Goal: Task Accomplishment & Management: Use online tool/utility

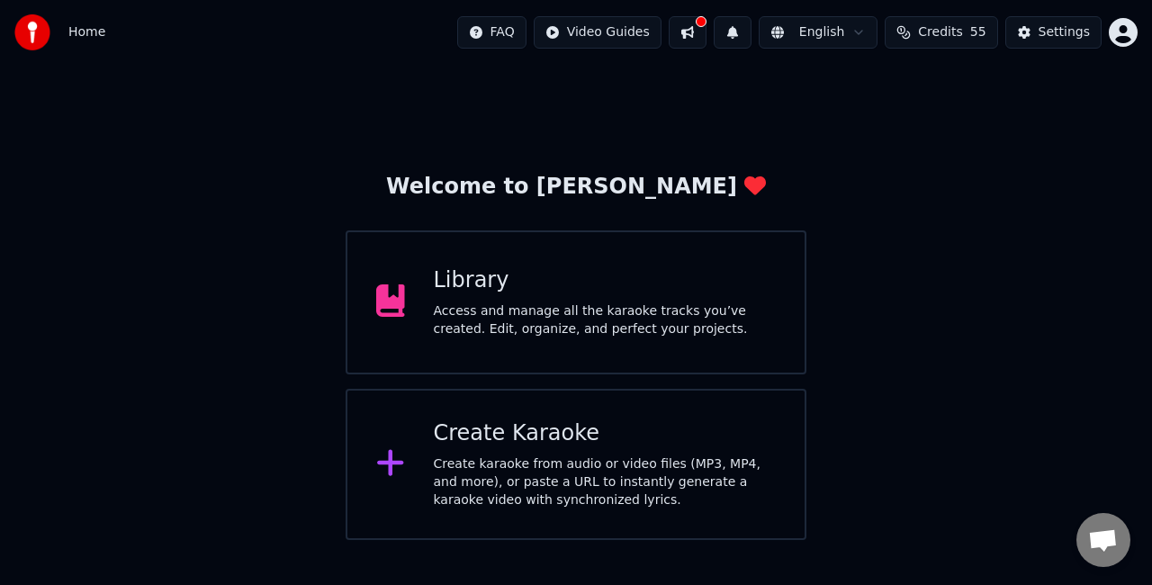
click at [567, 470] on div "Create karaoke from audio or video files (MP3, MP4, and more), or paste a URL t…" at bounding box center [605, 482] width 343 height 54
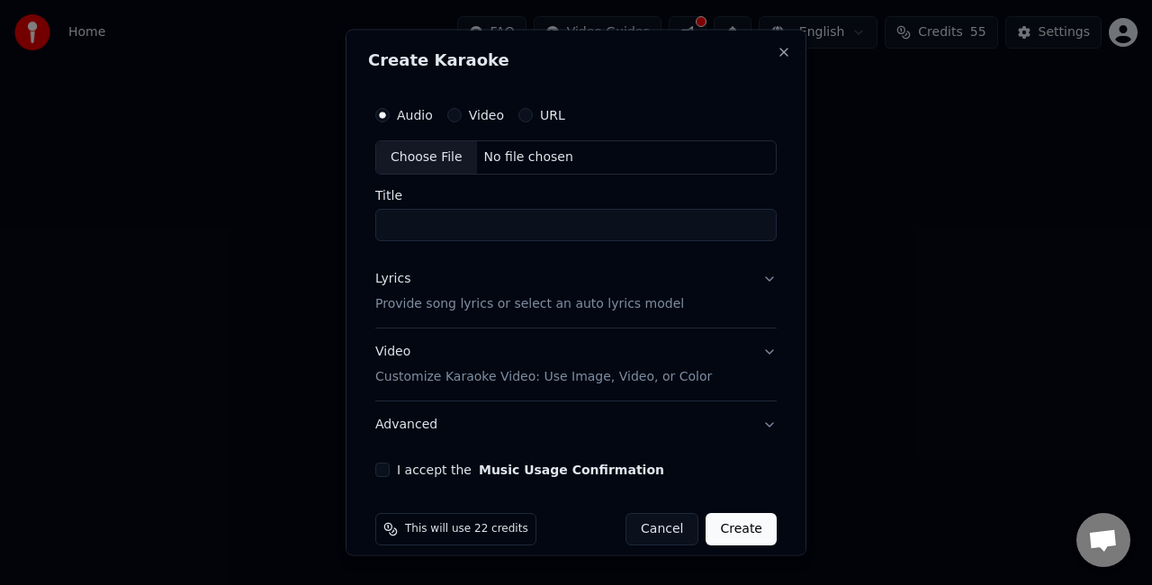
click at [412, 154] on div "Choose File" at bounding box center [426, 157] width 101 height 32
type input "**********"
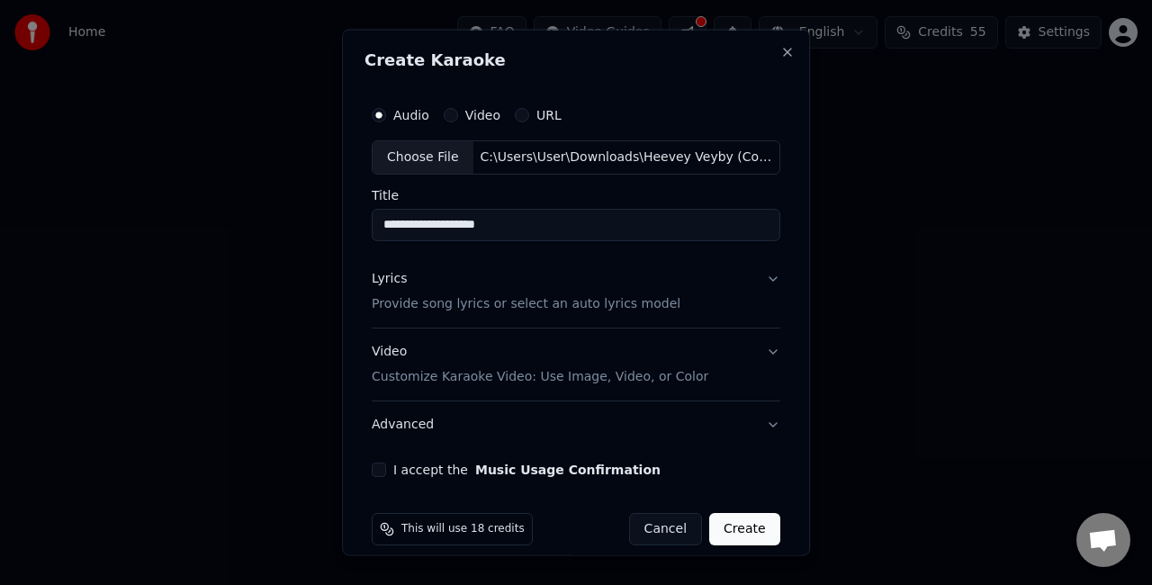
click at [664, 272] on button "Lyrics Provide song lyrics or select an auto lyrics model" at bounding box center [576, 291] width 409 height 72
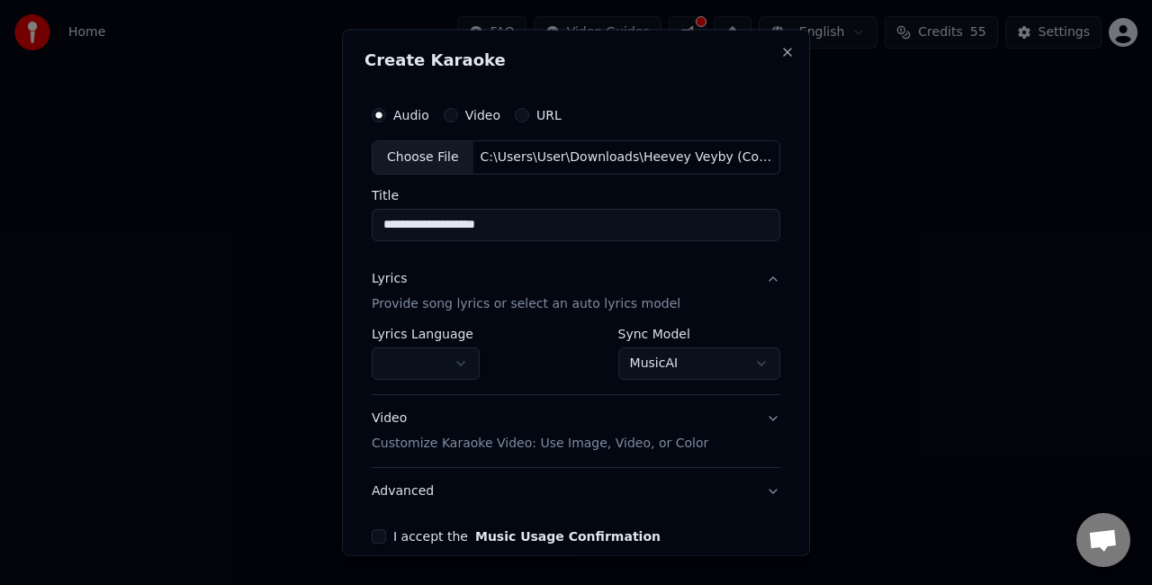
click at [671, 353] on body "**********" at bounding box center [576, 270] width 1152 height 540
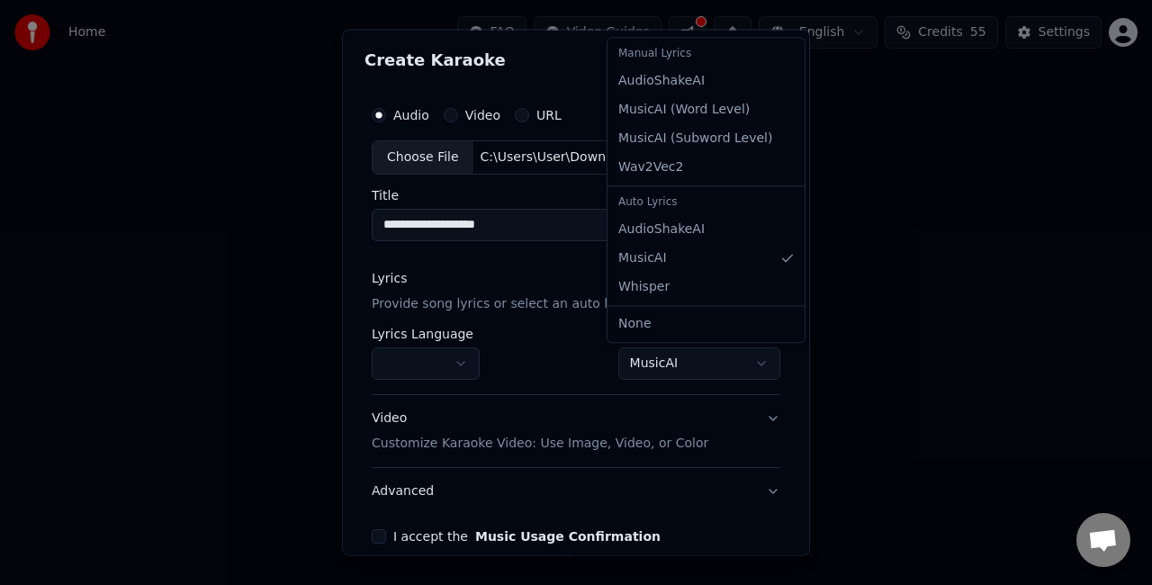
select select "**********"
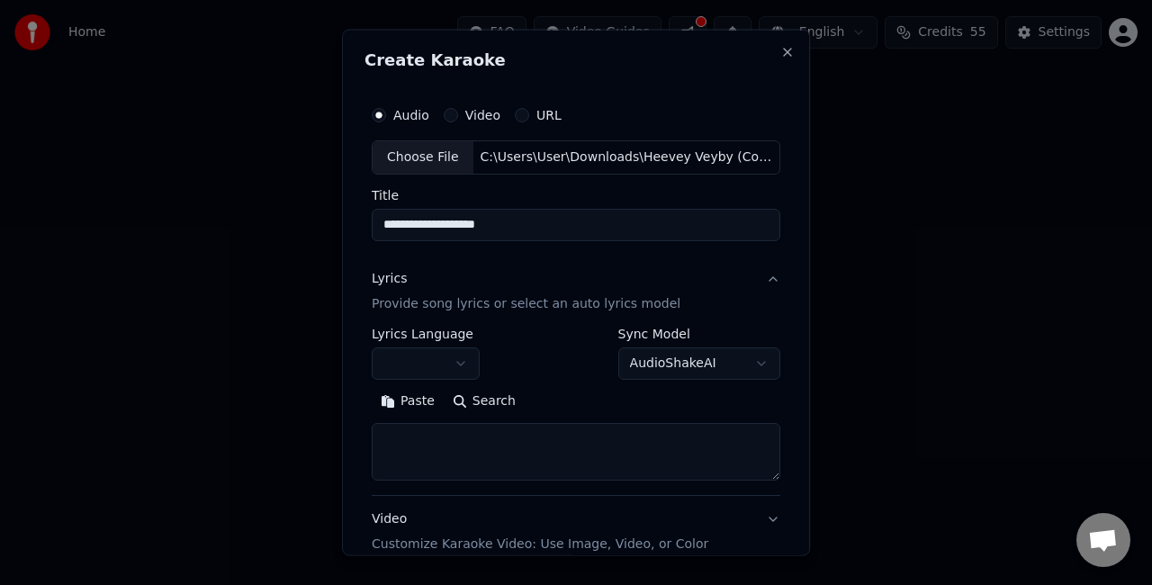
click at [459, 463] on textarea at bounding box center [576, 451] width 409 height 58
paste textarea "**********"
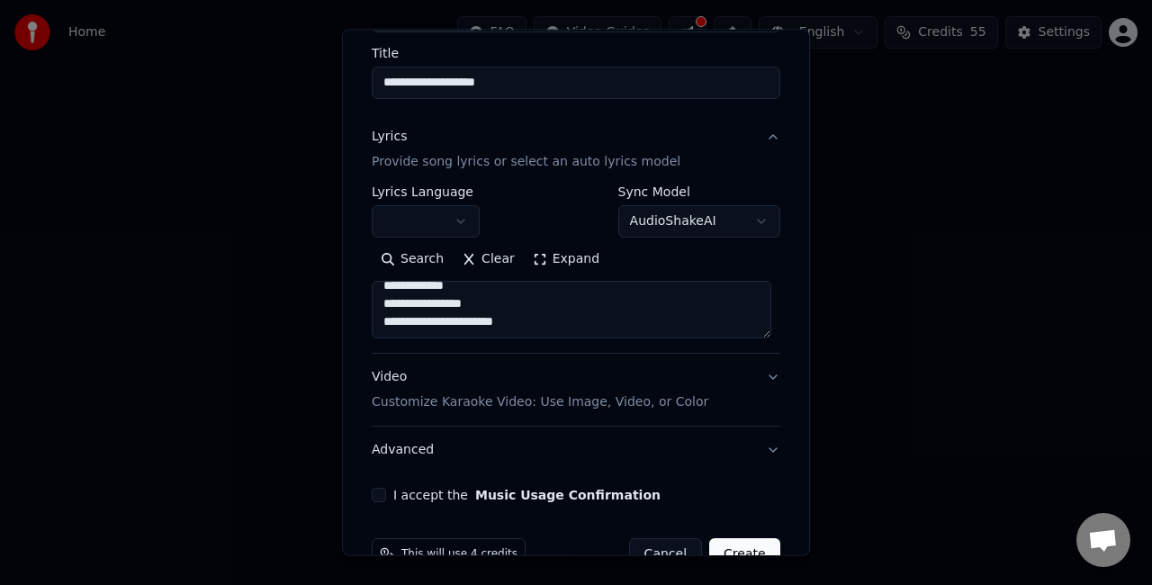
scroll to position [184, 0]
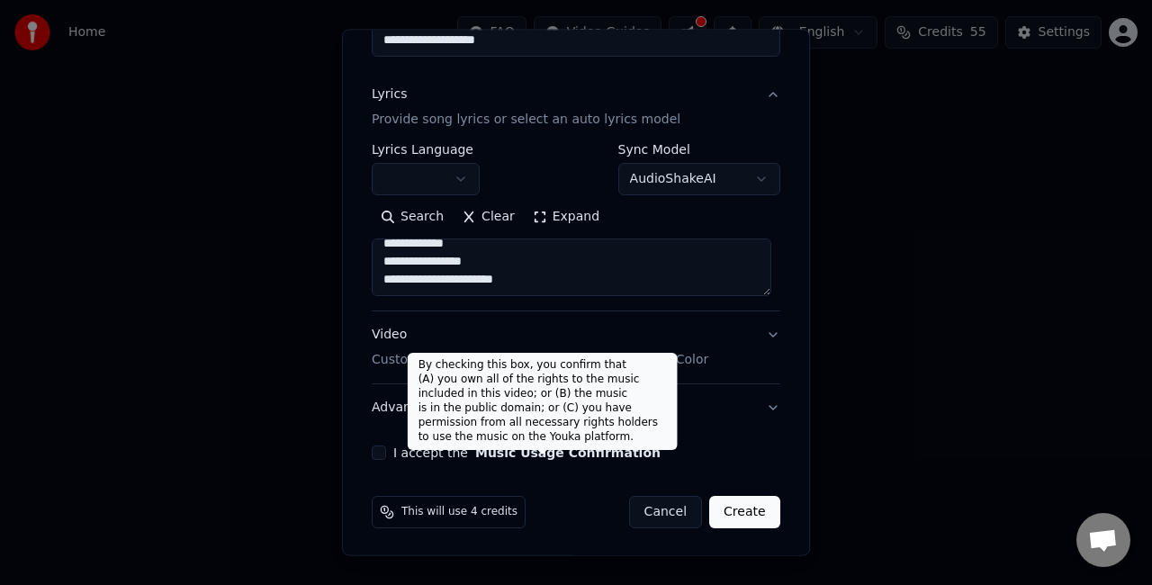
type textarea "**********"
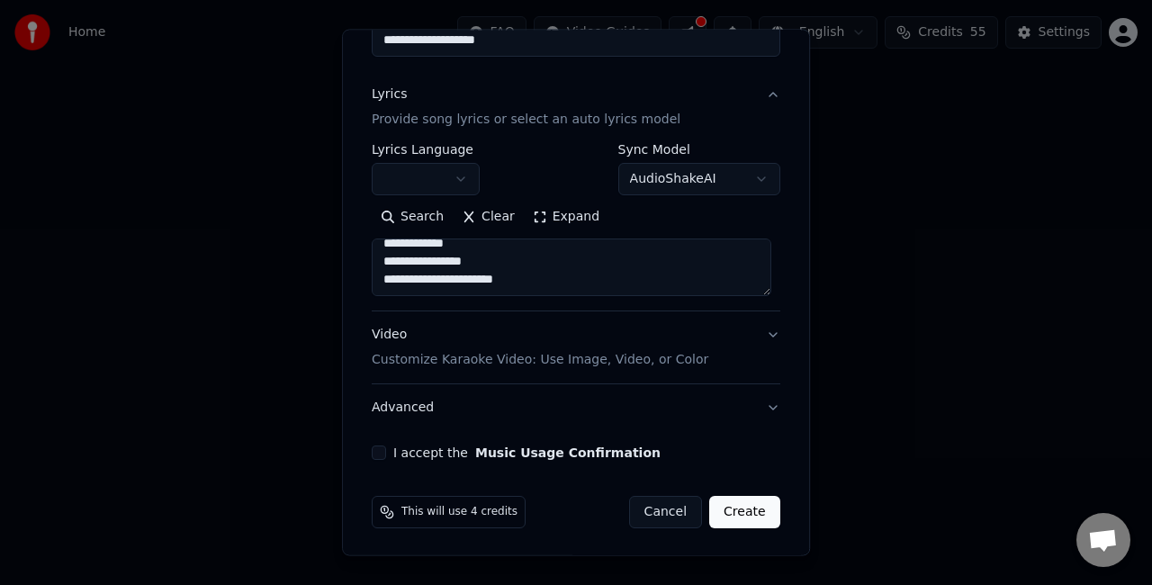
click at [731, 344] on button "Video Customize Karaoke Video: Use Image, Video, or Color" at bounding box center [576, 347] width 409 height 72
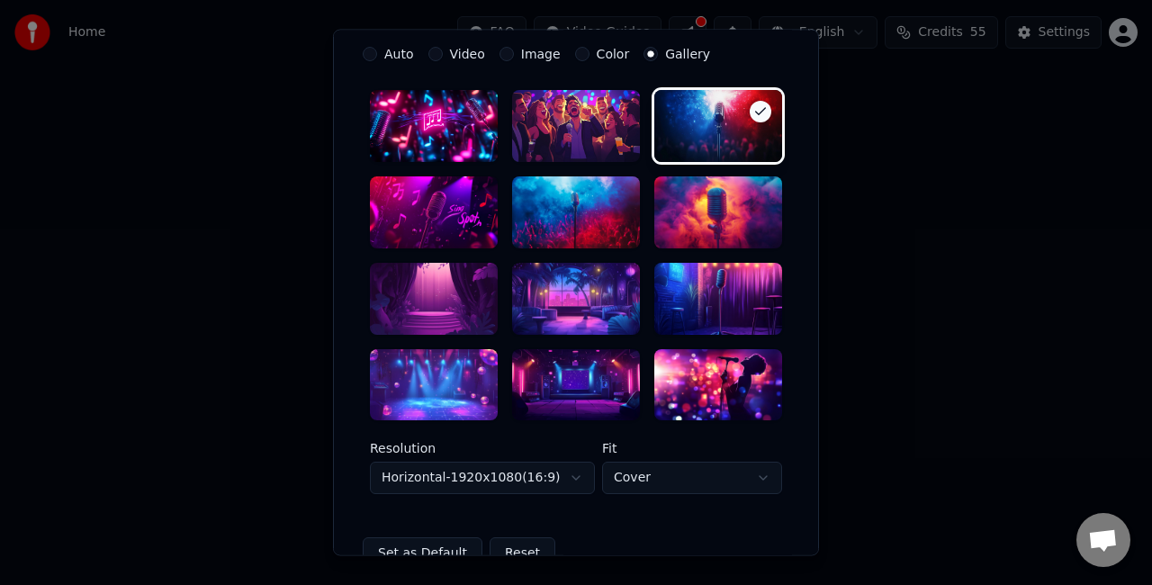
scroll to position [454, 0]
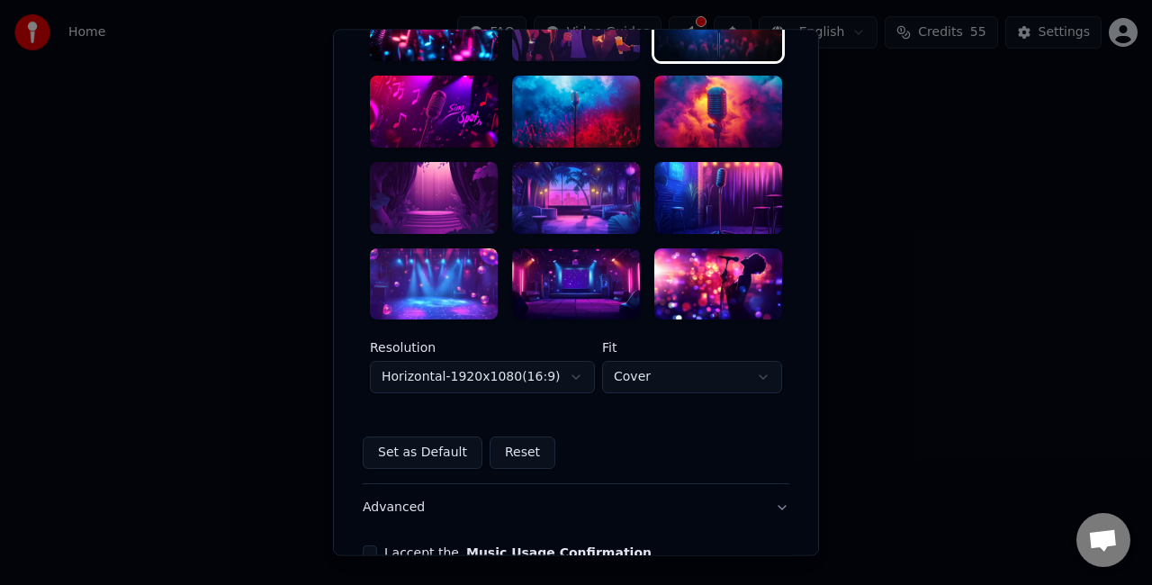
click at [594, 190] on div at bounding box center [576, 198] width 128 height 72
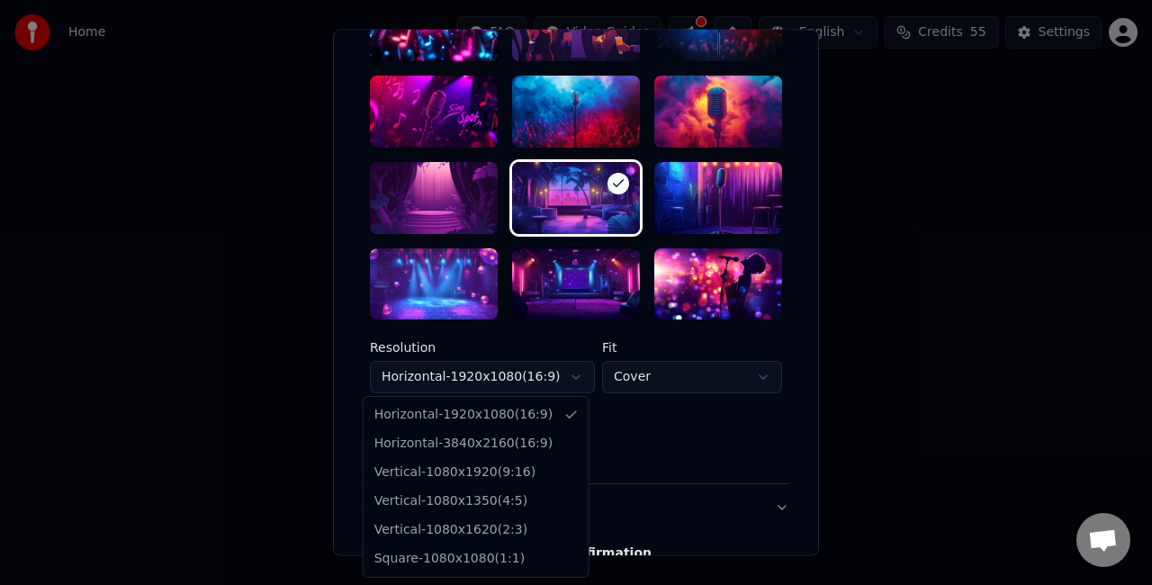
click at [563, 376] on body "**********" at bounding box center [576, 270] width 1152 height 540
select select "*********"
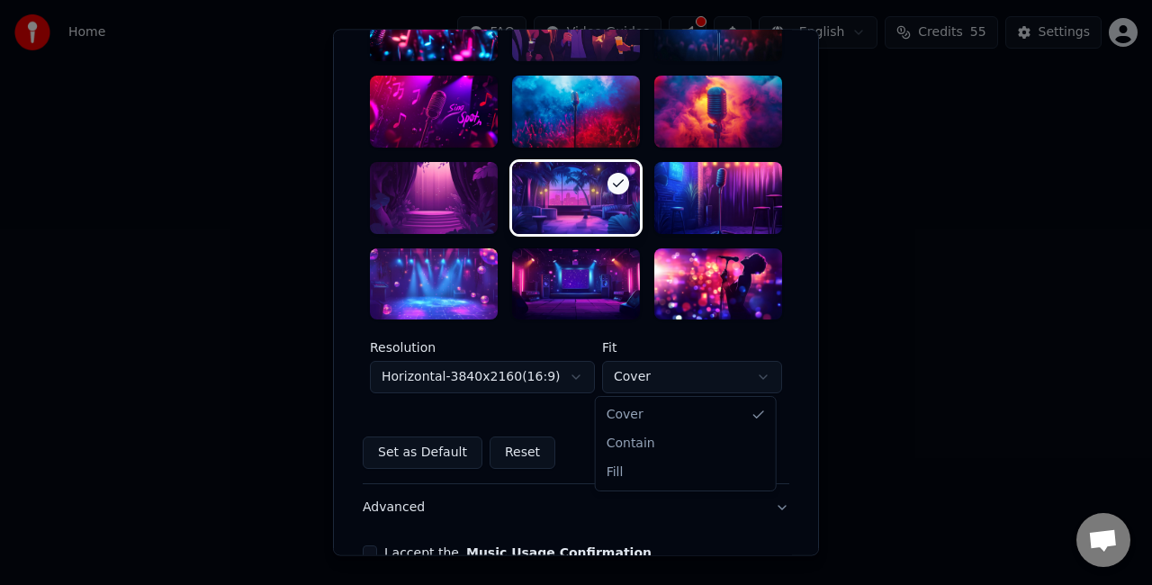
click at [641, 374] on body "**********" at bounding box center [576, 270] width 1152 height 540
select select "****"
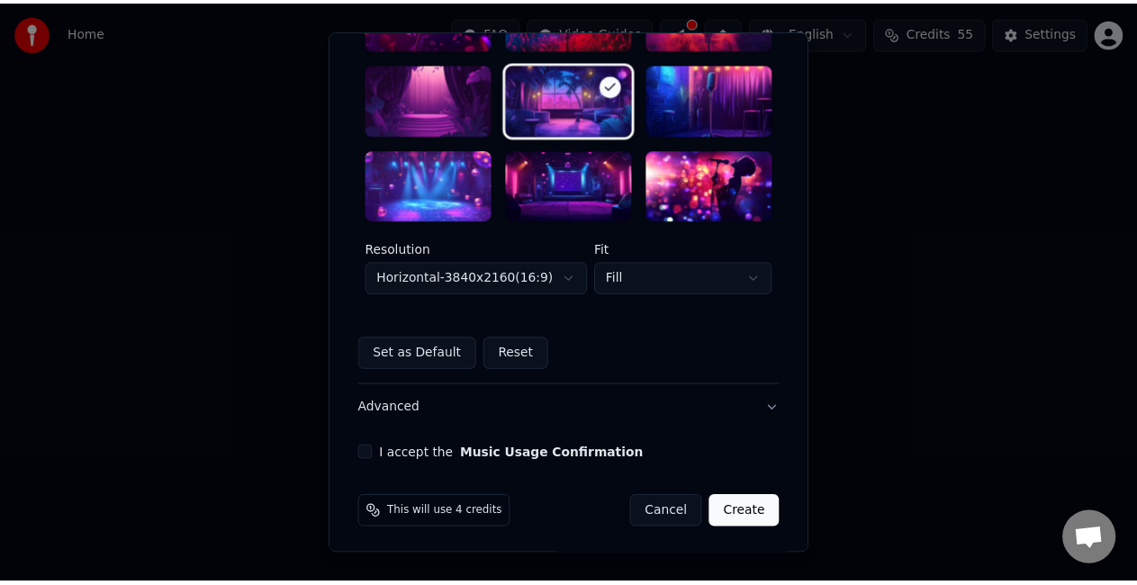
scroll to position [554, 0]
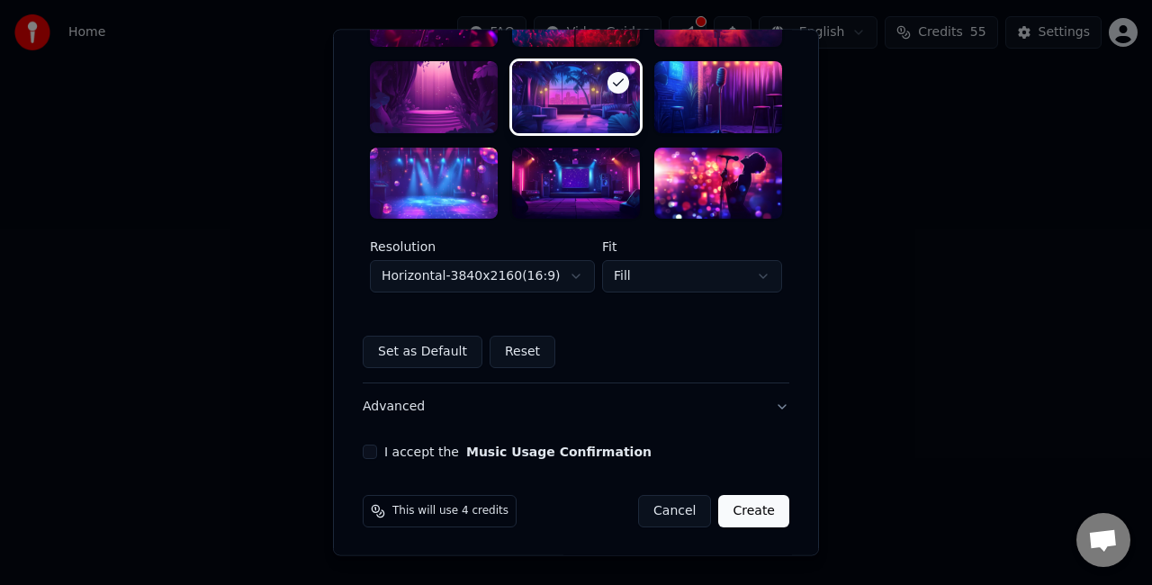
click at [359, 459] on div "**********" at bounding box center [576, 2] width 441 height 932
click at [363, 452] on button "I accept the Music Usage Confirmation" at bounding box center [370, 453] width 14 height 14
click at [752, 506] on button "Create" at bounding box center [753, 512] width 71 height 32
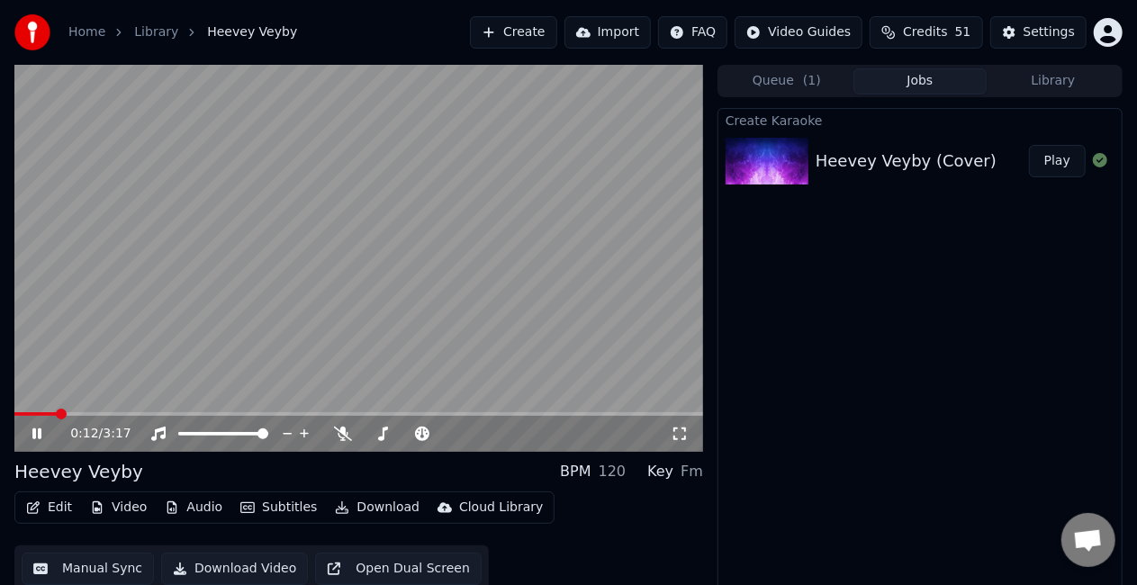
click at [83, 560] on button "Manual Sync" at bounding box center [88, 569] width 132 height 32
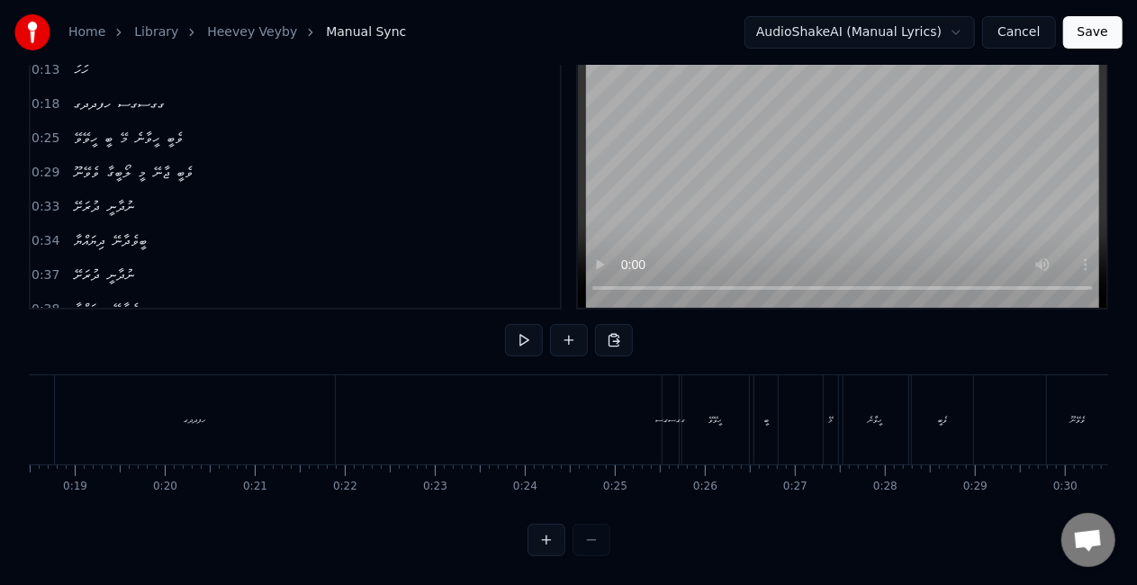
scroll to position [0, 1674]
click at [634, 401] on div "ހފދދގ ގގސގސ" at bounding box center [358, 419] width 629 height 89
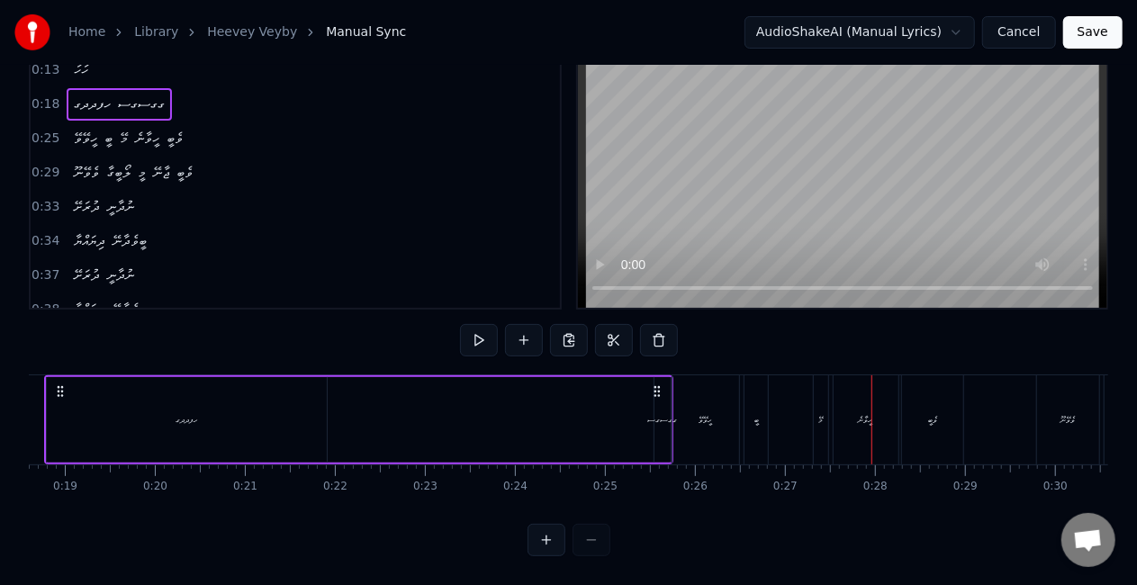
click at [599, 396] on div "ހފދދގ ގގސގސ" at bounding box center [358, 419] width 629 height 89
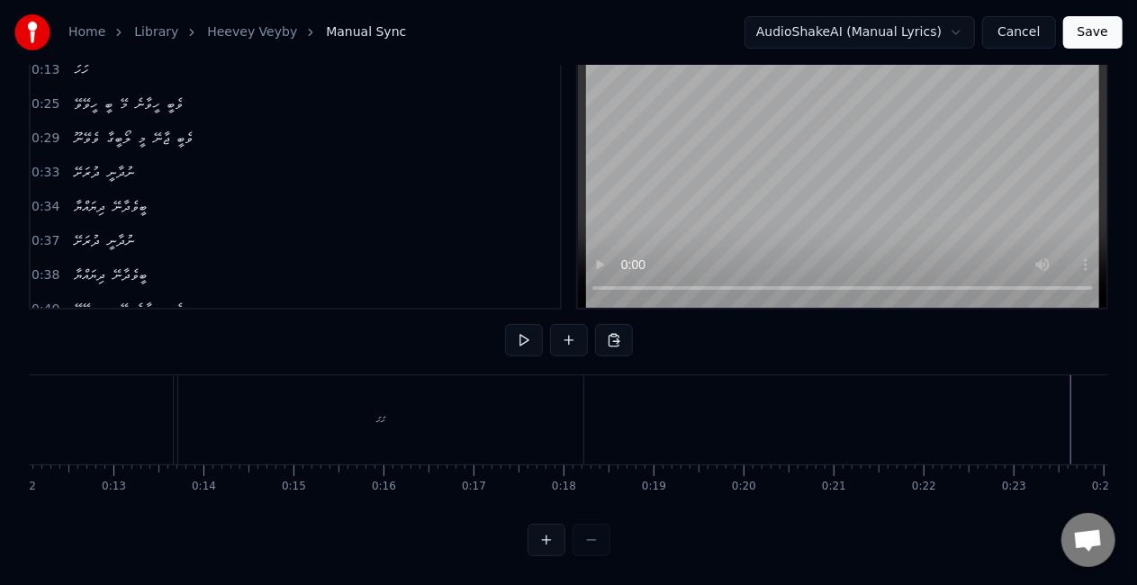
scroll to position [0, 1066]
click at [363, 408] on div "ހަހަ" at bounding box center [400, 419] width 405 height 89
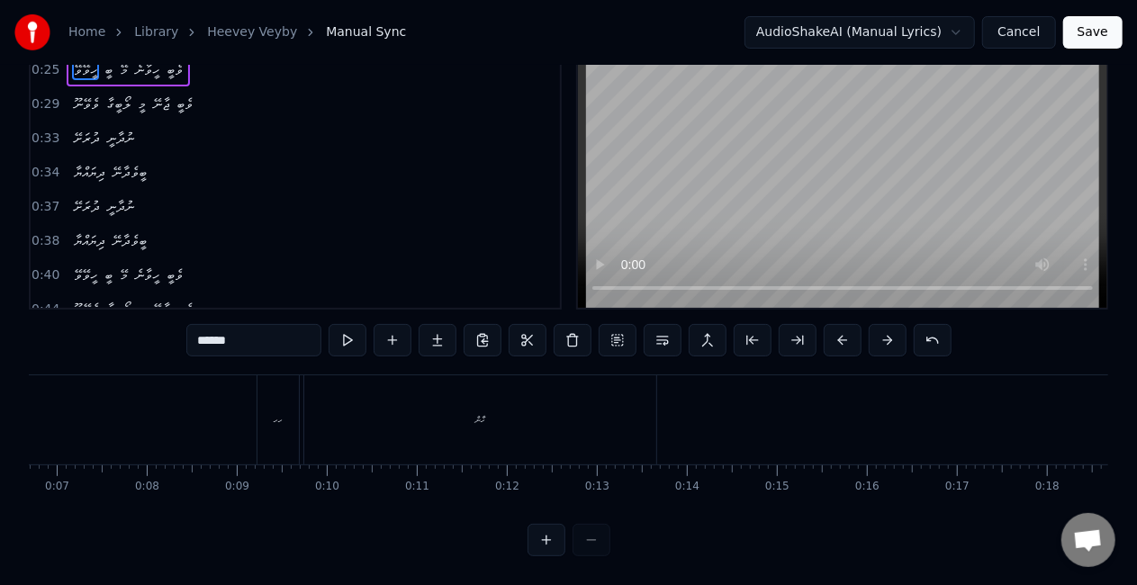
scroll to position [0, 531]
click at [72, 407] on div "ހާން" at bounding box center [42, 419] width 65 height 89
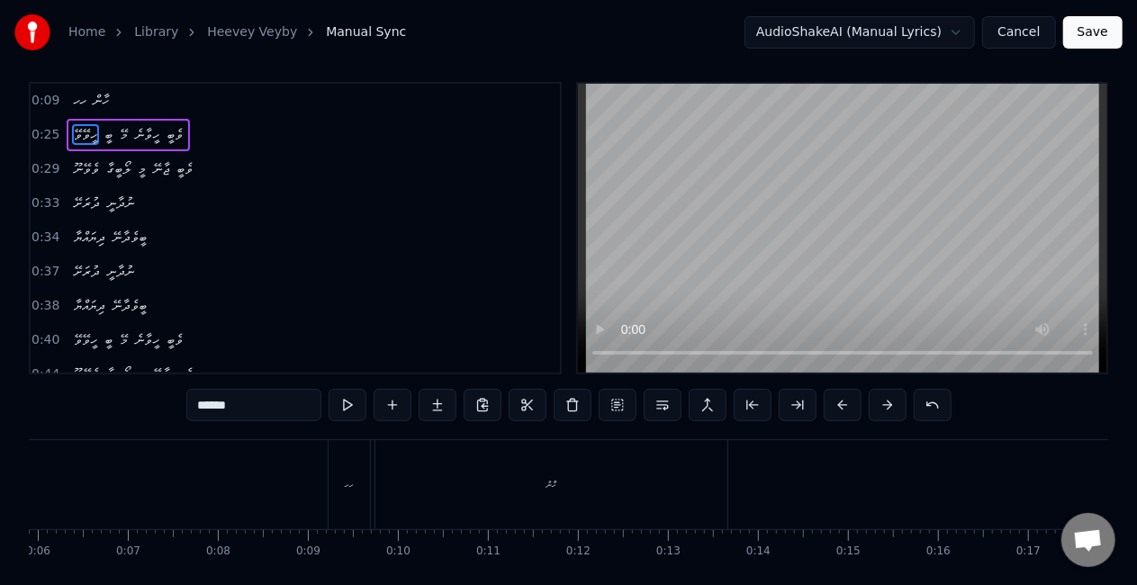
scroll to position [0, 0]
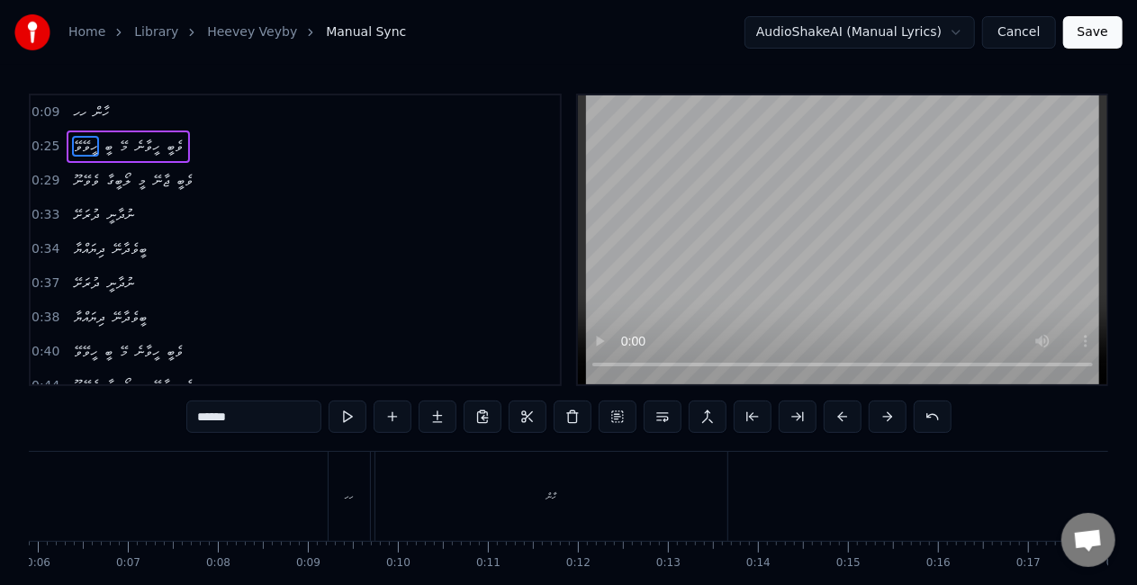
click at [328, 500] on div "ހހ" at bounding box center [349, 496] width 43 height 89
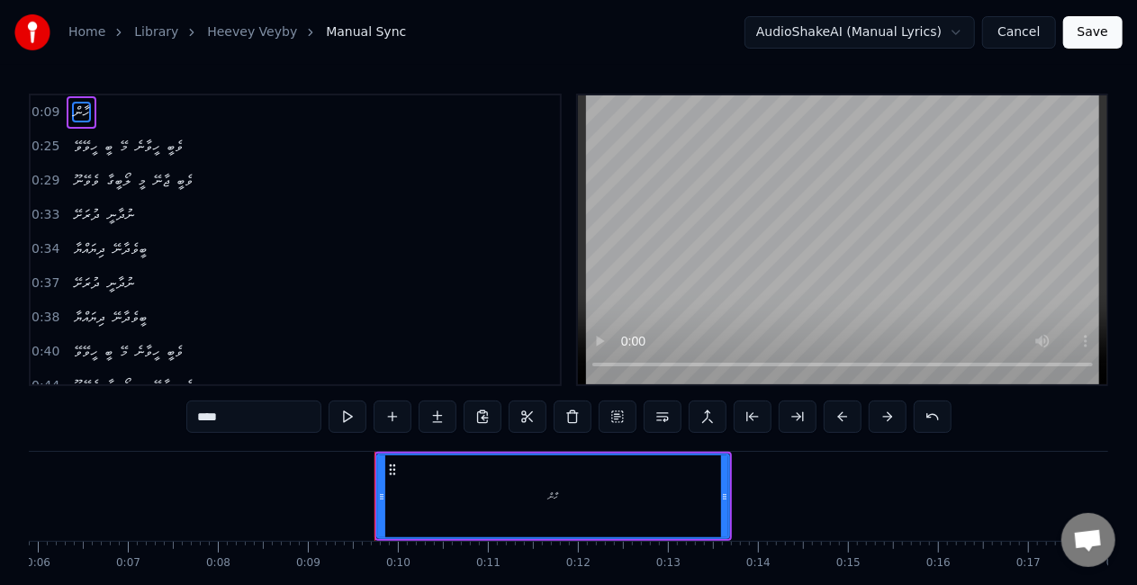
click at [544, 500] on div "ހާން" at bounding box center [553, 496] width 351 height 82
type input "******"
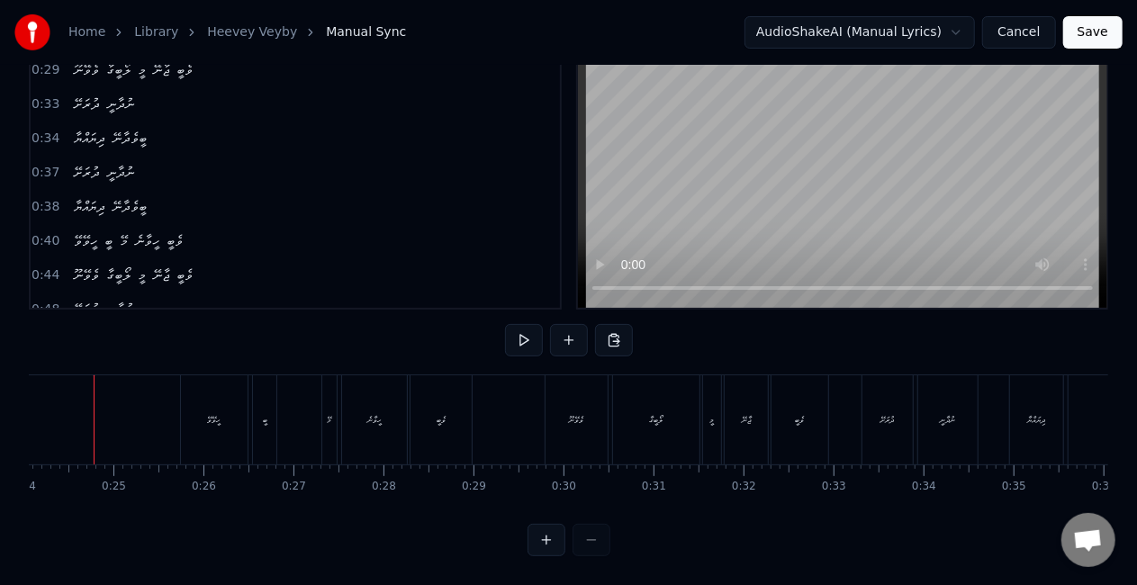
scroll to position [0, 2140]
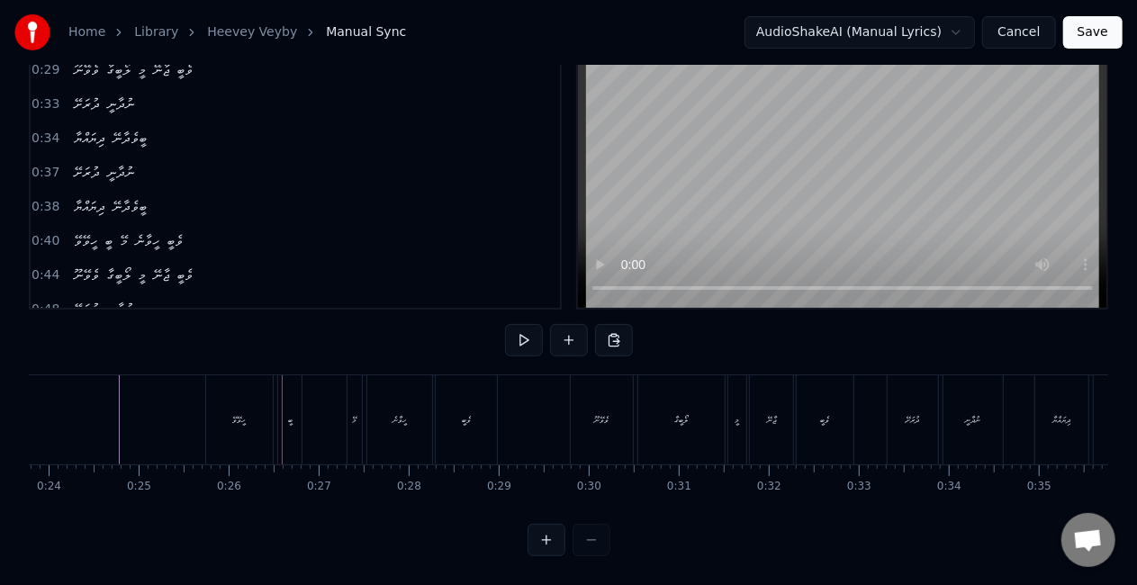
click at [248, 396] on div "ހީވޭވޭ" at bounding box center [239, 419] width 67 height 89
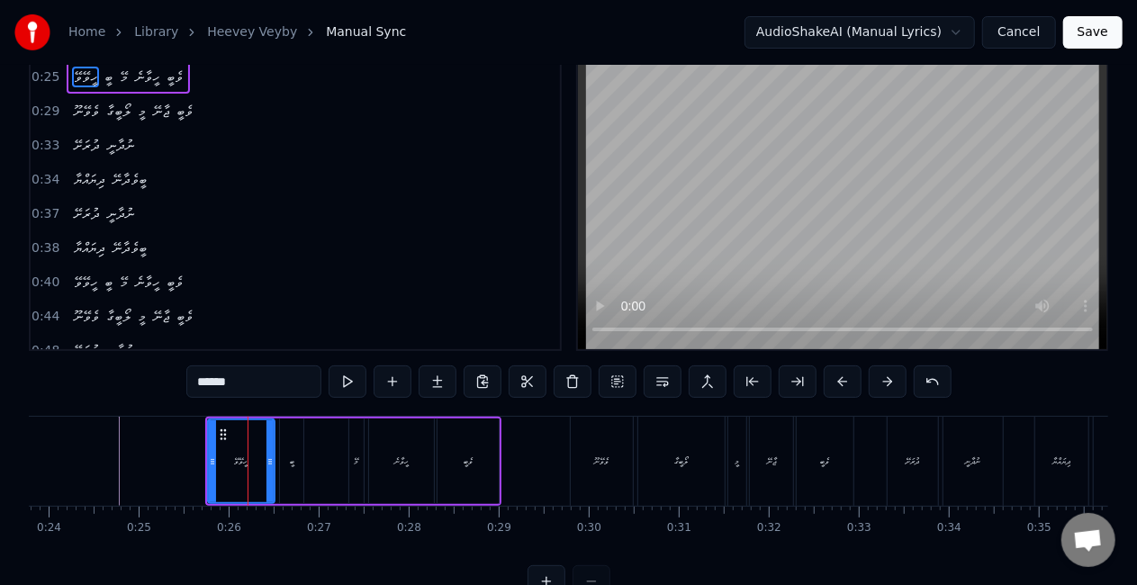
scroll to position [0, 0]
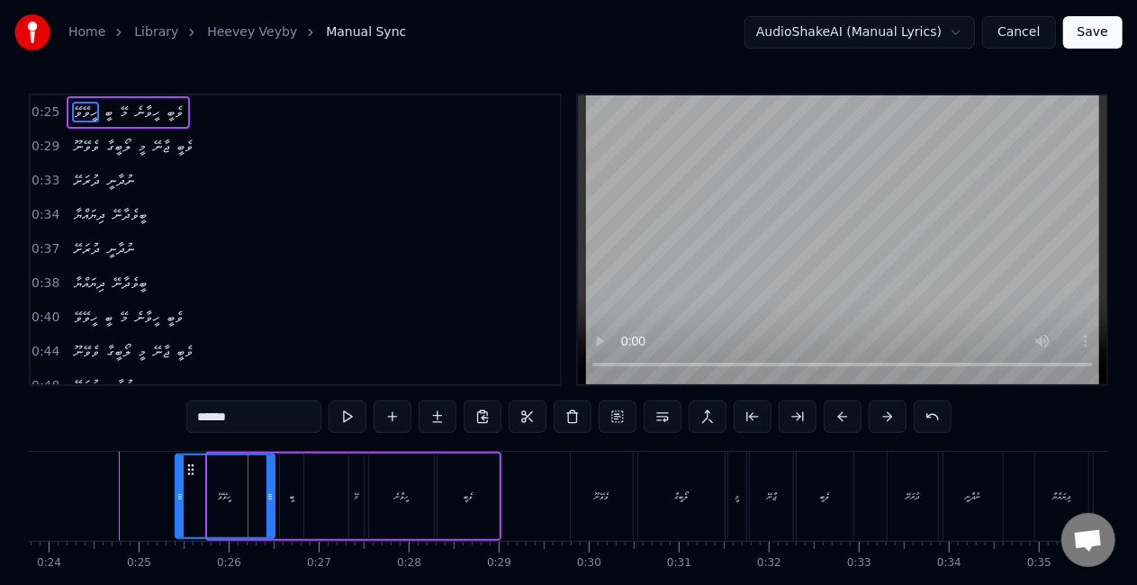
drag, startPoint x: 213, startPoint y: 470, endPoint x: 181, endPoint y: 470, distance: 32.4
click at [181, 470] on div at bounding box center [179, 496] width 7 height 82
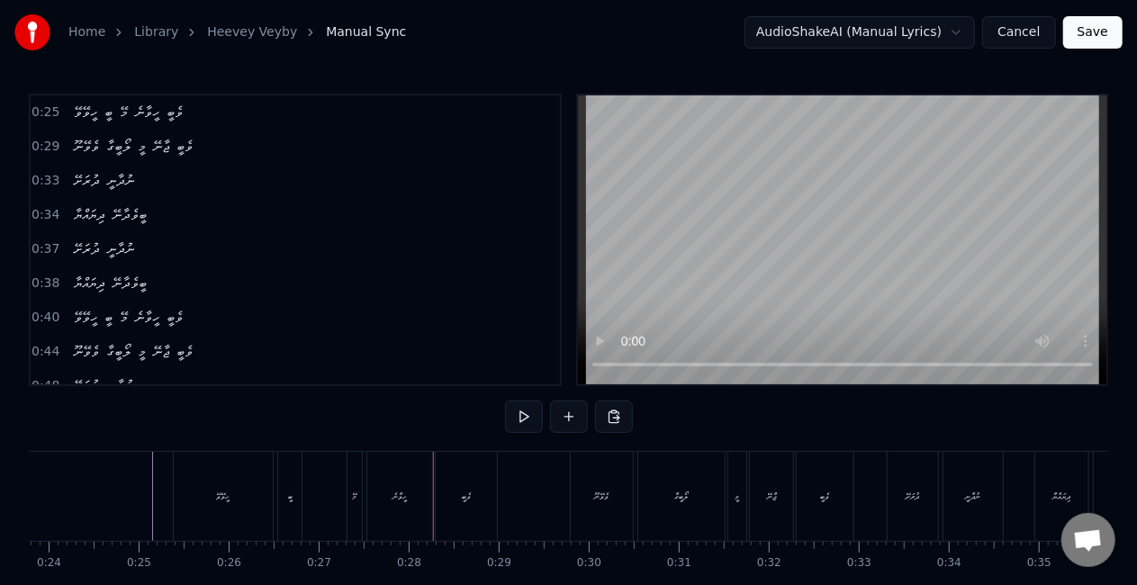
click at [353, 500] on div "މޭ" at bounding box center [354, 497] width 5 height 14
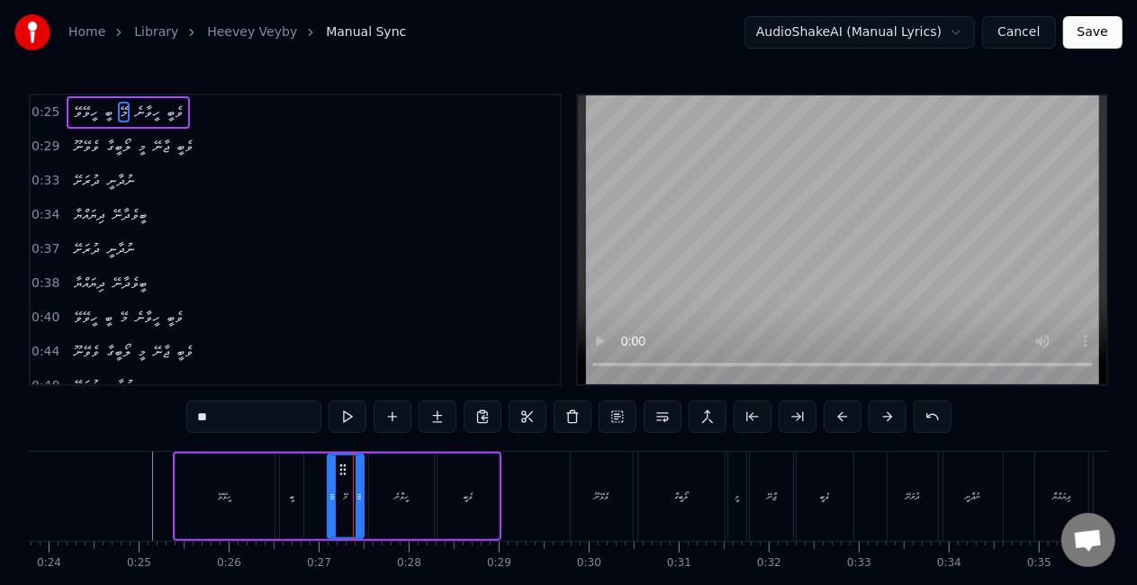
drag, startPoint x: 352, startPoint y: 499, endPoint x: 330, endPoint y: 497, distance: 21.7
click at [330, 497] on icon at bounding box center [332, 497] width 7 height 14
drag, startPoint x: 357, startPoint y: 495, endPoint x: 369, endPoint y: 496, distance: 11.7
click at [369, 496] on icon at bounding box center [370, 497] width 7 height 14
click at [323, 495] on icon at bounding box center [326, 497] width 7 height 14
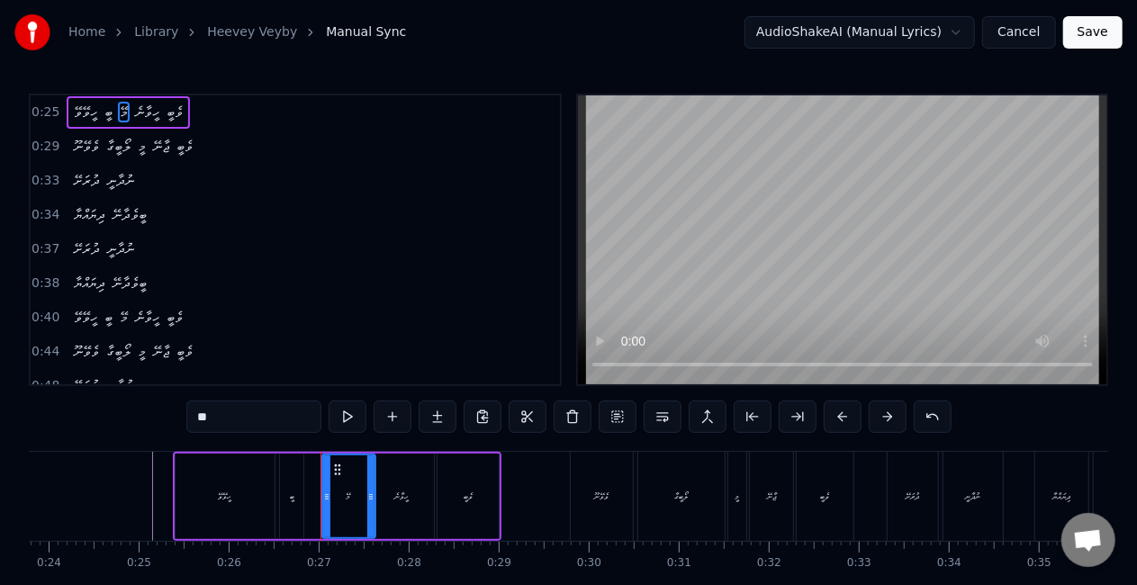
click at [297, 482] on div "ބީ" at bounding box center [291, 497] width 23 height 86
type input "**"
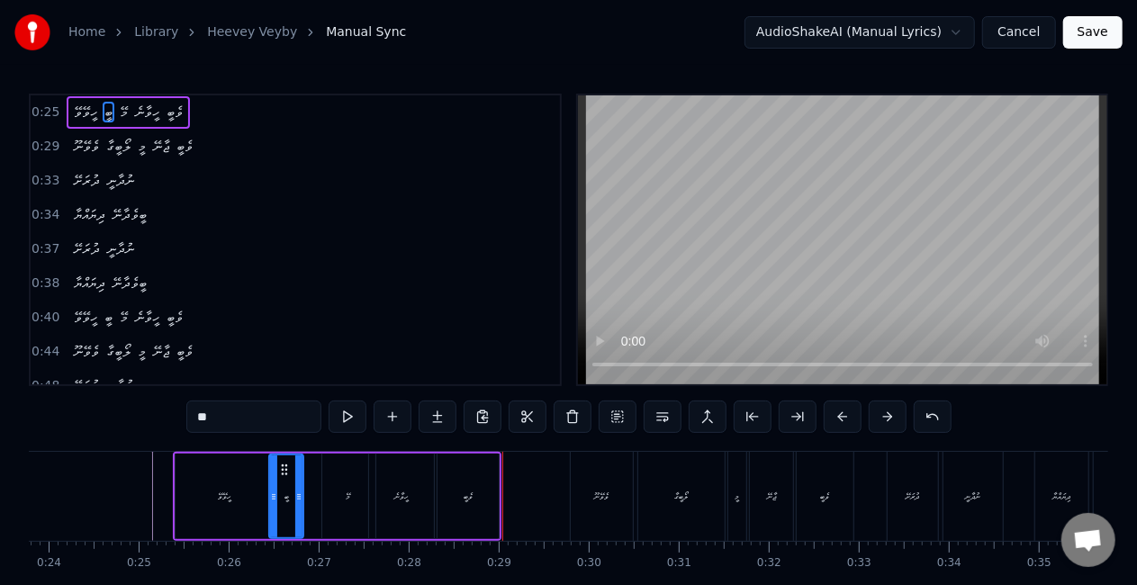
drag, startPoint x: 283, startPoint y: 504, endPoint x: 272, endPoint y: 502, distance: 10.9
click at [272, 502] on div at bounding box center [273, 496] width 7 height 82
click at [302, 505] on div at bounding box center [302, 496] width 7 height 82
drag, startPoint x: 274, startPoint y: 503, endPoint x: 220, endPoint y: 492, distance: 55.1
click at [270, 500] on div at bounding box center [269, 496] width 7 height 82
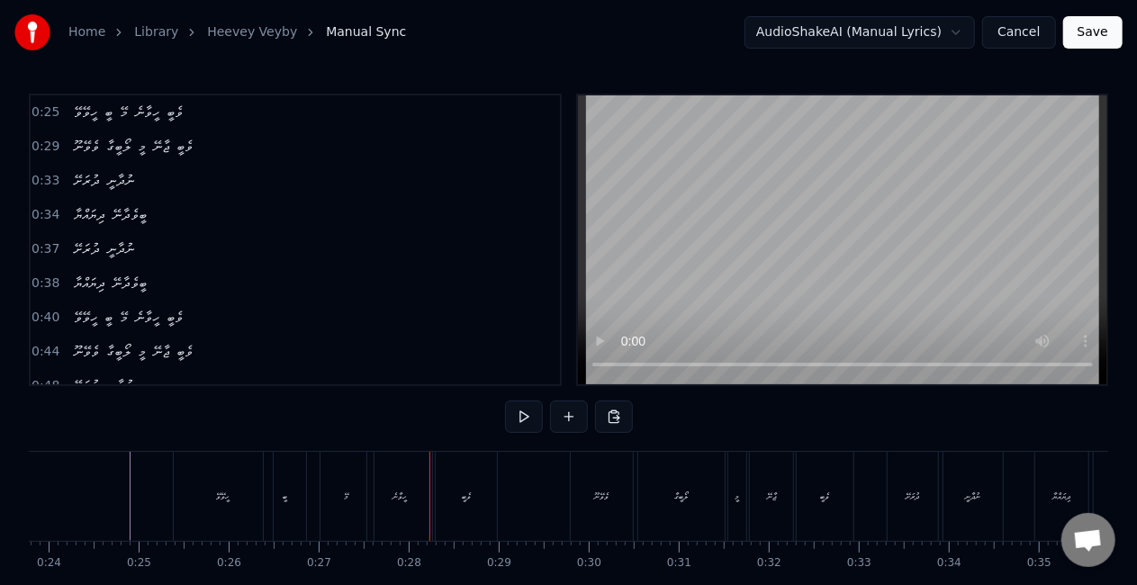
click at [271, 485] on div "ބީ" at bounding box center [285, 496] width 42 height 89
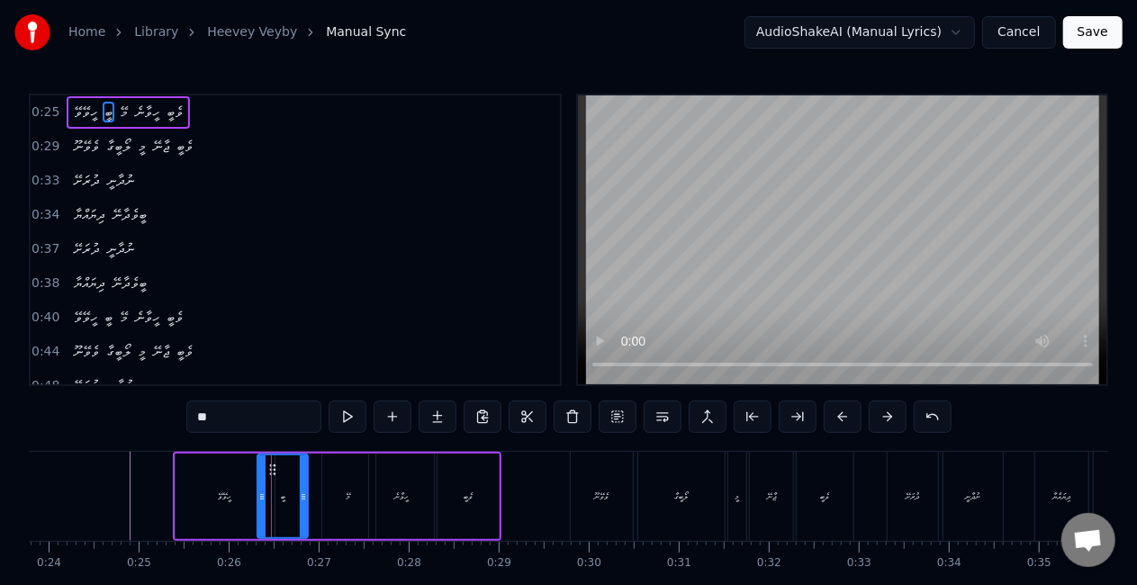
click at [258, 495] on icon at bounding box center [261, 497] width 7 height 14
click at [197, 510] on div "ހީވޭވޭ" at bounding box center [225, 497] width 99 height 86
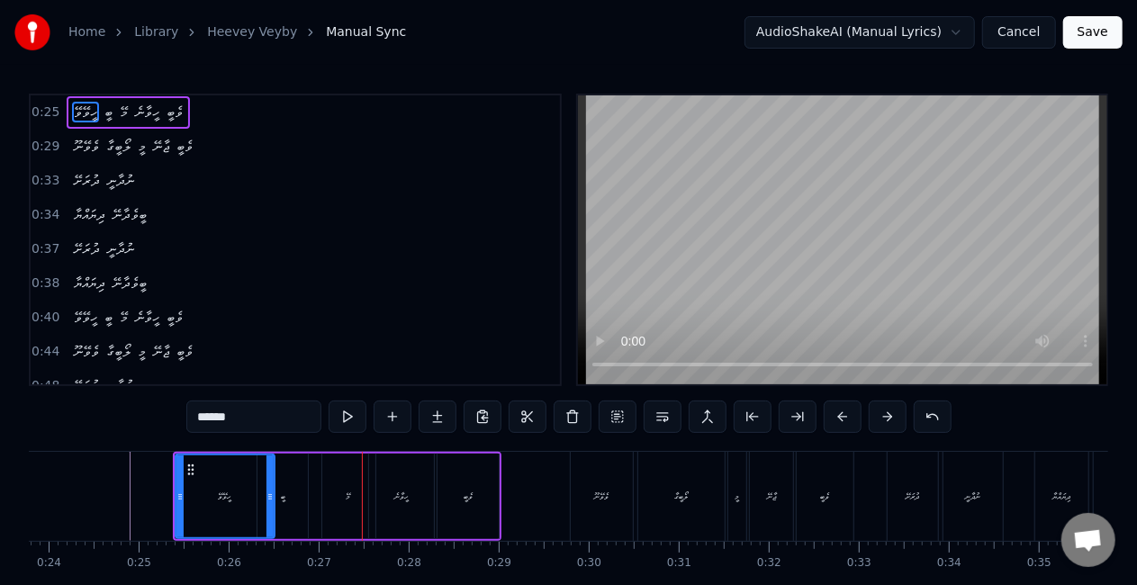
click at [283, 509] on div "ބީ" at bounding box center [282, 497] width 50 height 86
type input "**"
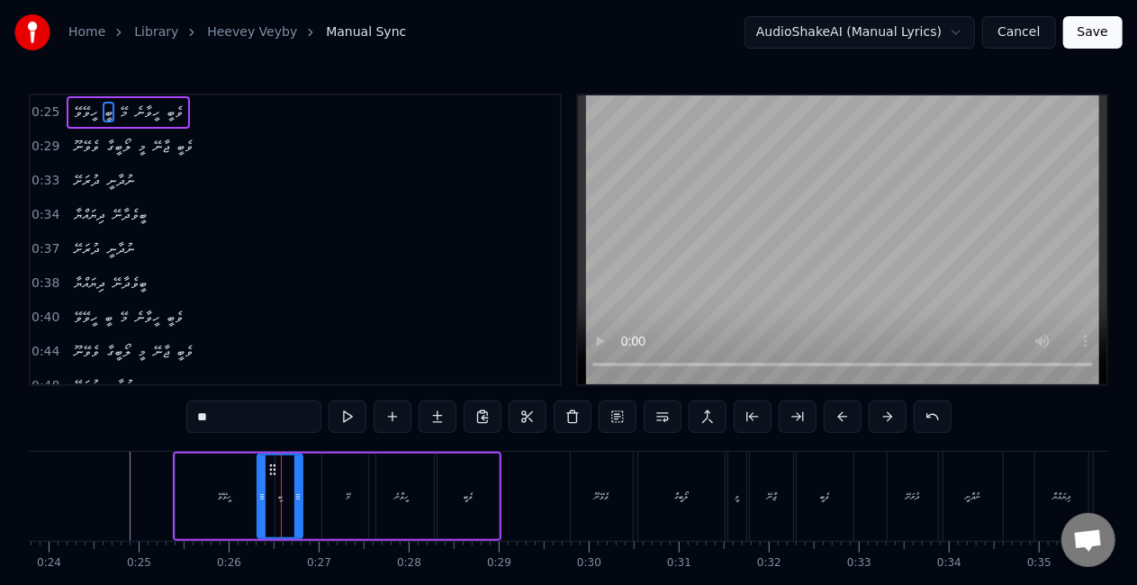
click at [295, 511] on div at bounding box center [297, 496] width 7 height 82
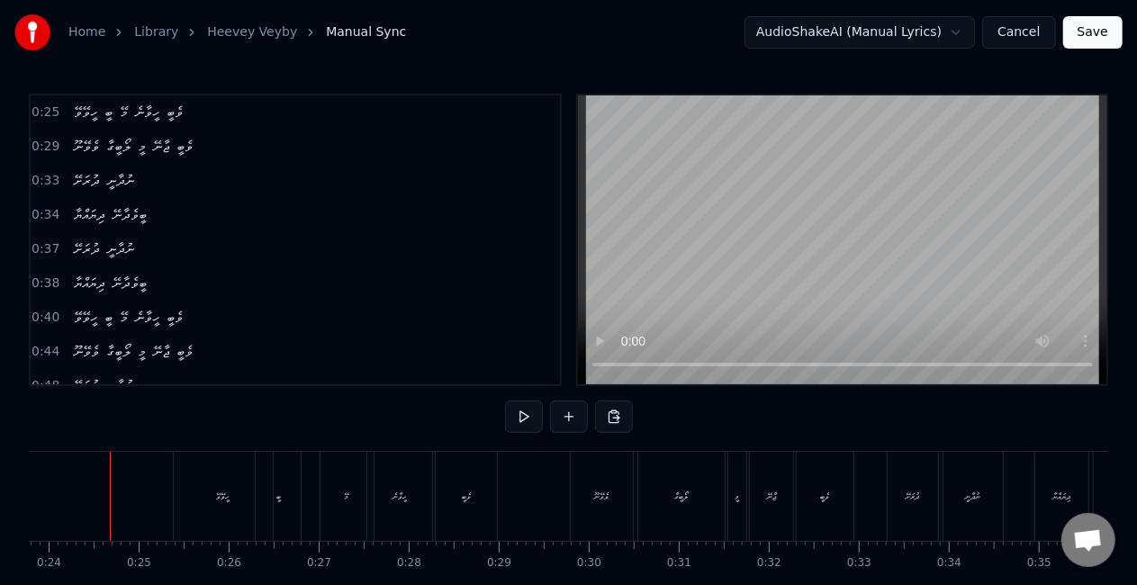
scroll to position [0, 2131]
click at [362, 495] on div "މޭ" at bounding box center [355, 496] width 53 height 89
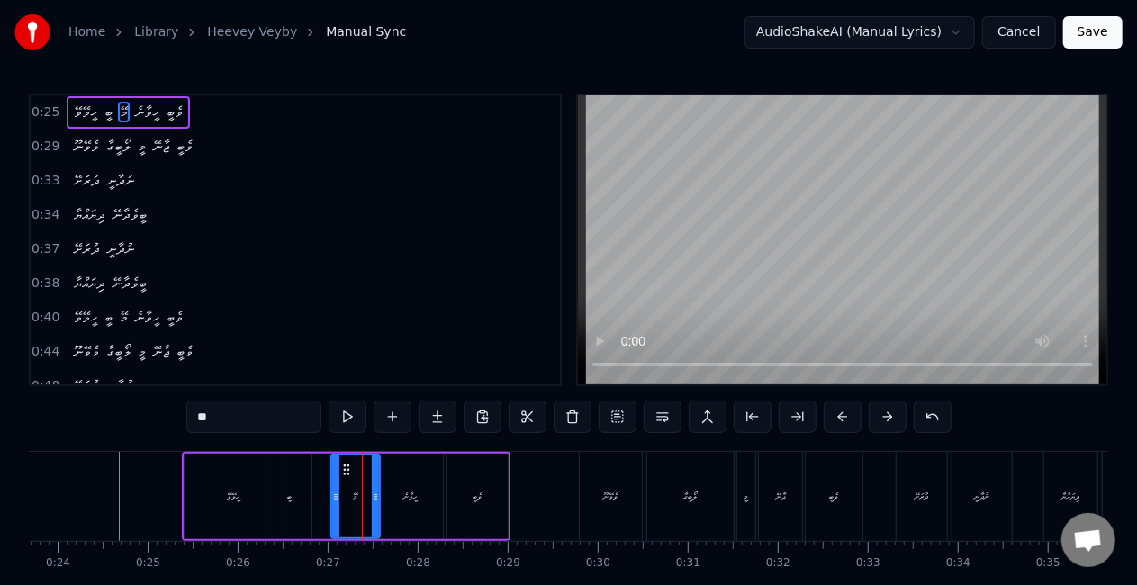
drag, startPoint x: 378, startPoint y: 506, endPoint x: 367, endPoint y: 504, distance: 10.9
click at [372, 504] on div at bounding box center [375, 496] width 7 height 82
click at [327, 497] on icon at bounding box center [328, 497] width 7 height 14
click at [258, 494] on div "ހީވޭވޭ" at bounding box center [234, 497] width 99 height 86
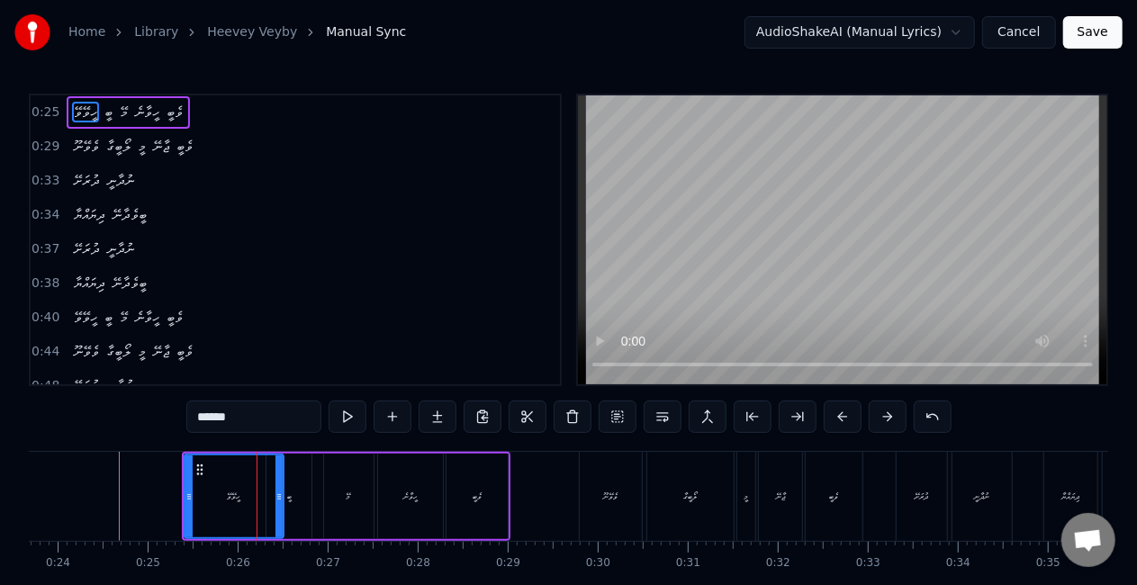
click at [297, 496] on div "ބީ" at bounding box center [288, 497] width 45 height 86
type input "**"
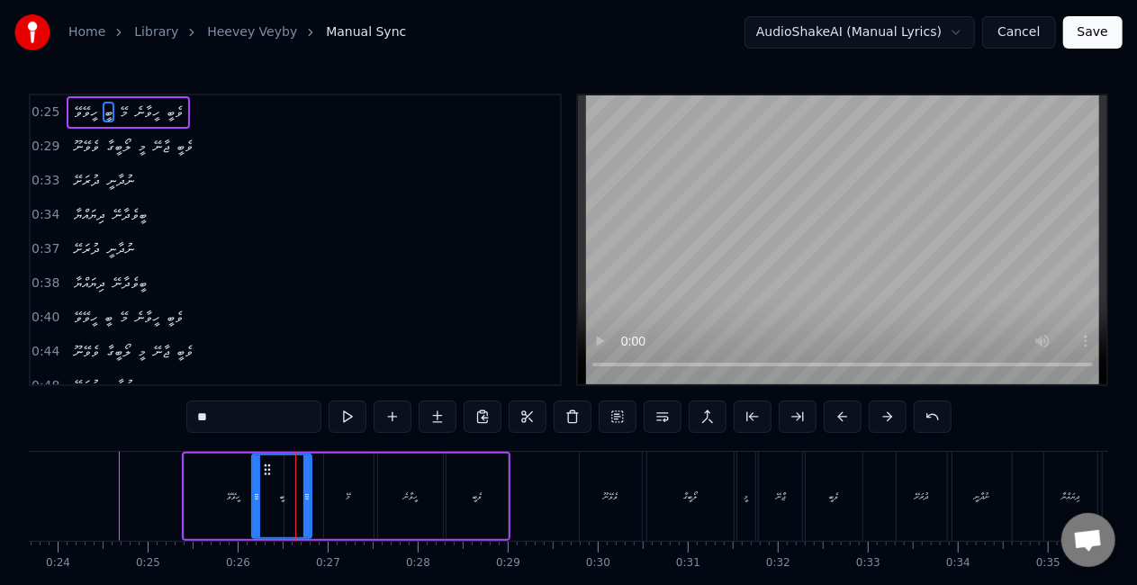
drag, startPoint x: 273, startPoint y: 496, endPoint x: 258, endPoint y: 492, distance: 14.8
click at [258, 492] on icon at bounding box center [256, 497] width 7 height 14
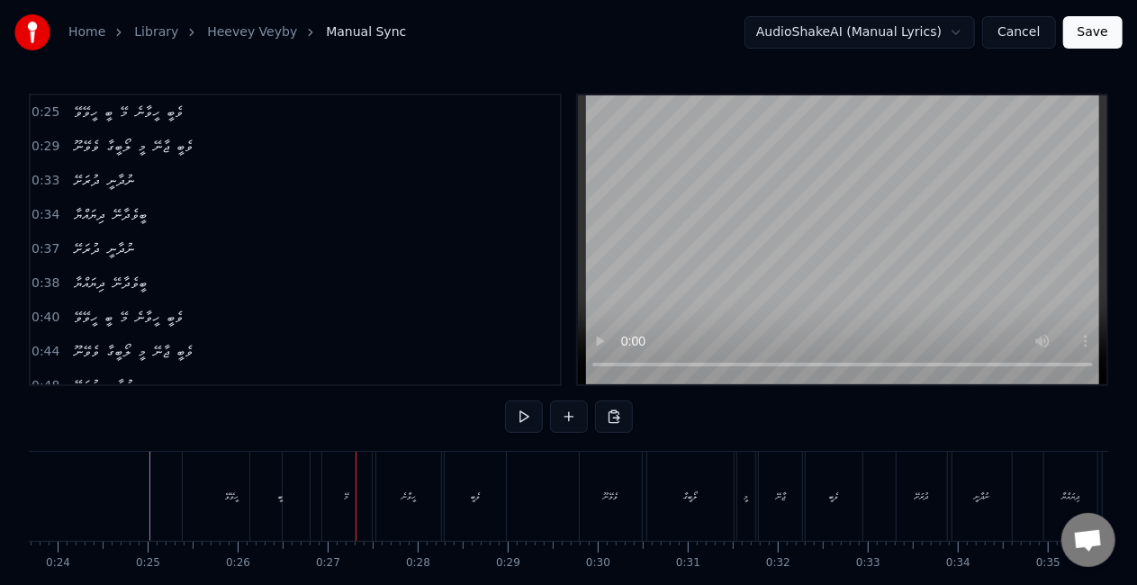
click at [284, 502] on div "ބީ" at bounding box center [279, 496] width 59 height 89
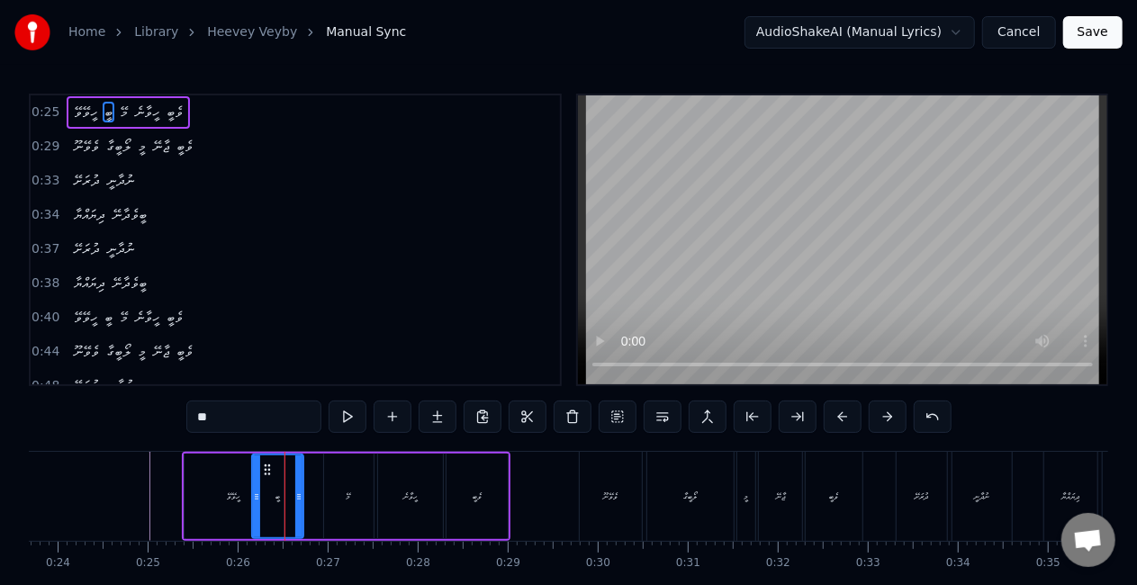
click at [300, 500] on icon at bounding box center [298, 497] width 7 height 14
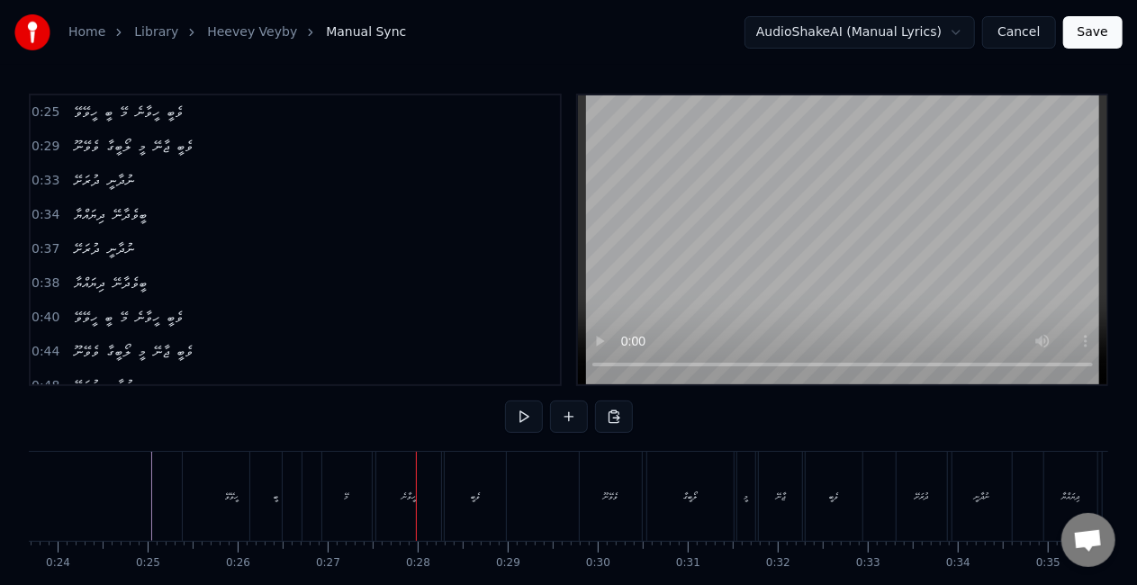
click at [362, 517] on div "މޭ" at bounding box center [347, 496] width 50 height 89
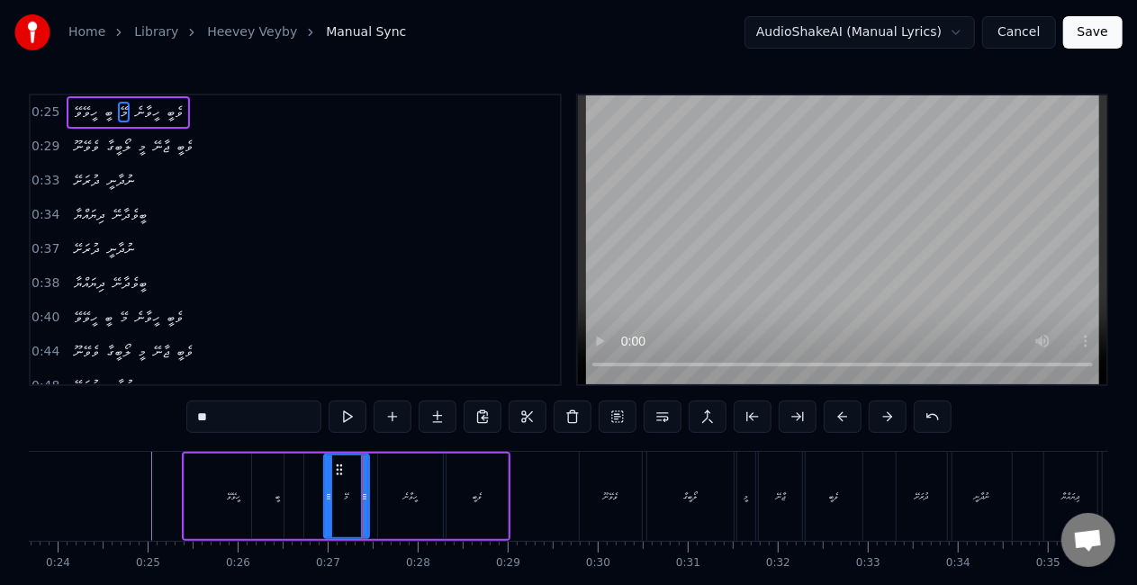
drag, startPoint x: 369, startPoint y: 511, endPoint x: 326, endPoint y: 506, distance: 43.5
click at [365, 508] on div at bounding box center [364, 496] width 7 height 82
drag, startPoint x: 328, startPoint y: 501, endPoint x: 313, endPoint y: 500, distance: 14.5
click at [320, 500] on icon at bounding box center [320, 497] width 7 height 14
drag, startPoint x: 278, startPoint y: 497, endPoint x: 306, endPoint y: 467, distance: 40.7
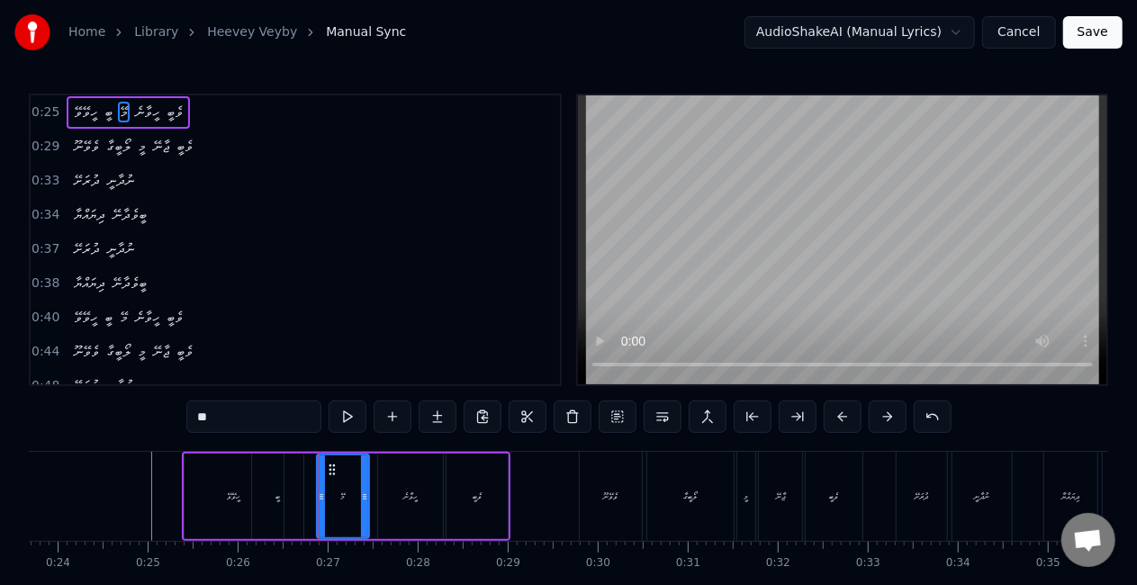
click at [278, 496] on div "ބީ" at bounding box center [277, 497] width 5 height 14
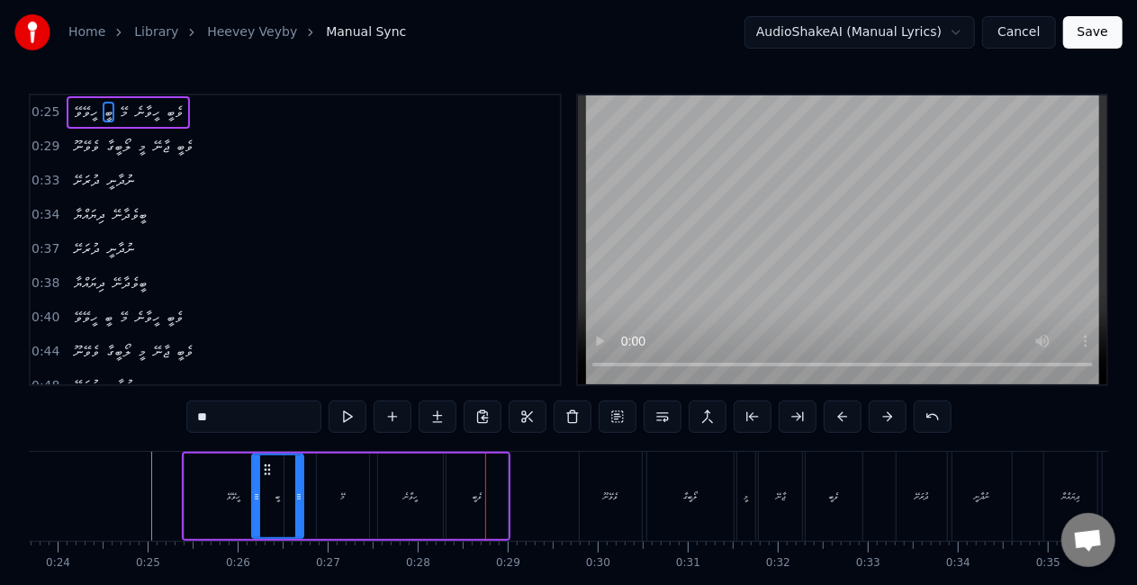
click at [414, 476] on div "ހީވާނެ" at bounding box center [410, 497] width 65 height 86
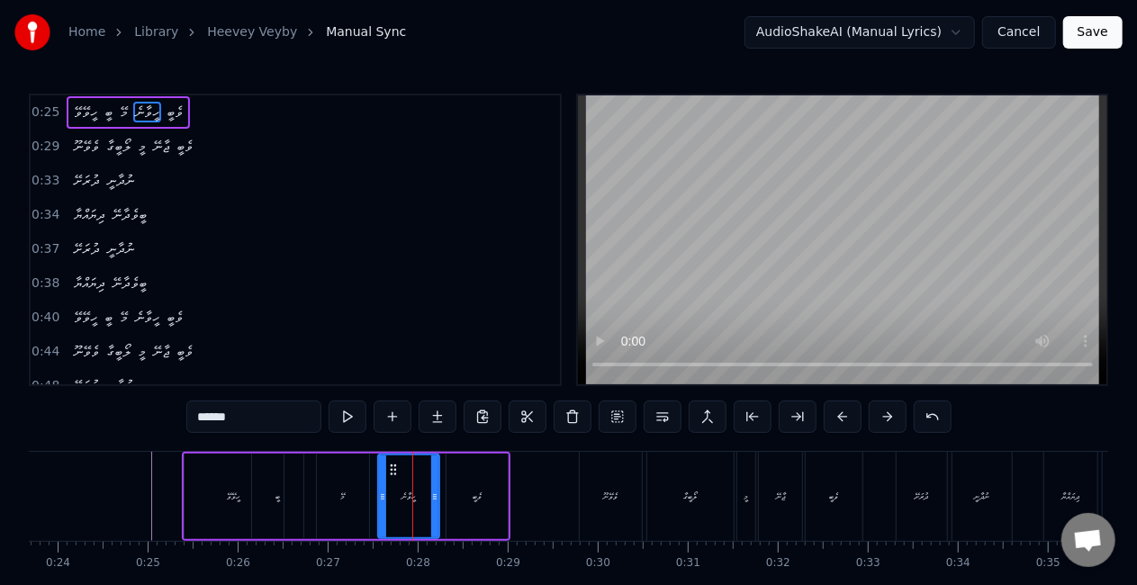
click at [432, 499] on div at bounding box center [434, 496] width 7 height 82
drag, startPoint x: 385, startPoint y: 506, endPoint x: 376, endPoint y: 504, distance: 9.2
click at [377, 504] on div "ހީވާނެ" at bounding box center [408, 497] width 62 height 86
drag, startPoint x: 383, startPoint y: 504, endPoint x: 373, endPoint y: 501, distance: 10.3
click at [373, 501] on div at bounding box center [372, 496] width 7 height 82
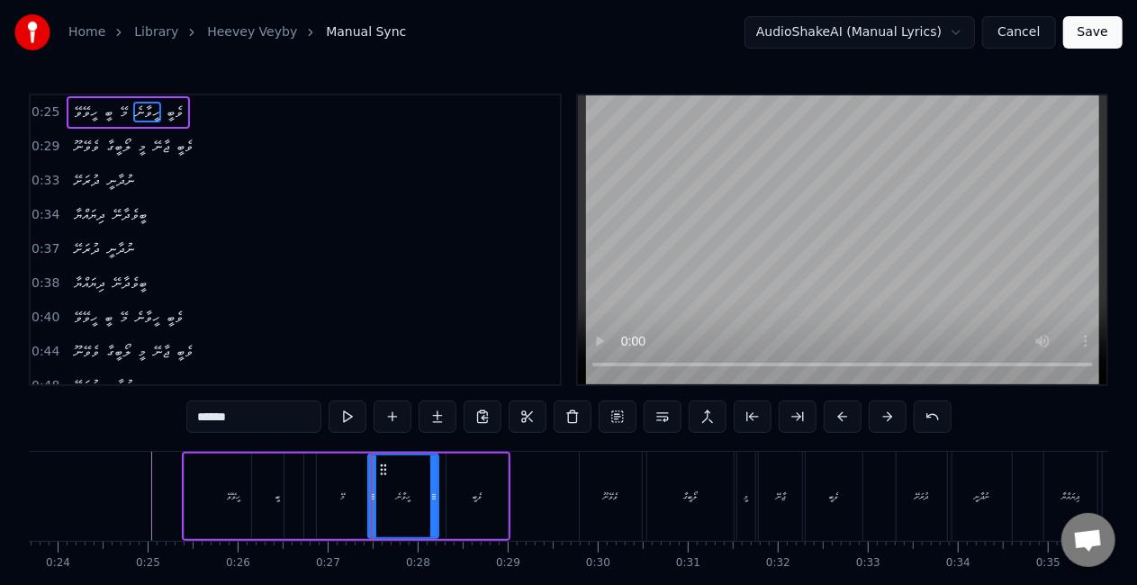
click at [358, 500] on div "މޭ" at bounding box center [343, 497] width 52 height 86
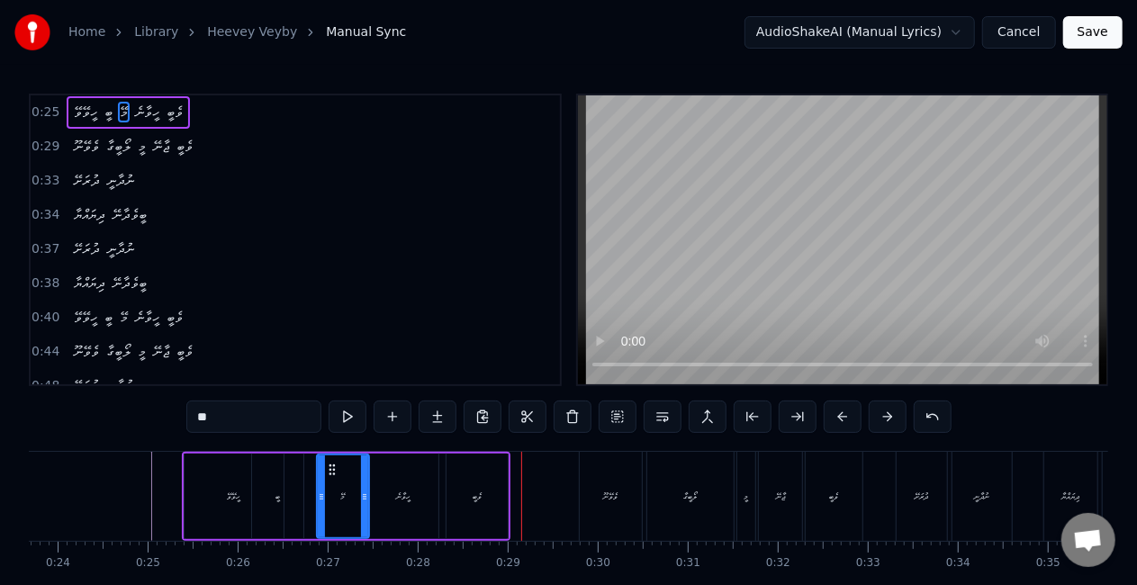
click at [417, 498] on div "ހީވާނެ" at bounding box center [403, 497] width 70 height 86
type input "******"
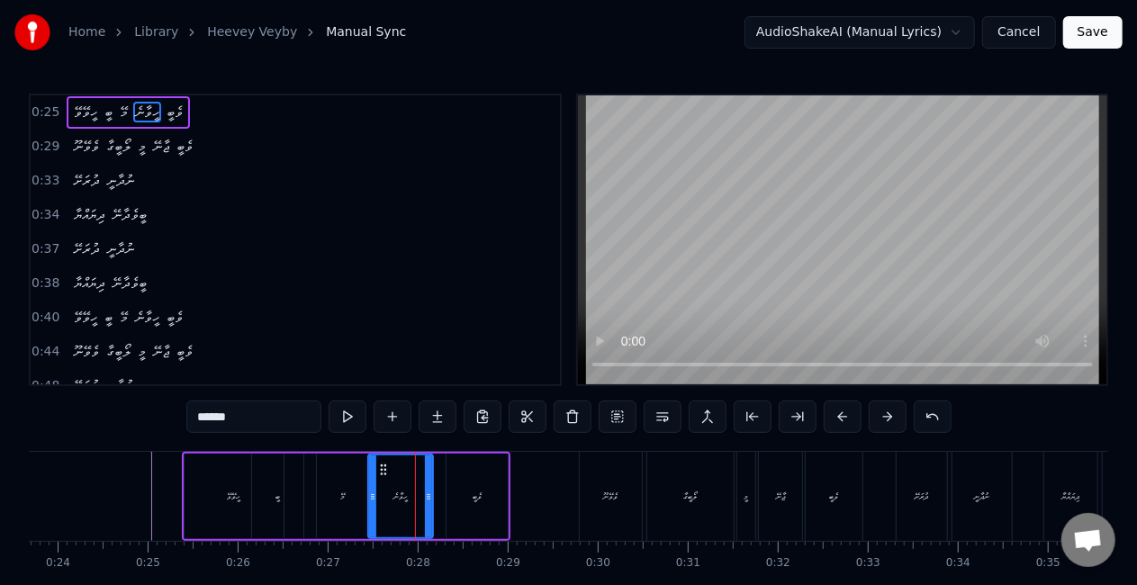
click at [427, 502] on div at bounding box center [428, 496] width 7 height 82
click at [306, 491] on div "ހީވޭވޭ ބީ މޭ ހީވާނެ ވެބީ" at bounding box center [346, 496] width 329 height 89
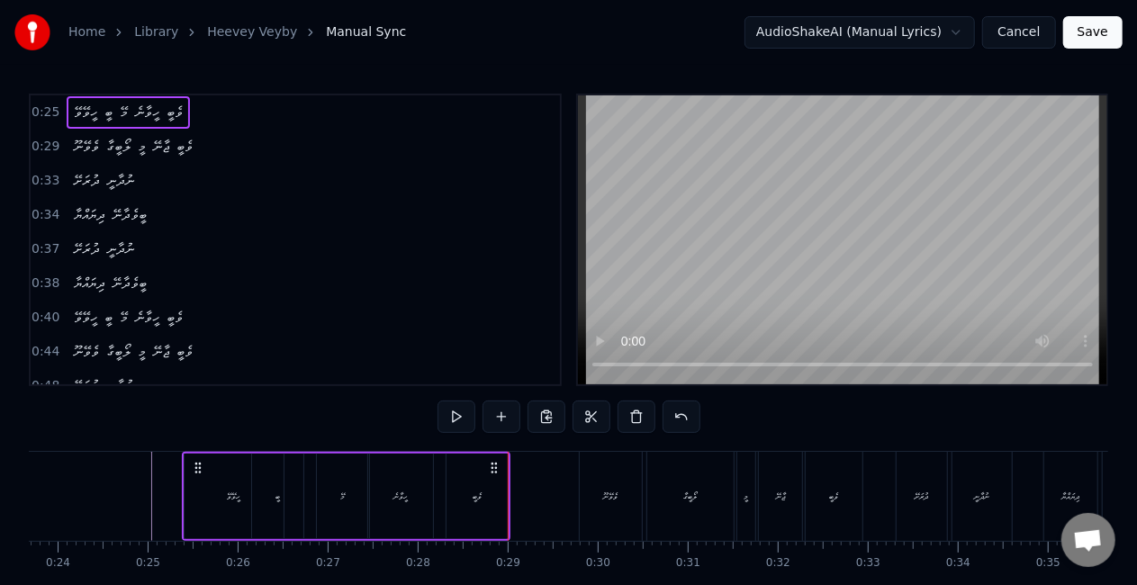
drag, startPoint x: 445, startPoint y: 497, endPoint x: 456, endPoint y: 484, distance: 17.2
click at [446, 496] on div "ވެބީ" at bounding box center [477, 497] width 63 height 86
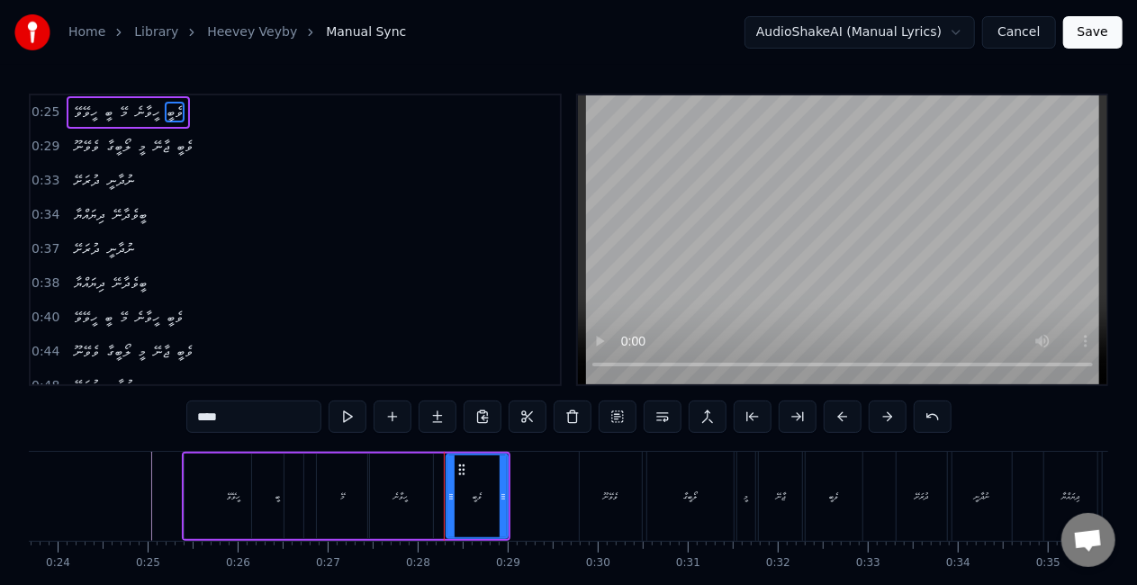
click at [464, 485] on div "ވެބީ" at bounding box center [476, 496] width 59 height 82
drag, startPoint x: 466, startPoint y: 469, endPoint x: 445, endPoint y: 472, distance: 21.8
click at [455, 466] on icon at bounding box center [450, 470] width 14 height 14
drag, startPoint x: 423, startPoint y: 488, endPoint x: 491, endPoint y: 407, distance: 106.0
click at [423, 488] on div "ހީވާނެ" at bounding box center [400, 497] width 65 height 86
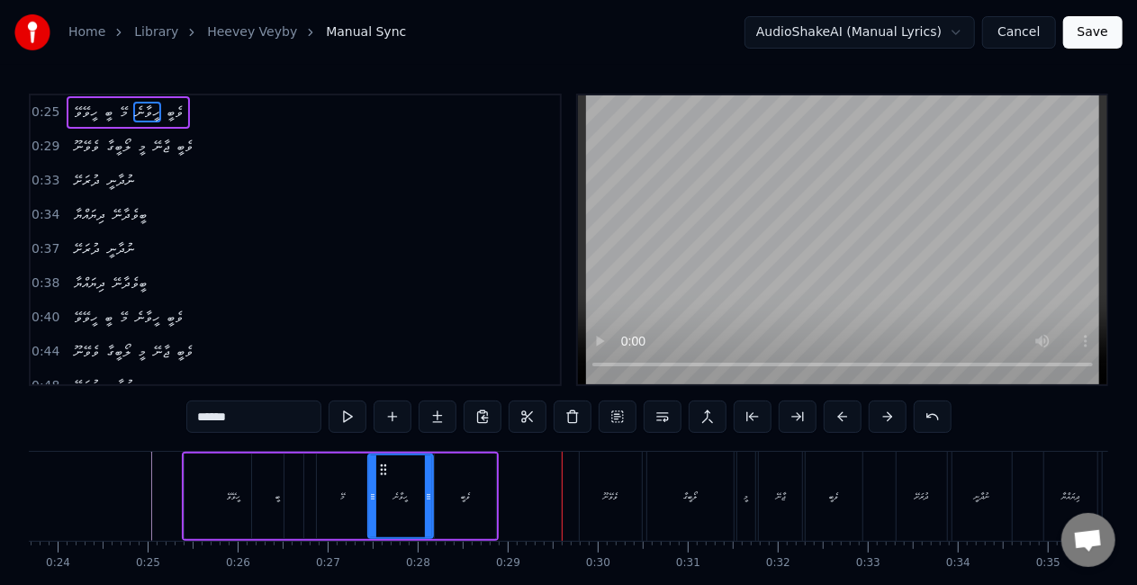
click at [413, 493] on div "ހީވާނެ" at bounding box center [400, 496] width 63 height 82
click at [377, 463] on icon at bounding box center [380, 470] width 14 height 14
click at [280, 482] on div "ބީ" at bounding box center [277, 497] width 51 height 86
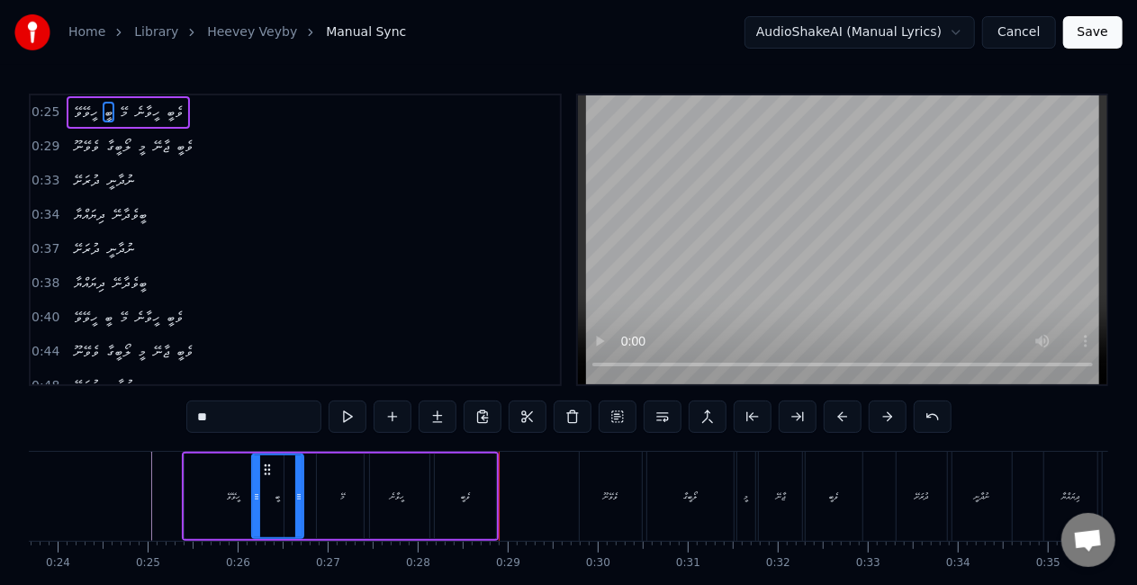
click at [389, 504] on div "ހީވާނެ" at bounding box center [397, 497] width 65 height 86
type input "******"
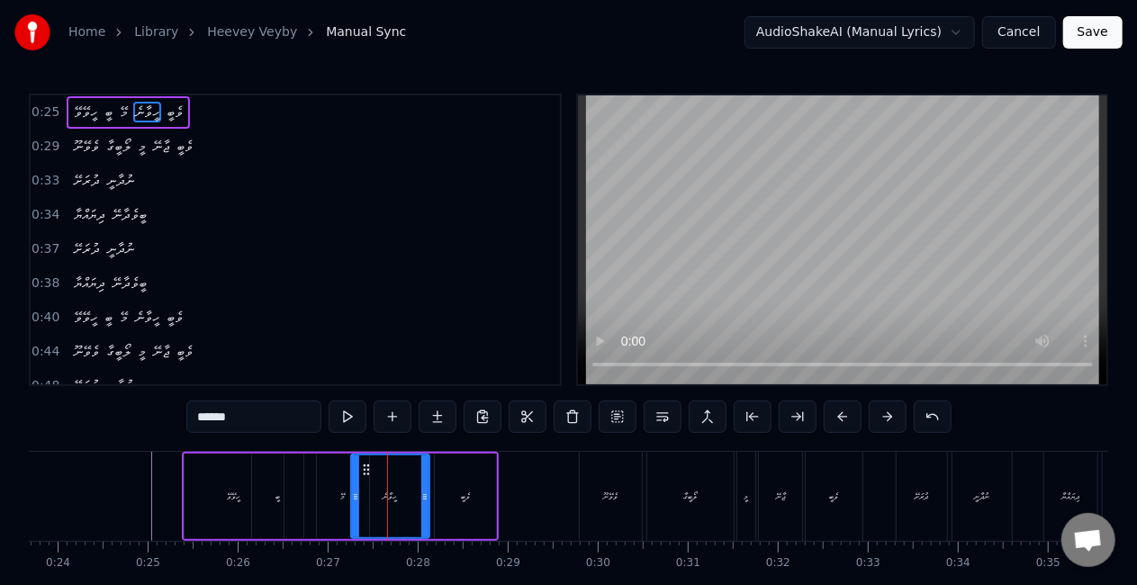
drag, startPoint x: 368, startPoint y: 499, endPoint x: 355, endPoint y: 497, distance: 13.6
click at [355, 497] on icon at bounding box center [355, 497] width 7 height 14
click at [304, 491] on div "ހީވޭވޭ ބީ މޭ ހީވާނެ ވެބީ" at bounding box center [341, 496] width 318 height 89
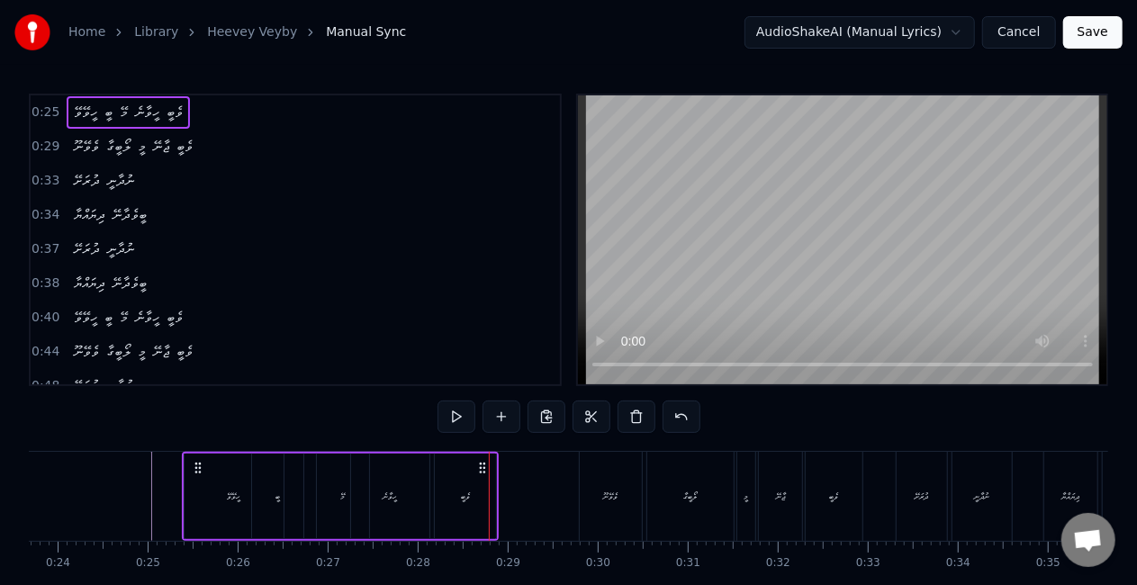
click at [390, 498] on div "ހީވާނެ" at bounding box center [390, 497] width 14 height 14
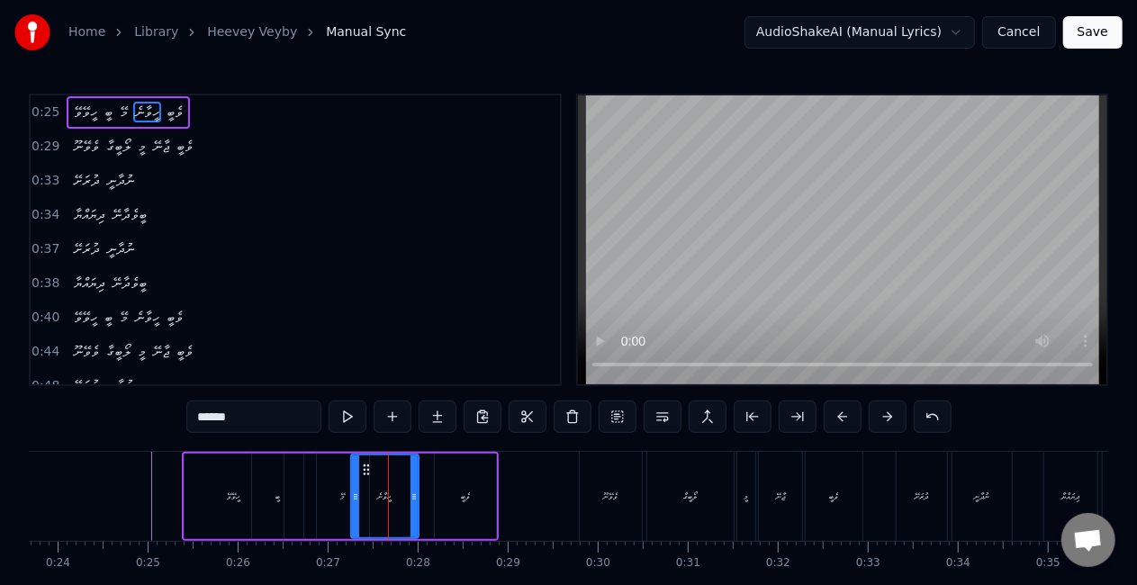
drag, startPoint x: 427, startPoint y: 499, endPoint x: 414, endPoint y: 495, distance: 13.1
click at [416, 495] on icon at bounding box center [413, 497] width 7 height 14
click at [261, 499] on div "ބީ" at bounding box center [277, 497] width 51 height 86
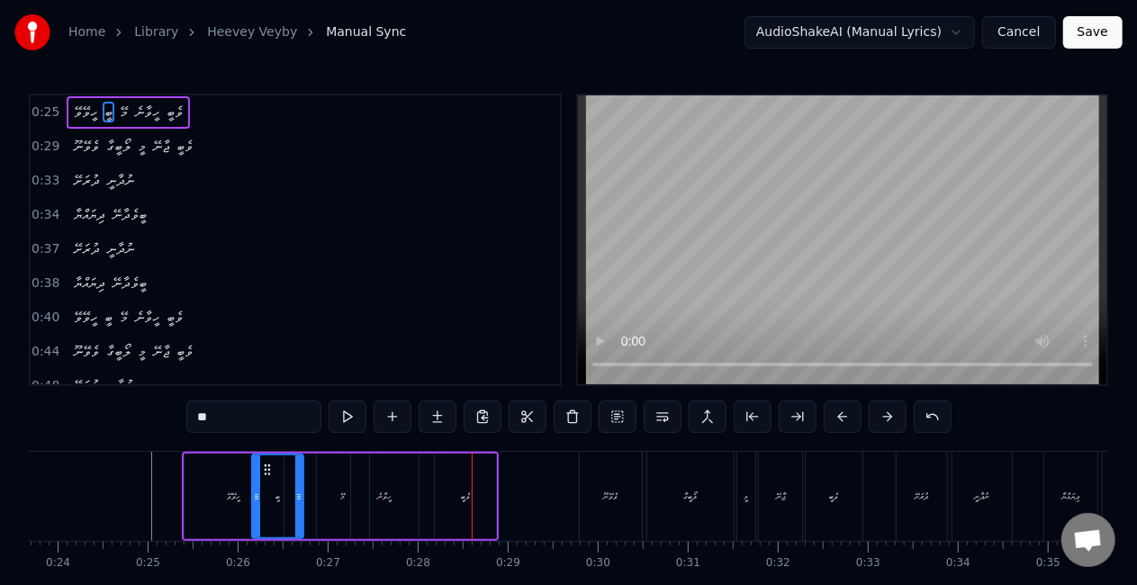
click at [402, 502] on div "ހީވާނެ" at bounding box center [385, 497] width 68 height 86
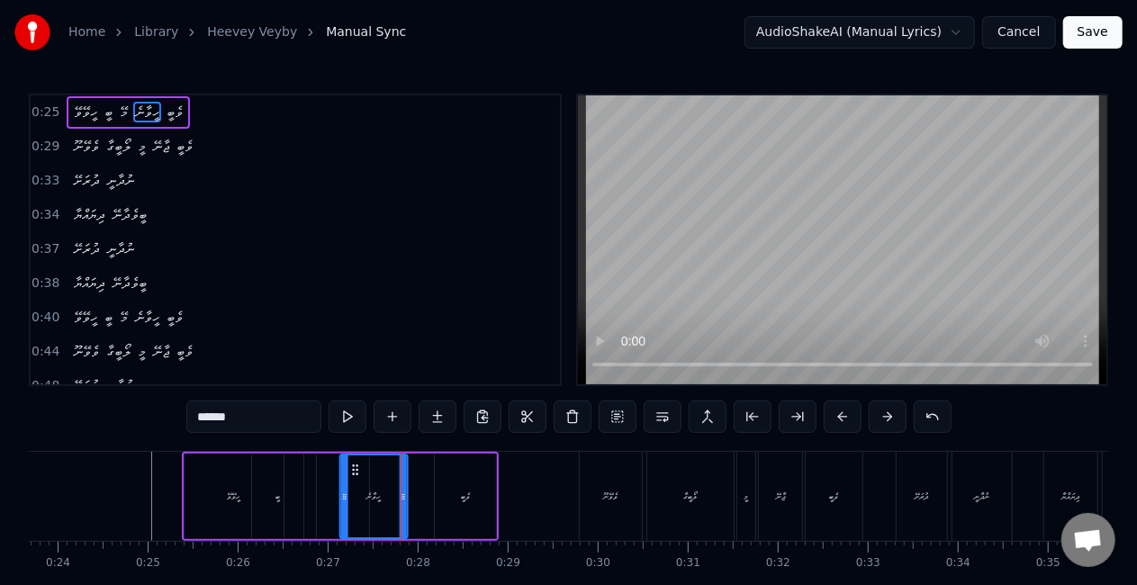
drag, startPoint x: 365, startPoint y: 465, endPoint x: 354, endPoint y: 465, distance: 11.7
click at [354, 465] on icon at bounding box center [354, 470] width 14 height 14
drag, startPoint x: 296, startPoint y: 481, endPoint x: 302, endPoint y: 468, distance: 14.1
click at [296, 481] on div "ބީ" at bounding box center [277, 497] width 51 height 86
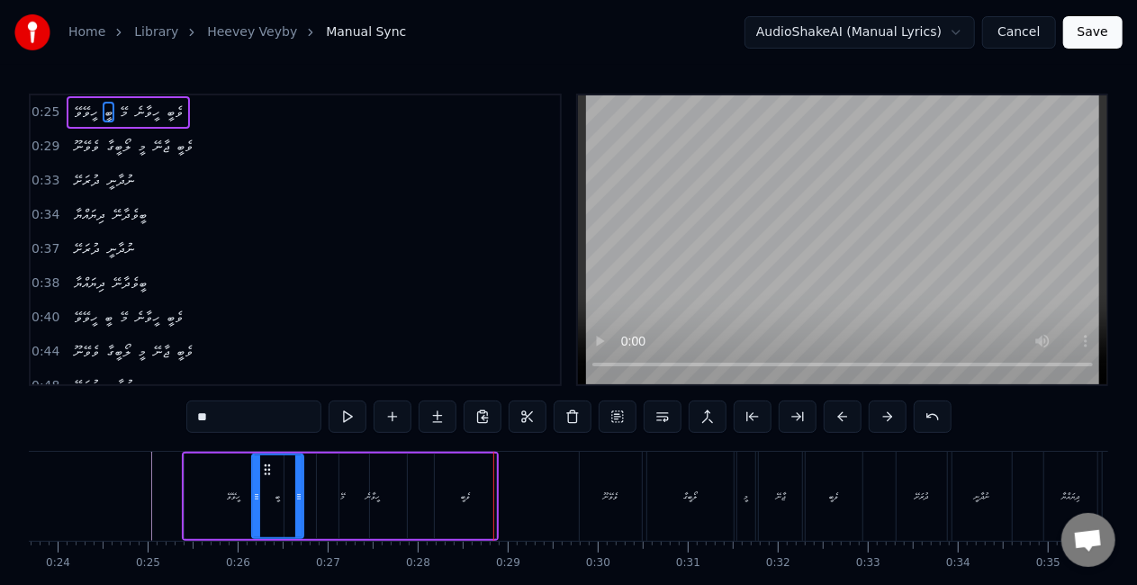
click at [374, 511] on div "ހީވާނެ" at bounding box center [373, 497] width 68 height 86
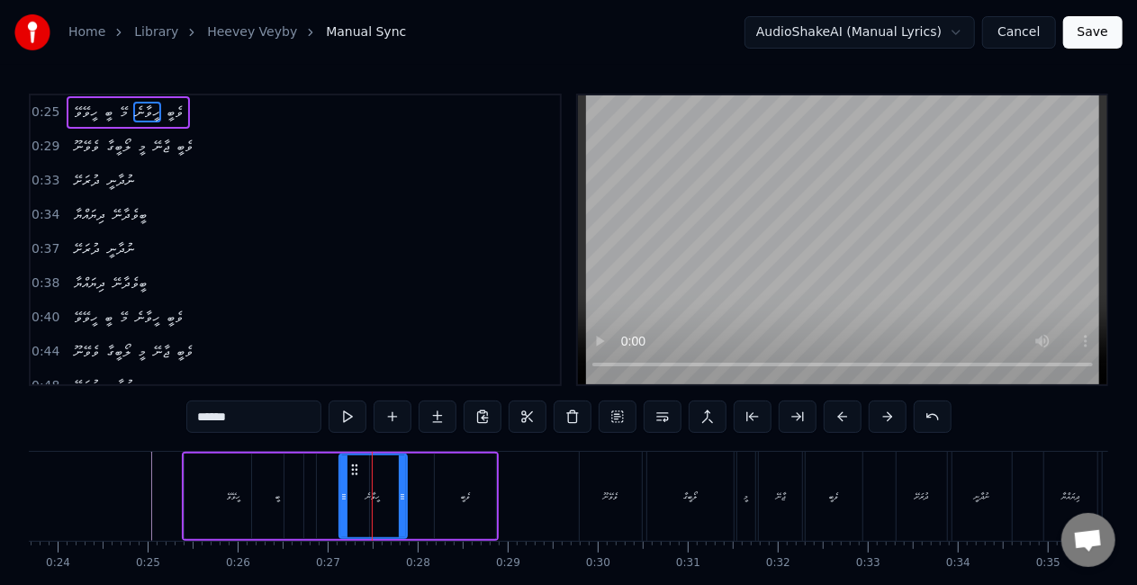
click at [335, 495] on div "މޭ" at bounding box center [343, 497] width 52 height 86
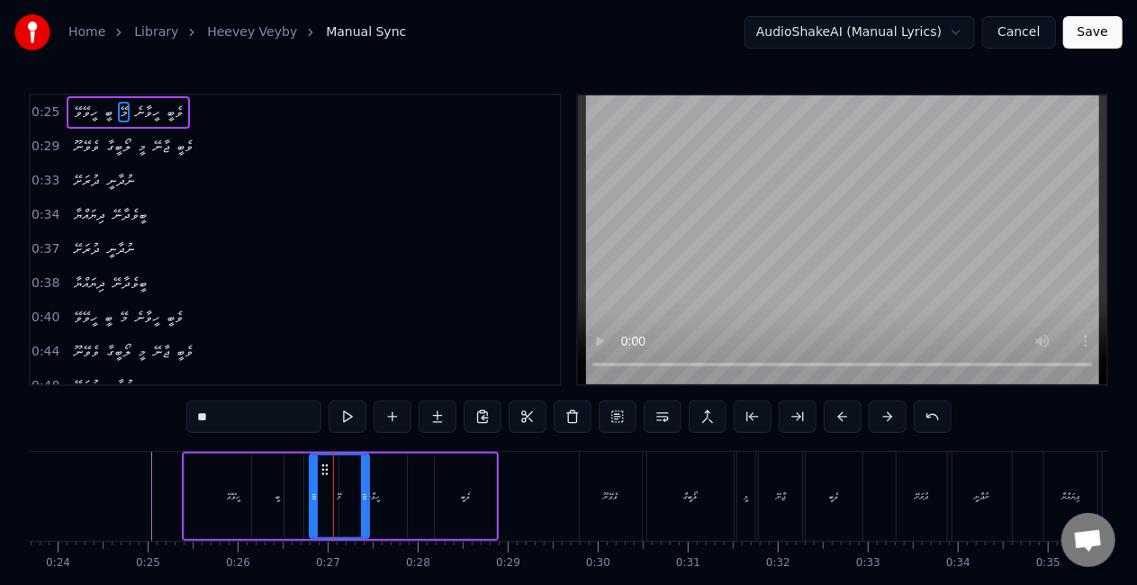
click at [314, 491] on icon at bounding box center [314, 497] width 7 height 14
click at [283, 491] on div "ބީ" at bounding box center [277, 497] width 51 height 86
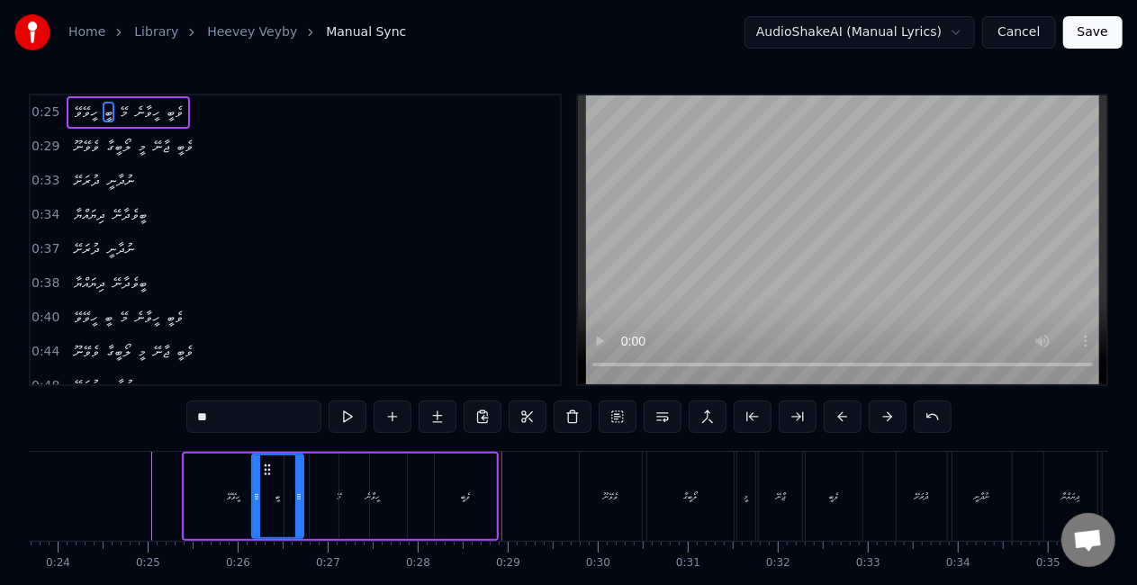
click at [381, 494] on div "ހީވާނެ" at bounding box center [373, 497] width 14 height 14
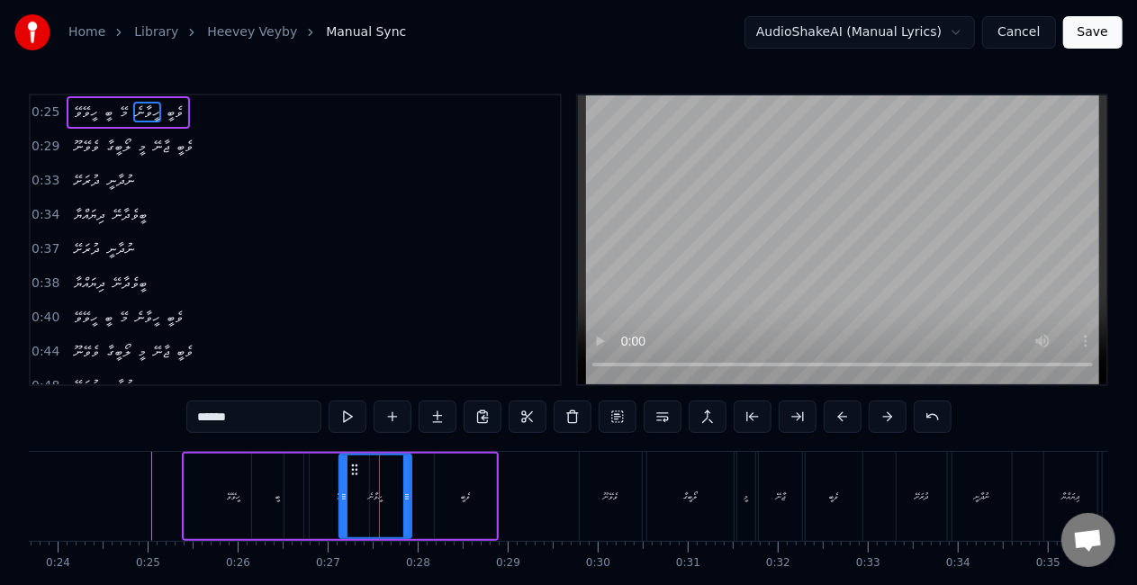
click at [405, 495] on icon at bounding box center [406, 497] width 7 height 14
click at [470, 479] on div "ވެބީ" at bounding box center [465, 497] width 61 height 86
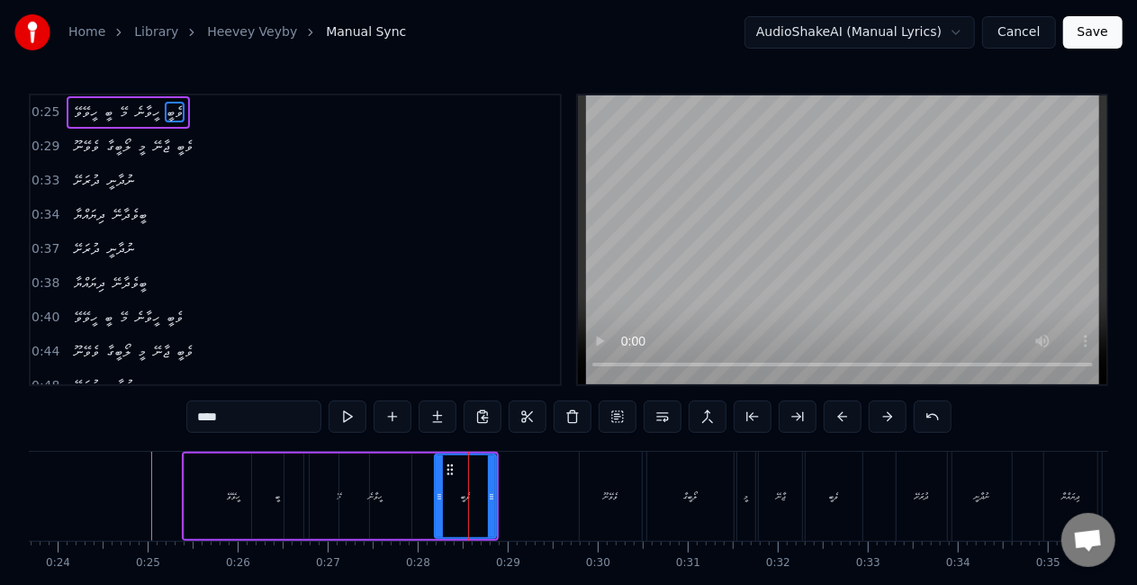
click at [346, 484] on div "ހީވާނެ" at bounding box center [375, 497] width 72 height 86
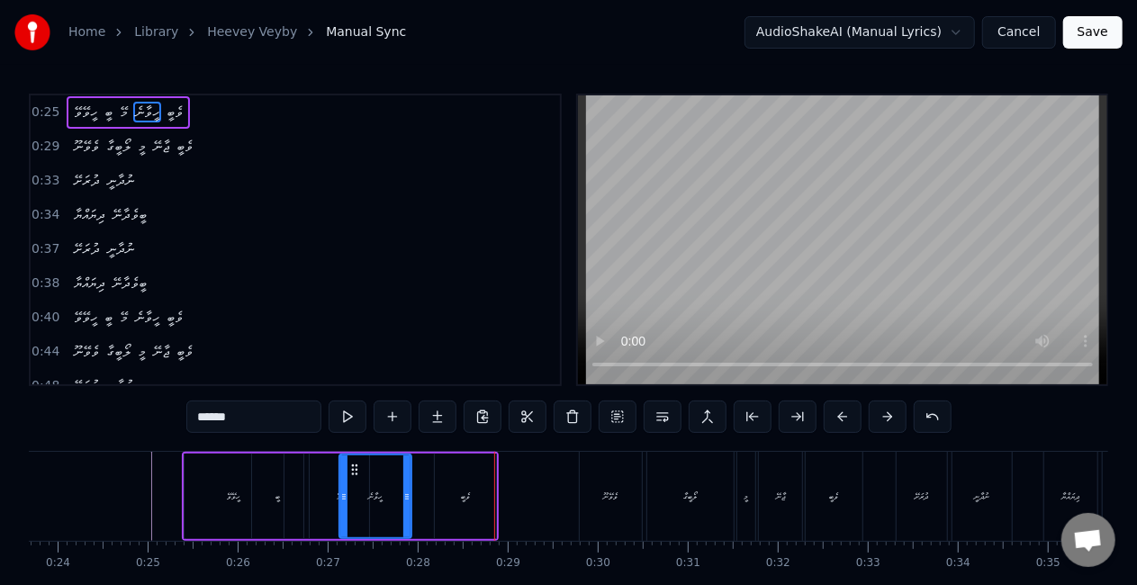
click at [337, 504] on div "މޭ" at bounding box center [339, 497] width 59 height 86
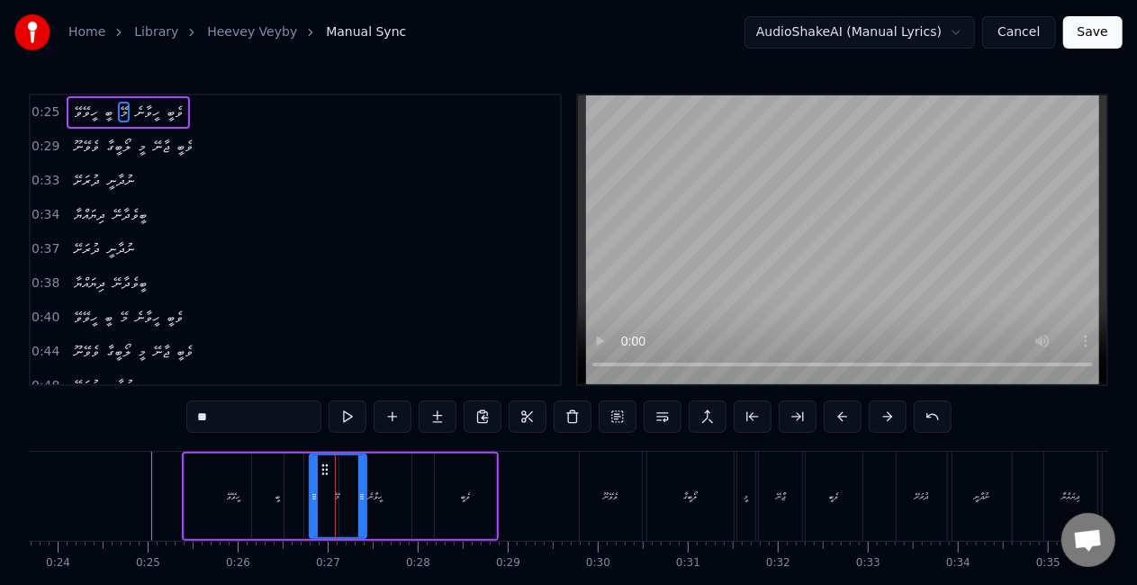
click at [364, 495] on icon at bounding box center [361, 497] width 7 height 14
click at [382, 496] on div "ހީވާނެ" at bounding box center [375, 497] width 14 height 14
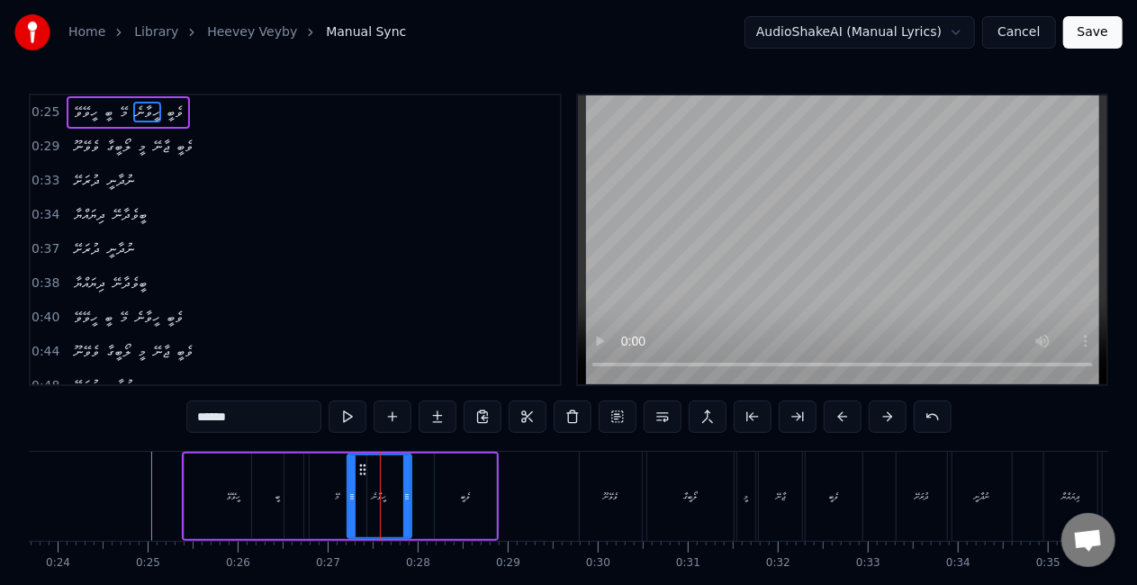
click at [352, 494] on icon at bounding box center [351, 497] width 7 height 14
click at [326, 492] on div "މޭ" at bounding box center [338, 497] width 57 height 86
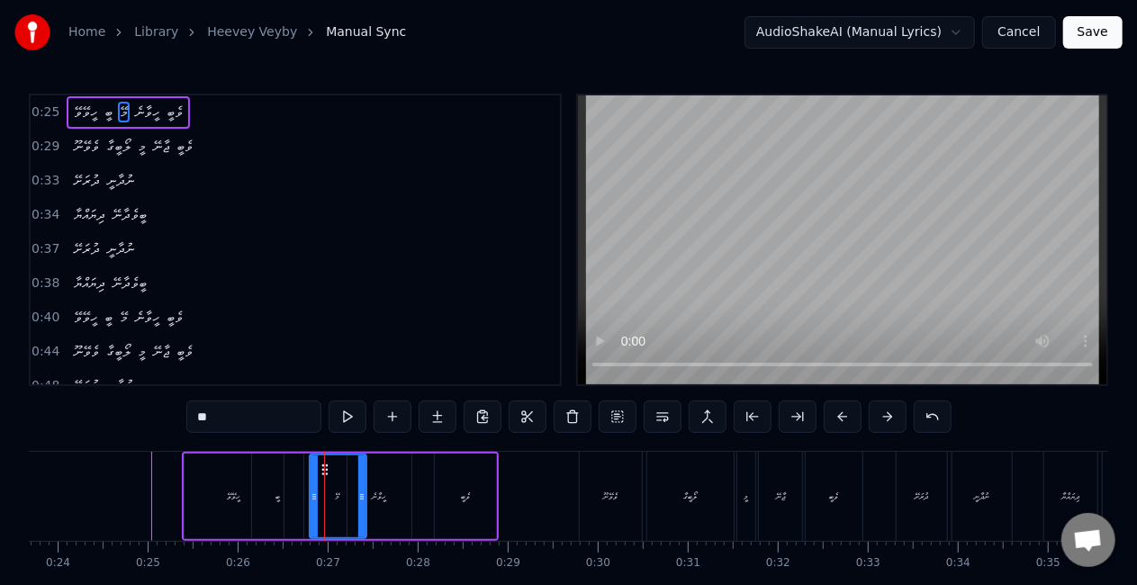
click at [269, 483] on div "ބީ" at bounding box center [277, 497] width 51 height 86
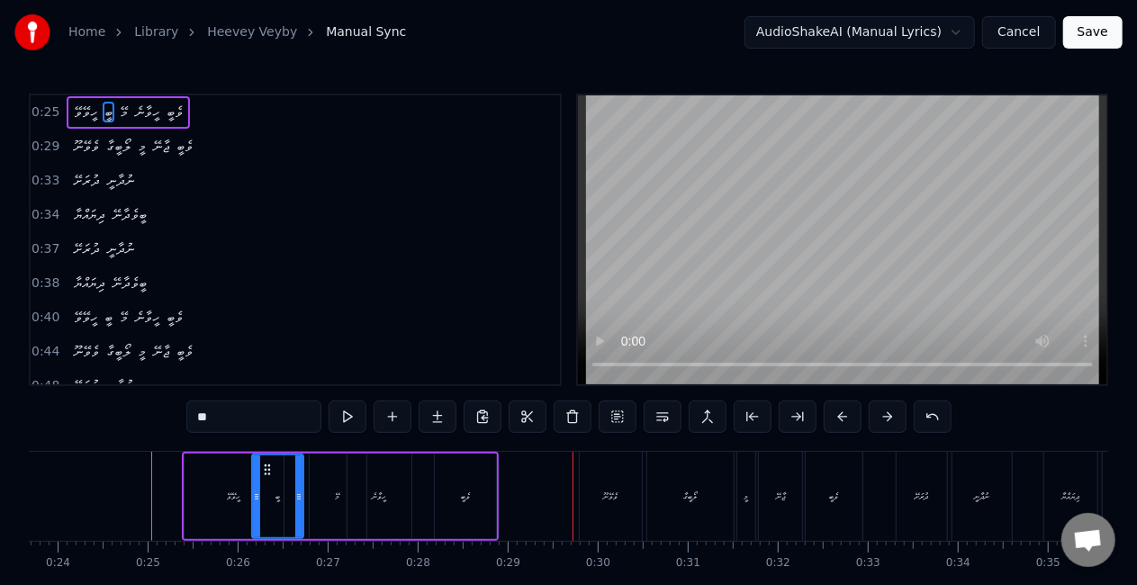
click at [484, 486] on div "ވެބީ" at bounding box center [465, 497] width 61 height 86
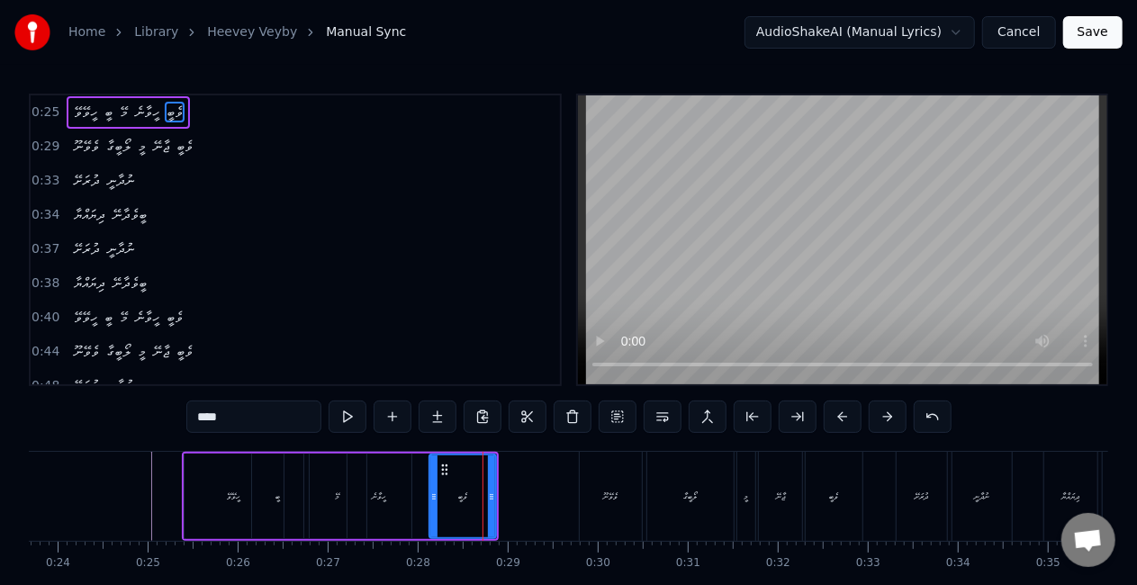
drag, startPoint x: 437, startPoint y: 496, endPoint x: 432, endPoint y: 484, distance: 12.9
click at [432, 492] on icon at bounding box center [433, 497] width 7 height 14
click at [409, 481] on div "ހީވާނެ" at bounding box center [379, 497] width 64 height 86
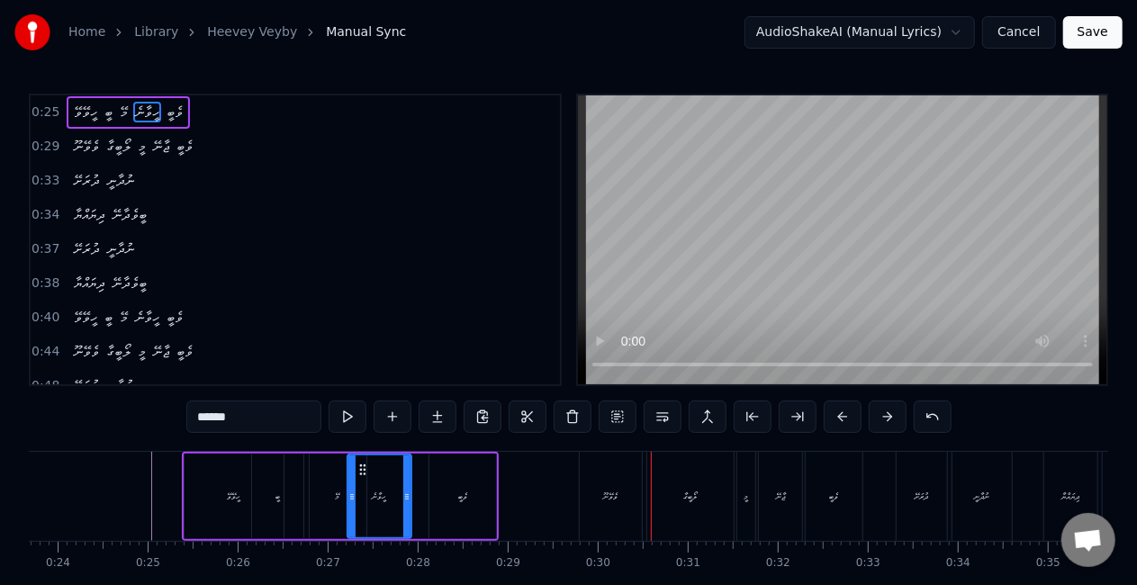
click at [590, 490] on div "ވެވޭނޫ" at bounding box center [610, 496] width 61 height 89
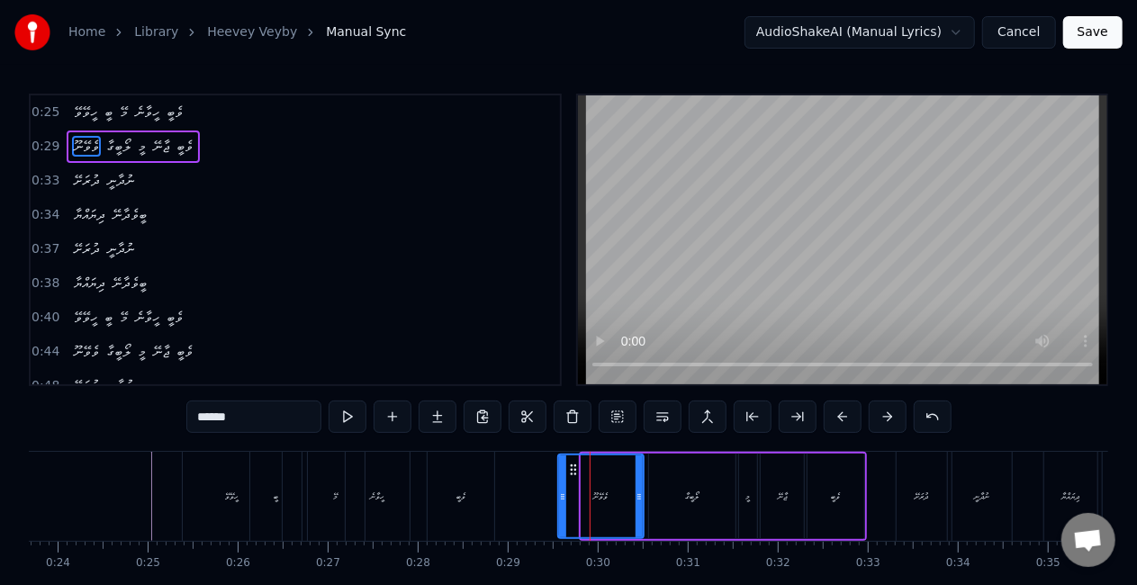
drag, startPoint x: 587, startPoint y: 491, endPoint x: 563, endPoint y: 488, distance: 23.7
click at [563, 488] on div at bounding box center [562, 496] width 7 height 82
click at [588, 509] on div "ވެވޭނޫ" at bounding box center [600, 496] width 83 height 82
click at [210, 414] on input "******" at bounding box center [253, 417] width 135 height 32
type input "*"
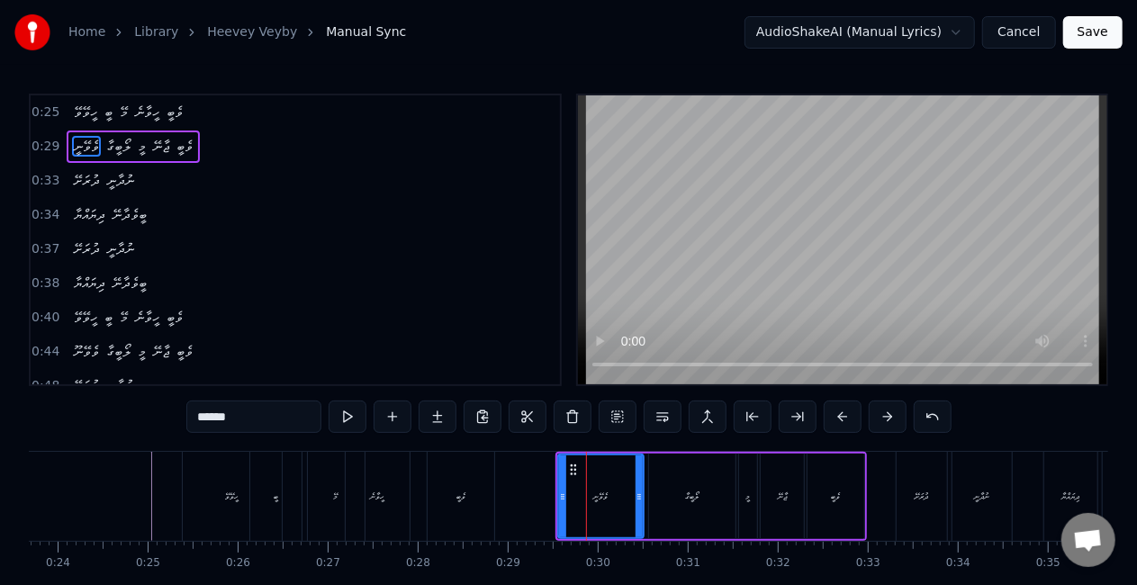
drag, startPoint x: 475, startPoint y: 495, endPoint x: 495, endPoint y: 459, distance: 41.1
click at [478, 488] on div "ވެބީ" at bounding box center [461, 496] width 67 height 89
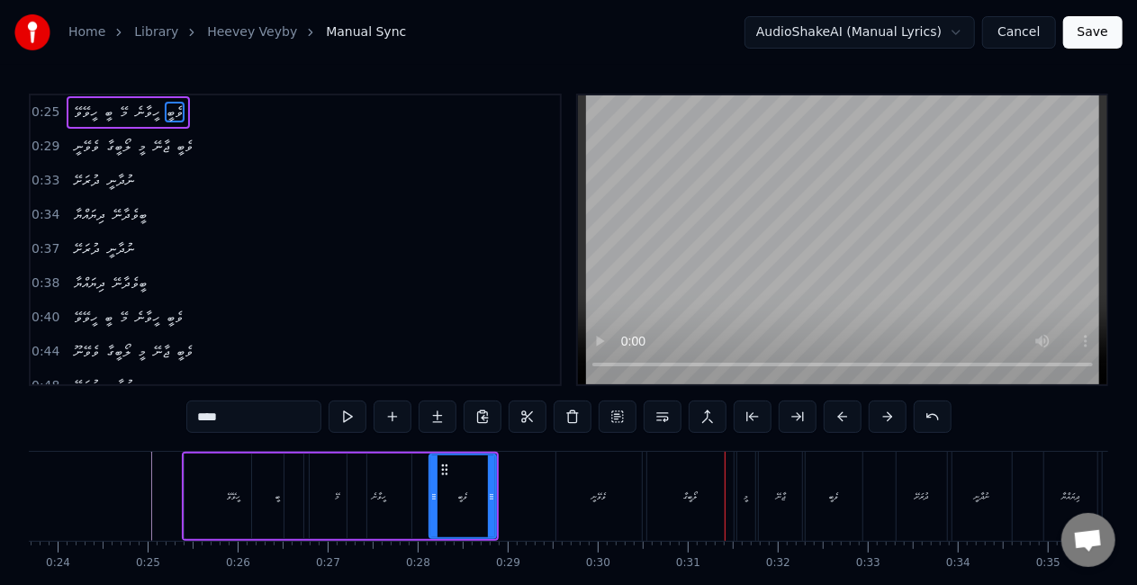
click at [641, 509] on div "ވެވޭނީ" at bounding box center [598, 496] width 86 height 89
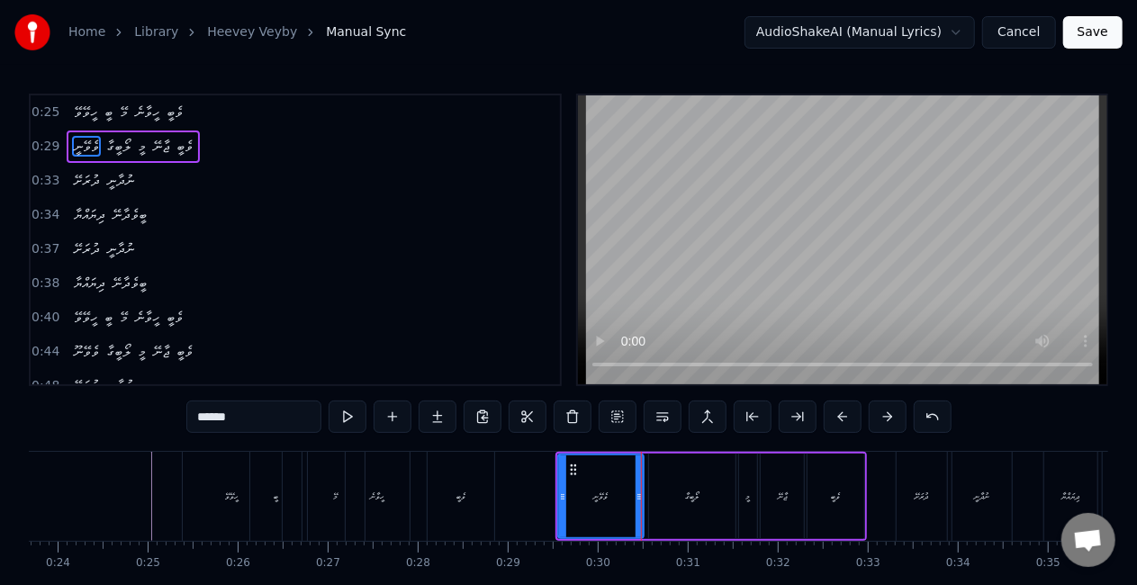
drag, startPoint x: 664, startPoint y: 490, endPoint x: 686, endPoint y: 486, distance: 21.9
click at [664, 489] on div "ލޯބީގާ" at bounding box center [692, 497] width 86 height 86
type input "******"
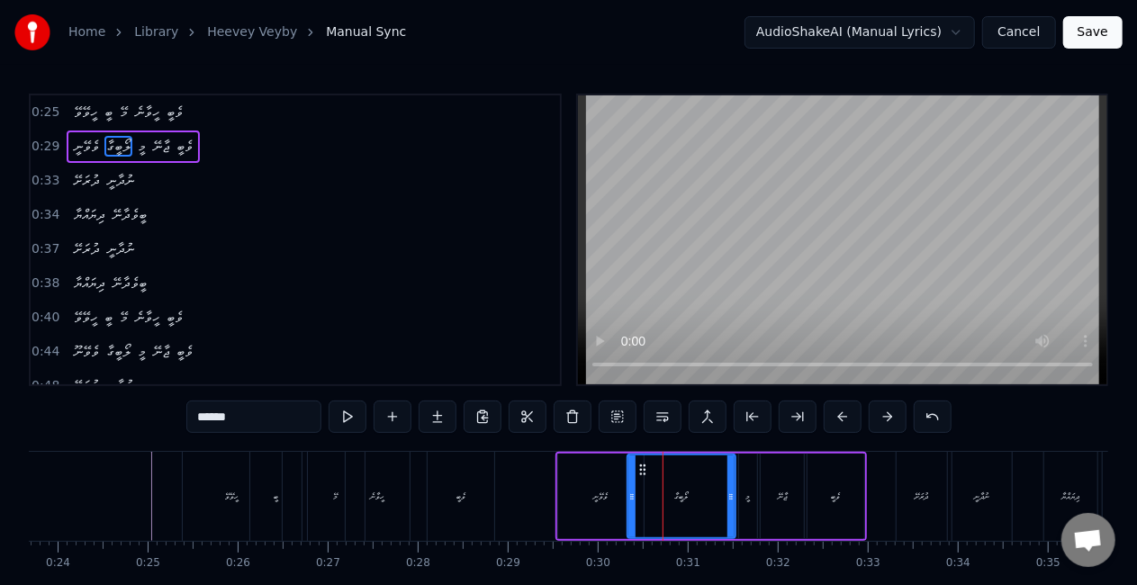
drag, startPoint x: 655, startPoint y: 504, endPoint x: 637, endPoint y: 500, distance: 18.4
click at [635, 500] on div at bounding box center [631, 496] width 7 height 82
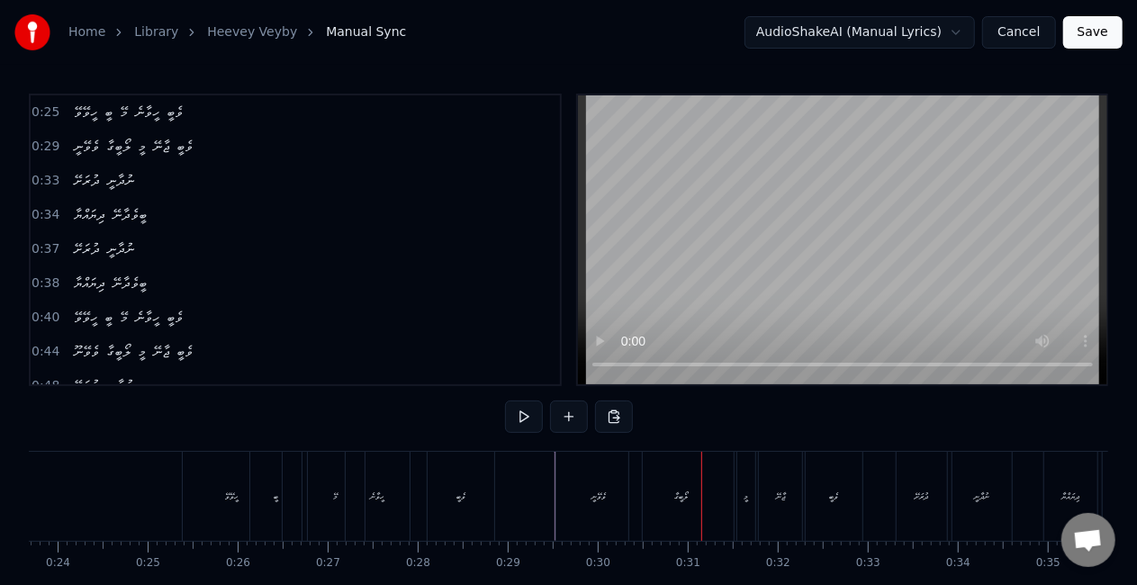
click at [671, 473] on div "ލޯބީގާ" at bounding box center [681, 496] width 104 height 89
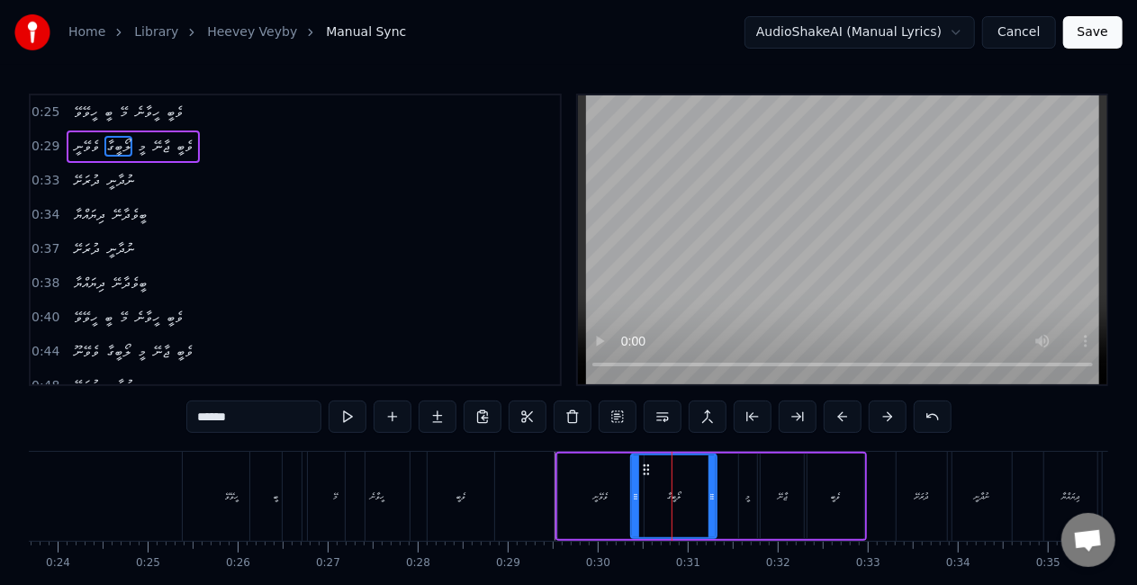
drag, startPoint x: 732, startPoint y: 506, endPoint x: 713, endPoint y: 502, distance: 19.2
click at [713, 502] on div at bounding box center [711, 496] width 7 height 82
click at [567, 494] on div "ވެވޭނީ" at bounding box center [600, 497] width 85 height 86
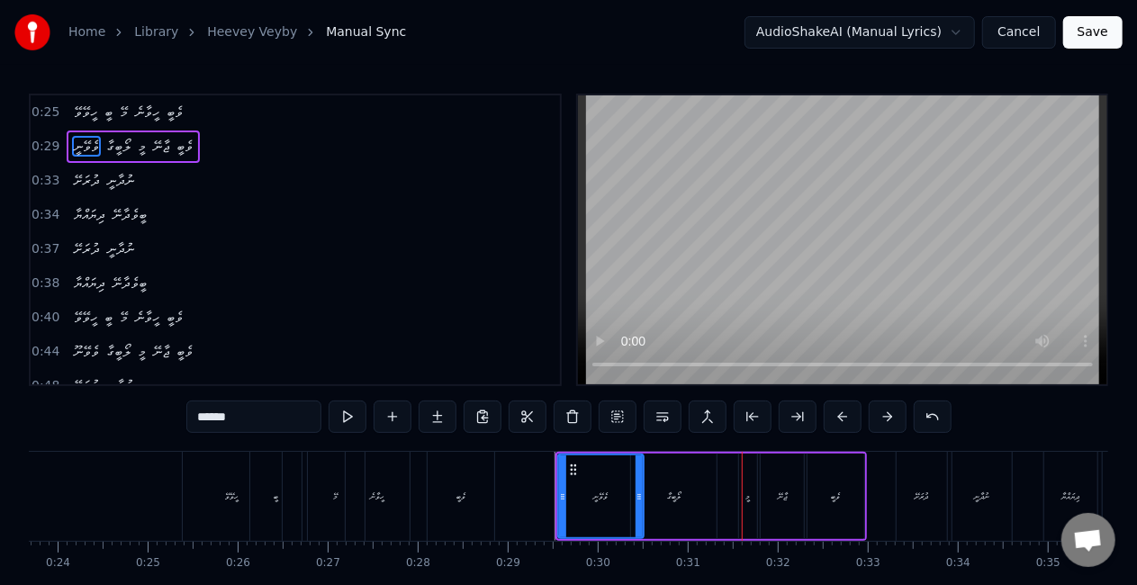
click at [668, 481] on div "ލޯބީގާ" at bounding box center [674, 497] width 86 height 86
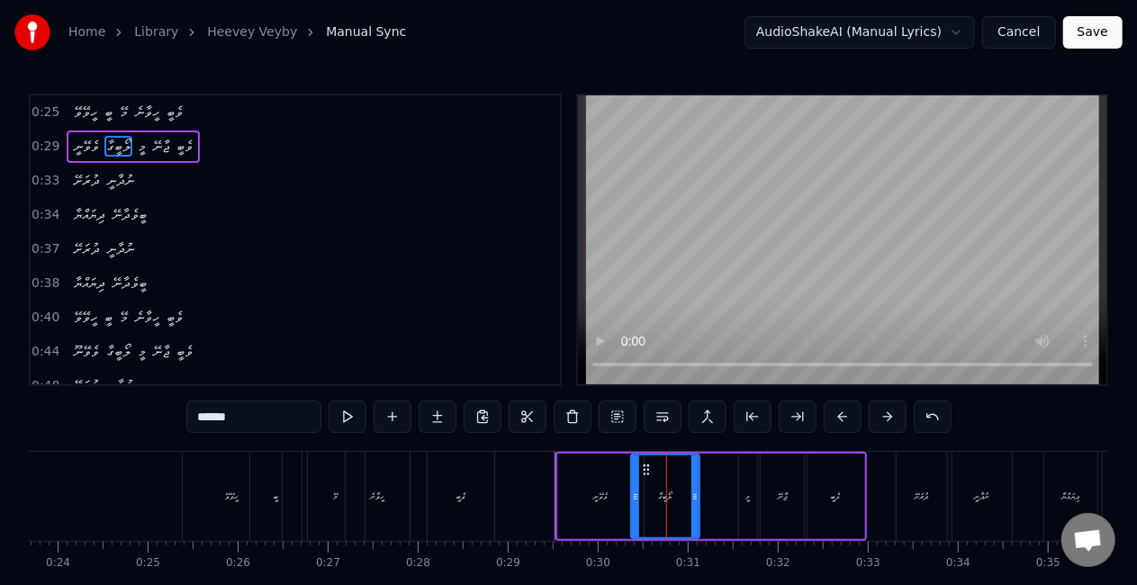
drag, startPoint x: 712, startPoint y: 499, endPoint x: 694, endPoint y: 494, distance: 18.6
click at [694, 494] on icon at bounding box center [694, 497] width 7 height 14
click at [594, 497] on div "ވެވޭނީ" at bounding box center [601, 497] width 14 height 14
type input "******"
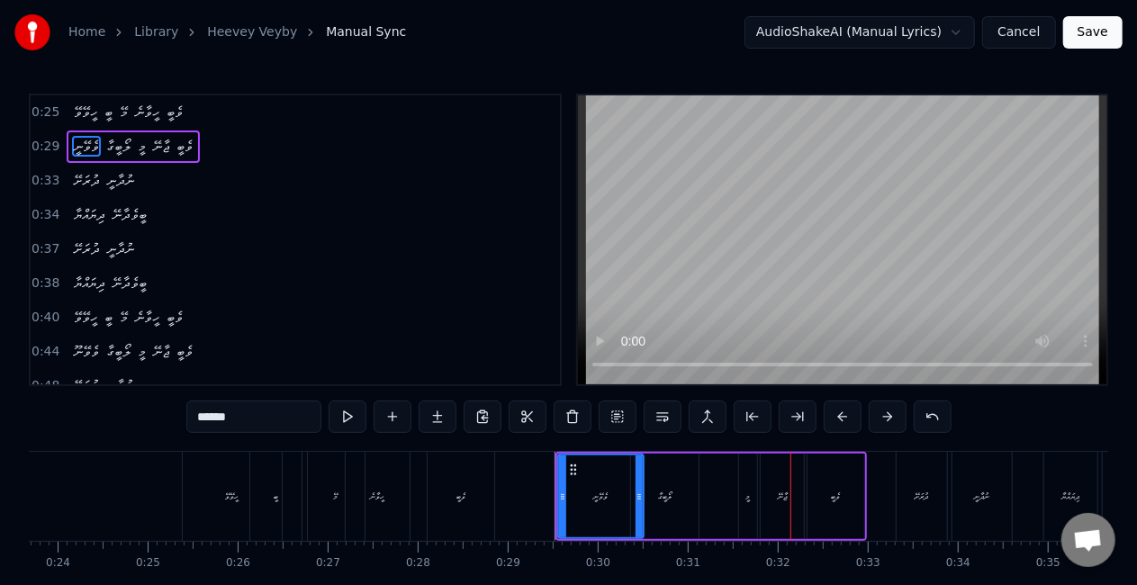
click at [737, 491] on div "ވެވޭނީ ލޯބީގާ މީ ޖާނޭ ވެބީ" at bounding box center [710, 496] width 311 height 89
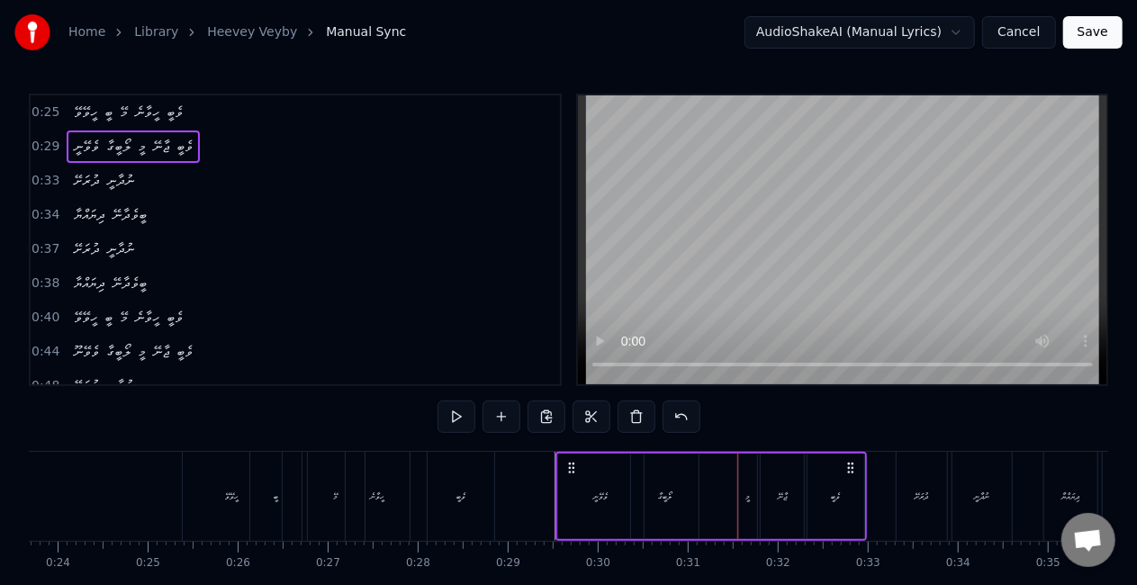
click at [748, 493] on div "މީ" at bounding box center [748, 497] width 5 height 14
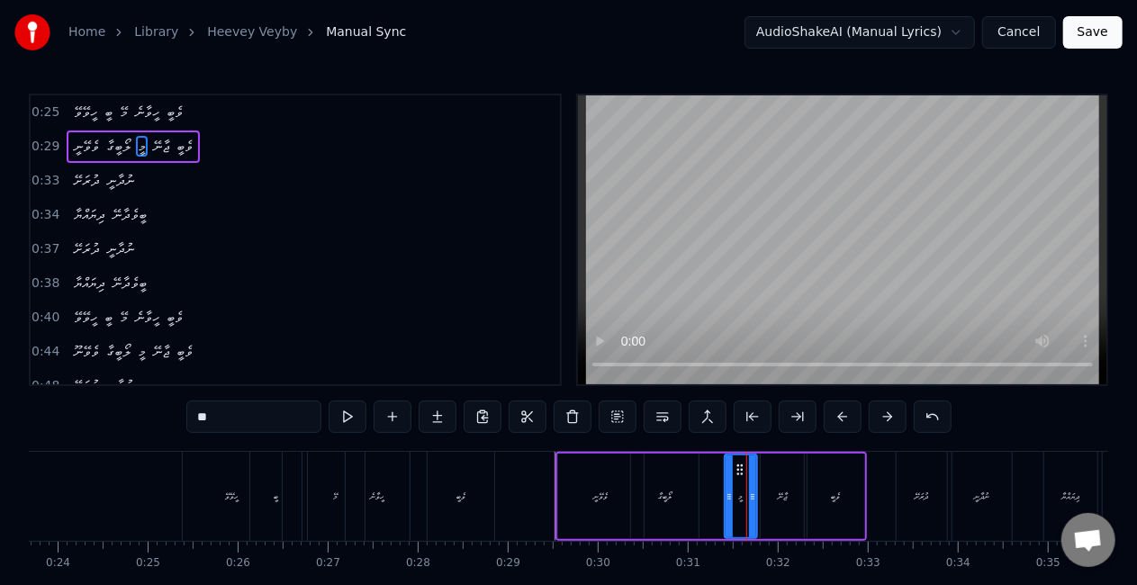
drag, startPoint x: 744, startPoint y: 503, endPoint x: 730, endPoint y: 501, distance: 14.5
click at [730, 501] on div at bounding box center [728, 496] width 7 height 82
drag, startPoint x: 738, startPoint y: 470, endPoint x: 729, endPoint y: 468, distance: 9.2
click at [731, 470] on circle at bounding box center [731, 469] width 1 height 1
click at [683, 481] on div "ލޯބީގާ" at bounding box center [665, 497] width 68 height 86
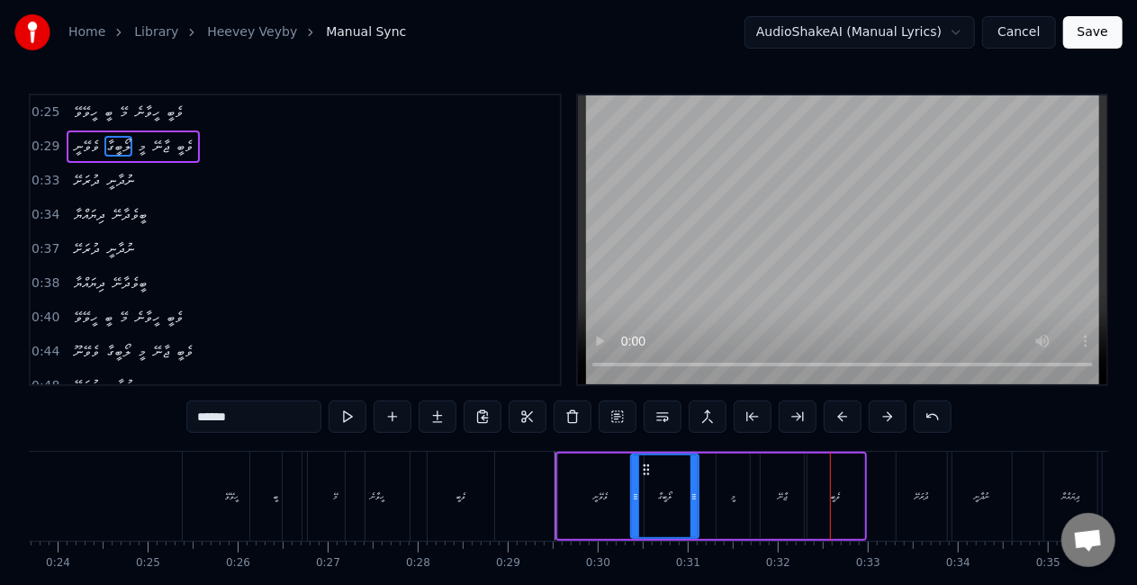
click at [770, 493] on div "ޖާނޭ" at bounding box center [782, 497] width 43 height 86
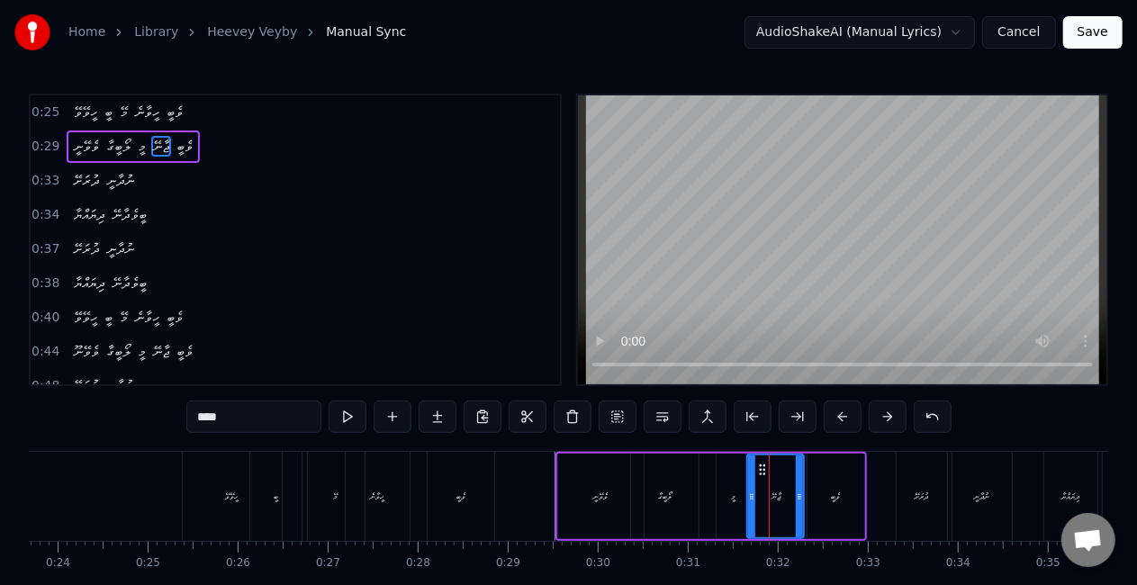
drag, startPoint x: 765, startPoint y: 496, endPoint x: 752, endPoint y: 496, distance: 13.5
click at [752, 496] on icon at bounding box center [751, 497] width 7 height 14
click at [821, 503] on div "ވެބީ" at bounding box center [835, 497] width 56 height 86
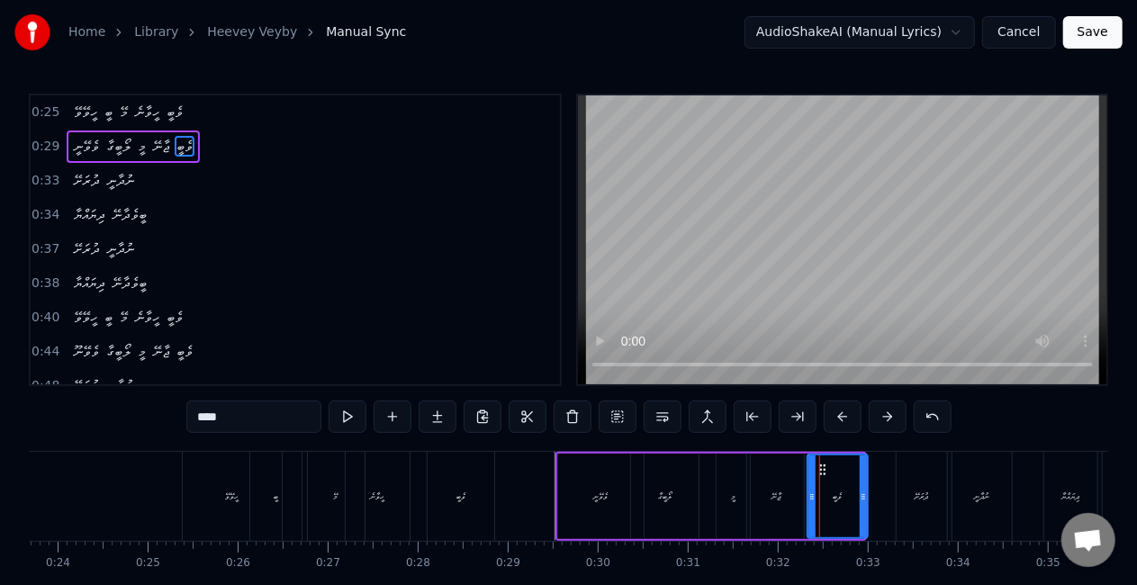
click at [864, 504] on div at bounding box center [863, 496] width 7 height 82
drag, startPoint x: 811, startPoint y: 507, endPoint x: 800, endPoint y: 507, distance: 10.8
click at [800, 507] on div at bounding box center [801, 496] width 7 height 82
click at [581, 500] on div "ވެވޭނީ" at bounding box center [600, 497] width 85 height 86
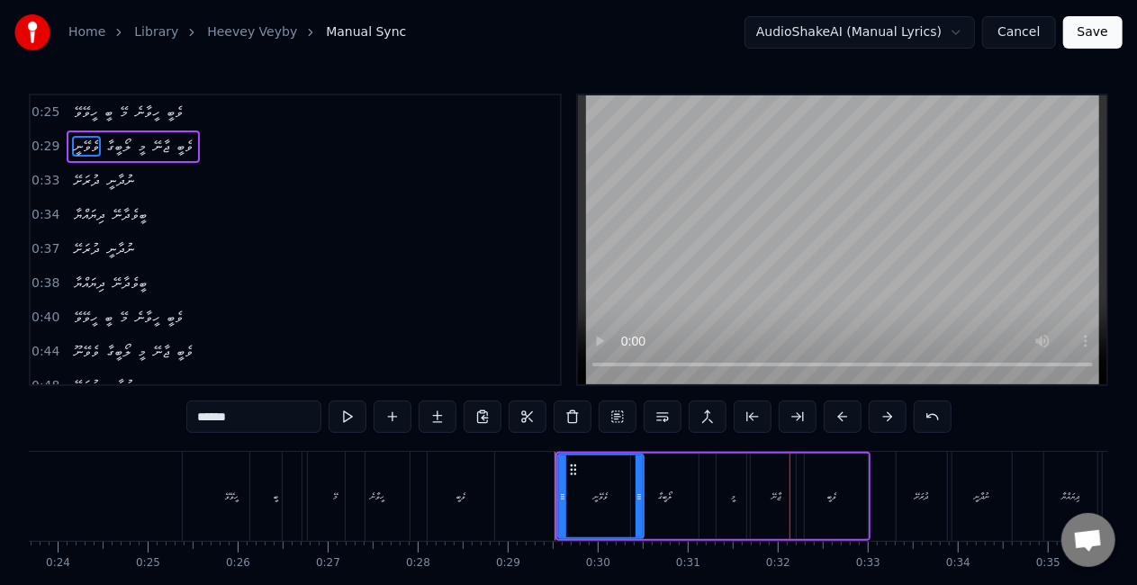
click at [722, 499] on div "މީ" at bounding box center [732, 497] width 32 height 86
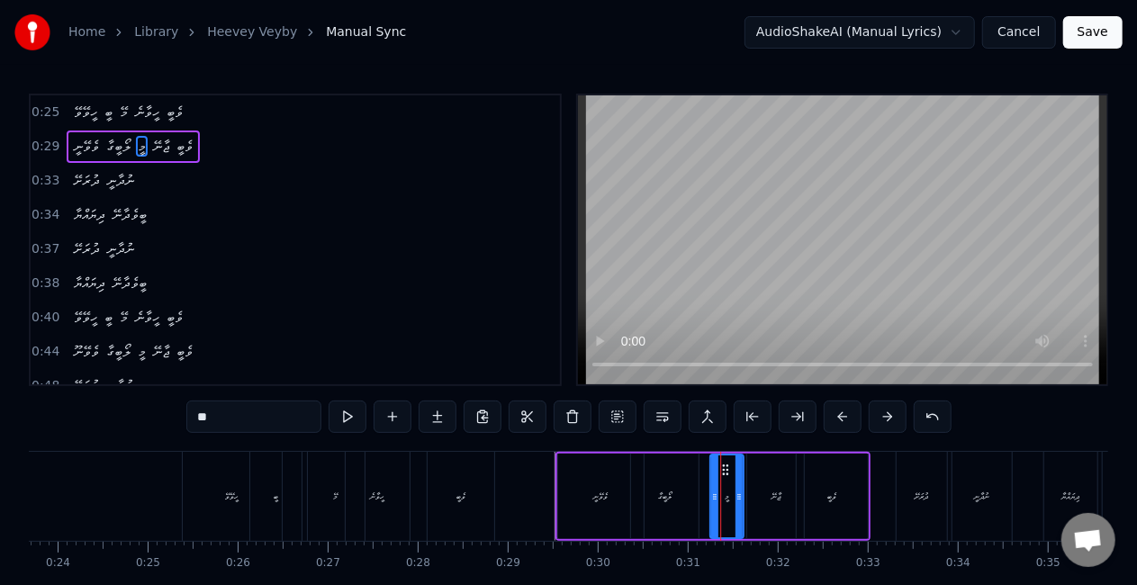
click at [725, 470] on icon at bounding box center [725, 470] width 14 height 14
click at [680, 484] on div "ލޯބީގާ" at bounding box center [665, 497] width 68 height 86
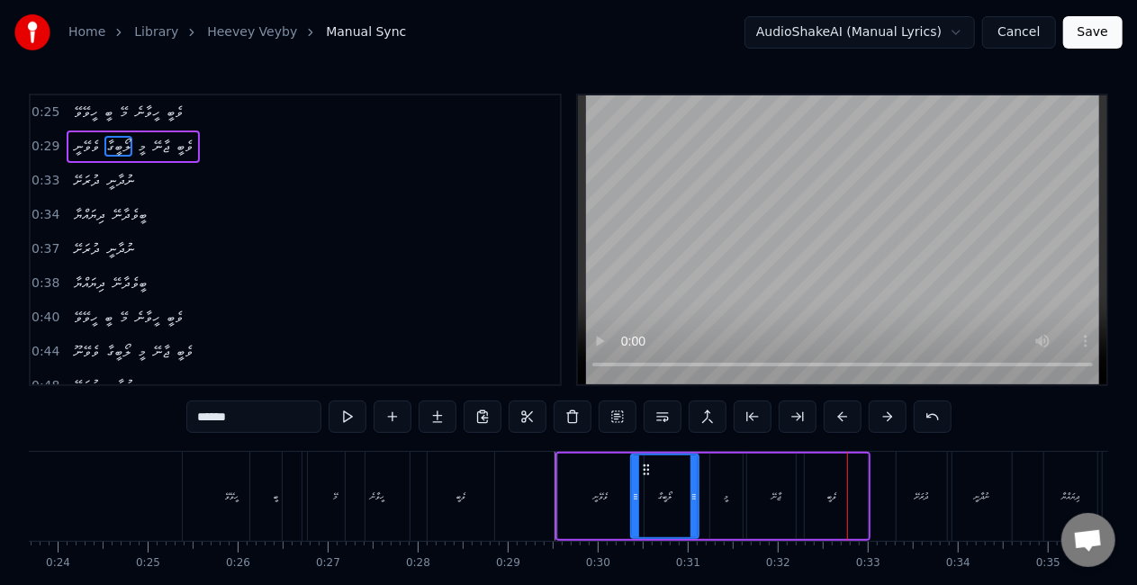
click at [729, 485] on div "މީ" at bounding box center [726, 497] width 32 height 86
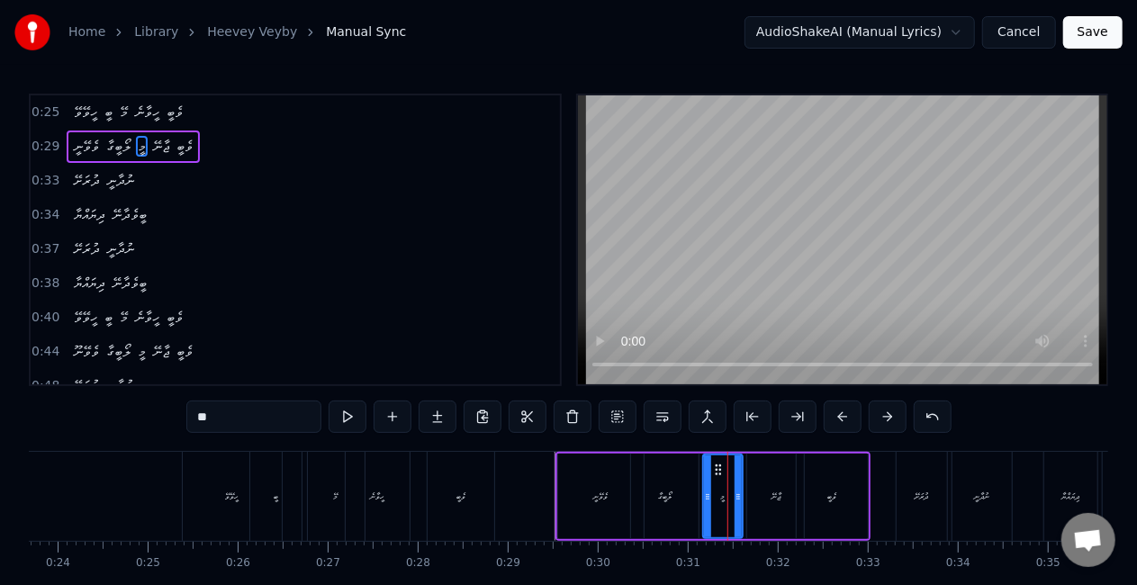
click at [707, 499] on icon at bounding box center [707, 497] width 7 height 14
click at [740, 502] on icon at bounding box center [741, 497] width 7 height 14
click at [617, 495] on div "ވެވޭނީ" at bounding box center [600, 497] width 85 height 86
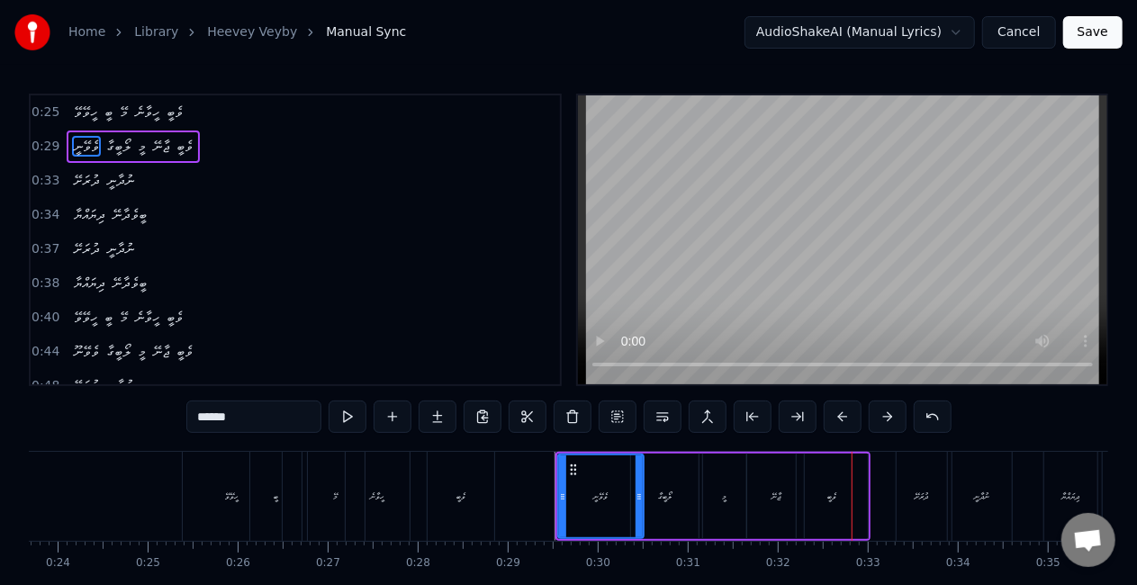
click at [755, 490] on div "ޖާނޭ" at bounding box center [775, 497] width 57 height 86
type input "****"
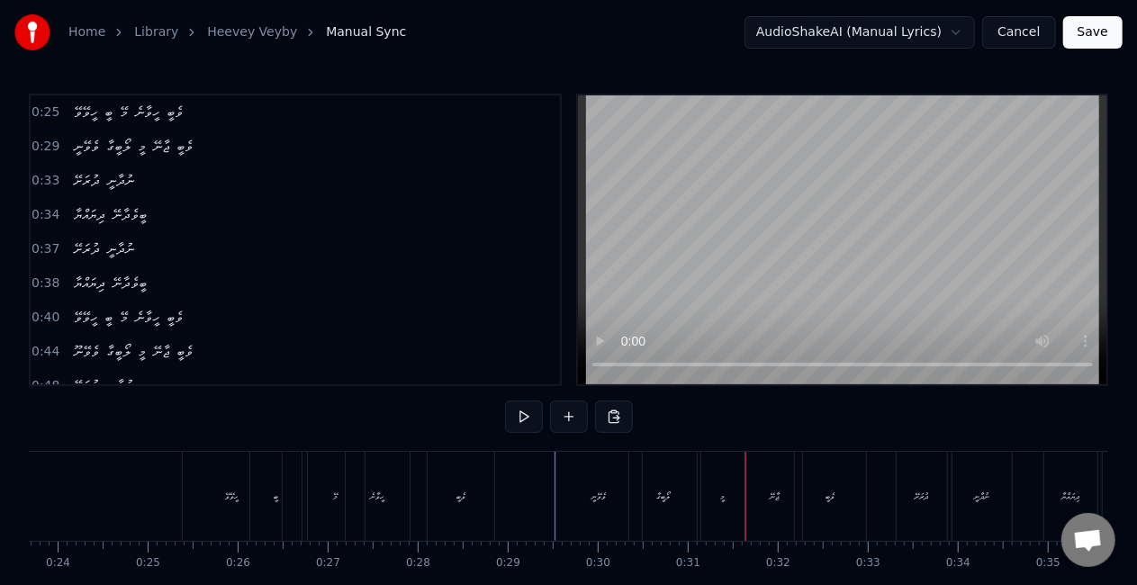
click at [762, 501] on div "ޖާނޭ" at bounding box center [773, 496] width 57 height 89
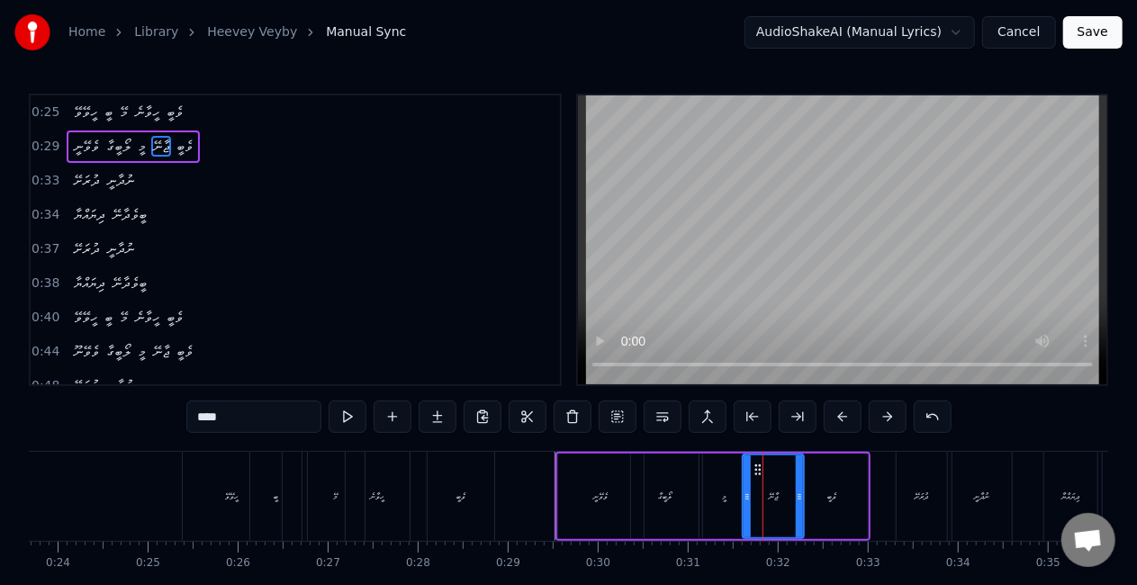
drag, startPoint x: 752, startPoint y: 500, endPoint x: 740, endPoint y: 497, distance: 12.9
click at [744, 498] on icon at bounding box center [746, 497] width 7 height 14
click at [684, 490] on div "ލޯބީގާ" at bounding box center [665, 497] width 68 height 86
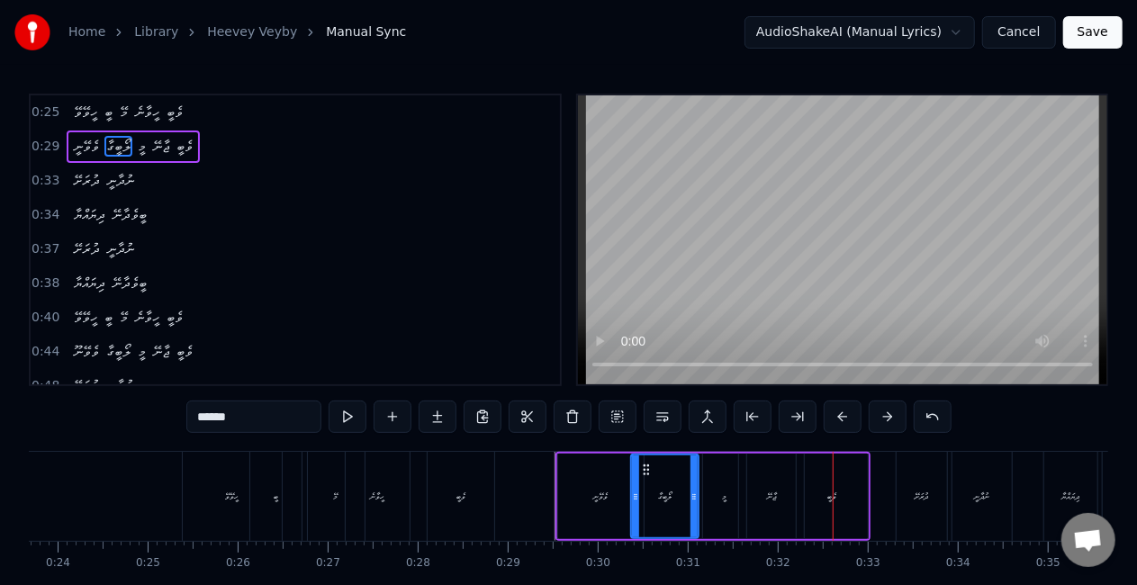
click at [753, 481] on div "ޖާނޭ" at bounding box center [771, 497] width 65 height 86
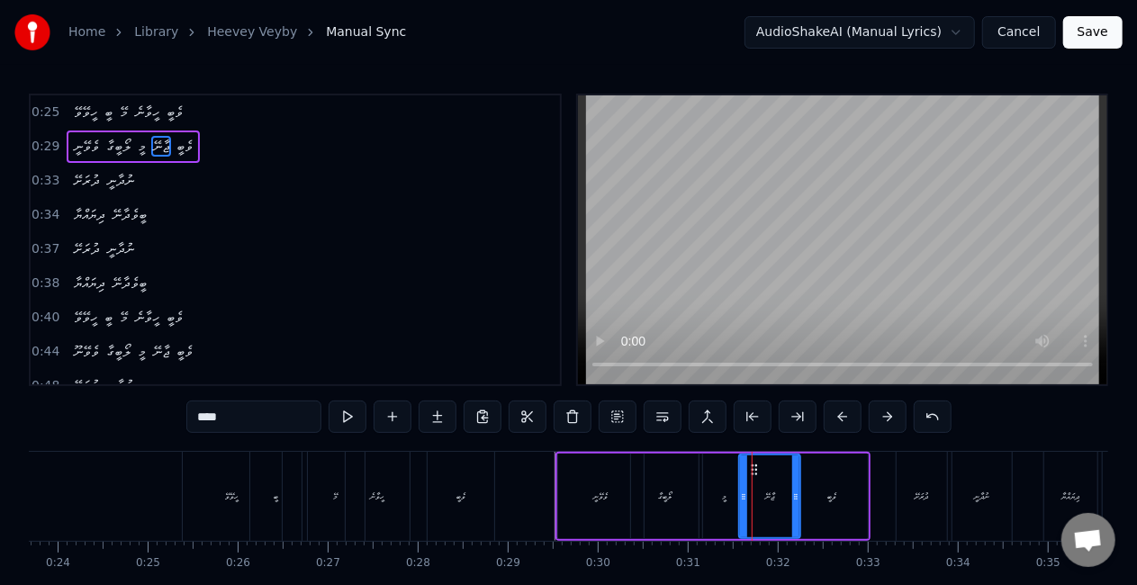
click at [794, 495] on icon at bounding box center [795, 497] width 7 height 14
click at [731, 482] on div "މީ" at bounding box center [724, 497] width 43 height 86
type input "**"
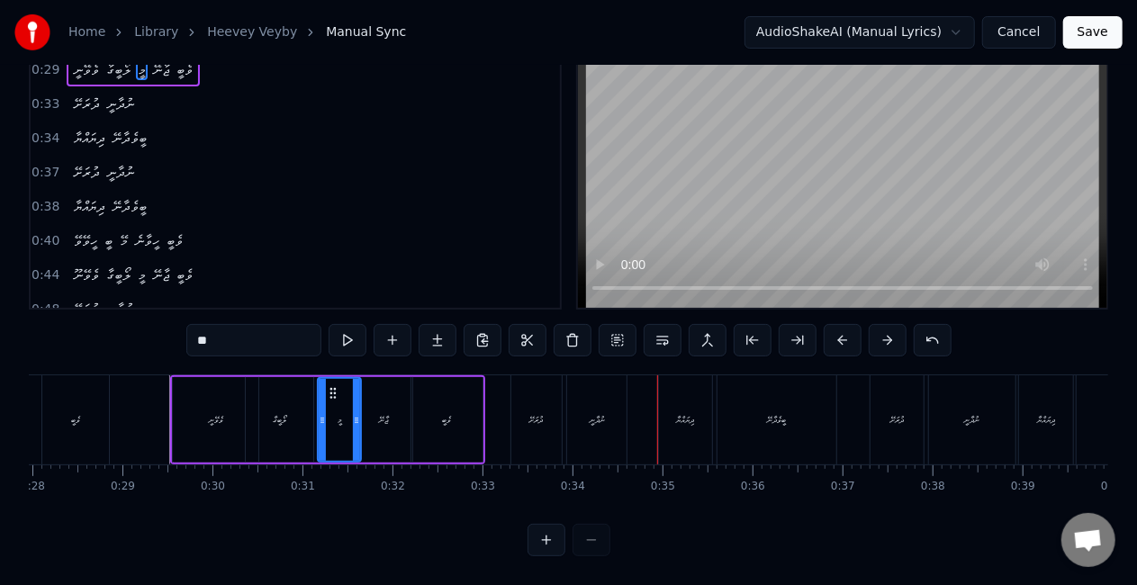
scroll to position [0, 2466]
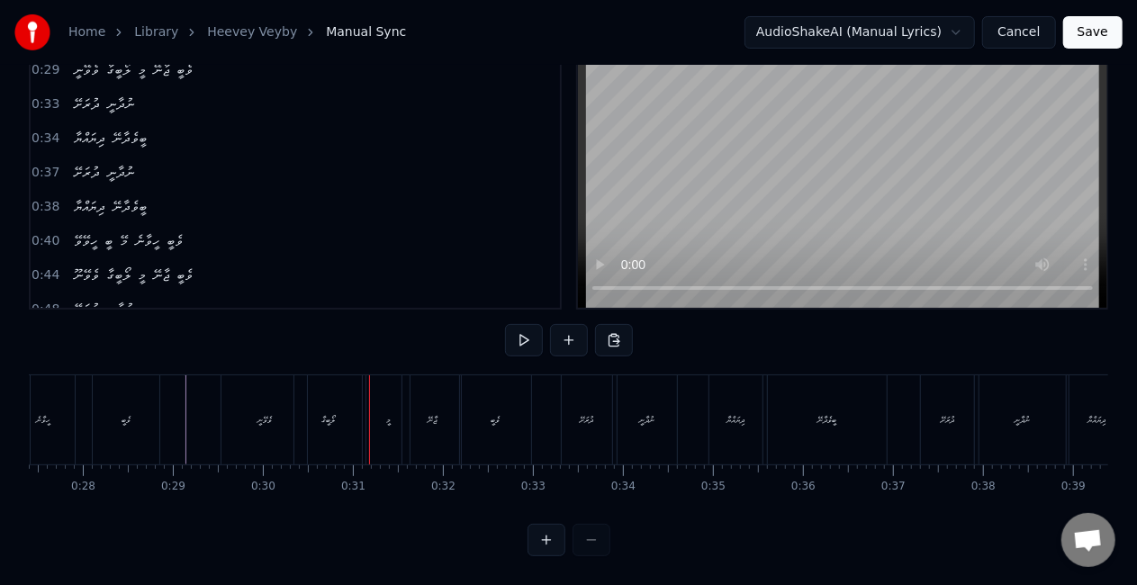
click at [344, 407] on div "ލޯބީގާ" at bounding box center [328, 419] width 68 height 89
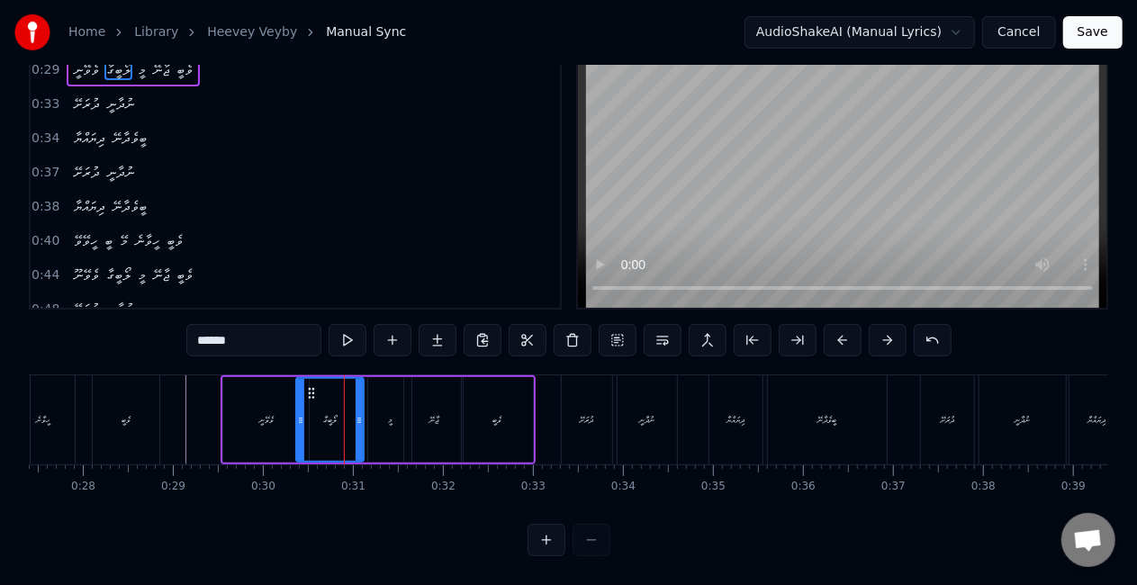
scroll to position [0, 0]
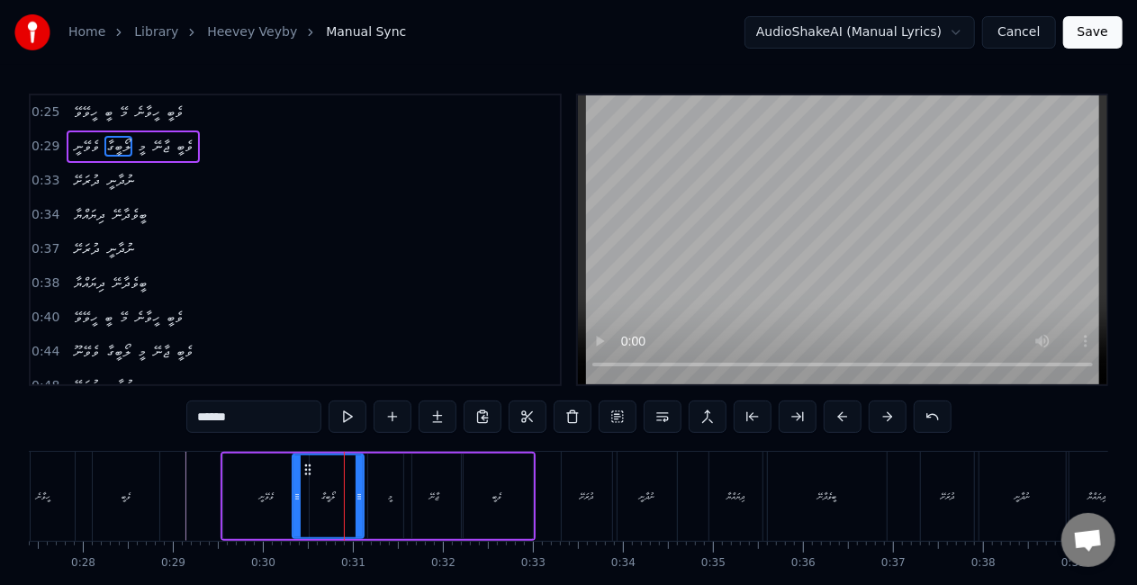
drag, startPoint x: 302, startPoint y: 484, endPoint x: 292, endPoint y: 480, distance: 10.9
click at [293, 480] on div at bounding box center [296, 496] width 7 height 82
click at [251, 482] on div "ވެވޭނީ" at bounding box center [265, 497] width 85 height 86
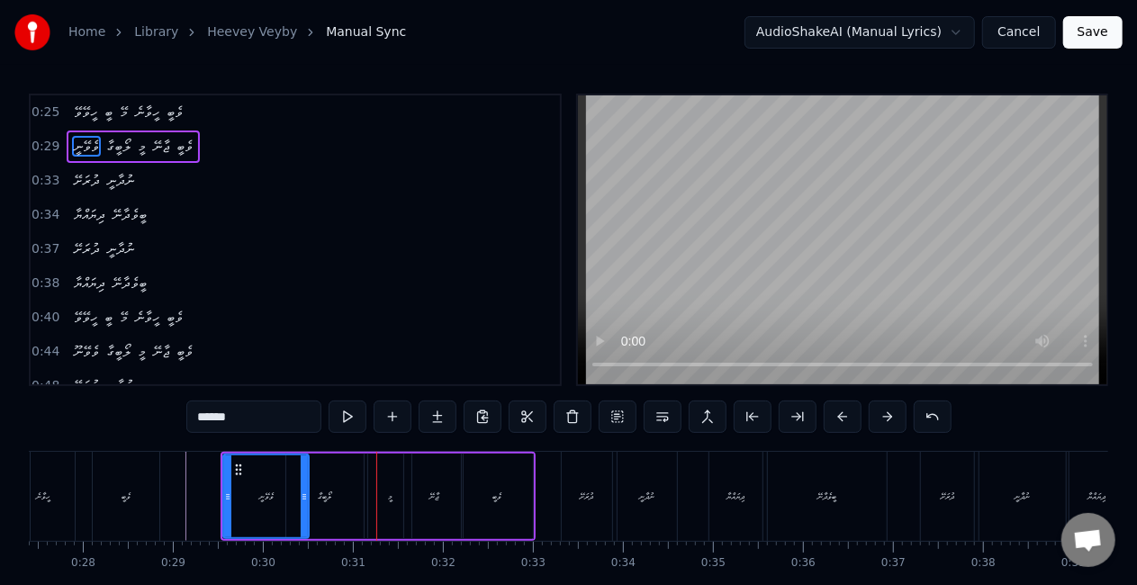
click at [347, 500] on div "ލޯބީގާ" at bounding box center [324, 497] width 77 height 86
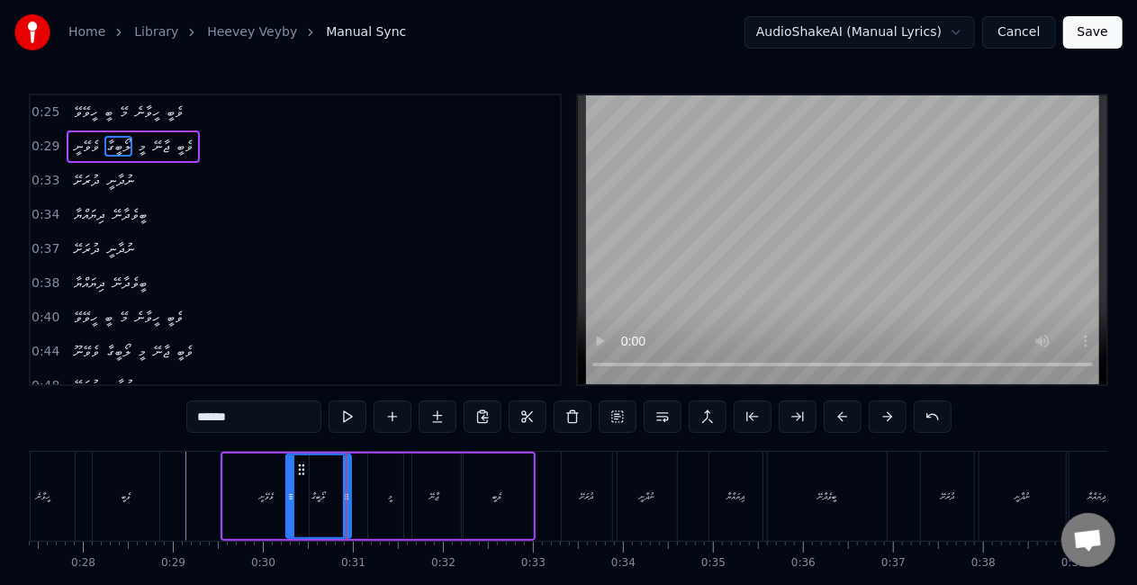
drag, startPoint x: 356, startPoint y: 506, endPoint x: 342, endPoint y: 499, distance: 16.1
click at [344, 500] on div at bounding box center [346, 496] width 7 height 82
click at [301, 495] on div "ލޯބީގާ" at bounding box center [318, 496] width 63 height 82
click at [397, 508] on div "މީ" at bounding box center [389, 497] width 43 height 86
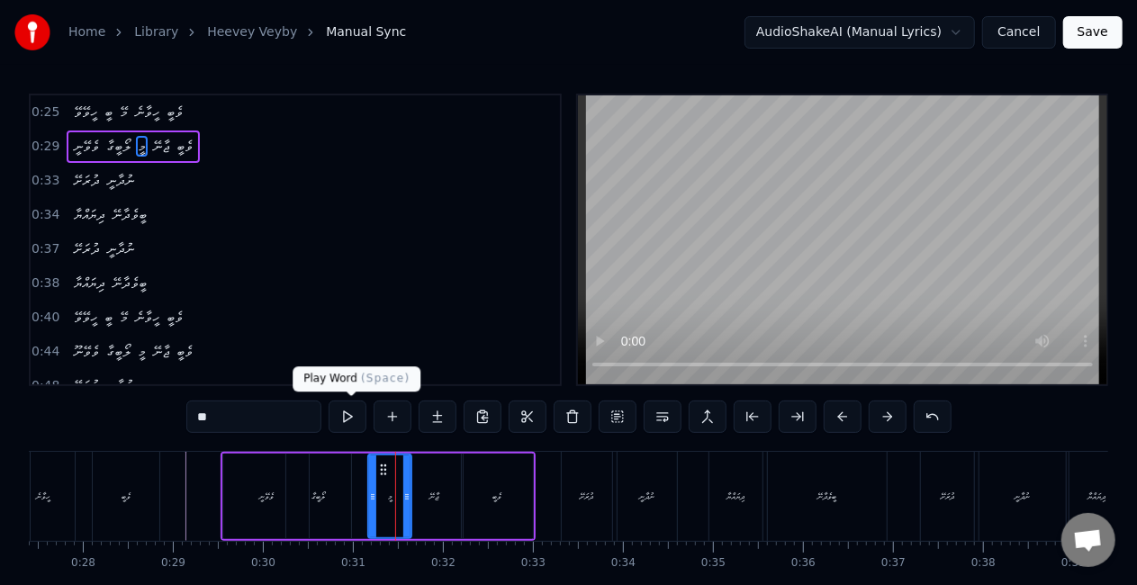
click at [347, 414] on button at bounding box center [348, 417] width 38 height 32
click at [301, 504] on div "ލޯބީގާ" at bounding box center [318, 497] width 65 height 86
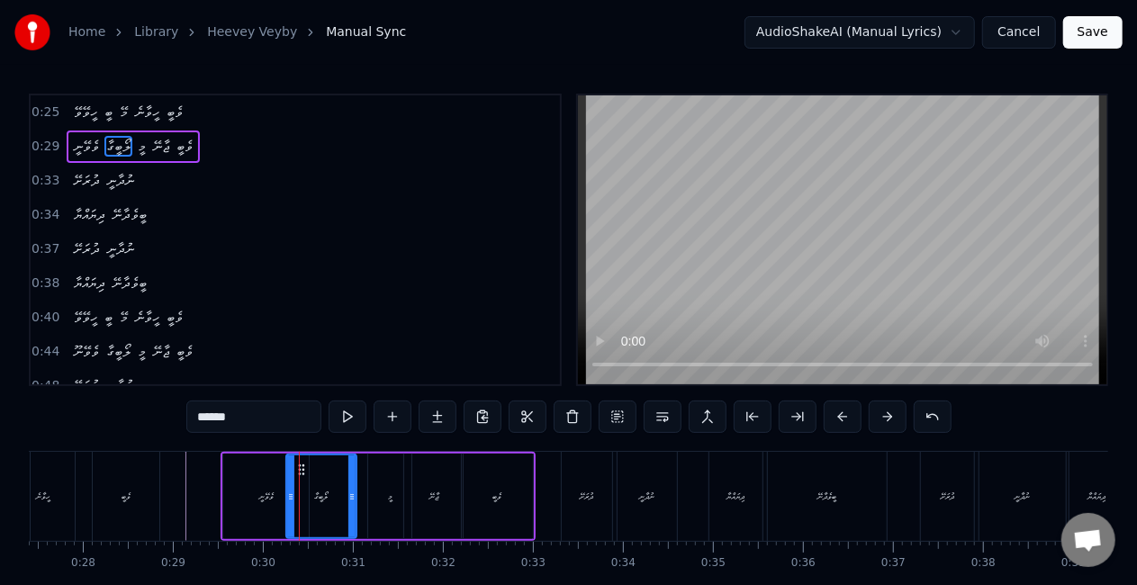
click at [351, 502] on icon at bounding box center [351, 497] width 7 height 14
click at [388, 498] on div "މީ" at bounding box center [390, 497] width 5 height 14
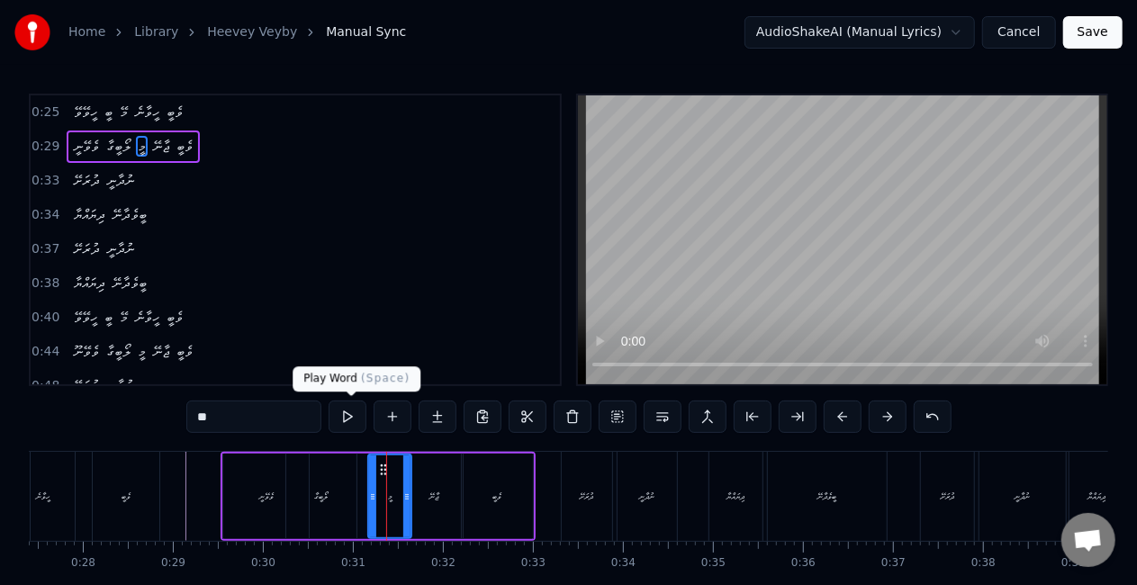
click at [353, 417] on button at bounding box center [348, 417] width 38 height 32
click at [353, 416] on button at bounding box center [348, 417] width 38 height 32
click at [302, 497] on div "ލޯބީގާ" at bounding box center [321, 497] width 70 height 86
type input "******"
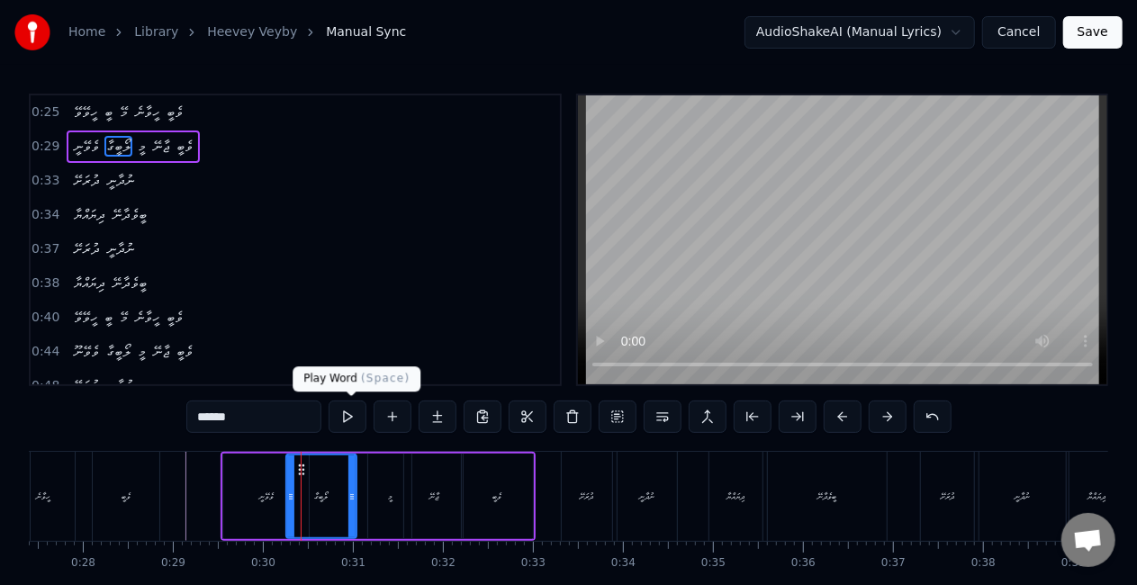
click at [353, 418] on button at bounding box center [348, 417] width 38 height 32
click at [316, 492] on div "ލޯބީގާ" at bounding box center [321, 497] width 14 height 14
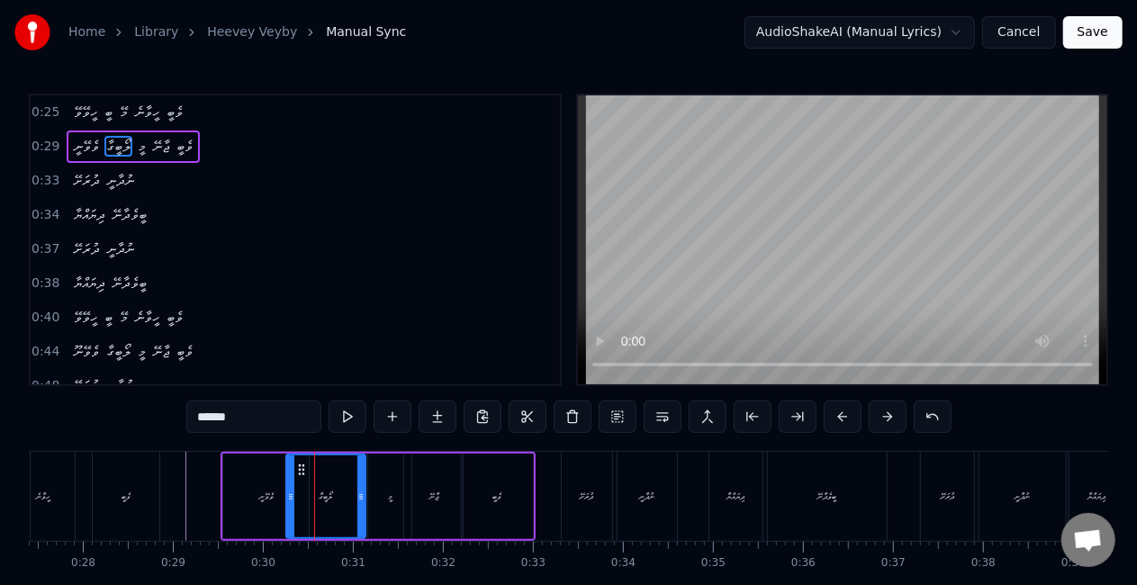
click at [362, 502] on icon at bounding box center [360, 497] width 7 height 14
click at [354, 416] on button at bounding box center [348, 417] width 38 height 32
drag, startPoint x: 288, startPoint y: 504, endPoint x: 278, endPoint y: 498, distance: 11.7
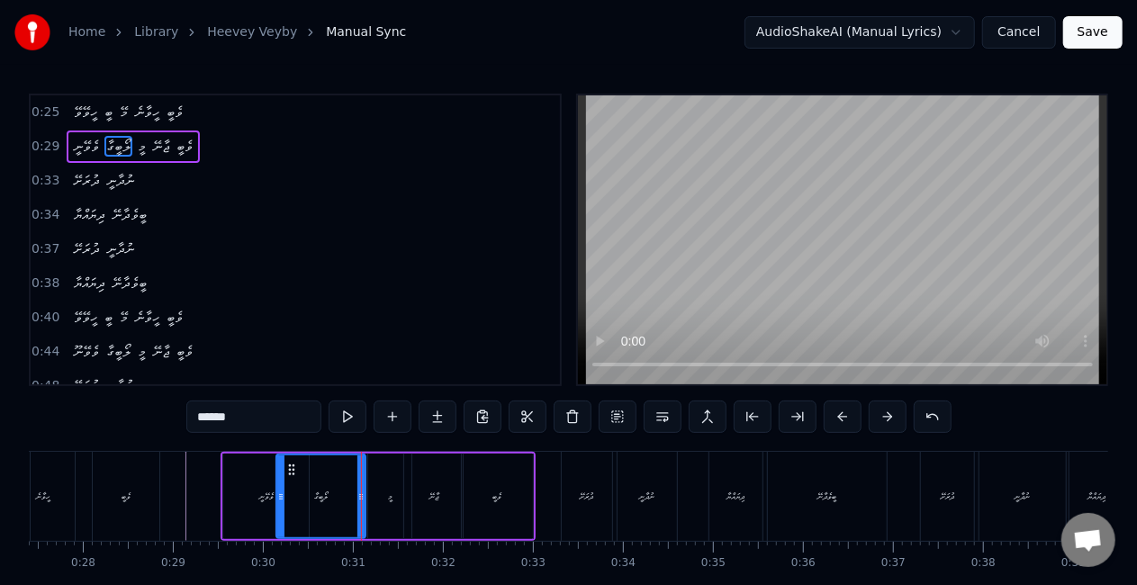
click at [278, 498] on div at bounding box center [280, 496] width 7 height 82
click at [347, 418] on button at bounding box center [348, 417] width 38 height 32
drag, startPoint x: 281, startPoint y: 496, endPoint x: 327, endPoint y: 452, distance: 63.7
click at [285, 497] on icon at bounding box center [283, 497] width 7 height 14
click at [353, 411] on button at bounding box center [348, 417] width 38 height 32
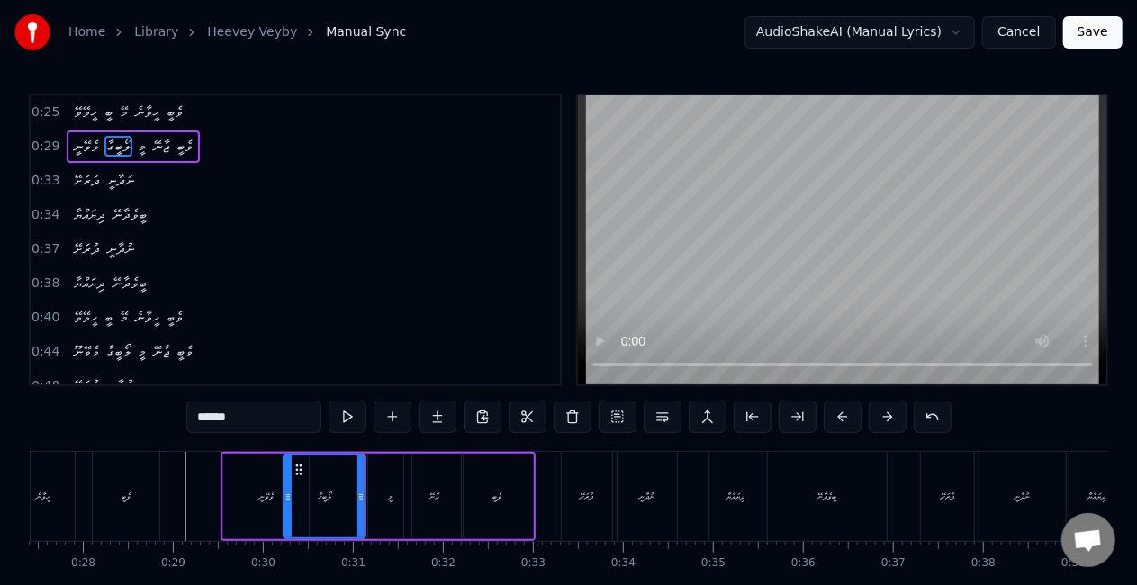
drag, startPoint x: 284, startPoint y: 495, endPoint x: 304, endPoint y: 473, distance: 30.0
click at [288, 496] on icon at bounding box center [287, 497] width 7 height 14
click at [350, 410] on button at bounding box center [348, 417] width 38 height 32
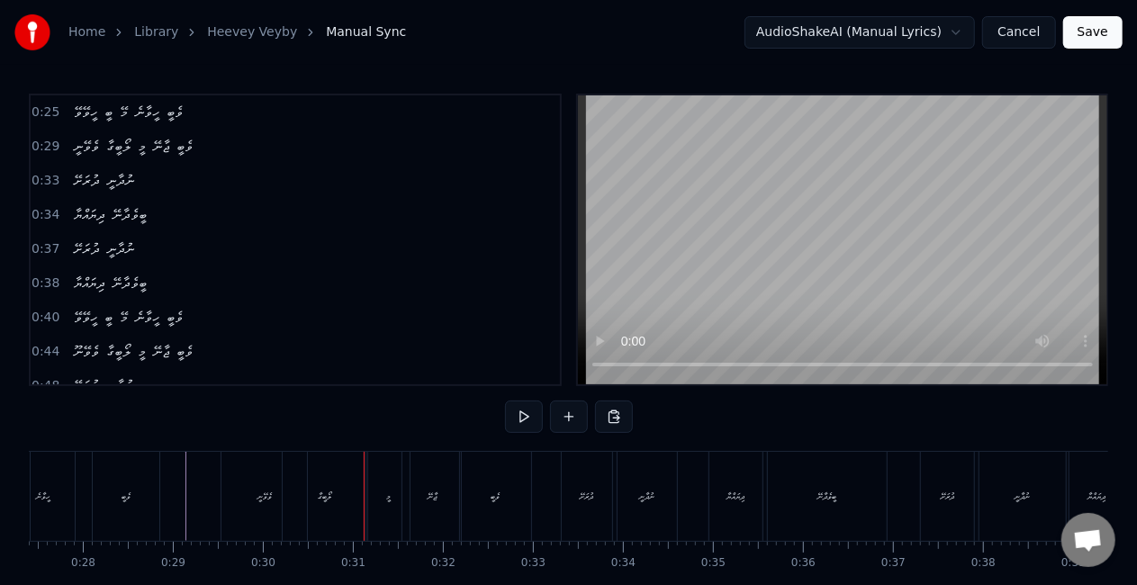
click at [322, 497] on div "ލޯބީގާ" at bounding box center [325, 497] width 14 height 14
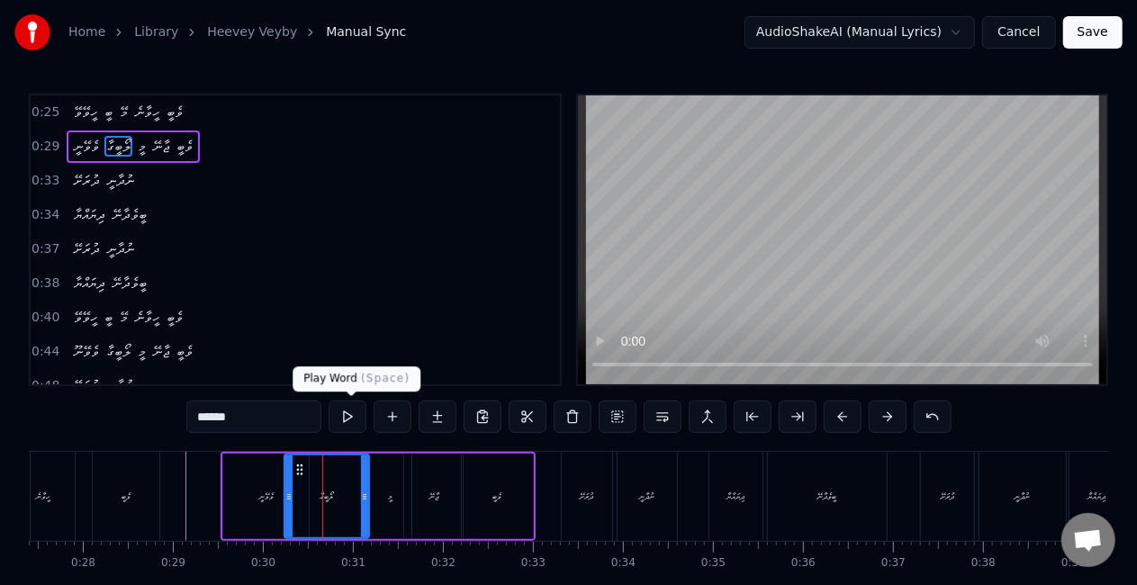
click at [358, 418] on button at bounding box center [348, 417] width 38 height 32
click at [328, 482] on div "ލޯބީގާ" at bounding box center [326, 496] width 83 height 82
click at [196, 415] on input "******" at bounding box center [253, 417] width 135 height 32
click at [195, 418] on input "*******" at bounding box center [253, 417] width 135 height 32
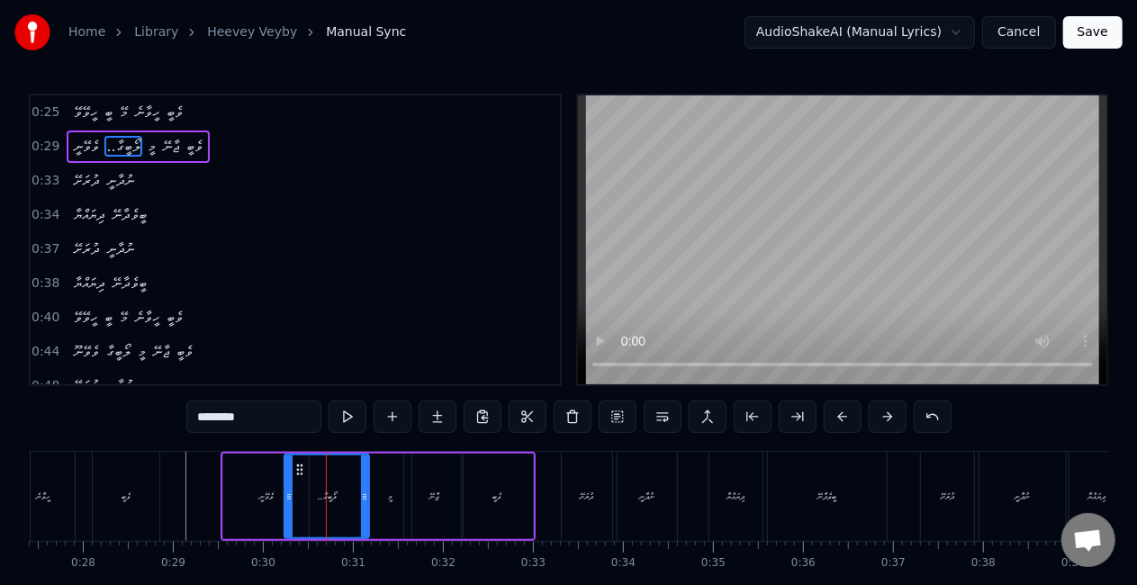
click at [202, 416] on input "********" at bounding box center [253, 417] width 135 height 32
click at [284, 504] on div at bounding box center [285, 496] width 7 height 82
drag, startPoint x: 214, startPoint y: 414, endPoint x: 200, endPoint y: 415, distance: 14.4
click at [196, 415] on input "*********" at bounding box center [253, 417] width 135 height 32
click at [277, 417] on input "*********" at bounding box center [253, 417] width 135 height 32
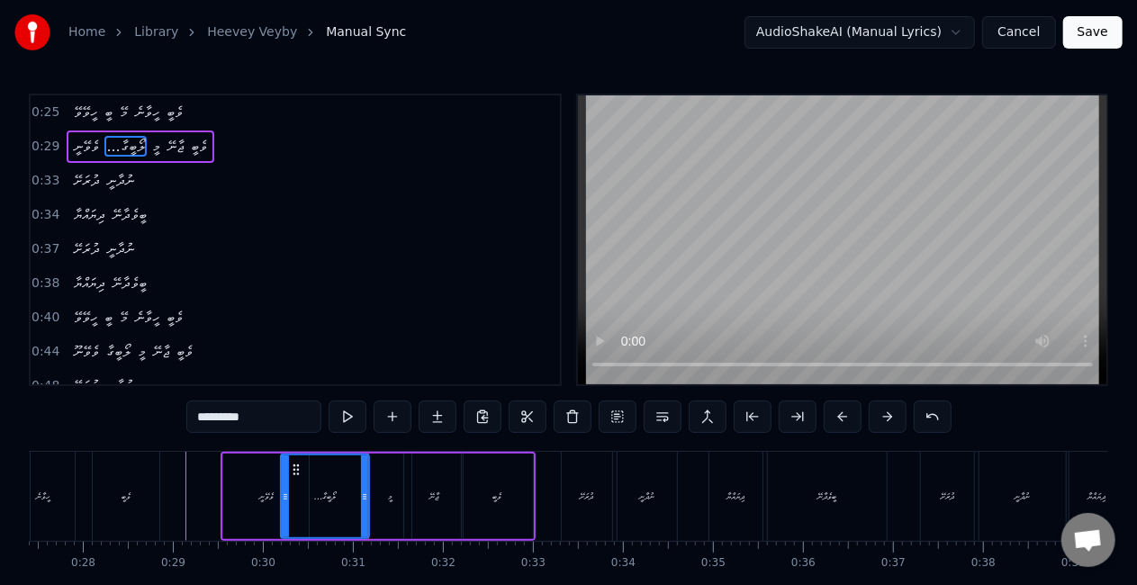
drag, startPoint x: 212, startPoint y: 416, endPoint x: 195, endPoint y: 418, distance: 17.2
click at [195, 418] on input "*********" at bounding box center [253, 417] width 135 height 32
click at [241, 421] on input "******" at bounding box center [253, 417] width 135 height 32
type input "**********"
click at [353, 421] on button at bounding box center [348, 417] width 38 height 32
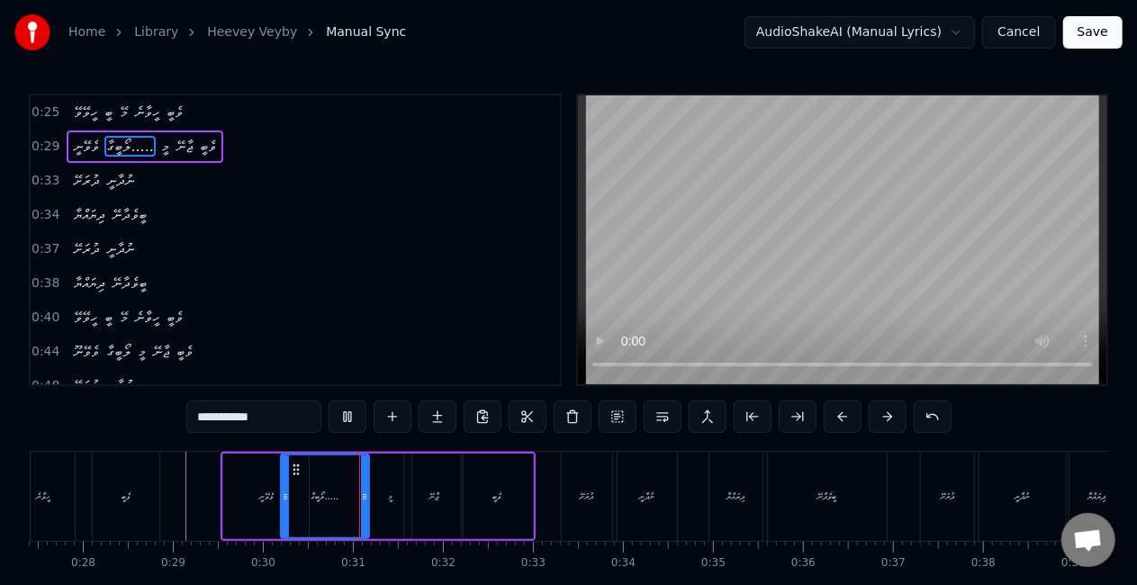
click at [353, 417] on button at bounding box center [348, 417] width 38 height 32
click at [287, 493] on icon at bounding box center [285, 497] width 7 height 14
drag, startPoint x: 287, startPoint y: 491, endPoint x: 310, endPoint y: 476, distance: 27.2
click at [293, 492] on icon at bounding box center [289, 497] width 7 height 14
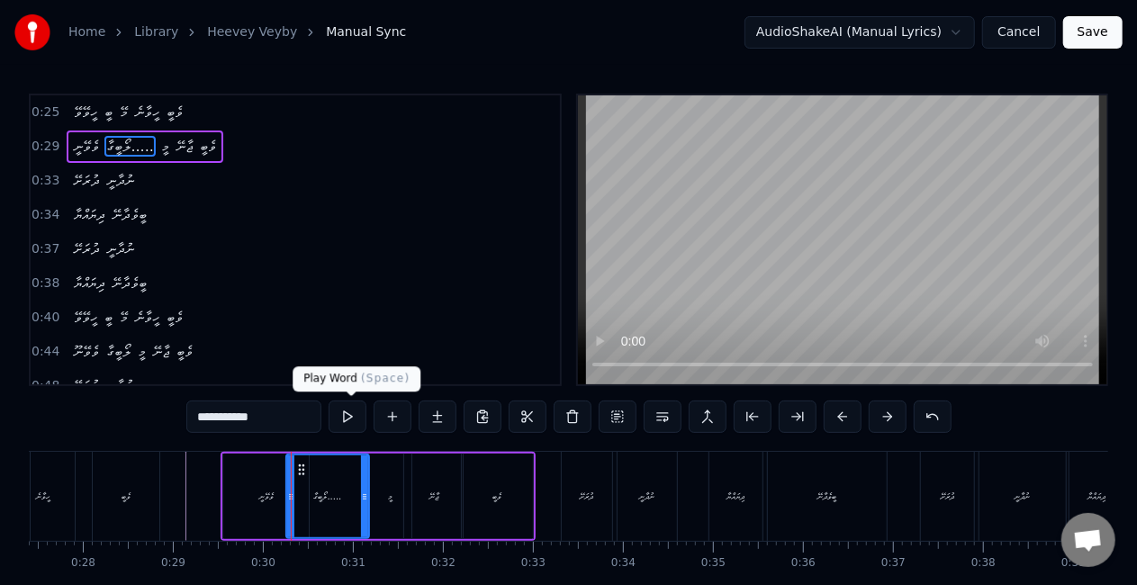
click at [360, 409] on button at bounding box center [348, 417] width 38 height 32
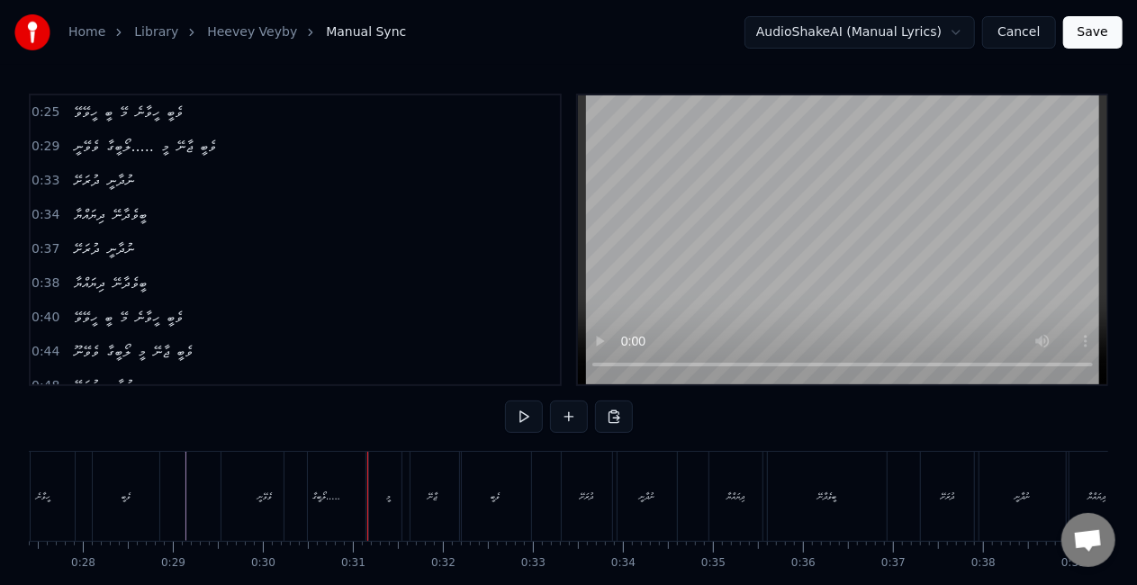
click at [319, 502] on div "ލޯބީގާ....." at bounding box center [326, 497] width 28 height 14
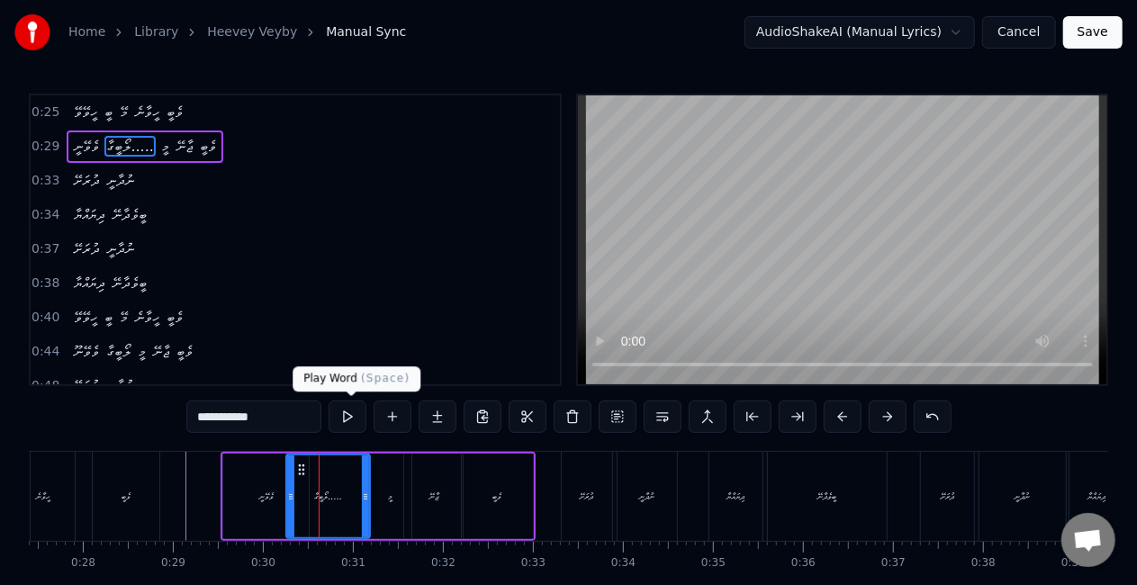
click at [356, 417] on button at bounding box center [348, 417] width 38 height 32
click at [369, 478] on div at bounding box center [368, 496] width 7 height 82
click at [357, 418] on button at bounding box center [348, 417] width 38 height 32
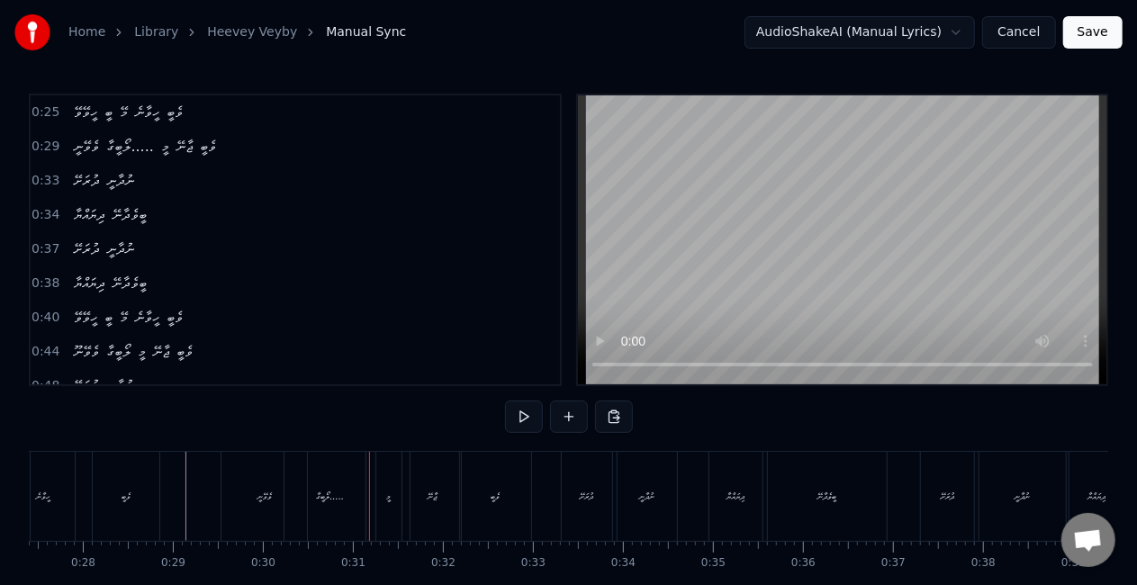
drag, startPoint x: 325, startPoint y: 482, endPoint x: 325, endPoint y: 472, distance: 9.9
click at [325, 481] on div "ލޯބީގާ....." at bounding box center [329, 496] width 91 height 89
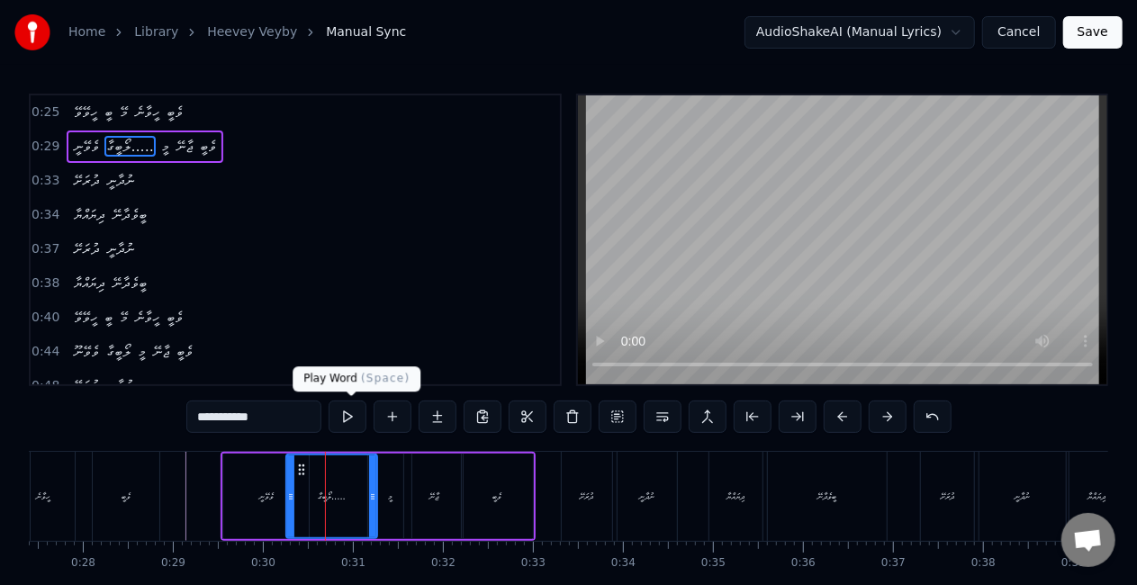
click at [349, 410] on button at bounding box center [348, 417] width 38 height 32
click at [399, 489] on div "މީ" at bounding box center [389, 497] width 43 height 86
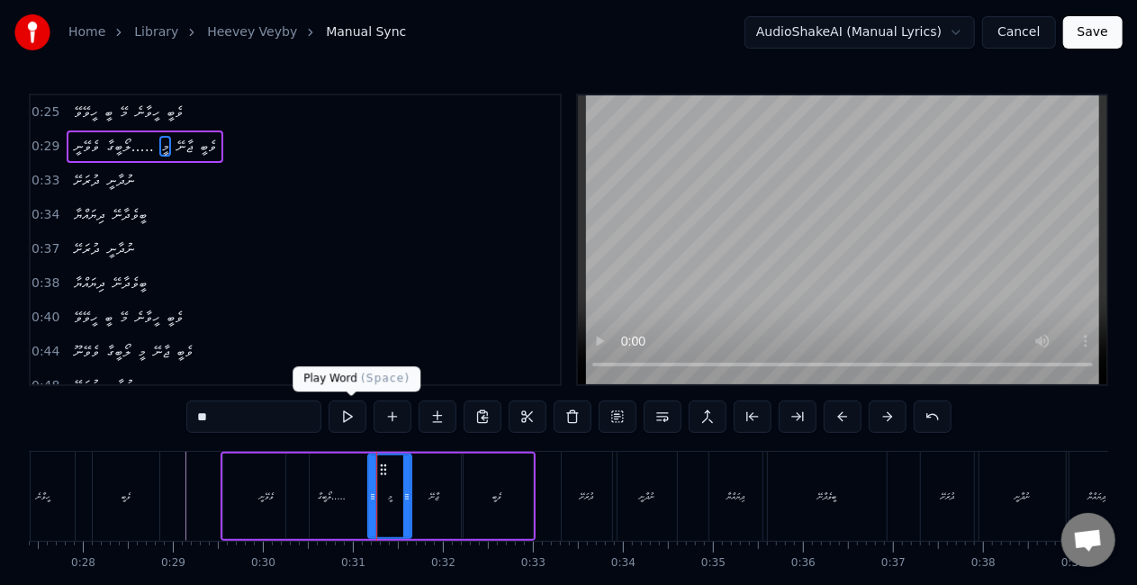
click at [354, 410] on button at bounding box center [348, 417] width 38 height 32
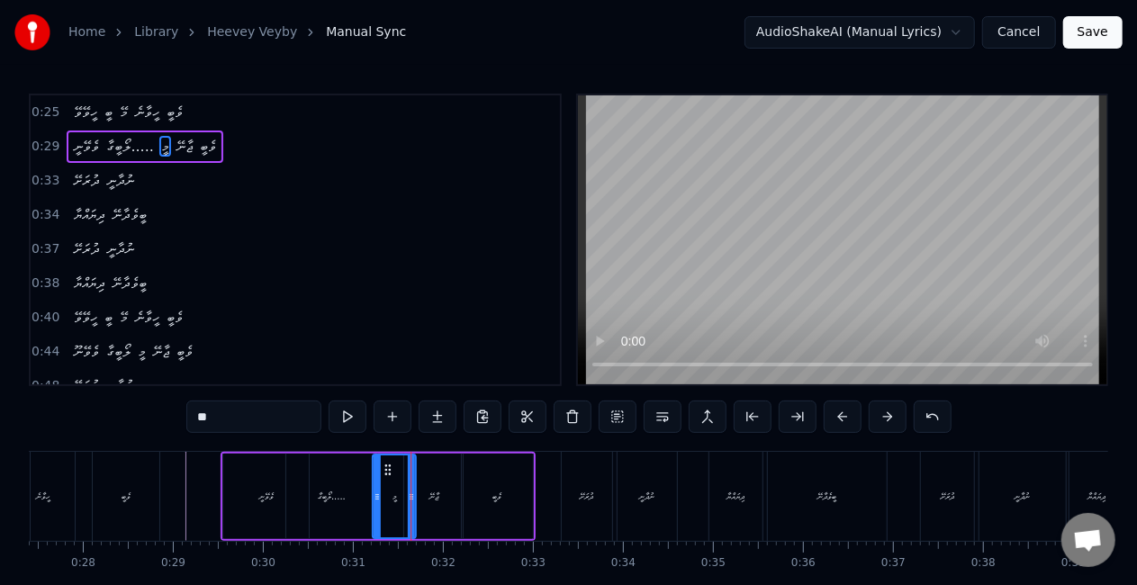
click at [387, 470] on icon at bounding box center [388, 470] width 14 height 14
click at [343, 494] on div "ލޯބީގާ....." at bounding box center [332, 497] width 28 height 14
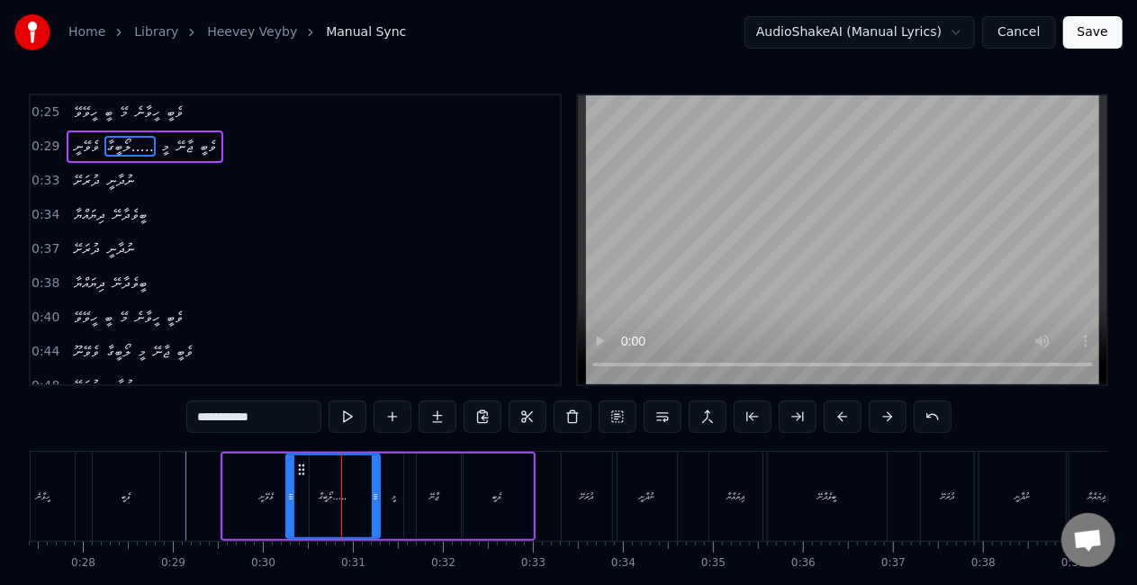
click at [381, 499] on div "ލޯބީގާ....." at bounding box center [332, 497] width 95 height 86
click at [358, 414] on button at bounding box center [348, 417] width 38 height 32
click at [388, 497] on div "މީ" at bounding box center [394, 497] width 43 height 86
type input "**"
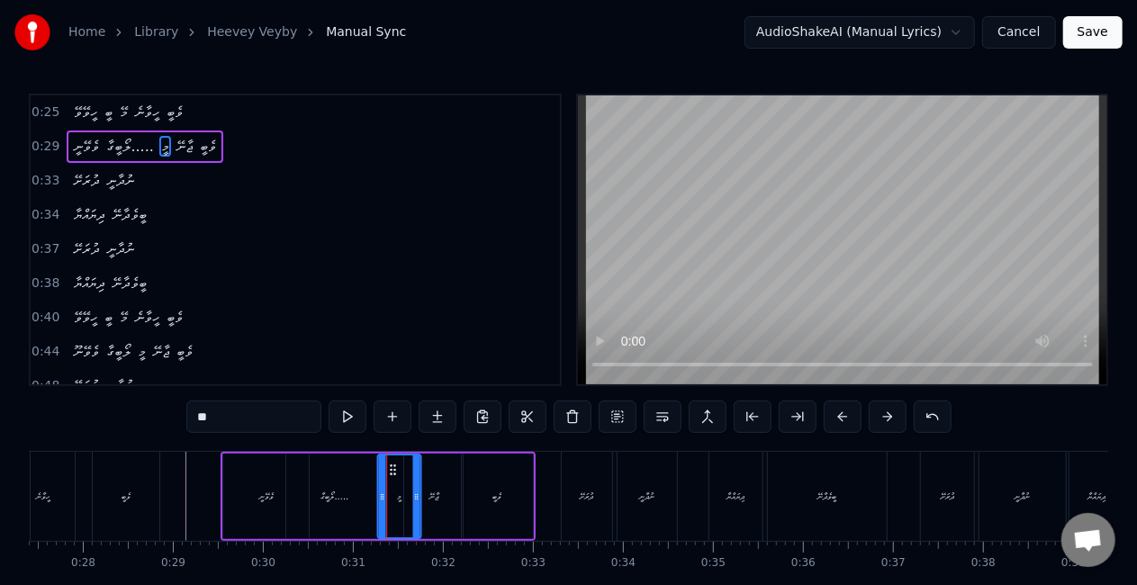
click at [394, 471] on icon at bounding box center [392, 470] width 14 height 14
click at [355, 414] on button at bounding box center [348, 417] width 38 height 32
drag, startPoint x: 414, startPoint y: 495, endPoint x: 424, endPoint y: 500, distance: 10.9
click at [424, 500] on icon at bounding box center [420, 497] width 7 height 14
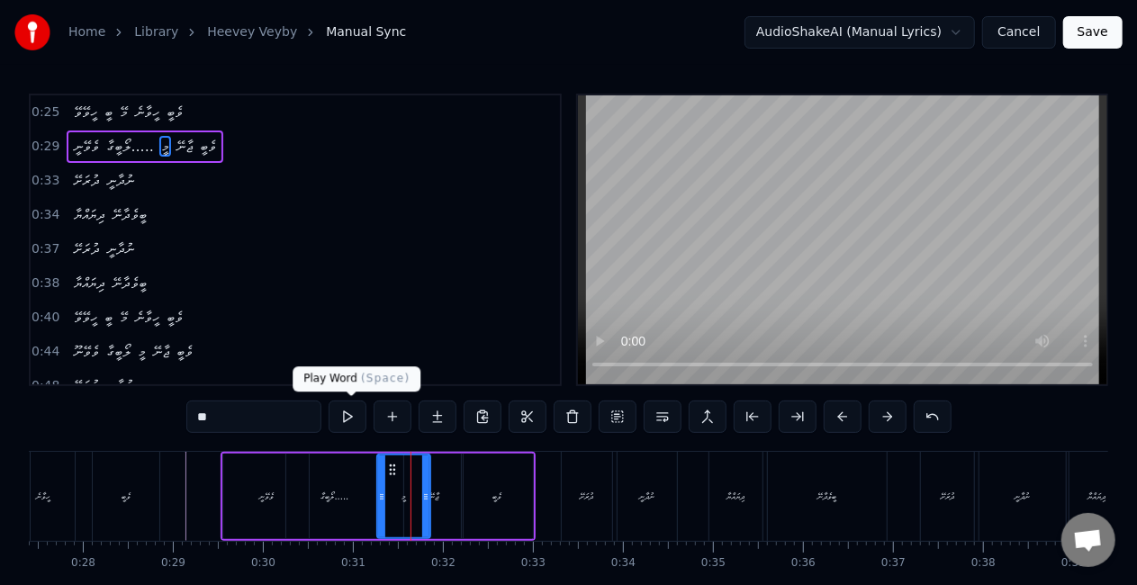
click at [353, 418] on button at bounding box center [348, 417] width 38 height 32
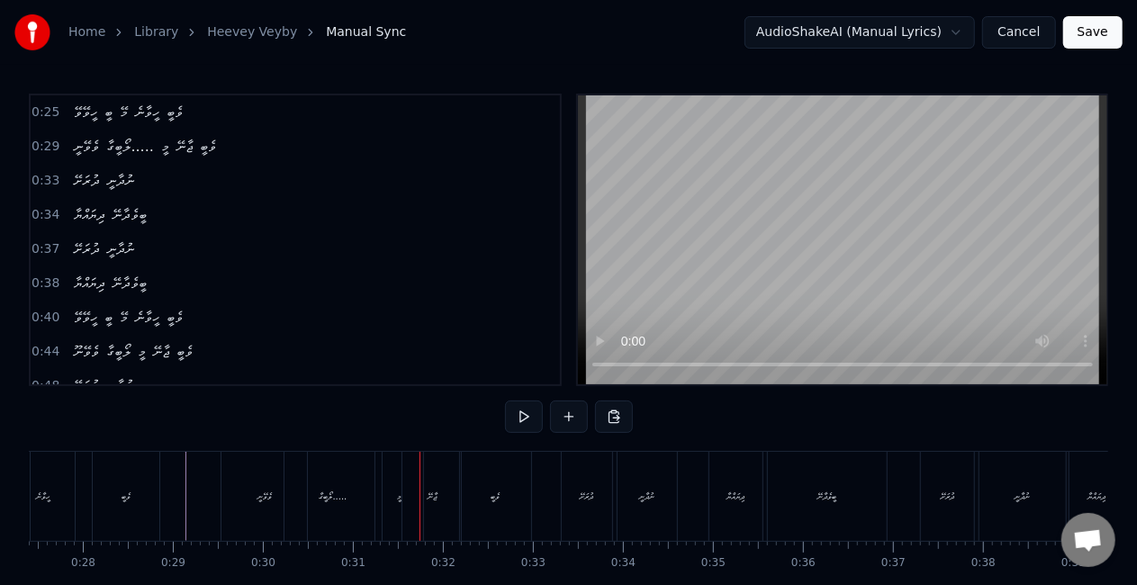
click at [320, 491] on div "ލޯބީގާ....." at bounding box center [333, 497] width 28 height 14
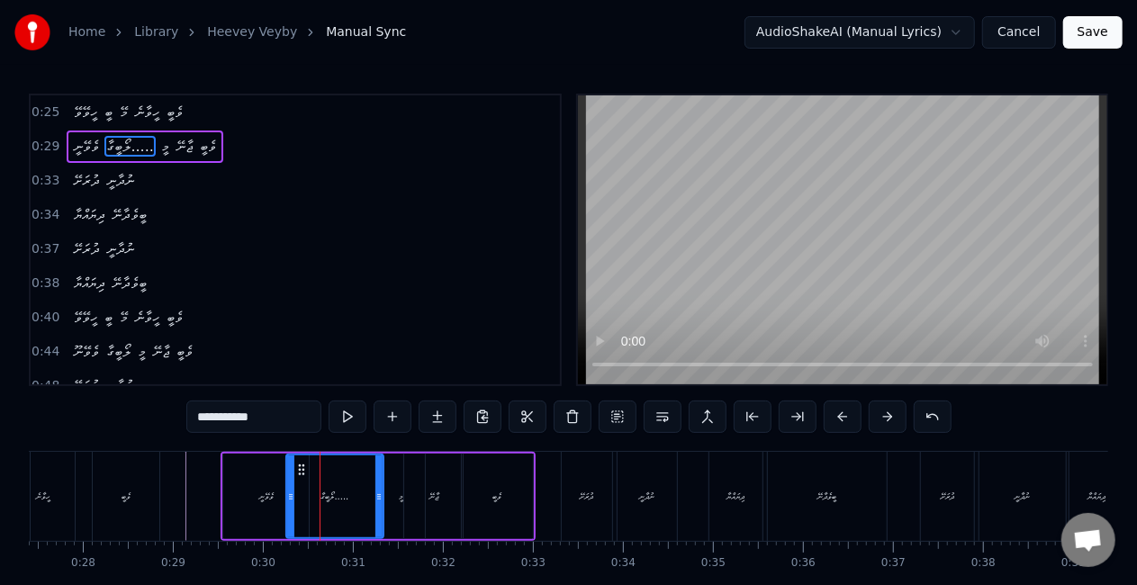
click at [257, 488] on div "ވެވޭނީ" at bounding box center [265, 497] width 85 height 86
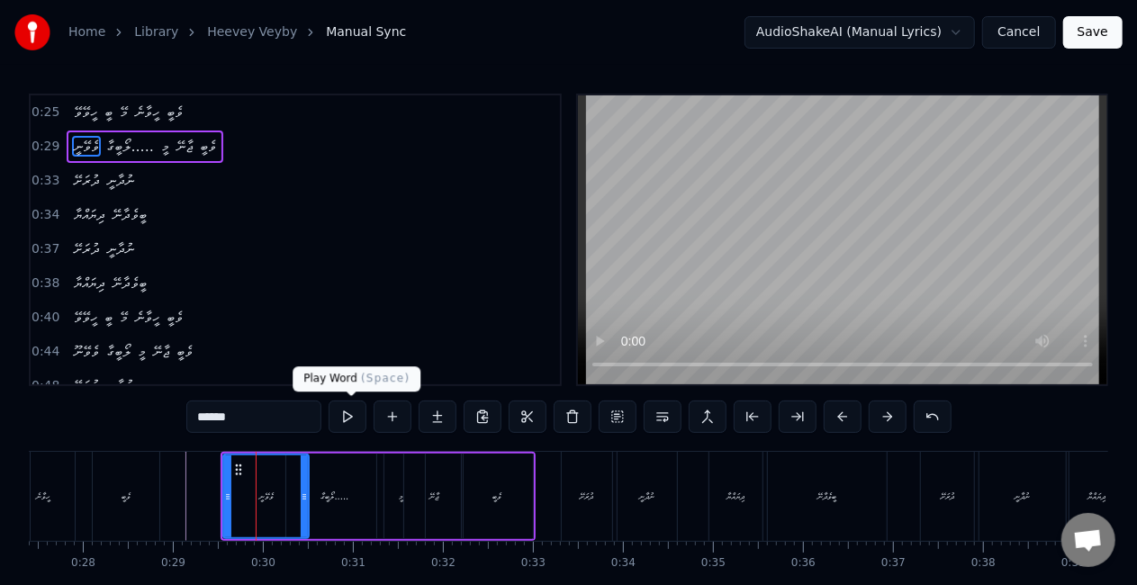
click at [349, 421] on button at bounding box center [348, 417] width 38 height 32
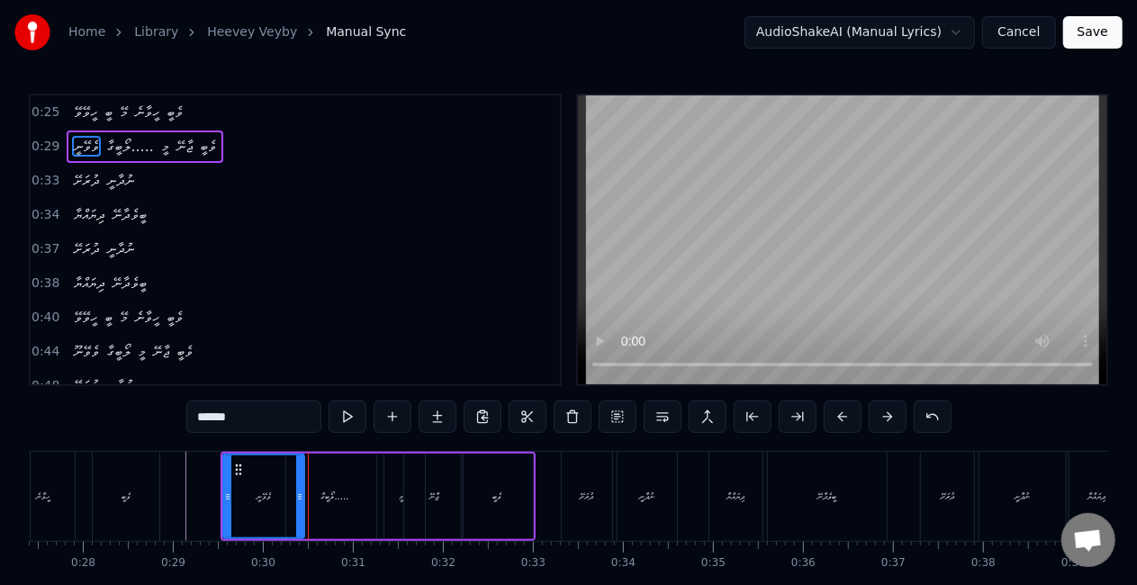
click at [296, 502] on icon at bounding box center [299, 497] width 7 height 14
click at [349, 420] on button at bounding box center [348, 417] width 38 height 32
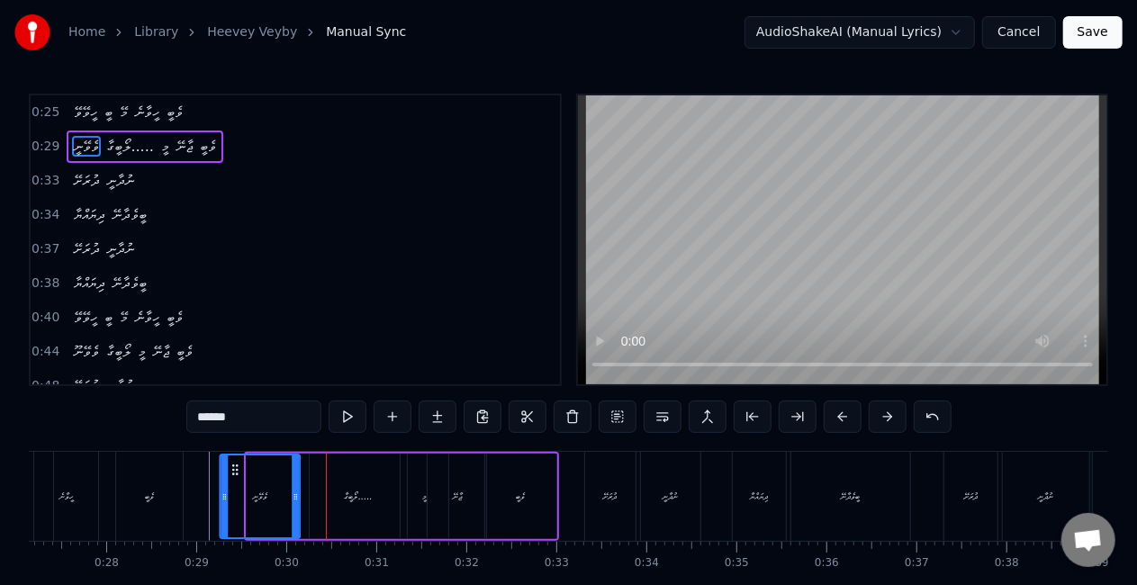
scroll to position [0, 2431]
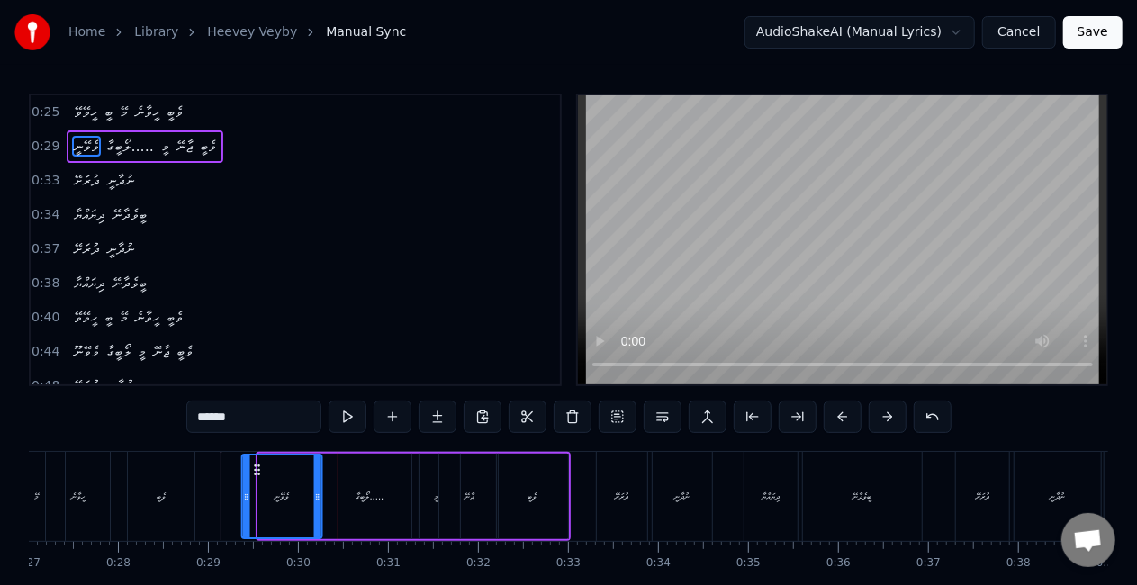
drag, startPoint x: 238, startPoint y: 473, endPoint x: 256, endPoint y: 466, distance: 19.1
click at [256, 466] on icon at bounding box center [257, 470] width 14 height 14
click at [344, 417] on button at bounding box center [348, 417] width 38 height 32
click at [331, 484] on div "ލޯބީގާ....." at bounding box center [369, 497] width 97 height 86
type input "**********"
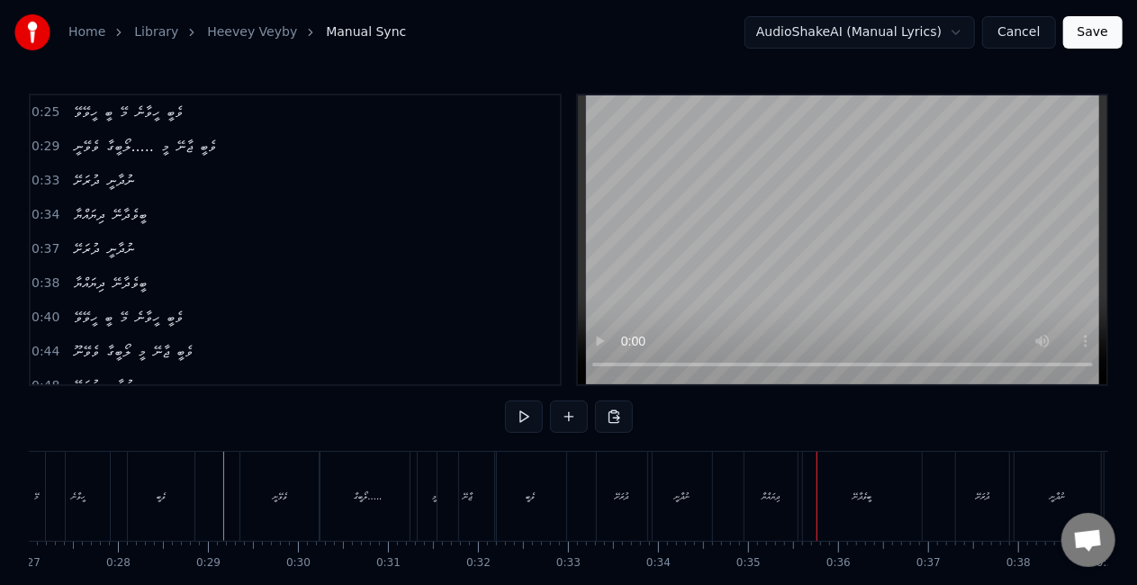
click at [769, 503] on div "ދިޔައްޔާ" at bounding box center [770, 496] width 52 height 89
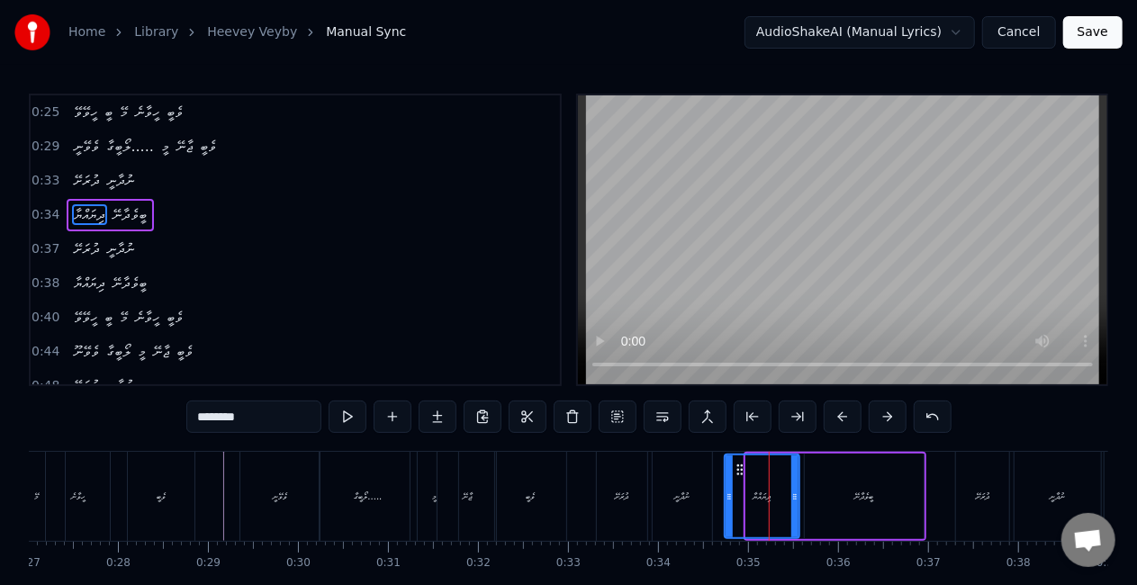
drag, startPoint x: 749, startPoint y: 499, endPoint x: 727, endPoint y: 494, distance: 22.1
click at [727, 494] on icon at bounding box center [728, 497] width 7 height 14
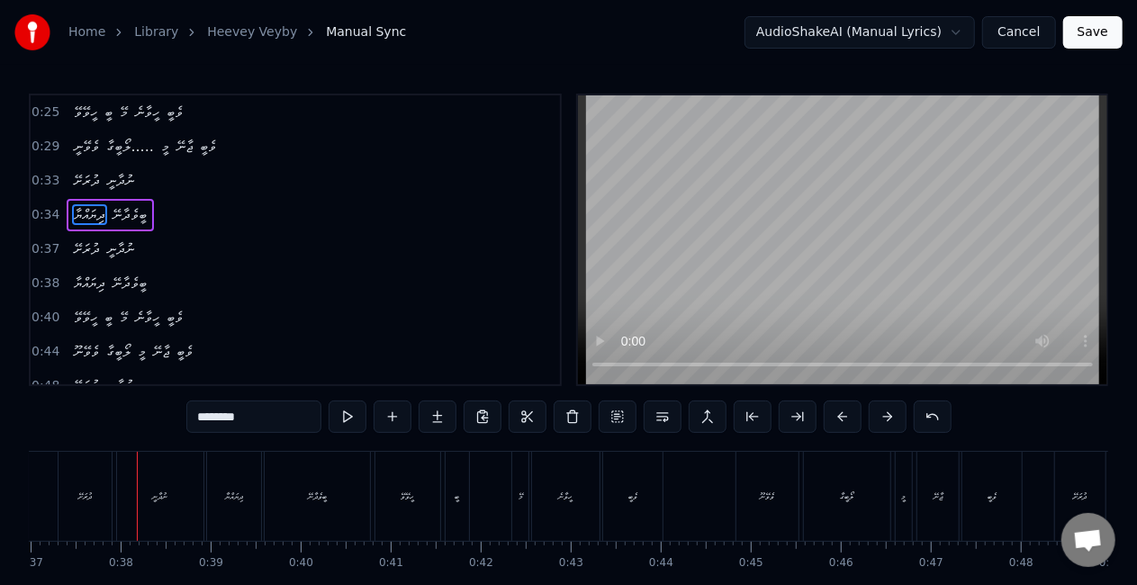
scroll to position [0, 3346]
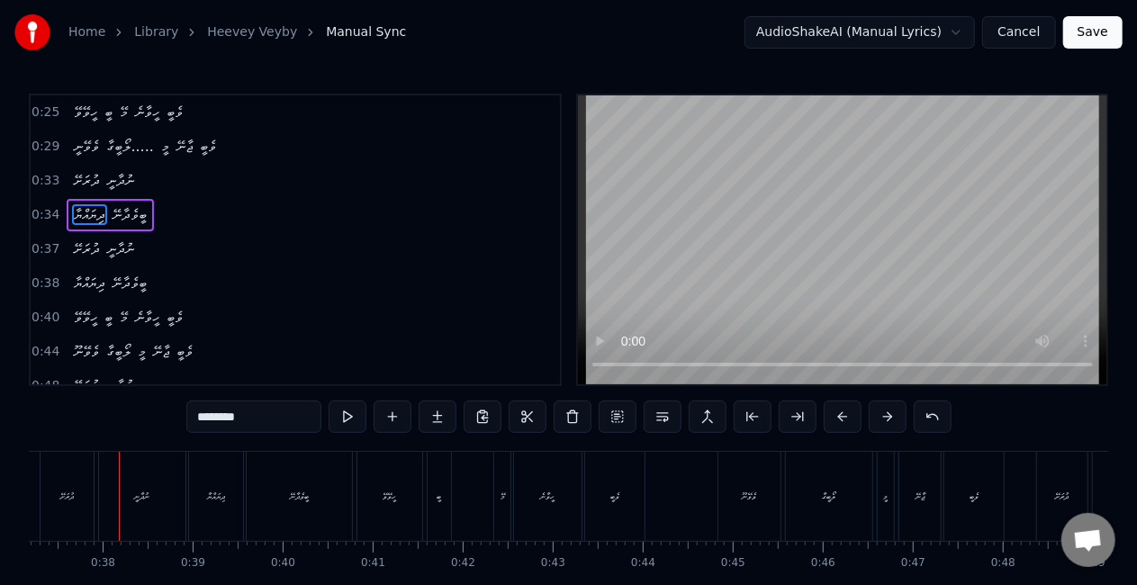
click at [574, 344] on div "0:25 ހީވޭވޭ ބީ މޭ ހީވާނެ ވެބީ 0:29 ވެވޭނީ ލޯބީގާ..... މީ ޖާނޭ ވެބީ 0:33 ދުރަށޭ …" at bounding box center [568, 240] width 1079 height 293
click at [744, 490] on div "ވެވޭނޫ" at bounding box center [749, 497] width 14 height 14
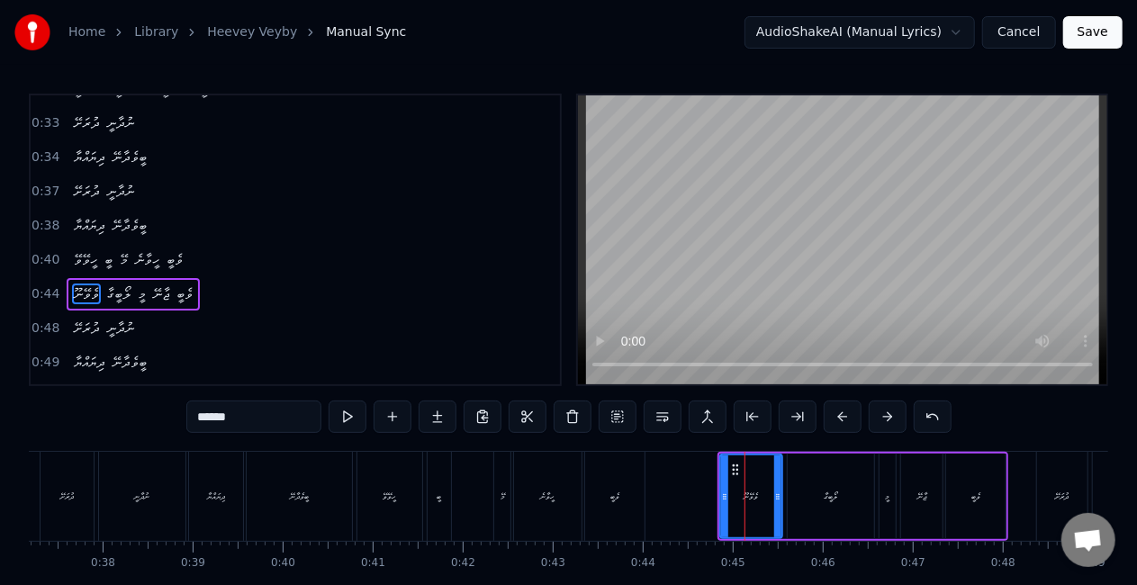
scroll to position [107, 0]
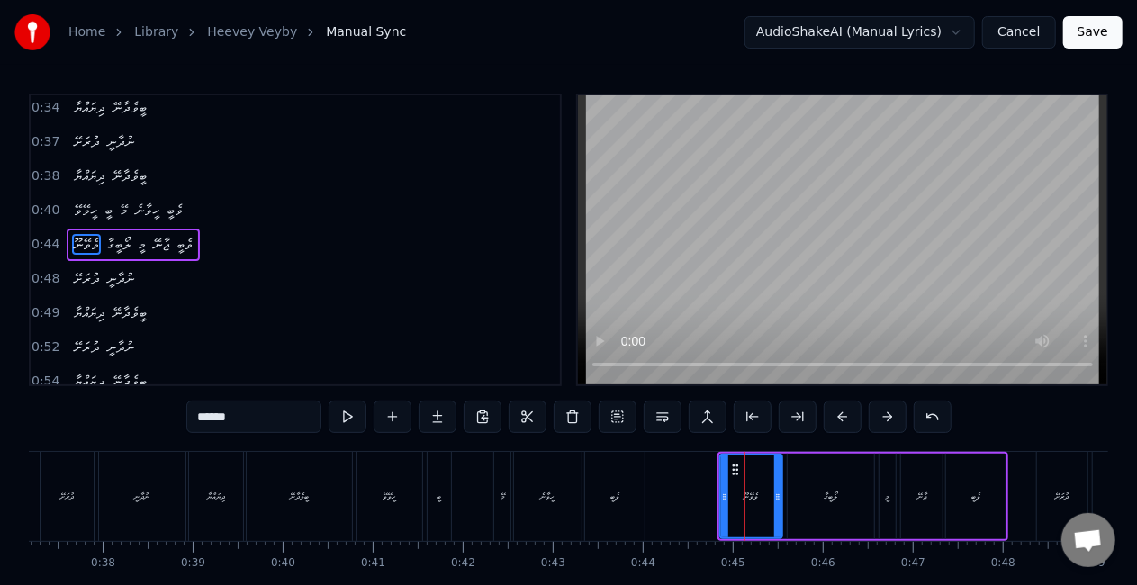
drag, startPoint x: 247, startPoint y: 417, endPoint x: 184, endPoint y: 417, distance: 63.0
click at [184, 417] on div "0:25 ހީވޭވޭ ބީ މޭ ހީވާނެ ވެބީ 0:29 ވެވޭނީ ލޯބީގާ..... މީ ޖާނޭ ވެބީ 0:33 ދުރަށޭ …" at bounding box center [568, 363] width 1079 height 539
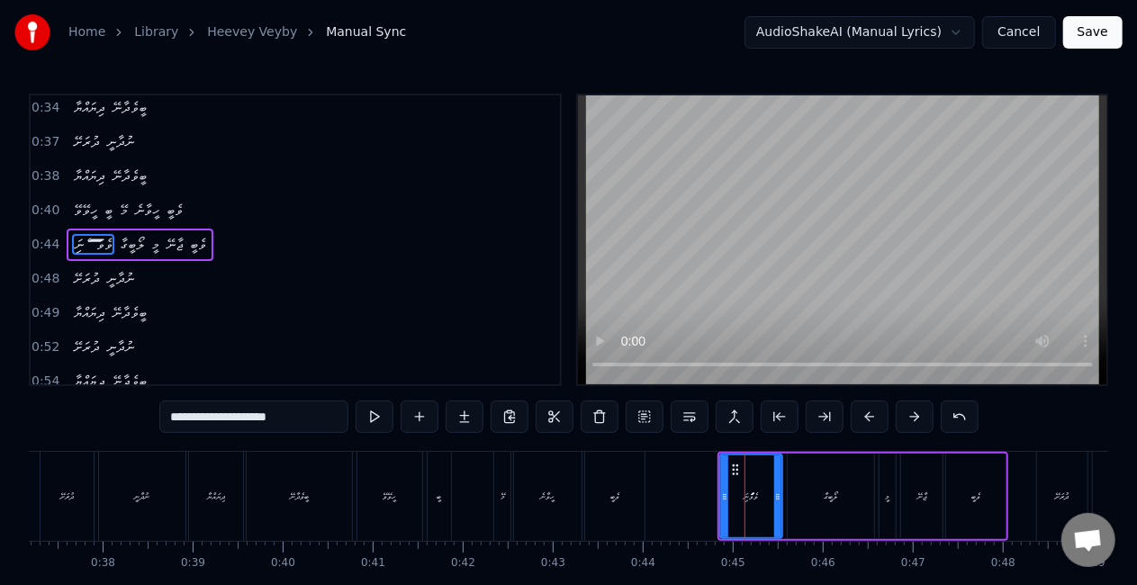
drag, startPoint x: 239, startPoint y: 412, endPoint x: 162, endPoint y: 415, distance: 76.5
click at [162, 415] on div "0:25 ހީވޭވޭ ބީ މޭ ހީވާނެ ވެބީ 0:29 ވެވޭނީ ލޯބީގާ..... މީ ޖާނޭ ވެބީ 0:33 ދުރަށޭ …" at bounding box center [568, 363] width 1079 height 539
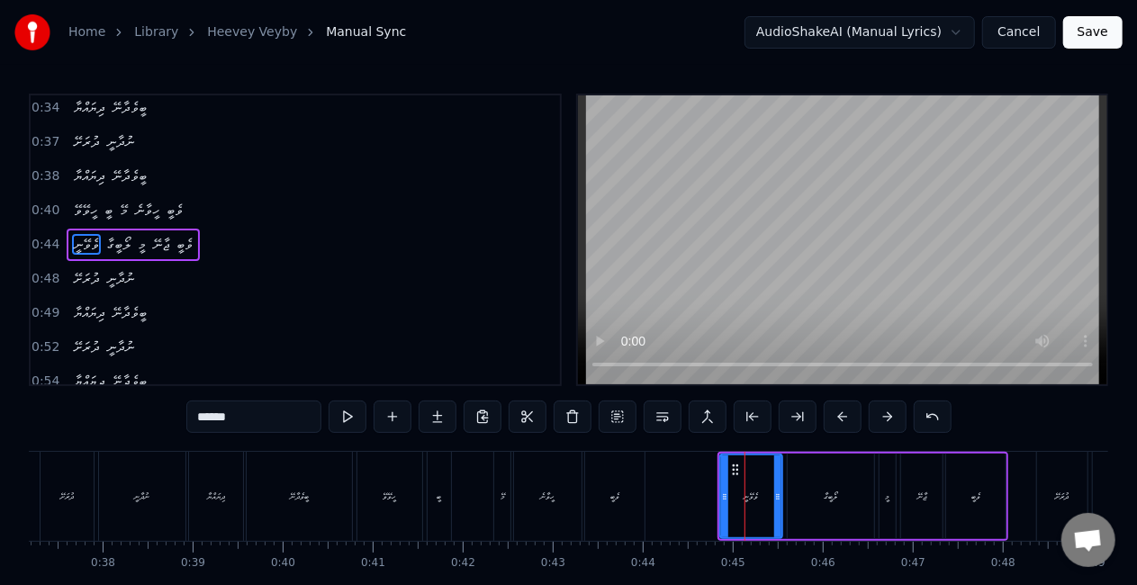
type input "******"
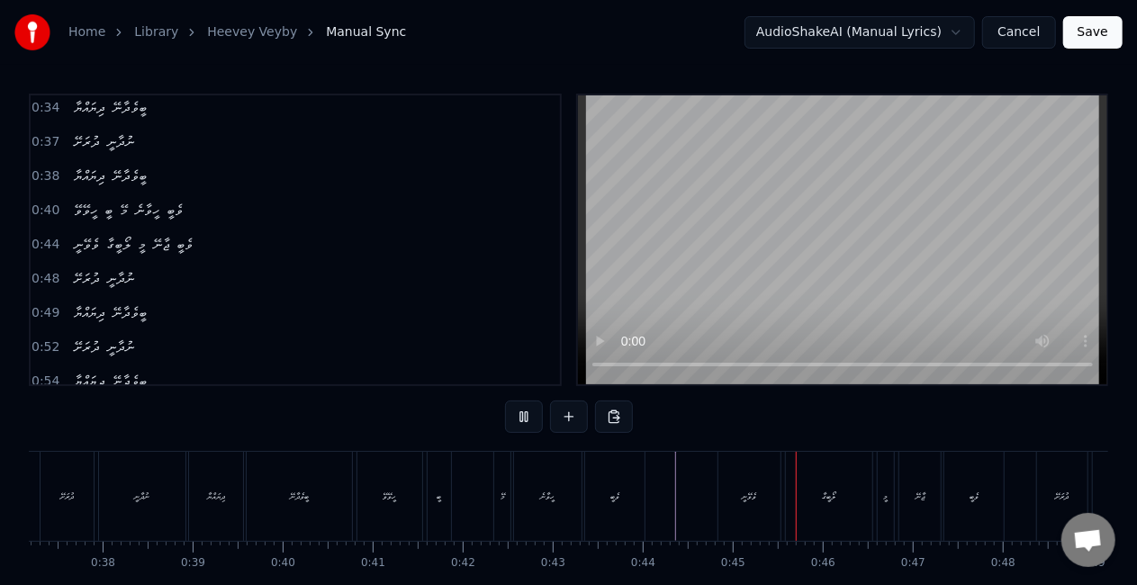
click at [617, 299] on video at bounding box center [842, 239] width 529 height 289
click at [728, 528] on div "ވެވޭނީ" at bounding box center [748, 496] width 61 height 89
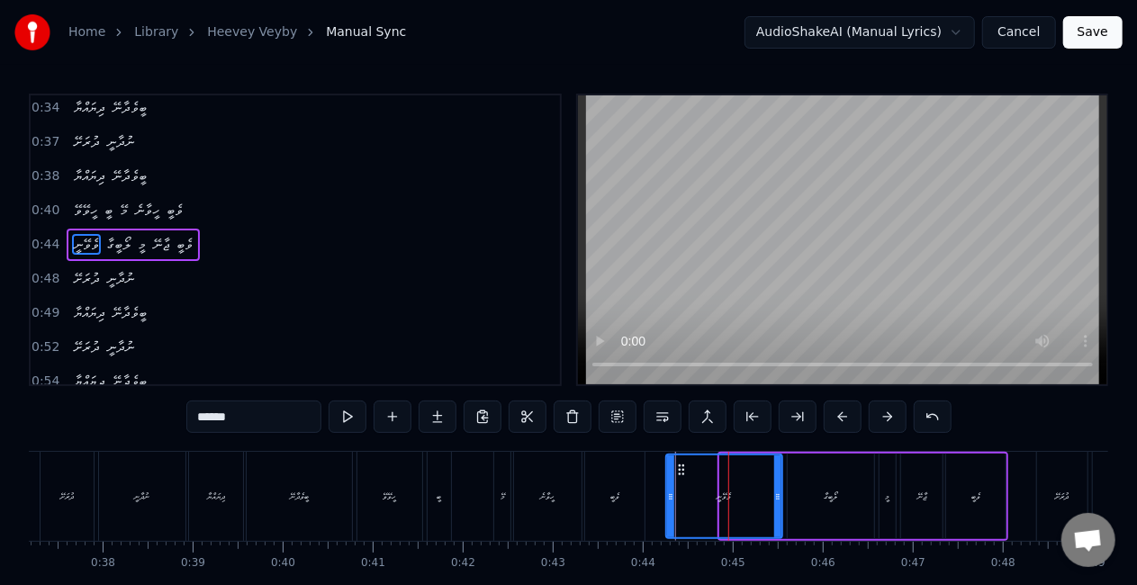
drag, startPoint x: 723, startPoint y: 512, endPoint x: 657, endPoint y: 508, distance: 65.9
click at [670, 512] on div at bounding box center [670, 496] width 7 height 82
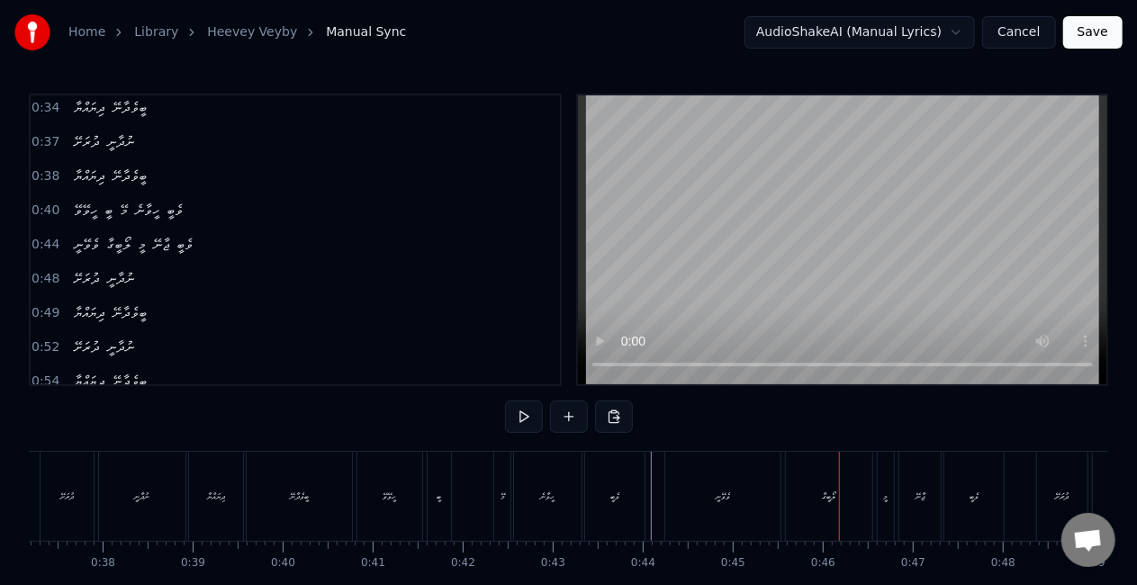
click at [806, 491] on div "ލޯބީގާ" at bounding box center [829, 496] width 86 height 89
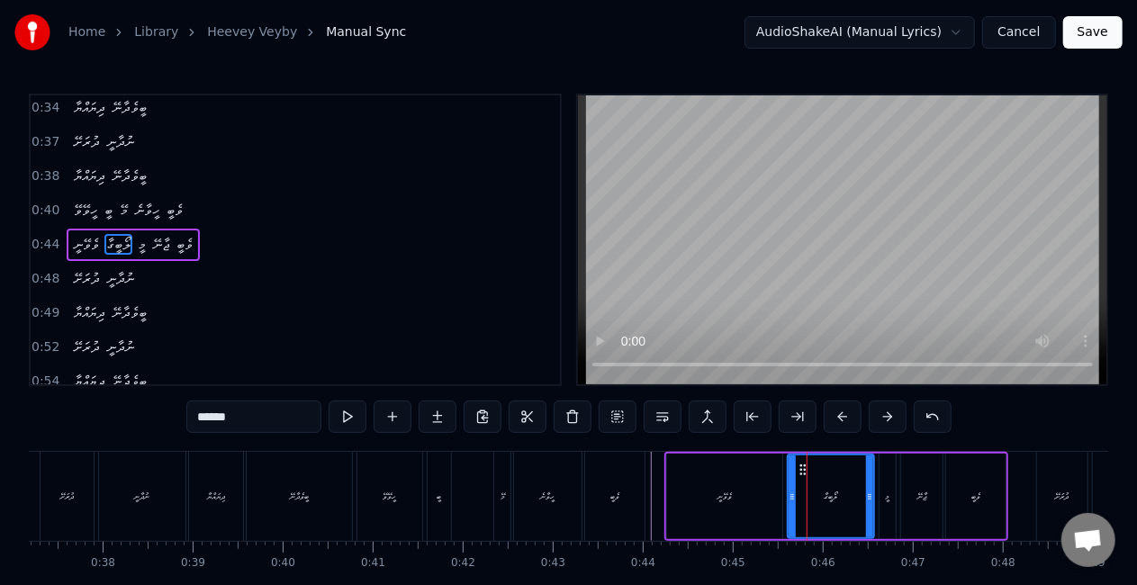
click at [281, 409] on input "******" at bounding box center [253, 417] width 135 height 32
click at [698, 491] on div "ވެވޭނީ" at bounding box center [724, 497] width 114 height 86
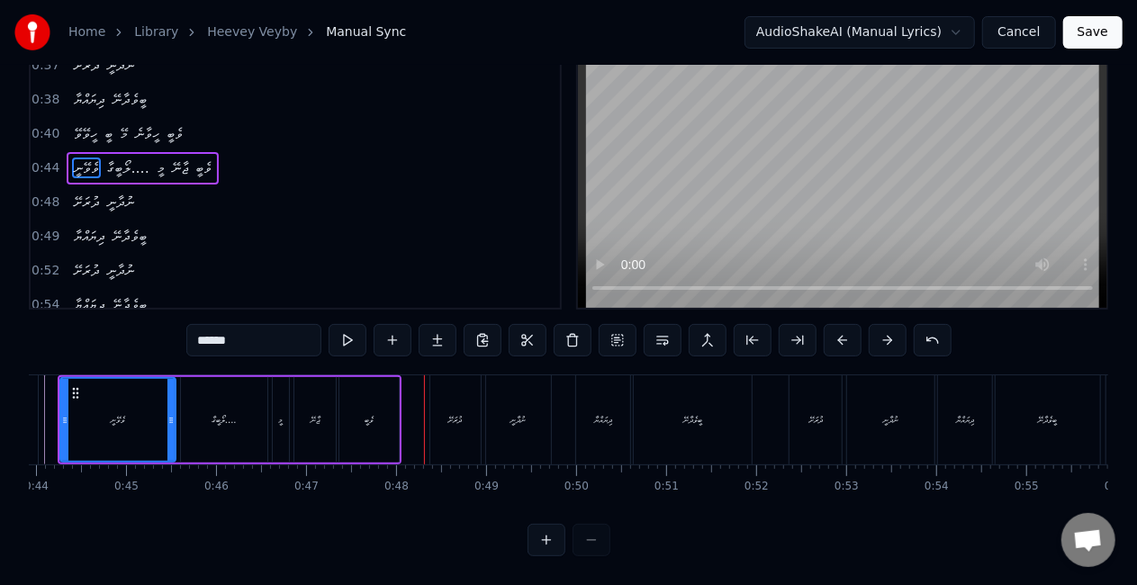
scroll to position [0, 3943]
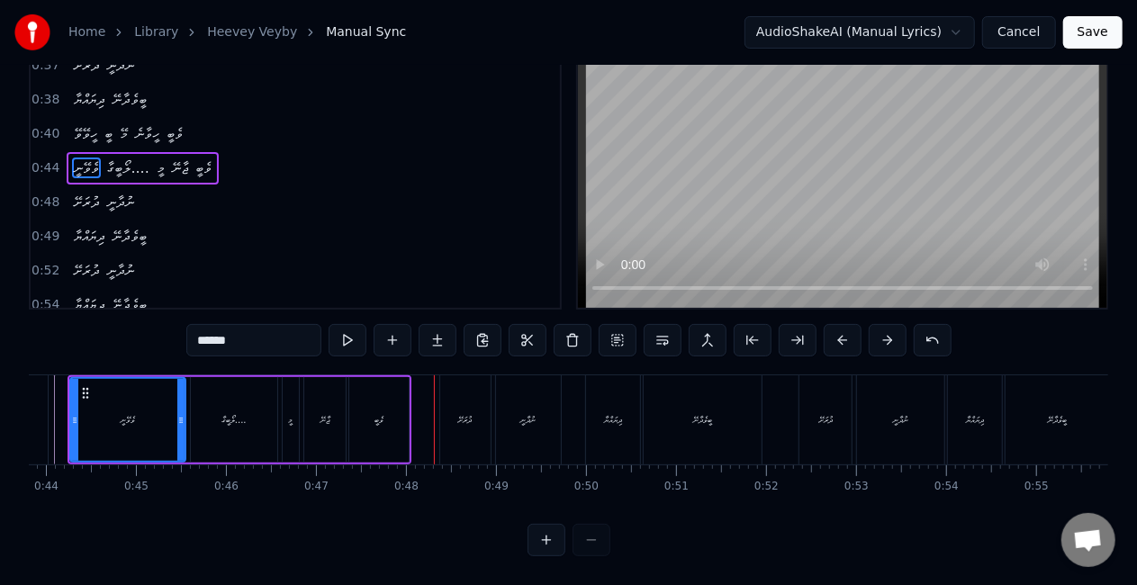
click at [234, 413] on div "ލޯބީގާ...." at bounding box center [233, 420] width 25 height 14
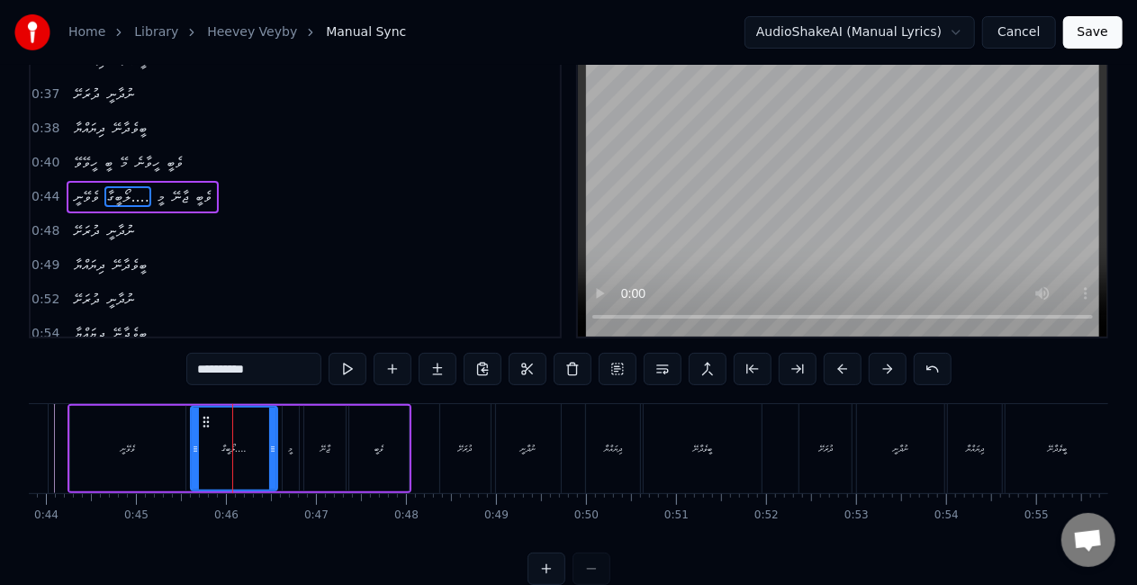
scroll to position [0, 0]
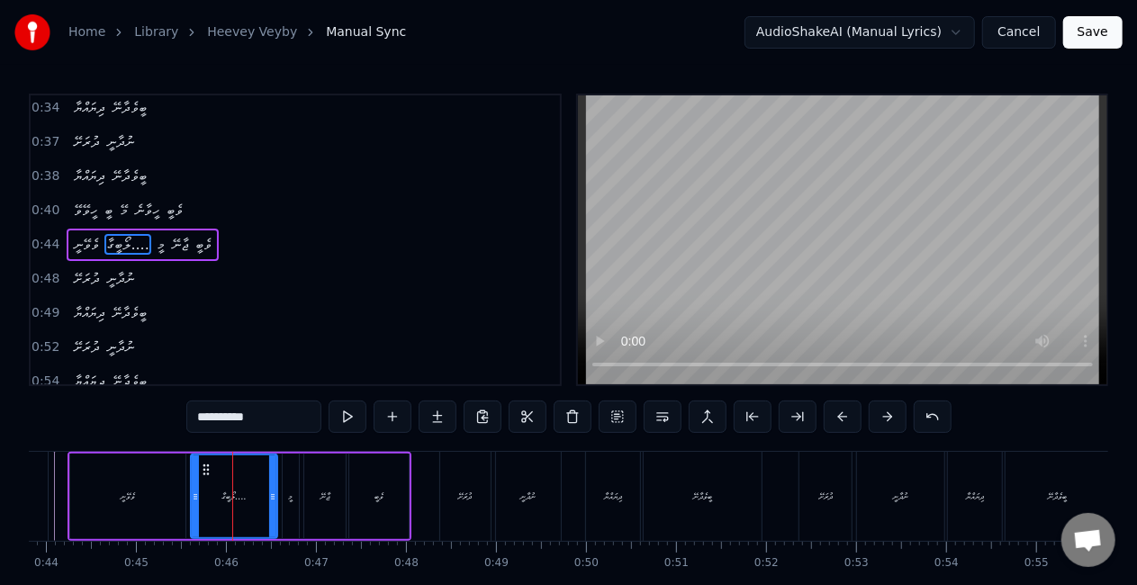
drag, startPoint x: 223, startPoint y: 416, endPoint x: 236, endPoint y: 417, distance: 12.6
click at [236, 417] on input "**********" at bounding box center [253, 417] width 135 height 32
click at [211, 416] on input "******" at bounding box center [253, 417] width 135 height 32
paste input "****"
click at [205, 484] on div "ލޯބީ....ގާ" at bounding box center [234, 496] width 85 height 82
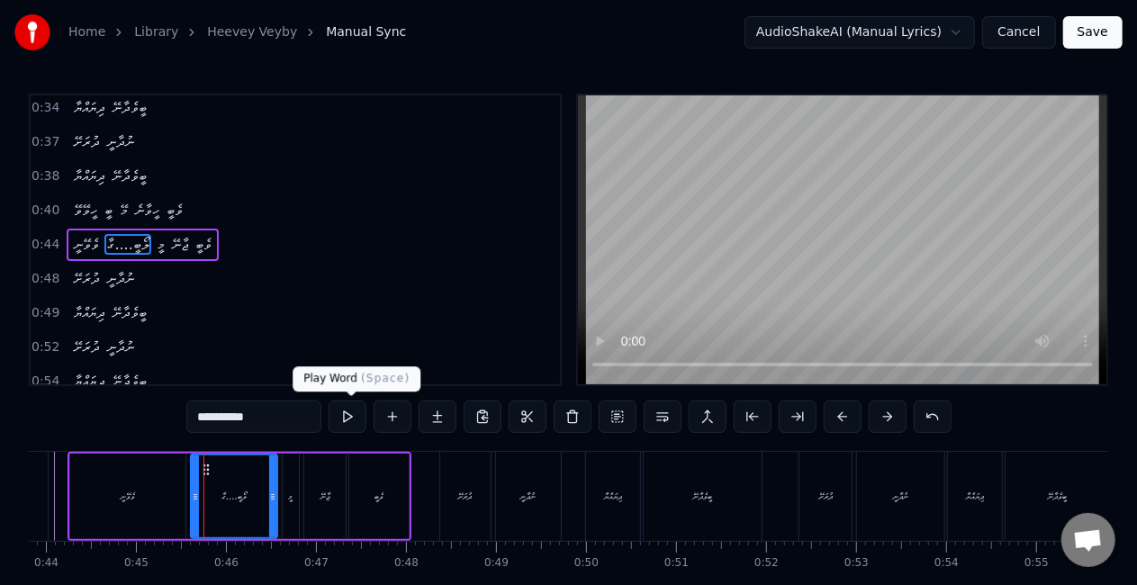
click at [351, 420] on button at bounding box center [348, 417] width 38 height 32
click at [350, 420] on button at bounding box center [348, 417] width 38 height 32
click at [211, 419] on input "**********" at bounding box center [253, 417] width 135 height 32
click at [343, 415] on button at bounding box center [348, 417] width 38 height 32
click at [212, 416] on input "*********" at bounding box center [253, 417] width 135 height 32
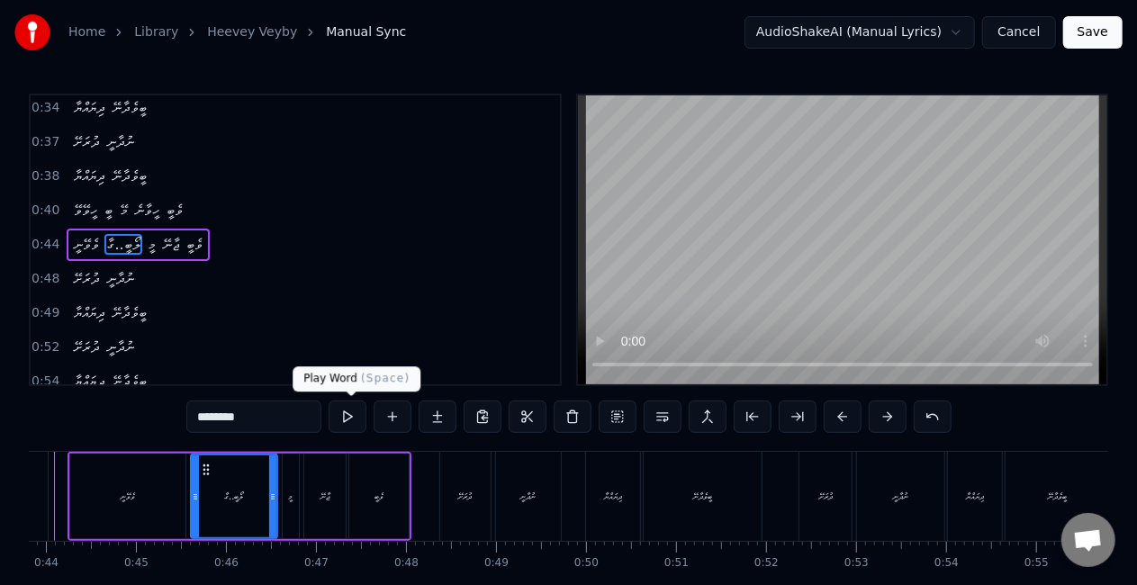
click at [347, 414] on button at bounding box center [348, 417] width 38 height 32
click at [233, 488] on div "ލޯބީ..ގާ" at bounding box center [234, 496] width 85 height 82
click at [213, 418] on input "********" at bounding box center [253, 417] width 135 height 32
click at [352, 416] on button at bounding box center [348, 417] width 38 height 32
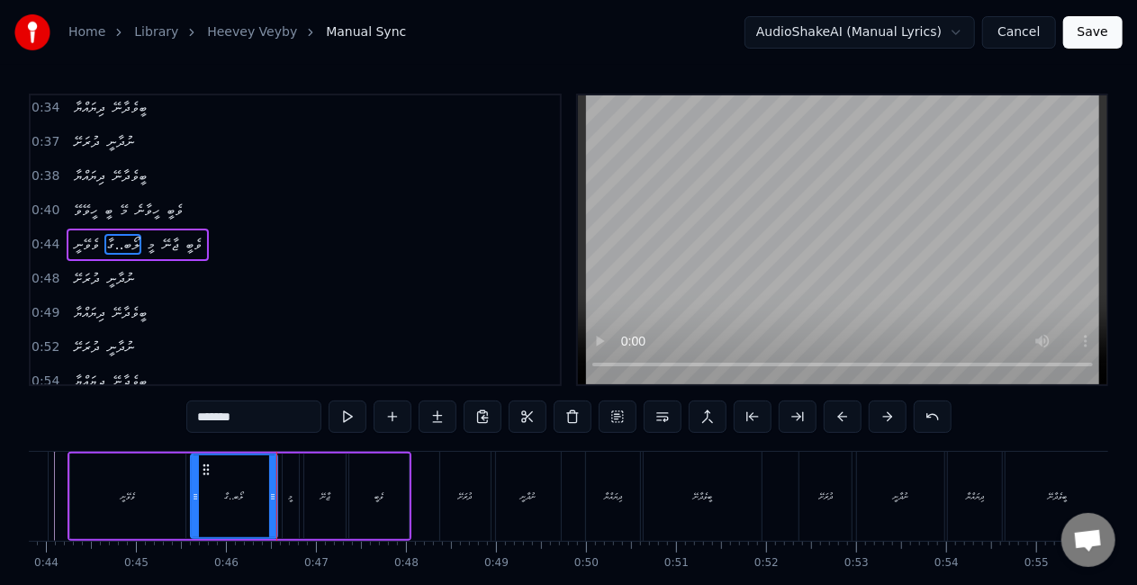
click at [352, 416] on button at bounding box center [348, 417] width 38 height 32
click at [215, 417] on input "*******" at bounding box center [253, 417] width 135 height 32
click at [218, 416] on input "********" at bounding box center [253, 417] width 135 height 32
click at [218, 416] on input "*******" at bounding box center [253, 417] width 135 height 32
click at [210, 500] on div "ލޯބީ..ގާ" at bounding box center [234, 496] width 85 height 82
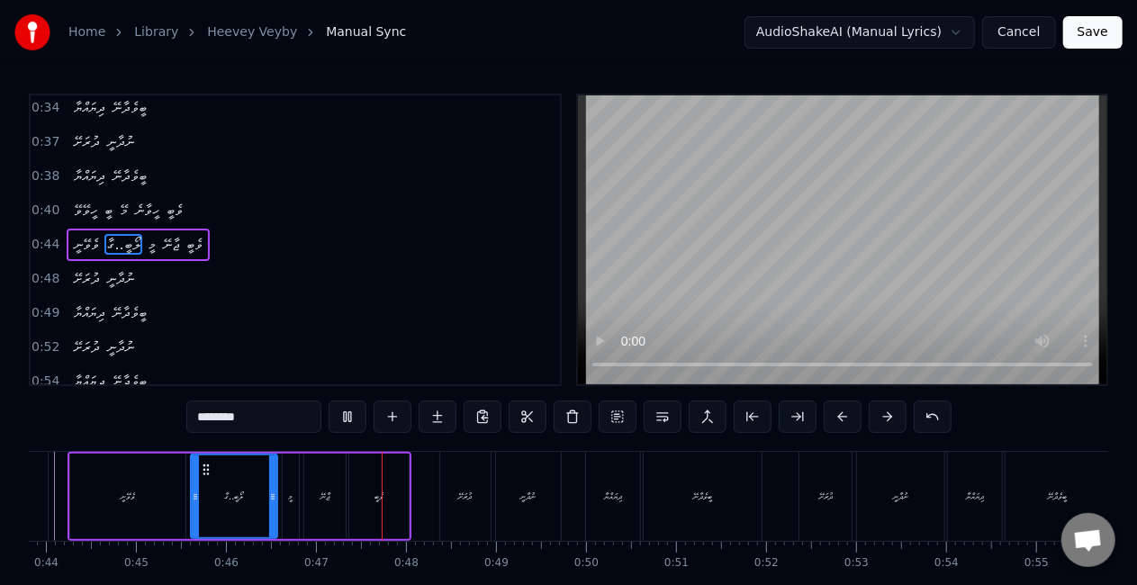
click at [205, 503] on div "ލޯބީ..ގާ" at bounding box center [234, 496] width 85 height 82
drag, startPoint x: 195, startPoint y: 492, endPoint x: 180, endPoint y: 492, distance: 15.3
click at [180, 492] on icon at bounding box center [179, 497] width 7 height 14
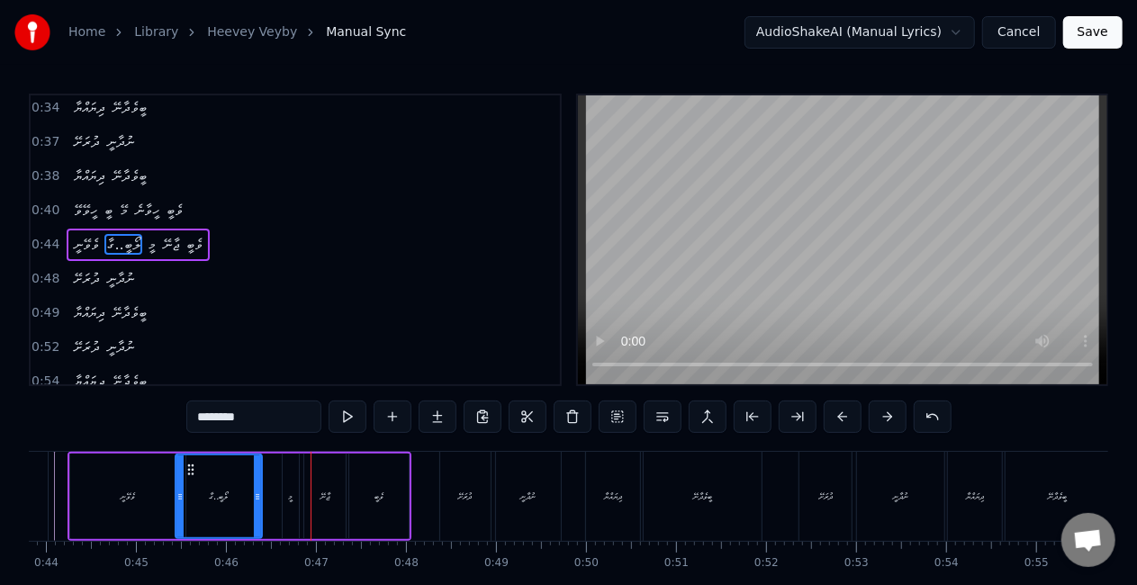
drag, startPoint x: 274, startPoint y: 502, endPoint x: 257, endPoint y: 502, distance: 16.2
click at [257, 502] on icon at bounding box center [257, 497] width 7 height 14
click at [93, 503] on div "ވެވޭނީ" at bounding box center [127, 497] width 114 height 86
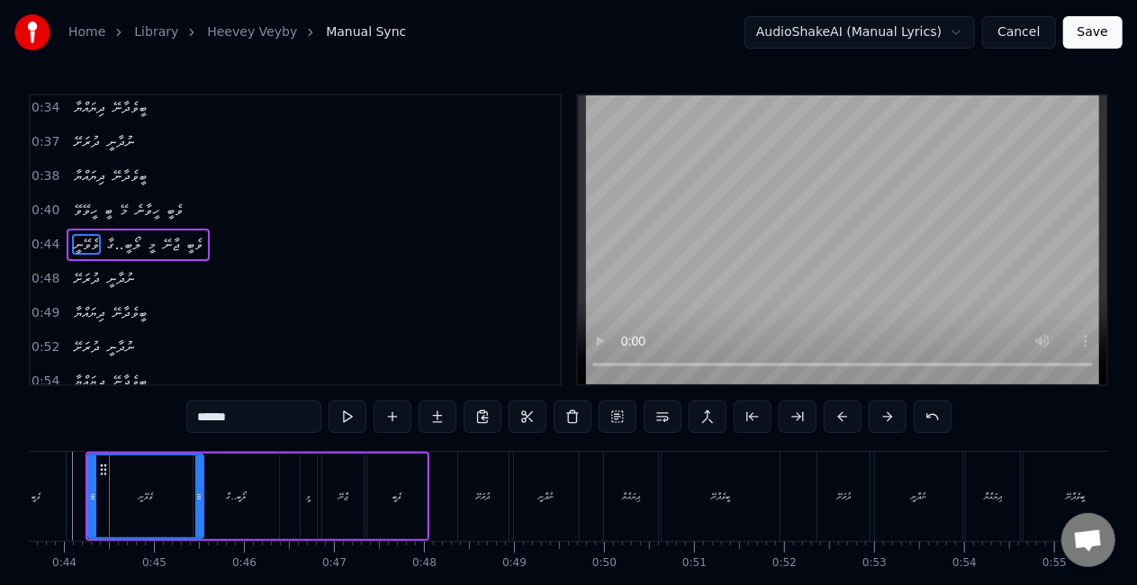
scroll to position [0, 3915]
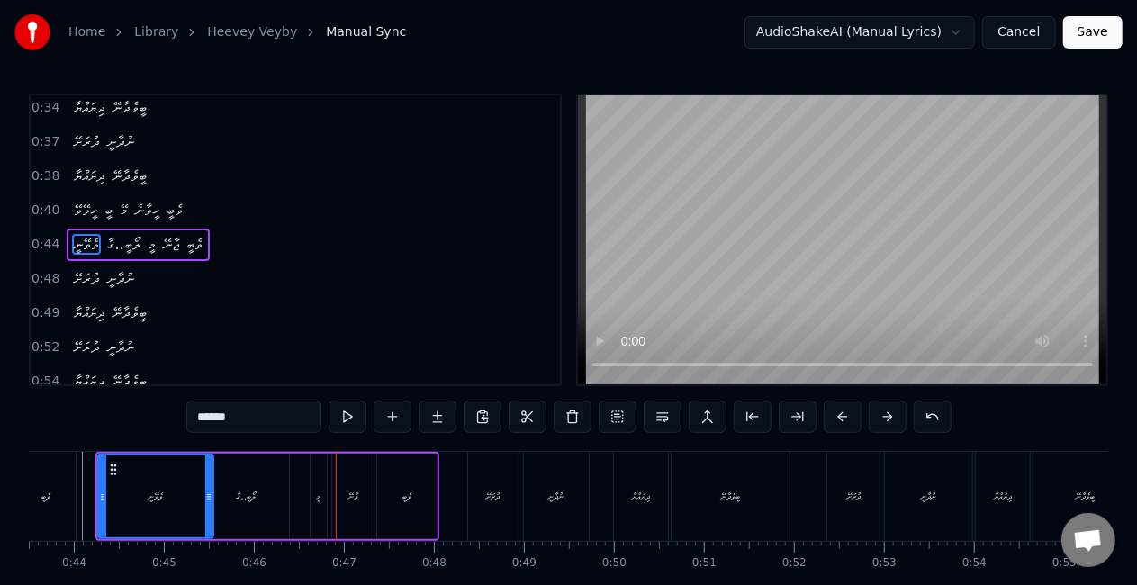
click at [246, 509] on div "ލޯބީ..ގާ" at bounding box center [246, 497] width 86 height 86
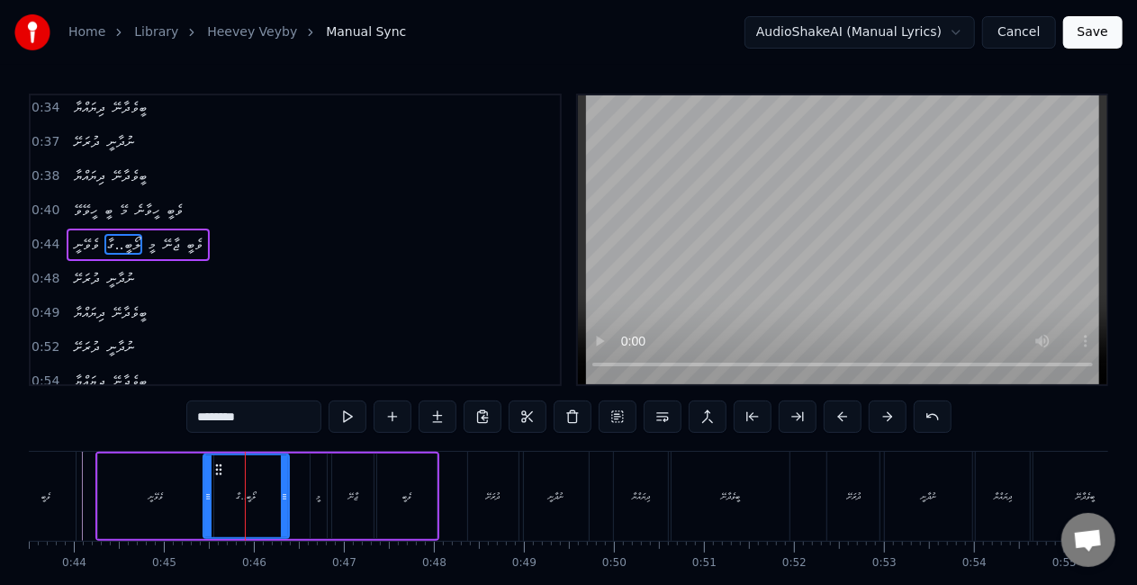
click at [209, 416] on input "********" at bounding box center [253, 417] width 135 height 32
click at [112, 502] on div "ވެވޭނީ" at bounding box center [155, 497] width 114 height 86
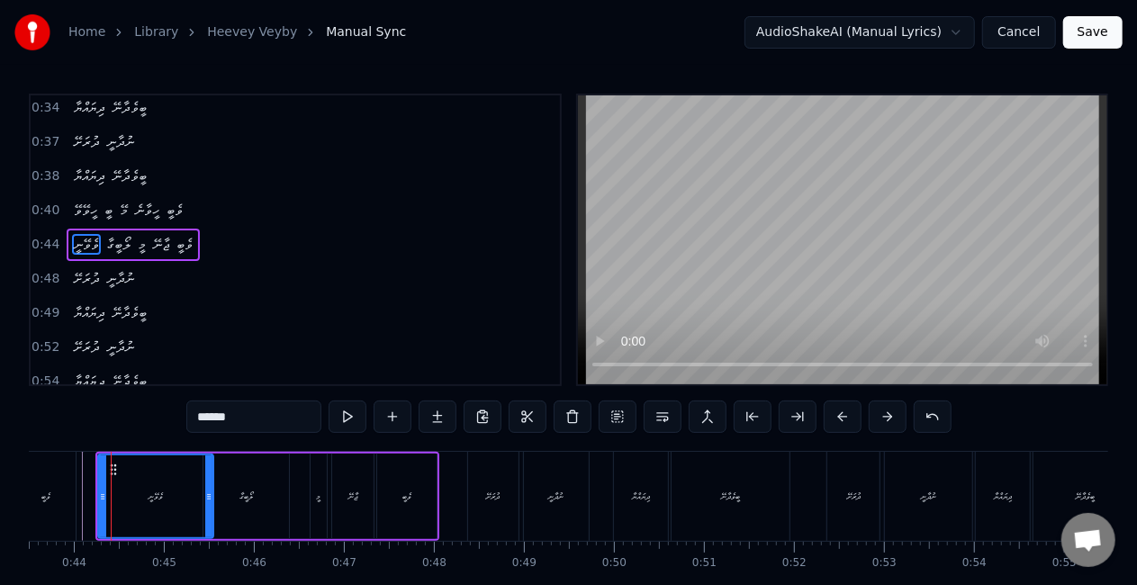
scroll to position [0, 3906]
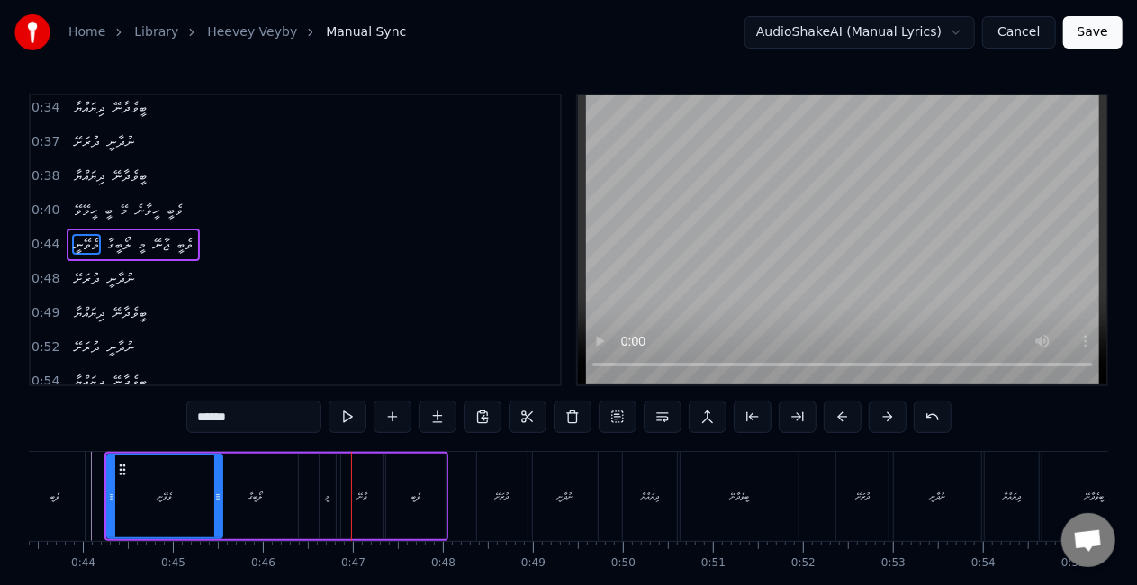
click at [70, 495] on div "ވެބީ" at bounding box center [54, 496] width 59 height 89
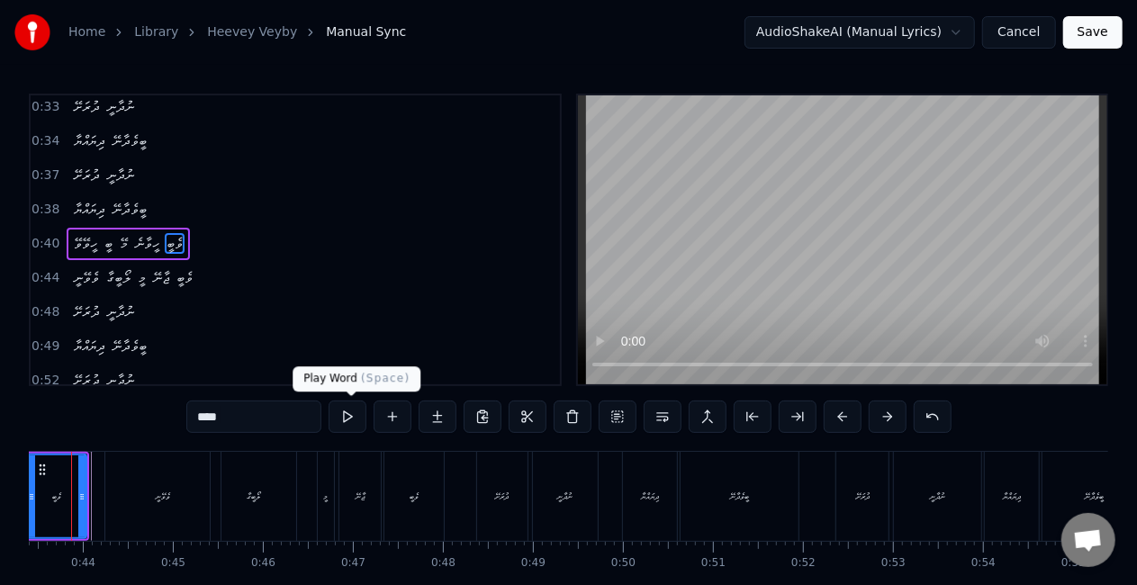
scroll to position [0, 3857]
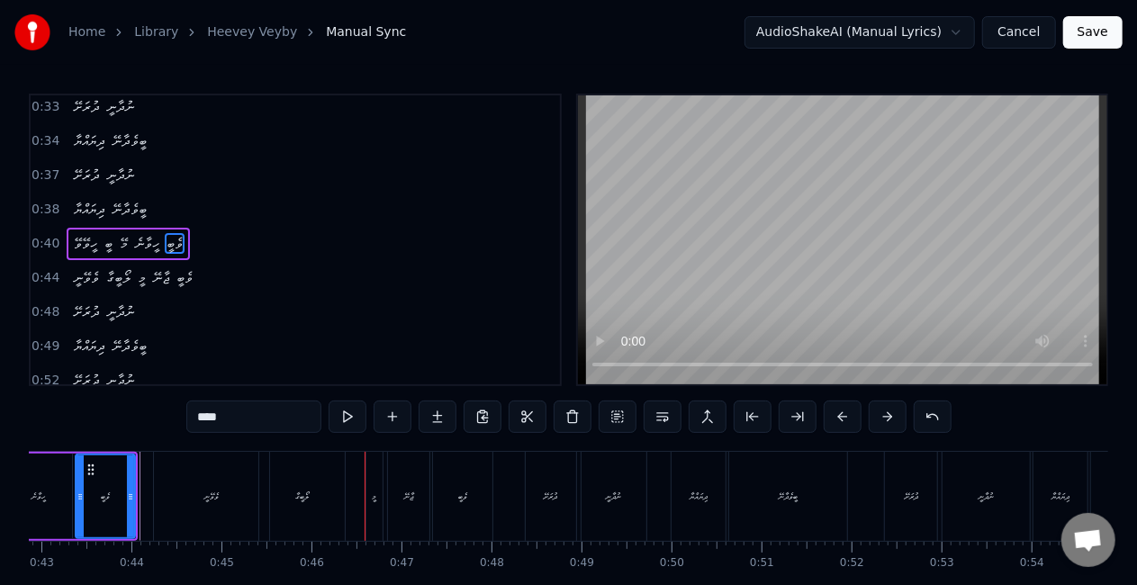
click at [223, 489] on div "ވެވޭނީ" at bounding box center [211, 496] width 114 height 89
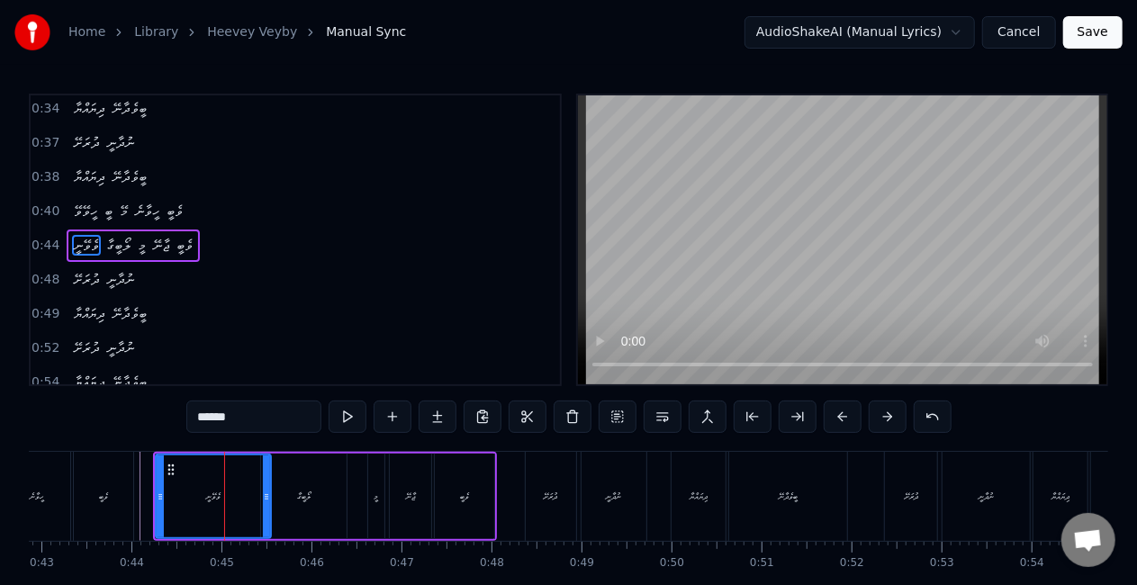
scroll to position [107, 0]
click at [252, 494] on icon at bounding box center [255, 497] width 7 height 14
click at [278, 493] on div "ލޯބީގާ" at bounding box center [304, 497] width 86 height 86
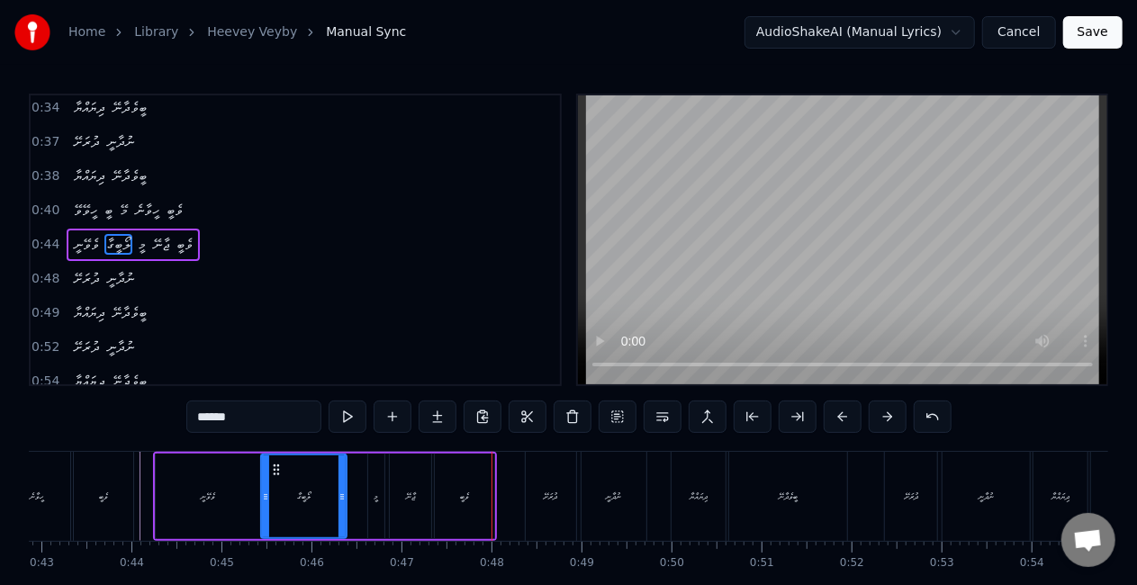
click at [373, 503] on div "މީ" at bounding box center [376, 497] width 16 height 86
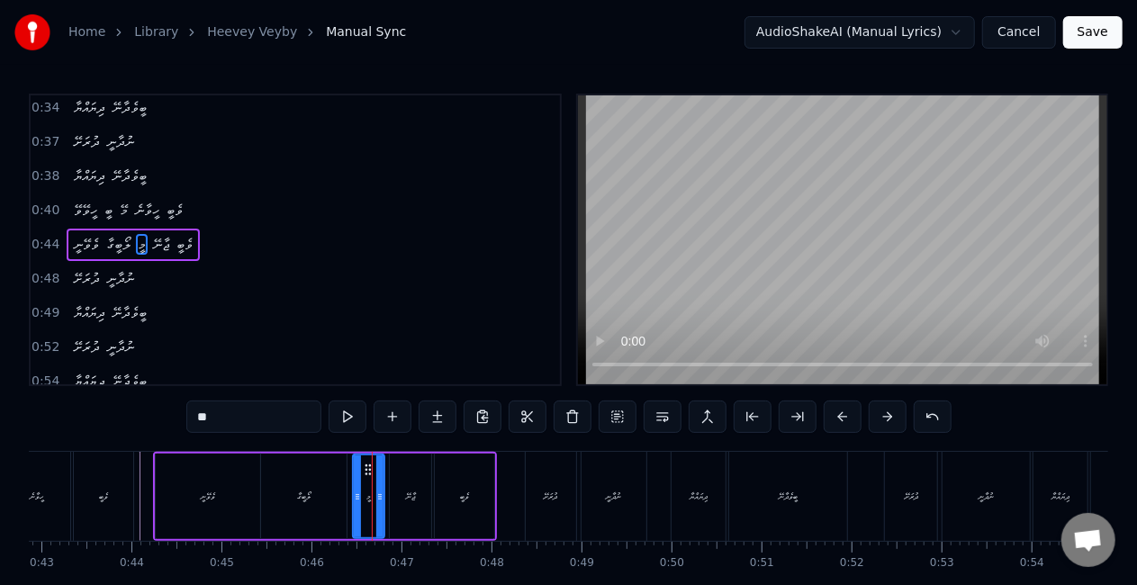
drag, startPoint x: 369, startPoint y: 496, endPoint x: 354, endPoint y: 493, distance: 15.5
click at [354, 493] on icon at bounding box center [357, 497] width 7 height 14
click at [383, 494] on circle at bounding box center [383, 494] width 1 height 1
click at [334, 491] on div "ލޯބީގާ" at bounding box center [304, 497] width 86 height 86
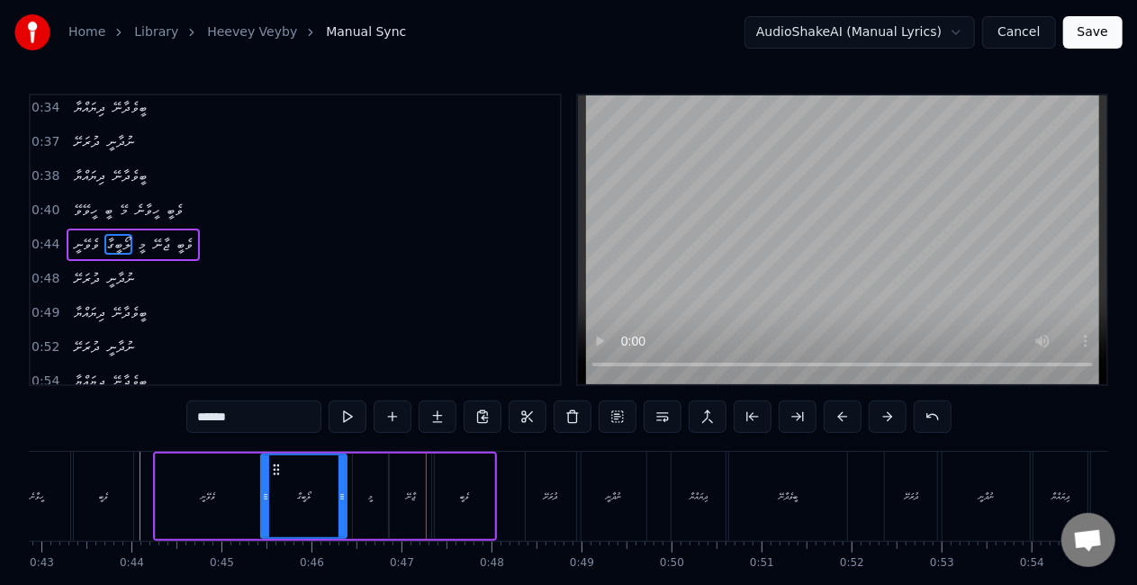
click at [372, 491] on div "މީ" at bounding box center [370, 497] width 5 height 14
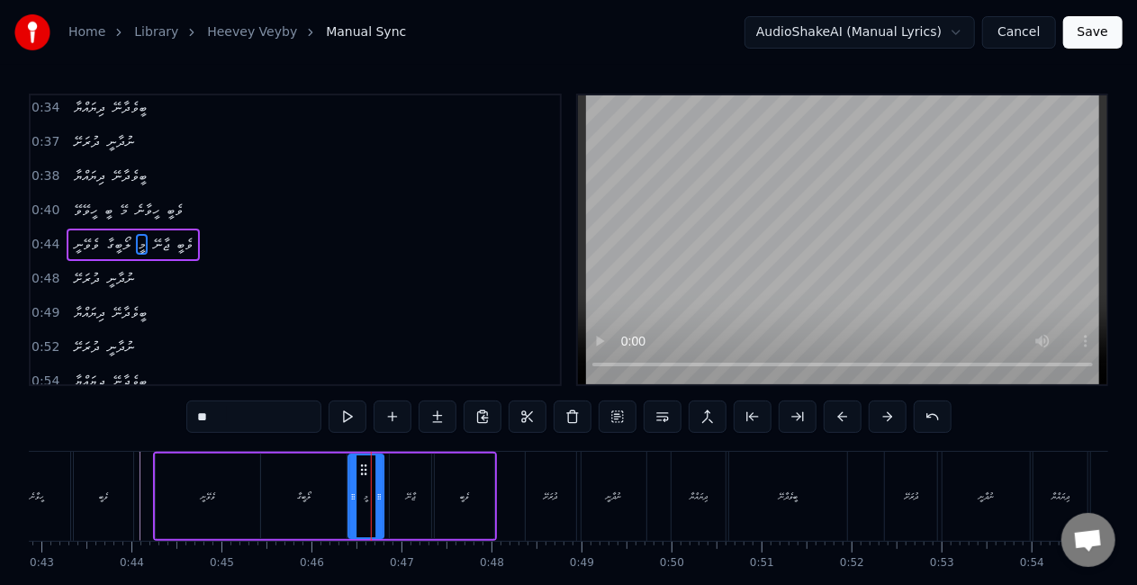
drag, startPoint x: 368, startPoint y: 471, endPoint x: 346, endPoint y: 473, distance: 22.7
click at [364, 468] on icon at bounding box center [363, 470] width 14 height 14
click at [317, 486] on div "ލޯބީގާ" at bounding box center [304, 497] width 86 height 86
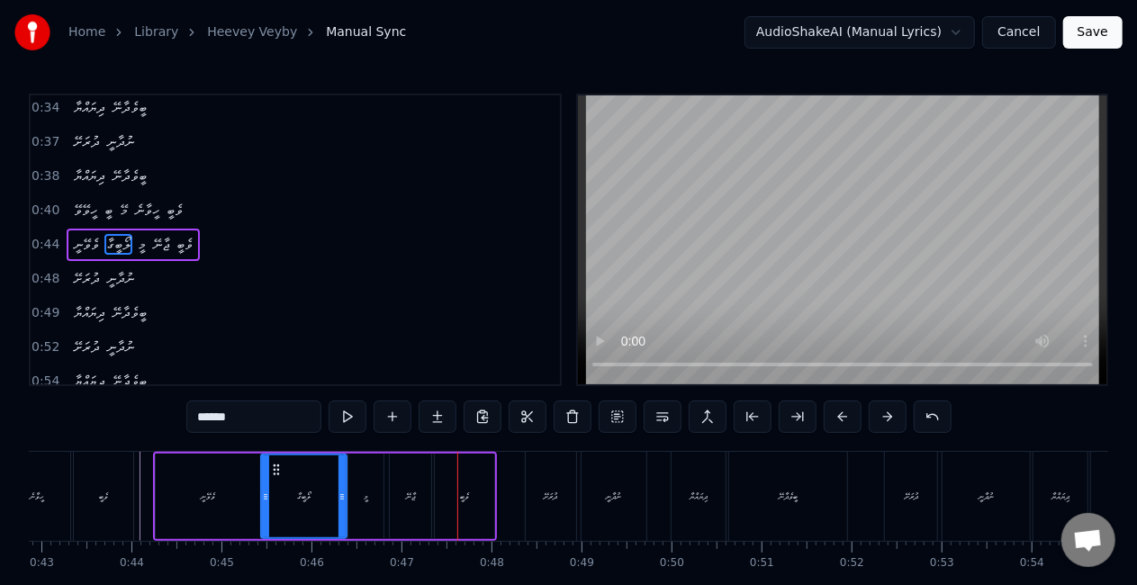
click at [415, 491] on div "ޖާނޭ" at bounding box center [410, 497] width 9 height 14
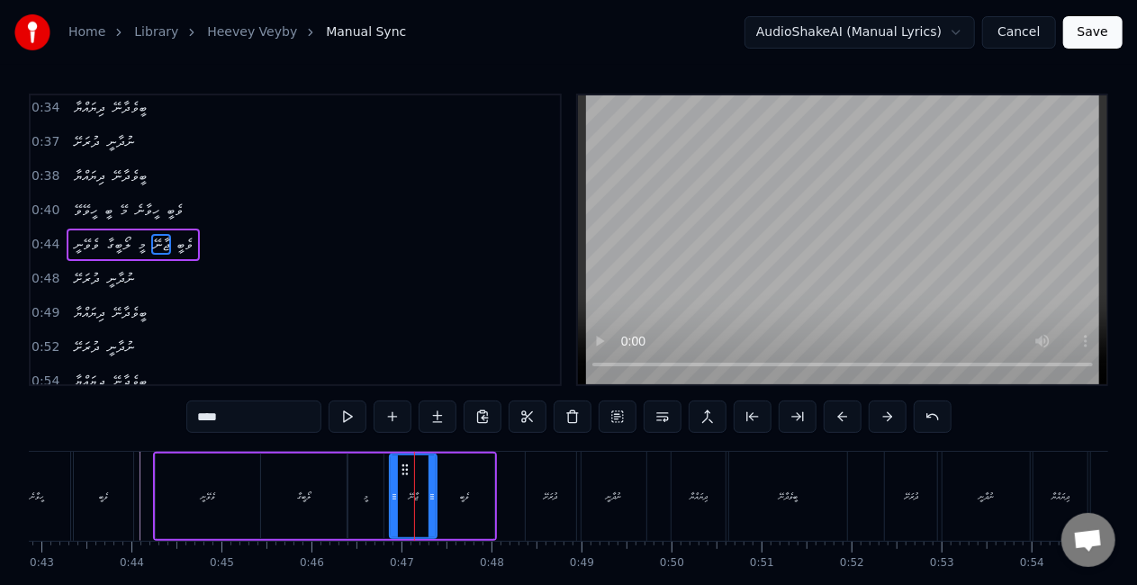
click at [433, 494] on circle at bounding box center [433, 494] width 1 height 1
click at [388, 493] on icon at bounding box center [391, 497] width 7 height 14
click at [353, 492] on div "މީ" at bounding box center [365, 497] width 35 height 86
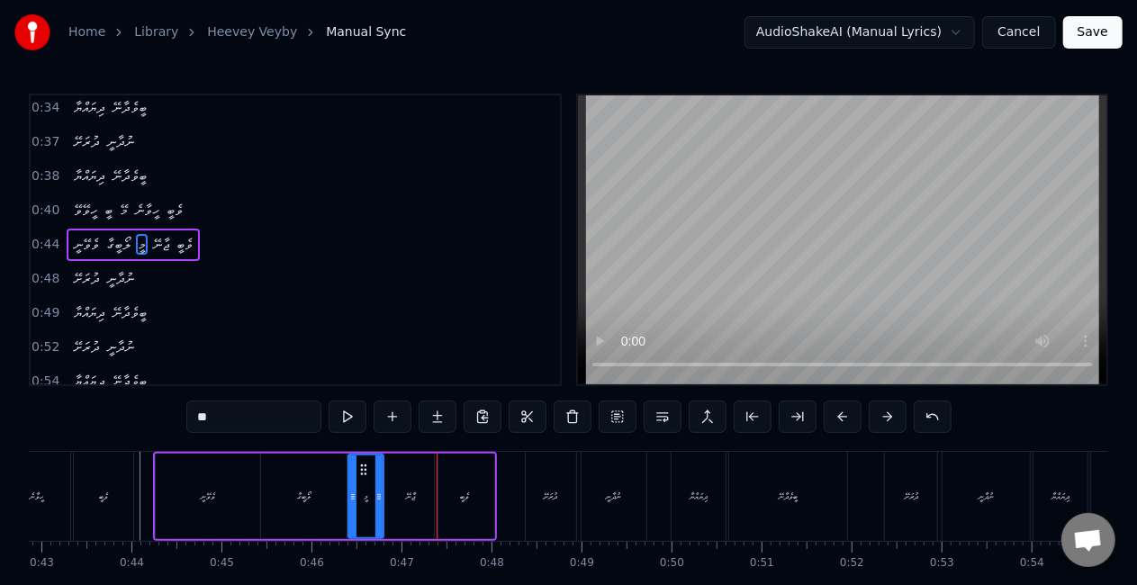
click at [414, 487] on div "ޖާނޭ" at bounding box center [410, 497] width 53 height 86
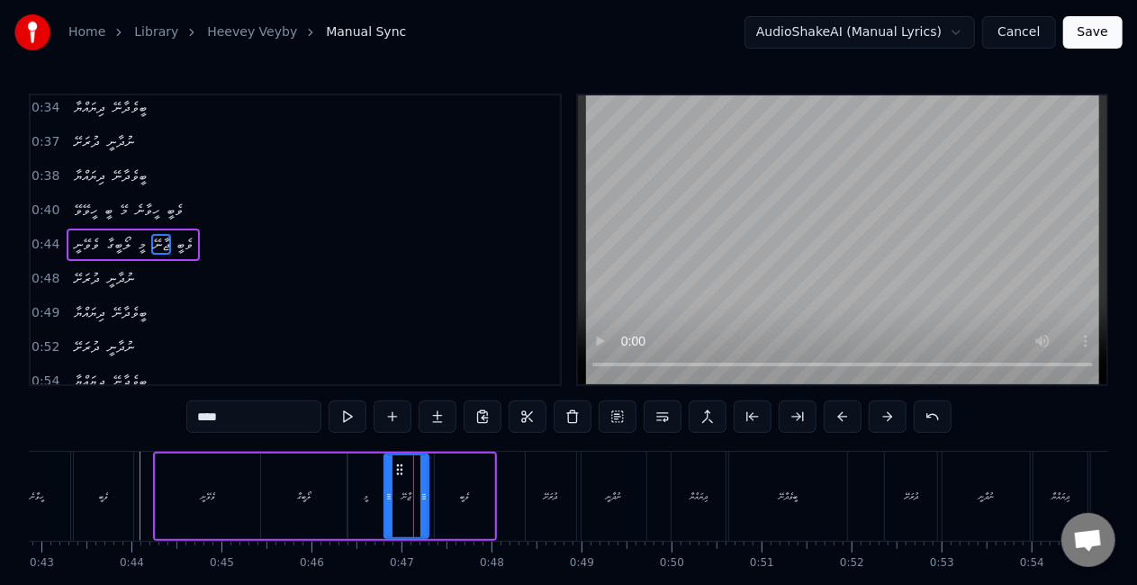
drag, startPoint x: 433, startPoint y: 495, endPoint x: 398, endPoint y: 495, distance: 35.1
click at [423, 491] on icon at bounding box center [423, 497] width 7 height 14
drag, startPoint x: 389, startPoint y: 497, endPoint x: 380, endPoint y: 496, distance: 9.0
click at [380, 496] on icon at bounding box center [379, 497] width 7 height 14
click at [332, 499] on div "ލޯބީގާ" at bounding box center [304, 497] width 86 height 86
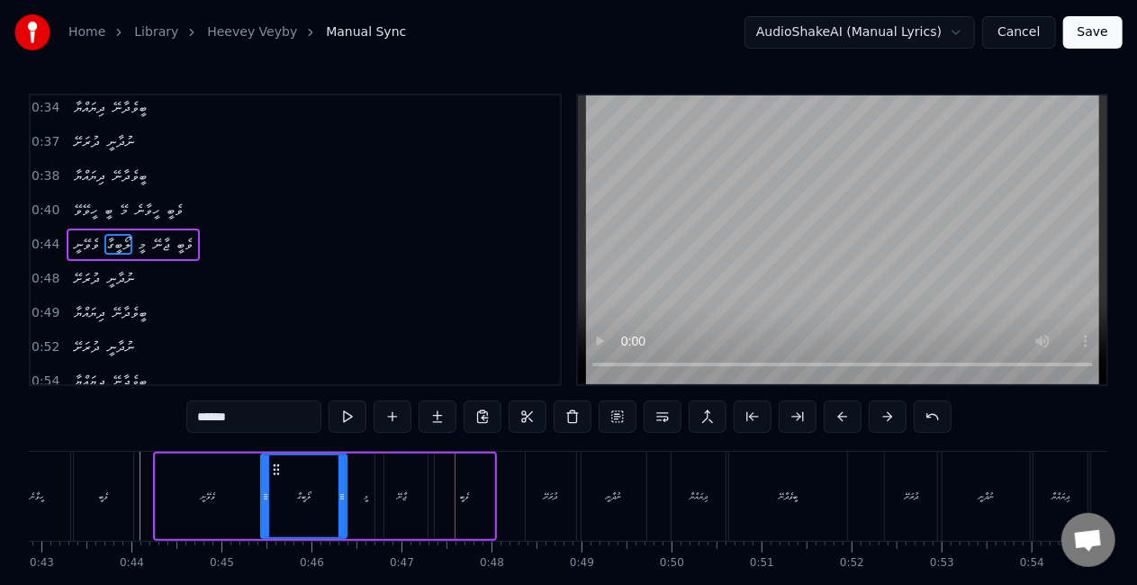
drag, startPoint x: 400, startPoint y: 499, endPoint x: 412, endPoint y: 493, distance: 13.7
click at [401, 498] on div "ޖާނޭ" at bounding box center [401, 497] width 9 height 14
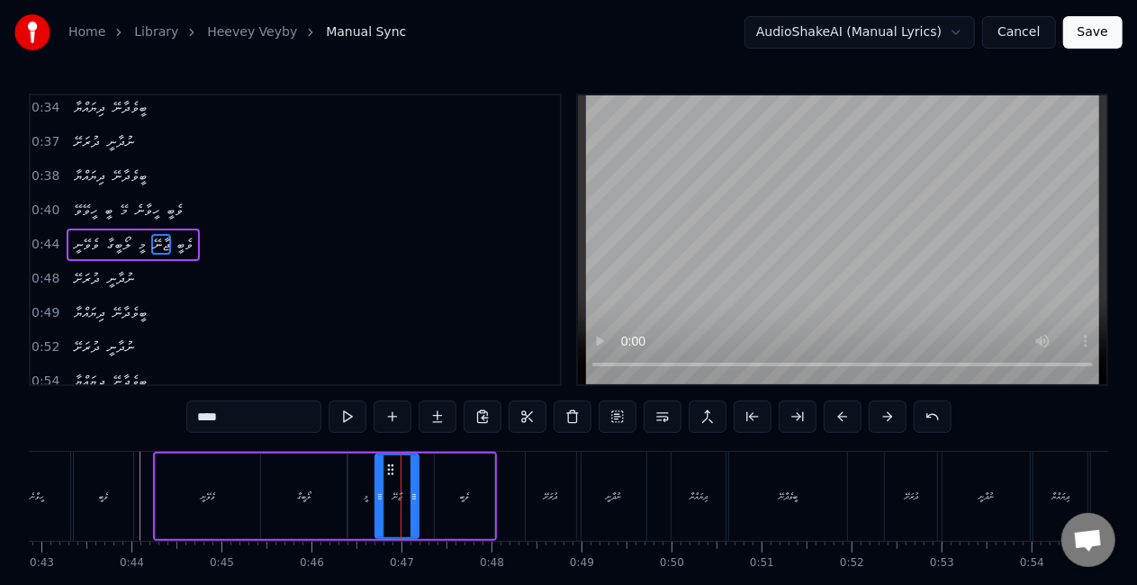
drag, startPoint x: 423, startPoint y: 495, endPoint x: 414, endPoint y: 492, distance: 9.4
click at [414, 492] on icon at bounding box center [413, 497] width 7 height 14
click at [338, 506] on div "ލޯބީގާ" at bounding box center [304, 497] width 86 height 86
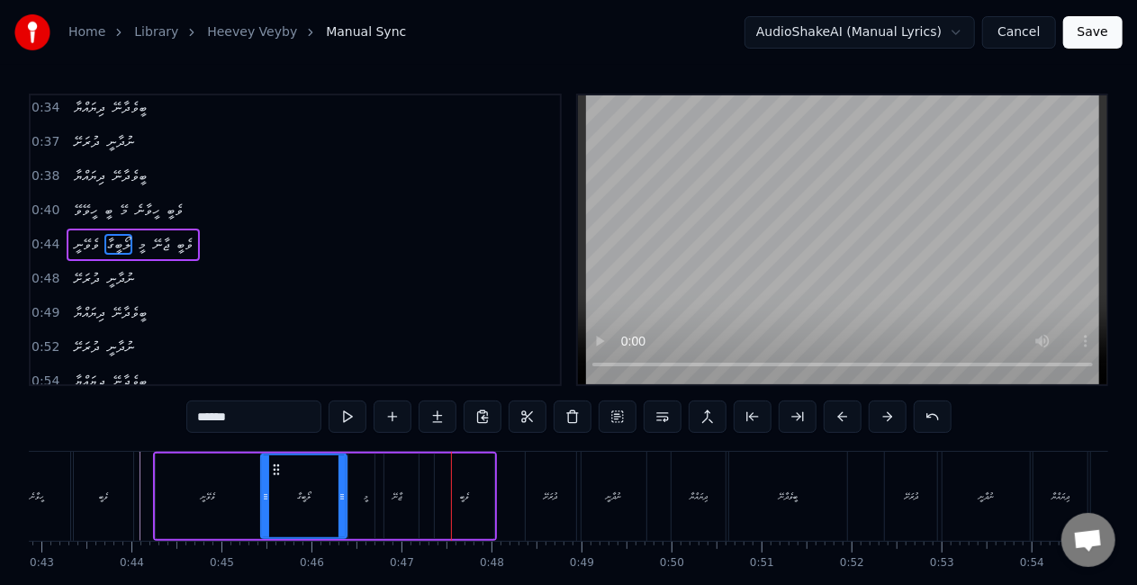
click at [410, 492] on div "ޖާނޭ" at bounding box center [396, 497] width 43 height 86
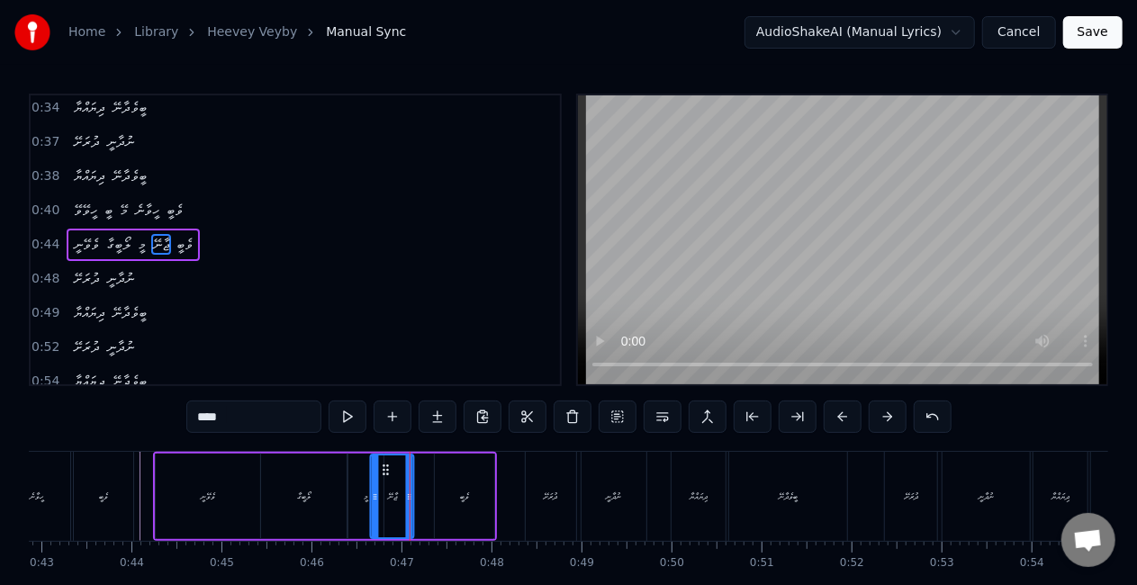
click at [387, 465] on circle at bounding box center [387, 465] width 1 height 1
click at [368, 487] on div "މީ" at bounding box center [365, 497] width 35 height 86
click at [356, 470] on icon at bounding box center [361, 470] width 14 height 14
drag, startPoint x: 299, startPoint y: 491, endPoint x: 436, endPoint y: 400, distance: 164.7
click at [299, 491] on div "ލޯބީގާ" at bounding box center [304, 497] width 14 height 14
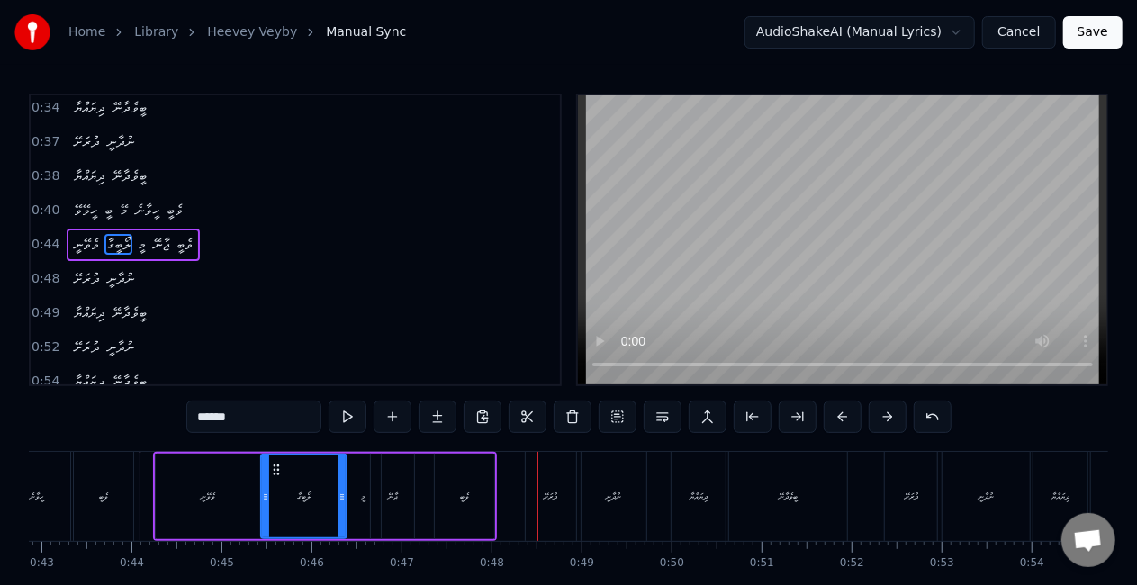
click at [479, 486] on div "ވެބީ" at bounding box center [464, 497] width 59 height 86
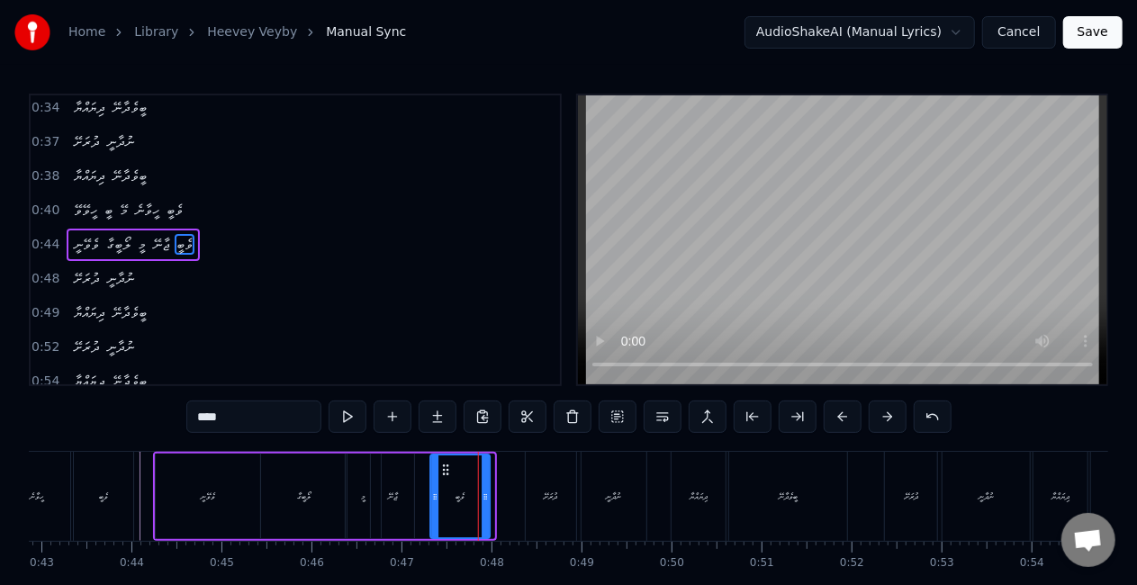
click at [446, 466] on icon at bounding box center [446, 470] width 14 height 14
click at [401, 486] on div "ޖާނޭ" at bounding box center [392, 497] width 43 height 86
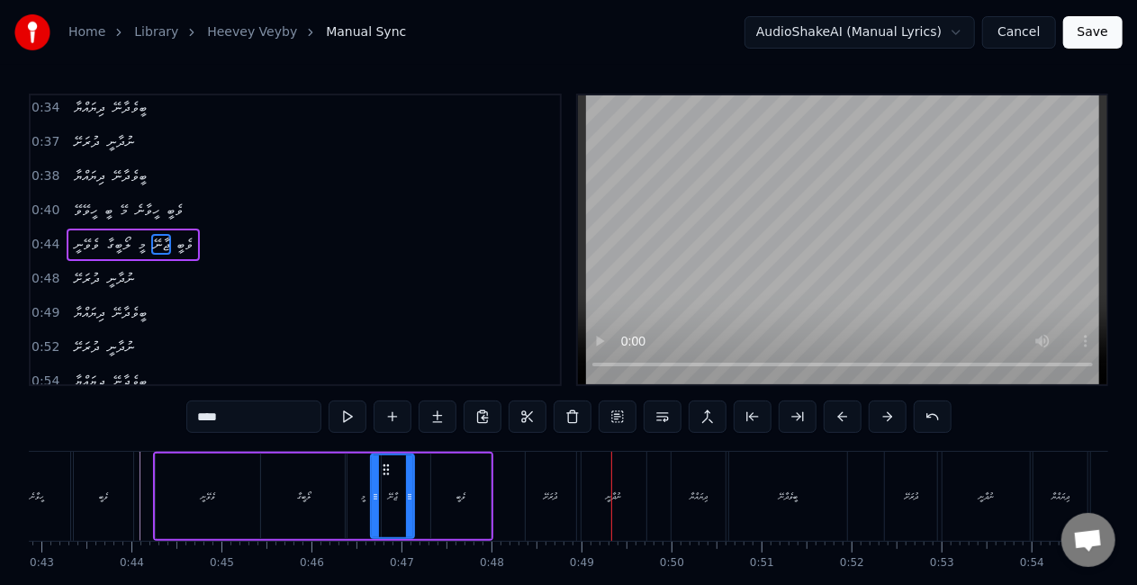
click at [556, 494] on div "ދުރަށޭ" at bounding box center [551, 497] width 14 height 14
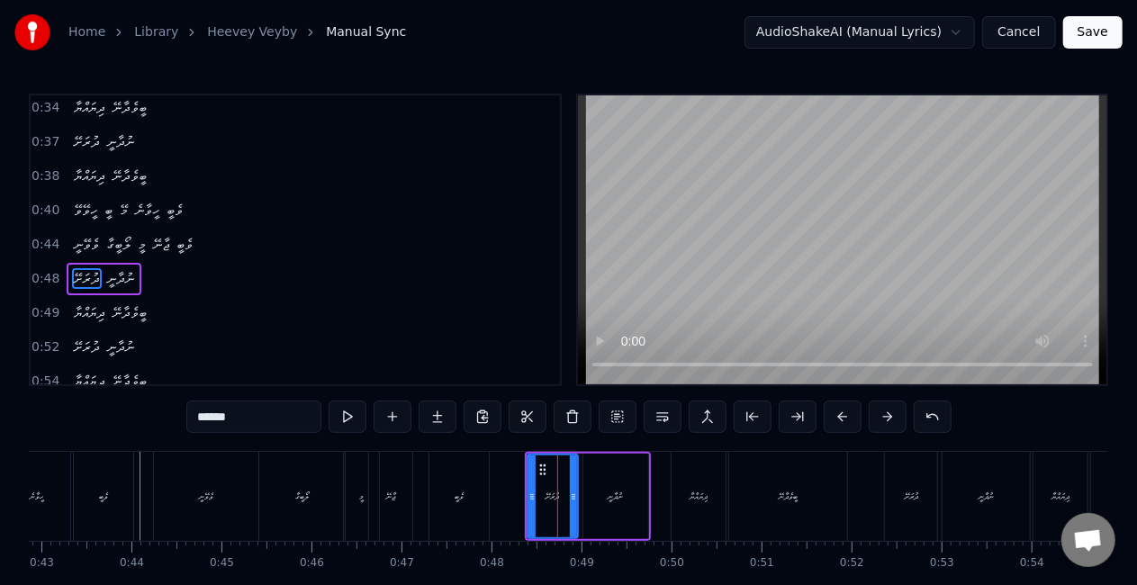
scroll to position [140, 0]
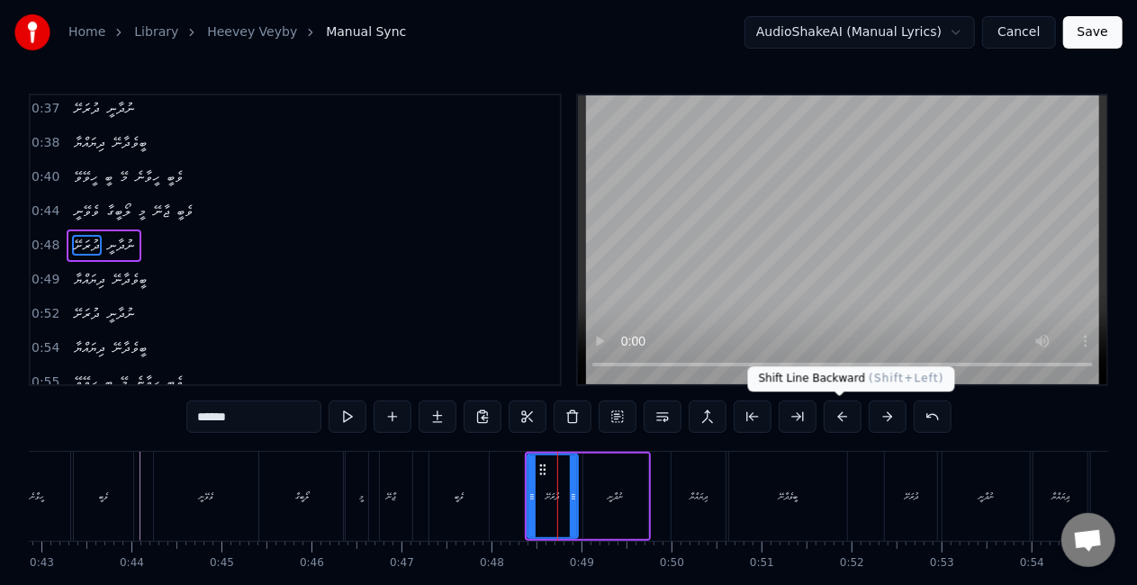
click at [837, 414] on button at bounding box center [843, 417] width 38 height 32
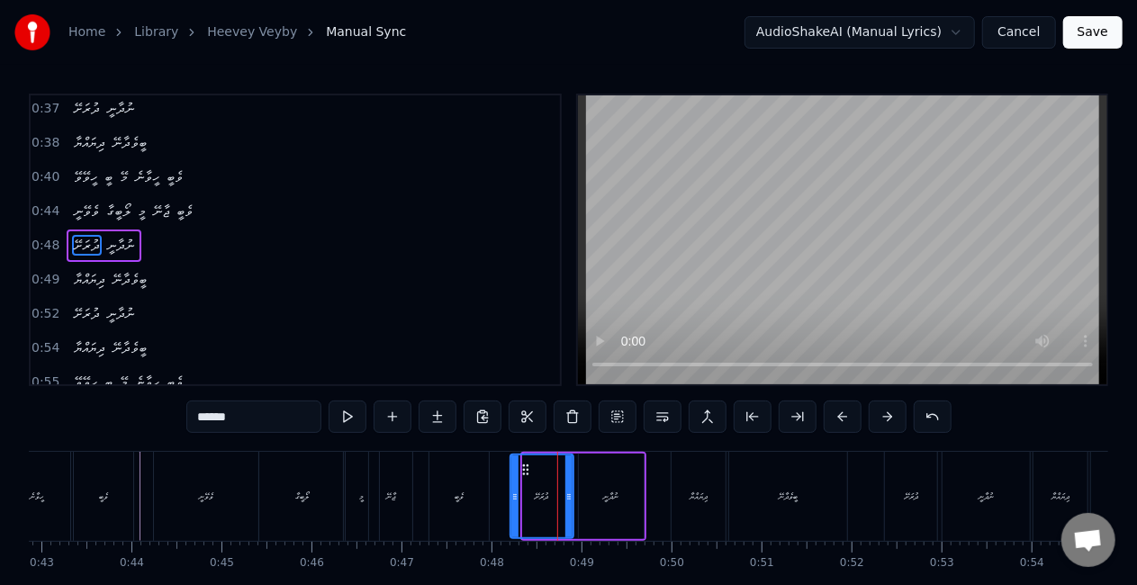
drag, startPoint x: 523, startPoint y: 469, endPoint x: 507, endPoint y: 466, distance: 16.4
click at [511, 466] on div at bounding box center [514, 496] width 7 height 82
click at [477, 475] on div "ވެބީ" at bounding box center [458, 496] width 59 height 89
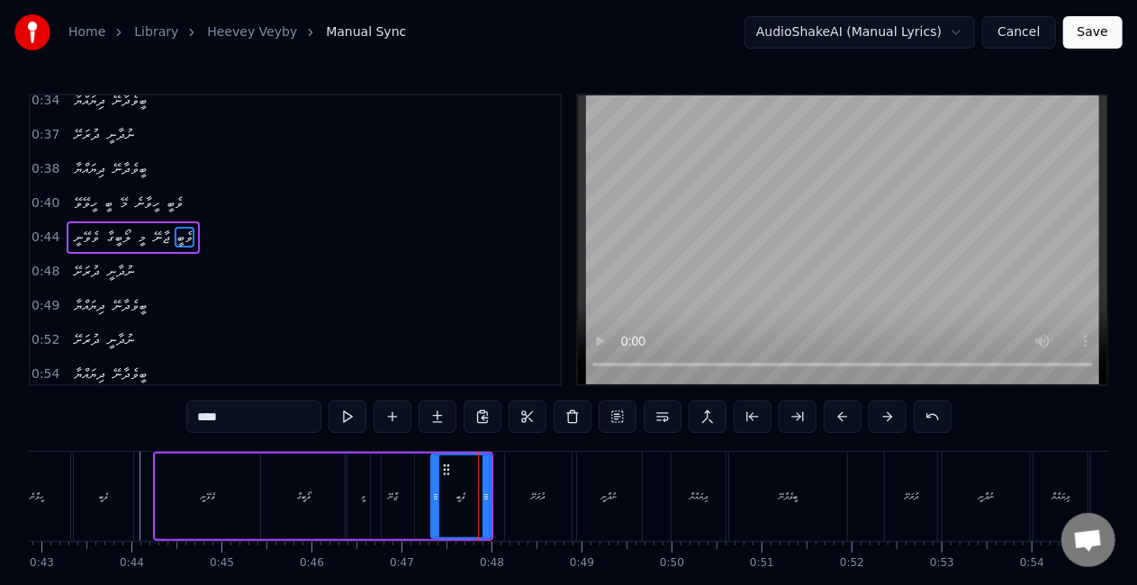
scroll to position [107, 0]
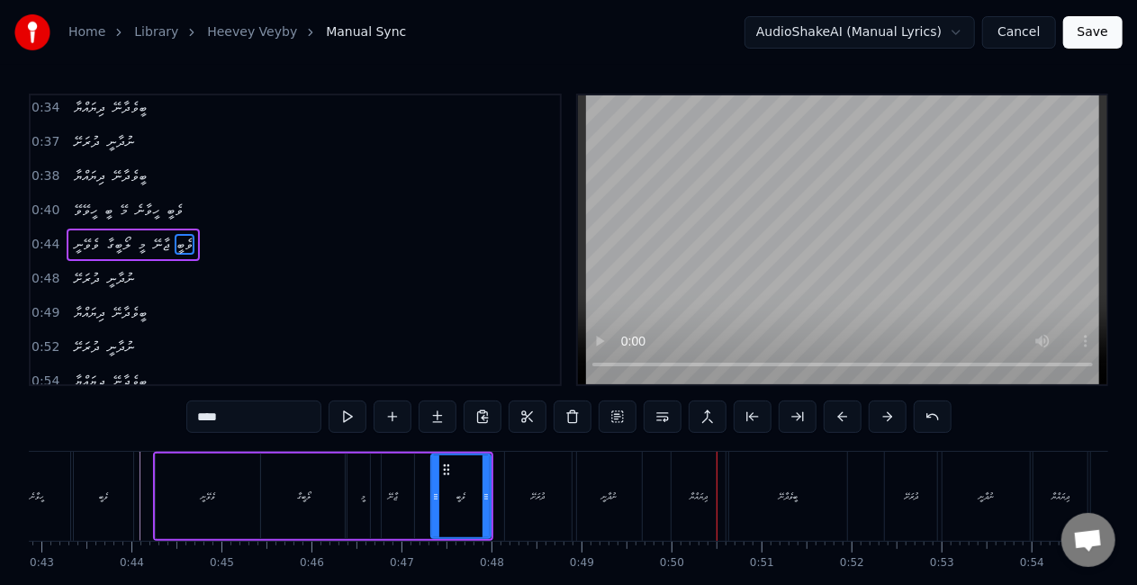
click at [687, 488] on div "ދިޔައްޔާ" at bounding box center [698, 496] width 54 height 89
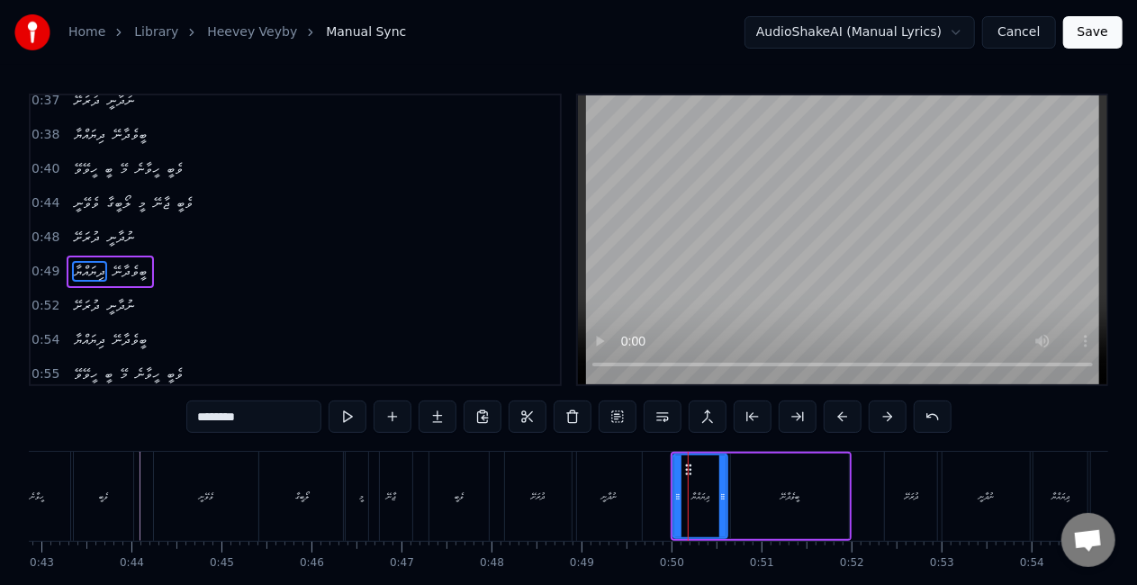
scroll to position [175, 0]
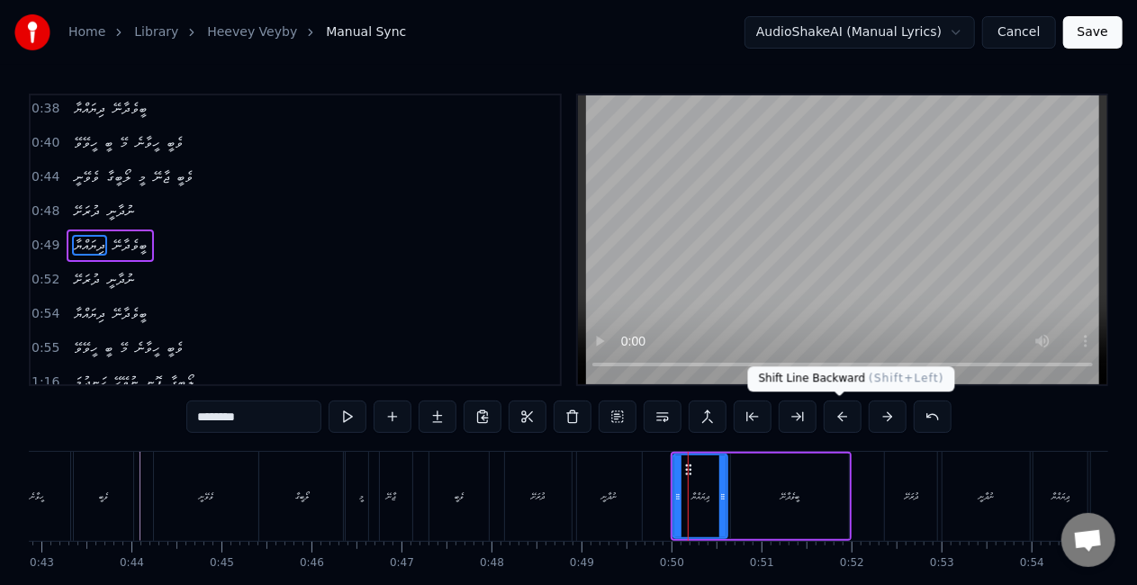
click at [838, 412] on button at bounding box center [843, 417] width 38 height 32
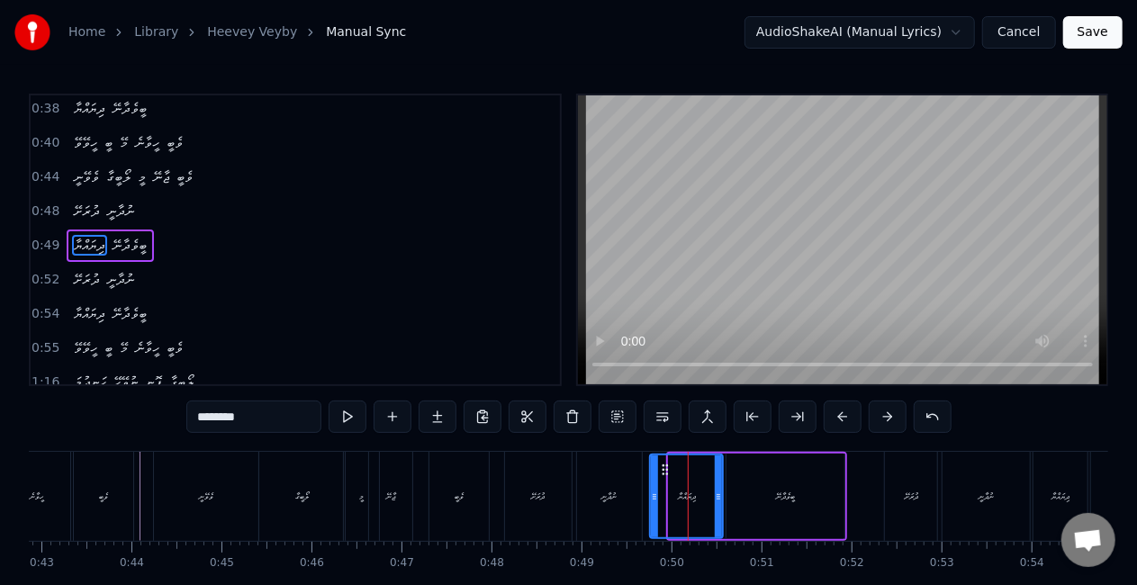
drag, startPoint x: 671, startPoint y: 501, endPoint x: 652, endPoint y: 492, distance: 20.9
click at [652, 495] on icon at bounding box center [654, 497] width 7 height 14
drag, startPoint x: 627, startPoint y: 490, endPoint x: 628, endPoint y: 481, distance: 9.0
click at [627, 489] on div "ނުދާނީ" at bounding box center [609, 496] width 65 height 89
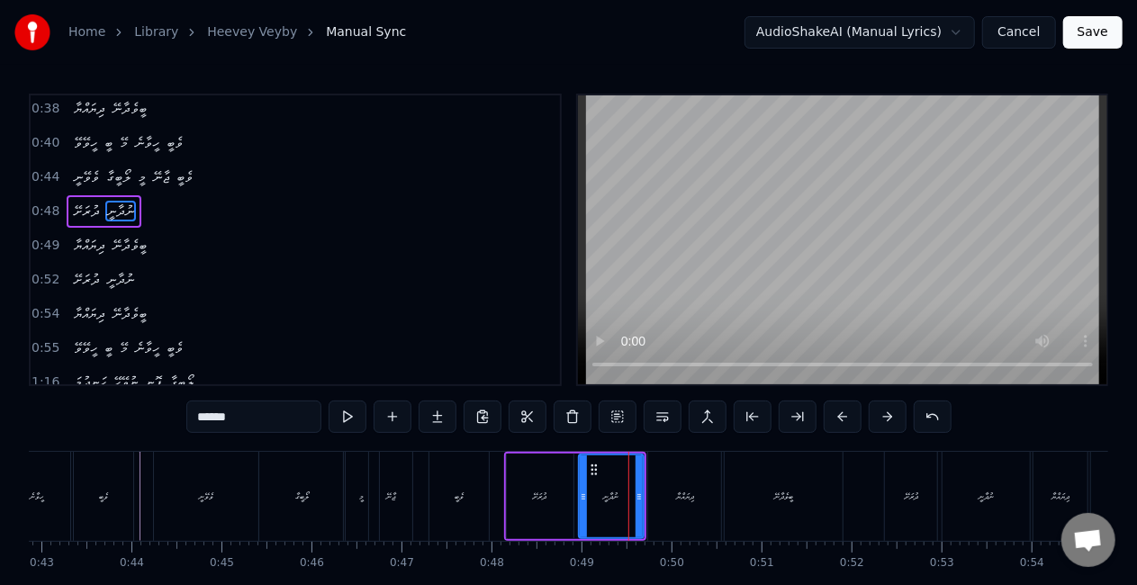
scroll to position [140, 0]
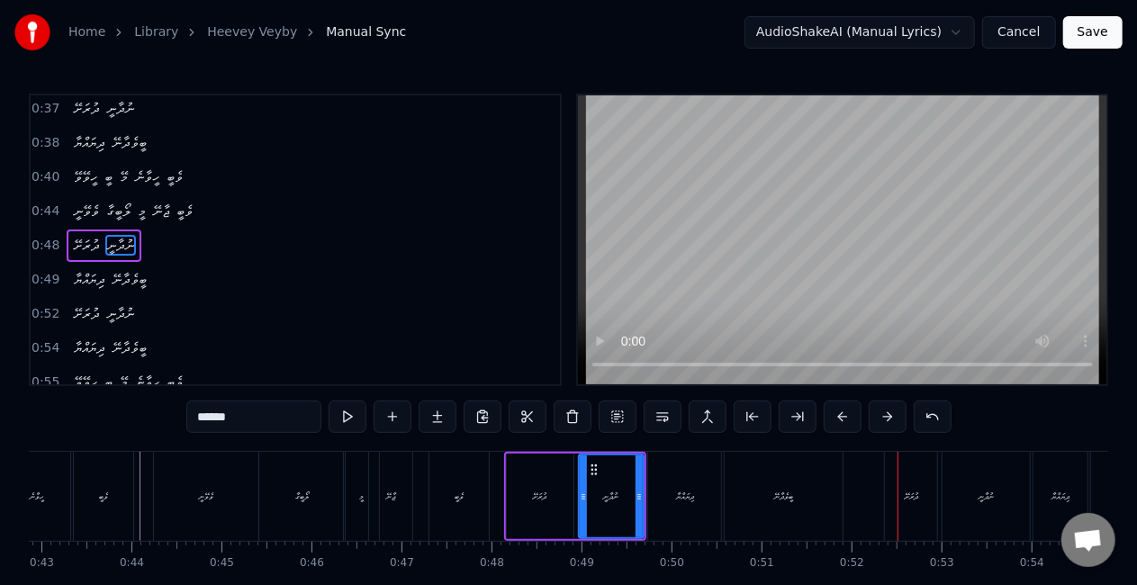
click at [767, 485] on div "ބީވެދާނޭ" at bounding box center [784, 496] width 118 height 89
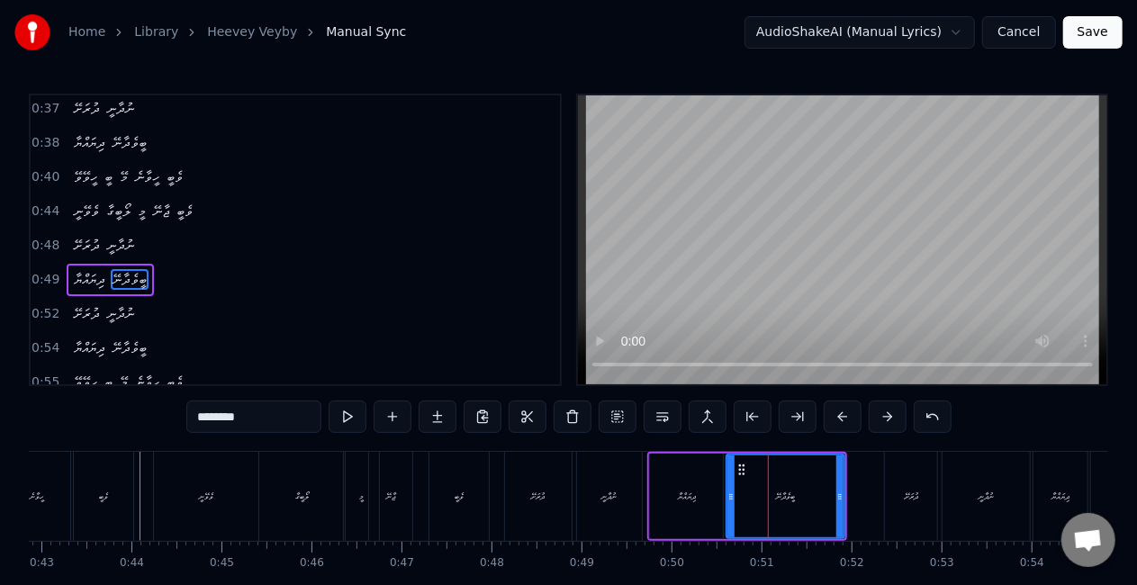
scroll to position [175, 0]
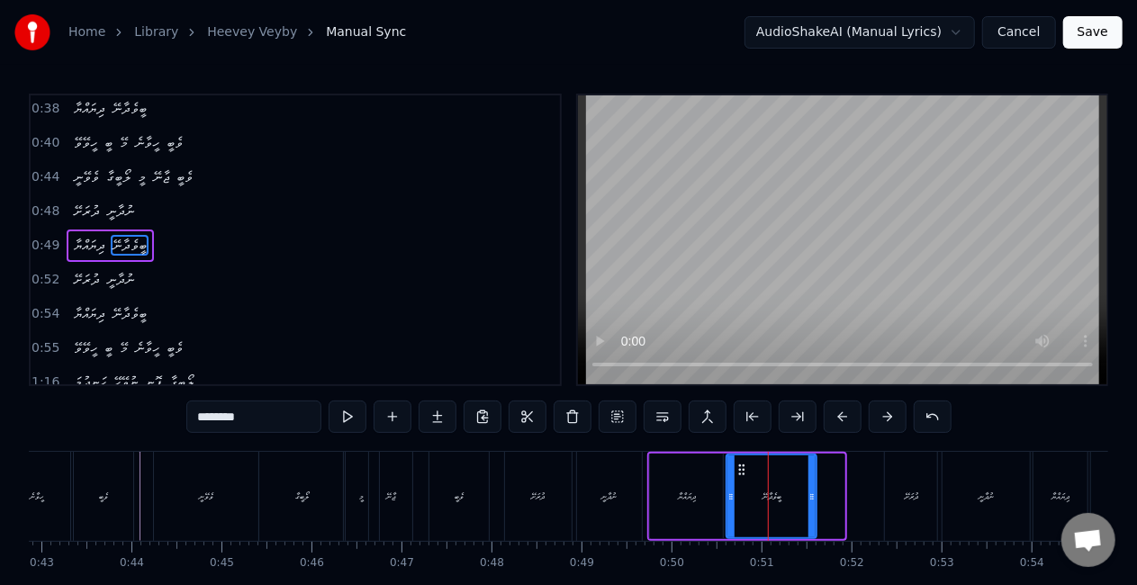
drag, startPoint x: 839, startPoint y: 500, endPoint x: 811, endPoint y: 500, distance: 27.9
click at [811, 500] on icon at bounding box center [811, 497] width 7 height 14
click at [631, 482] on div "ނުދާނީ" at bounding box center [609, 496] width 65 height 89
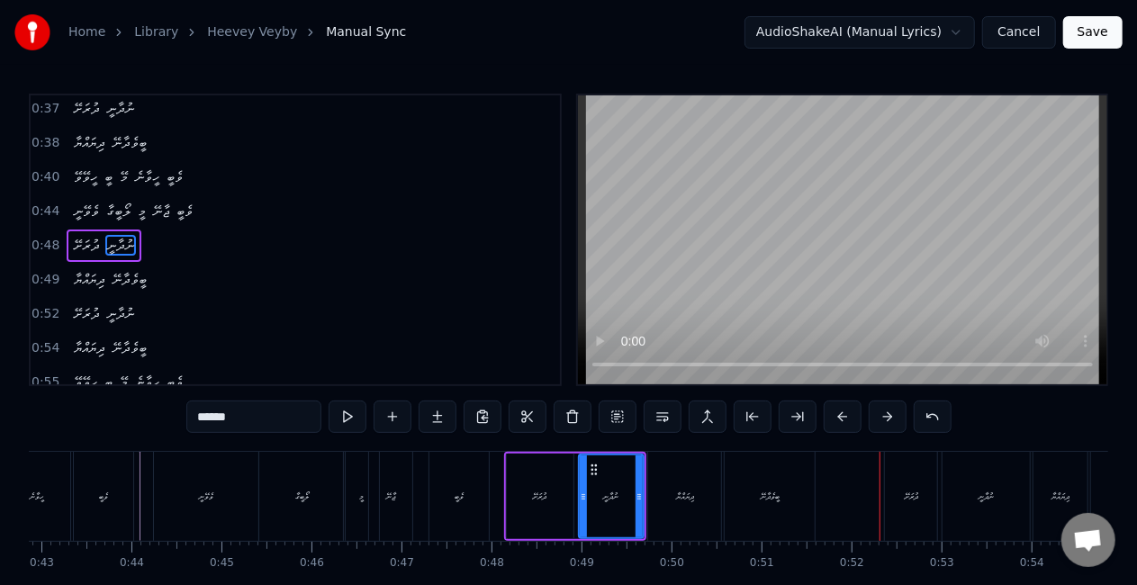
click at [663, 473] on div "ދިޔައްޔާ" at bounding box center [684, 496] width 73 height 89
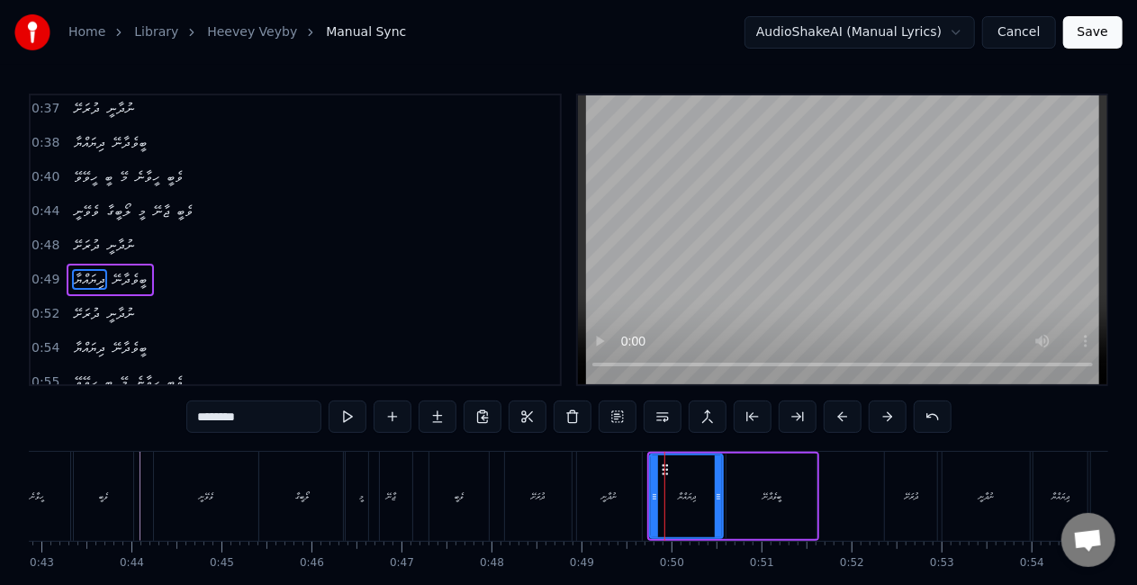
scroll to position [175, 0]
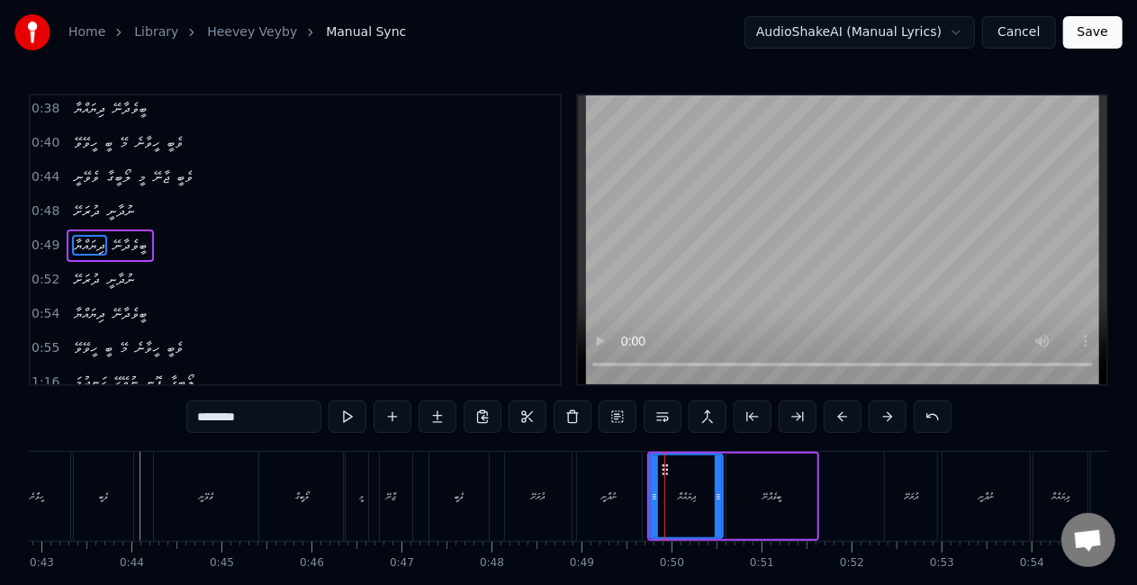
click at [770, 497] on div "ބީވެދާނޭ" at bounding box center [771, 497] width 19 height 14
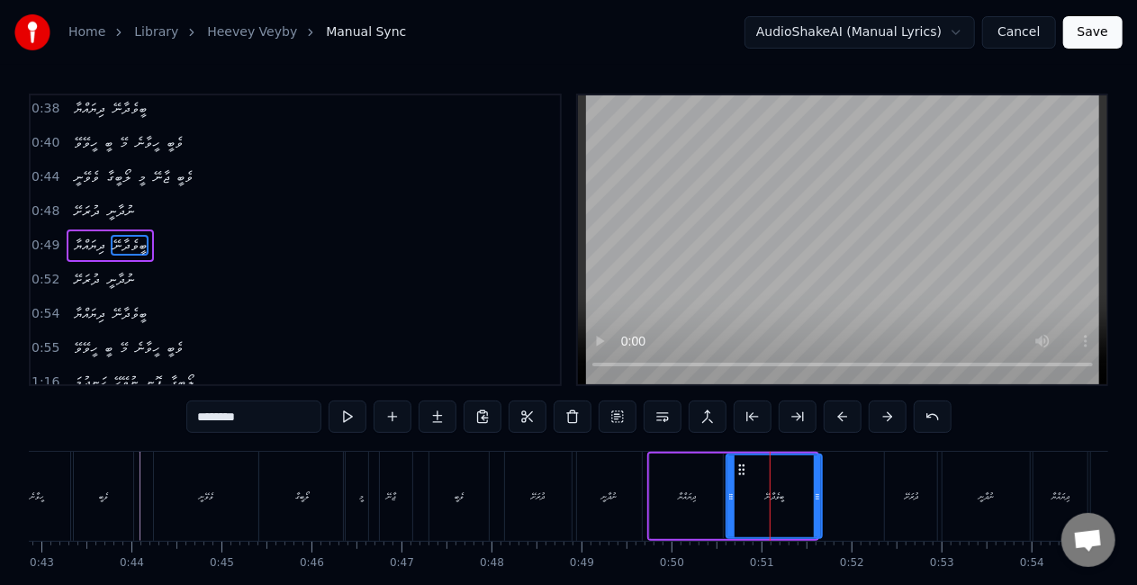
click at [819, 500] on icon at bounding box center [817, 497] width 7 height 14
click at [896, 490] on div "ދުރަށޭ" at bounding box center [911, 496] width 52 height 89
type input "******"
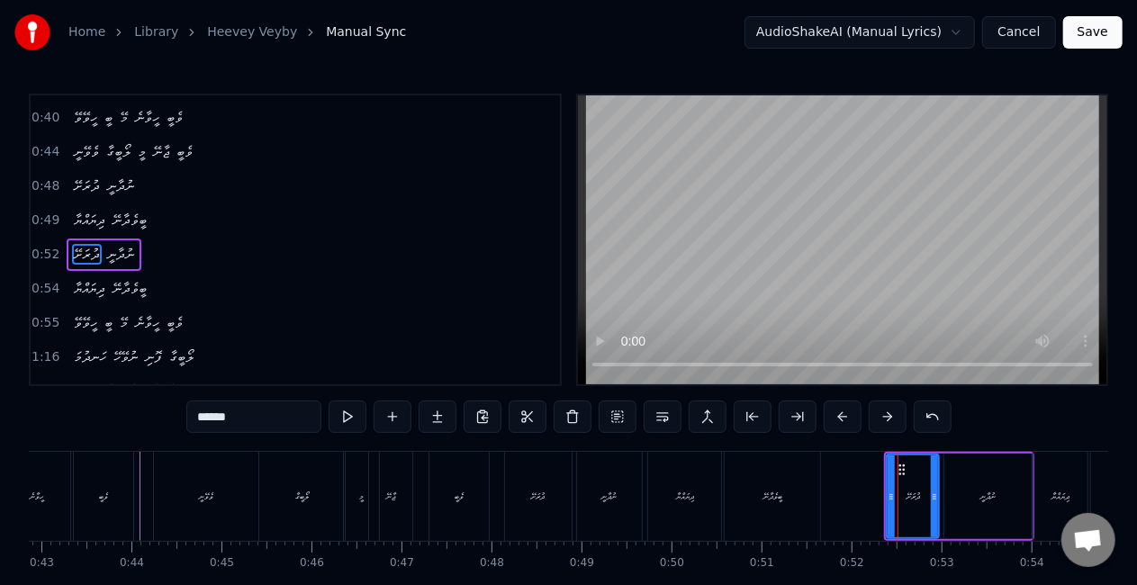
scroll to position [208, 0]
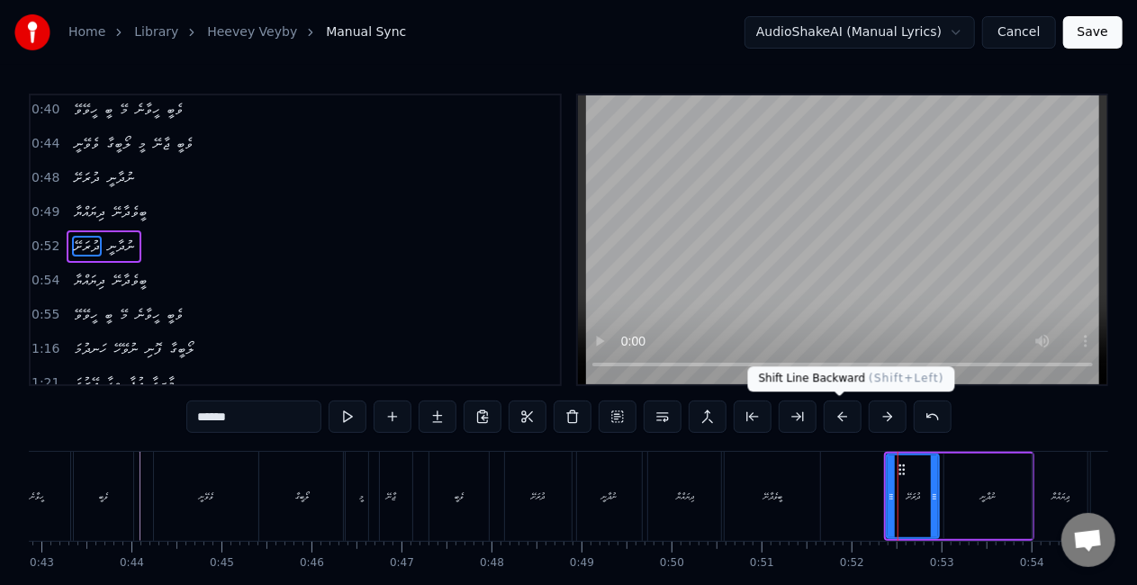
click at [842, 419] on button at bounding box center [843, 417] width 38 height 32
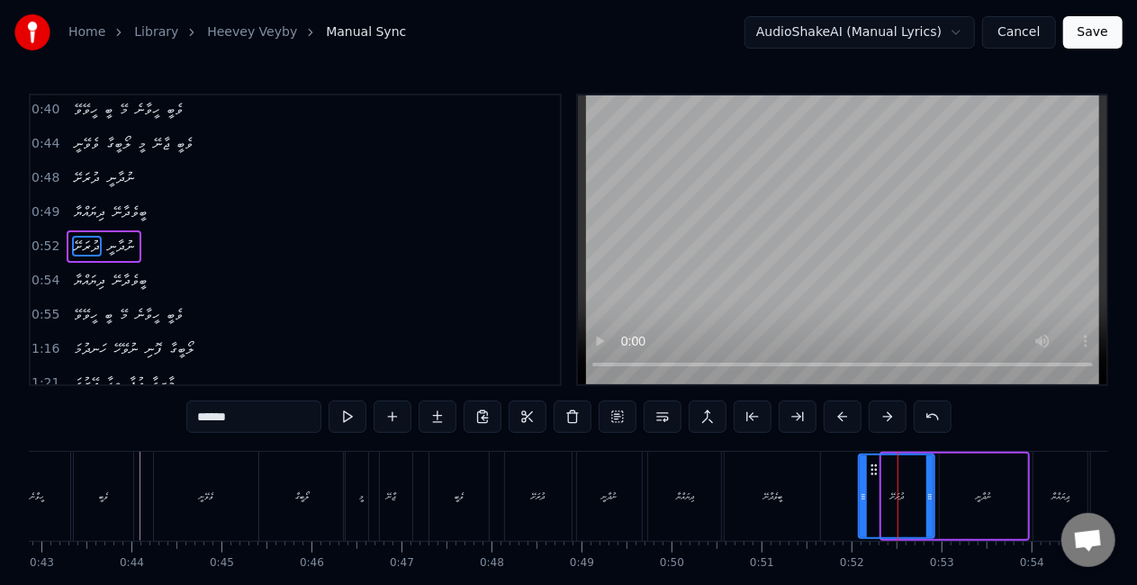
drag, startPoint x: 883, startPoint y: 497, endPoint x: 855, endPoint y: 493, distance: 28.1
click at [860, 495] on icon at bounding box center [863, 497] width 7 height 14
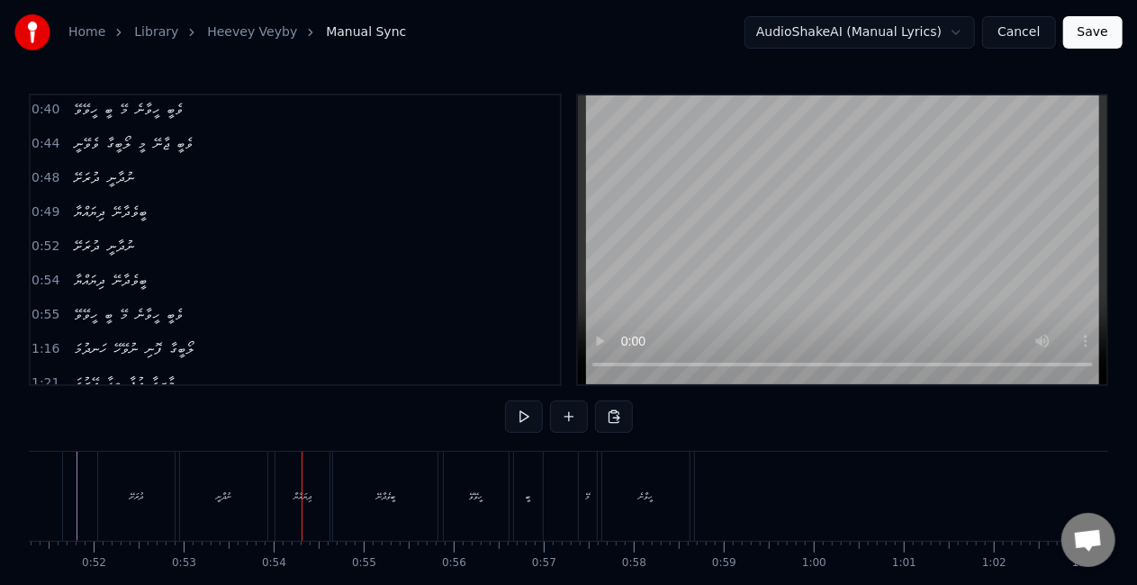
scroll to position [0, 4759]
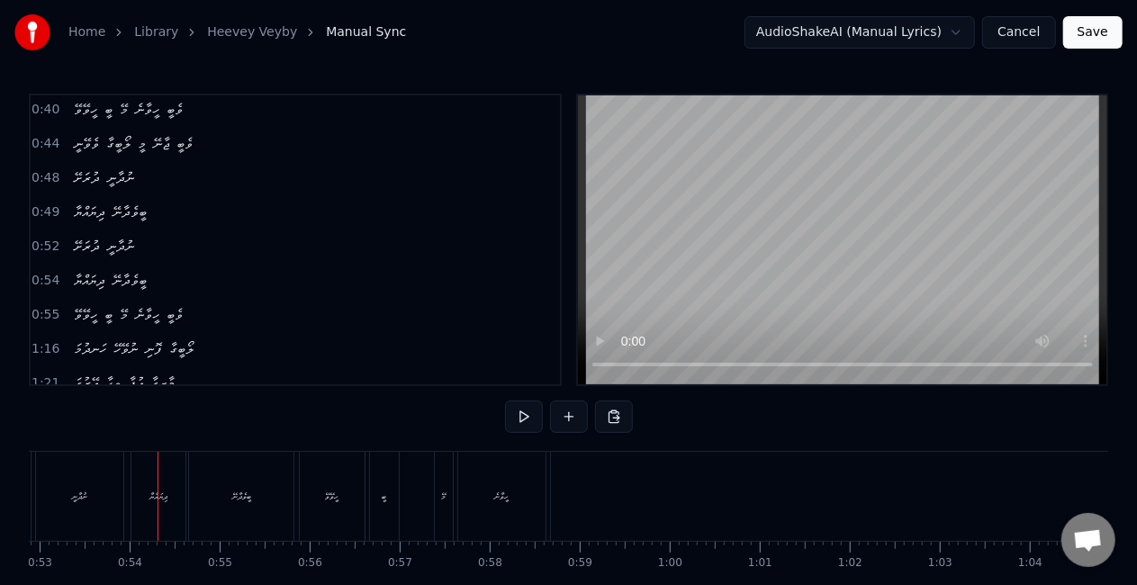
click at [107, 509] on div "ނުދާނީ" at bounding box center [79, 496] width 86 height 89
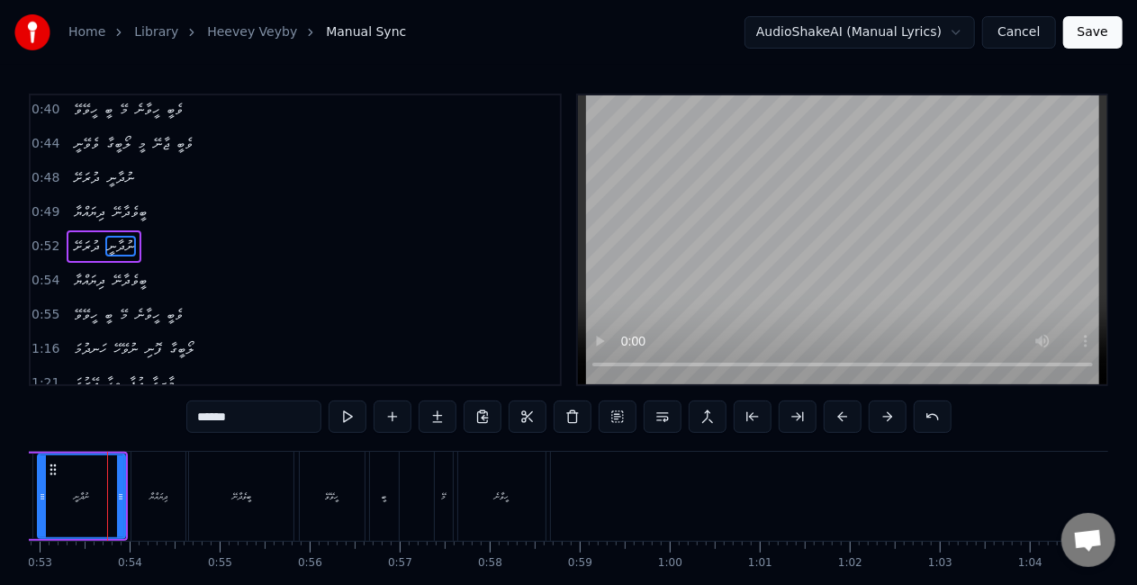
scroll to position [0, 4748]
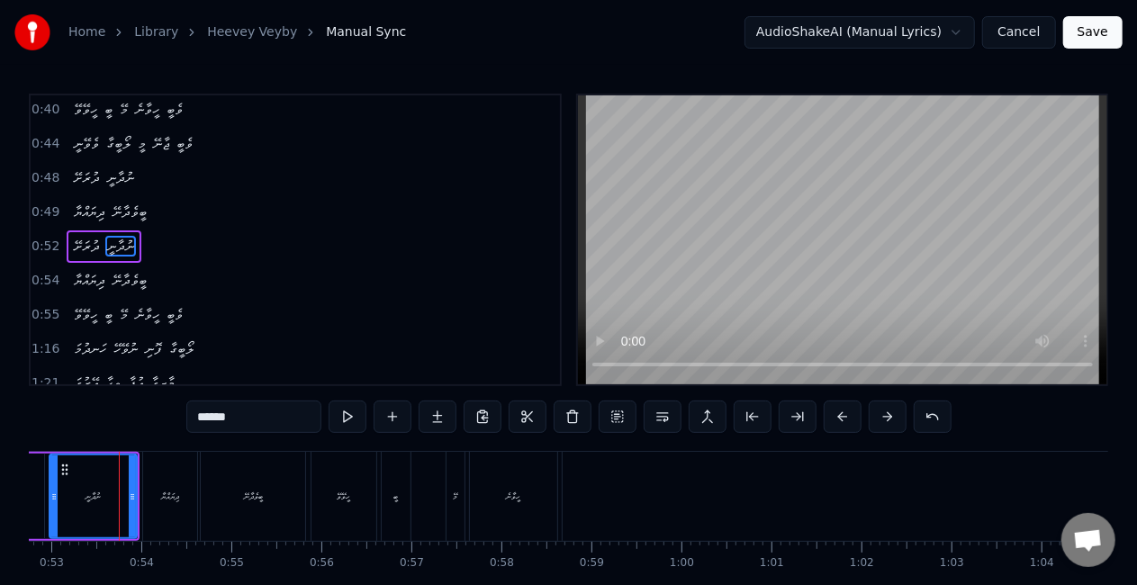
click at [148, 506] on div "ދިޔައްޔާ" at bounding box center [170, 496] width 54 height 89
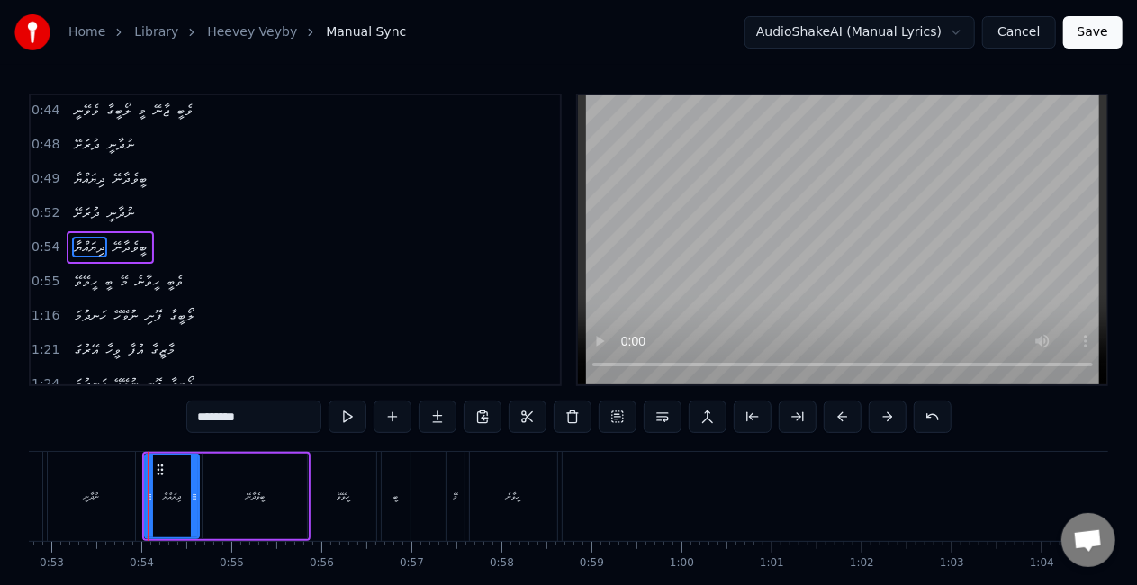
scroll to position [241, 0]
click at [54, 509] on div "ނުދާނީ" at bounding box center [91, 496] width 86 height 89
type input "******"
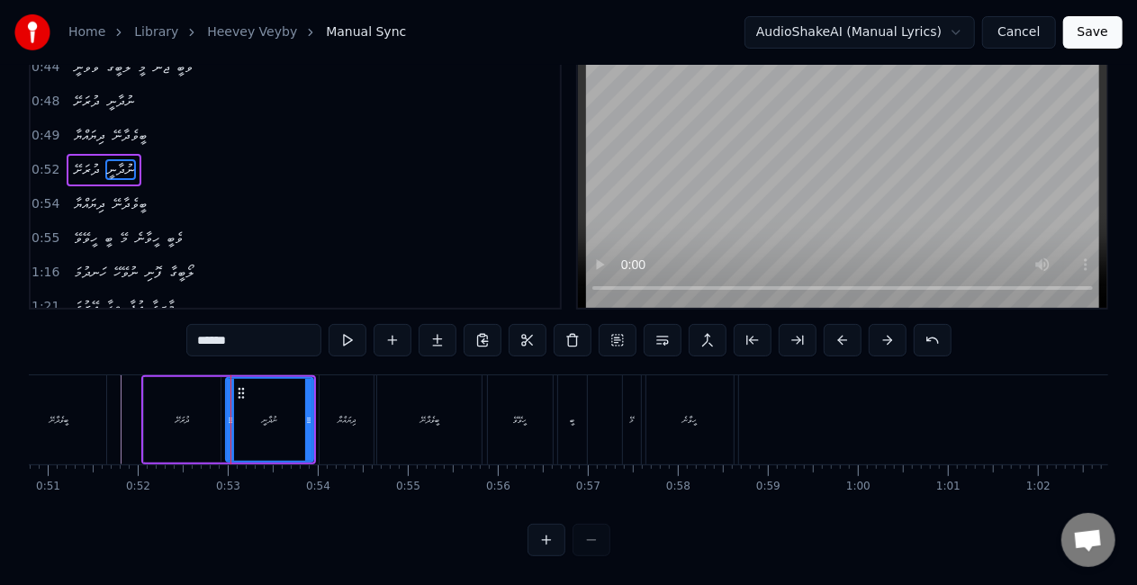
scroll to position [0, 4550]
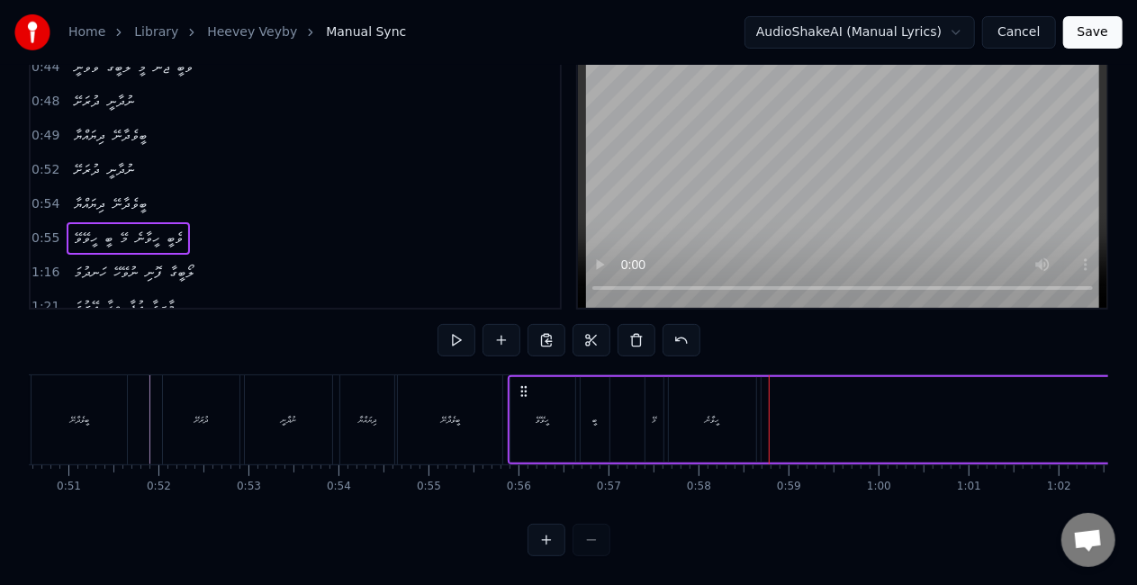
click at [646, 408] on div "މޭ" at bounding box center [654, 420] width 18 height 86
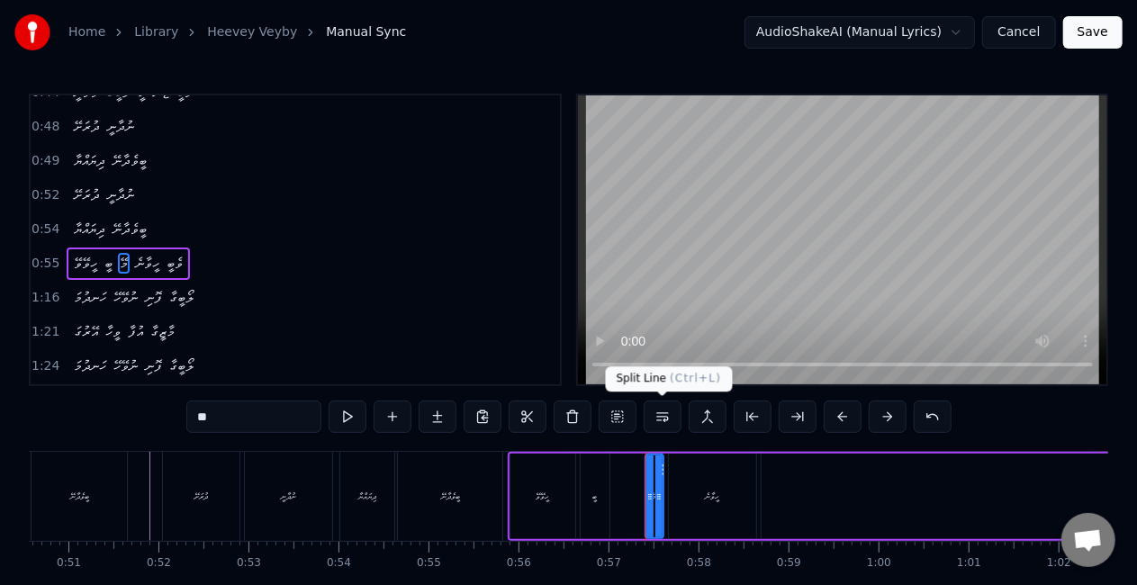
scroll to position [275, 0]
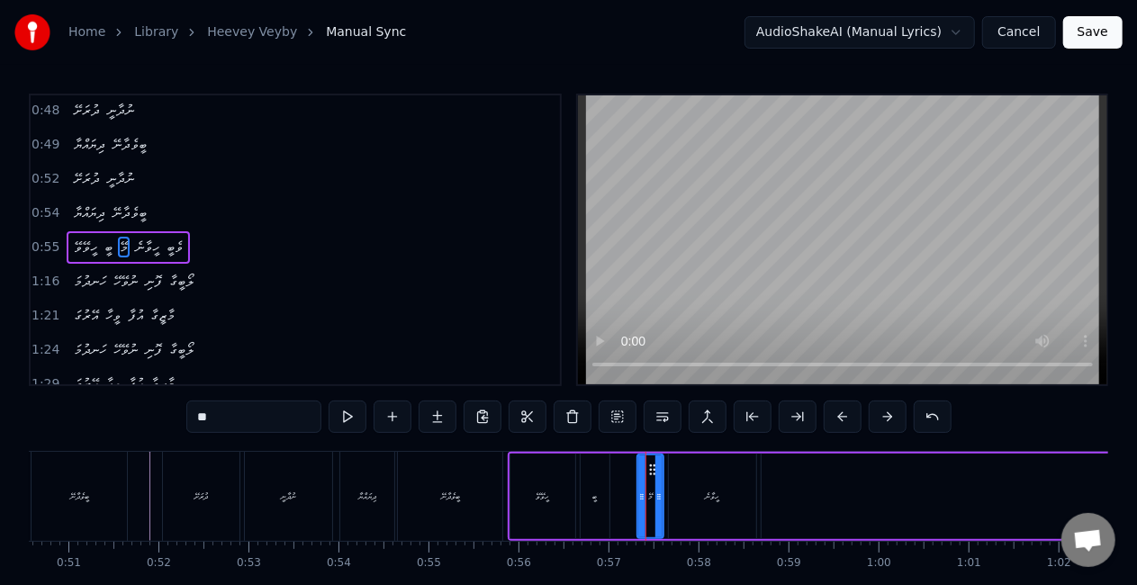
click at [641, 480] on div at bounding box center [641, 496] width 7 height 82
click at [663, 493] on icon at bounding box center [661, 497] width 7 height 14
click at [562, 509] on div "ހީވޭވޭ" at bounding box center [542, 497] width 65 height 86
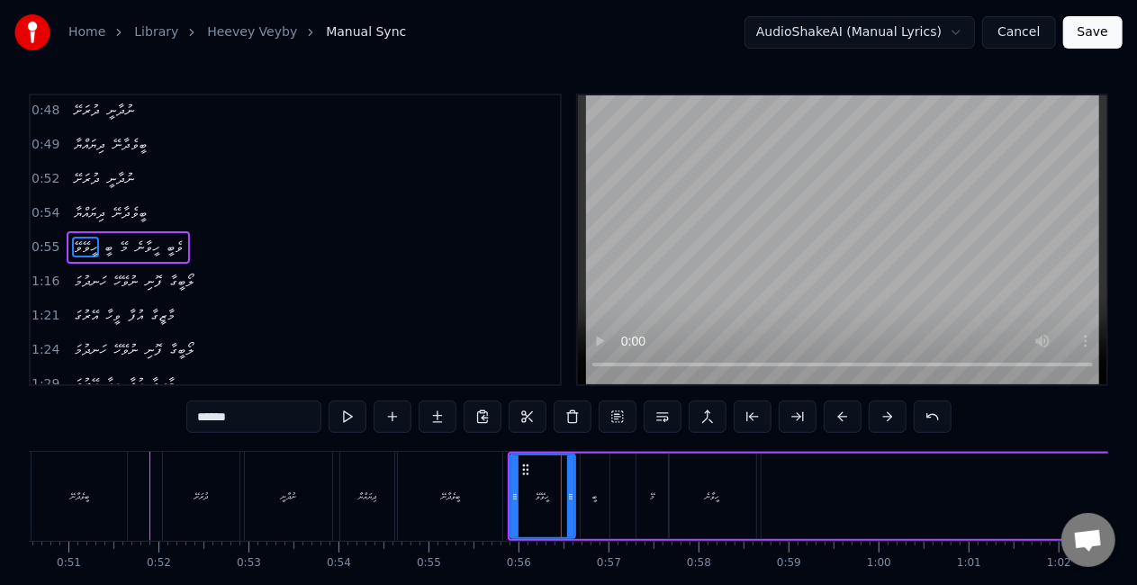
click at [596, 500] on div "ބީ" at bounding box center [594, 497] width 5 height 14
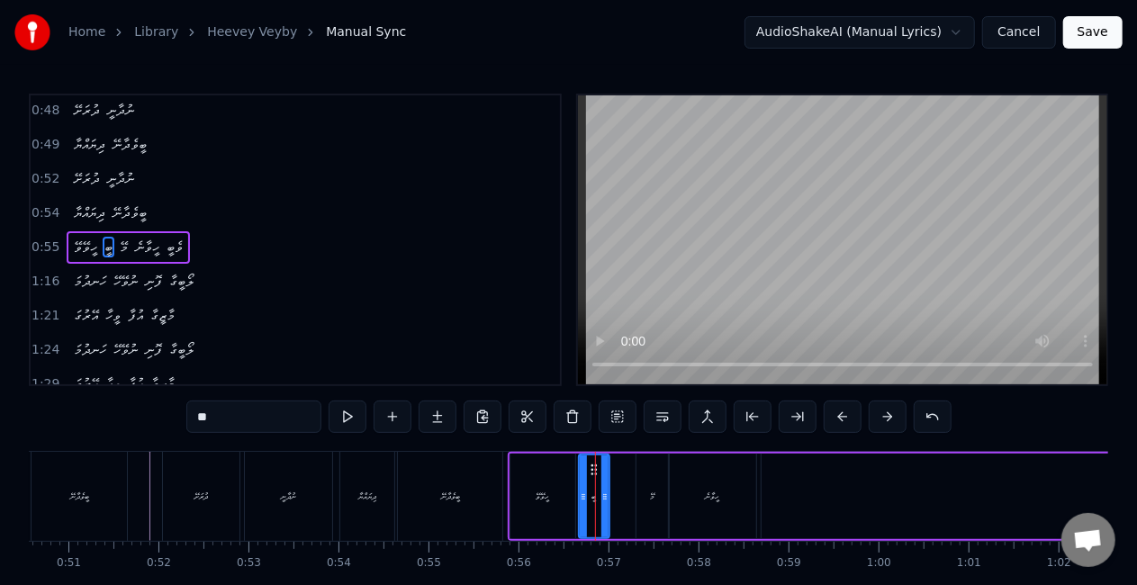
click at [583, 499] on icon at bounding box center [583, 497] width 7 height 14
click at [456, 500] on div "ބީވެދާނޭ" at bounding box center [450, 497] width 19 height 14
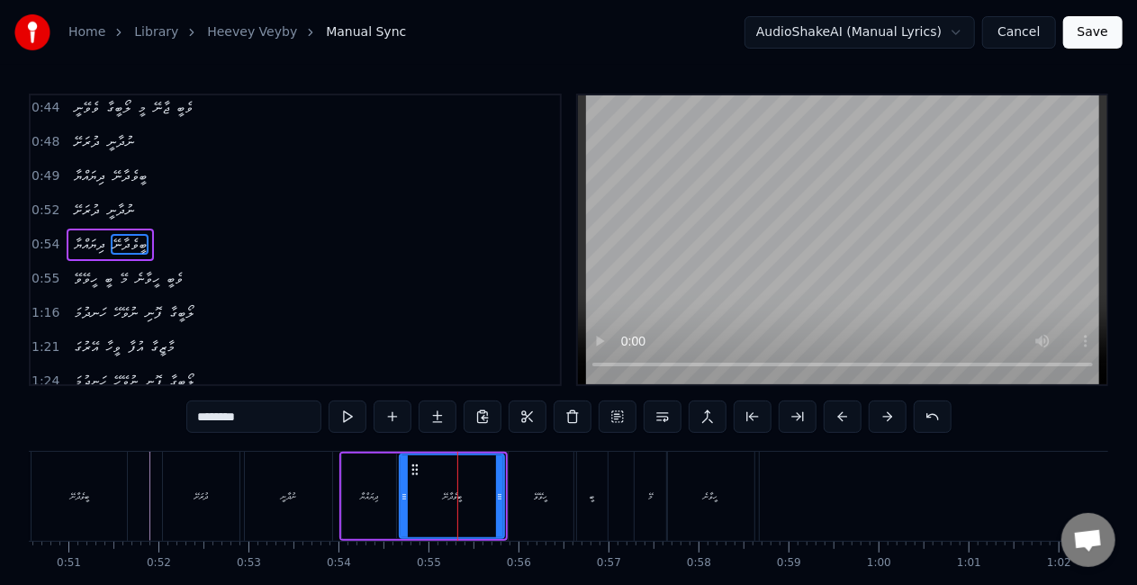
scroll to position [241, 0]
click at [638, 506] on div "މޭ" at bounding box center [651, 496] width 32 height 89
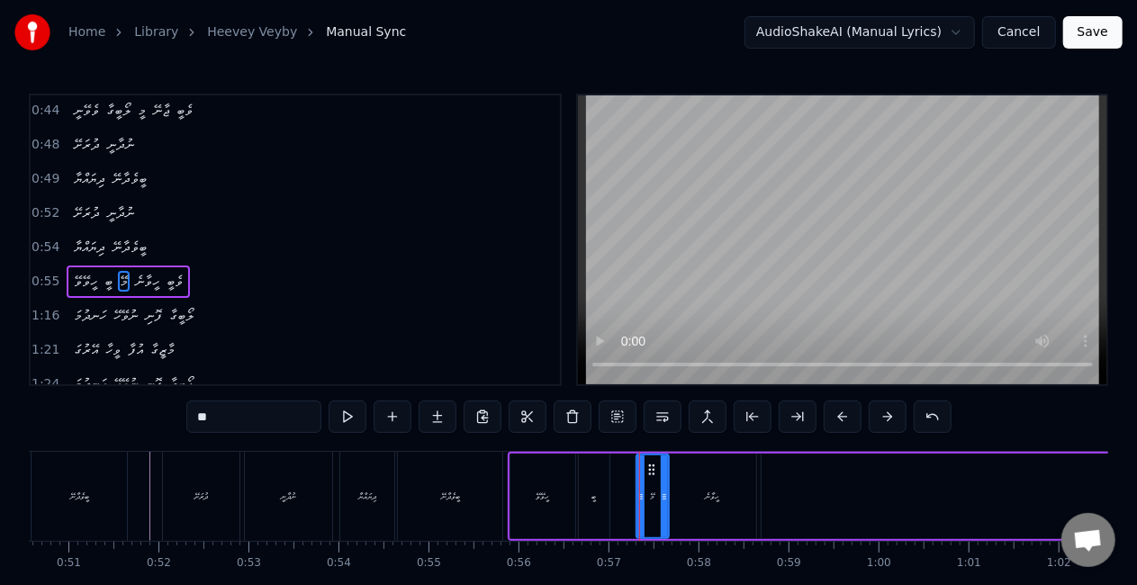
scroll to position [275, 0]
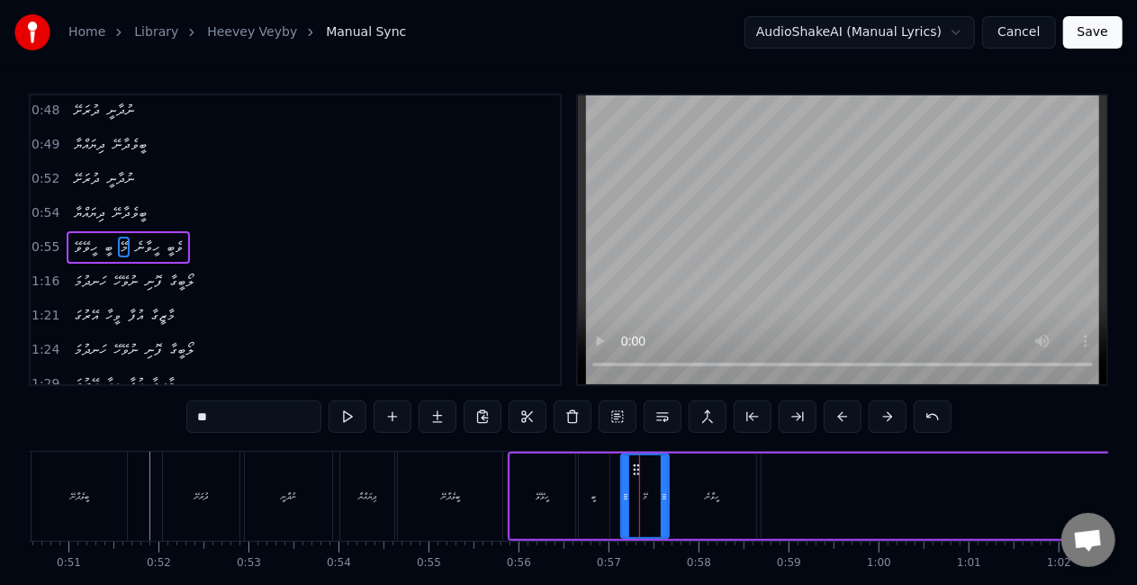
drag, startPoint x: 637, startPoint y: 500, endPoint x: 621, endPoint y: 495, distance: 16.8
click at [622, 495] on icon at bounding box center [625, 497] width 7 height 14
click at [564, 497] on div "ހީވޭވޭ" at bounding box center [542, 497] width 65 height 86
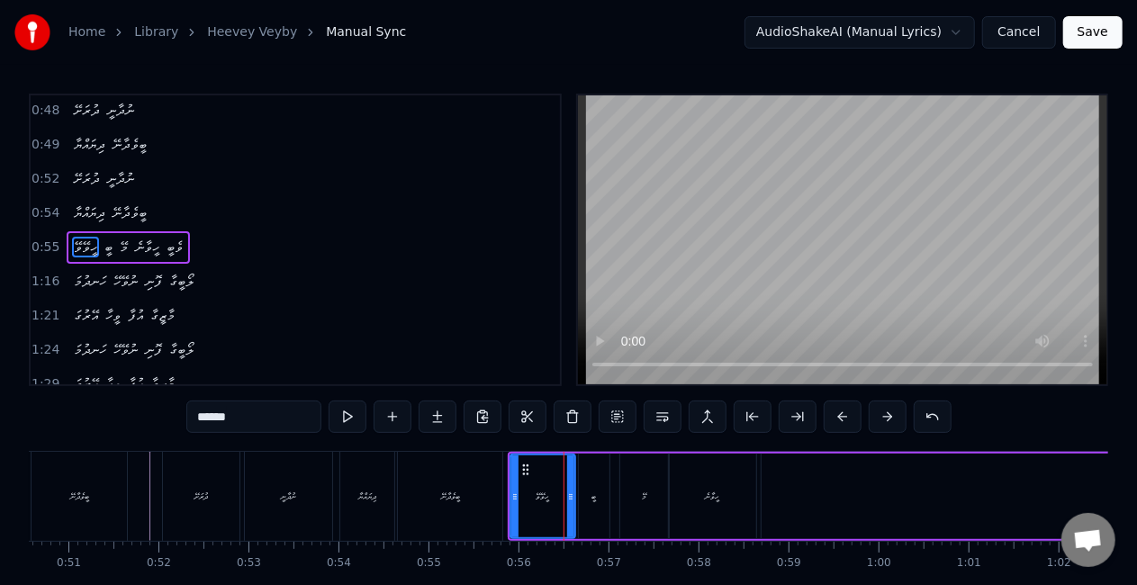
click at [591, 498] on div "ބީ" at bounding box center [593, 497] width 5 height 14
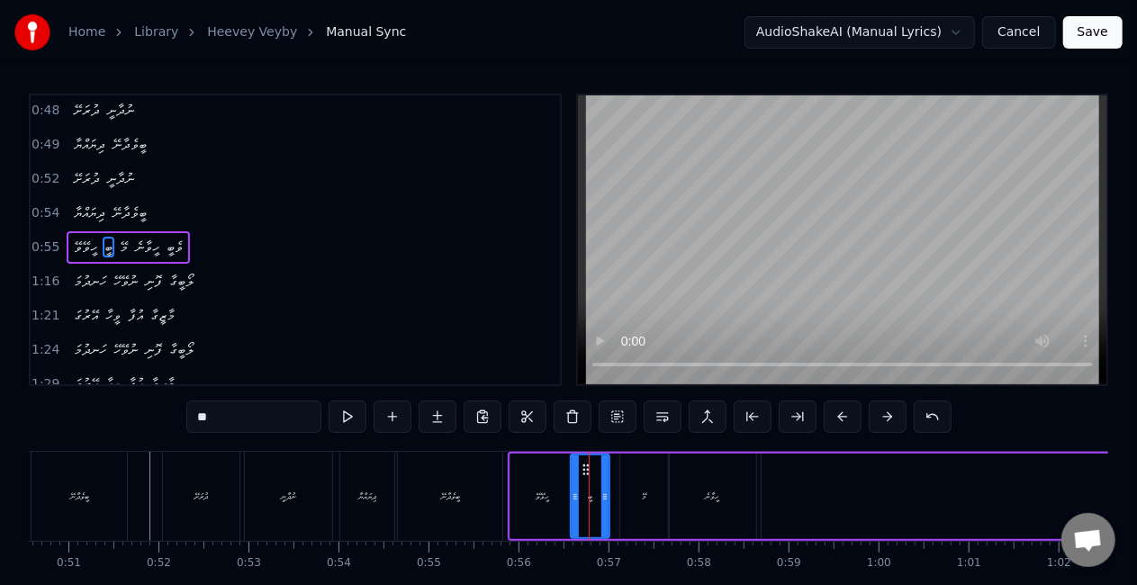
click at [575, 494] on circle at bounding box center [575, 494] width 1 height 1
click at [536, 493] on div "ހީވޭވޭ" at bounding box center [543, 497] width 14 height 14
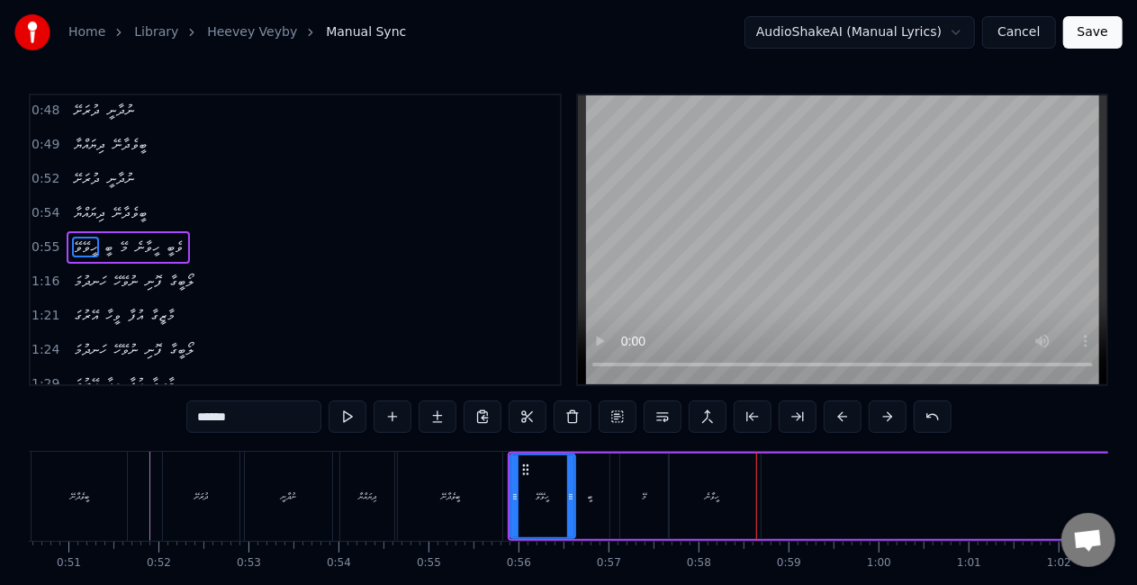
click at [706, 490] on div "ހީވާނެ" at bounding box center [712, 497] width 14 height 14
type input "******"
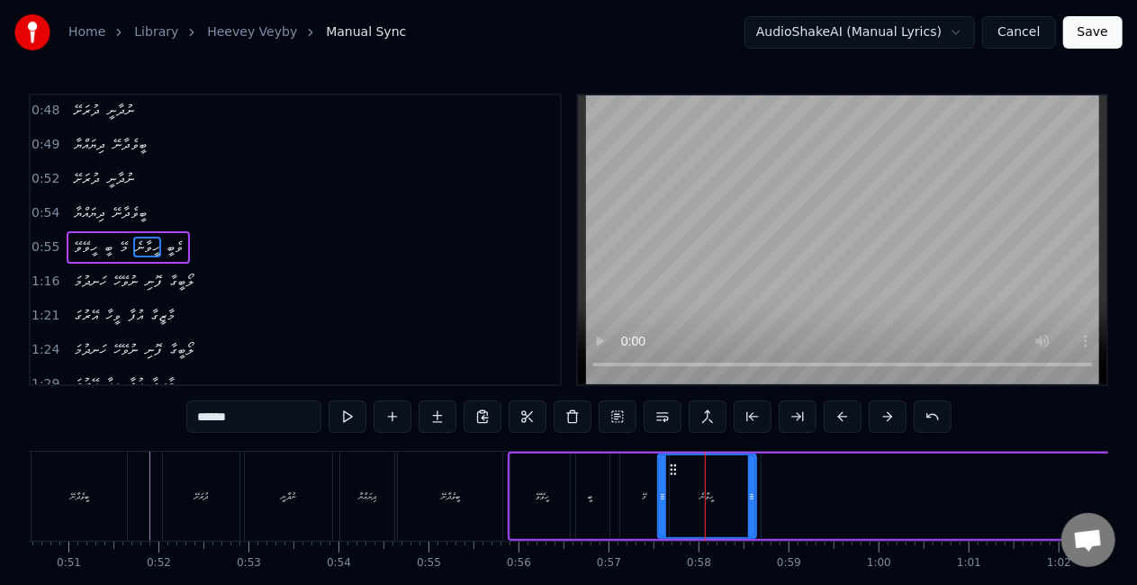
drag, startPoint x: 671, startPoint y: 499, endPoint x: 661, endPoint y: 495, distance: 11.4
click at [661, 495] on icon at bounding box center [662, 497] width 7 height 14
drag, startPoint x: 612, startPoint y: 493, endPoint x: 590, endPoint y: 437, distance: 60.2
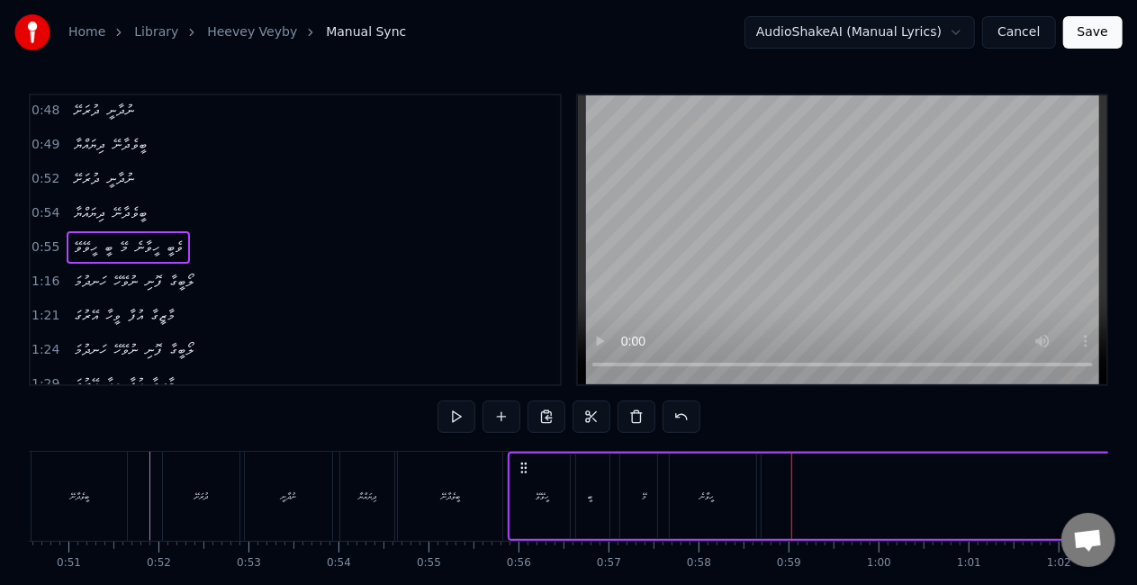
click at [710, 498] on div "ހީވާނެ" at bounding box center [706, 497] width 14 height 14
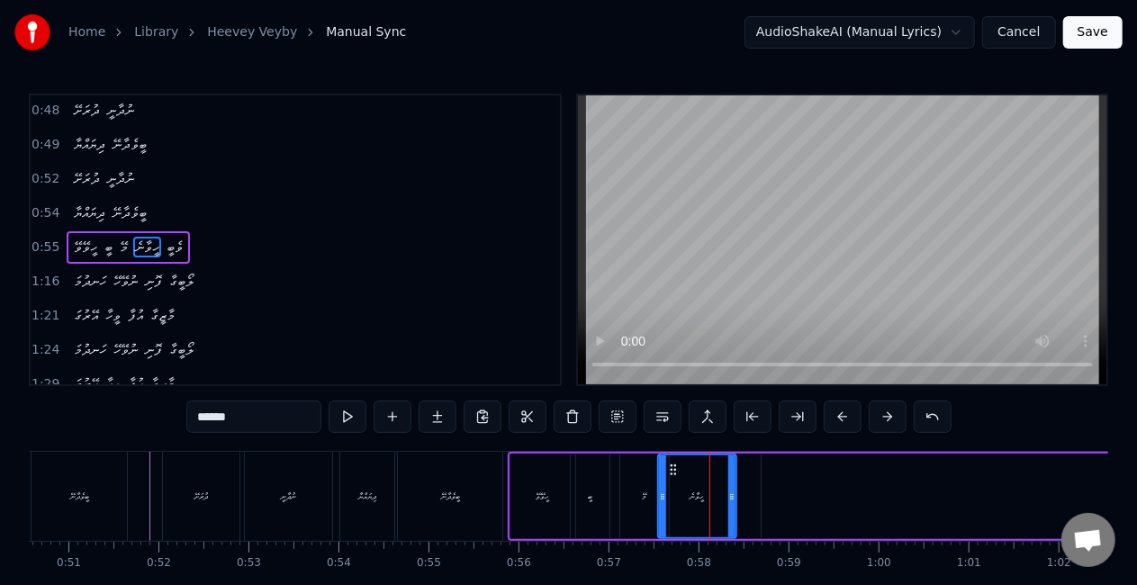
drag, startPoint x: 750, startPoint y: 506, endPoint x: 730, endPoint y: 498, distance: 21.4
click at [730, 498] on div at bounding box center [731, 496] width 7 height 82
click at [626, 481] on div "މޭ" at bounding box center [644, 497] width 49 height 86
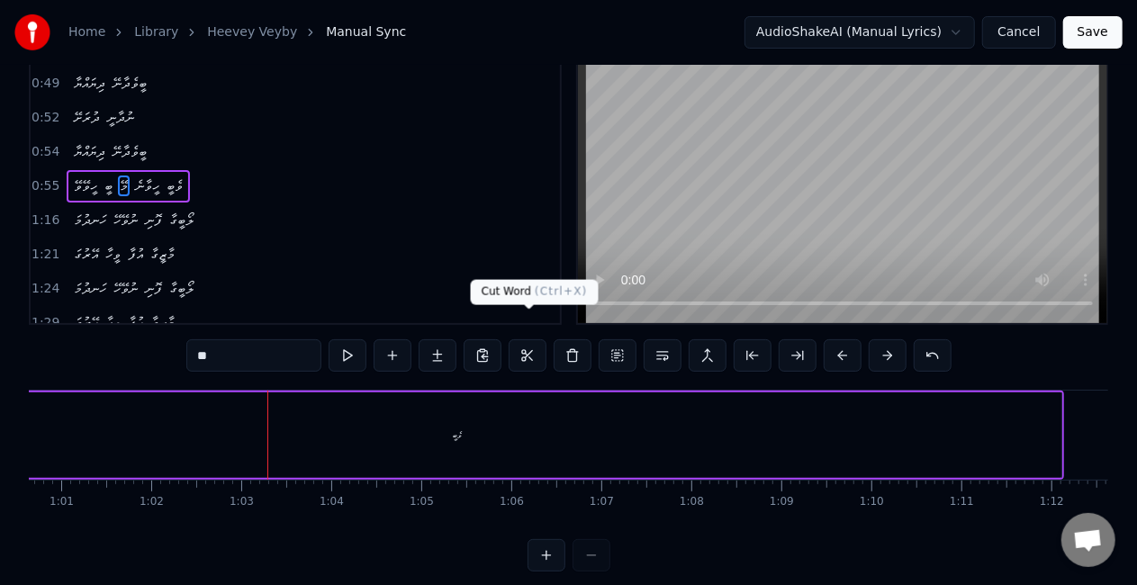
scroll to position [90, 0]
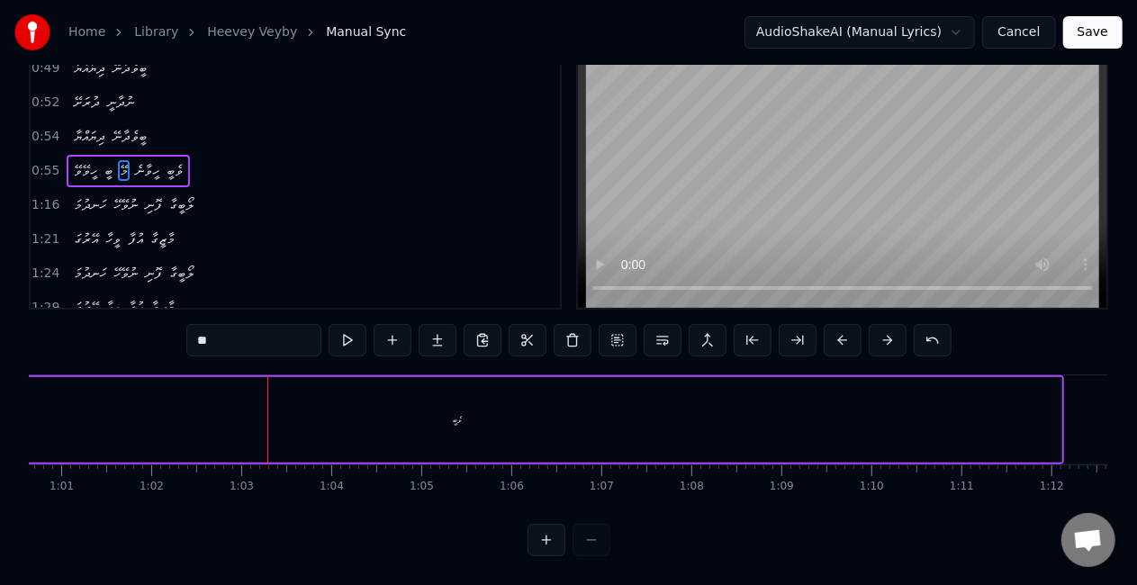
click at [608, 407] on div "ވެބީ" at bounding box center [457, 420] width 1207 height 86
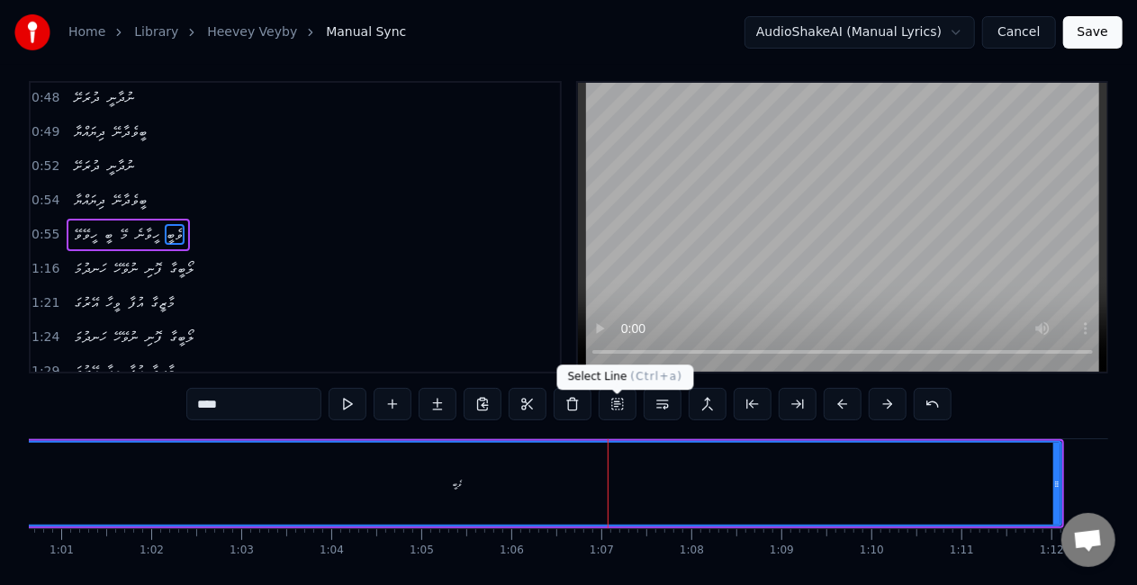
scroll to position [0, 0]
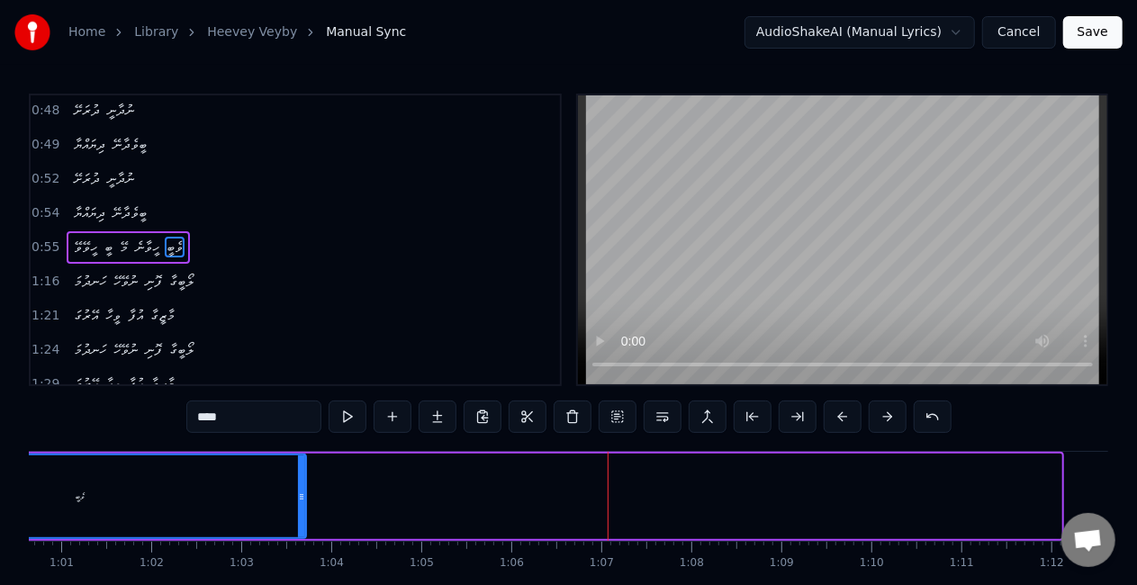
drag, startPoint x: 1054, startPoint y: 491, endPoint x: 288, endPoint y: 519, distance: 766.4
click at [298, 519] on div at bounding box center [301, 496] width 7 height 82
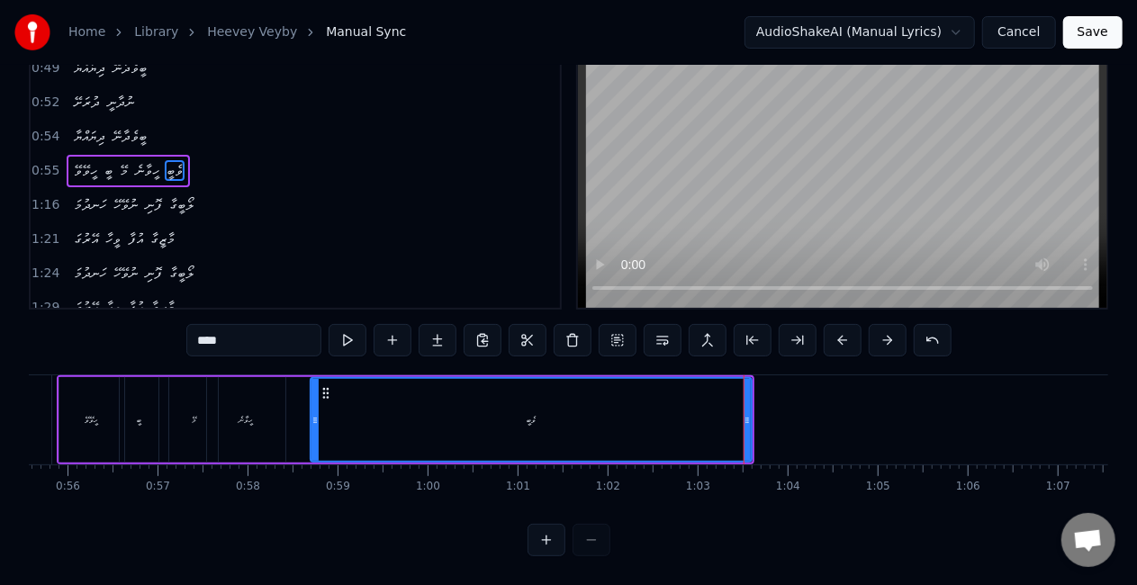
scroll to position [0, 4981]
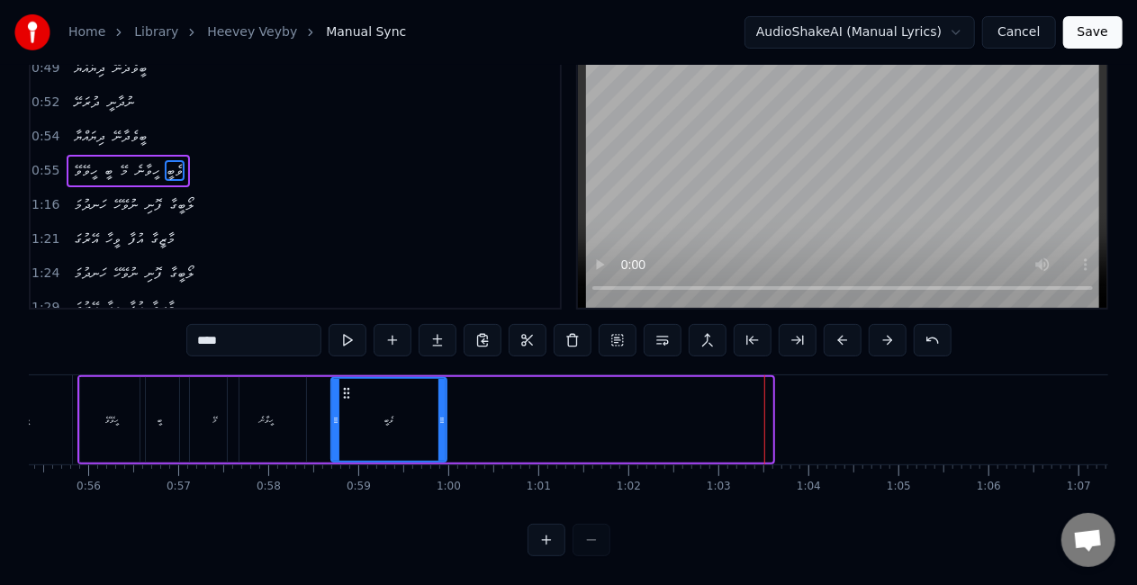
drag, startPoint x: 767, startPoint y: 400, endPoint x: 441, endPoint y: 411, distance: 326.0
click at [441, 411] on div at bounding box center [441, 420] width 7 height 82
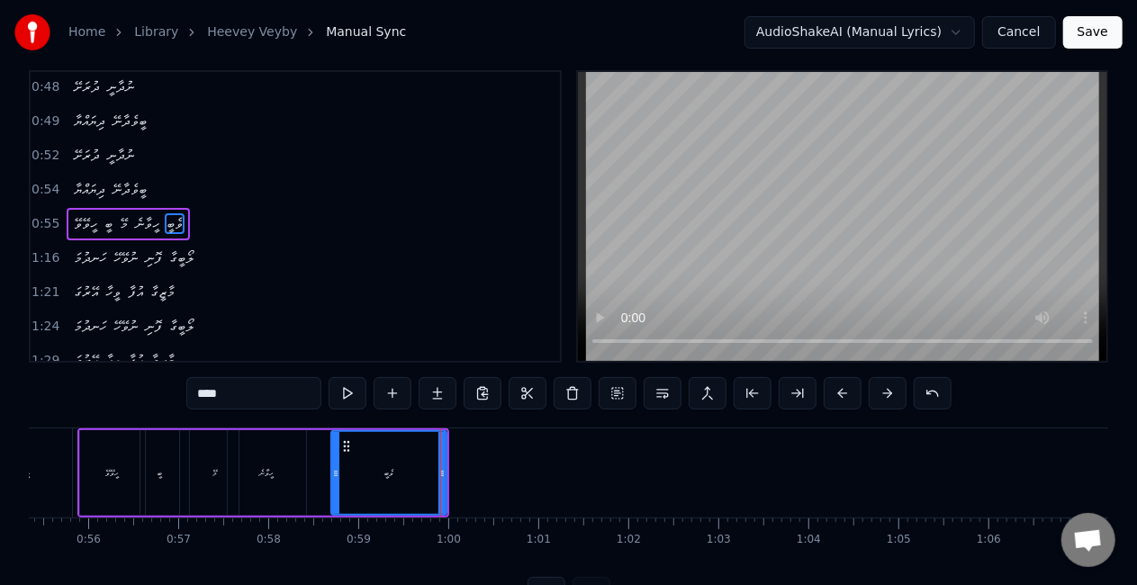
scroll to position [0, 0]
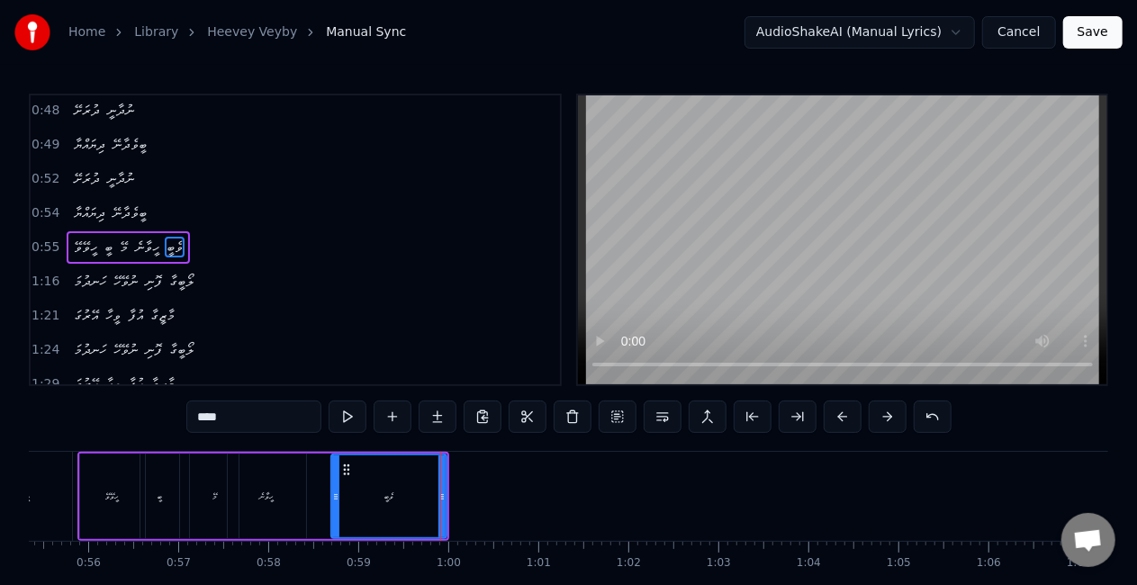
click at [286, 495] on div "ހީވާނެ" at bounding box center [266, 497] width 77 height 86
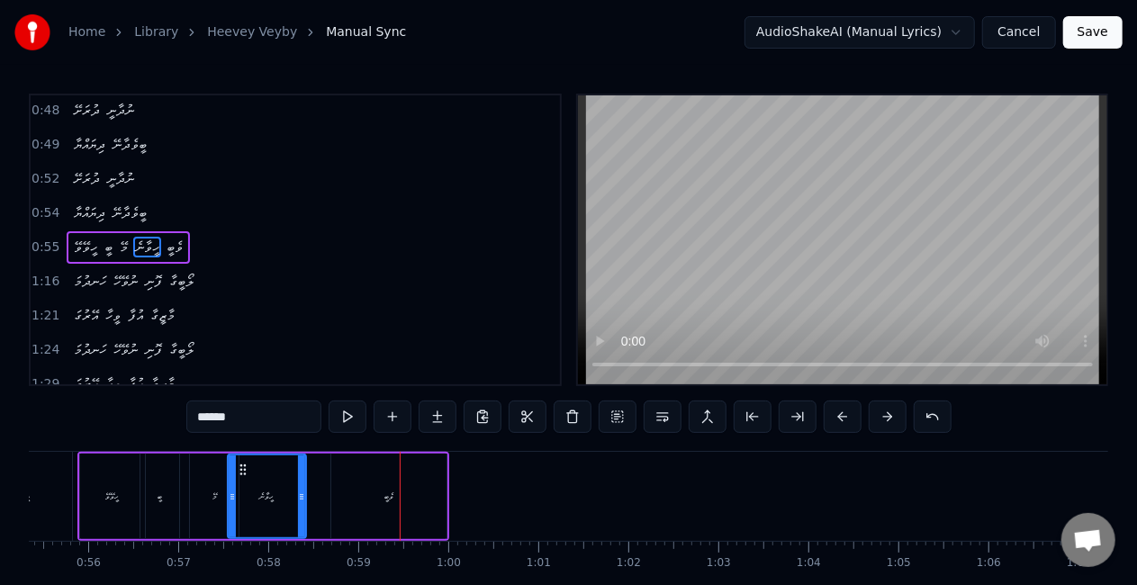
click at [418, 466] on div "ވެބީ" at bounding box center [388, 497] width 115 height 86
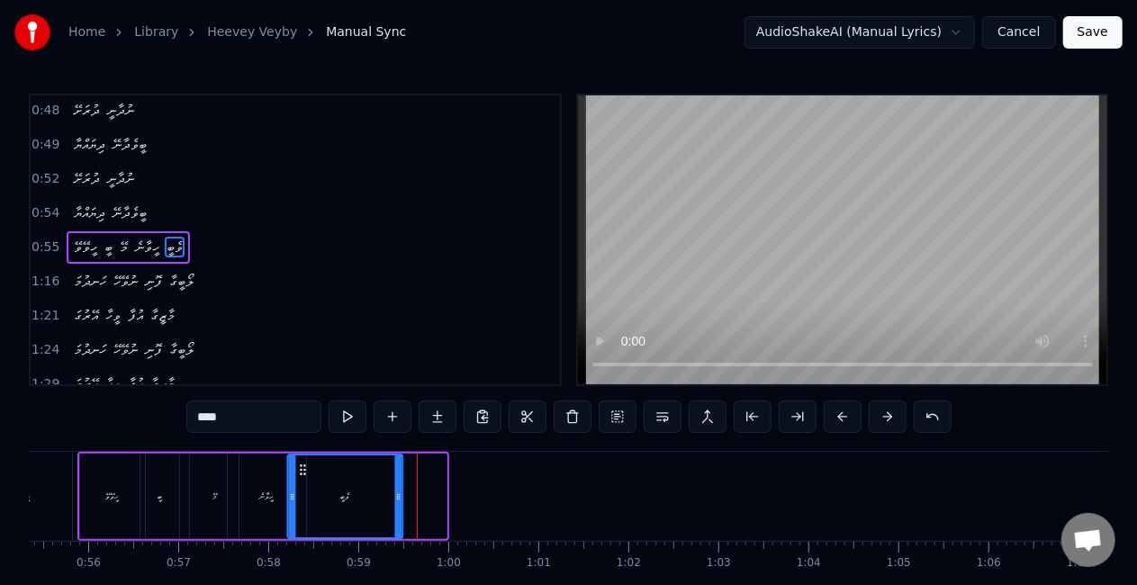
drag, startPoint x: 347, startPoint y: 467, endPoint x: 304, endPoint y: 460, distance: 43.8
click at [304, 460] on div "ވެބީ" at bounding box center [345, 496] width 113 height 82
drag, startPoint x: 225, startPoint y: 500, endPoint x: 362, endPoint y: 409, distance: 164.7
click at [225, 500] on div "މޭ" at bounding box center [214, 497] width 49 height 86
type input "**"
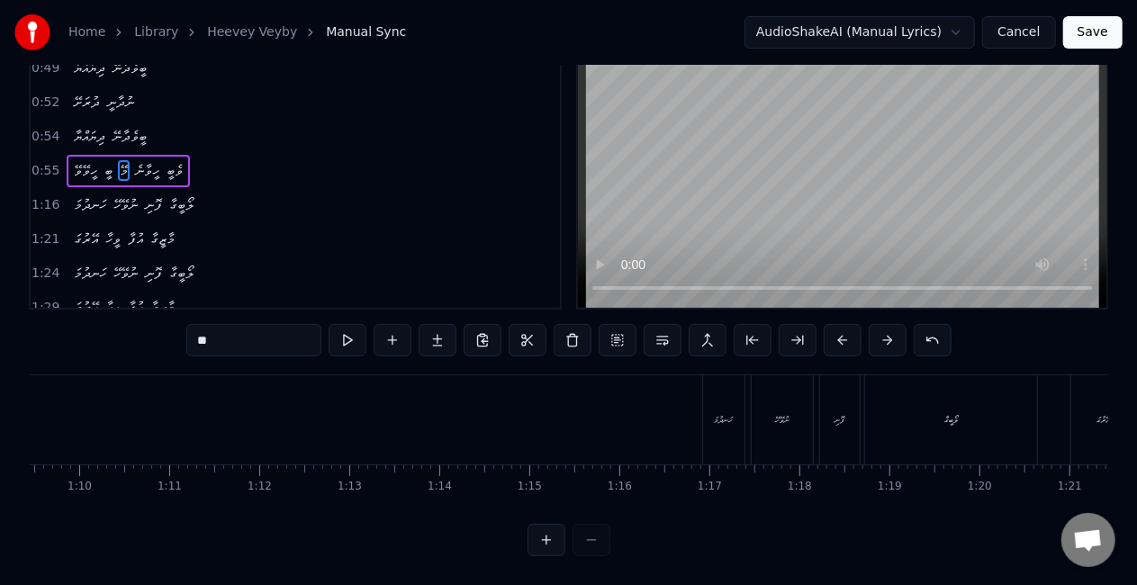
scroll to position [0, 6300]
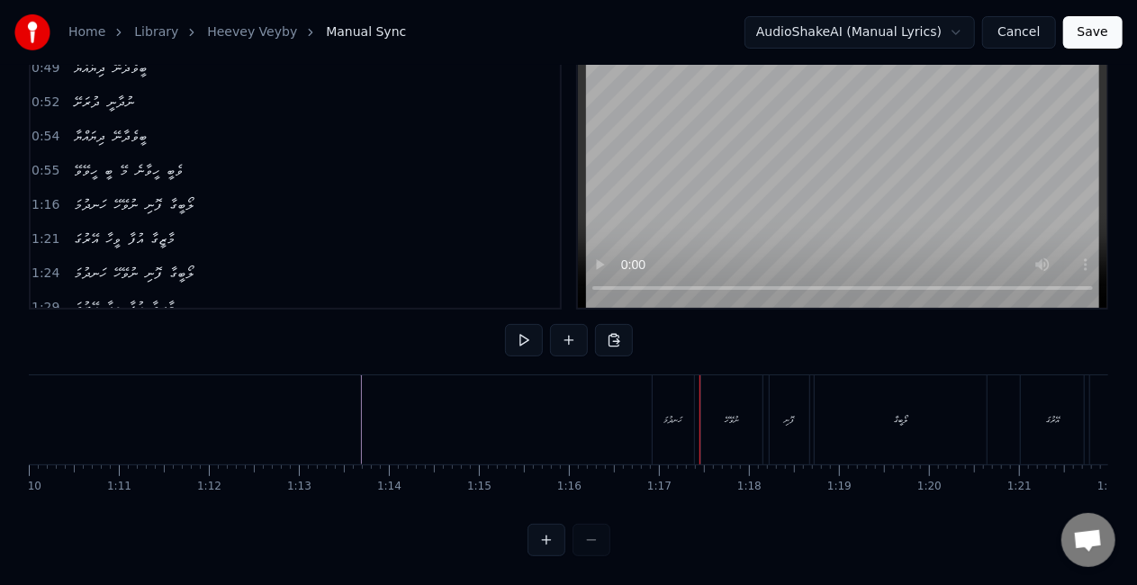
click at [659, 381] on div "ހަނދުމަ" at bounding box center [673, 419] width 41 height 89
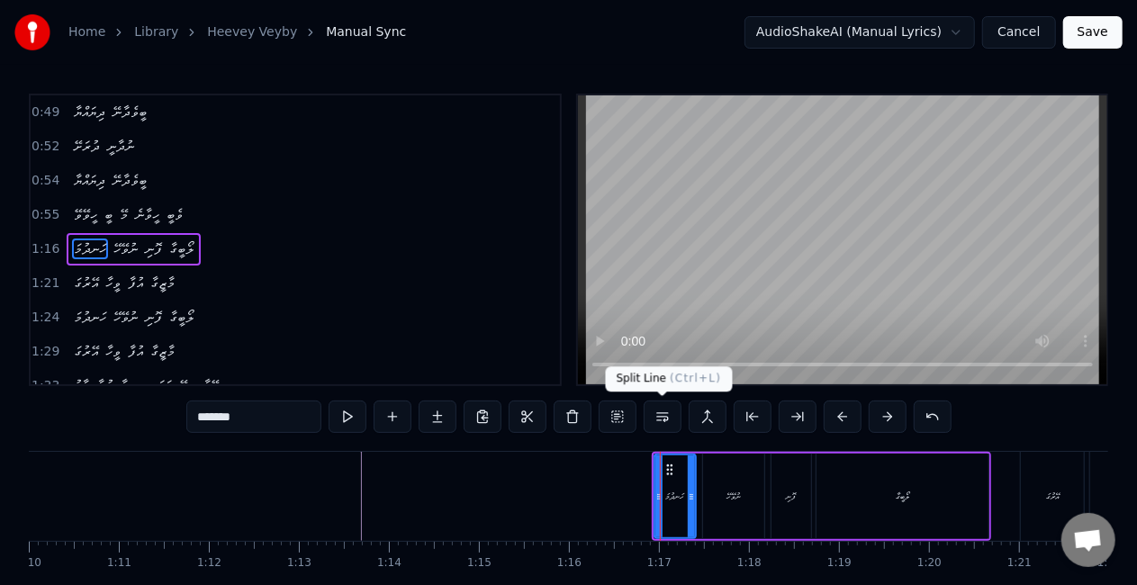
scroll to position [309, 0]
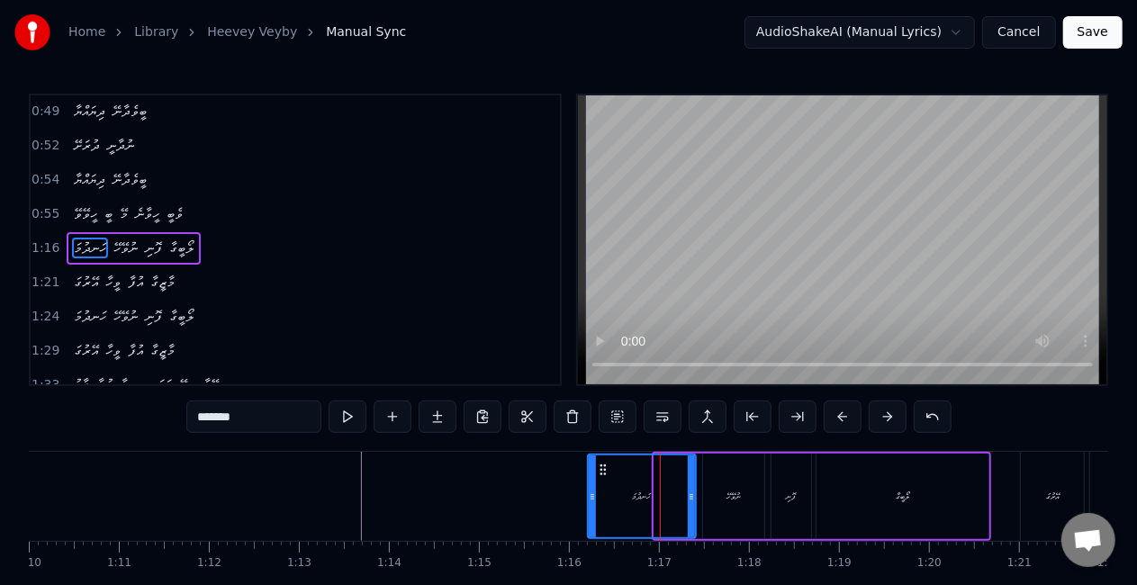
drag, startPoint x: 655, startPoint y: 486, endPoint x: 589, endPoint y: 493, distance: 67.0
click at [589, 493] on div at bounding box center [592, 496] width 7 height 82
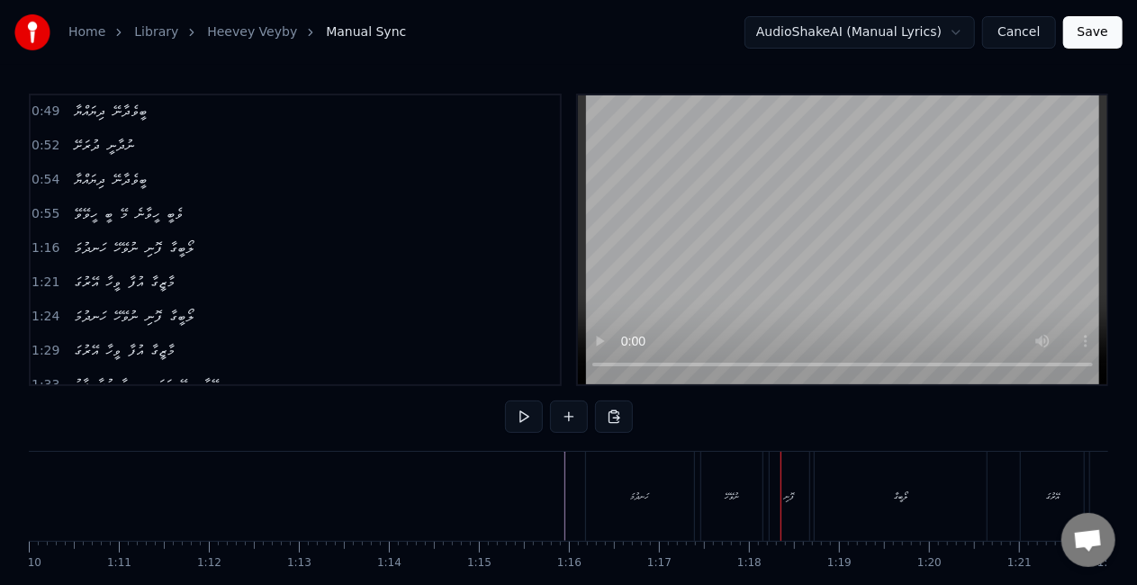
click at [728, 484] on div "ނުވޭހޭ" at bounding box center [731, 496] width 61 height 89
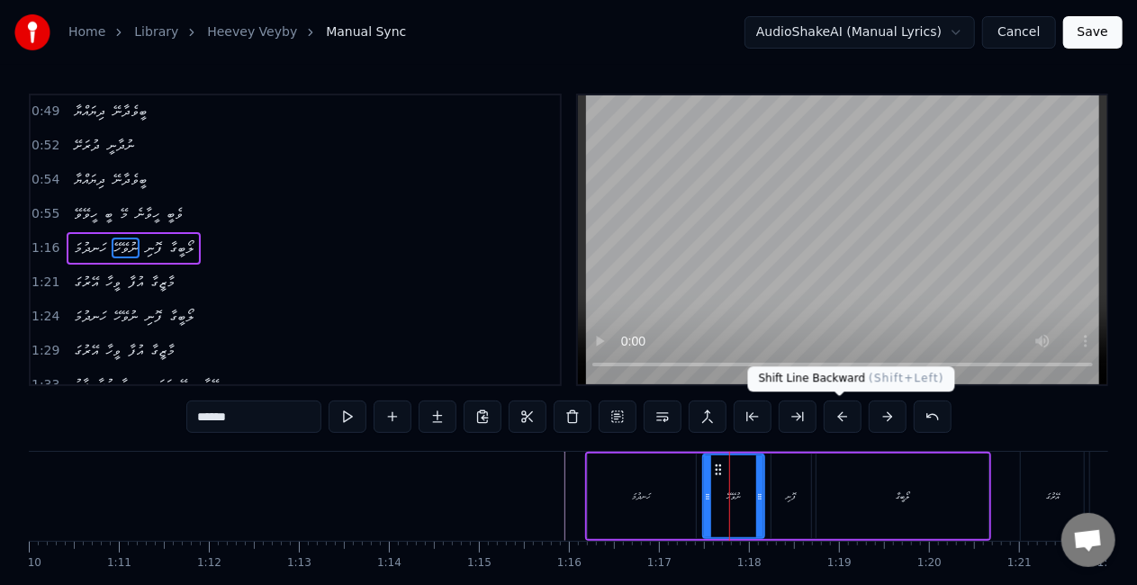
click at [838, 418] on button at bounding box center [843, 417] width 38 height 32
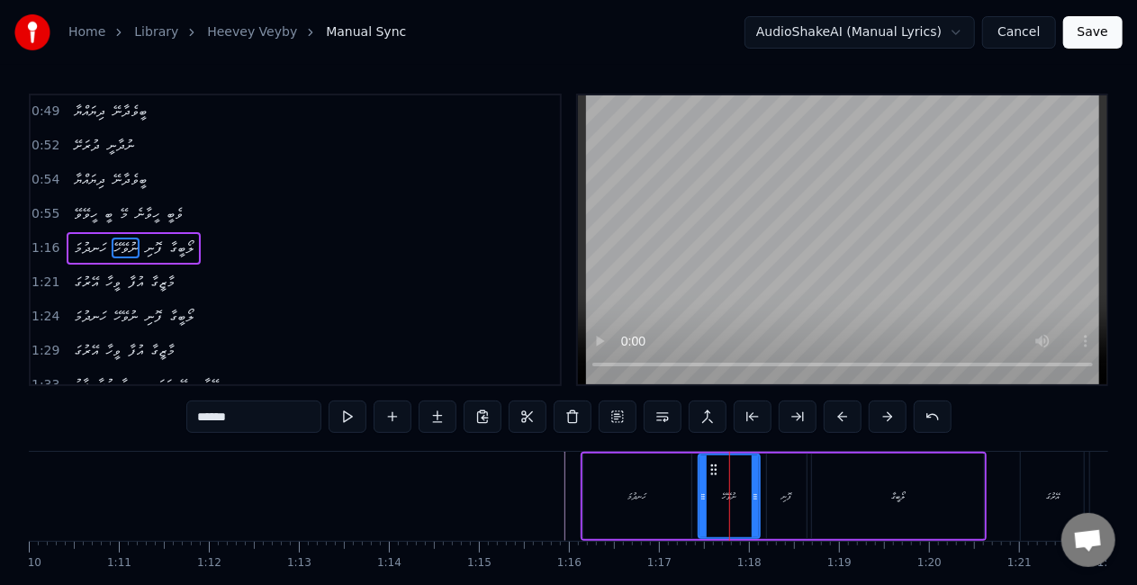
click at [838, 418] on button at bounding box center [843, 417] width 38 height 32
click at [598, 494] on div "ހަނދުމަ" at bounding box center [633, 497] width 108 height 86
type input "*******"
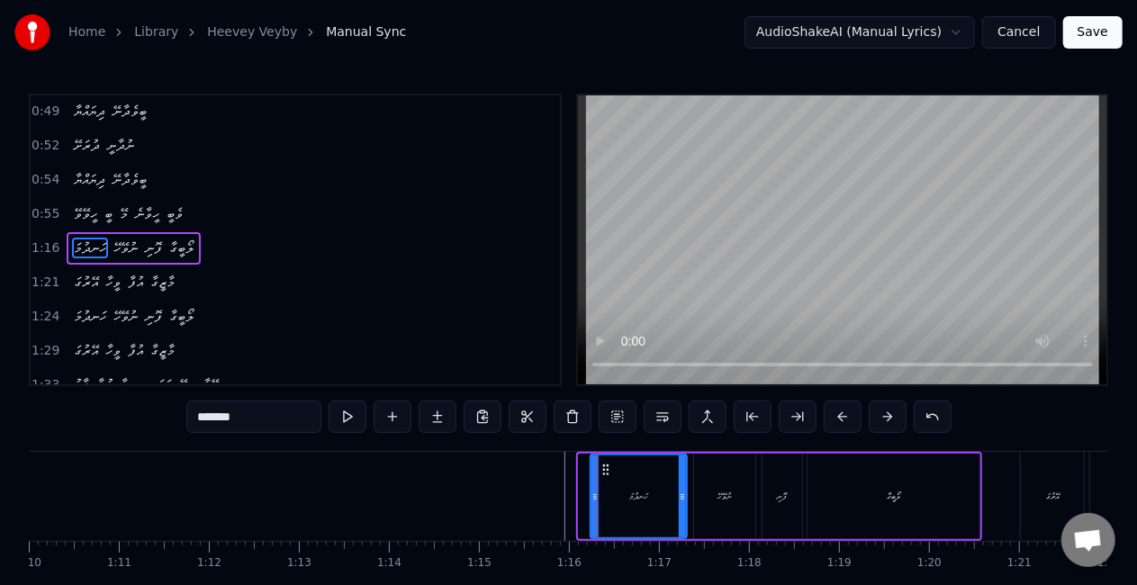
drag, startPoint x: 585, startPoint y: 494, endPoint x: 597, endPoint y: 497, distance: 12.0
click at [597, 497] on icon at bounding box center [594, 497] width 7 height 14
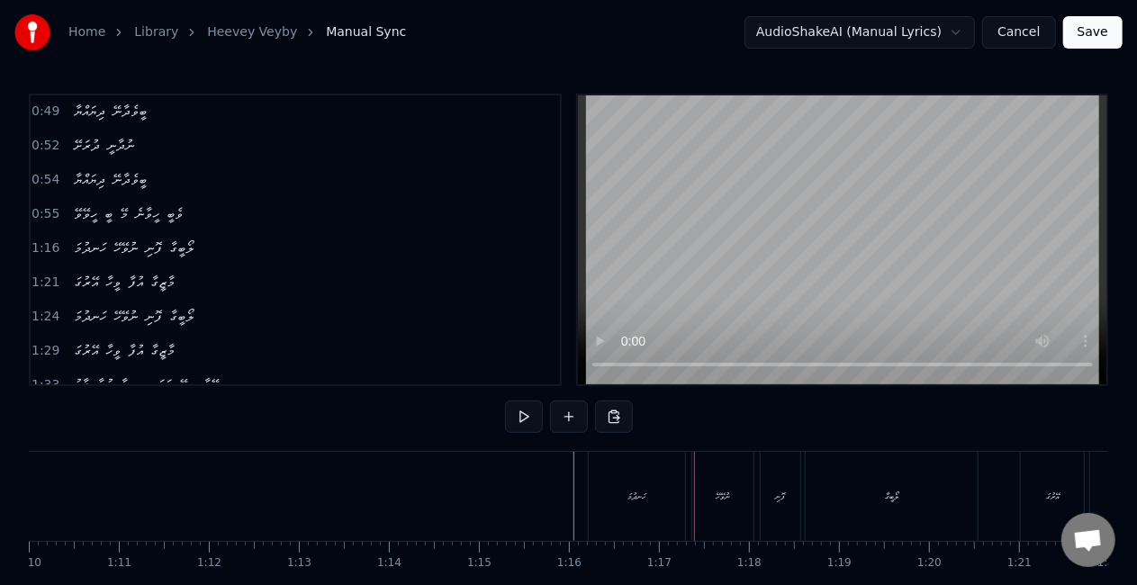
drag, startPoint x: 644, startPoint y: 505, endPoint x: 655, endPoint y: 495, distance: 14.7
click at [644, 504] on div "ހަނދުމަ" at bounding box center [637, 496] width 96 height 89
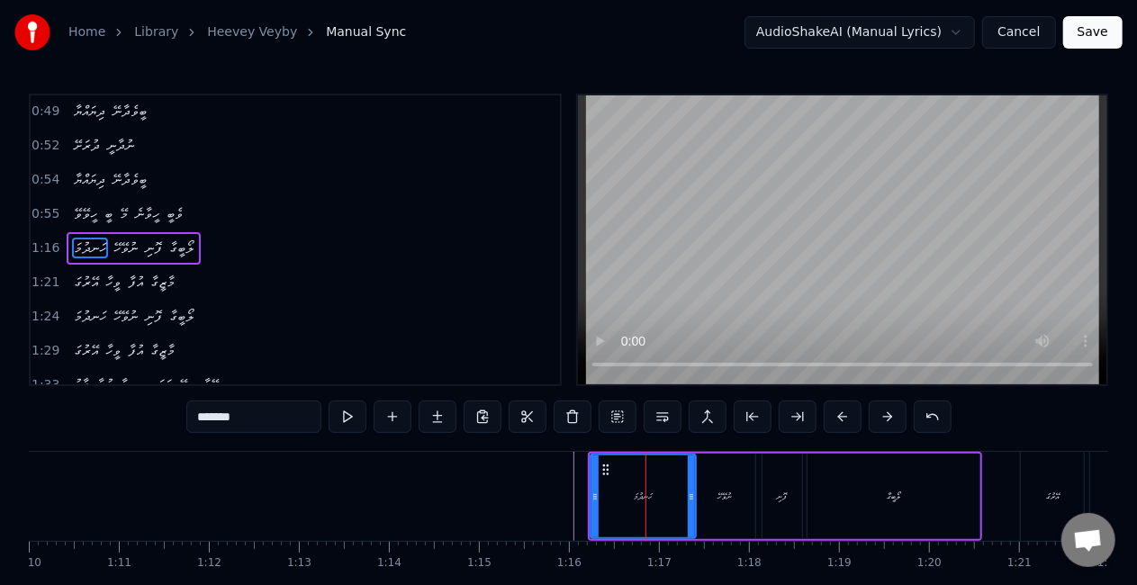
drag, startPoint x: 680, startPoint y: 493, endPoint x: 691, endPoint y: 496, distance: 11.1
click at [691, 496] on icon at bounding box center [691, 497] width 7 height 14
drag, startPoint x: 572, startPoint y: 497, endPoint x: 591, endPoint y: 433, distance: 66.9
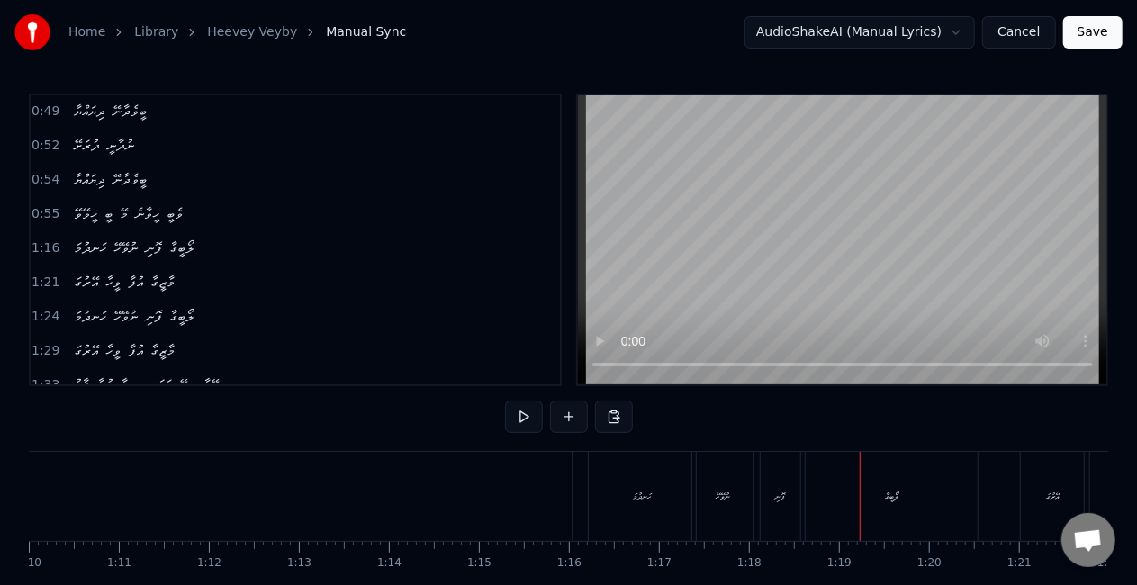
drag, startPoint x: 477, startPoint y: 500, endPoint x: 521, endPoint y: 428, distance: 83.7
click at [719, 472] on div "ނުވޭހޭ" at bounding box center [722, 496] width 61 height 89
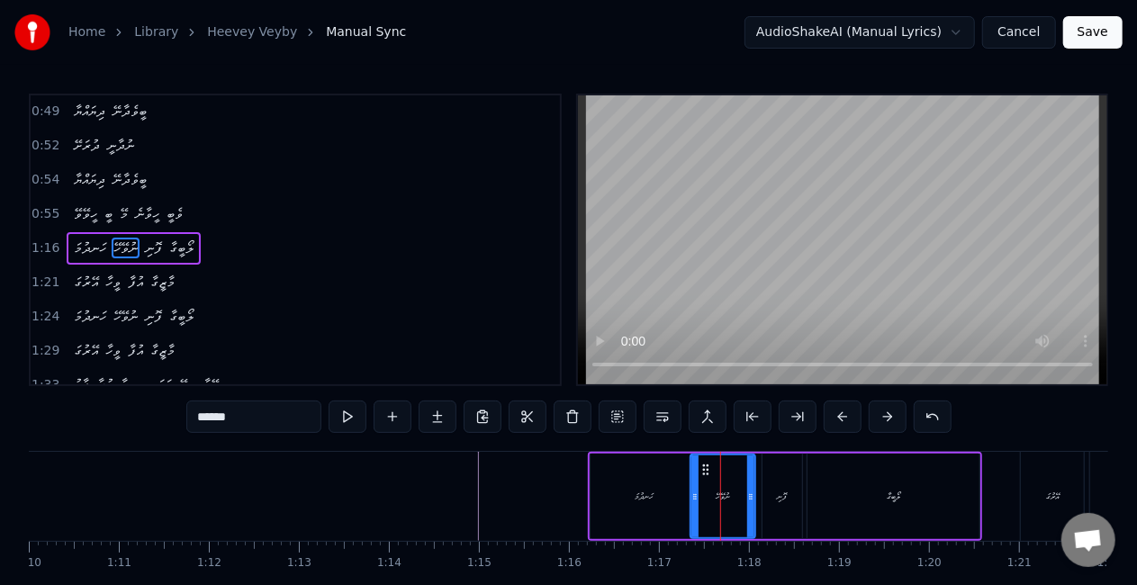
click at [693, 491] on icon at bounding box center [694, 497] width 7 height 14
click at [351, 409] on button at bounding box center [348, 417] width 38 height 32
click at [778, 497] on div "ފޮނި" at bounding box center [783, 497] width 10 height 14
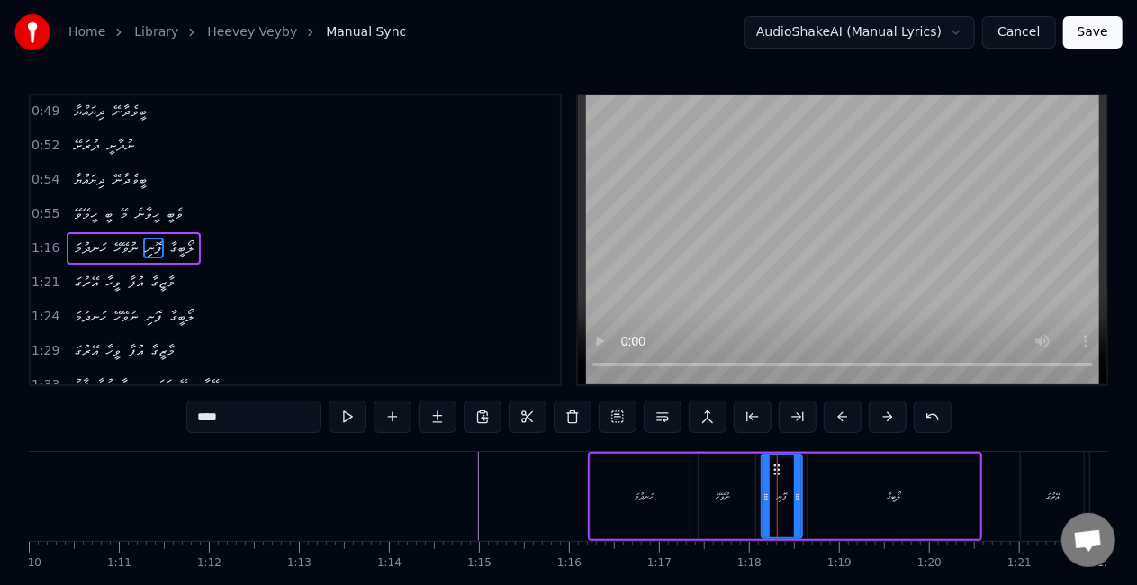
click at [769, 500] on icon at bounding box center [765, 497] width 7 height 14
click at [859, 490] on div "ލޯބީގާ" at bounding box center [893, 497] width 172 height 86
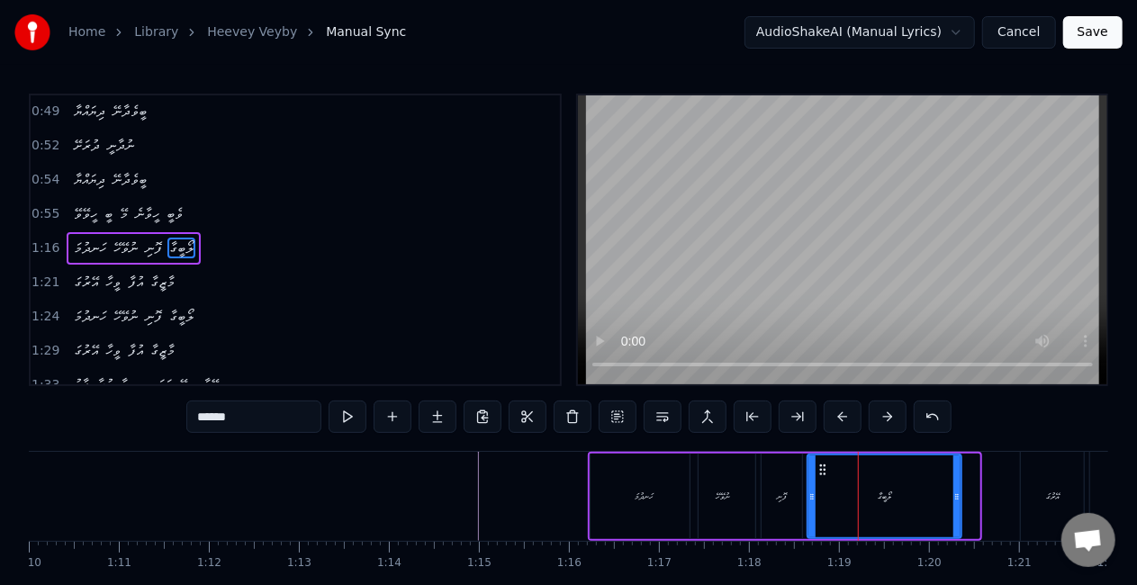
drag, startPoint x: 970, startPoint y: 500, endPoint x: 952, endPoint y: 497, distance: 18.2
click at [953, 497] on icon at bounding box center [956, 497] width 7 height 14
click at [1026, 495] on div "އޭރުގަ" at bounding box center [1052, 496] width 63 height 89
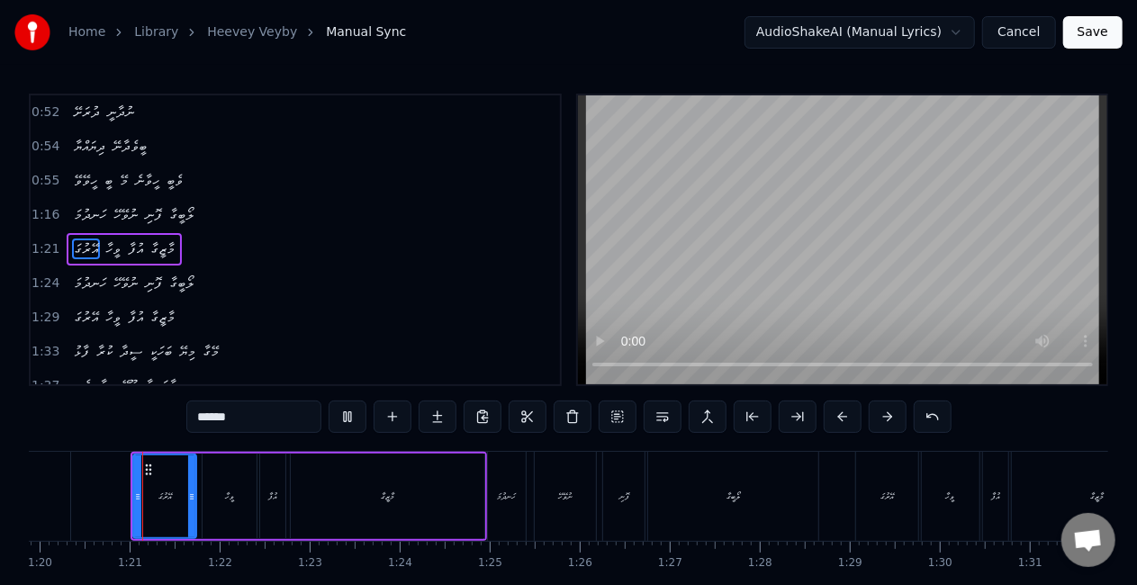
scroll to position [0, 7207]
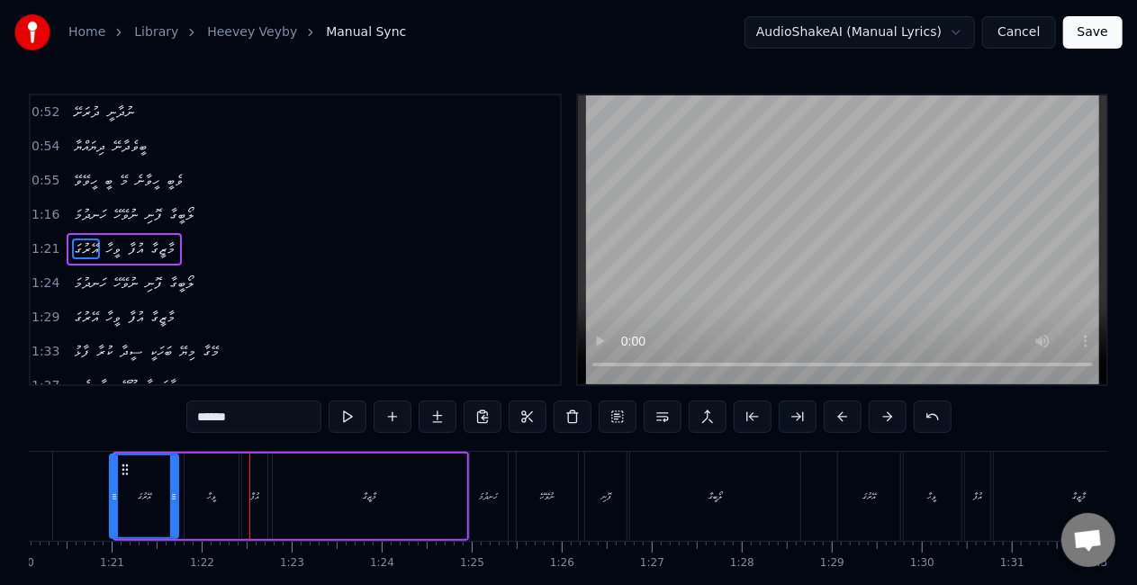
drag, startPoint x: 119, startPoint y: 500, endPoint x: 110, endPoint y: 497, distance: 9.7
click at [111, 497] on icon at bounding box center [114, 497] width 7 height 14
click at [204, 498] on div "ވީހާ" at bounding box center [212, 497] width 54 height 86
type input "****"
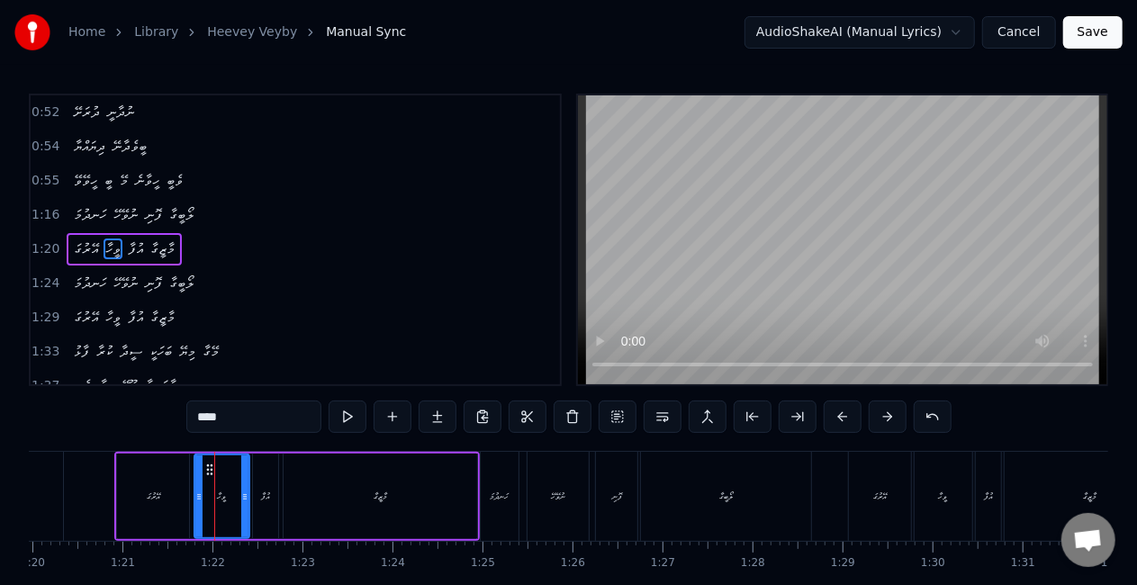
click at [196, 501] on icon at bounding box center [198, 497] width 7 height 14
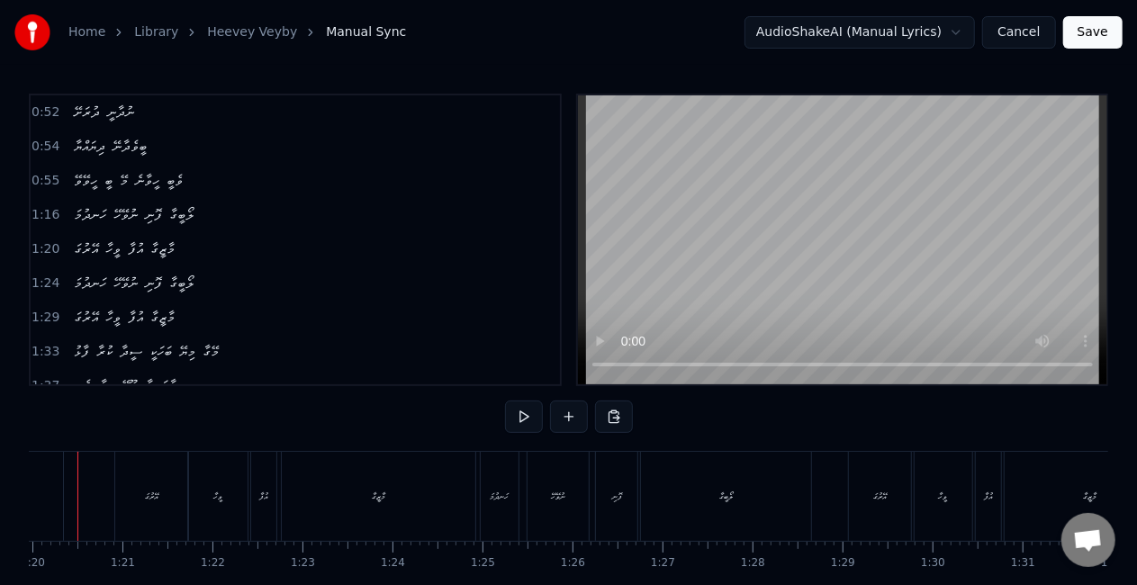
scroll to position [0, 7155]
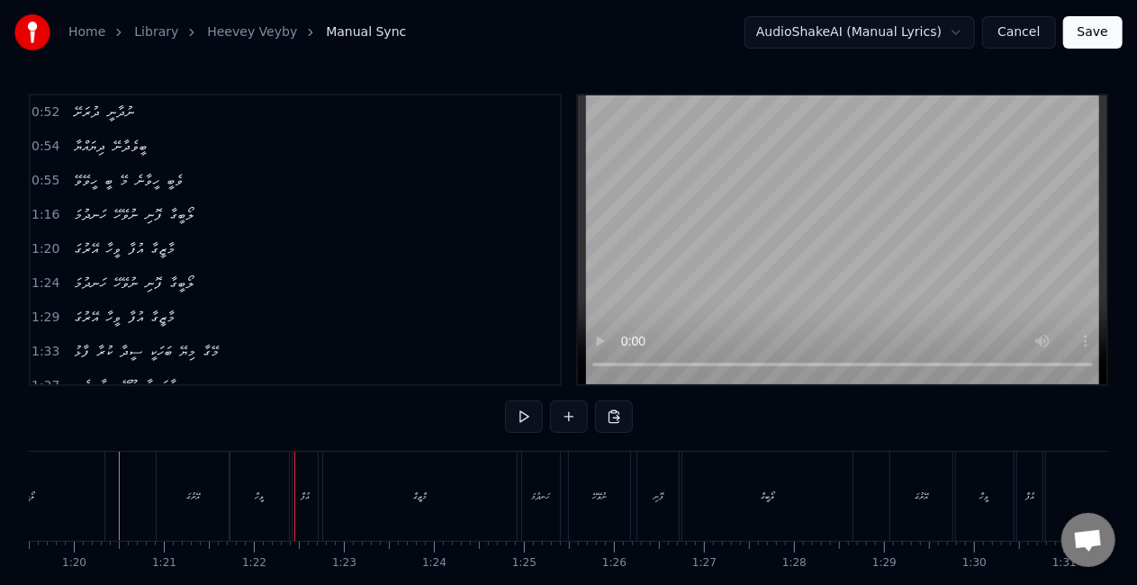
click at [265, 499] on div "ވީހާ" at bounding box center [259, 496] width 59 height 89
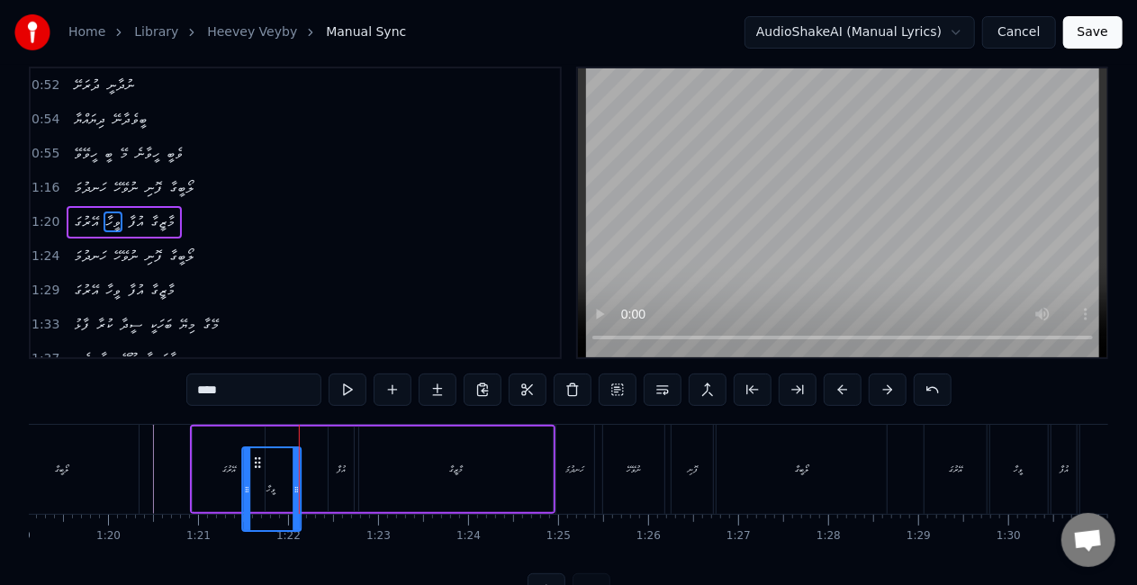
scroll to position [31, 0]
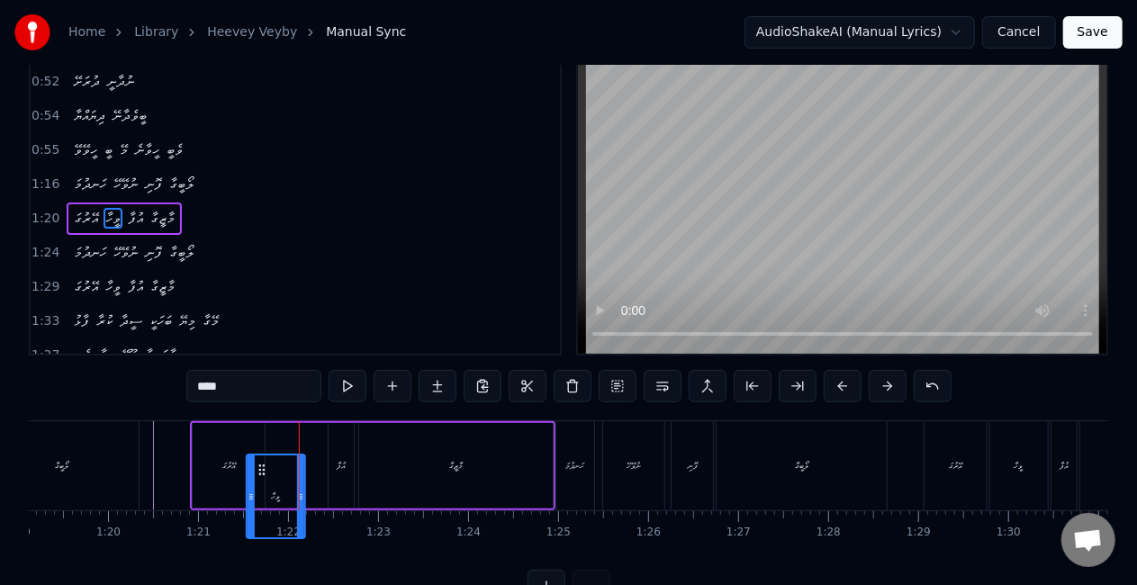
drag, startPoint x: 251, startPoint y: 471, endPoint x: 265, endPoint y: 473, distance: 13.8
click at [265, 473] on icon at bounding box center [261, 470] width 14 height 14
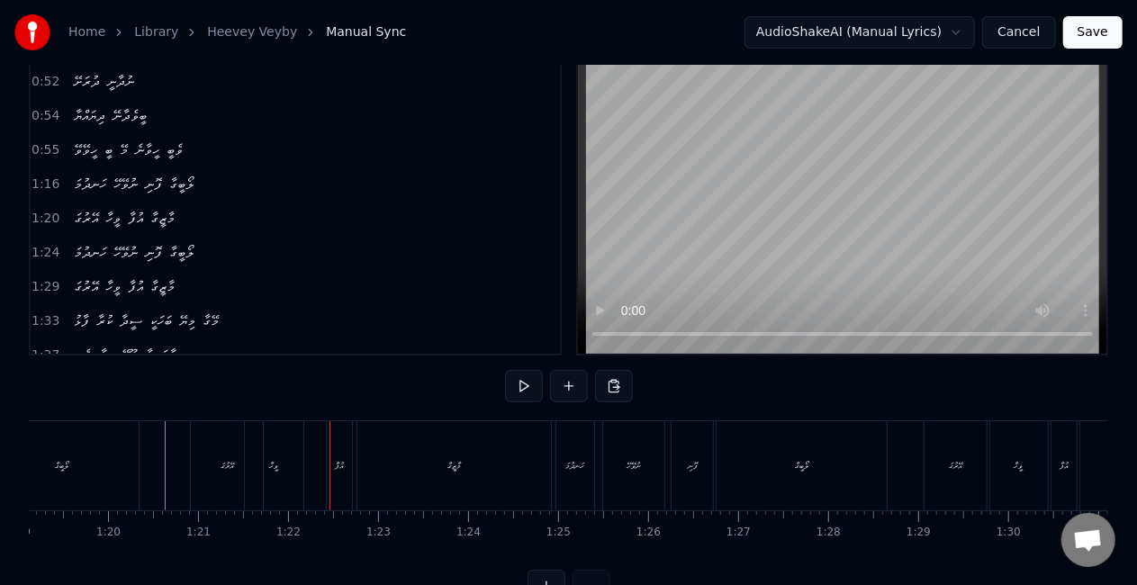
click at [281, 470] on div "ވީހާ" at bounding box center [274, 465] width 59 height 89
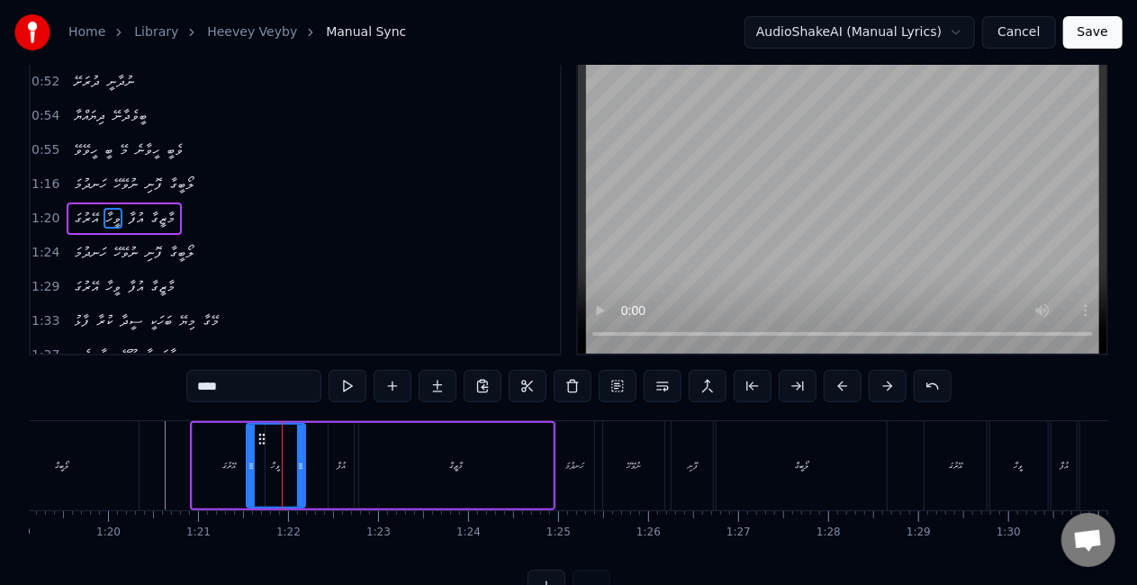
scroll to position [0, 0]
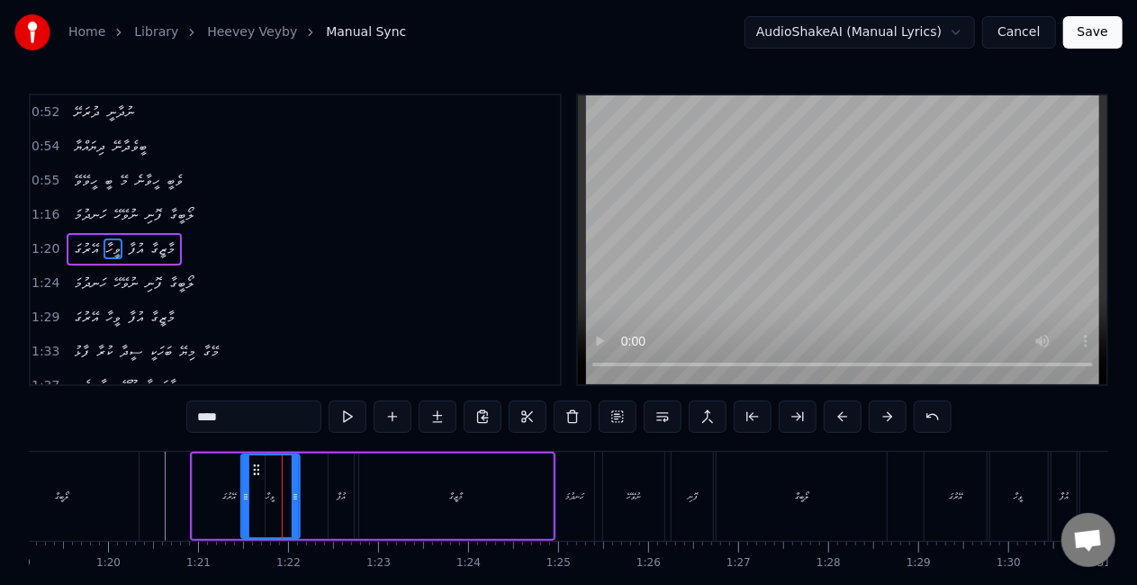
click at [257, 464] on icon at bounding box center [256, 470] width 14 height 14
click at [201, 475] on div "އޭރުގަ" at bounding box center [229, 497] width 72 height 86
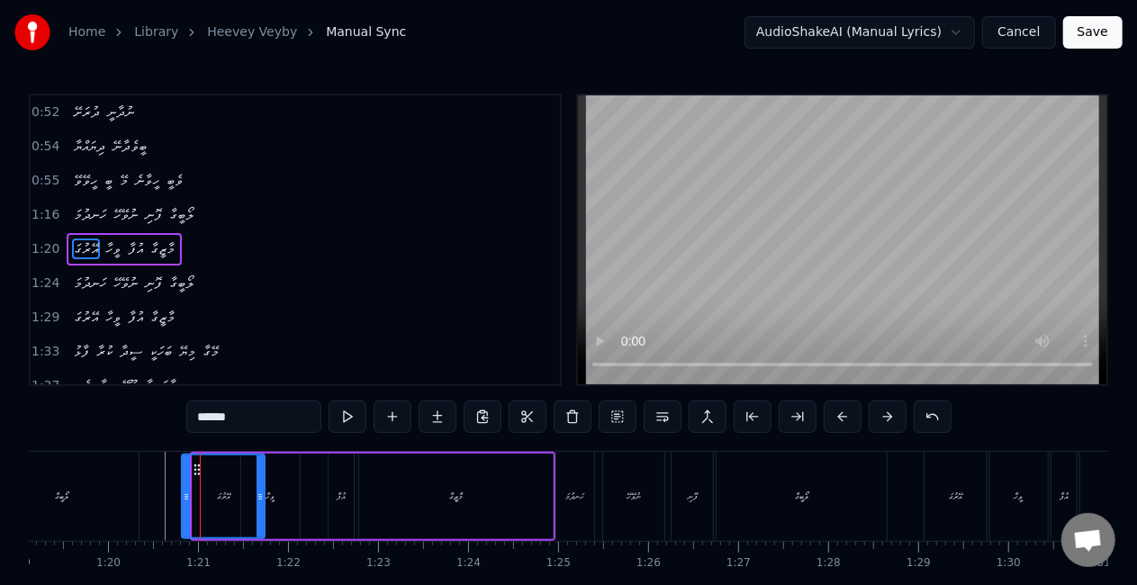
drag, startPoint x: 194, startPoint y: 500, endPoint x: 184, endPoint y: 500, distance: 10.8
click at [184, 500] on icon at bounding box center [186, 497] width 7 height 14
click at [122, 500] on div "ލޯބީގާ" at bounding box center [62, 496] width 154 height 89
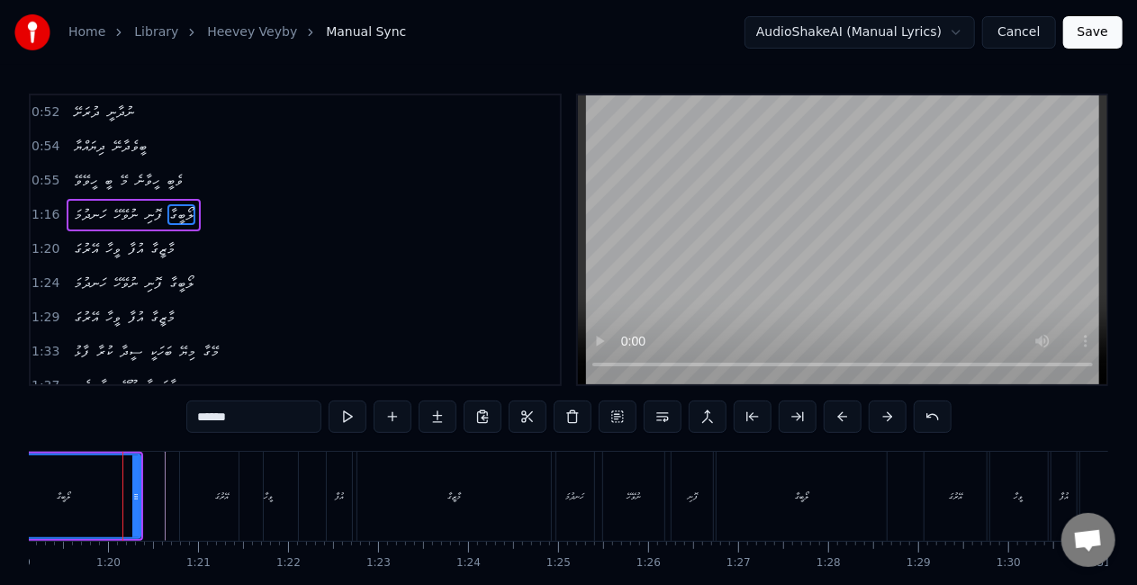
scroll to position [309, 0]
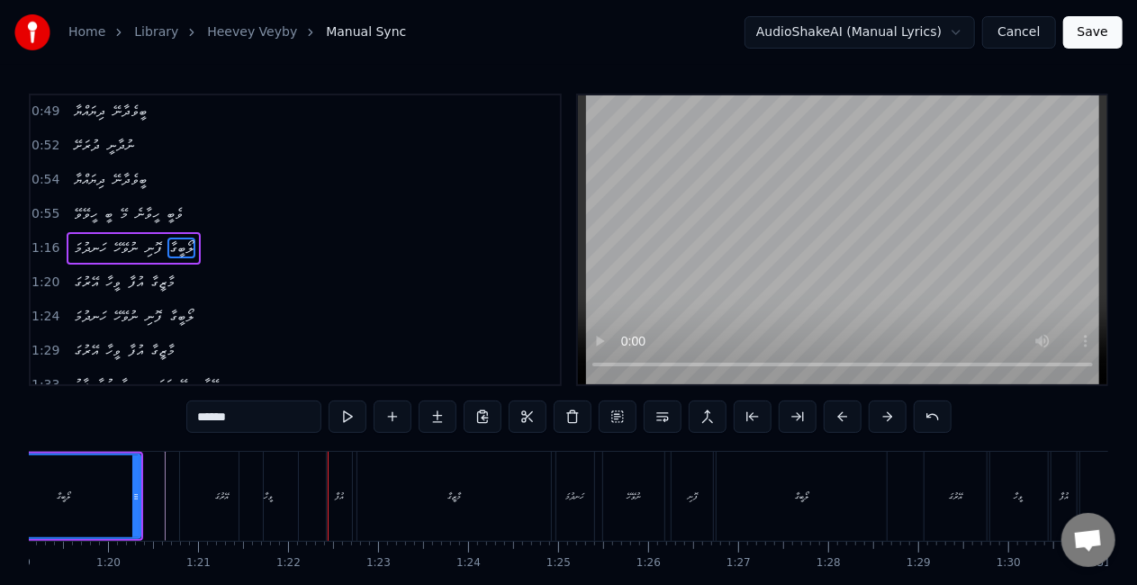
click at [280, 490] on div "ވީހާ" at bounding box center [268, 496] width 59 height 89
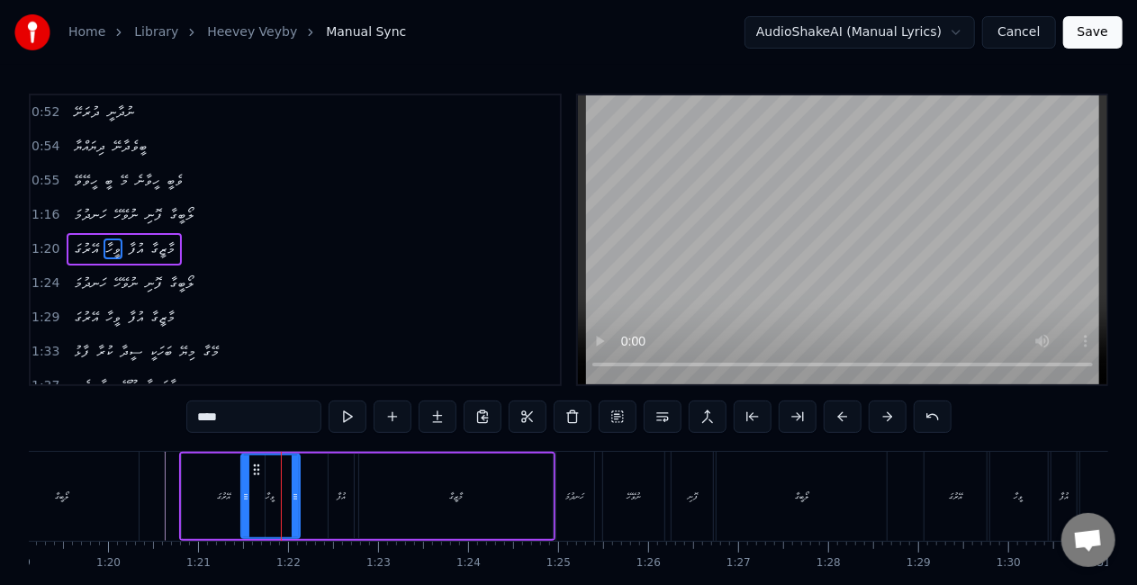
scroll to position [342, 0]
drag, startPoint x: 294, startPoint y: 506, endPoint x: 283, endPoint y: 500, distance: 12.9
click at [283, 500] on div at bounding box center [285, 496] width 7 height 82
click at [235, 498] on div "އޭރުގަ" at bounding box center [223, 497] width 83 height 86
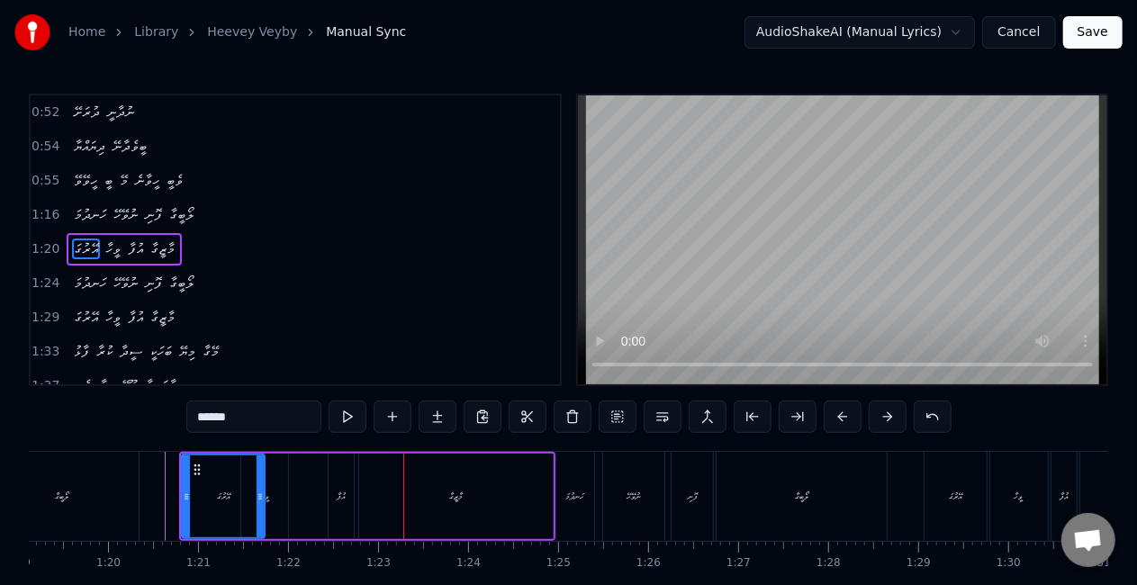
click at [340, 508] on div "އުފާ" at bounding box center [341, 497] width 25 height 86
type input "****"
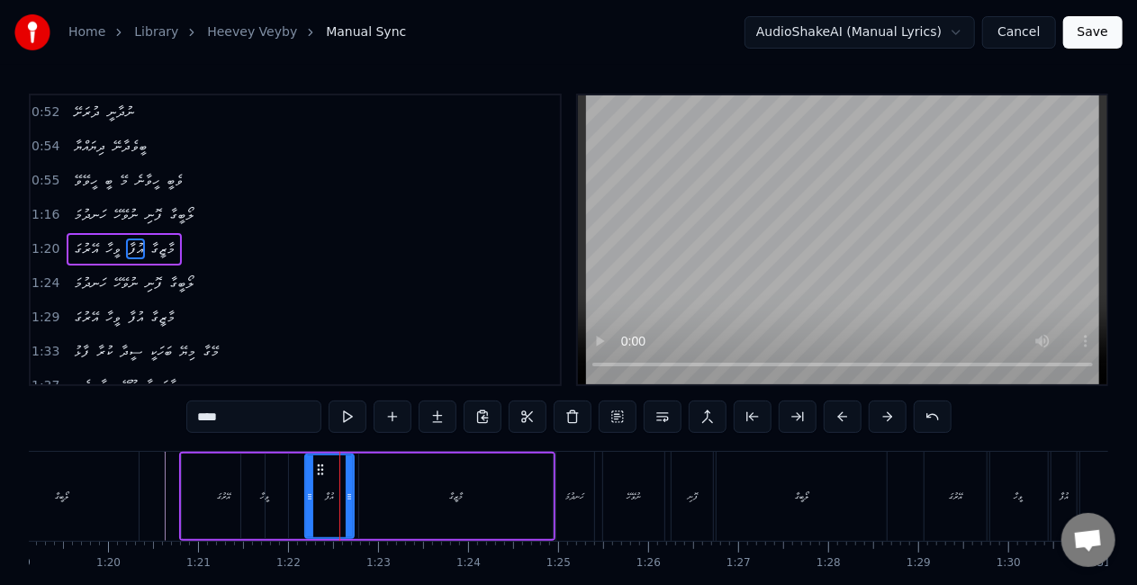
drag, startPoint x: 333, startPoint y: 497, endPoint x: 309, endPoint y: 491, distance: 25.1
click at [309, 491] on icon at bounding box center [309, 497] width 7 height 14
click at [291, 491] on div "އޭރުގަ ވީހާ އުފާ މާޒީގާ" at bounding box center [367, 496] width 376 height 89
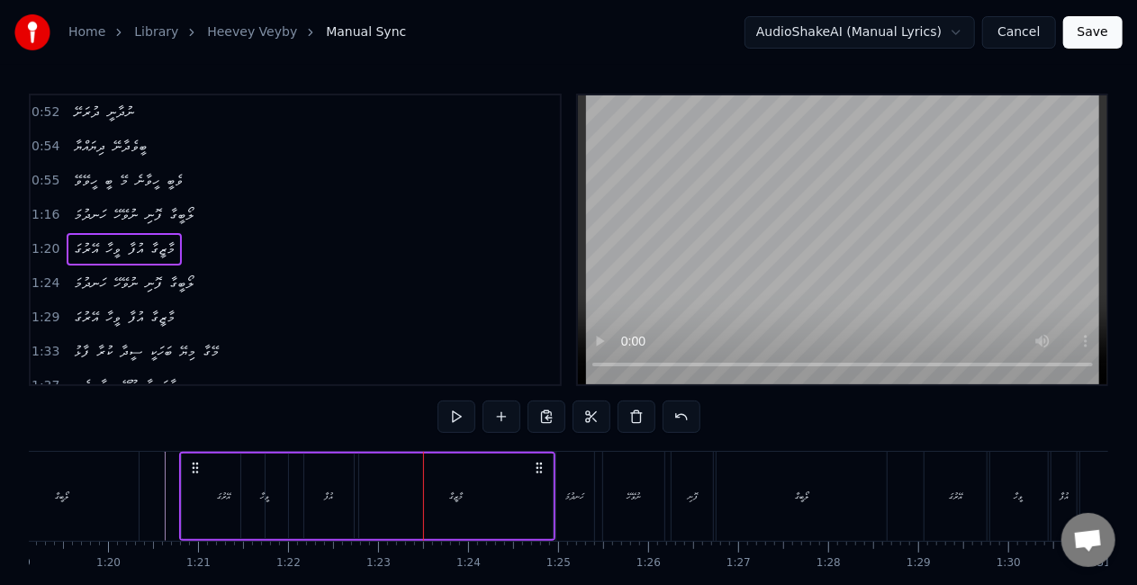
click at [258, 506] on div "ވީހާ" at bounding box center [264, 497] width 47 height 86
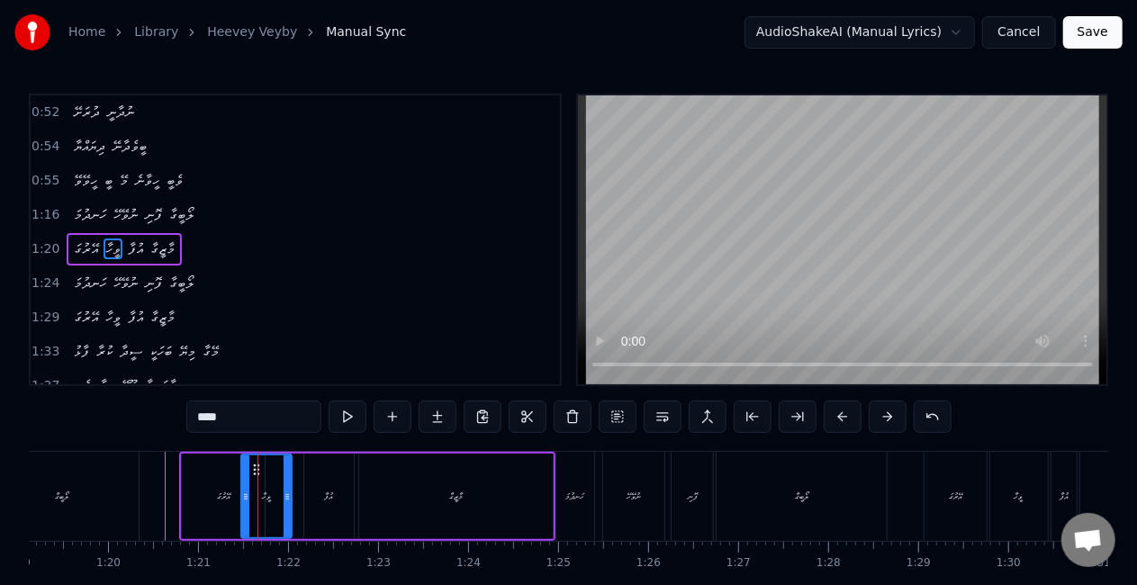
click at [286, 502] on icon at bounding box center [287, 497] width 7 height 14
click at [324, 501] on div "އުފާ" at bounding box center [328, 497] width 9 height 14
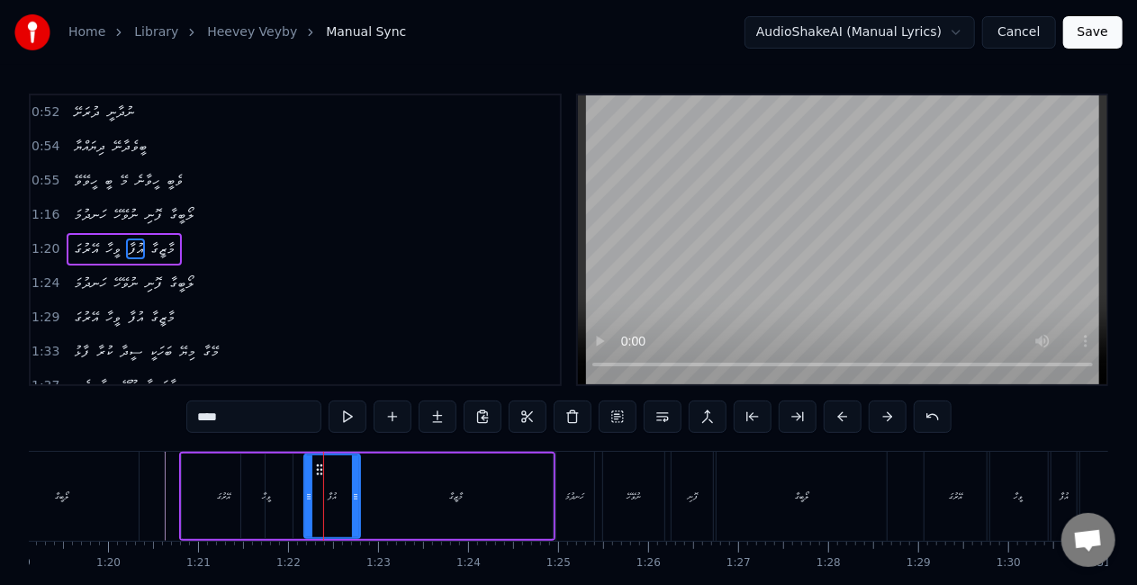
click at [356, 500] on icon at bounding box center [355, 497] width 7 height 14
drag, startPoint x: 310, startPoint y: 500, endPoint x: 300, endPoint y: 499, distance: 10.1
click at [300, 499] on icon at bounding box center [298, 497] width 7 height 14
click at [196, 518] on div "އޭރުގަ" at bounding box center [223, 497] width 83 height 86
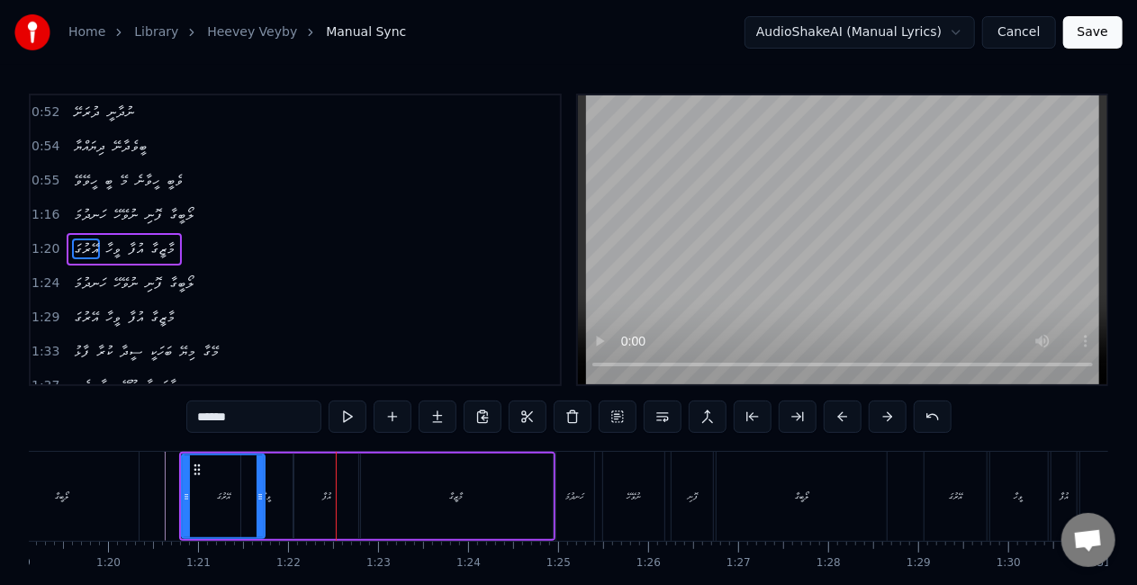
click at [283, 491] on div "ވީހާ" at bounding box center [266, 497] width 51 height 86
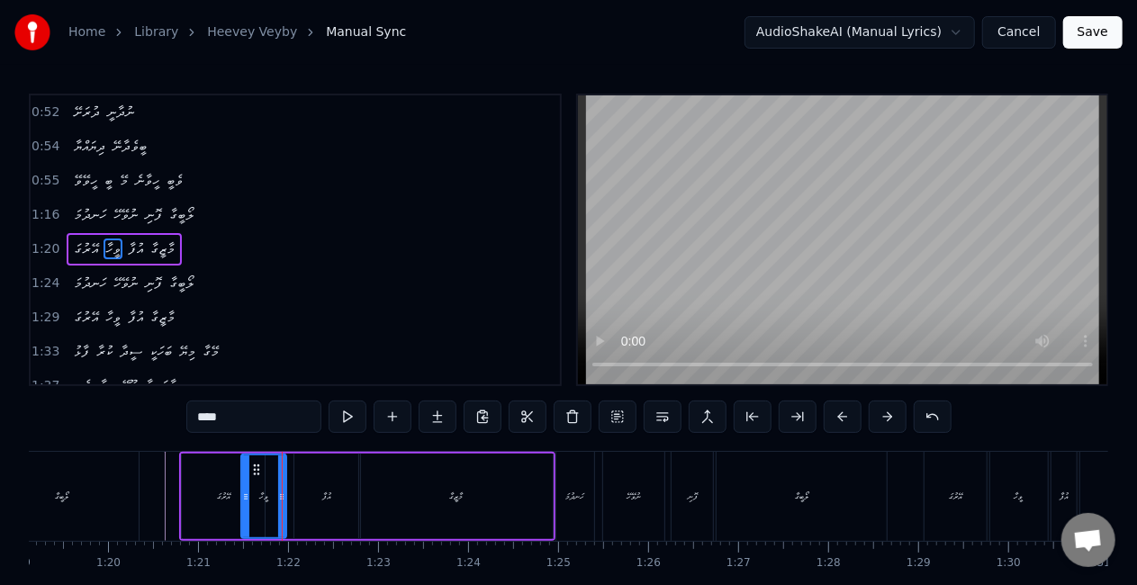
click at [279, 494] on icon at bounding box center [281, 497] width 7 height 14
click at [239, 497] on icon at bounding box center [240, 497] width 7 height 14
click at [211, 499] on div "އޭރުގަ" at bounding box center [223, 497] width 83 height 86
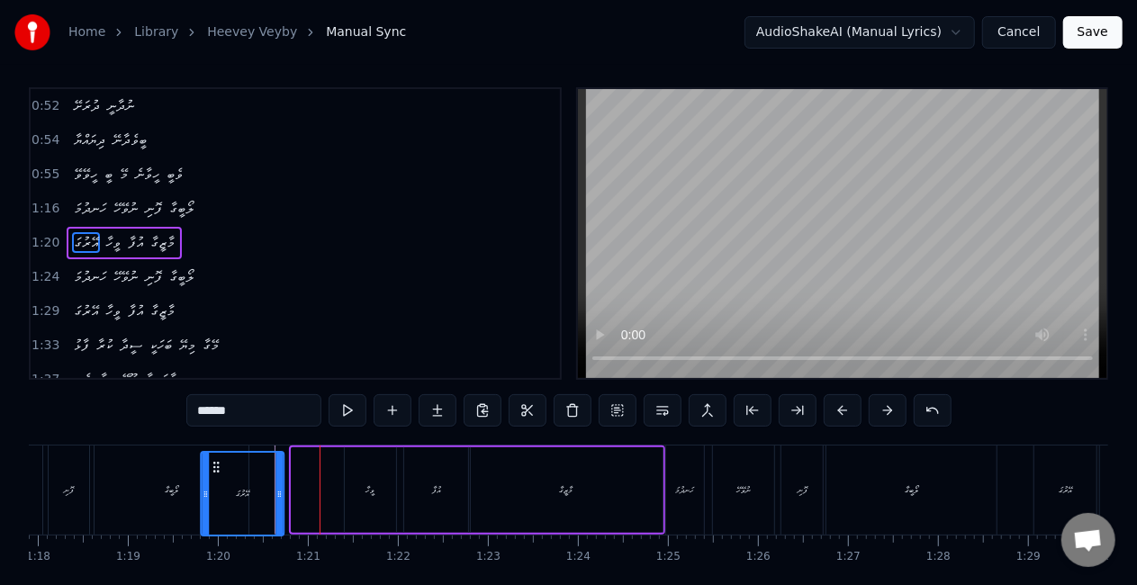
scroll to position [7, 0]
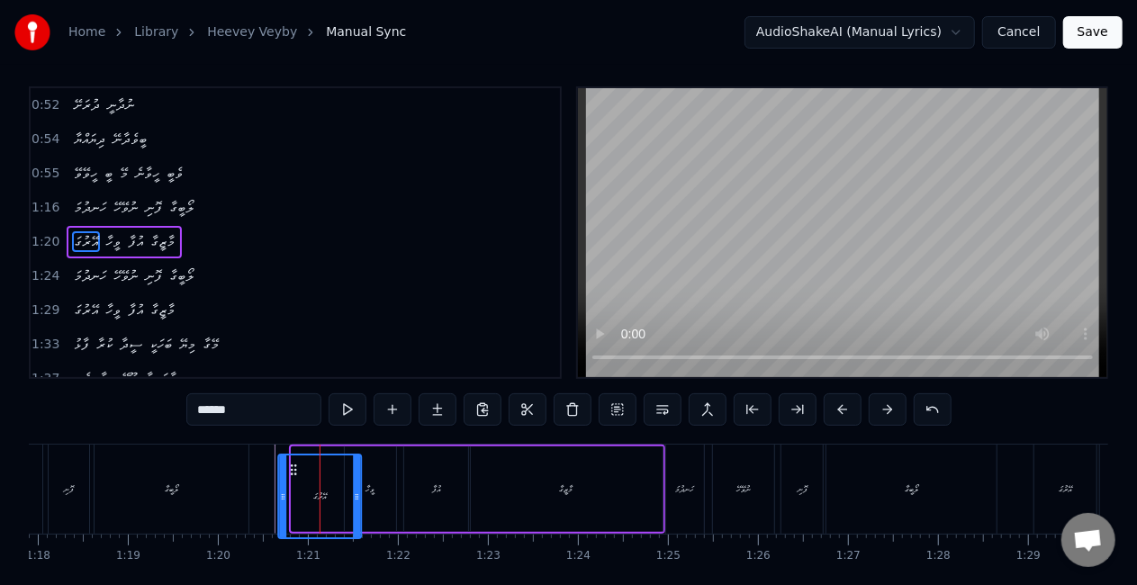
drag, startPoint x: 195, startPoint y: 467, endPoint x: 293, endPoint y: 457, distance: 97.7
click at [293, 457] on div "އޭރުގަ" at bounding box center [320, 496] width 81 height 82
click at [232, 482] on div "ލޯބީގާ" at bounding box center [172, 489] width 154 height 89
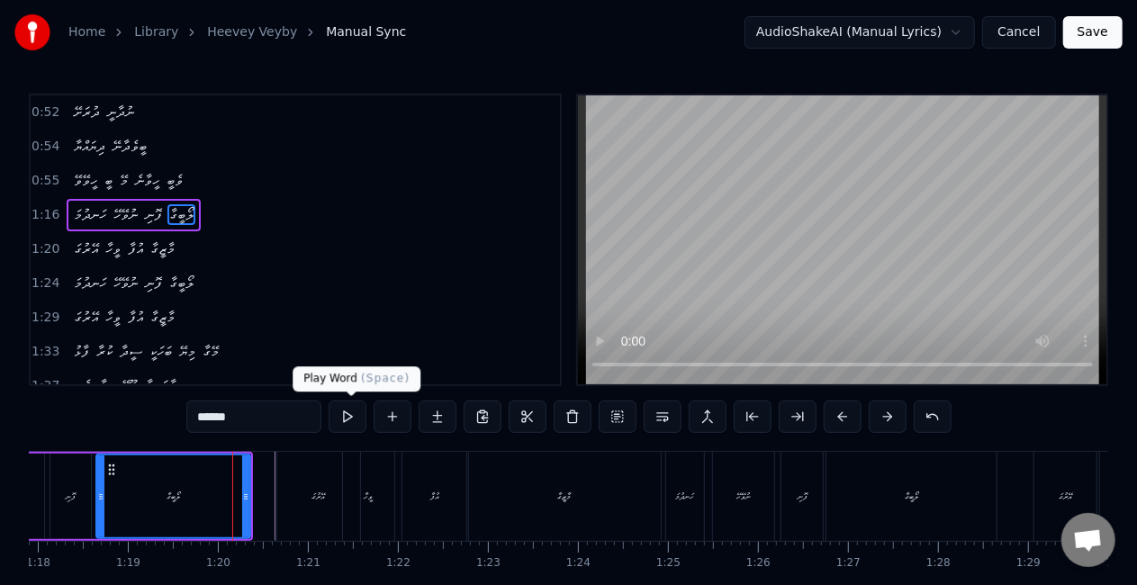
scroll to position [309, 0]
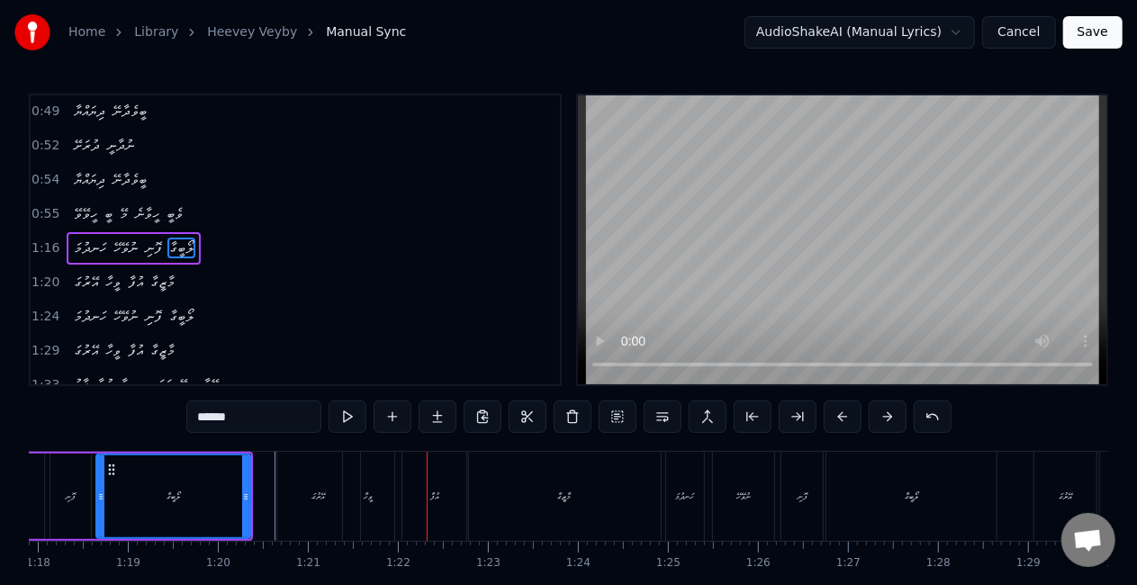
click at [385, 502] on div "ވީހާ" at bounding box center [368, 496] width 51 height 89
type input "****"
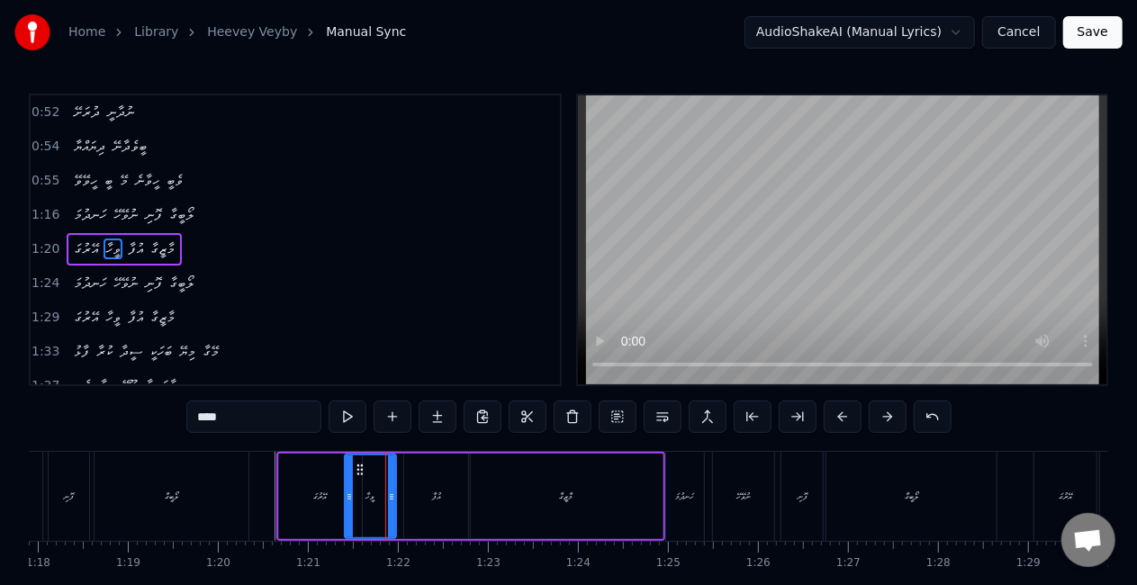
scroll to position [342, 0]
click at [352, 467] on icon at bounding box center [354, 470] width 14 height 14
drag, startPoint x: 263, startPoint y: 486, endPoint x: 288, endPoint y: 455, distance: 39.6
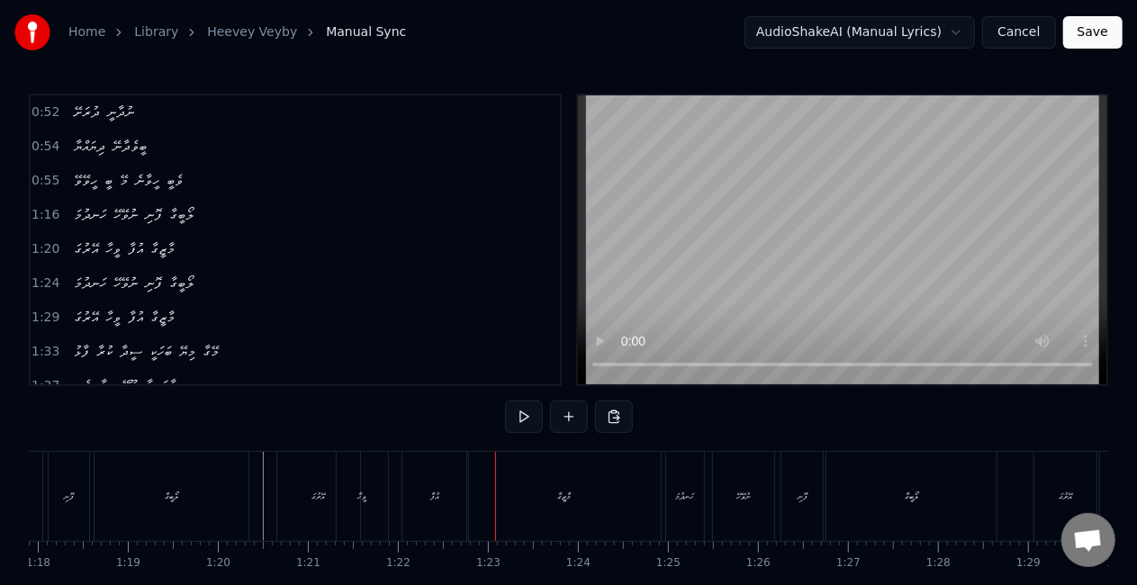
click at [438, 502] on div "އުފާ" at bounding box center [434, 497] width 9 height 14
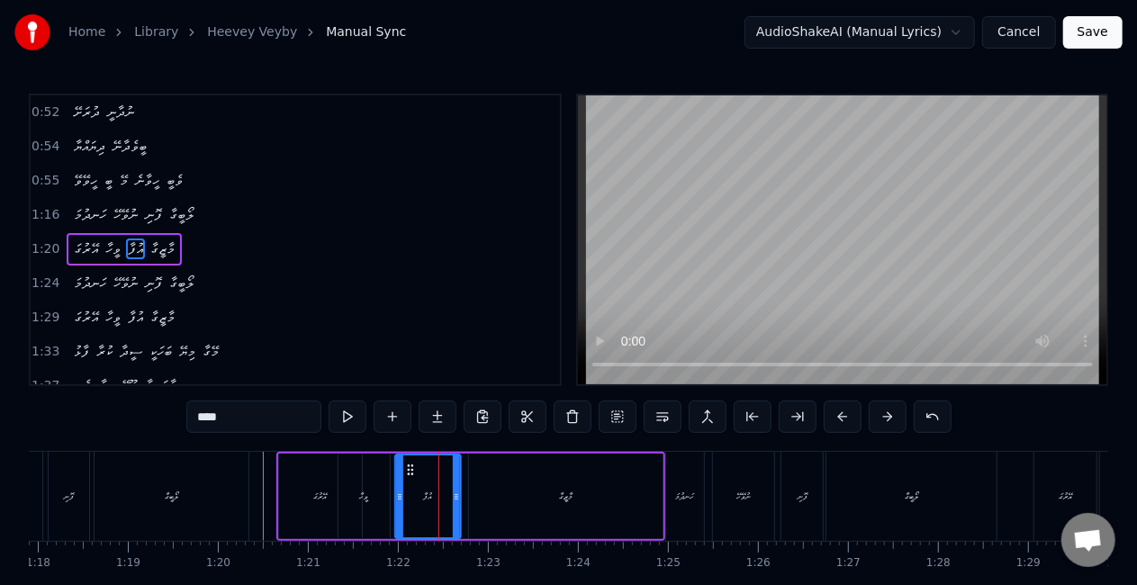
drag, startPoint x: 421, startPoint y: 470, endPoint x: 412, endPoint y: 469, distance: 9.0
click at [412, 469] on circle at bounding box center [411, 469] width 1 height 1
click at [347, 485] on div "ވީހާ" at bounding box center [363, 497] width 51 height 86
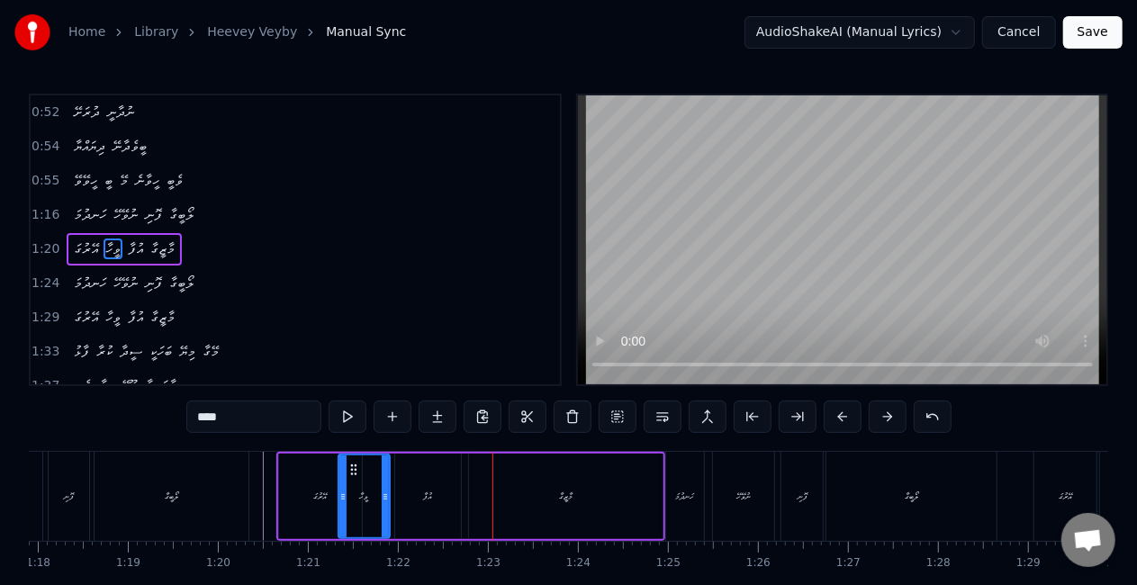
click at [429, 509] on div "އުފާ" at bounding box center [428, 497] width 66 height 86
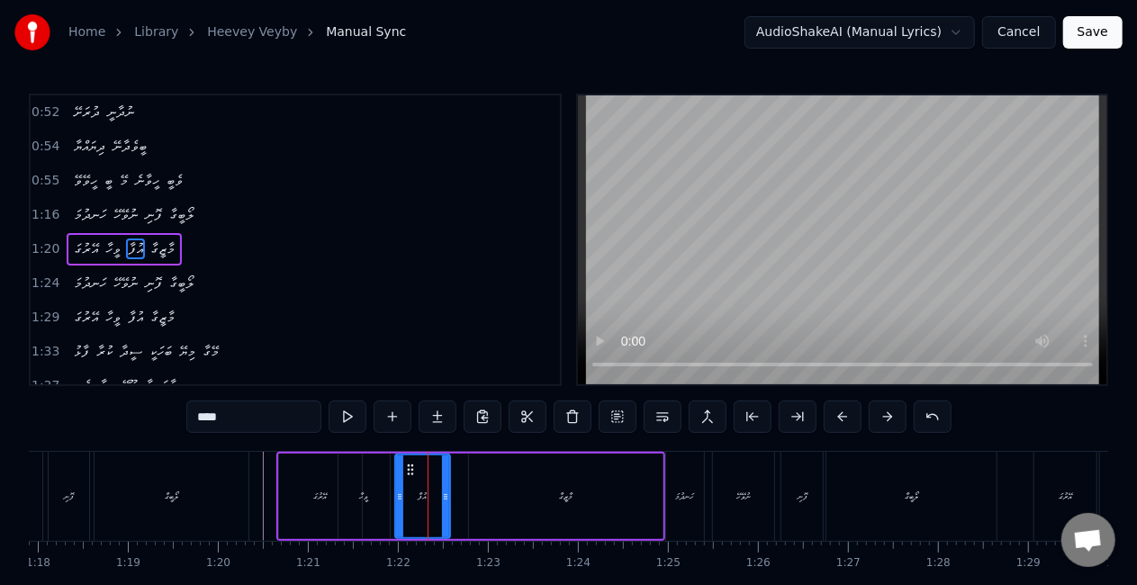
drag, startPoint x: 457, startPoint y: 495, endPoint x: 446, endPoint y: 491, distance: 11.4
click at [446, 491] on icon at bounding box center [445, 497] width 7 height 14
click at [396, 495] on icon at bounding box center [395, 497] width 7 height 14
click at [320, 500] on div "އޭރުގަ" at bounding box center [320, 497] width 14 height 14
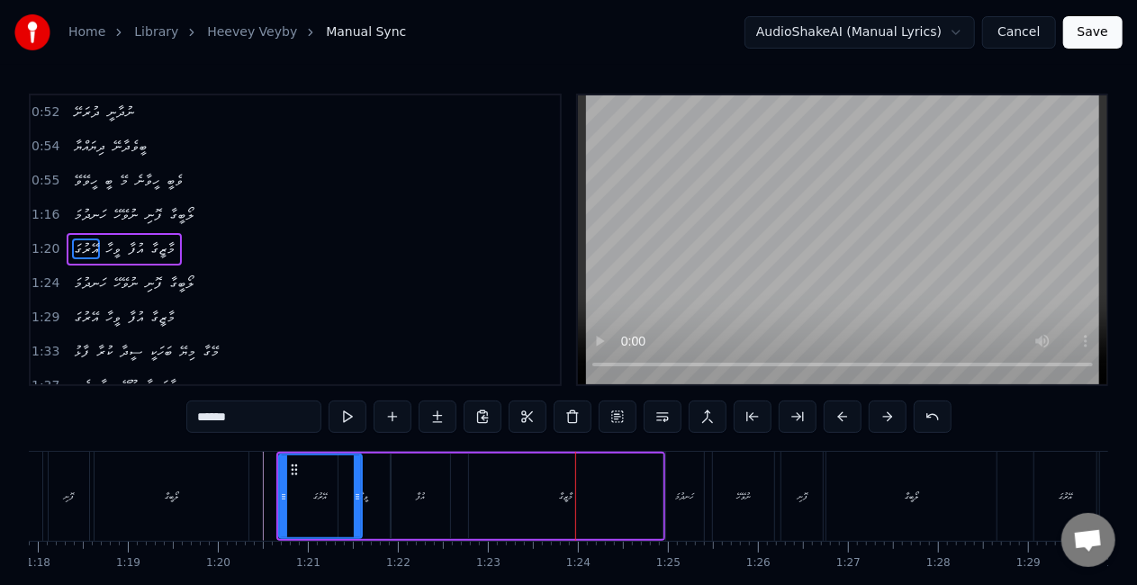
click at [436, 493] on div "އުފާ" at bounding box center [421, 497] width 59 height 86
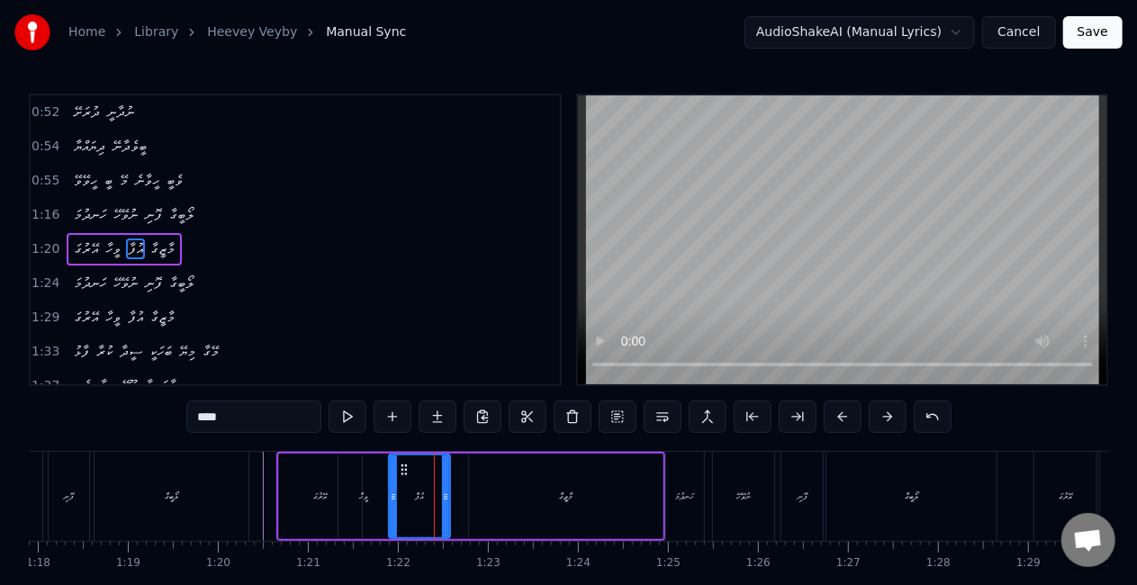
click at [393, 497] on icon at bounding box center [393, 497] width 7 height 14
drag, startPoint x: 445, startPoint y: 495, endPoint x: 434, endPoint y: 488, distance: 13.0
click at [448, 495] on icon at bounding box center [448, 497] width 7 height 14
click at [248, 489] on div "ލޯބީގާ" at bounding box center [172, 496] width 156 height 89
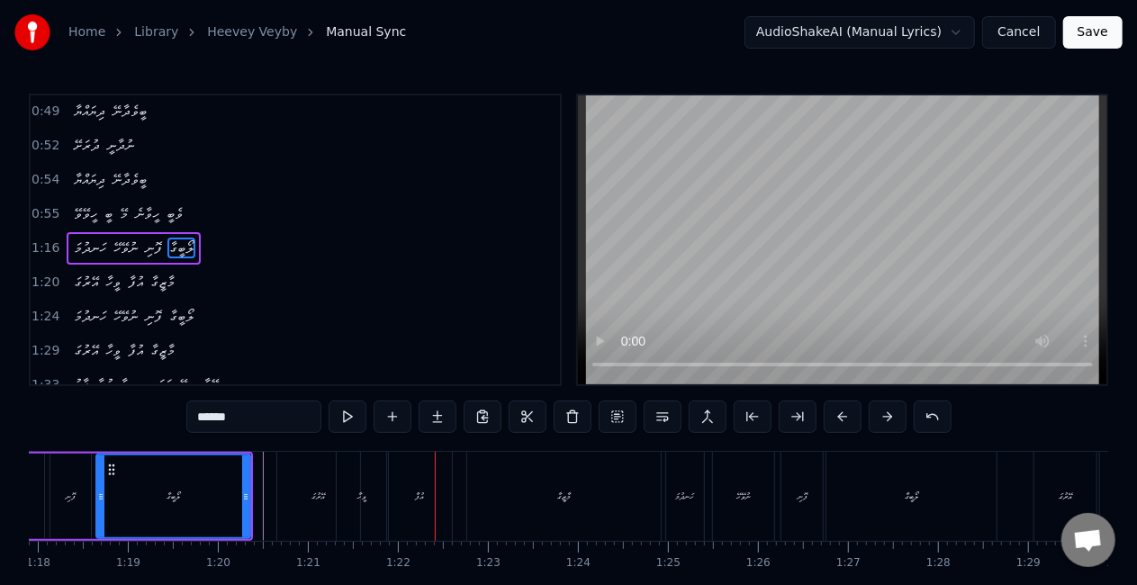
click at [376, 499] on div "ވީހާ" at bounding box center [362, 496] width 51 height 89
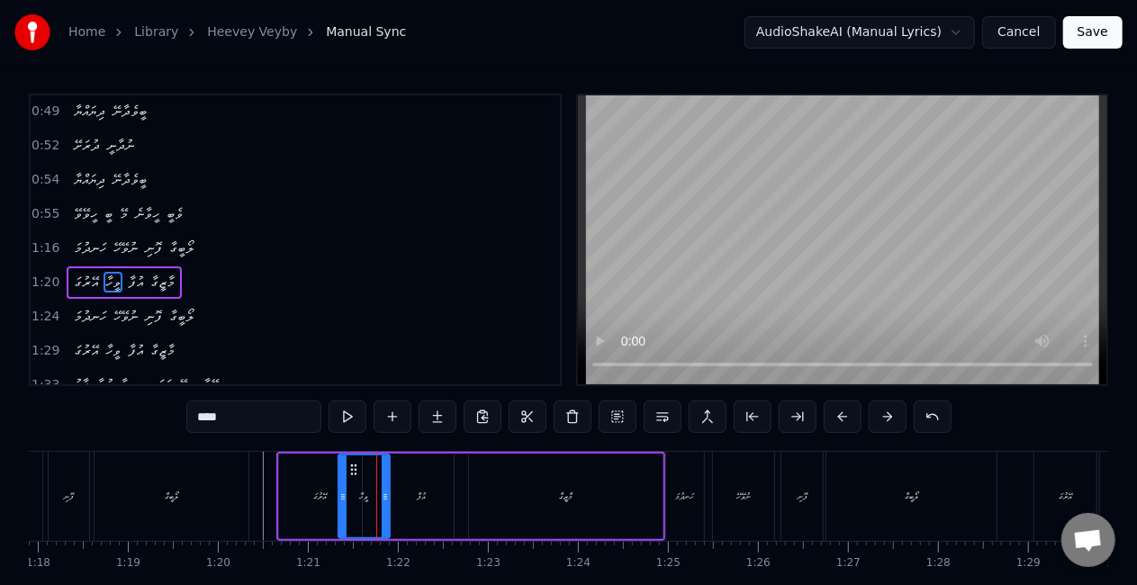
scroll to position [342, 0]
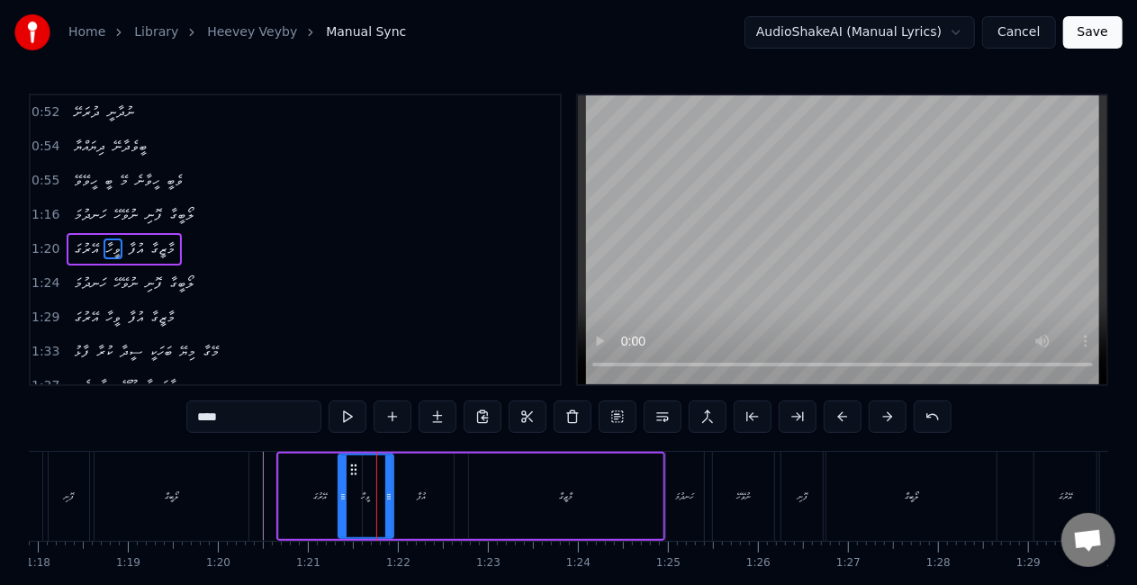
click at [389, 500] on icon at bounding box center [388, 497] width 7 height 14
click at [341, 499] on circle at bounding box center [341, 499] width 1 height 1
click at [248, 491] on div "ލޯބީގާ" at bounding box center [172, 496] width 156 height 89
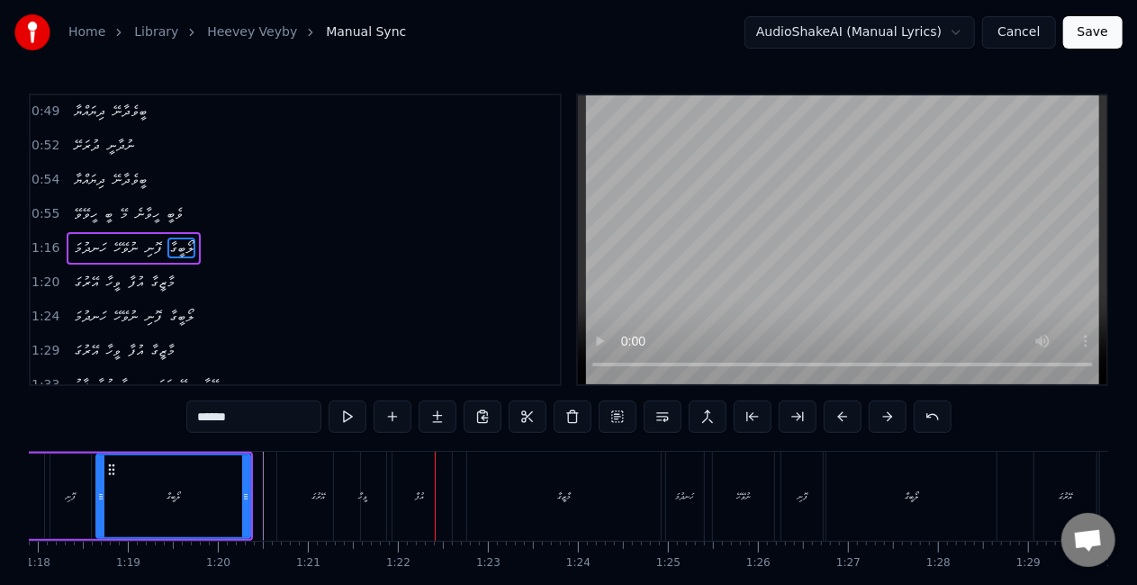
click at [356, 506] on div "ވީހާ" at bounding box center [363, 496] width 58 height 89
type input "****"
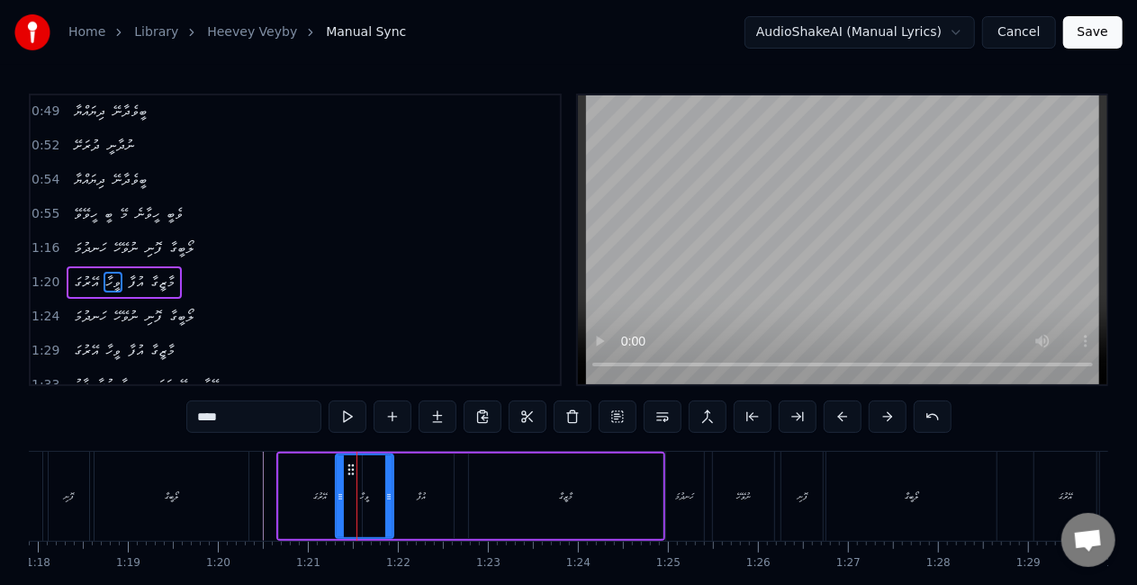
scroll to position [342, 0]
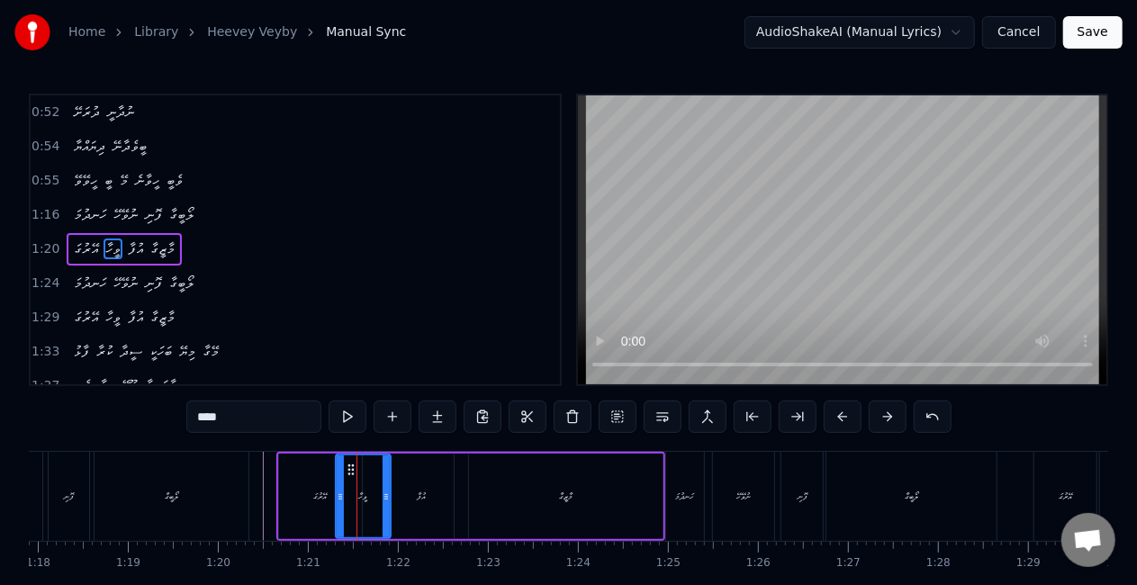
click at [384, 500] on icon at bounding box center [386, 497] width 7 height 14
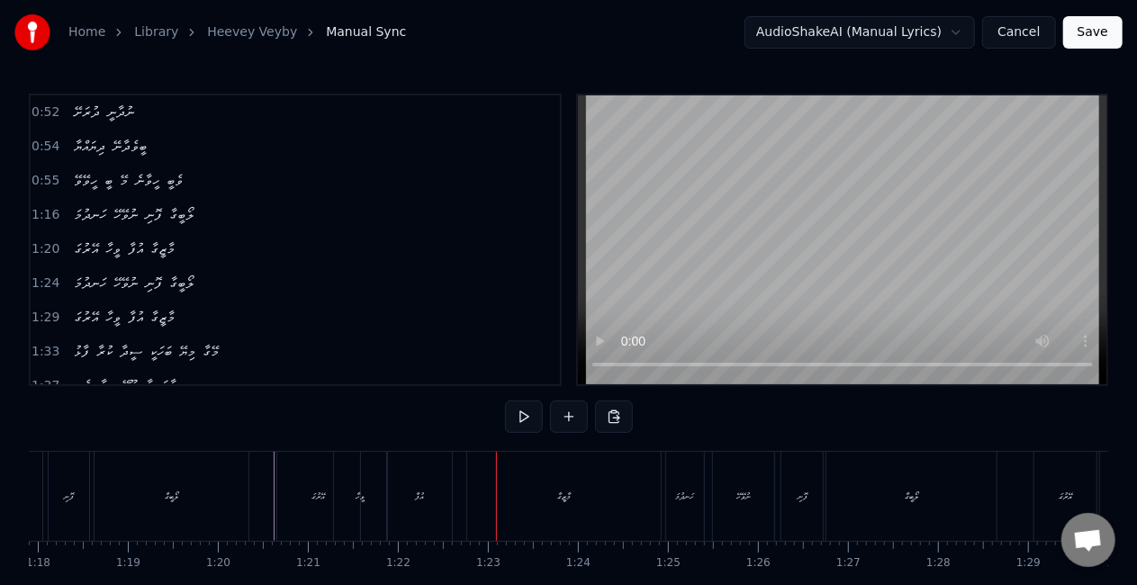
click at [437, 497] on div "އުފާ" at bounding box center [419, 496] width 65 height 89
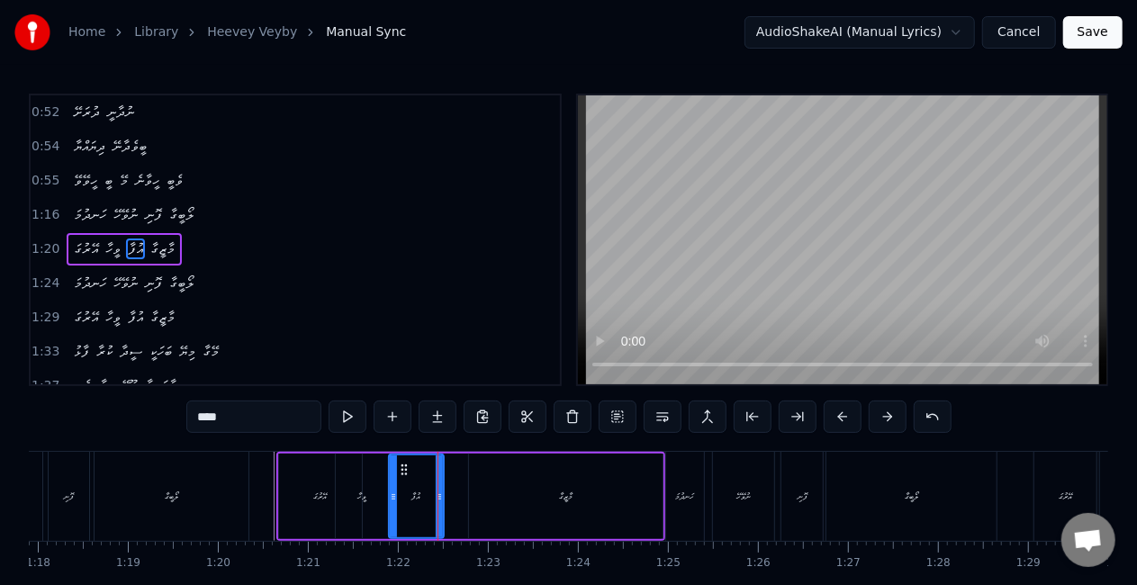
drag, startPoint x: 446, startPoint y: 491, endPoint x: 436, endPoint y: 488, distance: 11.4
click at [436, 490] on icon at bounding box center [439, 497] width 7 height 14
drag, startPoint x: 342, startPoint y: 495, endPoint x: 387, endPoint y: 452, distance: 62.4
click at [342, 494] on div "ވީހާ" at bounding box center [362, 497] width 53 height 86
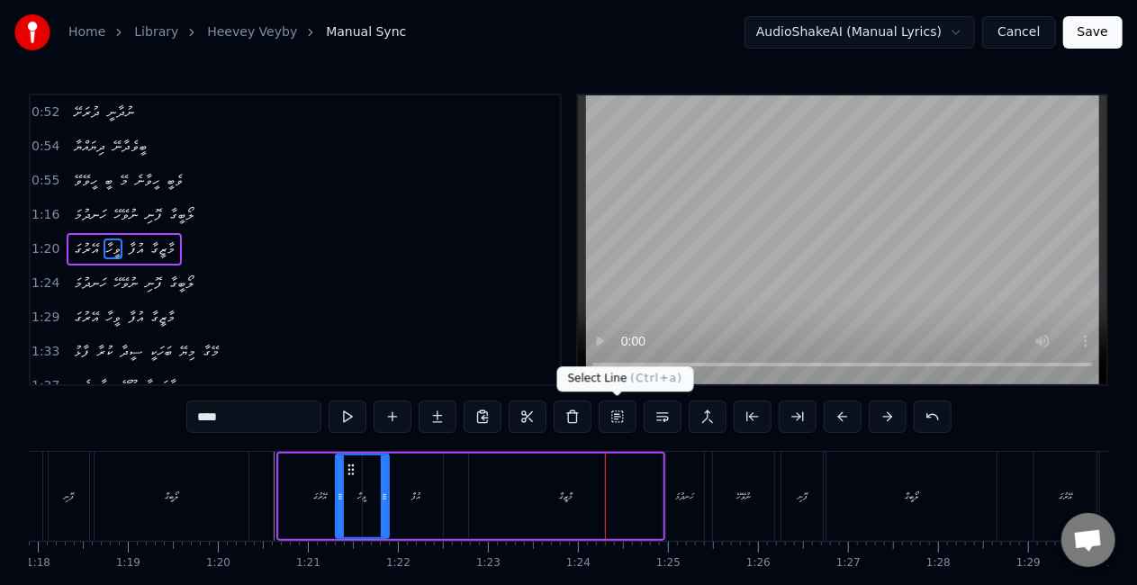
click at [621, 477] on div "މާޒީގާ" at bounding box center [566, 497] width 194 height 86
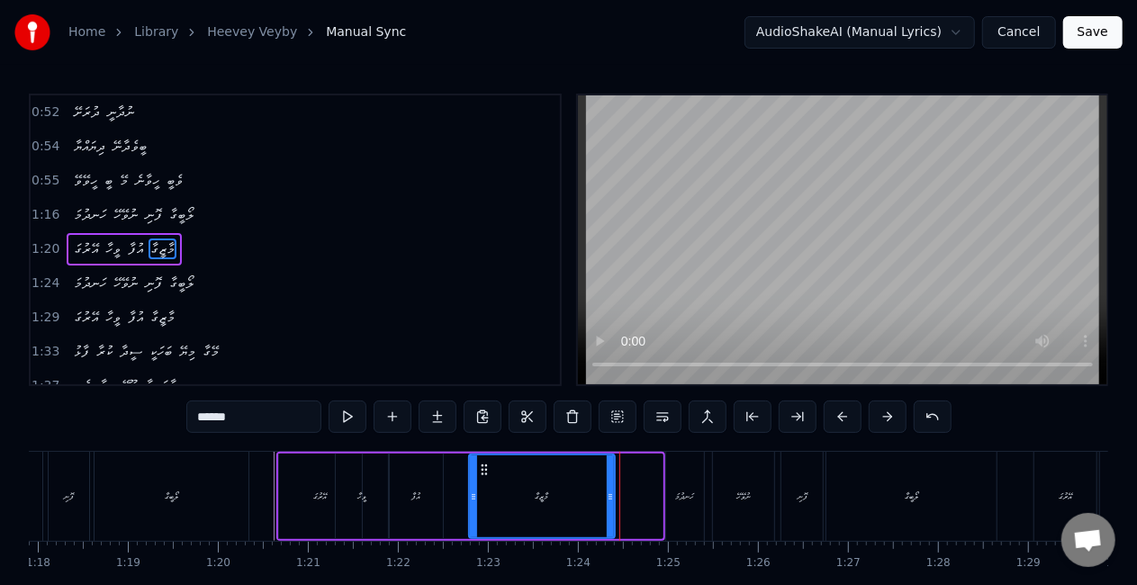
drag, startPoint x: 650, startPoint y: 498, endPoint x: 607, endPoint y: 491, distance: 43.8
click at [608, 491] on icon at bounding box center [610, 497] width 7 height 14
drag, startPoint x: 421, startPoint y: 501, endPoint x: 473, endPoint y: 437, distance: 82.6
click at [421, 500] on div "އުފާ" at bounding box center [416, 497] width 54 height 86
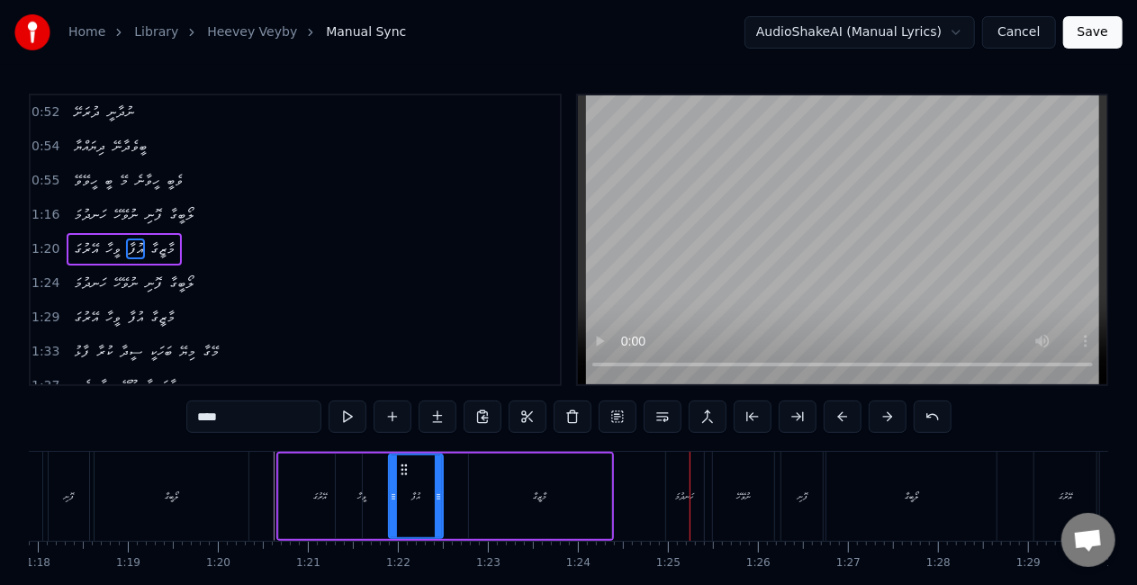
click at [221, 504] on div "ލޯބީގާ" at bounding box center [172, 496] width 154 height 89
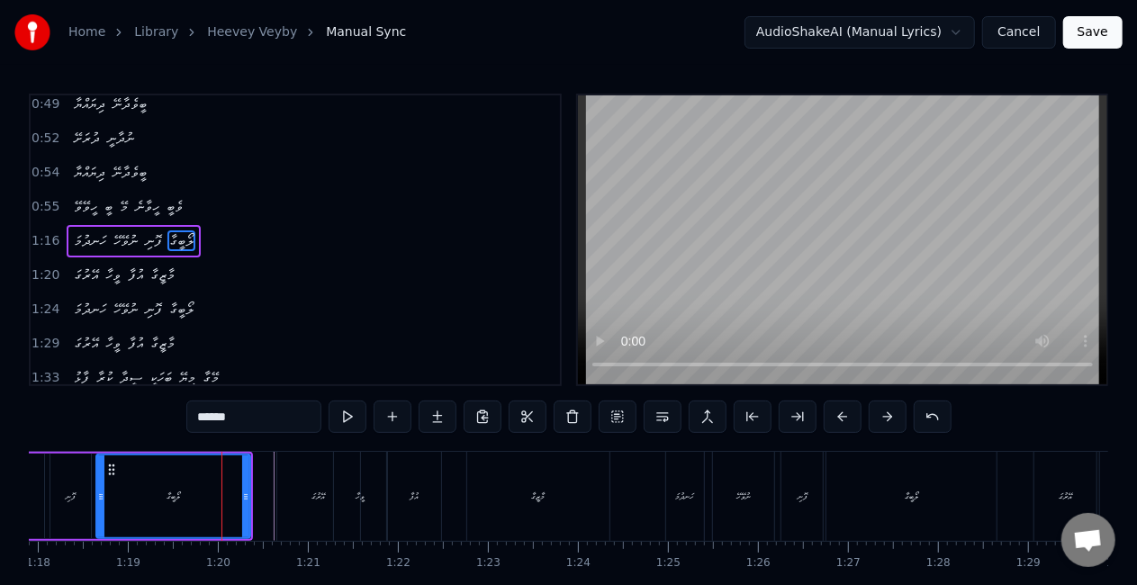
scroll to position [309, 0]
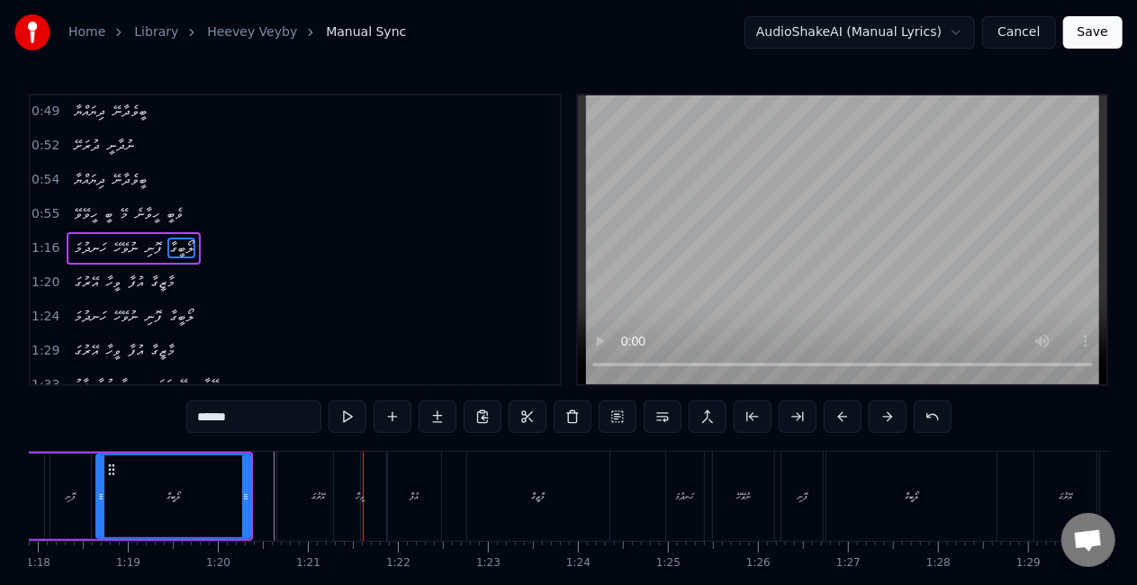
click at [293, 497] on div "އޭރުގަ" at bounding box center [318, 496] width 83 height 89
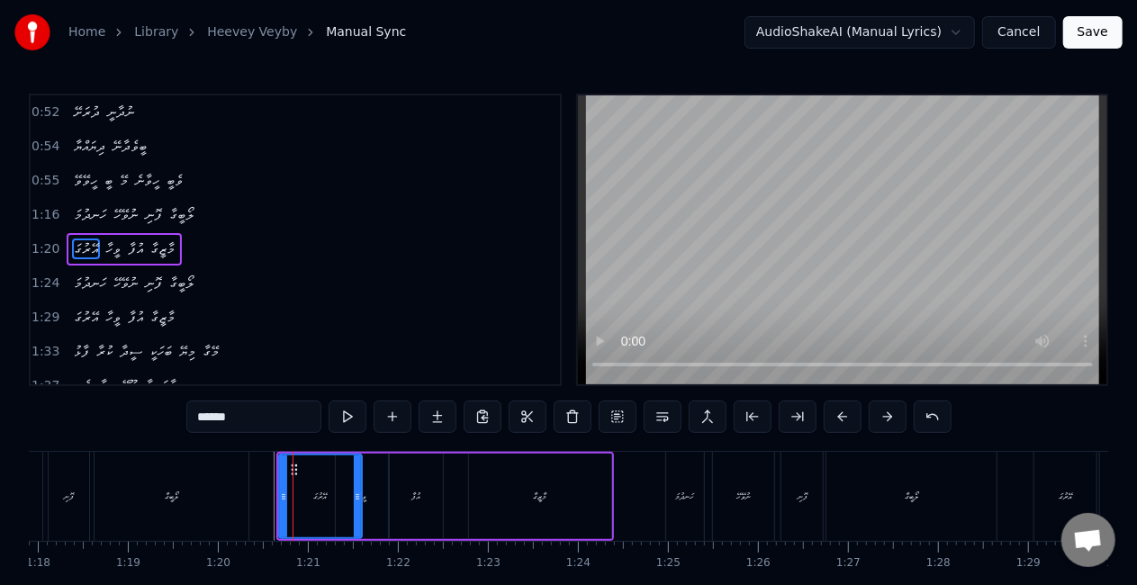
scroll to position [342, 0]
drag, startPoint x: 295, startPoint y: 464, endPoint x: 286, endPoint y: 463, distance: 9.2
click at [286, 463] on icon at bounding box center [287, 470] width 14 height 14
click at [245, 480] on div "ލޯބީގާ" at bounding box center [172, 496] width 154 height 89
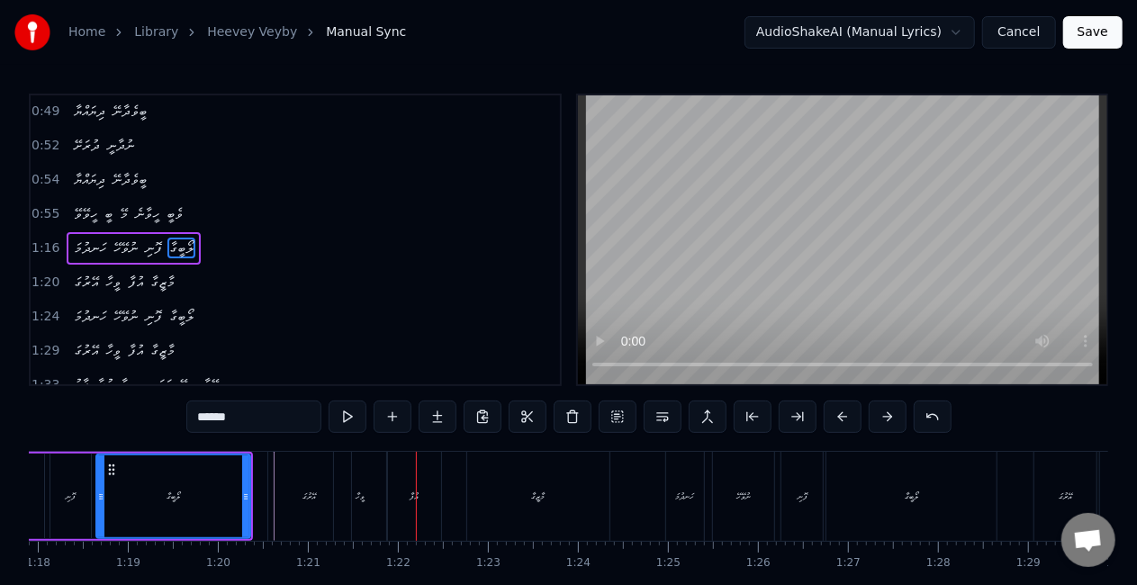
click at [374, 479] on div "ވީހާ" at bounding box center [360, 496] width 53 height 89
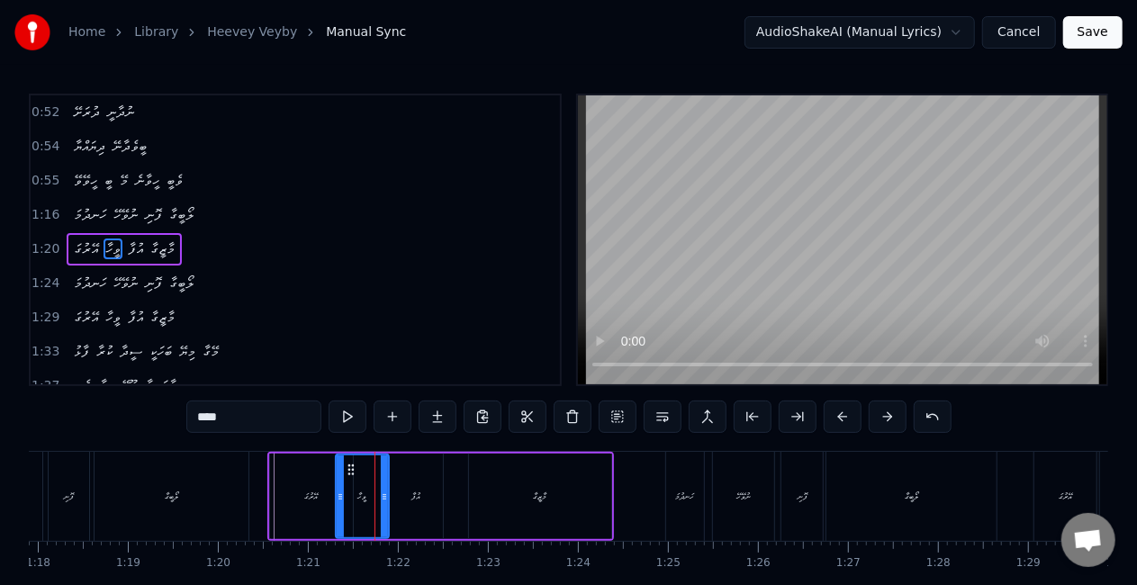
scroll to position [342, 0]
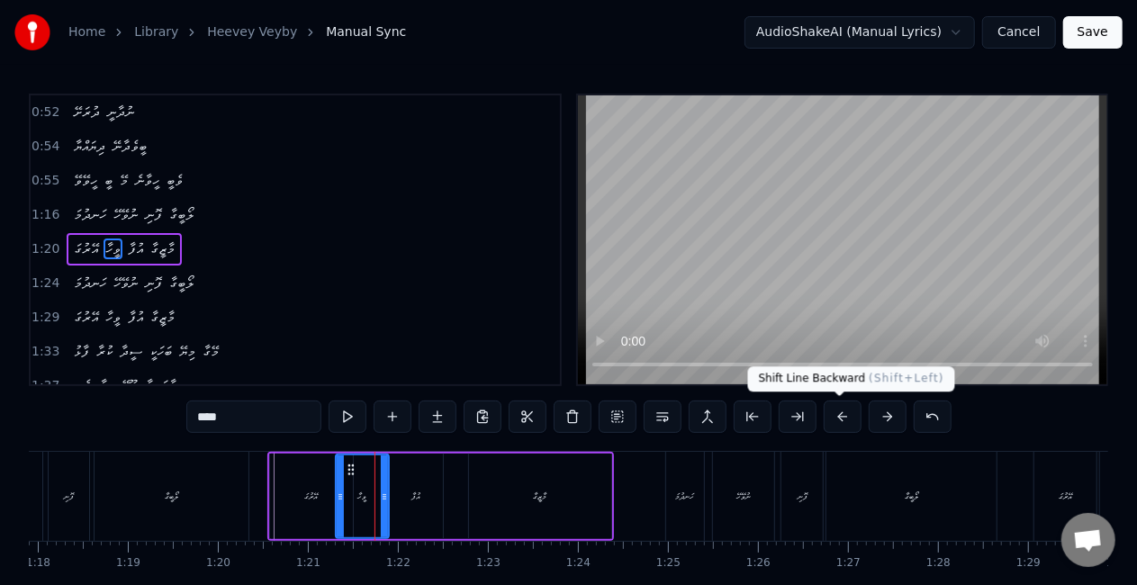
drag, startPoint x: 834, startPoint y: 414, endPoint x: 817, endPoint y: 408, distance: 18.2
click at [835, 414] on button at bounding box center [843, 417] width 38 height 32
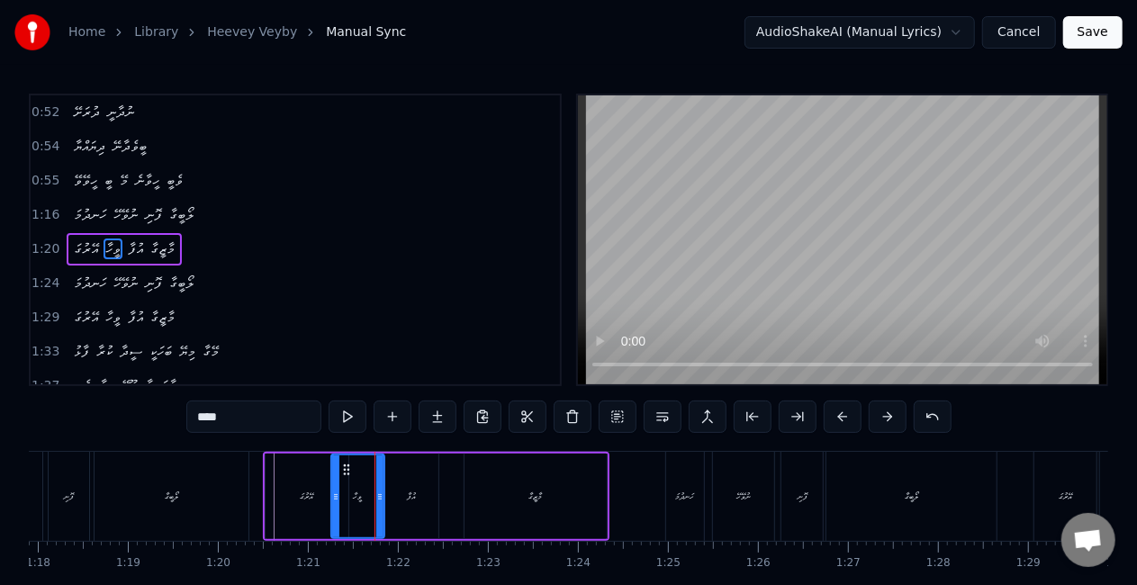
click at [297, 511] on div "އޭރުގަ" at bounding box center [307, 497] width 83 height 86
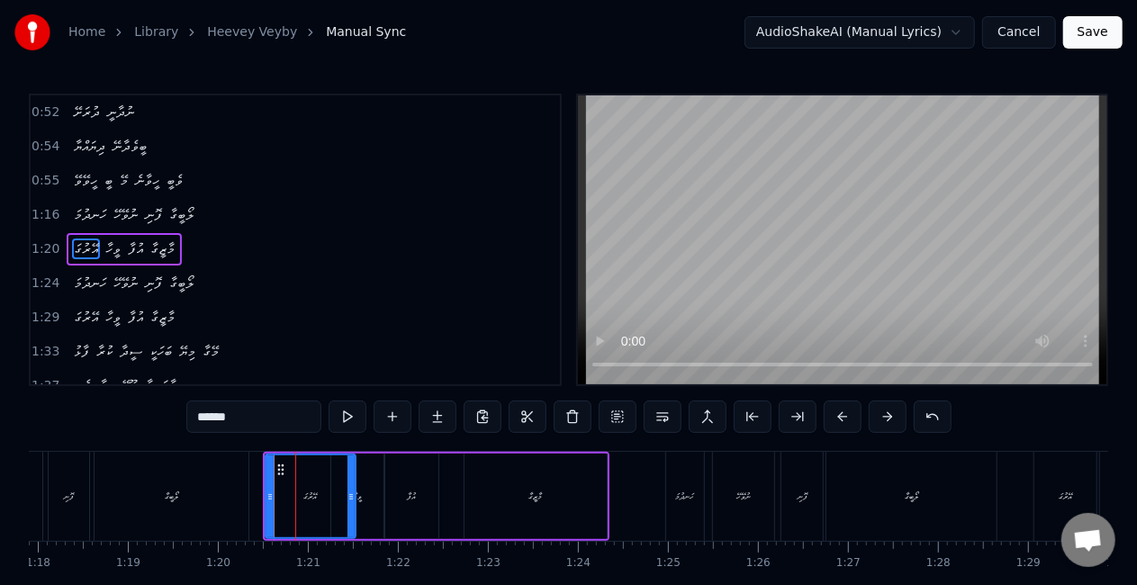
click at [353, 500] on icon at bounding box center [350, 497] width 7 height 14
click at [272, 501] on icon at bounding box center [269, 497] width 7 height 14
click at [388, 511] on div "އުފާ" at bounding box center [411, 497] width 54 height 86
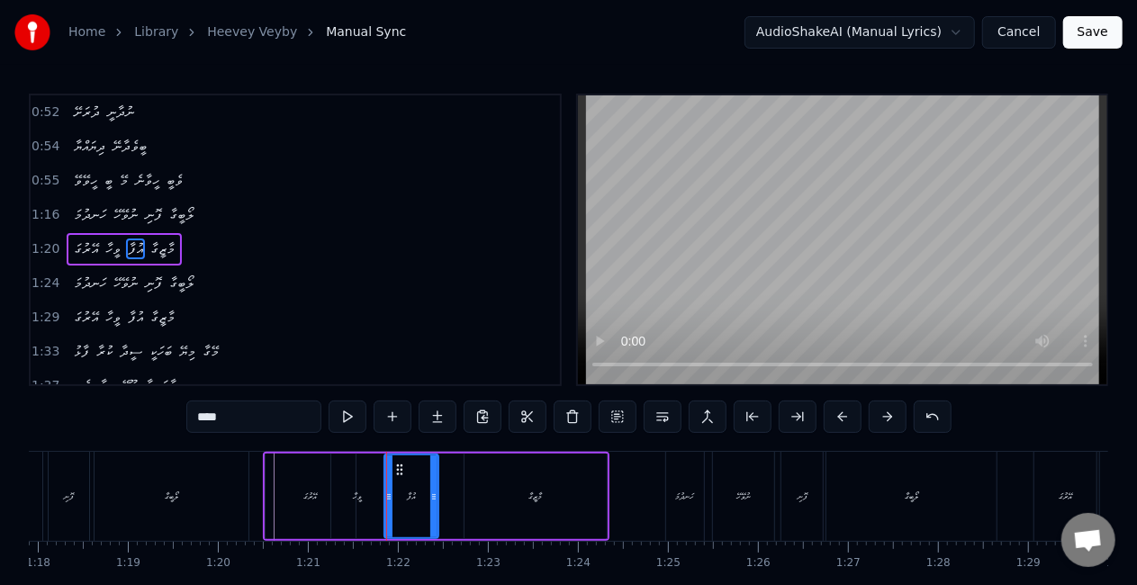
click at [340, 511] on div "ވީހާ" at bounding box center [357, 497] width 53 height 86
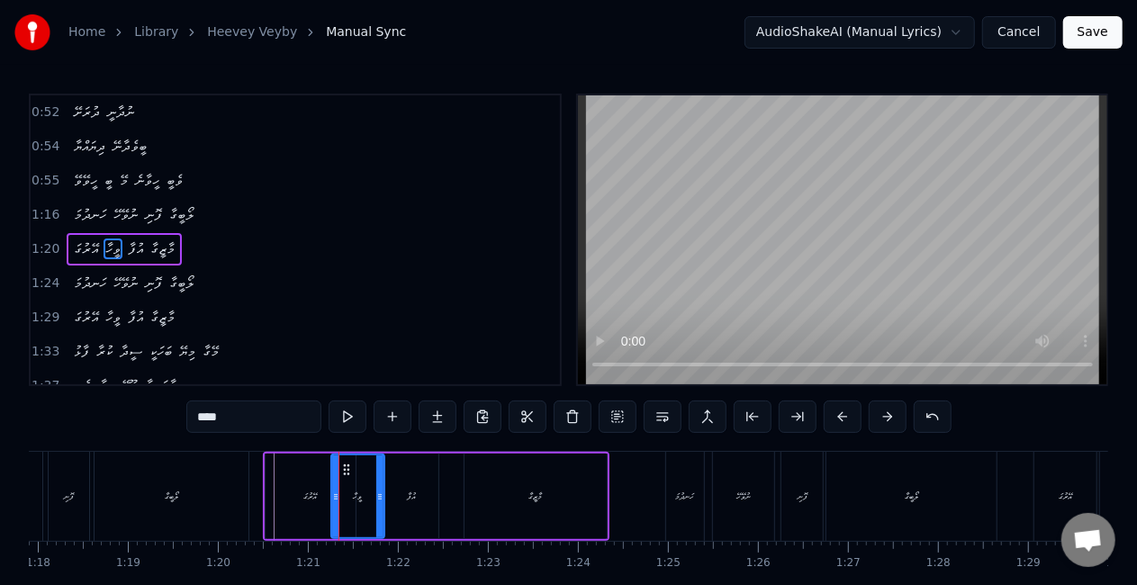
click at [284, 500] on div "އޭރުގަ" at bounding box center [311, 497] width 90 height 86
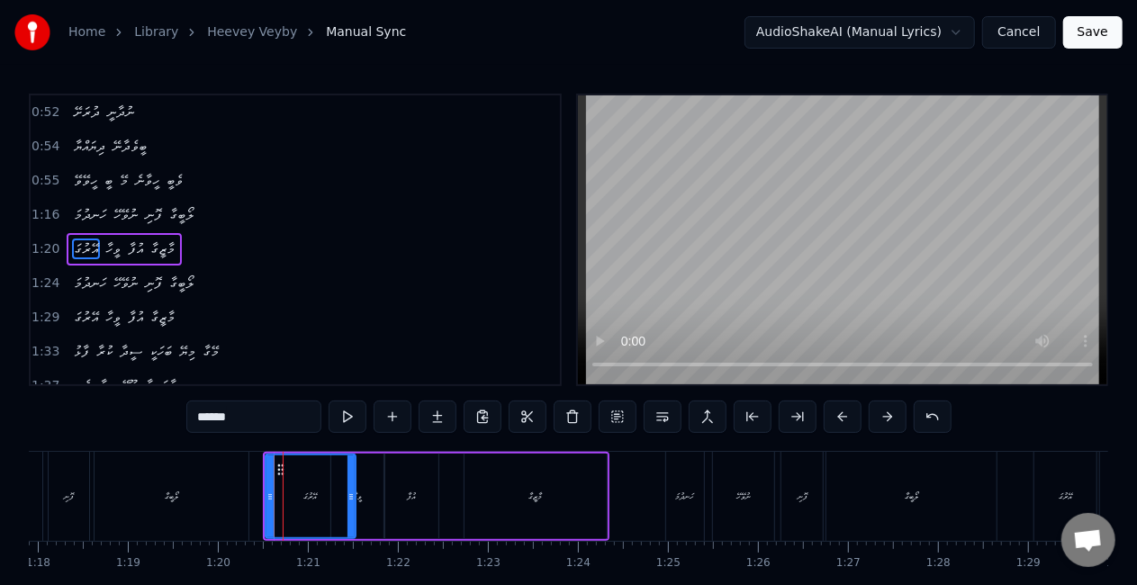
click at [214, 500] on div "ލޯބީގާ" at bounding box center [172, 496] width 154 height 89
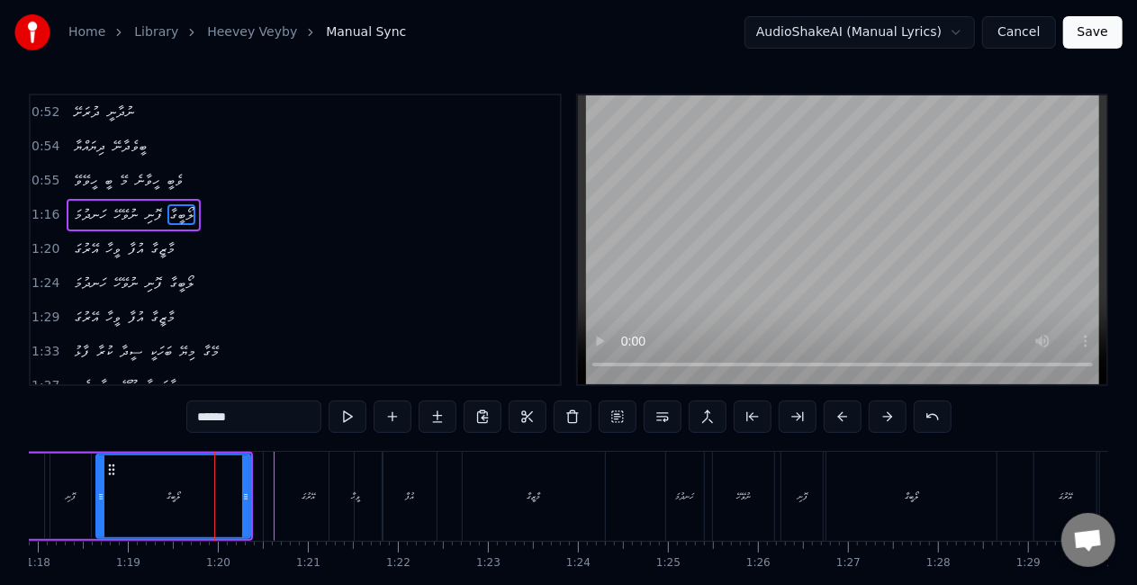
scroll to position [309, 0]
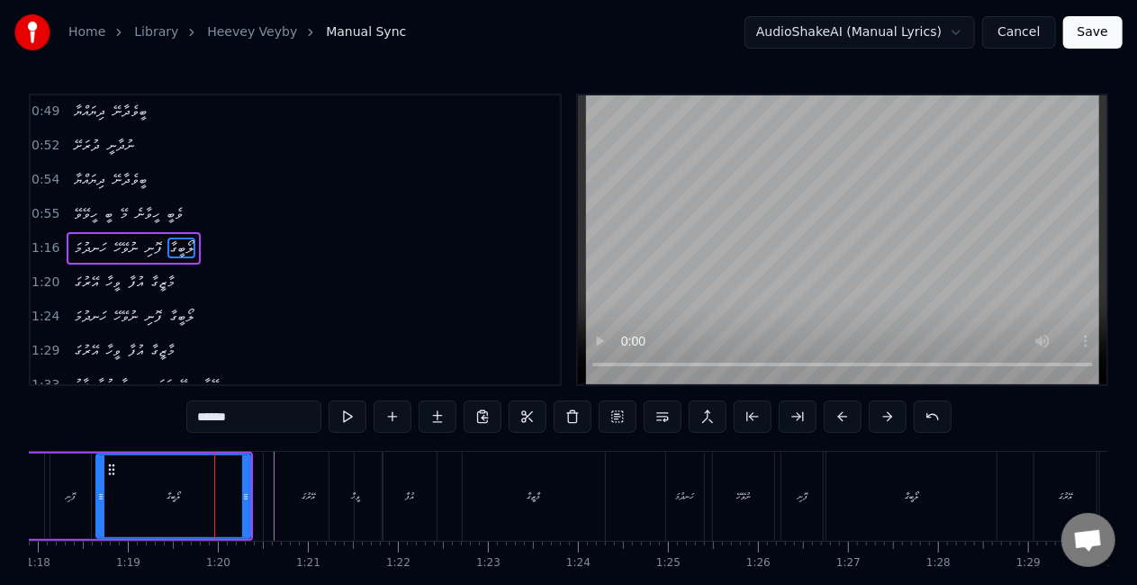
click at [283, 500] on div "އޭރުގަ" at bounding box center [309, 496] width 90 height 89
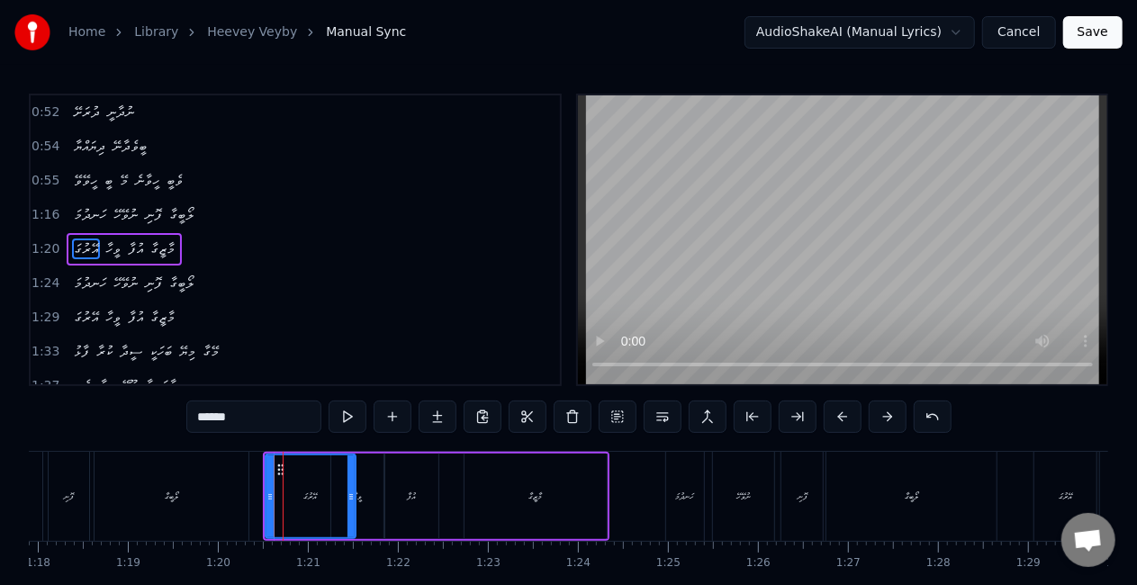
scroll to position [342, 0]
drag, startPoint x: 350, startPoint y: 508, endPoint x: 335, endPoint y: 503, distance: 15.9
click at [335, 503] on div at bounding box center [335, 496] width 7 height 82
click at [363, 495] on div "ވީހާ" at bounding box center [357, 497] width 53 height 86
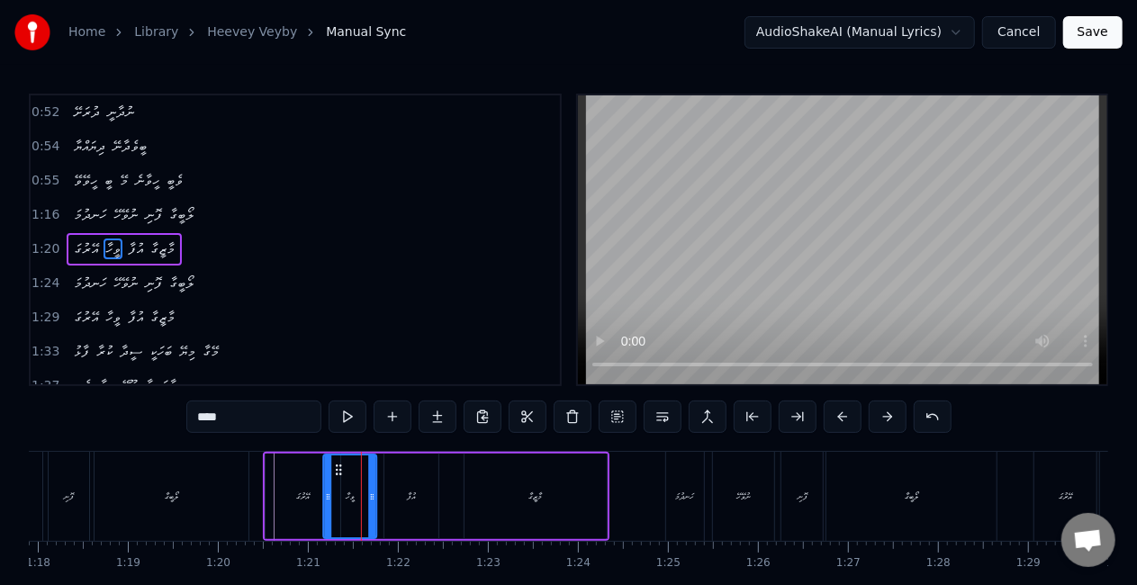
click at [341, 467] on icon at bounding box center [338, 470] width 14 height 14
click at [396, 498] on div "އުފާ" at bounding box center [411, 497] width 54 height 86
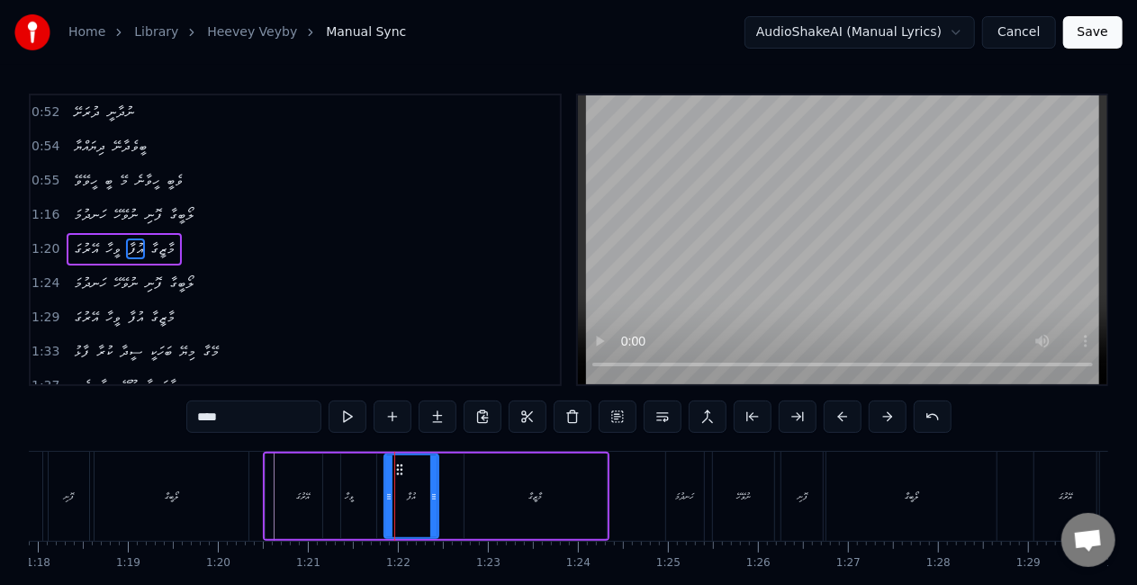
click at [389, 461] on div "އުފާ" at bounding box center [411, 496] width 52 height 82
click at [394, 468] on icon at bounding box center [394, 470] width 14 height 14
drag, startPoint x: 529, startPoint y: 487, endPoint x: 518, endPoint y: 477, distance: 14.7
click at [528, 487] on div "މާޒީގާ" at bounding box center [535, 497] width 142 height 86
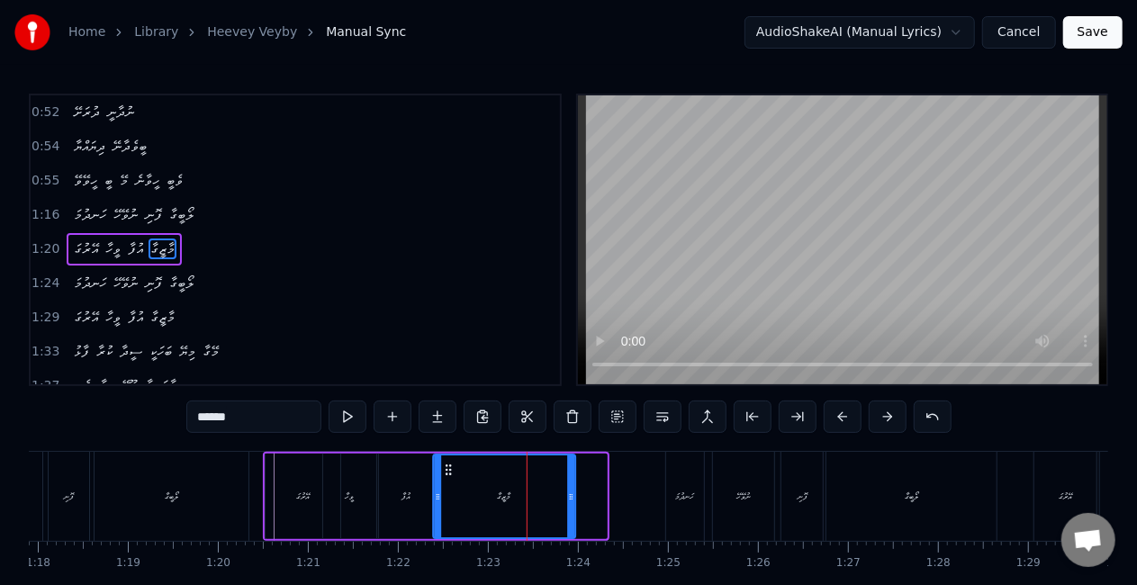
drag, startPoint x: 476, startPoint y: 467, endPoint x: 446, endPoint y: 464, distance: 30.7
click at [446, 464] on icon at bounding box center [448, 470] width 14 height 14
click at [221, 491] on div "ލޯބީގާ" at bounding box center [172, 496] width 154 height 89
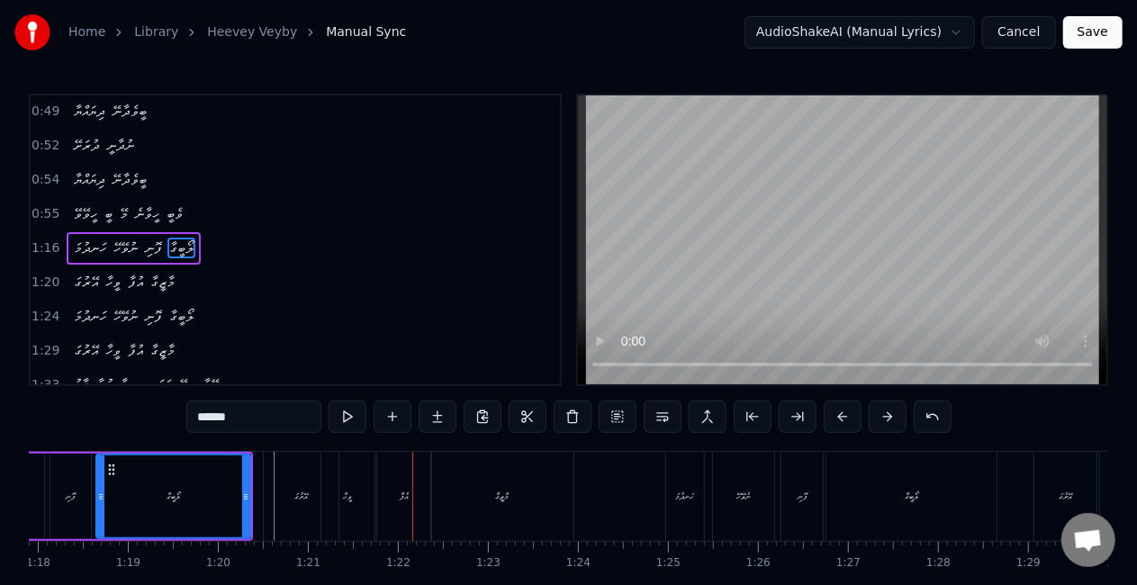
click at [353, 493] on div "ވީހާ" at bounding box center [347, 496] width 53 height 89
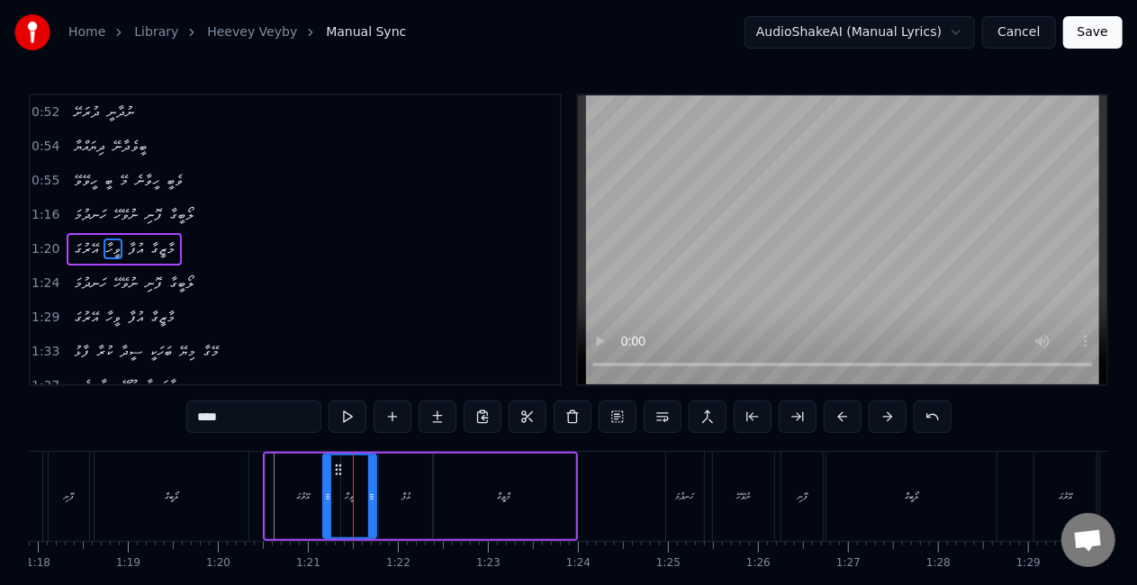
scroll to position [342, 0]
click at [366, 495] on icon at bounding box center [369, 497] width 7 height 14
click at [322, 494] on icon at bounding box center [321, 497] width 7 height 14
click at [290, 497] on div "އޭރުގަ" at bounding box center [303, 497] width 75 height 86
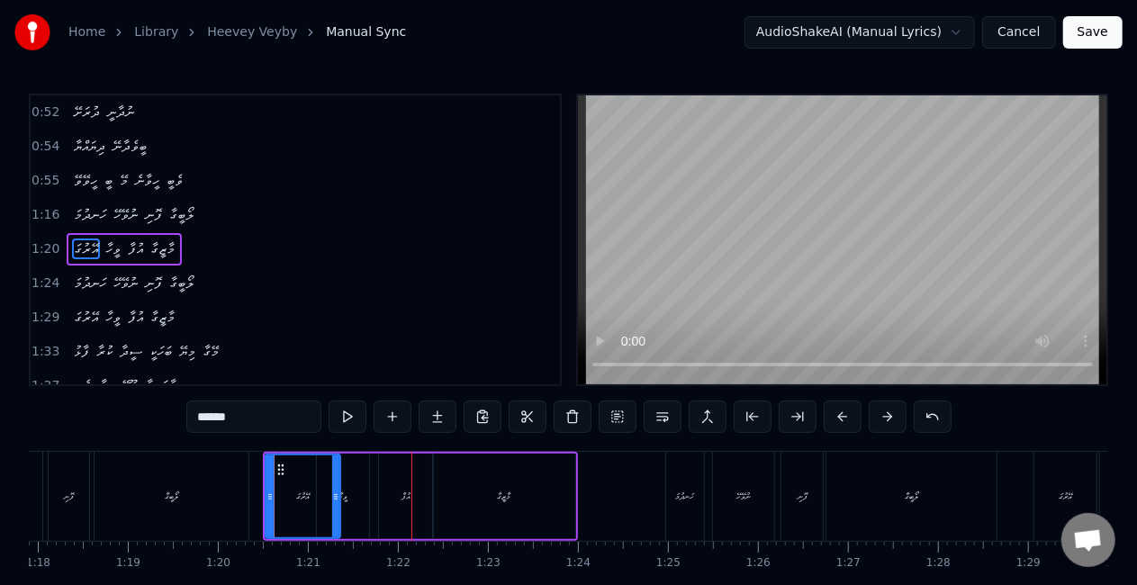
click at [346, 491] on div "ވީހާ" at bounding box center [342, 497] width 9 height 14
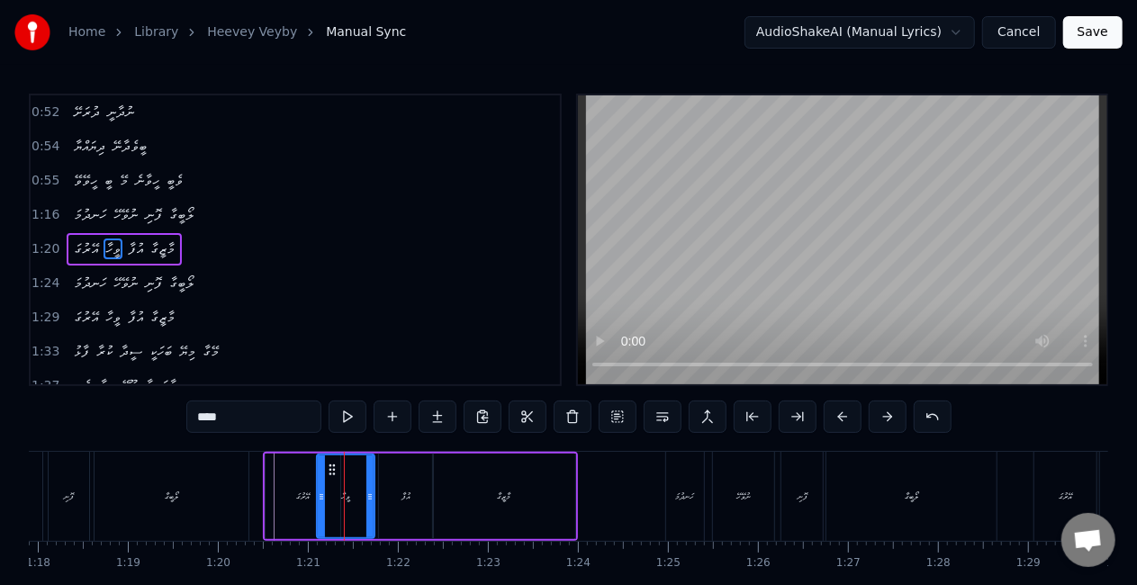
click at [369, 500] on icon at bounding box center [369, 497] width 7 height 14
click at [353, 409] on button at bounding box center [348, 417] width 38 height 32
click at [269, 508] on div "އޭރުގަ" at bounding box center [303, 497] width 75 height 86
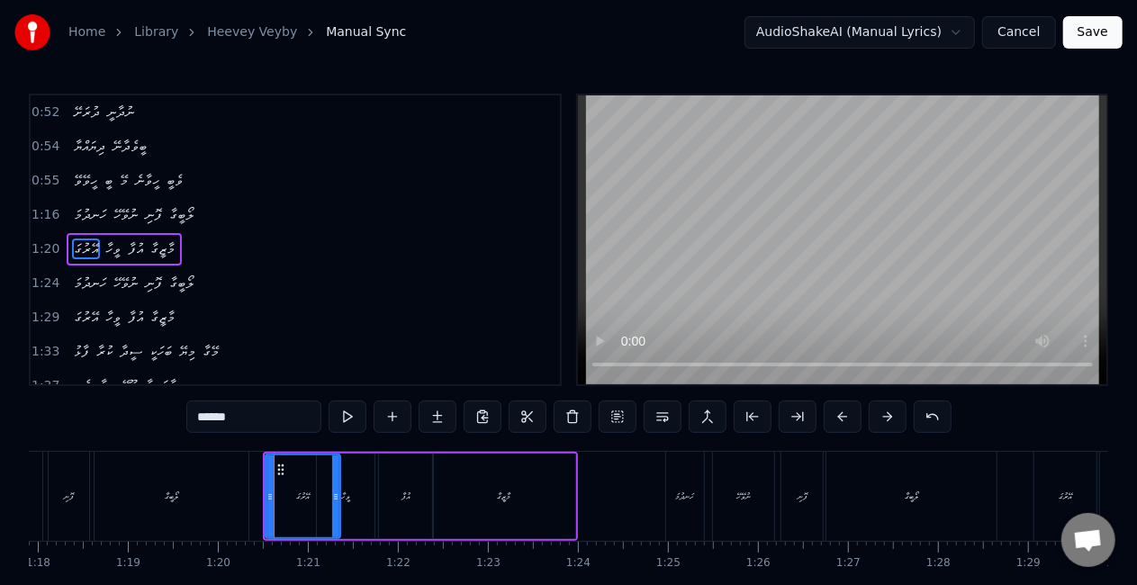
click at [346, 502] on div "ވީހާ" at bounding box center [345, 497] width 9 height 14
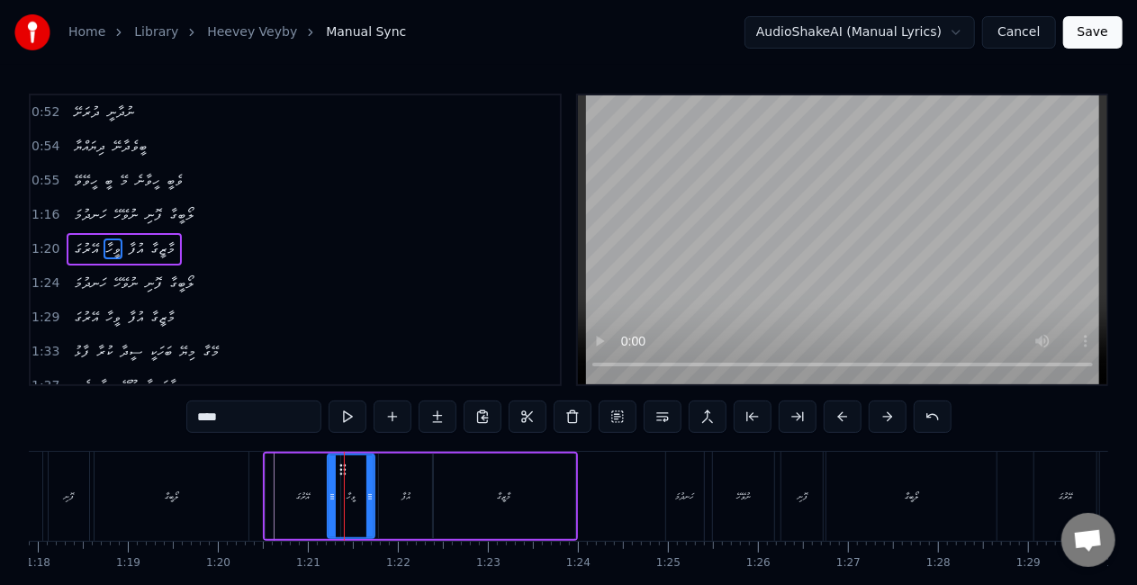
drag, startPoint x: 322, startPoint y: 495, endPoint x: 333, endPoint y: 500, distance: 12.1
click at [333, 500] on icon at bounding box center [332, 497] width 7 height 14
click at [350, 419] on button at bounding box center [348, 417] width 38 height 32
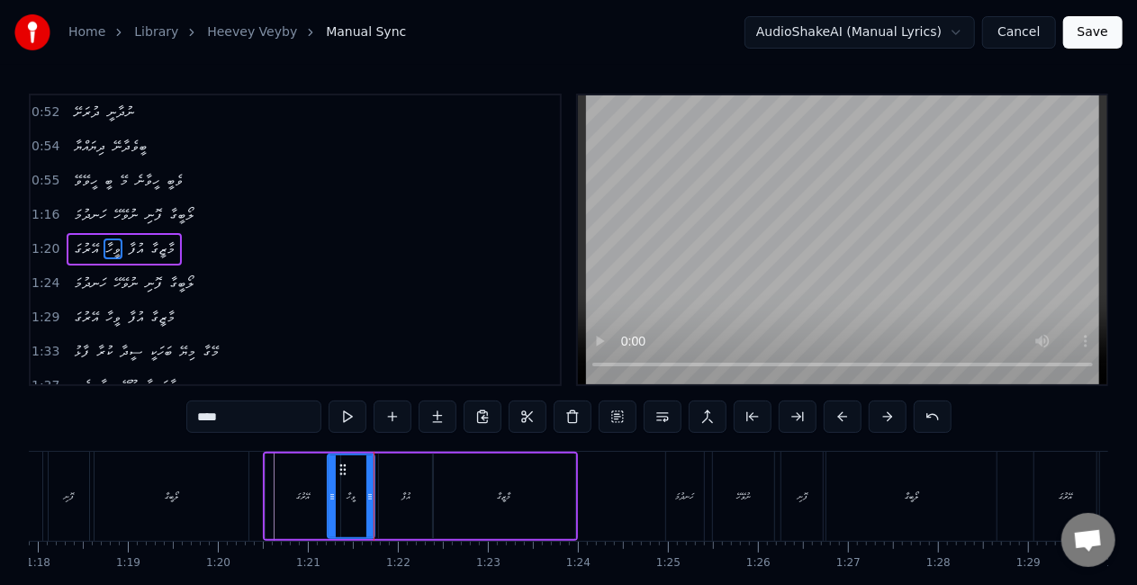
click at [299, 466] on div "އޭރުގަ" at bounding box center [303, 497] width 75 height 86
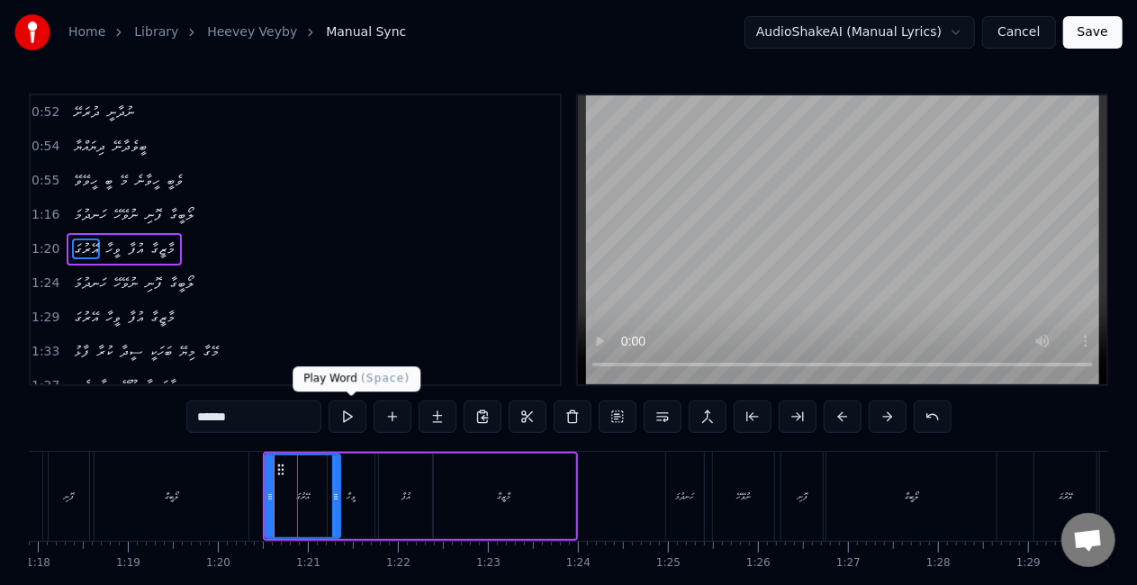
click at [354, 410] on button at bounding box center [348, 417] width 38 height 32
click at [329, 484] on div "އޭރުގަ" at bounding box center [301, 496] width 71 height 82
click at [348, 418] on button at bounding box center [348, 417] width 38 height 32
click at [328, 475] on div at bounding box center [328, 496] width 7 height 82
click at [349, 421] on button at bounding box center [348, 417] width 38 height 32
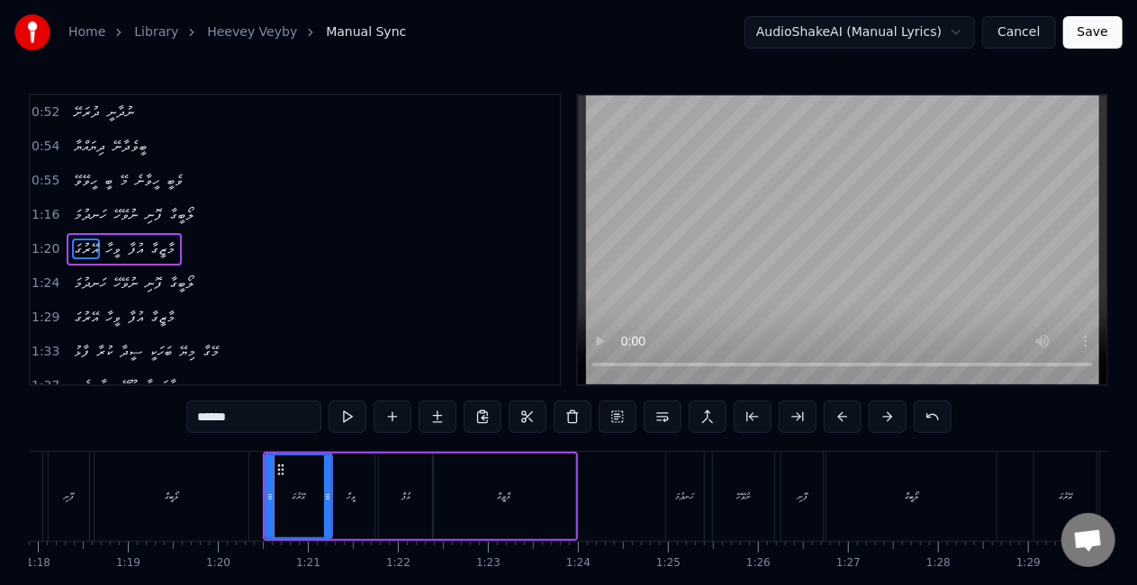
click at [338, 485] on div "ވީހާ" at bounding box center [351, 497] width 47 height 86
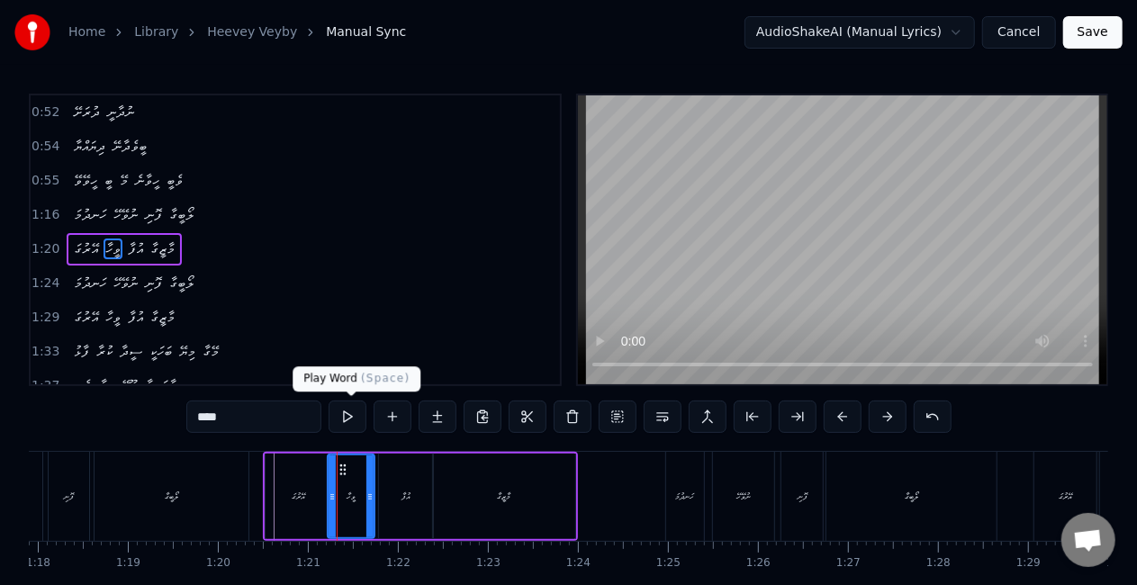
click at [350, 422] on button at bounding box center [348, 417] width 38 height 32
click at [373, 470] on div at bounding box center [371, 496] width 7 height 82
click at [409, 476] on div "އުފާ" at bounding box center [406, 497] width 54 height 86
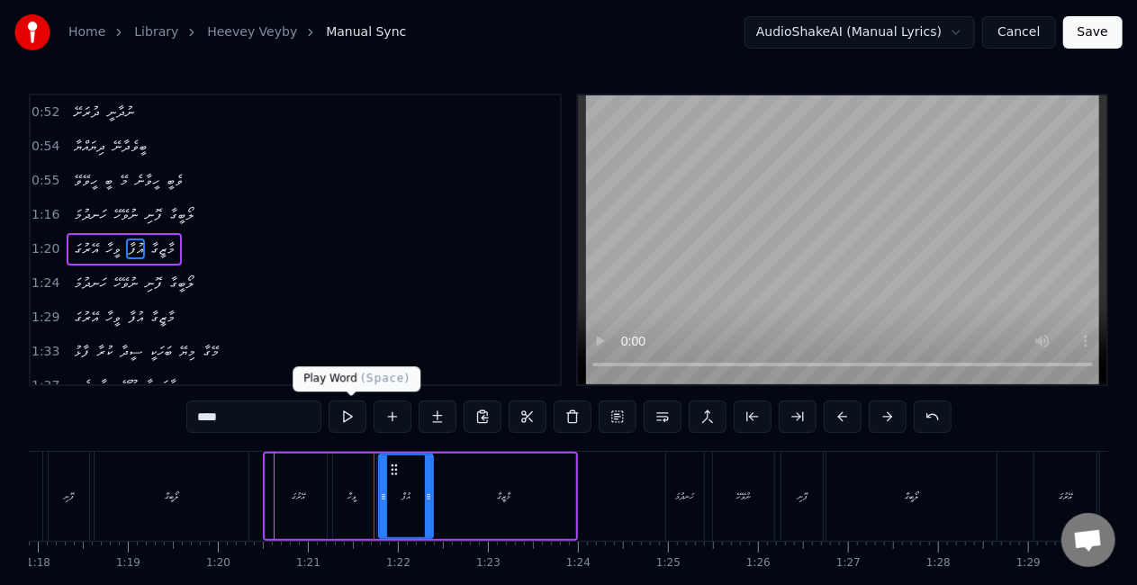
click at [351, 412] on button at bounding box center [348, 417] width 38 height 32
click at [423, 496] on icon at bounding box center [426, 497] width 7 height 14
click at [346, 420] on button at bounding box center [348, 417] width 38 height 32
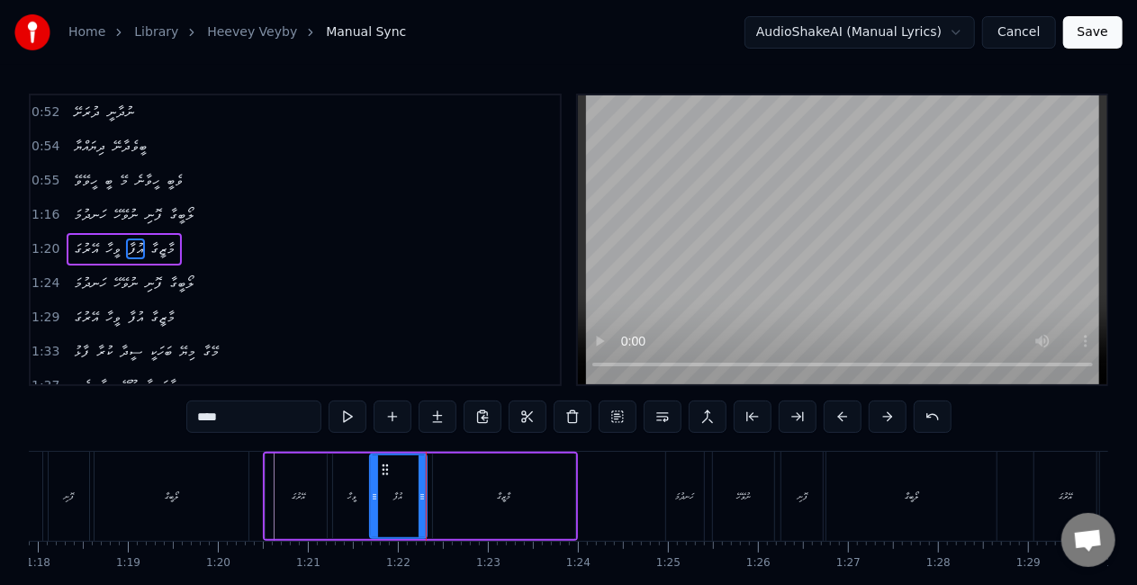
click at [374, 492] on icon at bounding box center [374, 497] width 7 height 14
click at [353, 418] on button at bounding box center [348, 417] width 38 height 32
click at [547, 506] on div "މާޒީގާ" at bounding box center [504, 497] width 142 height 86
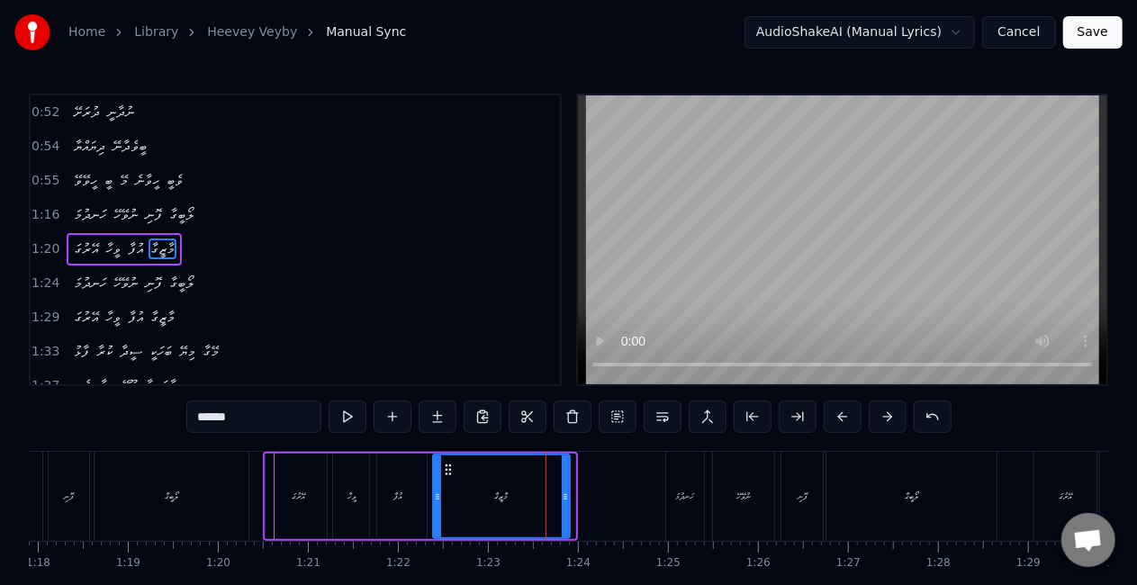
drag, startPoint x: 567, startPoint y: 500, endPoint x: 548, endPoint y: 496, distance: 19.4
click at [562, 496] on icon at bounding box center [565, 497] width 7 height 14
drag, startPoint x: 408, startPoint y: 511, endPoint x: 448, endPoint y: 435, distance: 86.6
click at [409, 508] on div "އުފާ" at bounding box center [398, 497] width 57 height 86
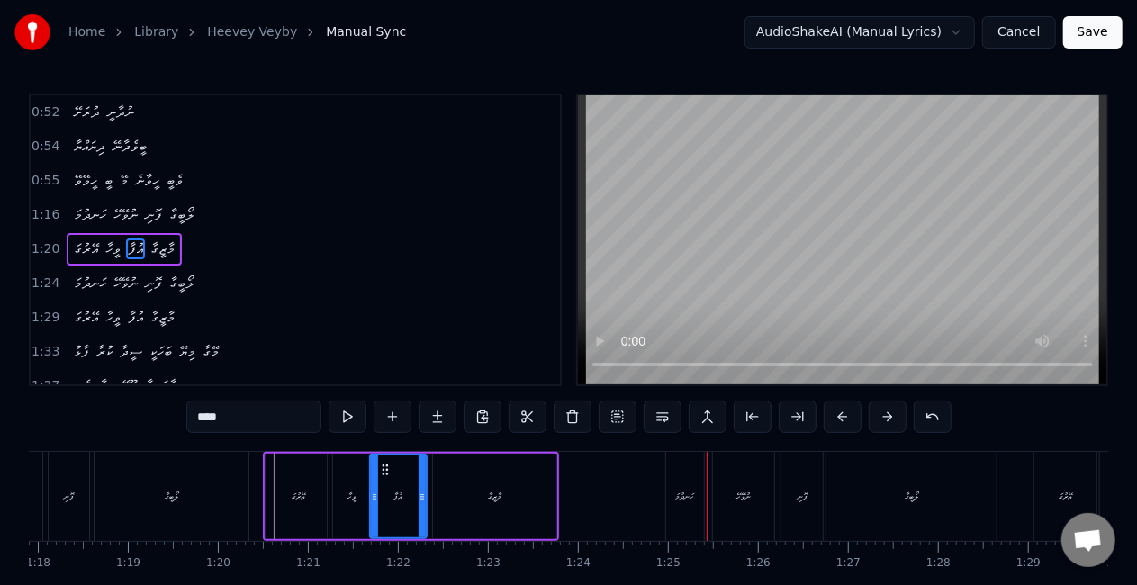
click at [692, 500] on div "ހަނދުމަ" at bounding box center [684, 497] width 19 height 14
type input "*******"
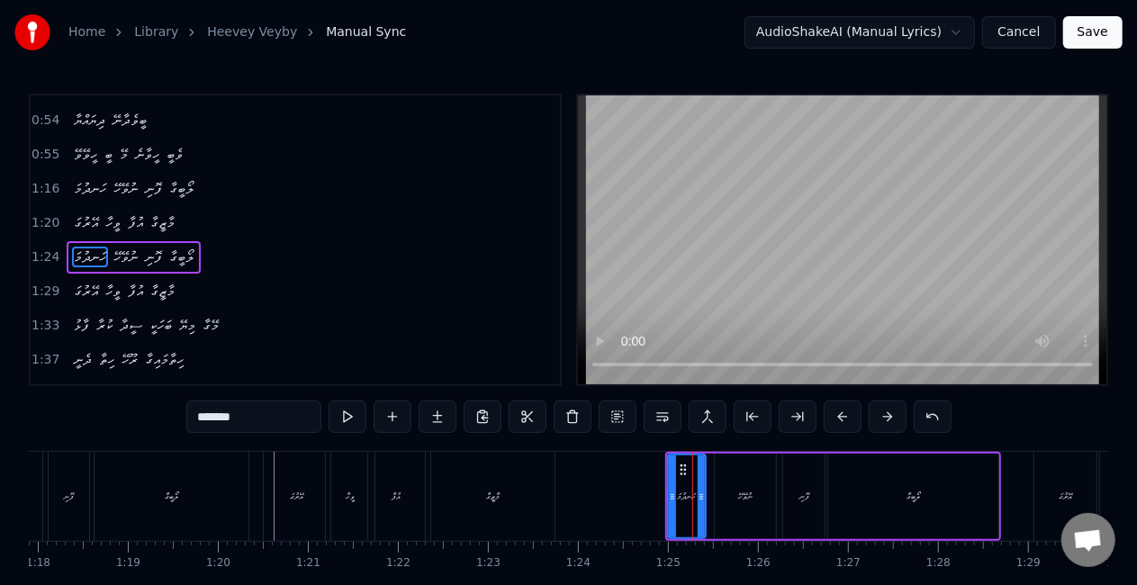
scroll to position [376, 0]
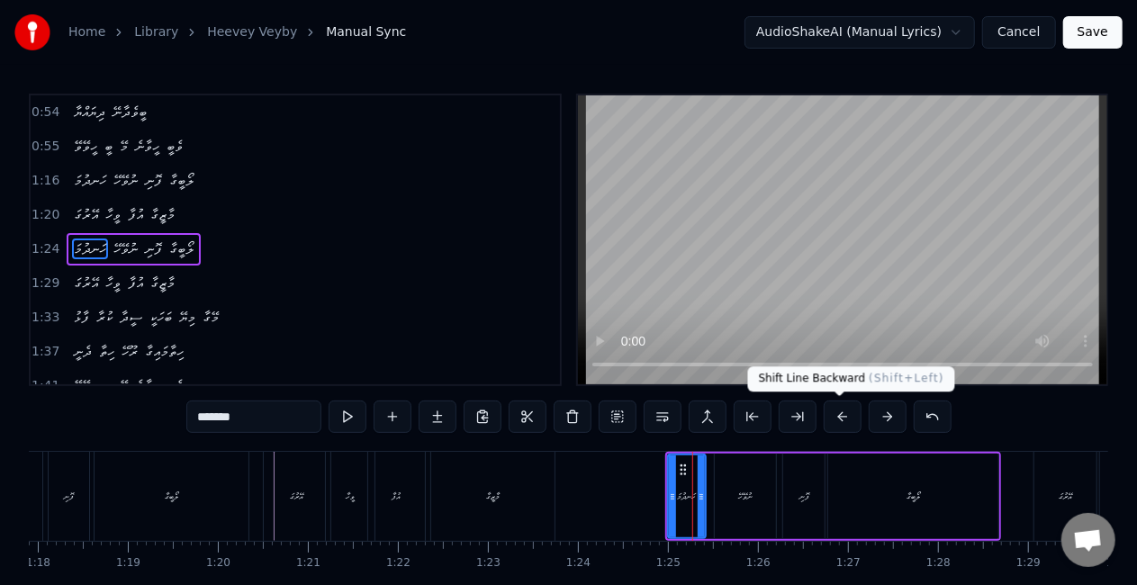
click at [839, 416] on button at bounding box center [843, 417] width 38 height 32
click at [838, 416] on button at bounding box center [843, 417] width 38 height 32
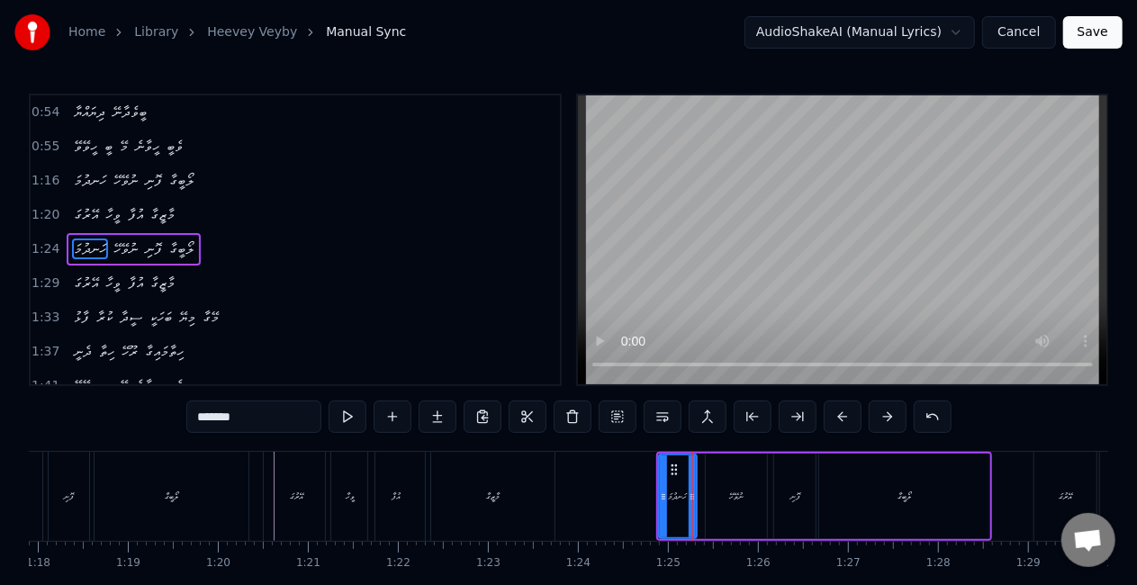
click at [838, 416] on button at bounding box center [843, 417] width 38 height 32
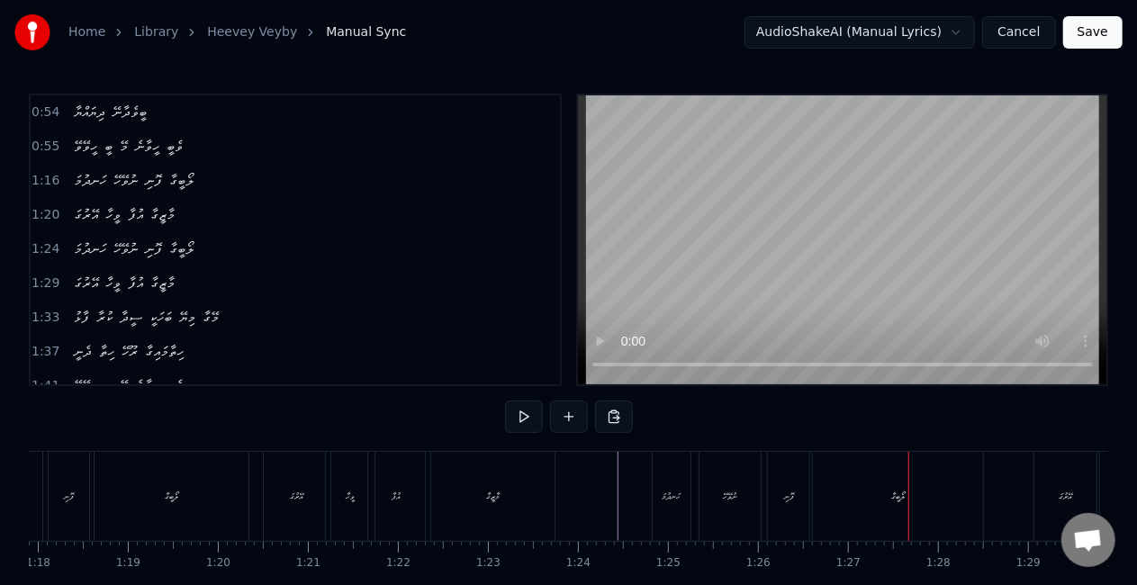
click at [657, 480] on div "ހަނދުމަ" at bounding box center [672, 496] width 38 height 89
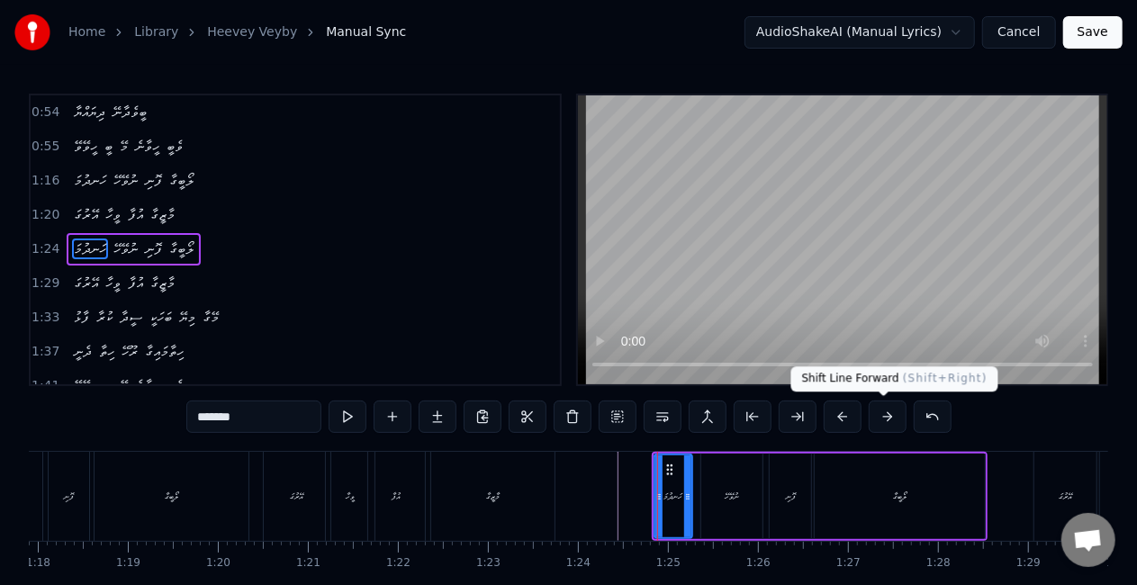
click at [877, 415] on button at bounding box center [888, 417] width 38 height 32
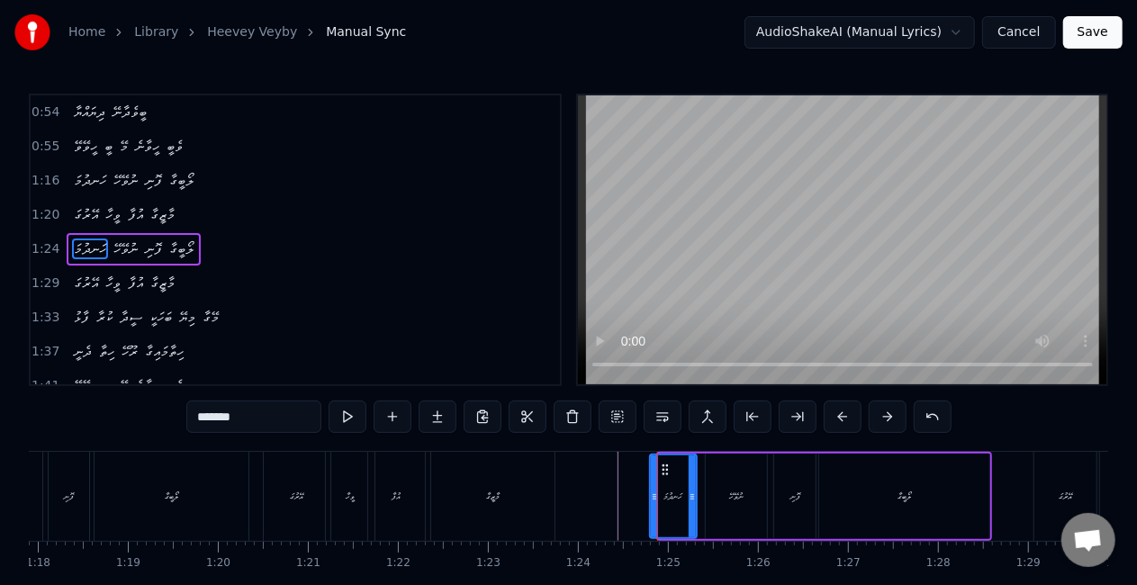
drag, startPoint x: 662, startPoint y: 503, endPoint x: 653, endPoint y: 501, distance: 9.2
click at [653, 501] on div at bounding box center [654, 496] width 7 height 82
click at [698, 502] on icon at bounding box center [697, 497] width 7 height 14
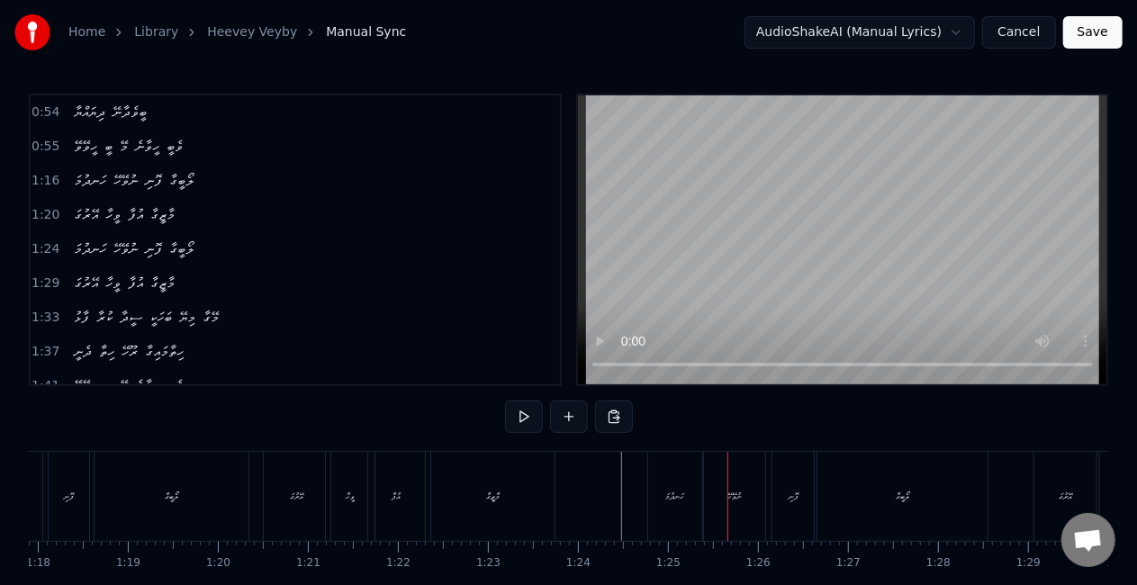
click at [670, 484] on div "ހަނދުމަ" at bounding box center [675, 496] width 54 height 89
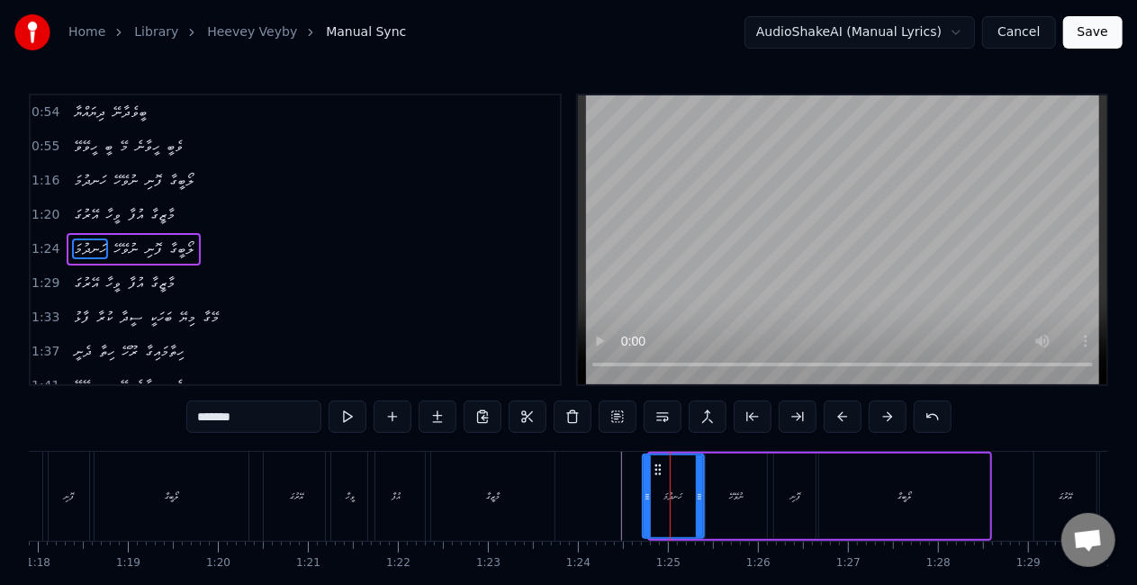
drag, startPoint x: 653, startPoint y: 496, endPoint x: 639, endPoint y: 493, distance: 14.7
click at [644, 495] on icon at bounding box center [647, 497] width 7 height 14
drag, startPoint x: 610, startPoint y: 487, endPoint x: 604, endPoint y: 439, distance: 48.1
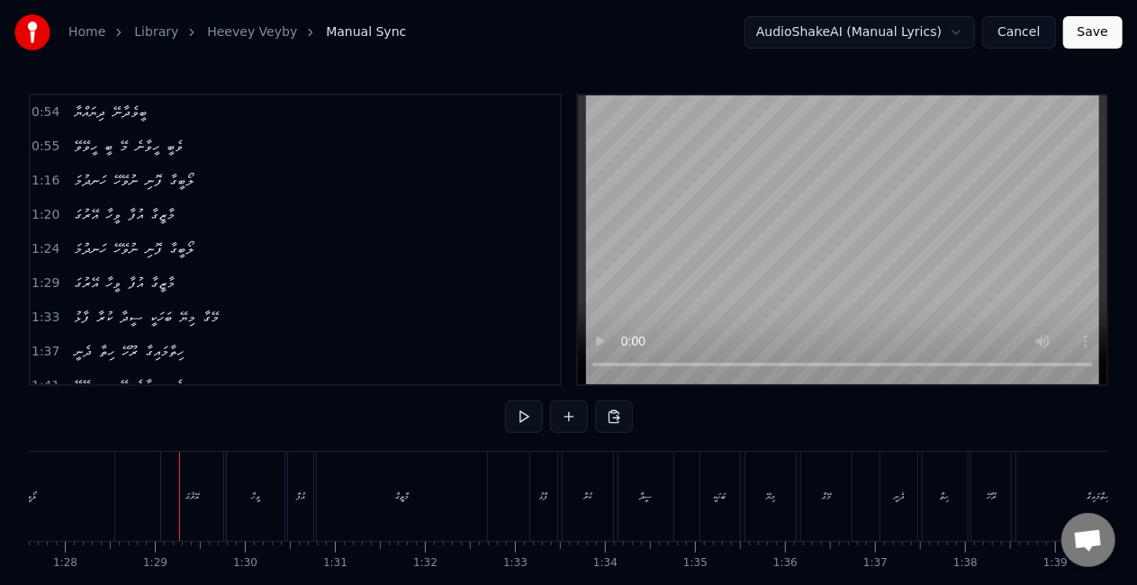
scroll to position [0, 7929]
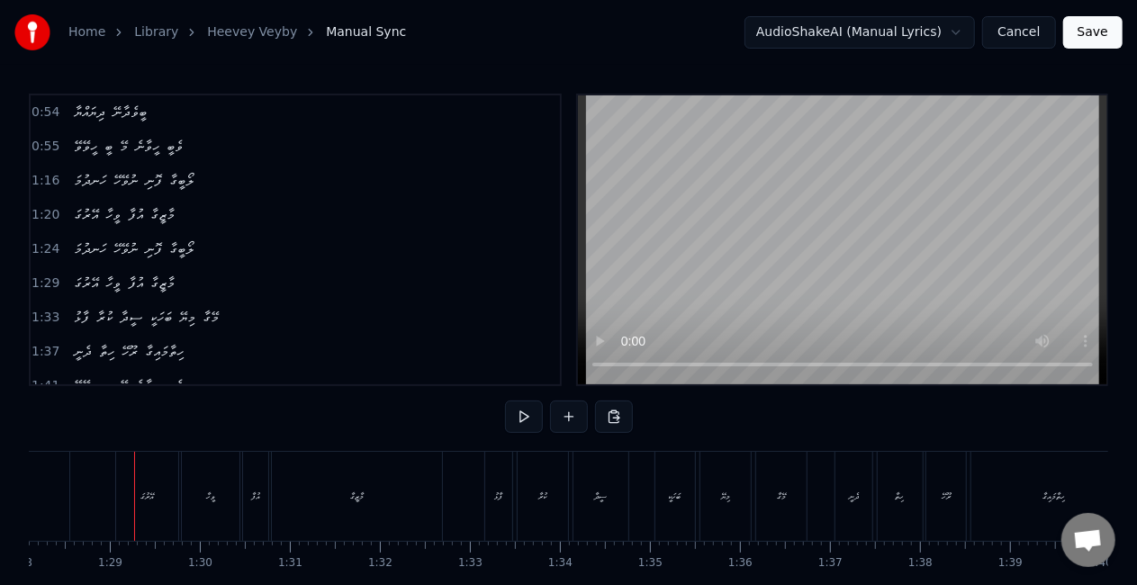
click at [194, 500] on div "ވީހާ" at bounding box center [211, 496] width 58 height 89
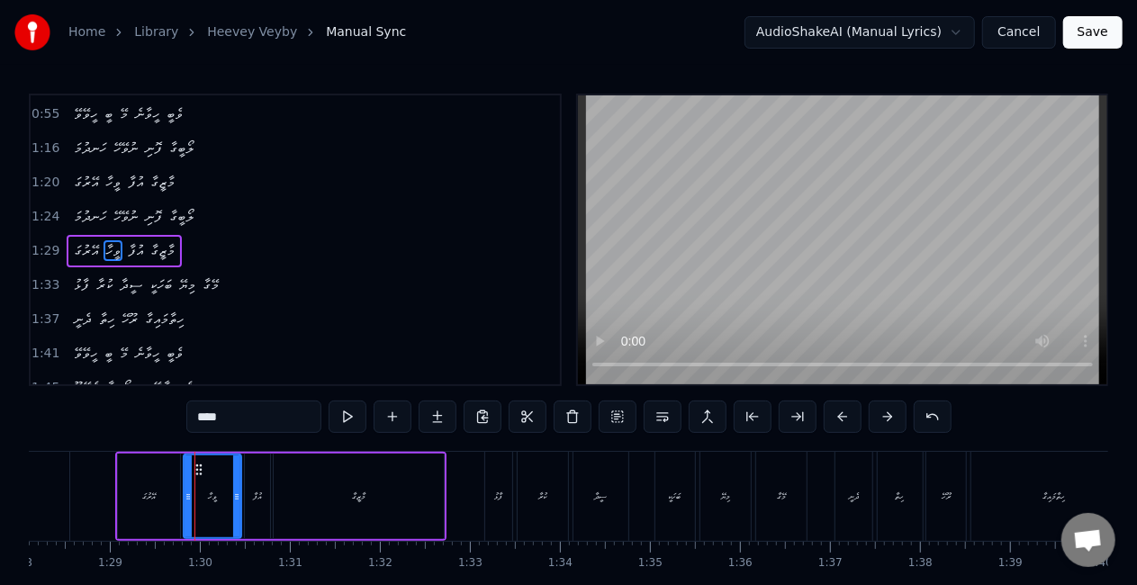
scroll to position [410, 0]
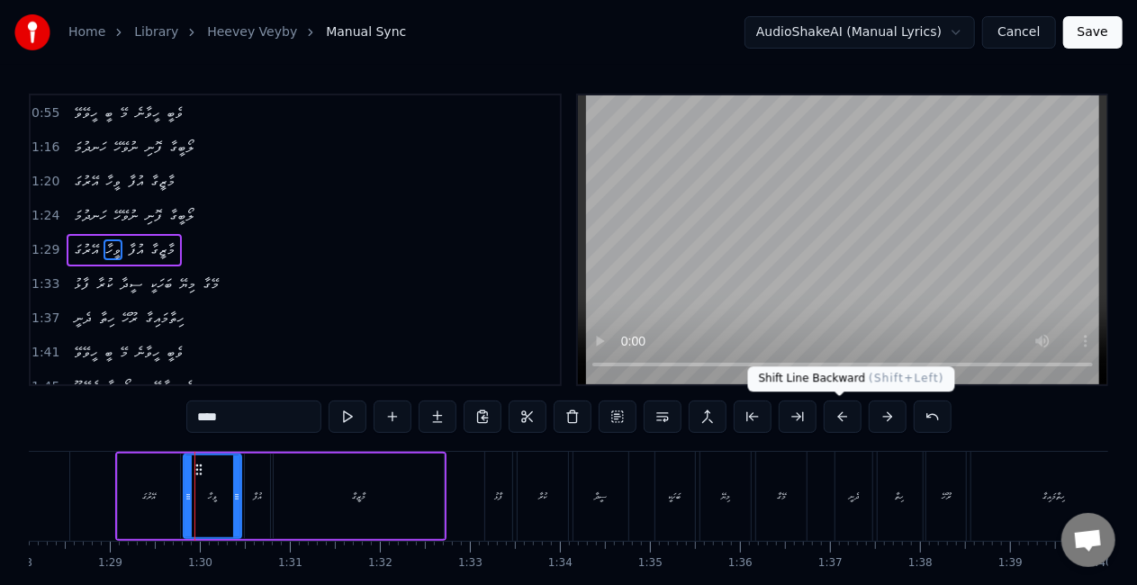
click at [832, 417] on button at bounding box center [843, 417] width 38 height 32
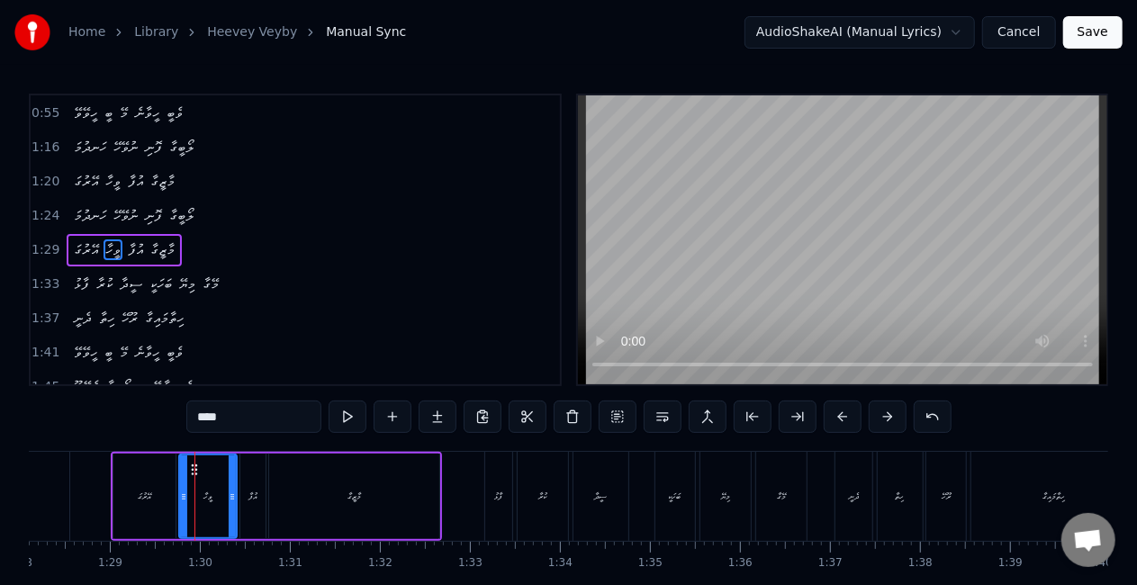
click at [832, 416] on button at bounding box center [843, 417] width 38 height 32
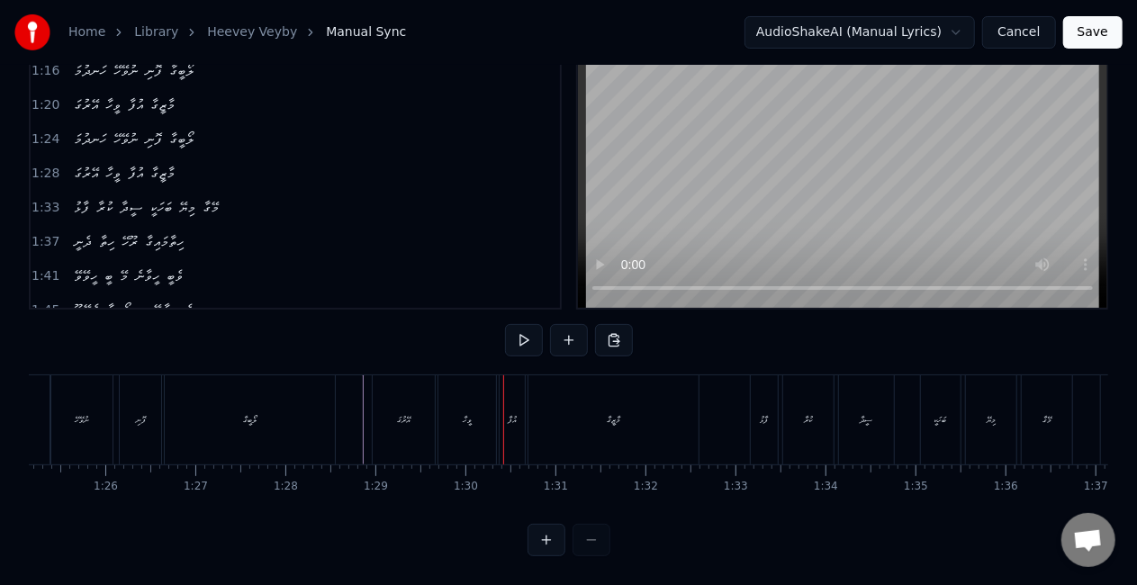
scroll to position [0, 7602]
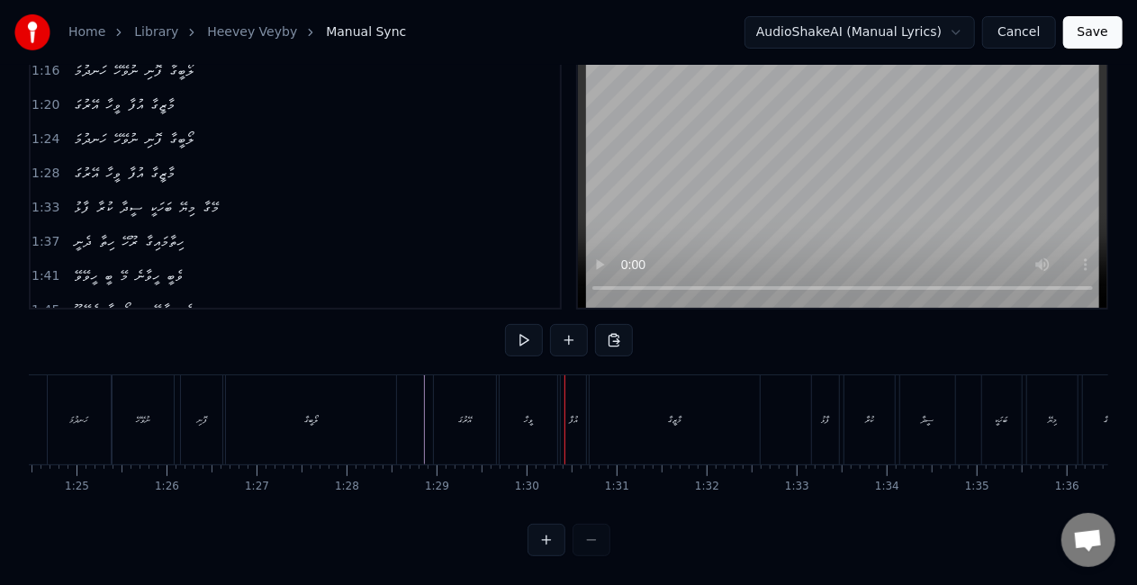
click at [467, 413] on div "އޭރުގަ" at bounding box center [465, 420] width 14 height 14
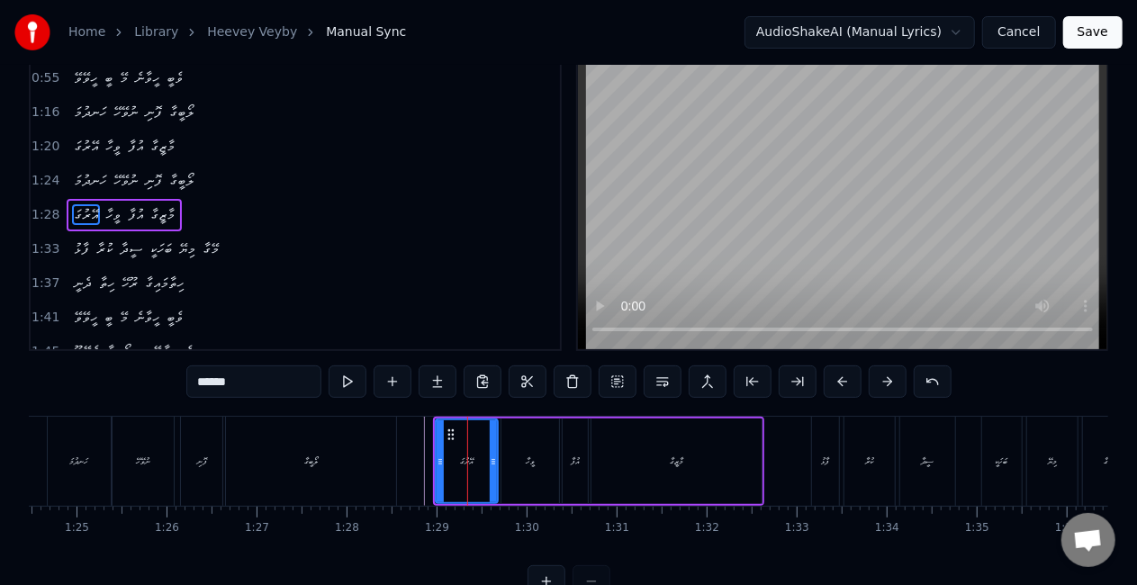
scroll to position [0, 0]
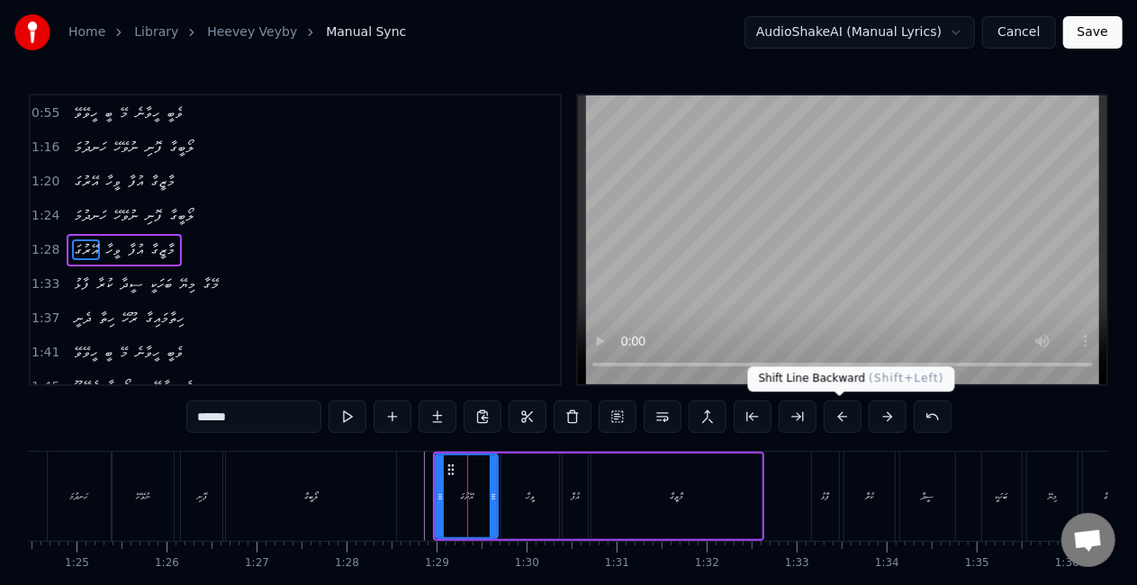
click at [842, 416] on button at bounding box center [843, 417] width 38 height 32
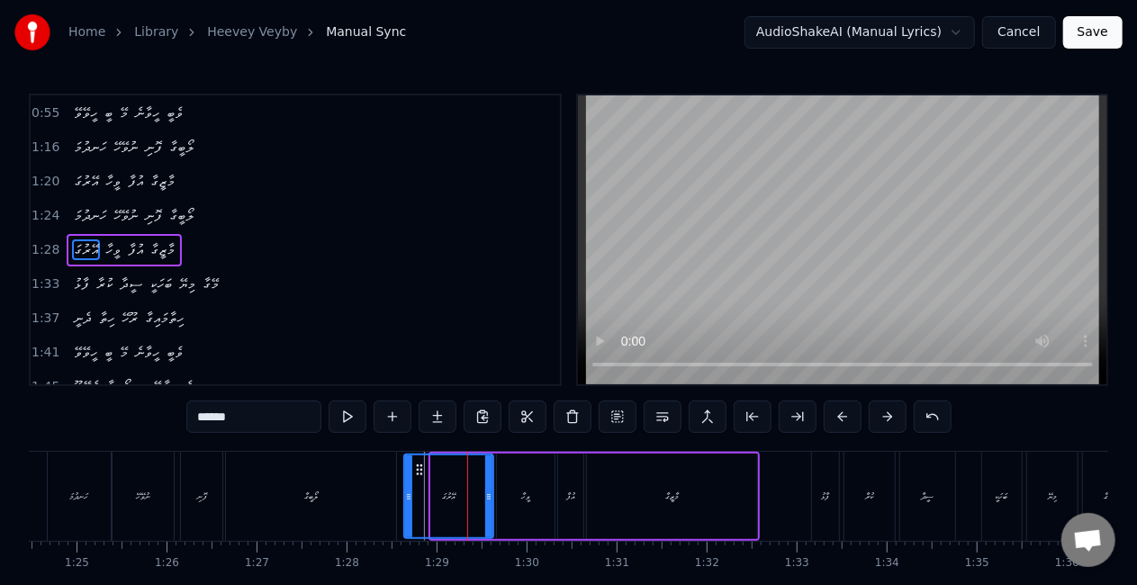
drag, startPoint x: 432, startPoint y: 496, endPoint x: 412, endPoint y: 486, distance: 22.1
click at [405, 490] on icon at bounding box center [408, 497] width 7 height 14
click at [372, 481] on div "ލޯބީގާ" at bounding box center [311, 496] width 170 height 89
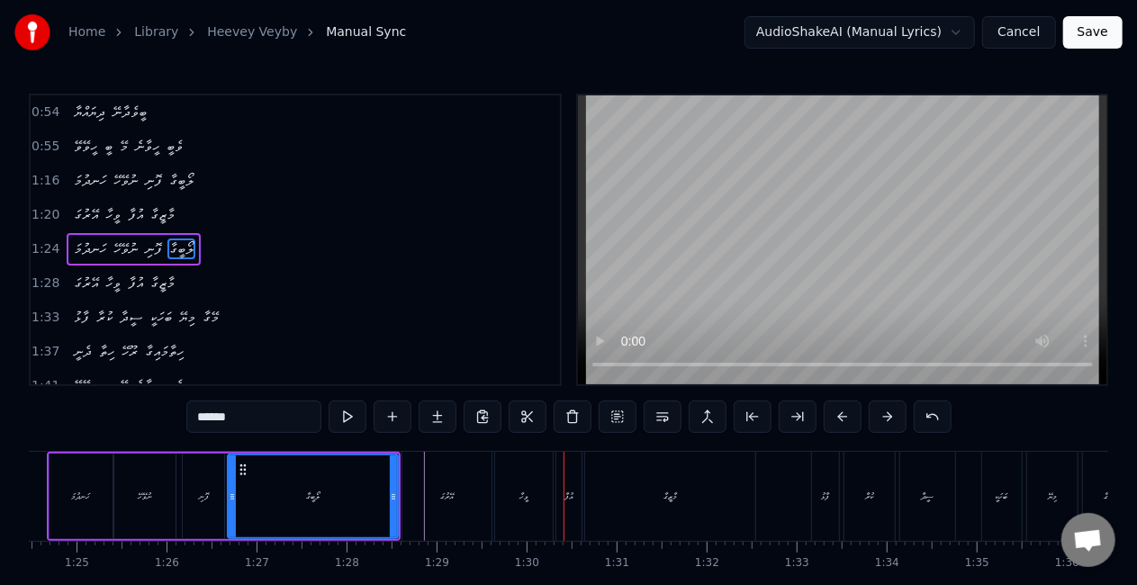
click at [495, 494] on div "ވީހާ" at bounding box center [524, 496] width 58 height 89
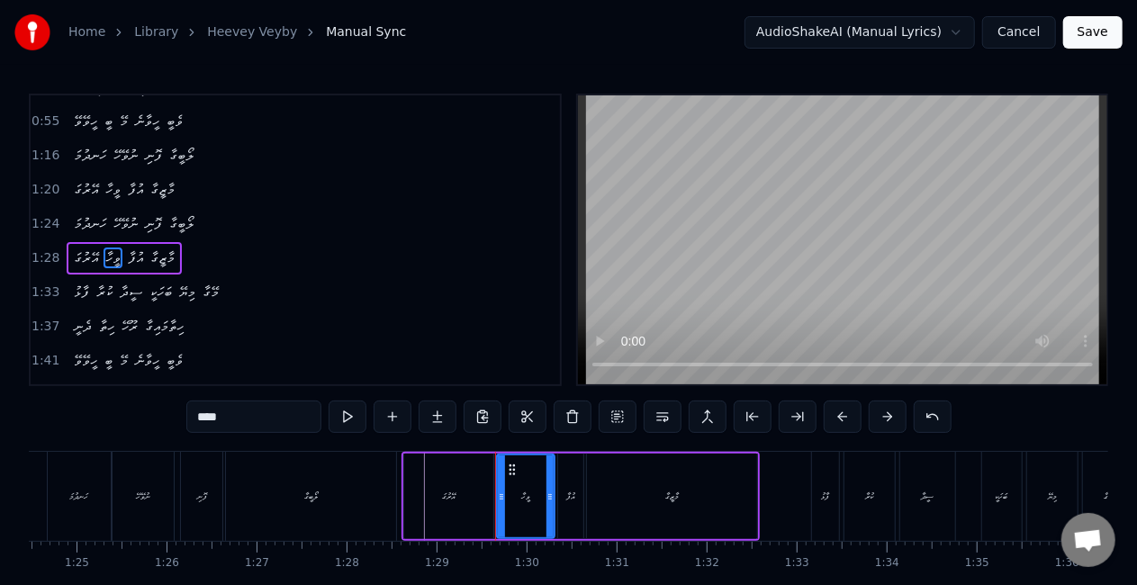
scroll to position [410, 0]
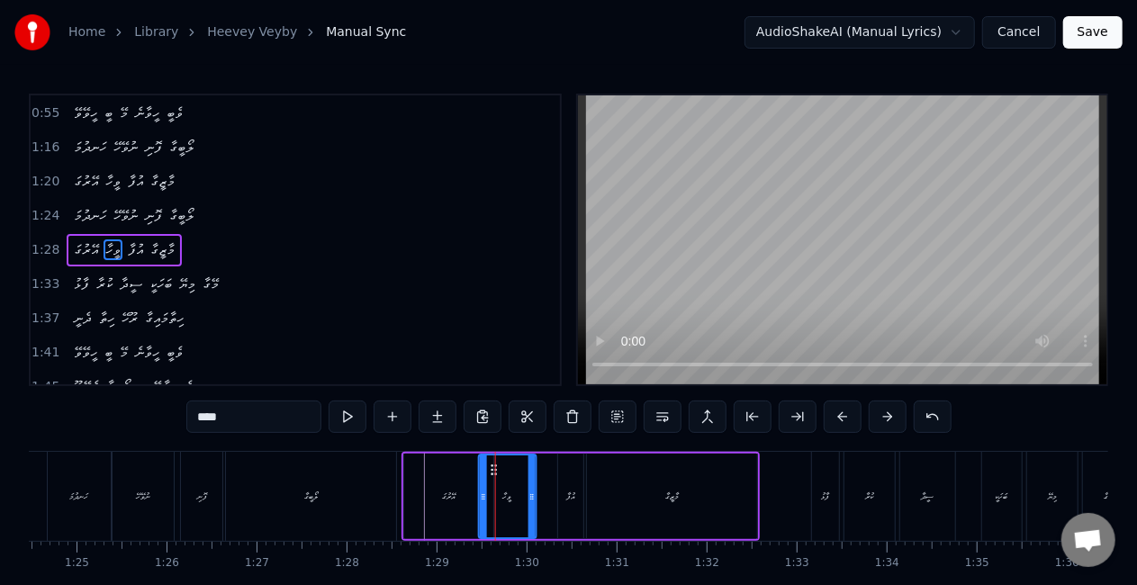
drag, startPoint x: 516, startPoint y: 471, endPoint x: 498, endPoint y: 467, distance: 18.4
click at [498, 467] on icon at bounding box center [494, 470] width 14 height 14
click at [455, 491] on div "އޭރުގަ" at bounding box center [449, 497] width 14 height 14
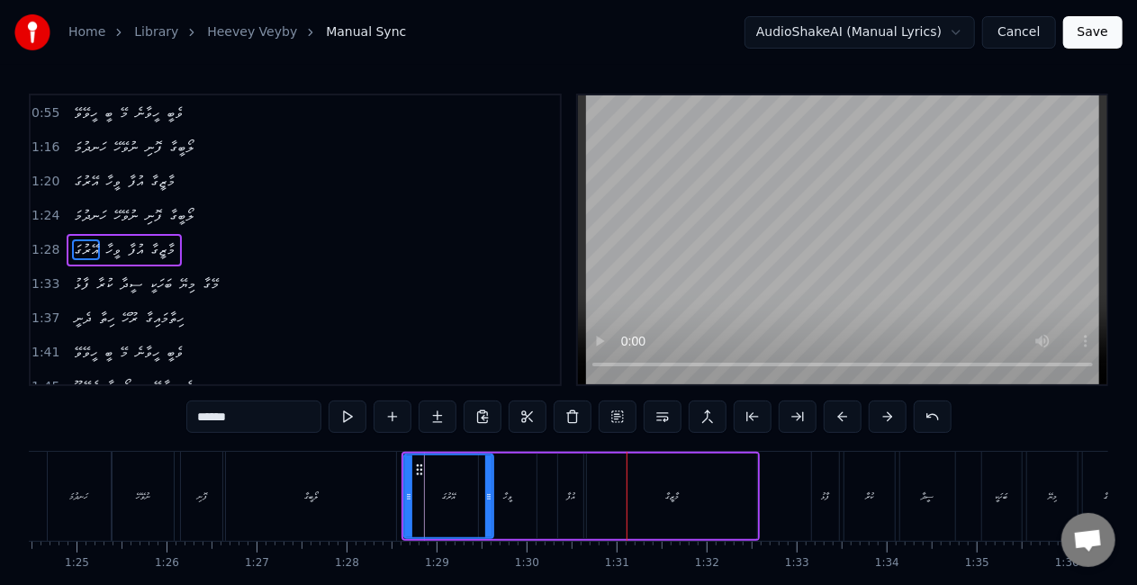
click at [558, 471] on div "އުފާ" at bounding box center [570, 497] width 25 height 86
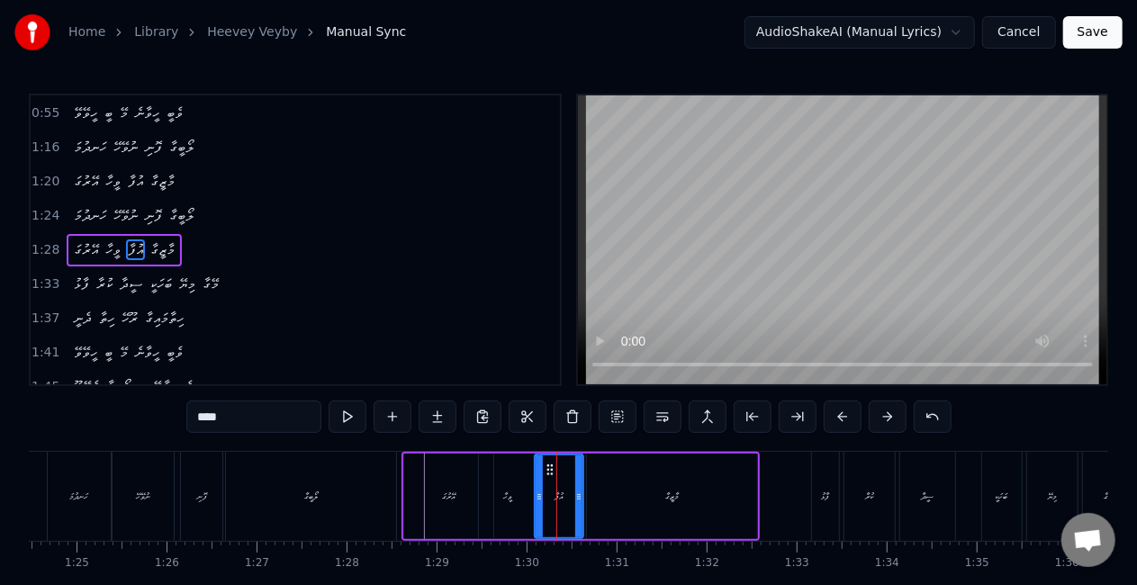
drag, startPoint x: 560, startPoint y: 486, endPoint x: 536, endPoint y: 486, distance: 23.4
click at [536, 486] on div at bounding box center [539, 496] width 7 height 82
drag, startPoint x: 576, startPoint y: 495, endPoint x: 585, endPoint y: 497, distance: 9.2
click at [585, 497] on icon at bounding box center [587, 497] width 7 height 14
click at [680, 489] on div "މާޒީގާ" at bounding box center [672, 497] width 170 height 86
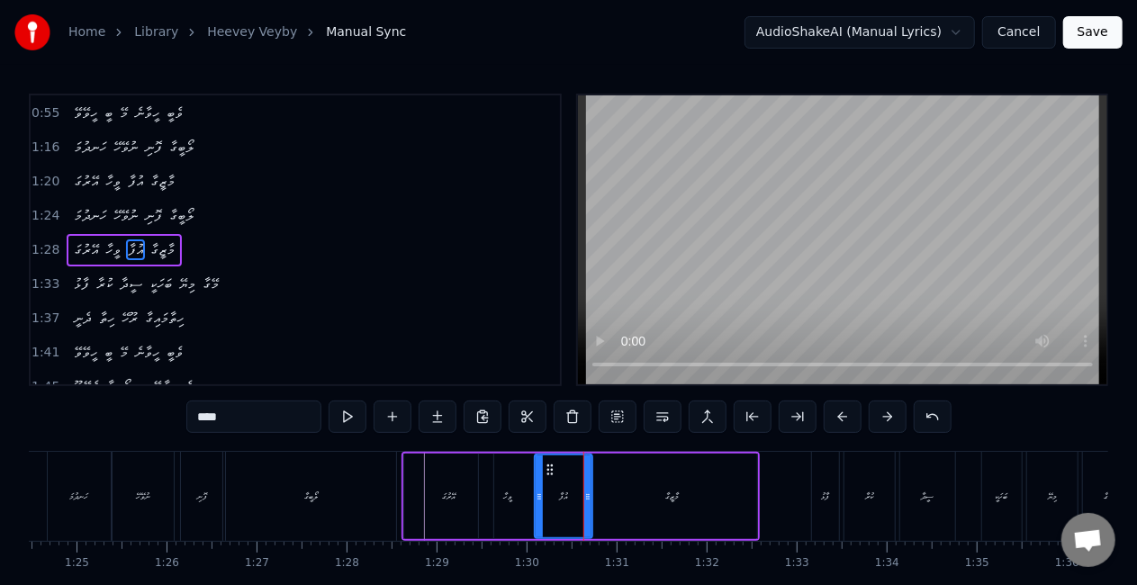
type input "******"
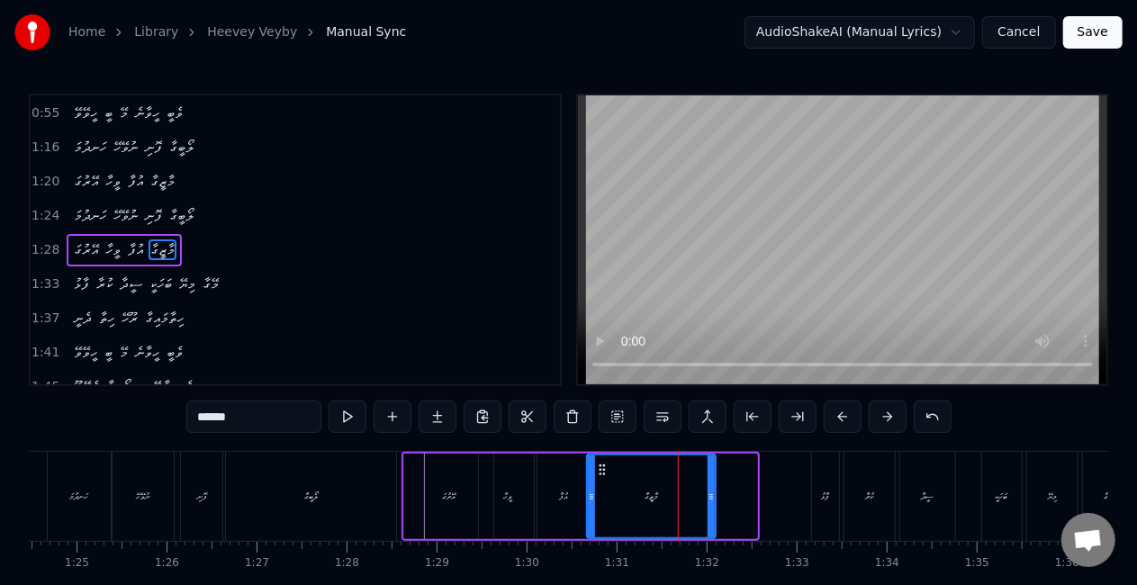
drag, startPoint x: 751, startPoint y: 500, endPoint x: 709, endPoint y: 500, distance: 41.4
click at [709, 500] on icon at bounding box center [710, 497] width 7 height 14
click at [398, 491] on div "ހަނދުމަ ނުވޭހޭ ފޮނި ލޯބީގާ" at bounding box center [224, 496] width 354 height 89
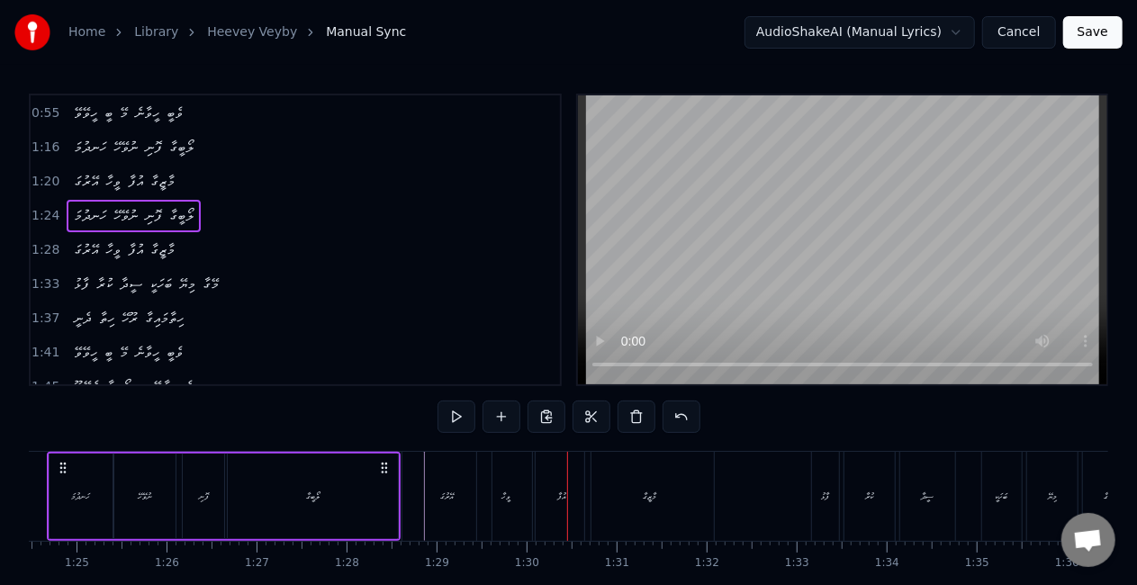
click at [504, 490] on div "ވީހާ" at bounding box center [505, 497] width 9 height 14
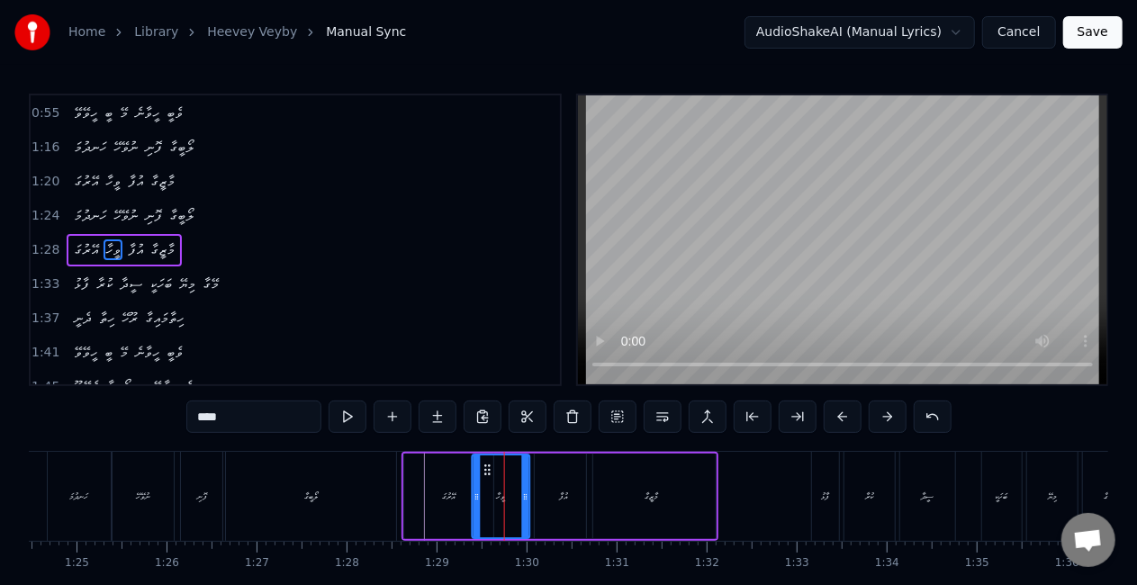
click at [487, 467] on icon at bounding box center [487, 470] width 14 height 14
click at [407, 477] on div "އޭރުގަ" at bounding box center [448, 497] width 88 height 86
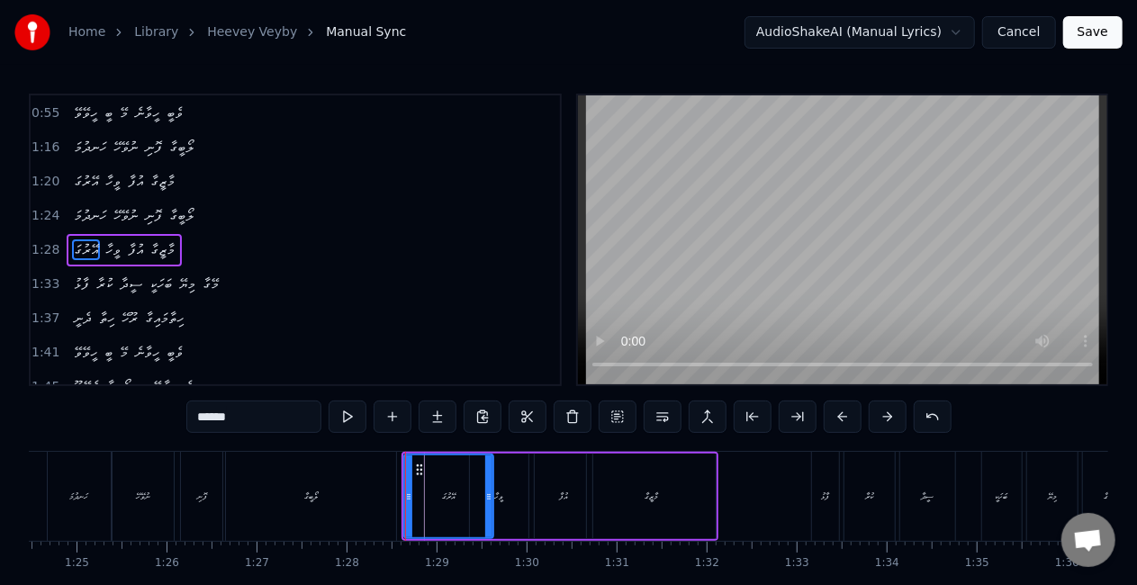
drag, startPoint x: 373, startPoint y: 472, endPoint x: 392, endPoint y: 446, distance: 32.0
click at [373, 471] on div "ލޯބީގާ" at bounding box center [311, 496] width 170 height 89
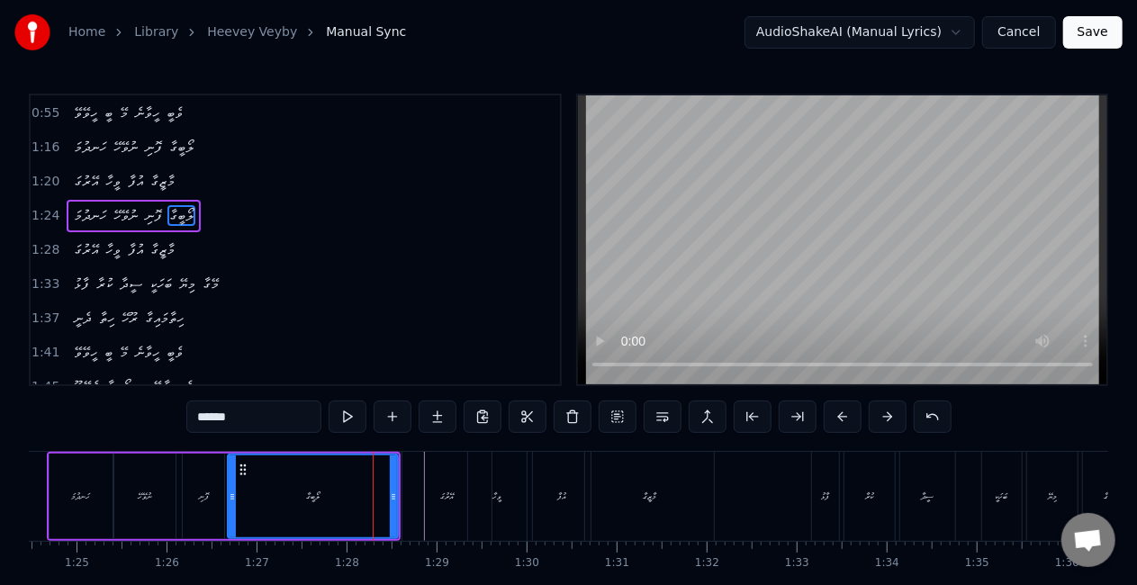
scroll to position [376, 0]
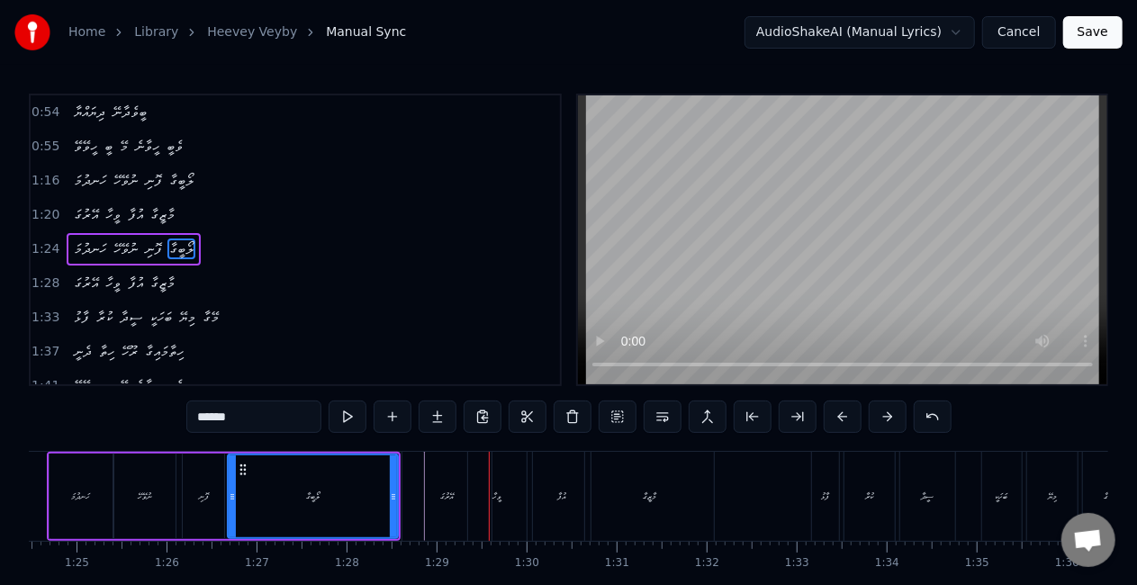
click at [456, 487] on div "އޭރުގަ" at bounding box center [446, 496] width 88 height 89
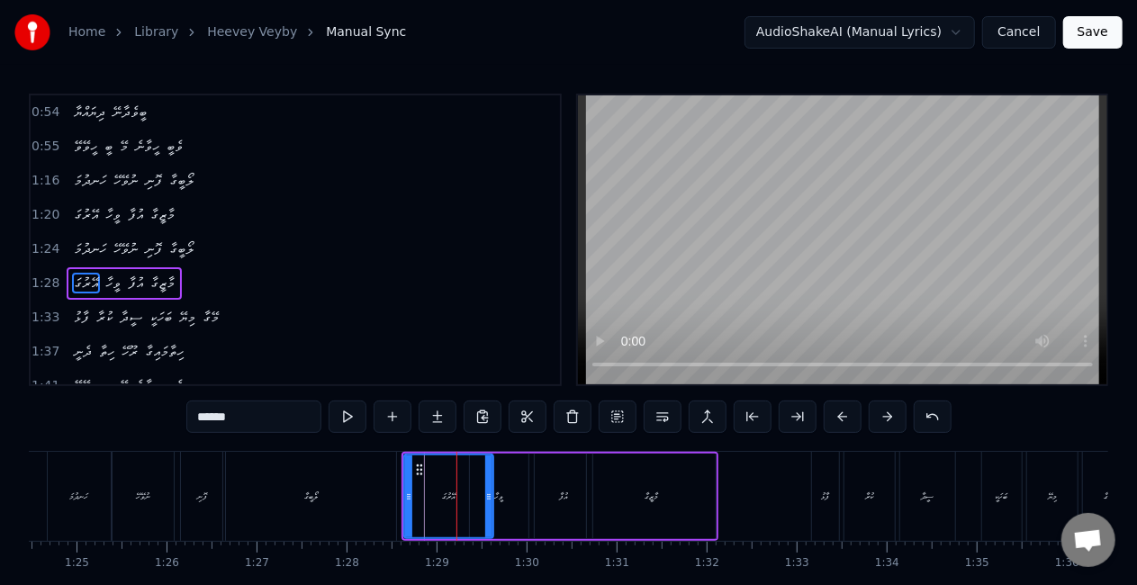
scroll to position [410, 0]
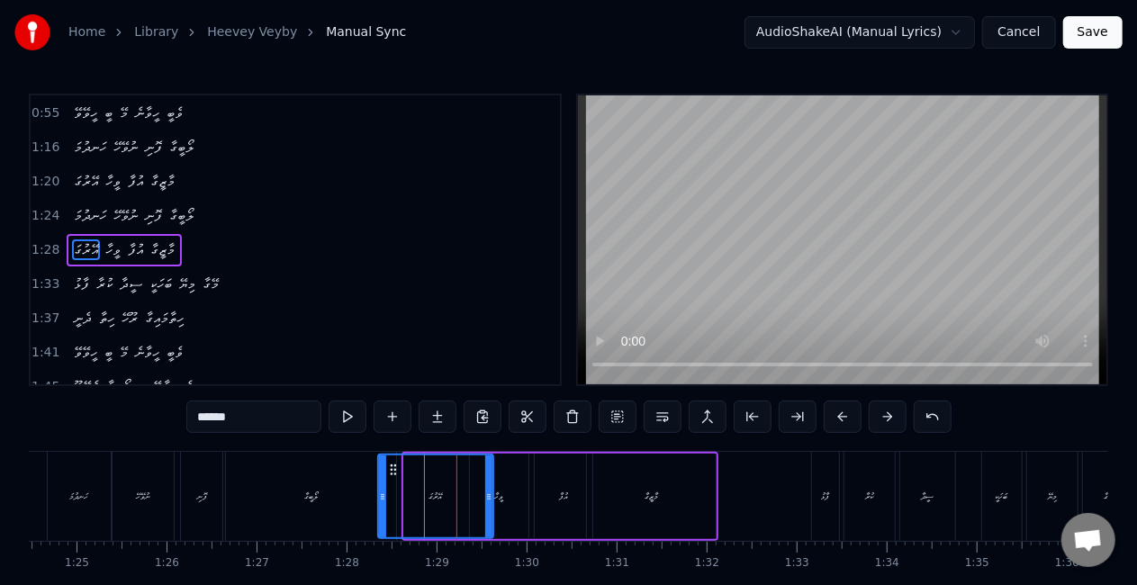
drag, startPoint x: 408, startPoint y: 498, endPoint x: 382, endPoint y: 488, distance: 27.9
click at [382, 488] on div at bounding box center [382, 496] width 7 height 82
click at [347, 487] on div "ލޯބީގާ" at bounding box center [311, 496] width 170 height 89
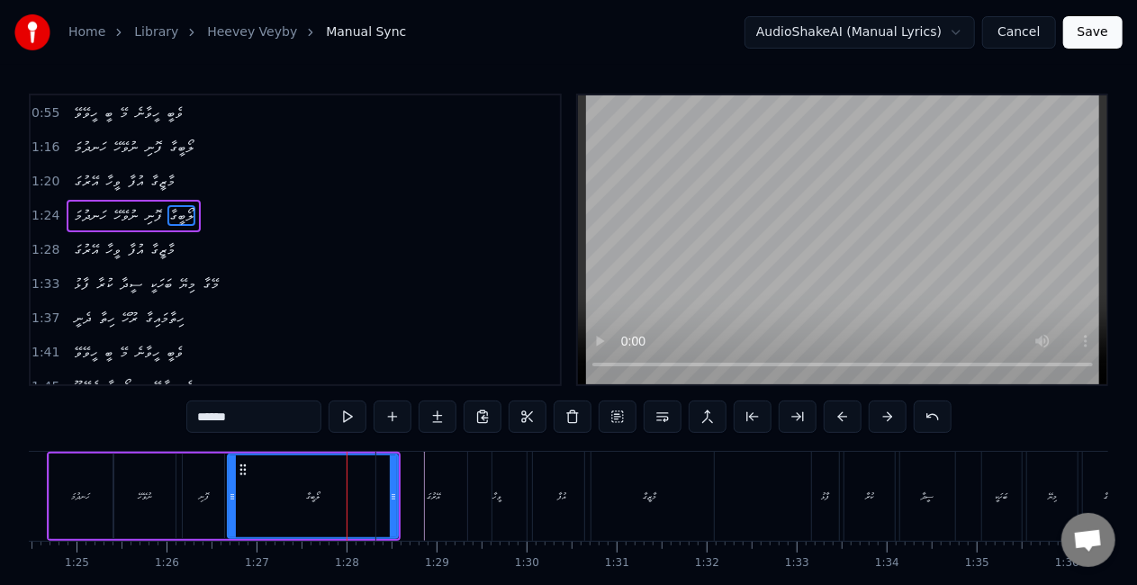
scroll to position [376, 0]
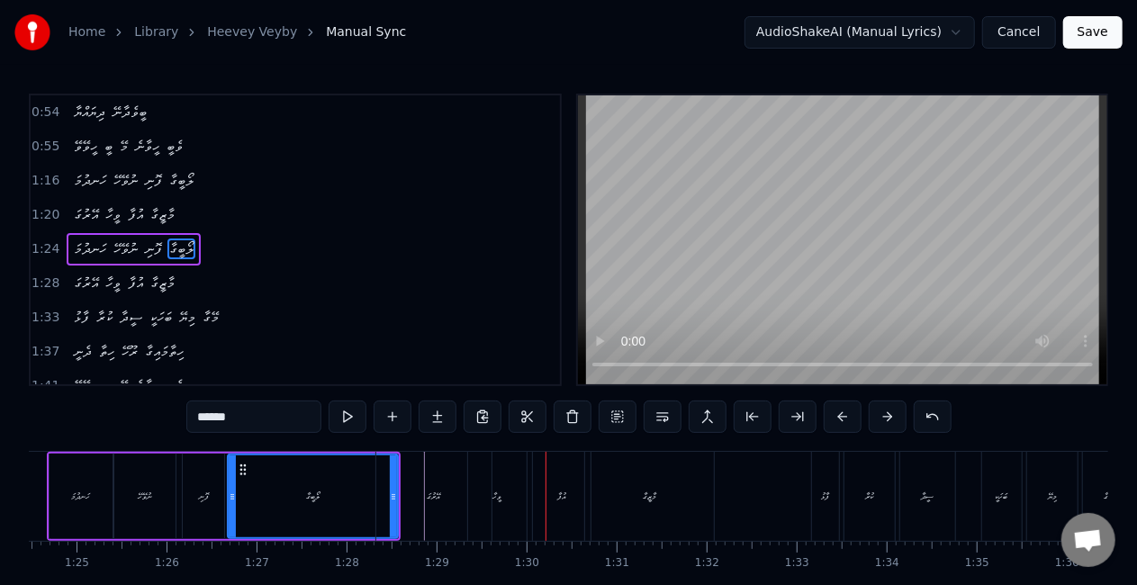
click at [461, 493] on div "އޭރުގަ" at bounding box center [433, 496] width 114 height 89
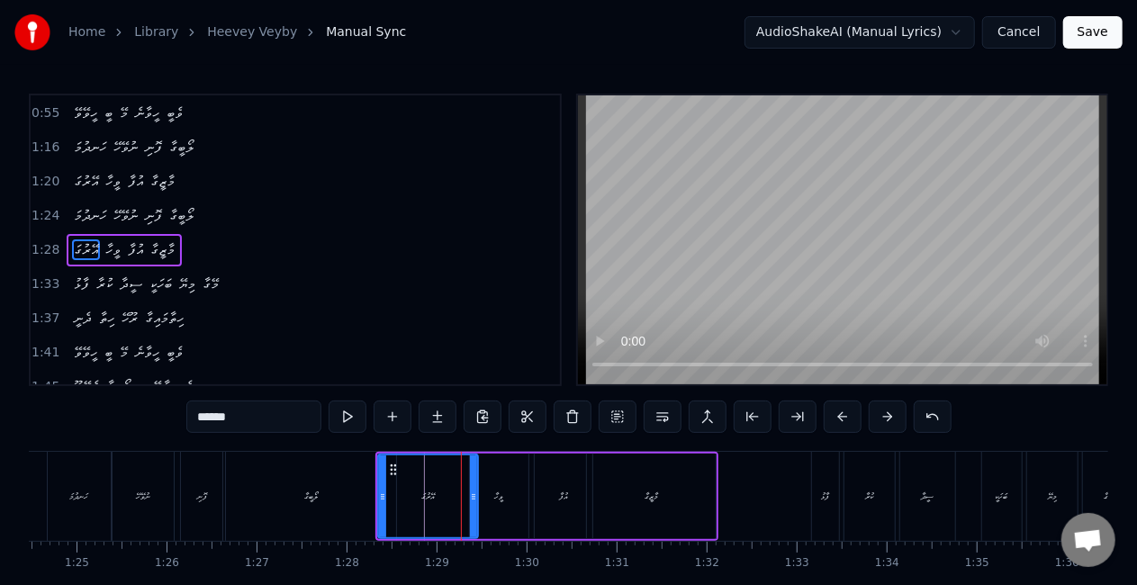
drag, startPoint x: 488, startPoint y: 500, endPoint x: 473, endPoint y: 497, distance: 15.7
click at [473, 497] on icon at bounding box center [473, 497] width 7 height 14
click at [494, 494] on div "ވީހާ" at bounding box center [498, 497] width 9 height 14
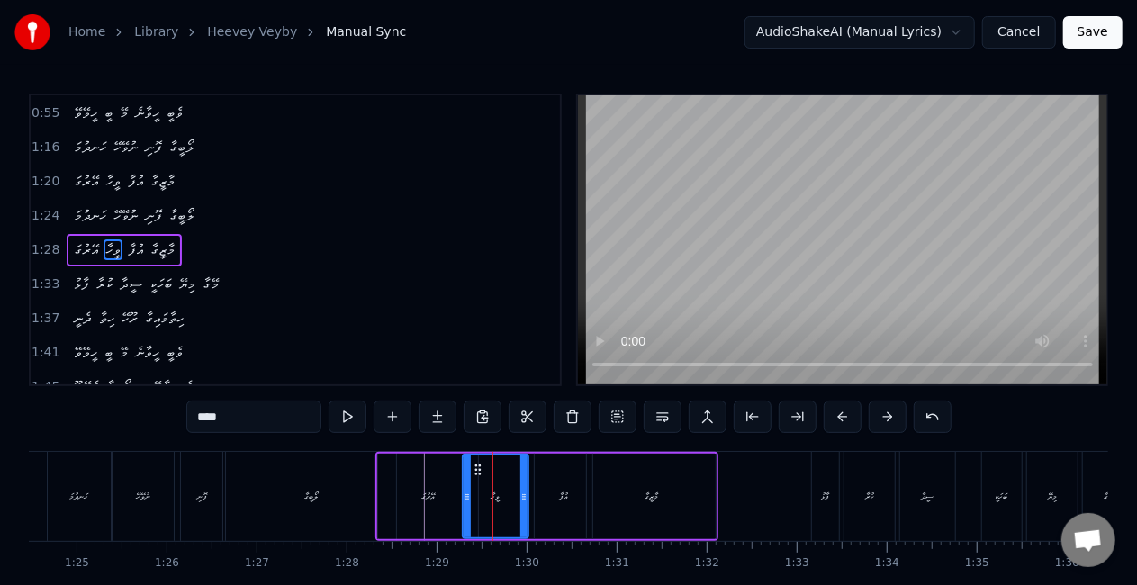
click at [468, 495] on icon at bounding box center [467, 497] width 7 height 14
click at [392, 493] on div "އޭރުގަ" at bounding box center [427, 497] width 99 height 86
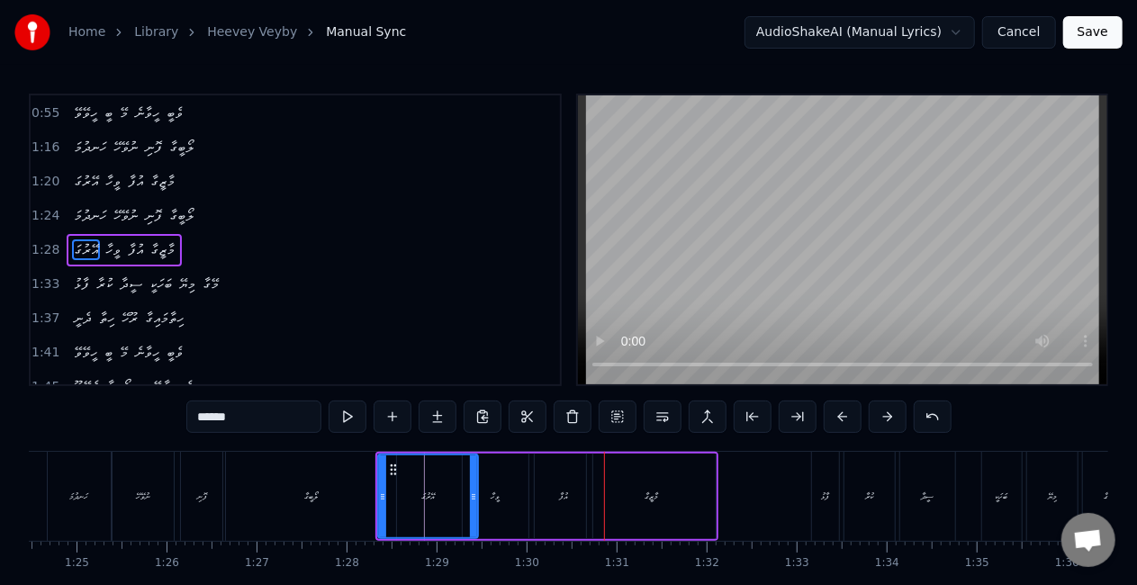
click at [509, 482] on div "ވީހާ" at bounding box center [495, 497] width 65 height 86
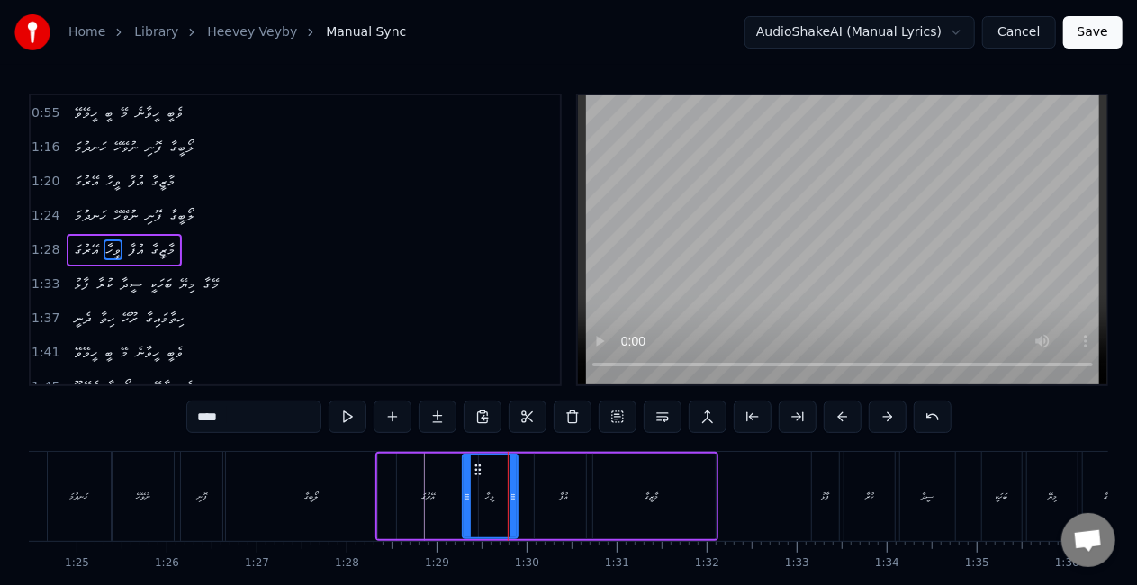
drag, startPoint x: 522, startPoint y: 491, endPoint x: 510, endPoint y: 488, distance: 12.0
click at [510, 490] on icon at bounding box center [512, 497] width 7 height 14
drag, startPoint x: 468, startPoint y: 492, endPoint x: 453, endPoint y: 487, distance: 16.2
click at [453, 487] on div at bounding box center [451, 496] width 7 height 82
click at [409, 495] on div "އޭރުގަ" at bounding box center [427, 497] width 99 height 86
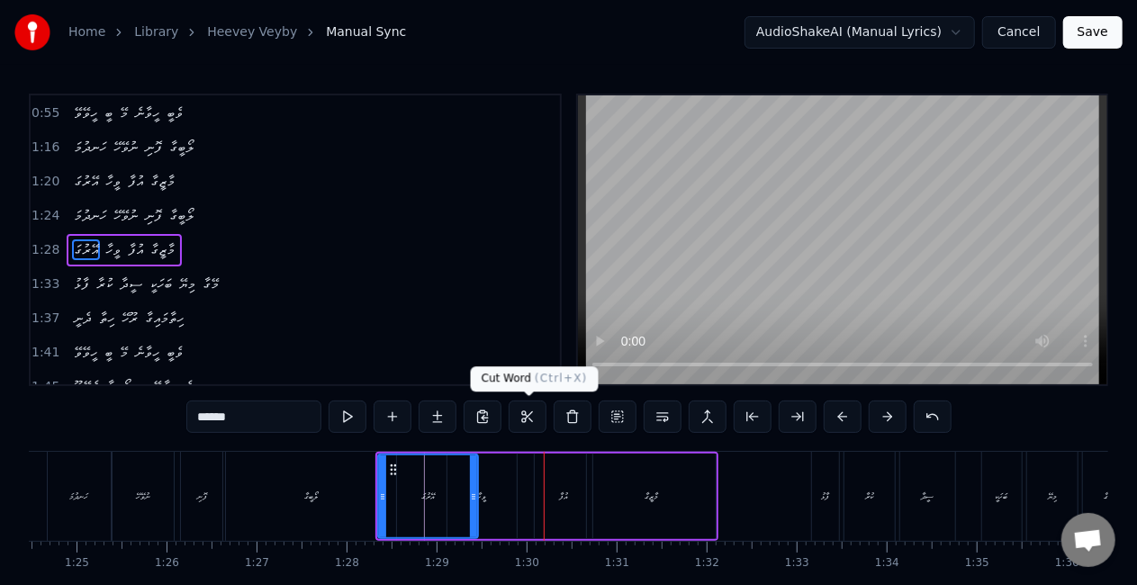
click at [482, 482] on div "ވީހާ" at bounding box center [481, 497] width 68 height 86
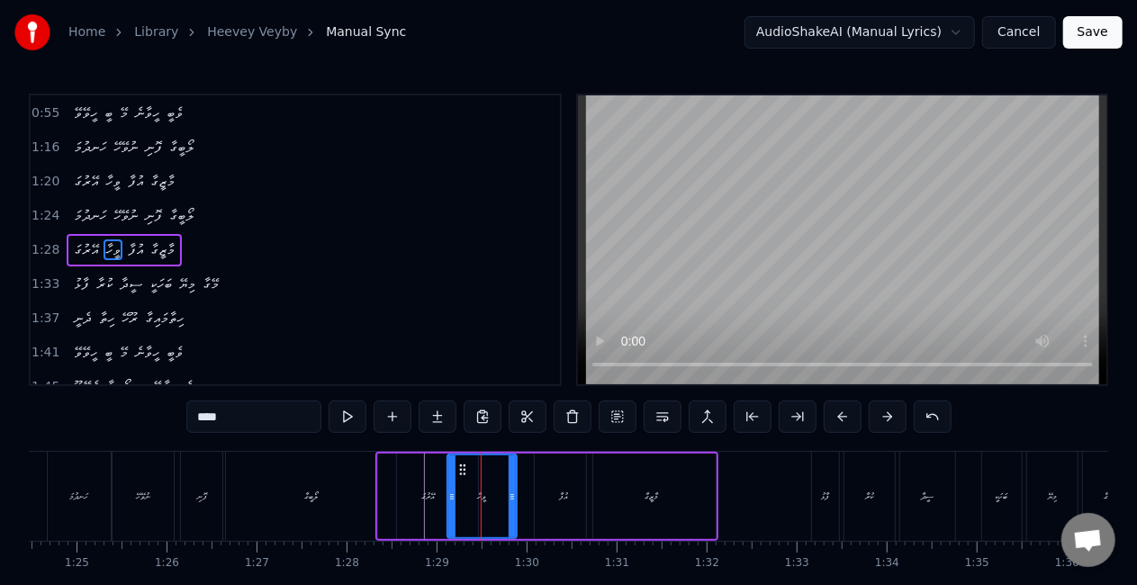
click at [432, 491] on div "އޭރުގަ" at bounding box center [428, 497] width 14 height 14
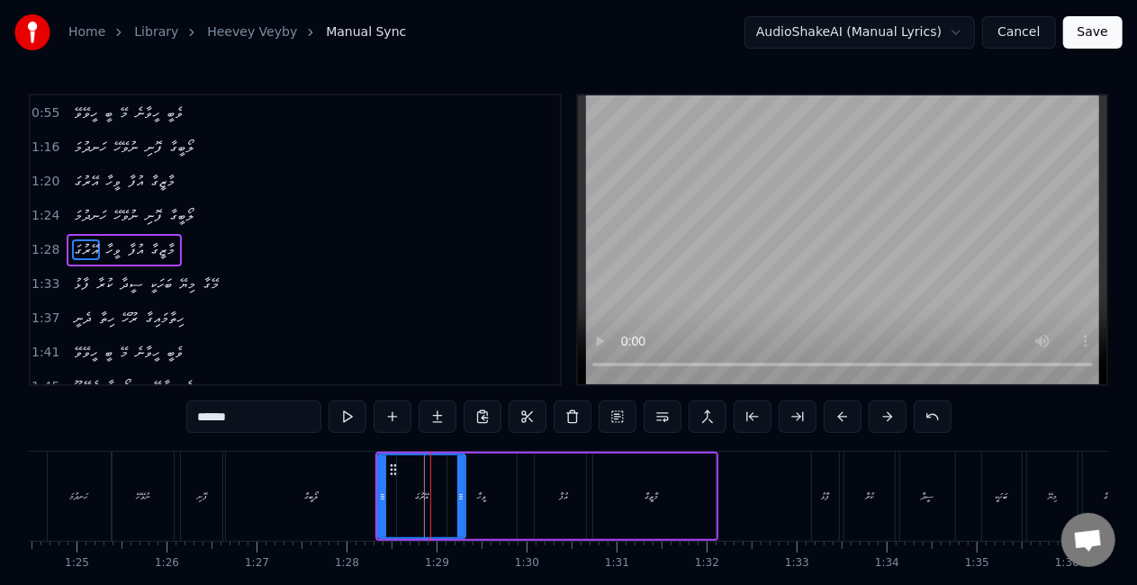
drag, startPoint x: 472, startPoint y: 497, endPoint x: 459, endPoint y: 491, distance: 13.7
click at [459, 491] on icon at bounding box center [460, 497] width 7 height 14
click at [493, 487] on div "ވީހާ" at bounding box center [481, 497] width 68 height 86
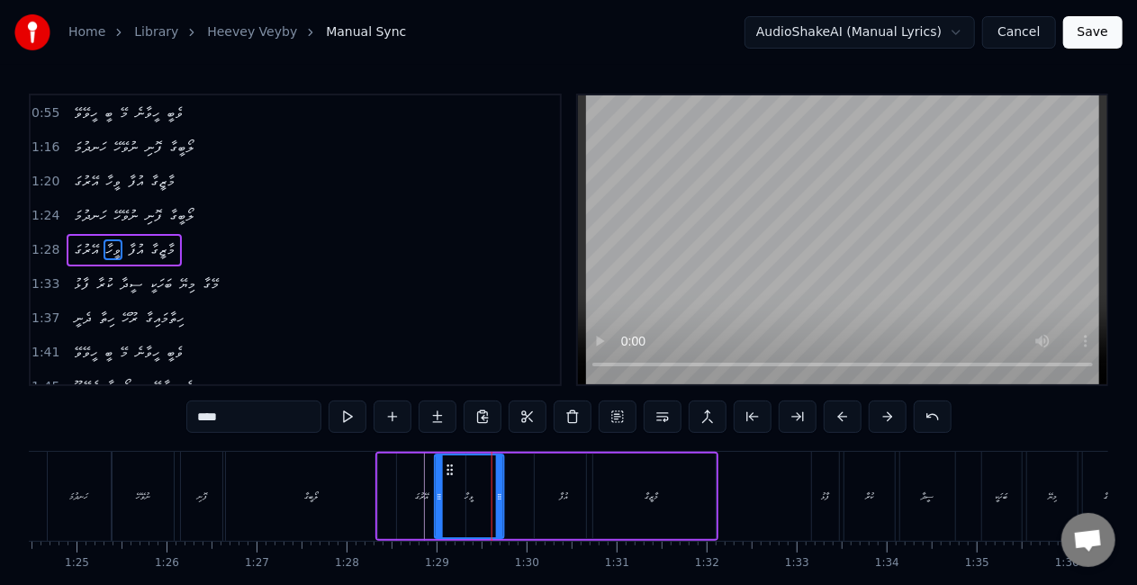
drag, startPoint x: 463, startPoint y: 469, endPoint x: 454, endPoint y: 466, distance: 9.4
click at [451, 466] on icon at bounding box center [450, 470] width 14 height 14
click at [385, 488] on div "އޭރުގަ" at bounding box center [421, 497] width 86 height 86
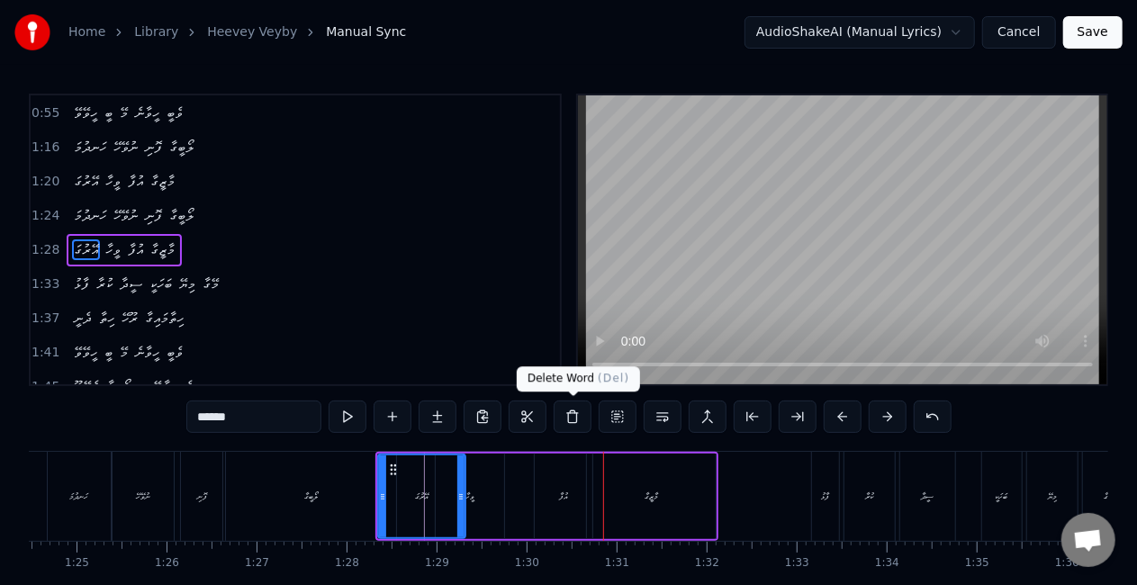
click at [551, 488] on div "އުފާ" at bounding box center [564, 497] width 58 height 86
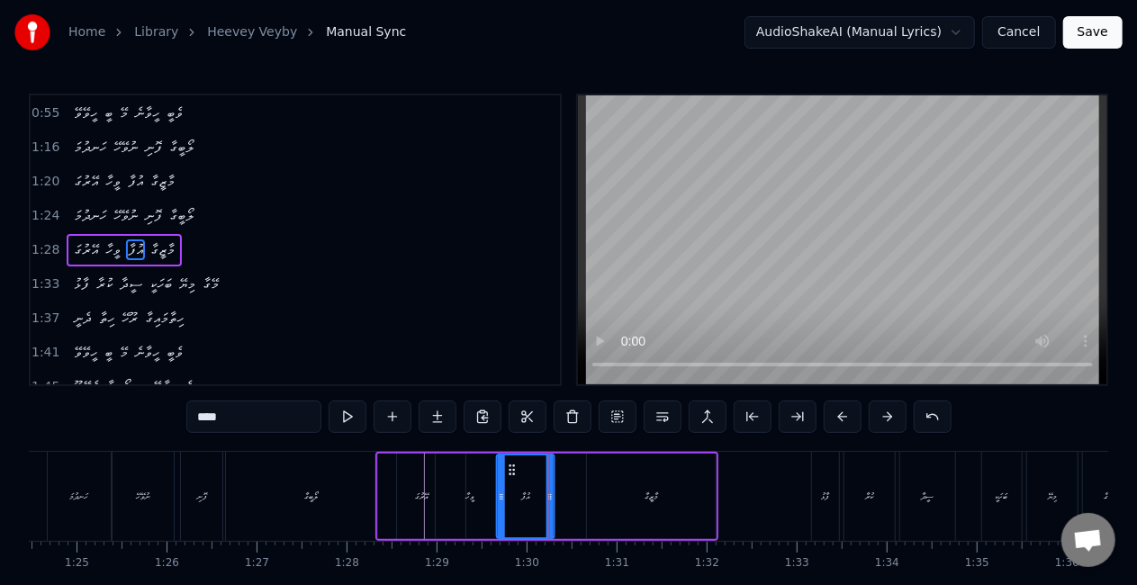
drag, startPoint x: 551, startPoint y: 466, endPoint x: 513, endPoint y: 466, distance: 37.8
click at [513, 466] on icon at bounding box center [512, 470] width 14 height 14
drag, startPoint x: 497, startPoint y: 492, endPoint x: 477, endPoint y: 492, distance: 19.8
click at [478, 492] on icon at bounding box center [481, 497] width 7 height 14
click at [366, 496] on div "ލޯބީގާ" at bounding box center [311, 496] width 170 height 89
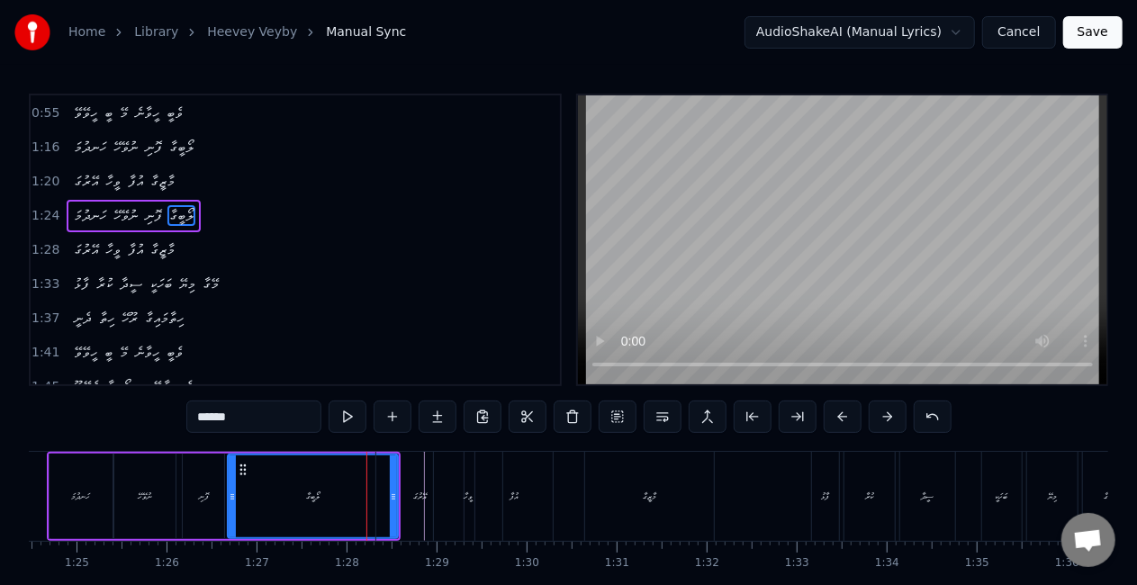
scroll to position [376, 0]
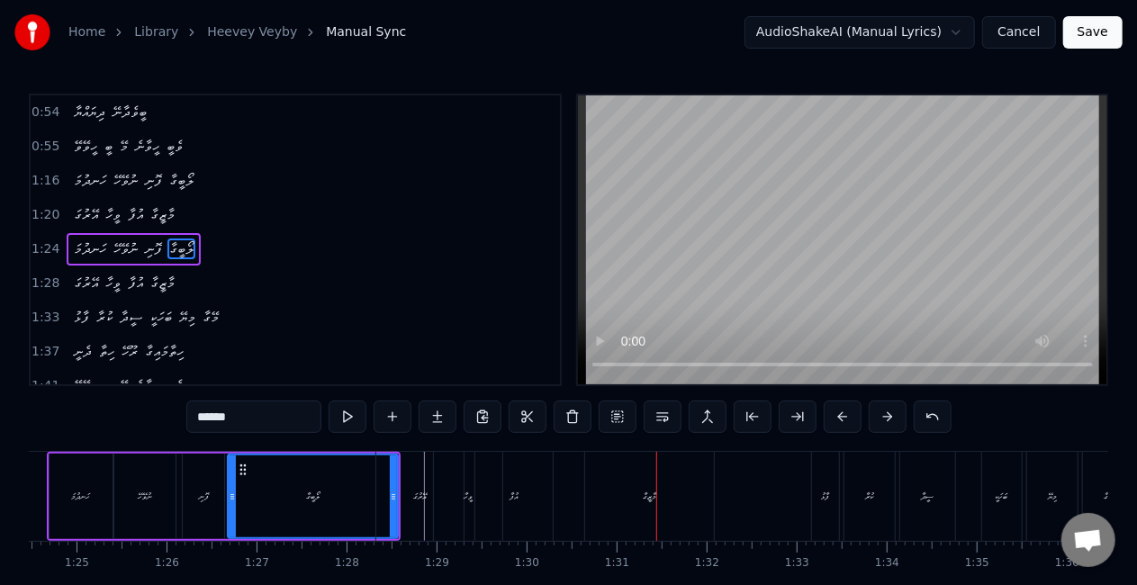
click at [652, 472] on div "މާޒީގާ" at bounding box center [649, 496] width 129 height 89
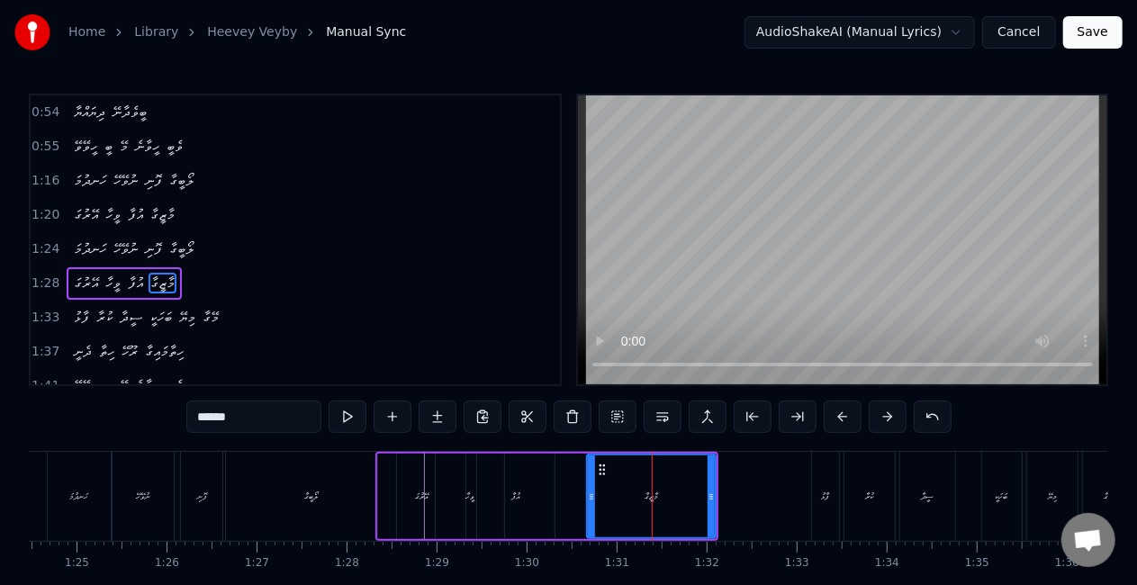
scroll to position [410, 0]
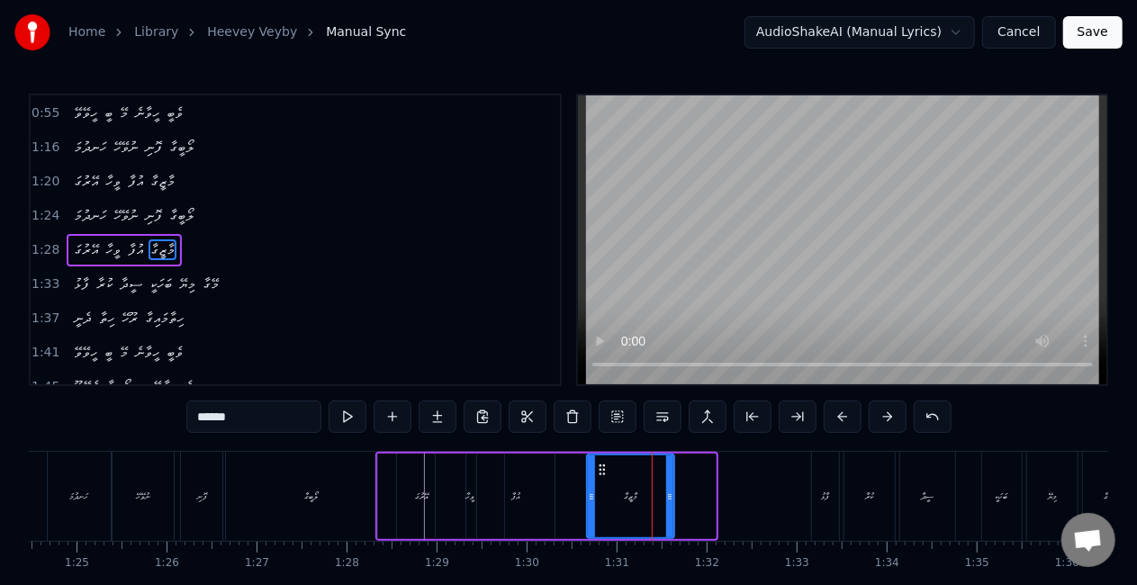
drag, startPoint x: 713, startPoint y: 502, endPoint x: 671, endPoint y: 502, distance: 41.4
click at [671, 502] on icon at bounding box center [669, 497] width 7 height 14
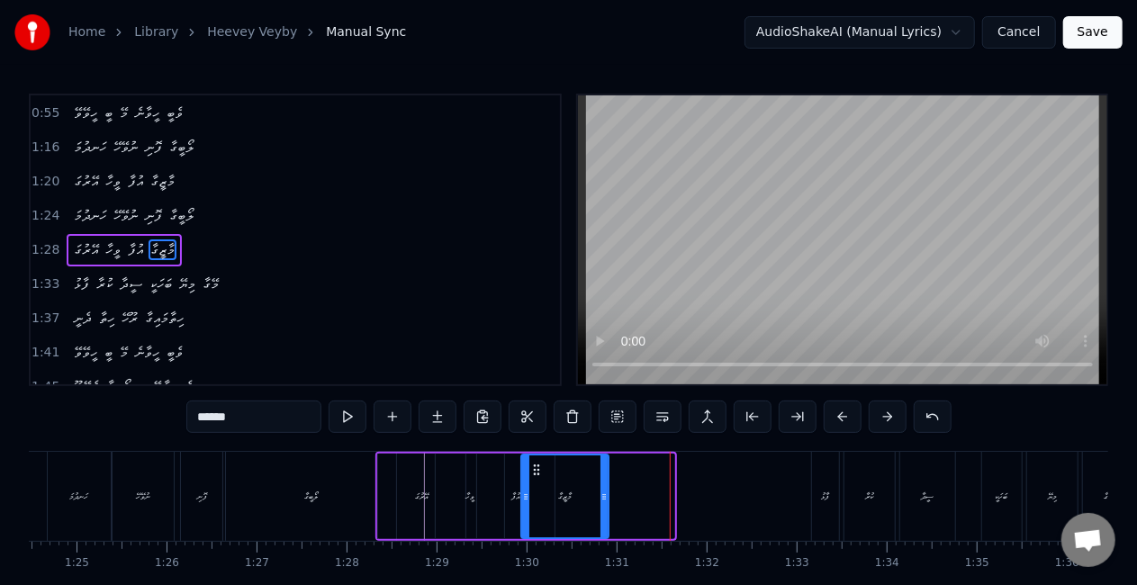
drag, startPoint x: 603, startPoint y: 466, endPoint x: 535, endPoint y: 456, distance: 69.1
click at [535, 456] on div "މާޒީގާ" at bounding box center [565, 496] width 86 height 82
click at [608, 487] on div at bounding box center [608, 496] width 7 height 82
click at [364, 484] on div "ލޯބީގާ" at bounding box center [311, 496] width 170 height 89
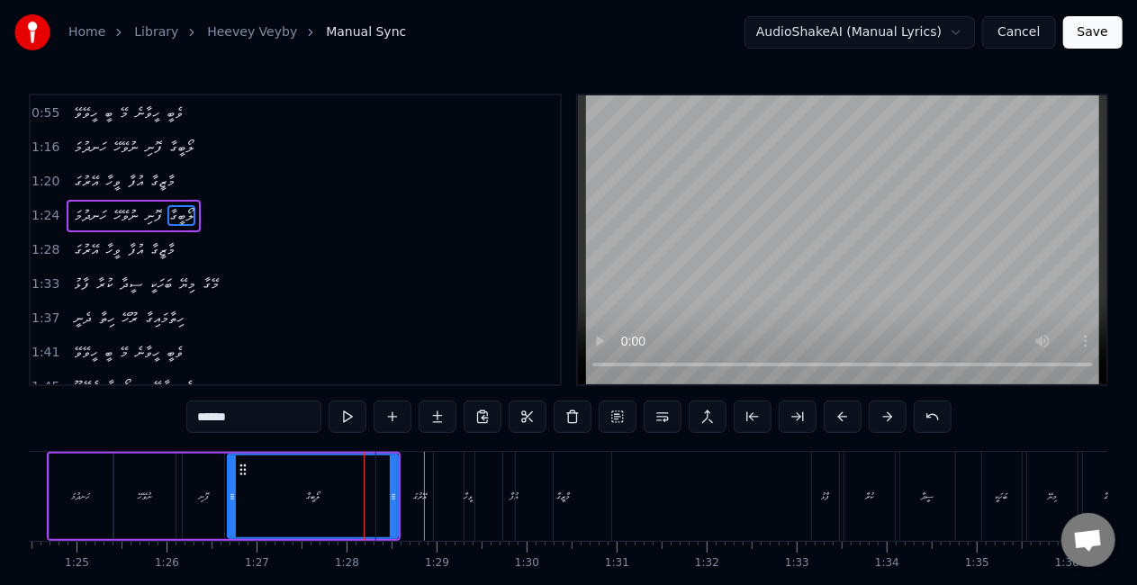
scroll to position [376, 0]
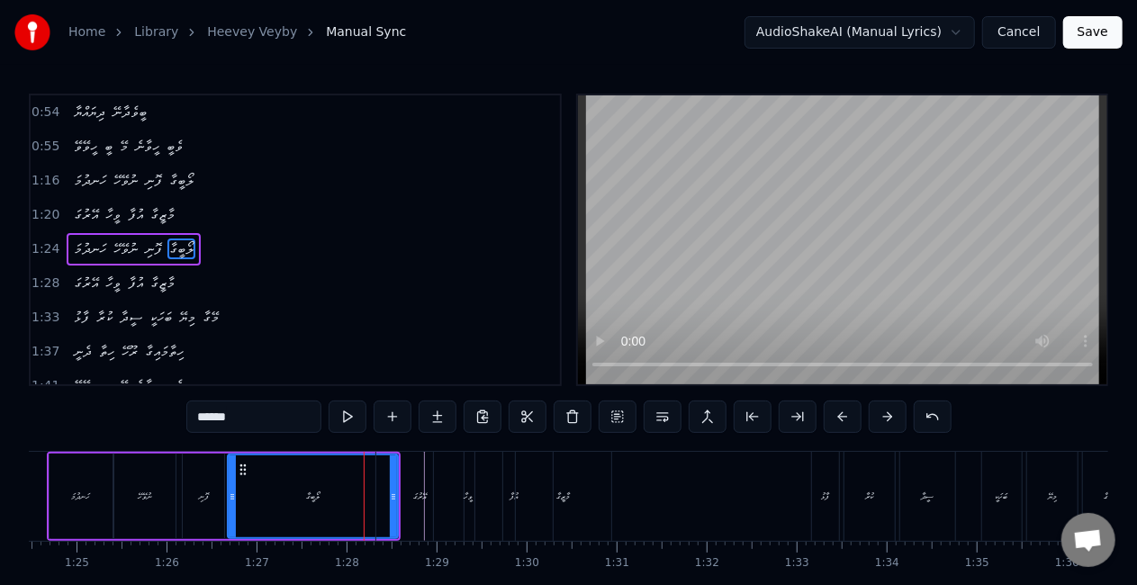
click at [574, 345] on div "0:25 ހީވޭވޭ ބީ މޭ ހީވާނެ ވެބީ 0:29 ވެވޭނީ ލޯބީގާ..... މީ ޖާނޭ ވެބީ 0:33 ދުރަށޭ …" at bounding box center [568, 240] width 1079 height 293
drag, startPoint x: 508, startPoint y: 509, endPoint x: 511, endPoint y: 487, distance: 21.9
click at [508, 506] on div "އުފާ" at bounding box center [513, 496] width 77 height 89
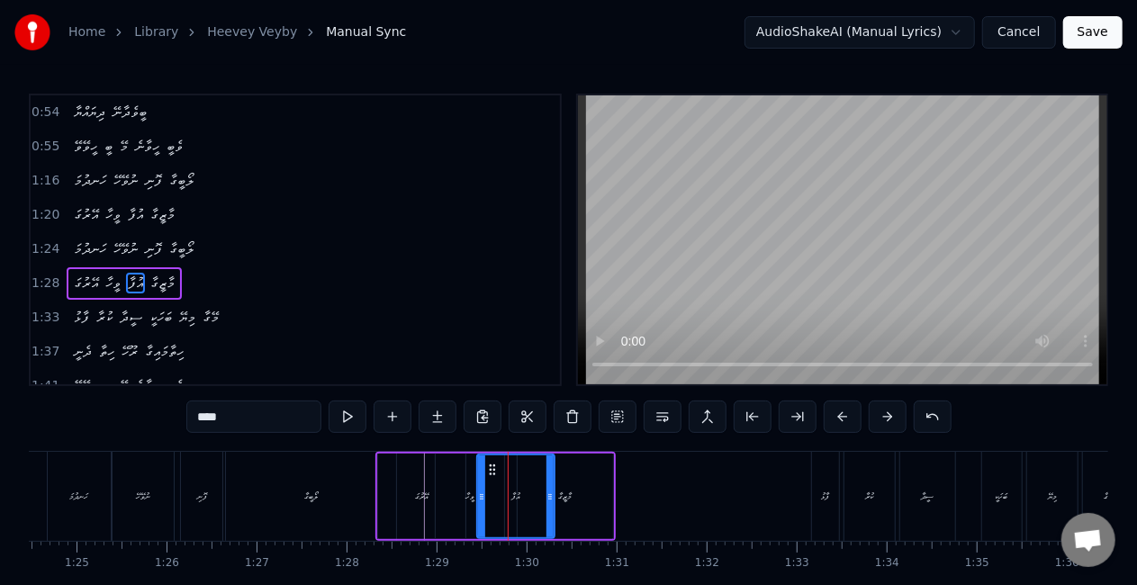
scroll to position [410, 0]
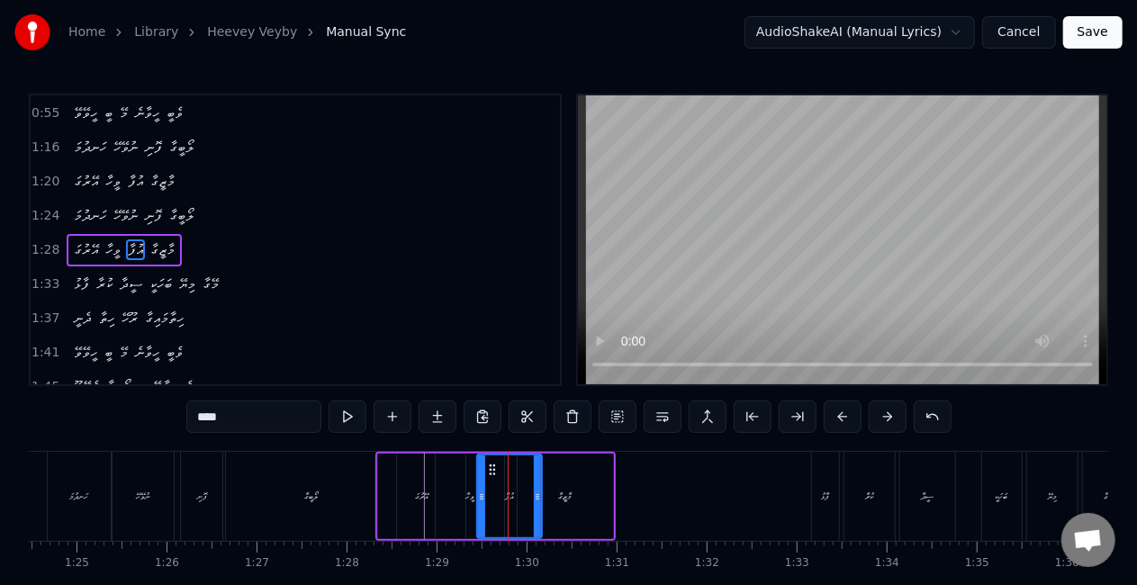
drag, startPoint x: 547, startPoint y: 492, endPoint x: 535, endPoint y: 490, distance: 12.9
click at [535, 490] on icon at bounding box center [537, 497] width 7 height 14
click at [407, 486] on div "އޭރުގަ" at bounding box center [421, 497] width 86 height 86
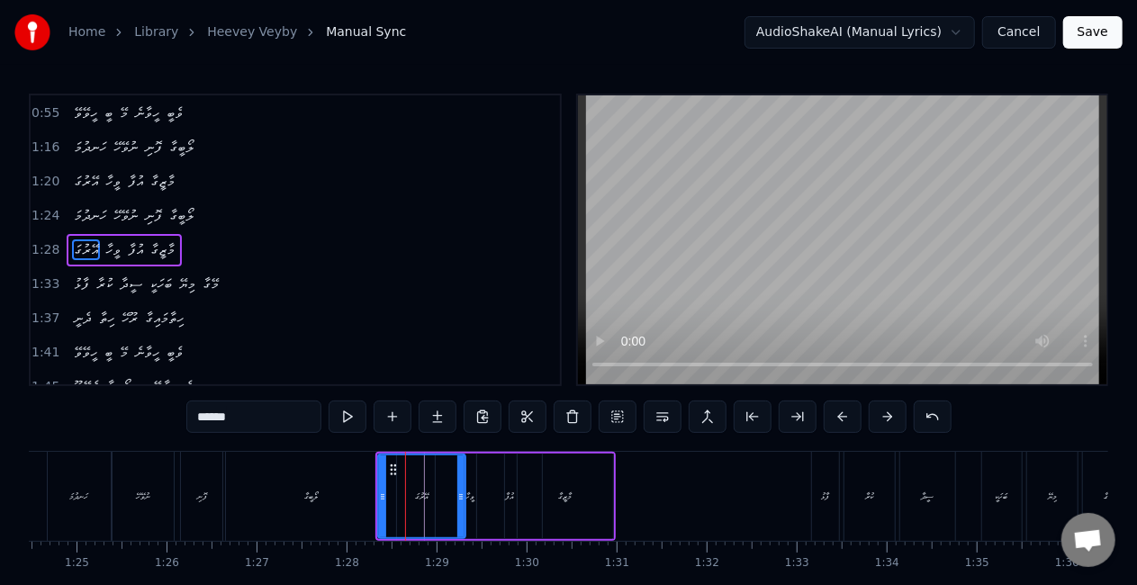
drag, startPoint x: 357, startPoint y: 492, endPoint x: 381, endPoint y: 453, distance: 46.0
click at [357, 491] on div "ލޯބީގާ" at bounding box center [311, 496] width 170 height 89
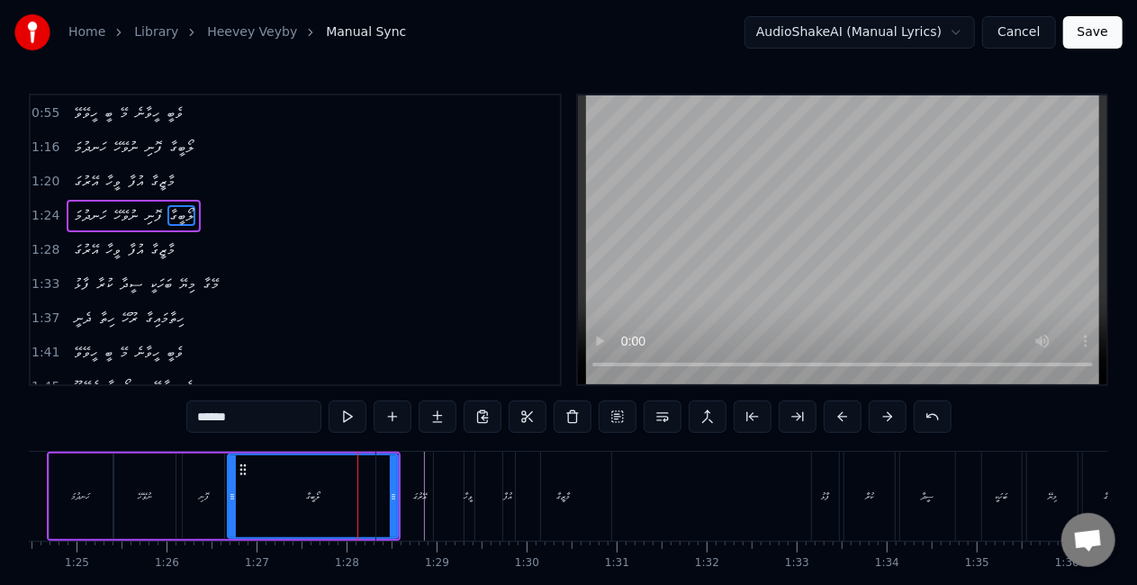
scroll to position [376, 0]
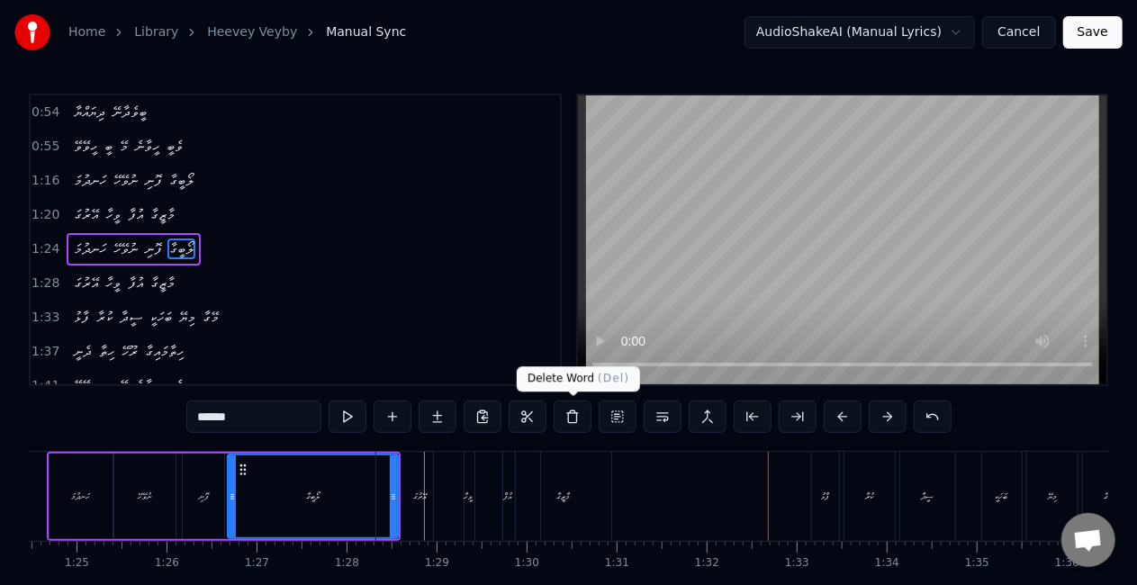
click at [581, 490] on div "މާޒީގާ" at bounding box center [563, 496] width 95 height 89
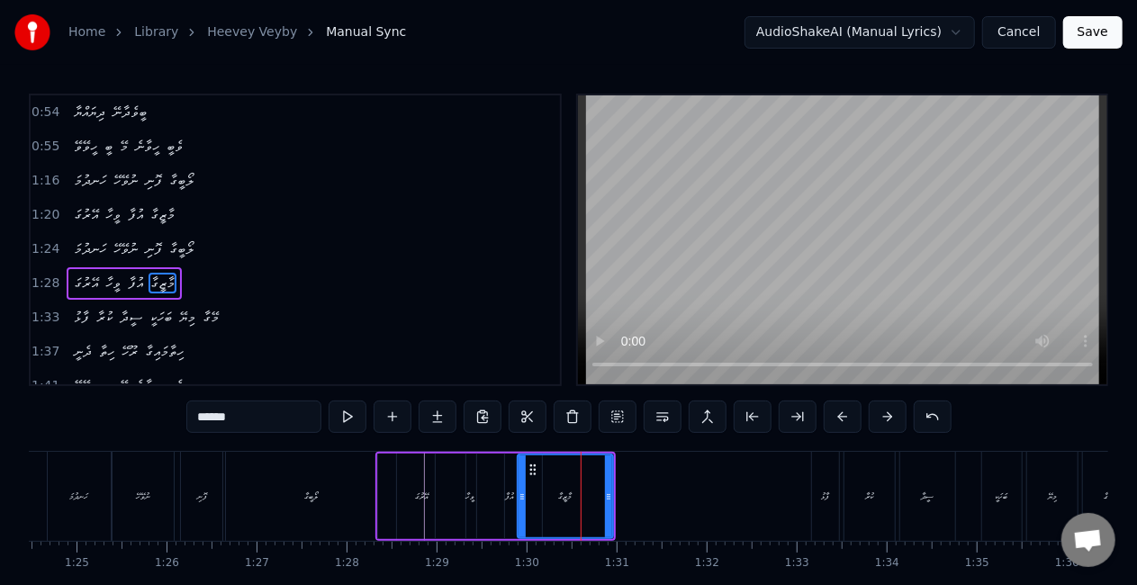
scroll to position [410, 0]
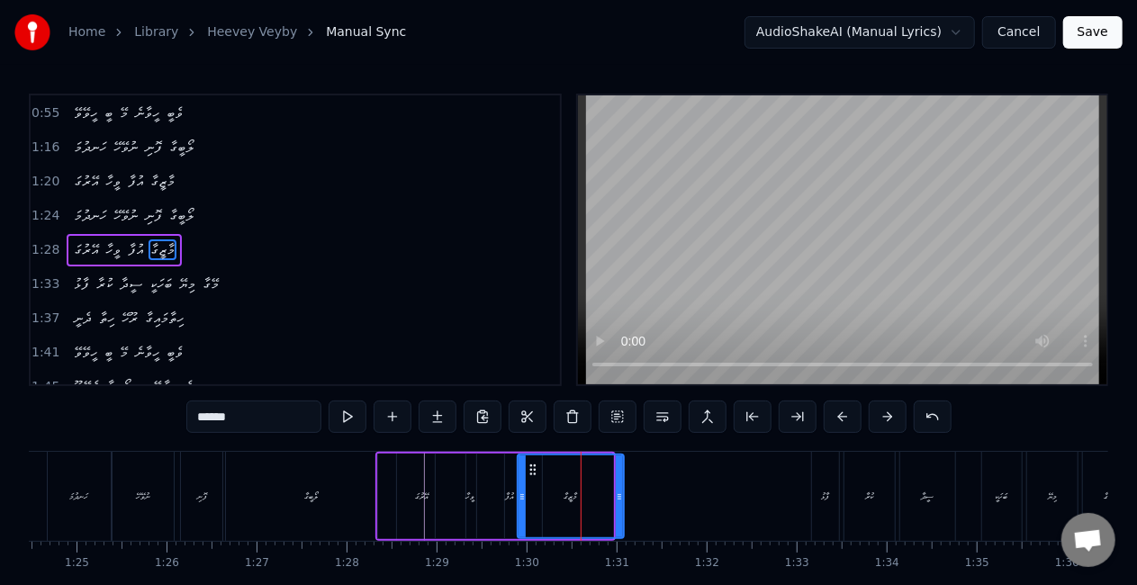
drag, startPoint x: 608, startPoint y: 497, endPoint x: 619, endPoint y: 497, distance: 10.8
click at [619, 497] on icon at bounding box center [619, 497] width 7 height 14
click at [517, 488] on div "މާޒީގާ" at bounding box center [571, 497] width 108 height 86
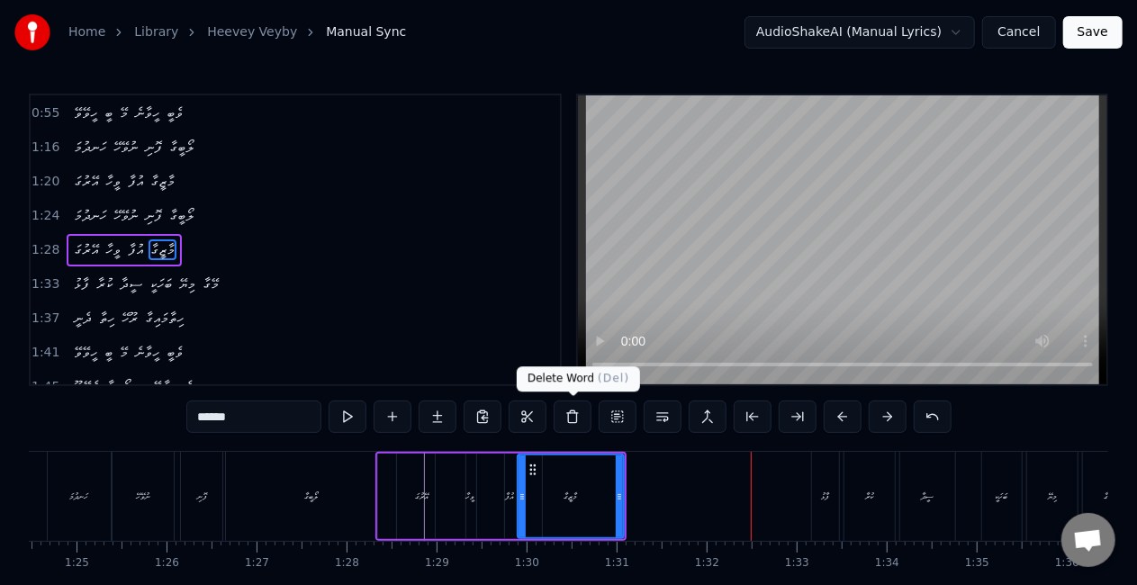
drag, startPoint x: 562, startPoint y: 534, endPoint x: 562, endPoint y: 522, distance: 11.7
click at [562, 533] on div "މާޒީގާ" at bounding box center [570, 496] width 104 height 82
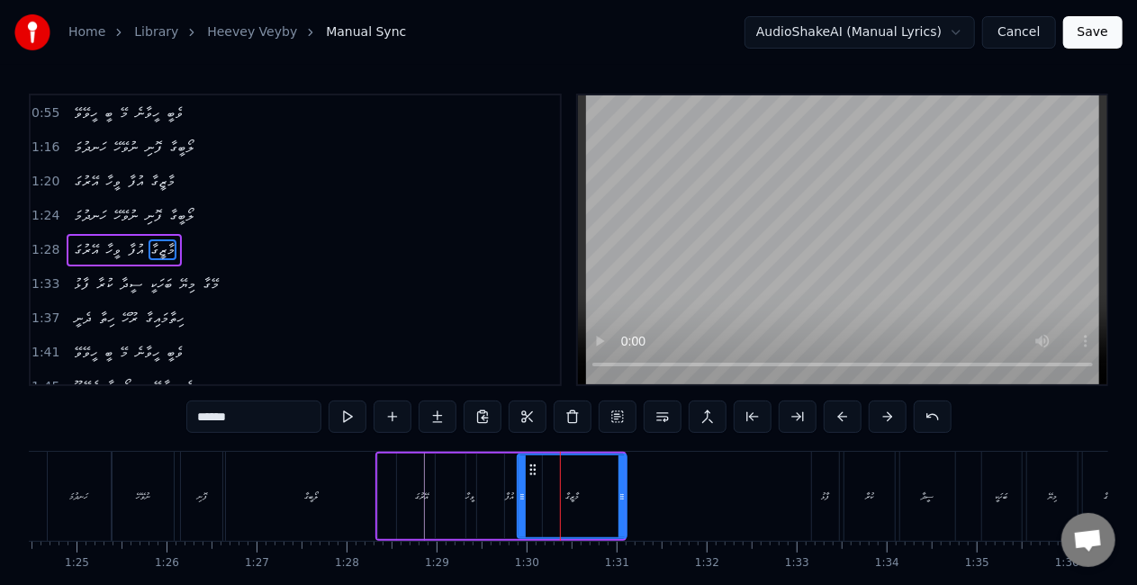
click at [624, 502] on icon at bounding box center [621, 497] width 7 height 14
click at [518, 497] on icon at bounding box center [521, 497] width 7 height 14
click at [463, 493] on div "ވީހާ" at bounding box center [470, 497] width 68 height 86
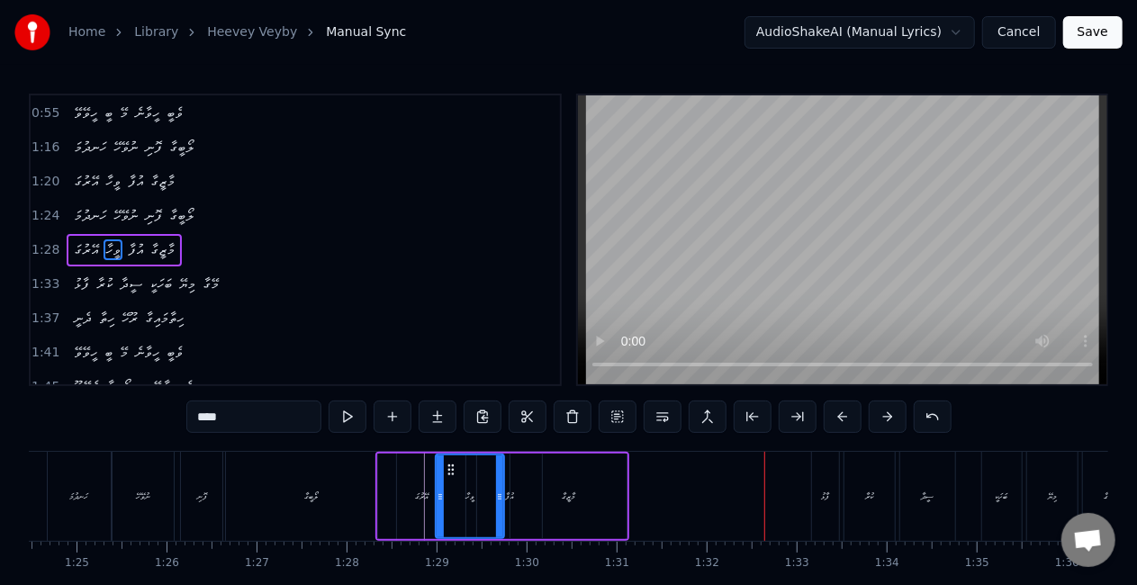
click at [583, 495] on div "މާޒީގާ" at bounding box center [568, 497] width 116 height 86
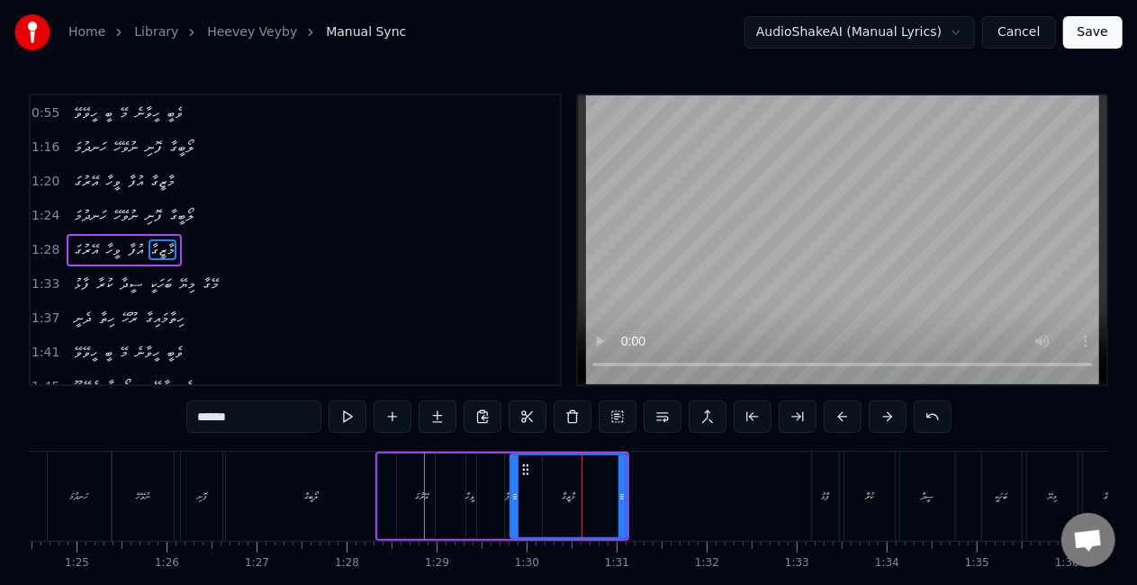
click at [209, 428] on input "******" at bounding box center [253, 417] width 135 height 32
click at [203, 418] on input "******" at bounding box center [253, 417] width 135 height 32
click at [202, 420] on input "*******" at bounding box center [253, 417] width 135 height 32
click at [248, 412] on input "******" at bounding box center [253, 417] width 135 height 32
click at [545, 502] on div "މާޒީގާ..." at bounding box center [568, 496] width 114 height 82
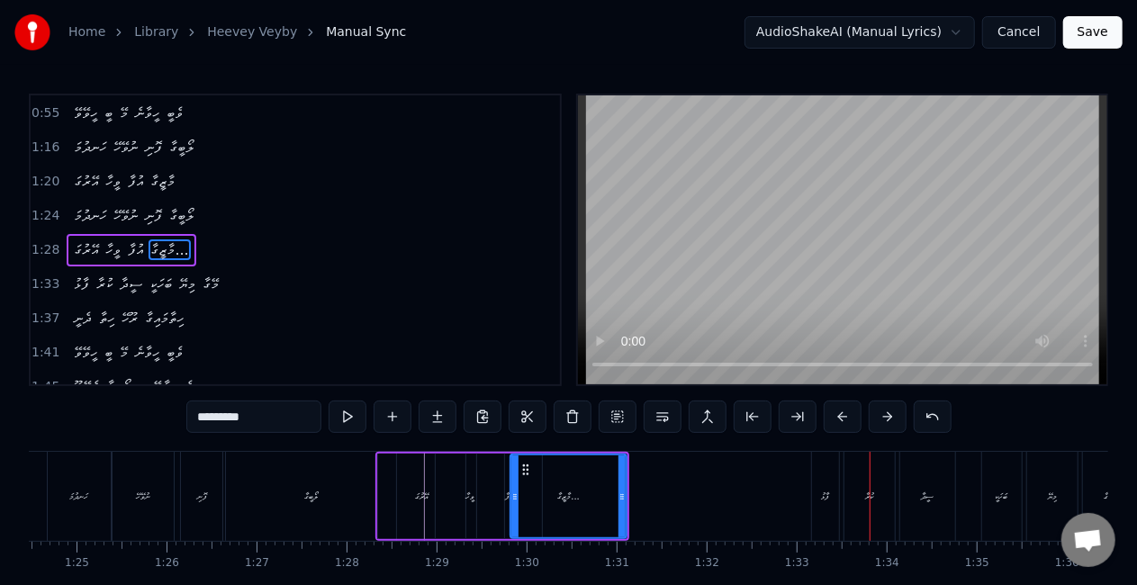
click at [828, 490] on div "ފާޅު" at bounding box center [825, 497] width 8 height 14
type input "****"
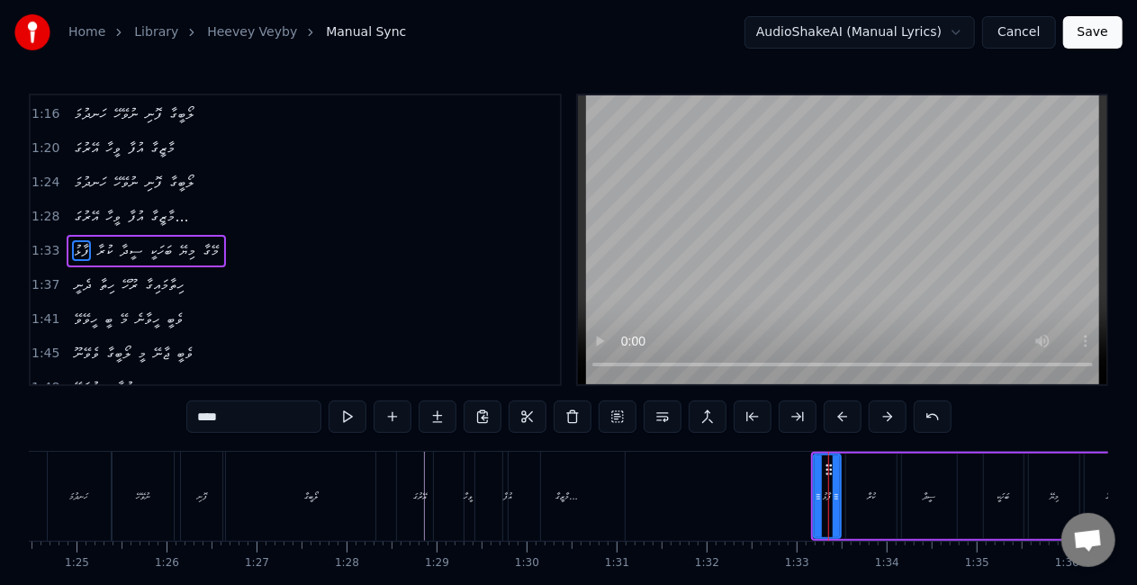
scroll to position [443, 0]
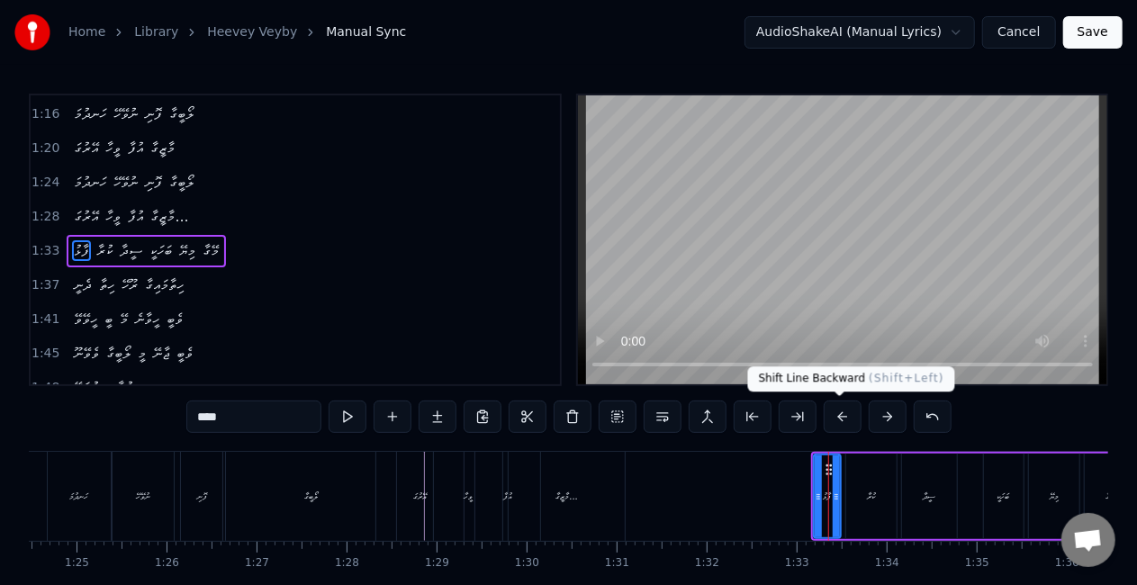
click at [828, 412] on button at bounding box center [843, 417] width 38 height 32
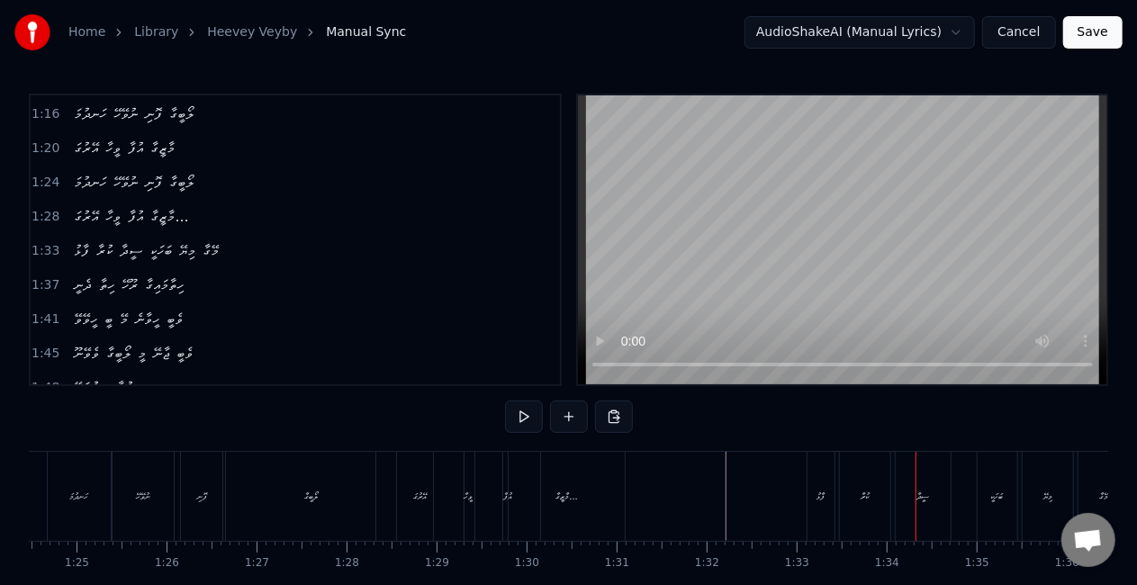
click at [808, 490] on div "ފާޅު" at bounding box center [820, 496] width 27 height 89
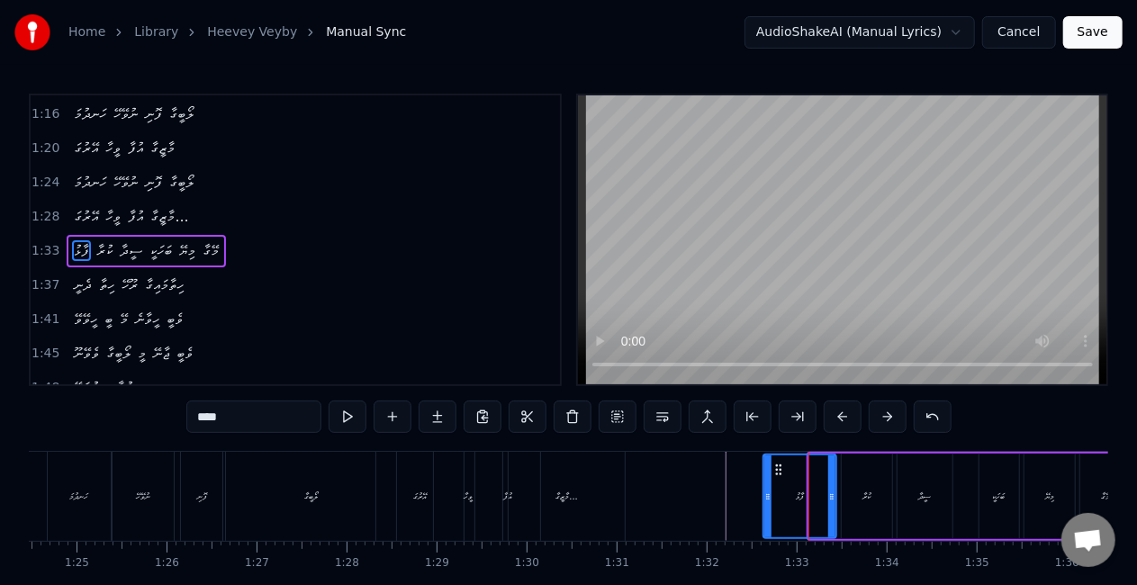
drag, startPoint x: 809, startPoint y: 491, endPoint x: 763, endPoint y: 491, distance: 45.9
click at [764, 491] on icon at bounding box center [767, 497] width 7 height 14
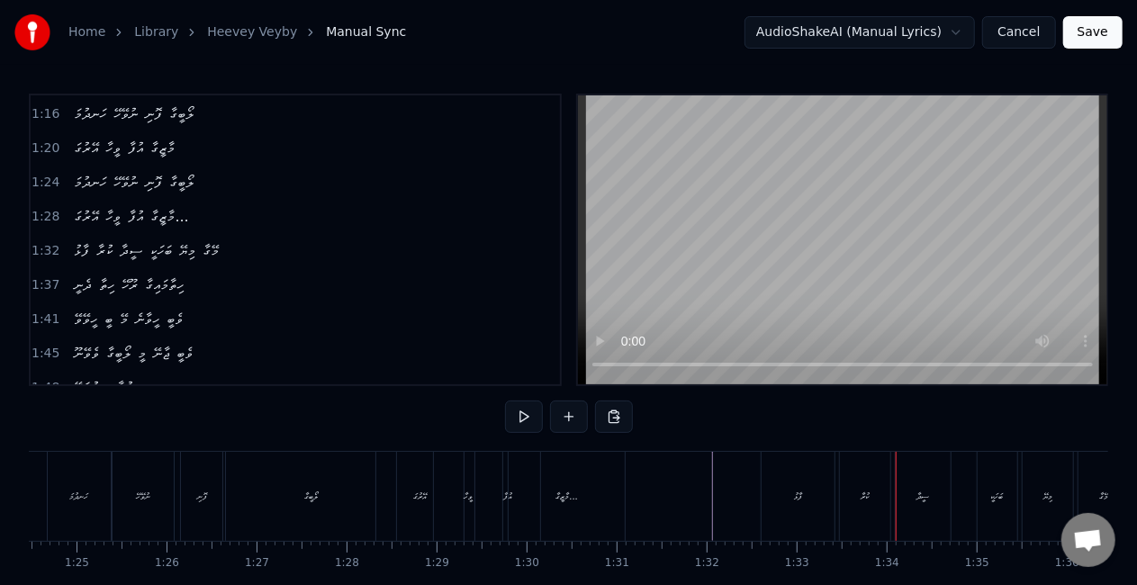
click at [851, 476] on div "ކުރާ" at bounding box center [865, 496] width 50 height 89
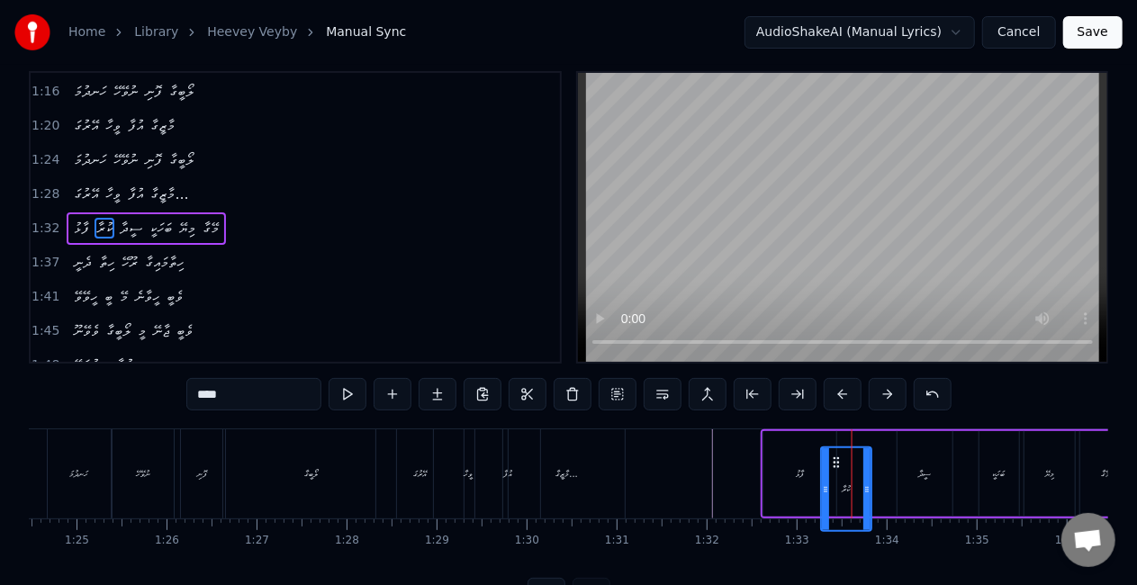
scroll to position [29, 0]
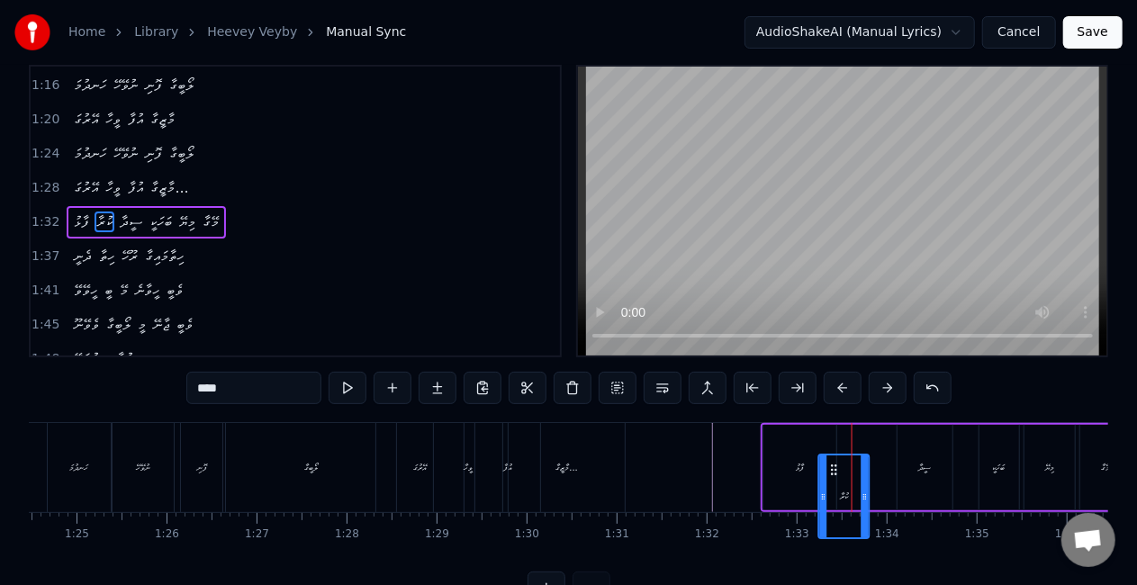
drag, startPoint x: 853, startPoint y: 468, endPoint x: 831, endPoint y: 448, distance: 30.0
click at [831, 448] on div "ފާޅު ކުރާ ސީދާ ބަހަކީ މިޔޭ މޭގާ" at bounding box center [947, 467] width 373 height 89
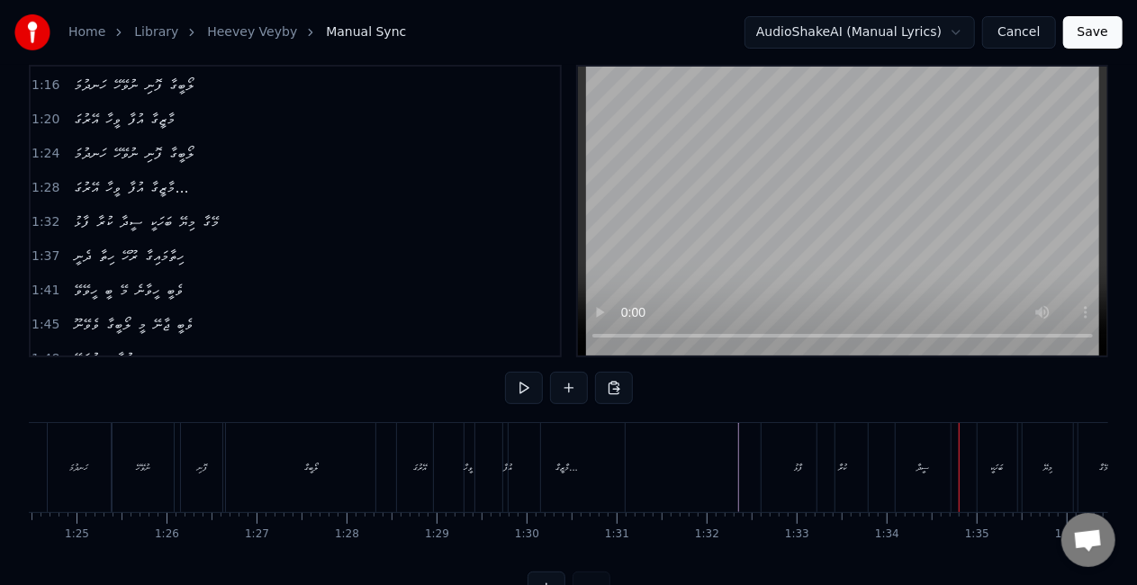
click at [925, 467] on div "ސީދާ" at bounding box center [922, 468] width 13 height 14
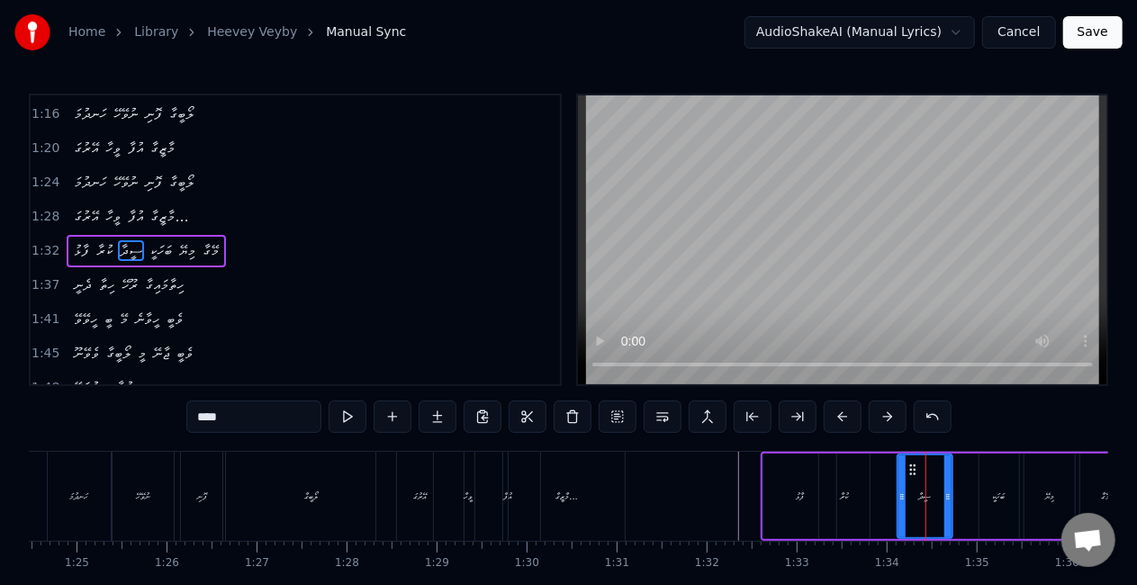
scroll to position [0, 0]
drag, startPoint x: 913, startPoint y: 470, endPoint x: 890, endPoint y: 466, distance: 22.8
click at [890, 466] on icon at bounding box center [890, 470] width 14 height 14
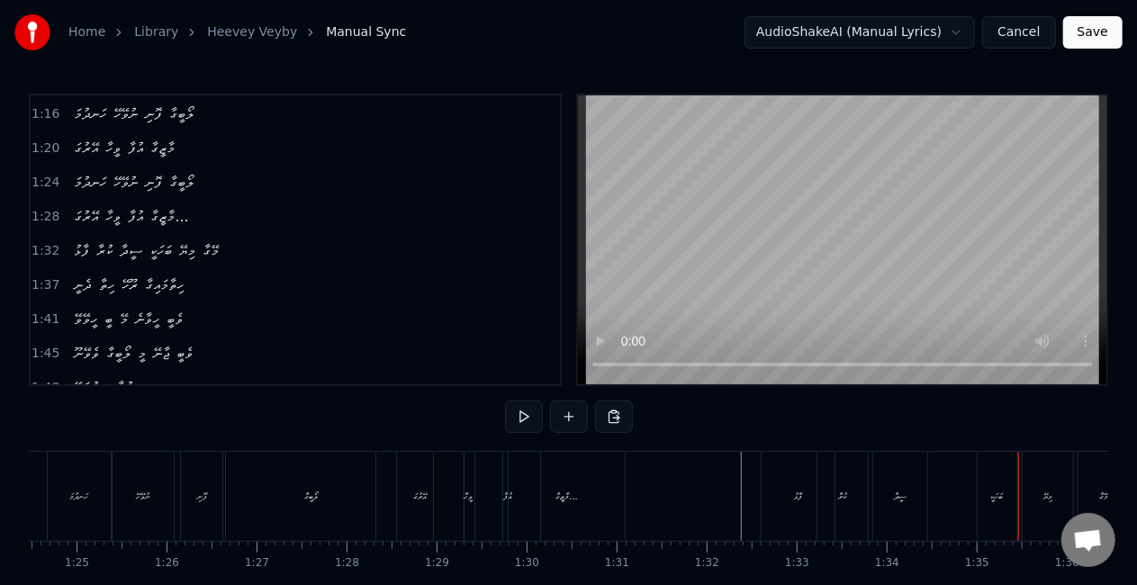
click at [990, 473] on div "ބަހަކީ" at bounding box center [997, 496] width 40 height 89
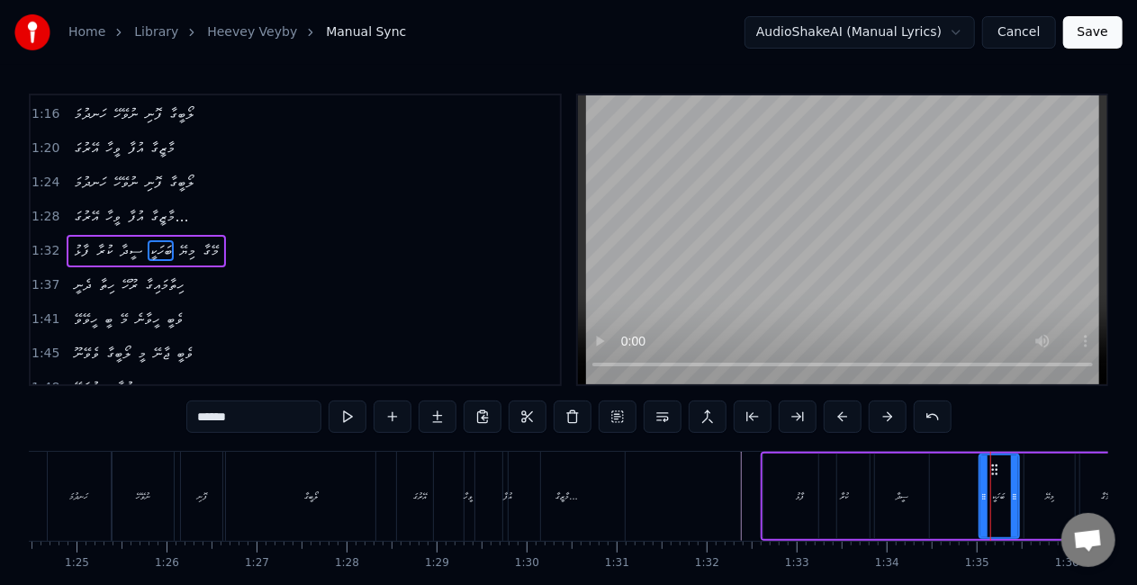
drag, startPoint x: 990, startPoint y: 468, endPoint x: 972, endPoint y: 467, distance: 18.0
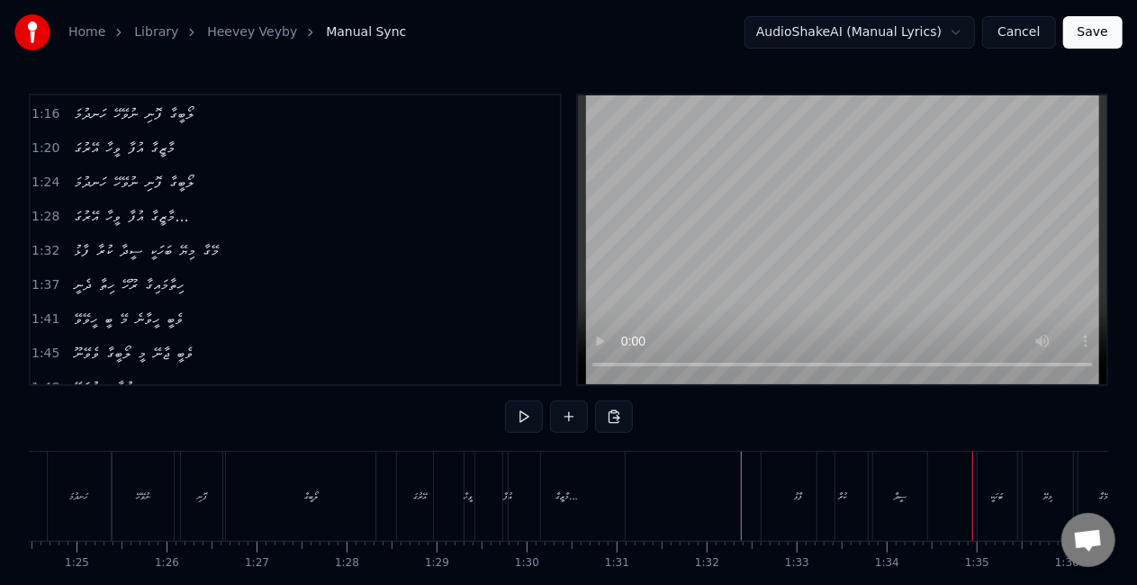
click at [993, 480] on div "ބަހަކީ" at bounding box center [997, 496] width 40 height 89
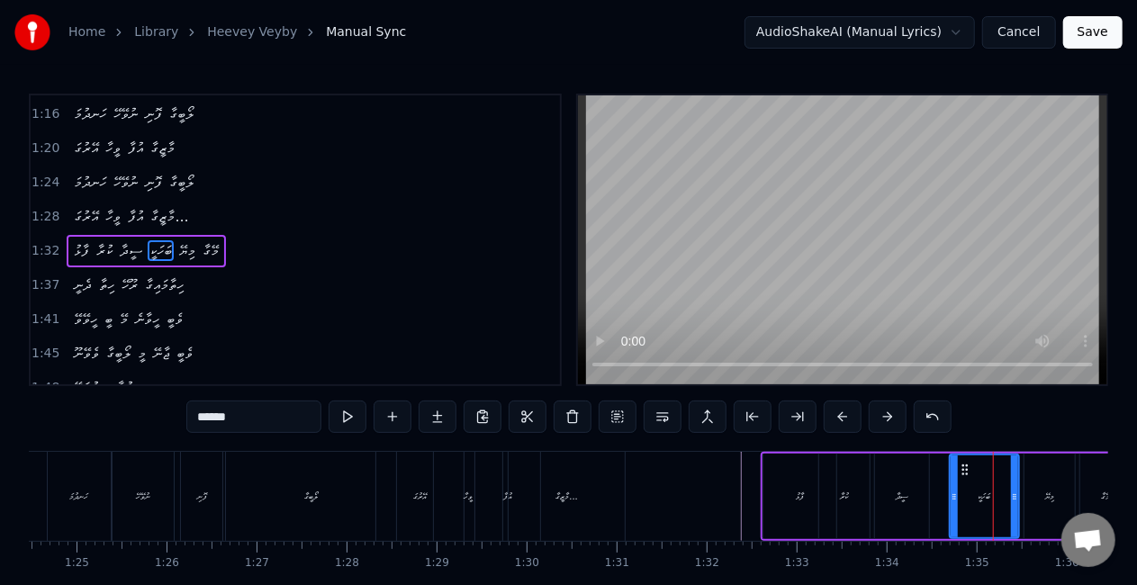
drag, startPoint x: 980, startPoint y: 497, endPoint x: 950, endPoint y: 490, distance: 31.4
click at [950, 491] on icon at bounding box center [953, 497] width 7 height 14
click at [902, 490] on div "ސީދާ" at bounding box center [902, 497] width 13 height 14
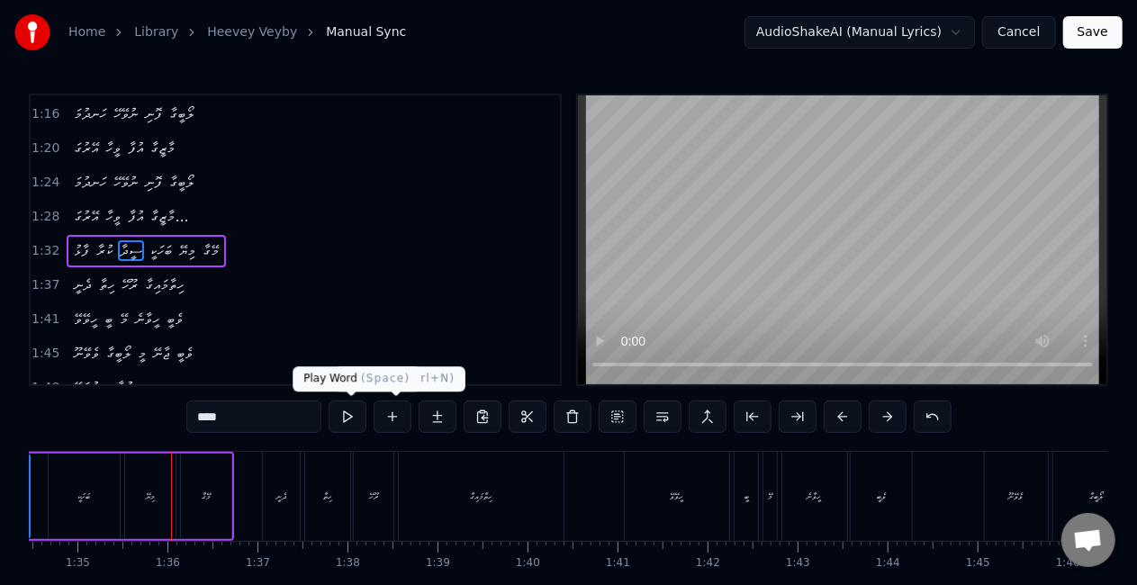
scroll to position [0, 8521]
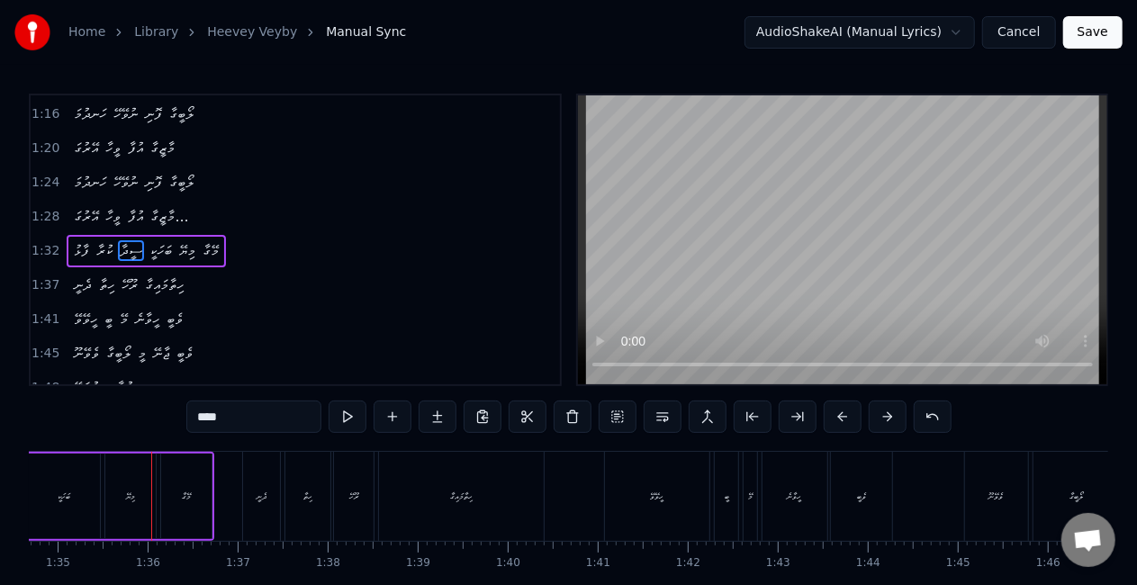
click at [122, 501] on div "މިޔޭ" at bounding box center [130, 497] width 50 height 86
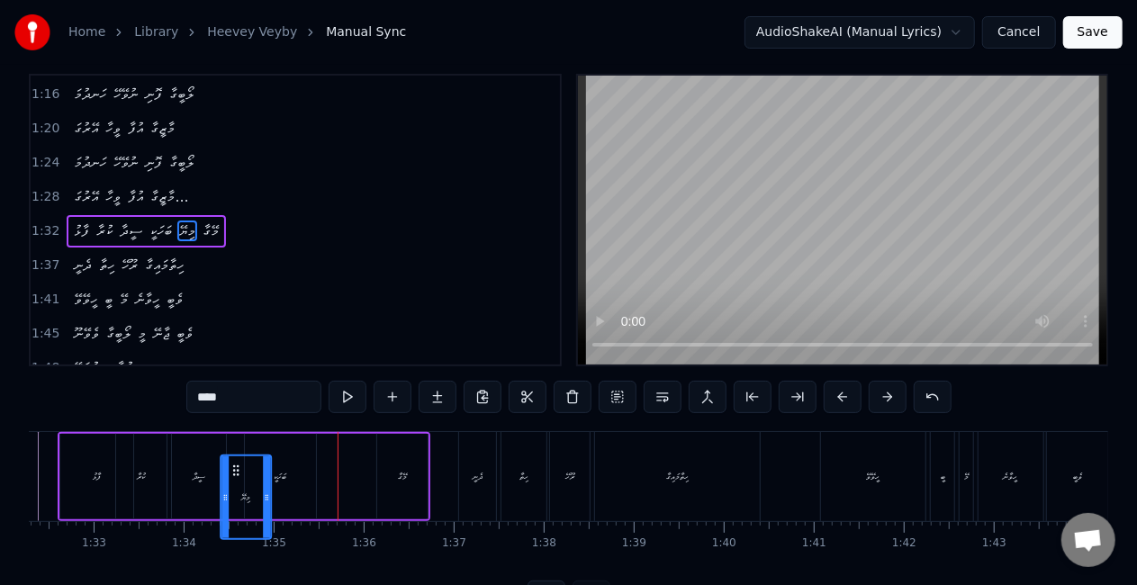
scroll to position [0, 8303]
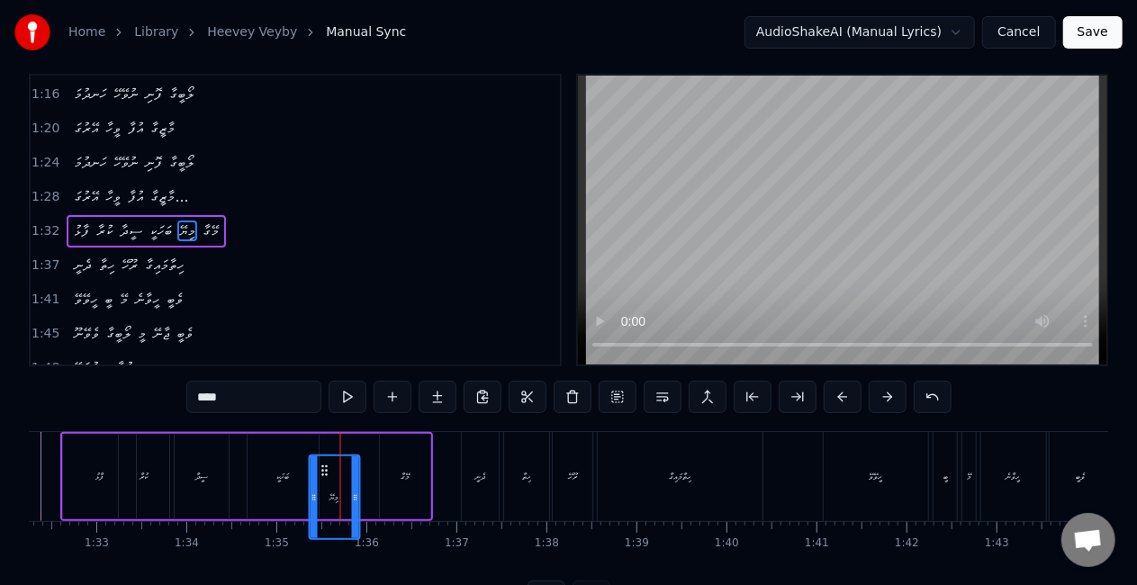
drag, startPoint x: 118, startPoint y: 468, endPoint x: 322, endPoint y: 437, distance: 206.6
click at [323, 439] on div "މިޔޭ" at bounding box center [349, 477] width 52 height 86
click at [405, 457] on div "މޭގާ" at bounding box center [405, 477] width 50 height 86
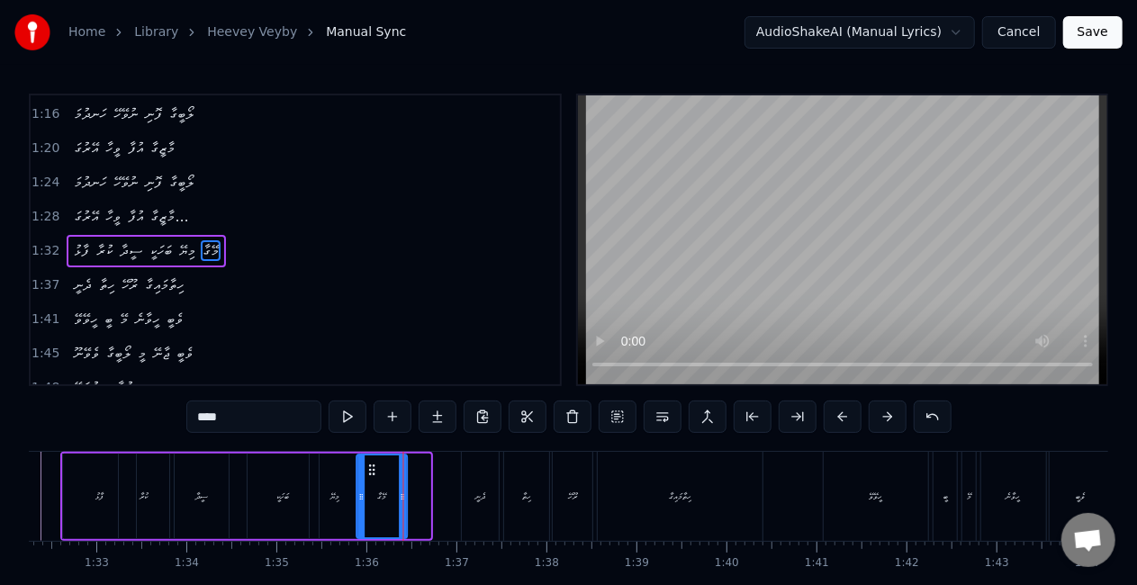
drag, startPoint x: 392, startPoint y: 475, endPoint x: 370, endPoint y: 474, distance: 22.5
click at [370, 474] on icon at bounding box center [372, 470] width 14 height 14
click at [409, 491] on icon at bounding box center [410, 497] width 7 height 14
click at [73, 500] on div "ފާޅު" at bounding box center [99, 497] width 73 height 86
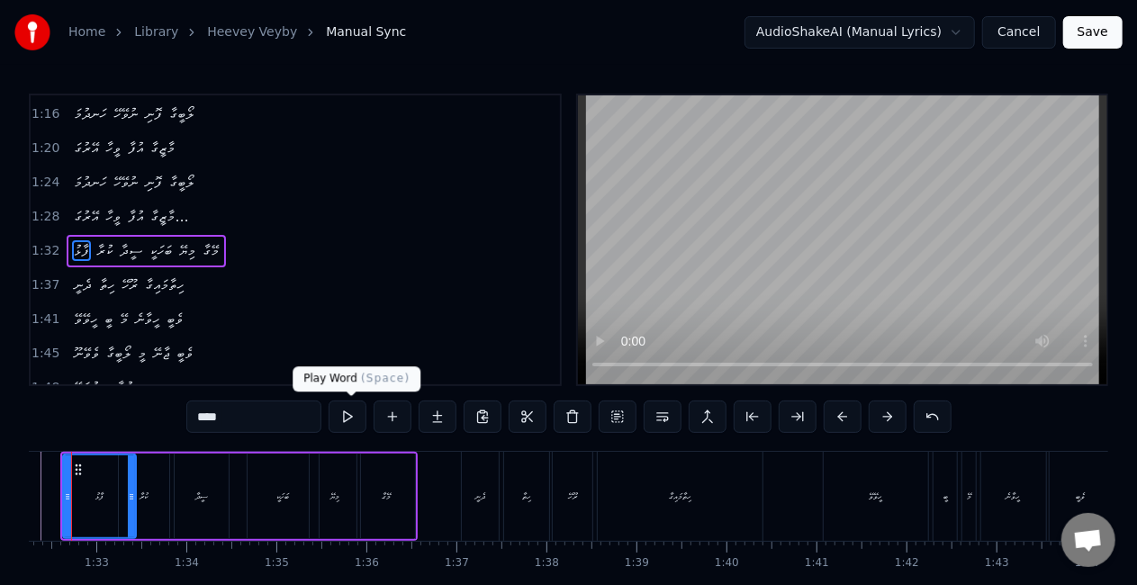
scroll to position [0, 8255]
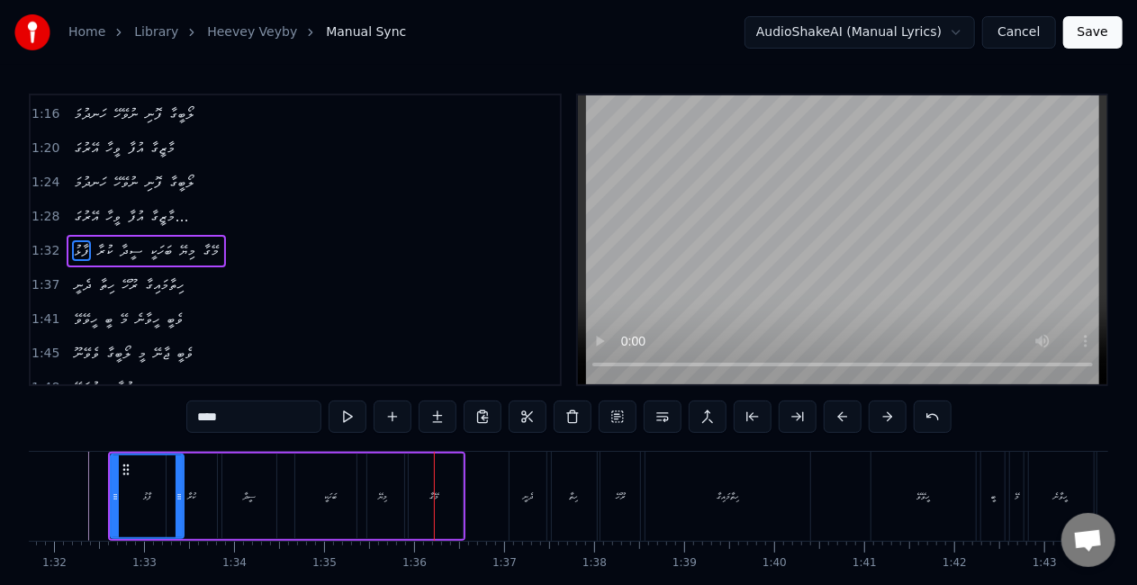
click at [375, 500] on div "މިޔޭ" at bounding box center [382, 497] width 50 height 86
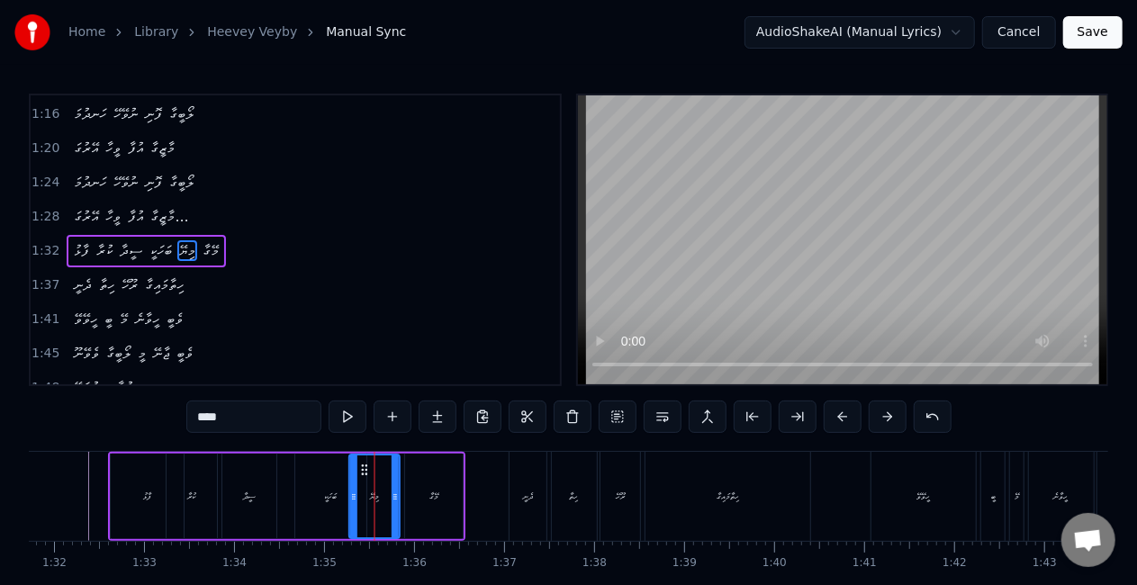
click at [367, 467] on icon at bounding box center [364, 470] width 14 height 14
click at [306, 486] on div "ބަހަކީ" at bounding box center [330, 497] width 71 height 86
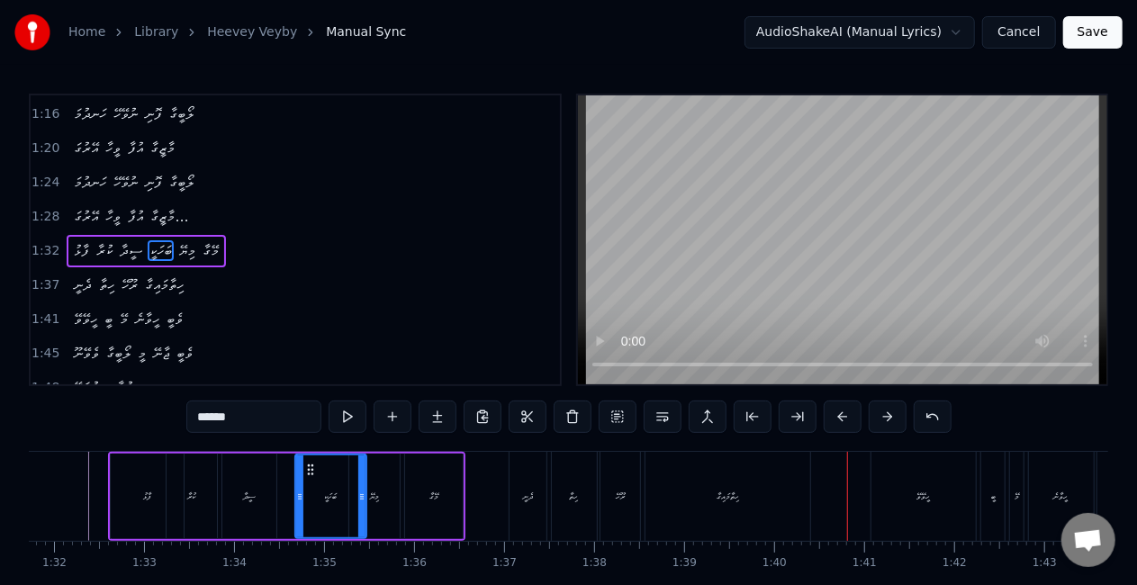
click at [266, 504] on div "ސީދާ" at bounding box center [249, 497] width 54 height 86
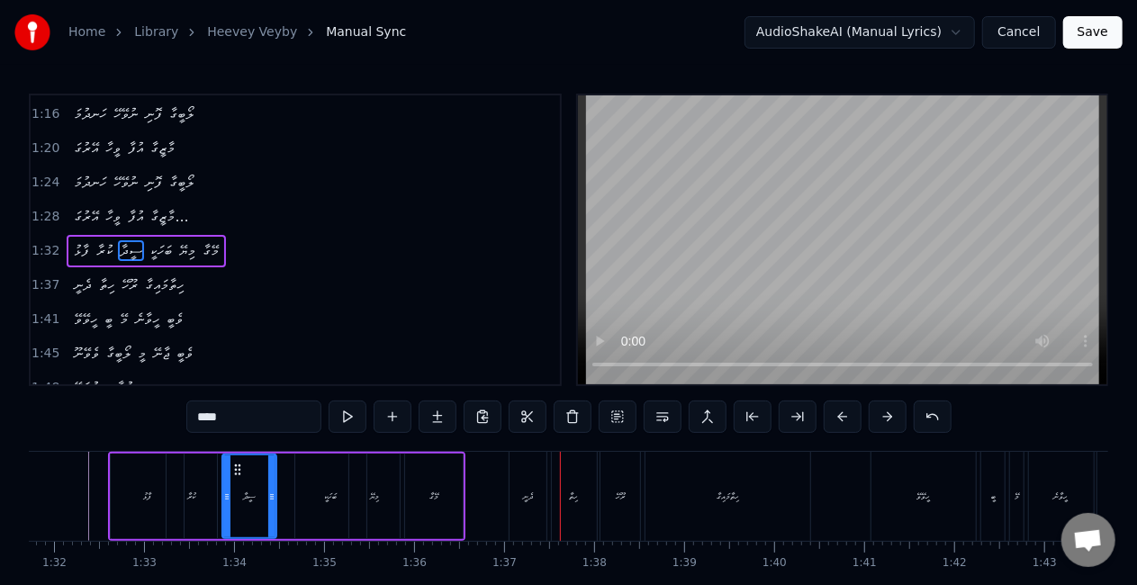
click at [539, 494] on div "ދެނީ" at bounding box center [527, 496] width 36 height 89
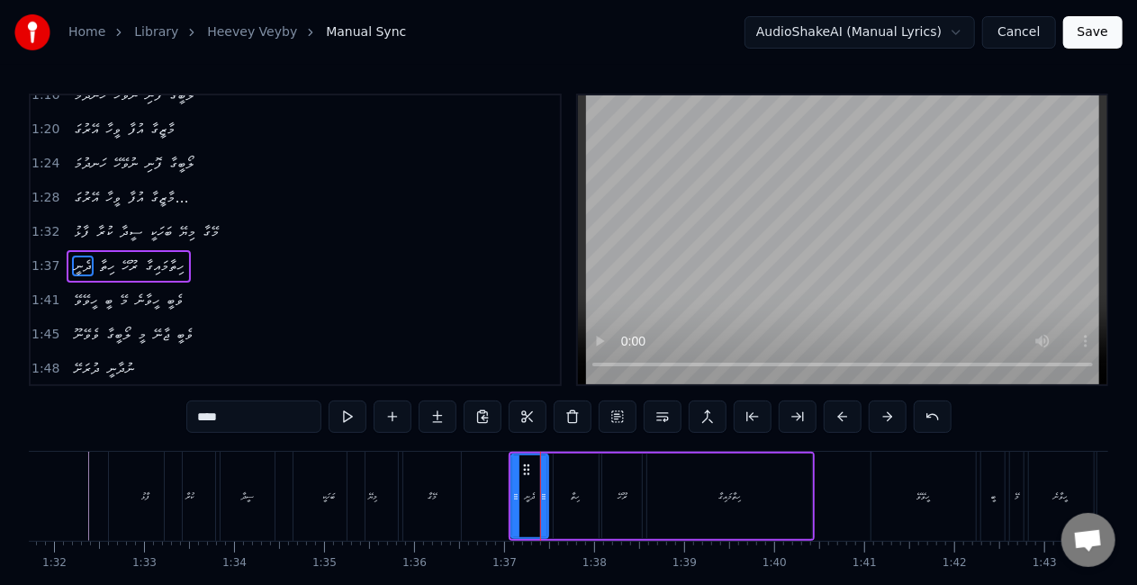
scroll to position [477, 0]
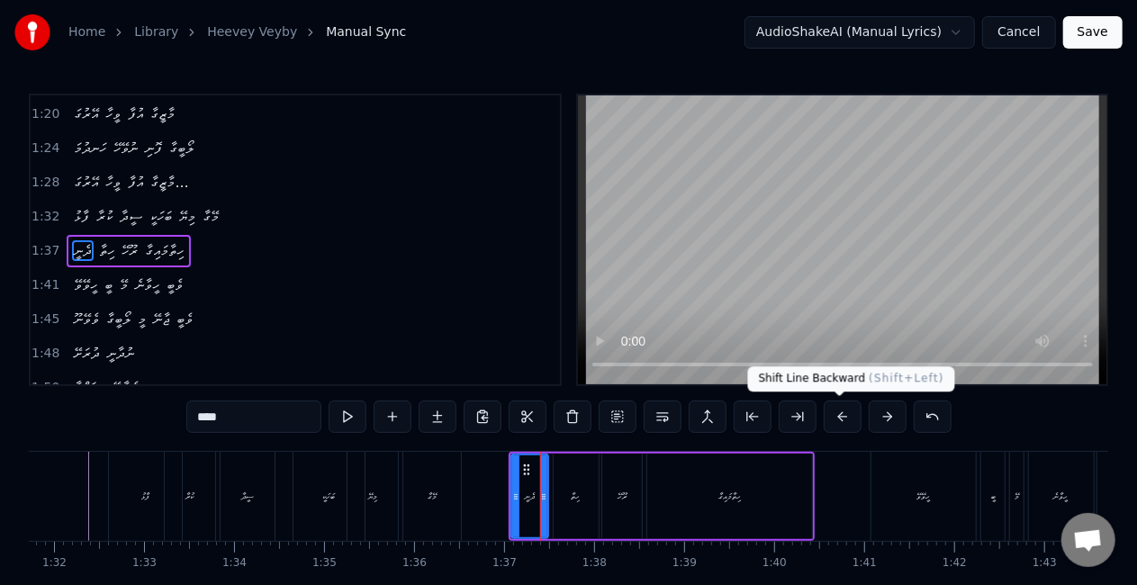
click at [835, 414] on button at bounding box center [843, 417] width 38 height 32
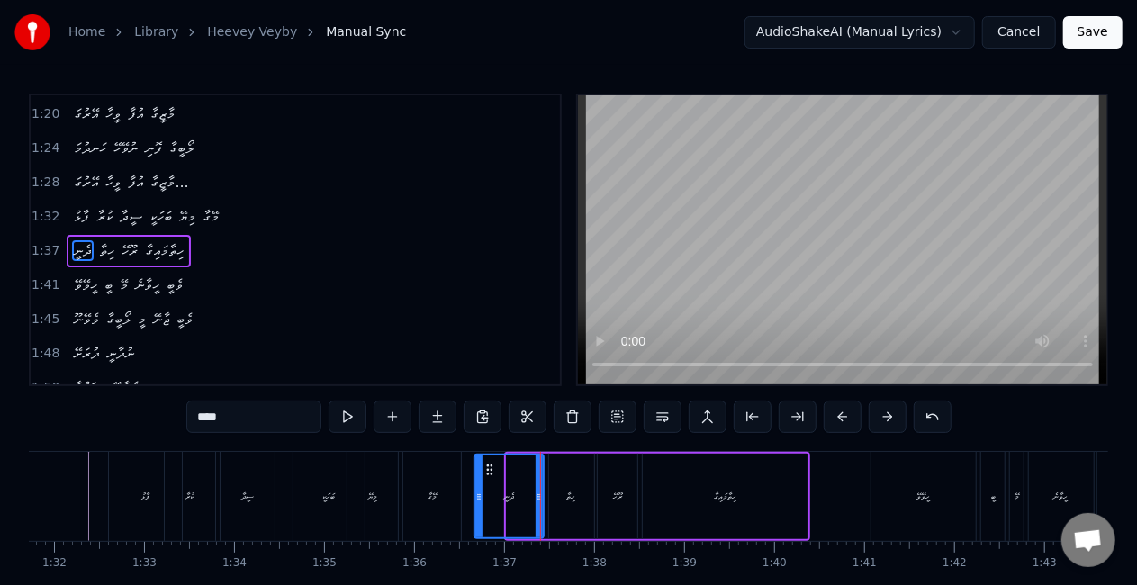
drag, startPoint x: 511, startPoint y: 503, endPoint x: 479, endPoint y: 494, distance: 33.6
click at [479, 494] on div at bounding box center [478, 496] width 7 height 82
click at [440, 491] on div "މޭގާ" at bounding box center [432, 496] width 58 height 89
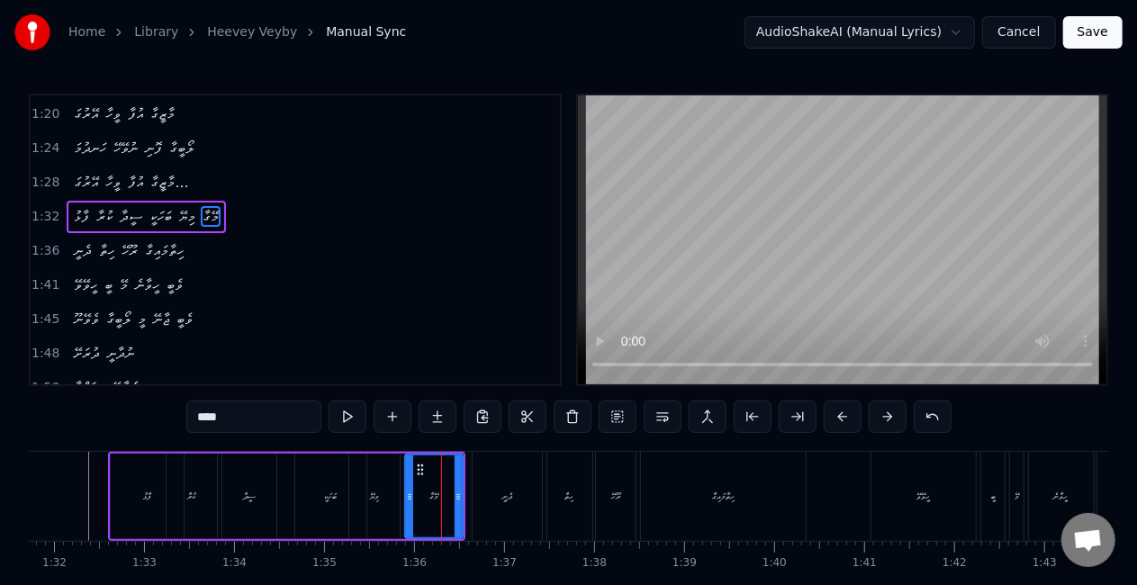
scroll to position [443, 0]
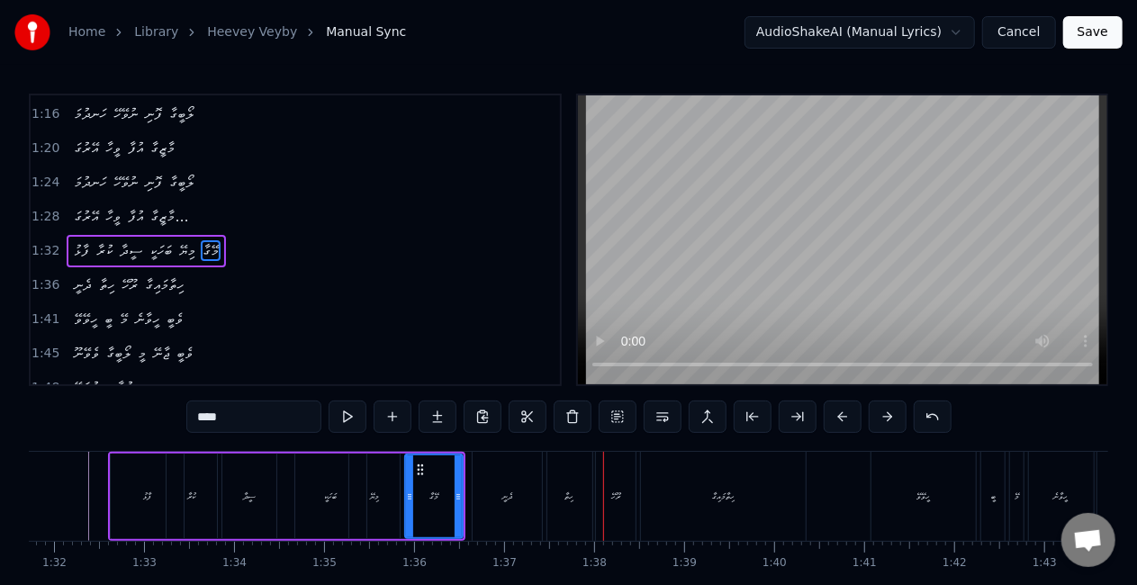
click at [556, 500] on div "ހިތާ" at bounding box center [569, 496] width 45 height 89
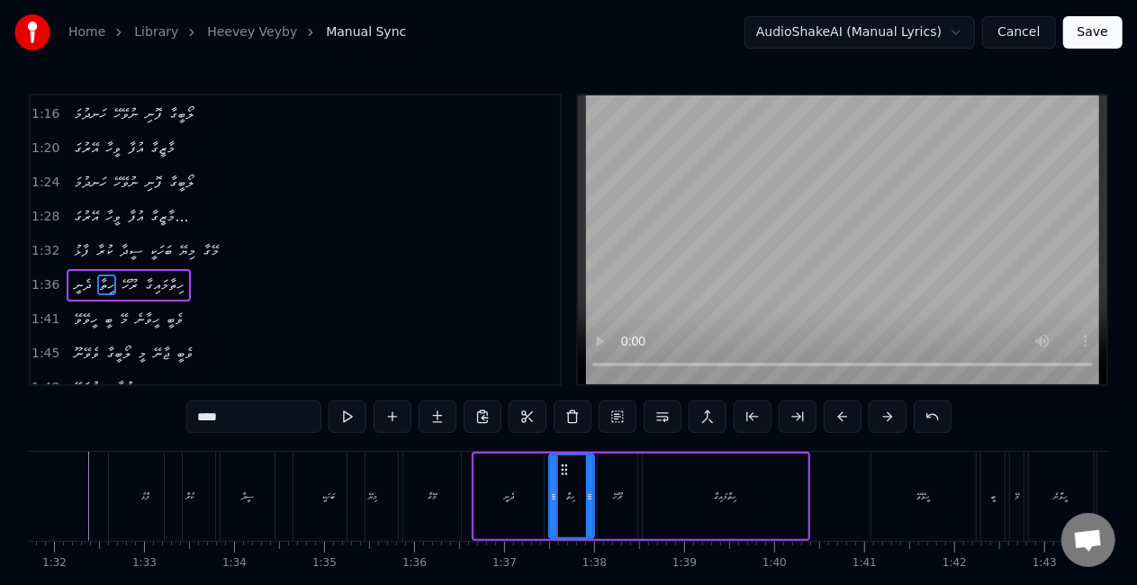
scroll to position [477, 0]
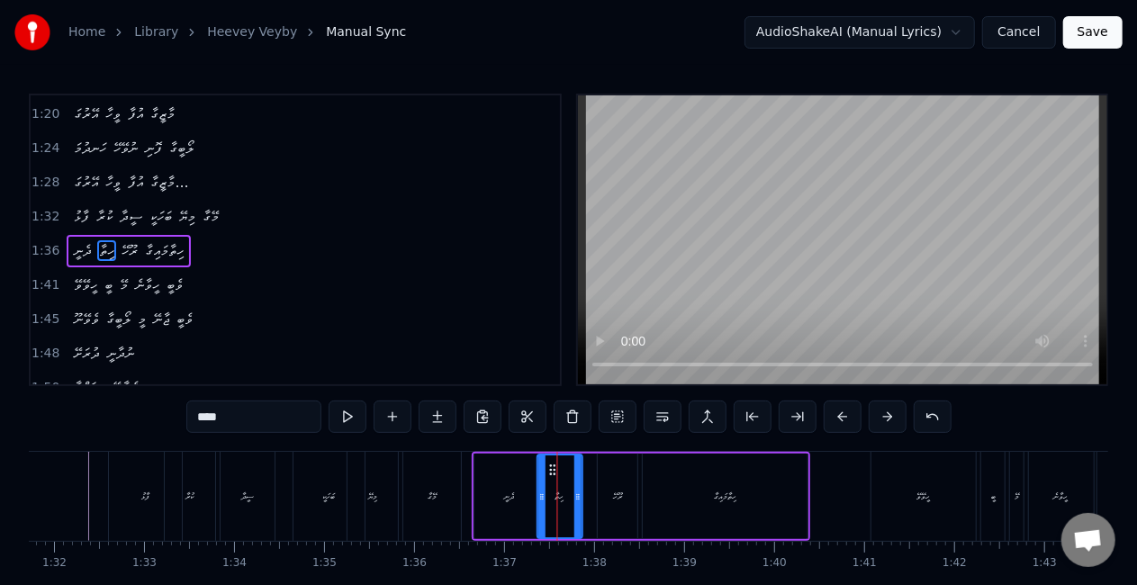
drag, startPoint x: 563, startPoint y: 470, endPoint x: 549, endPoint y: 468, distance: 13.6
click at [549, 468] on icon at bounding box center [552, 470] width 14 height 14
click at [599, 477] on div "ރޫހޭ" at bounding box center [618, 497] width 40 height 86
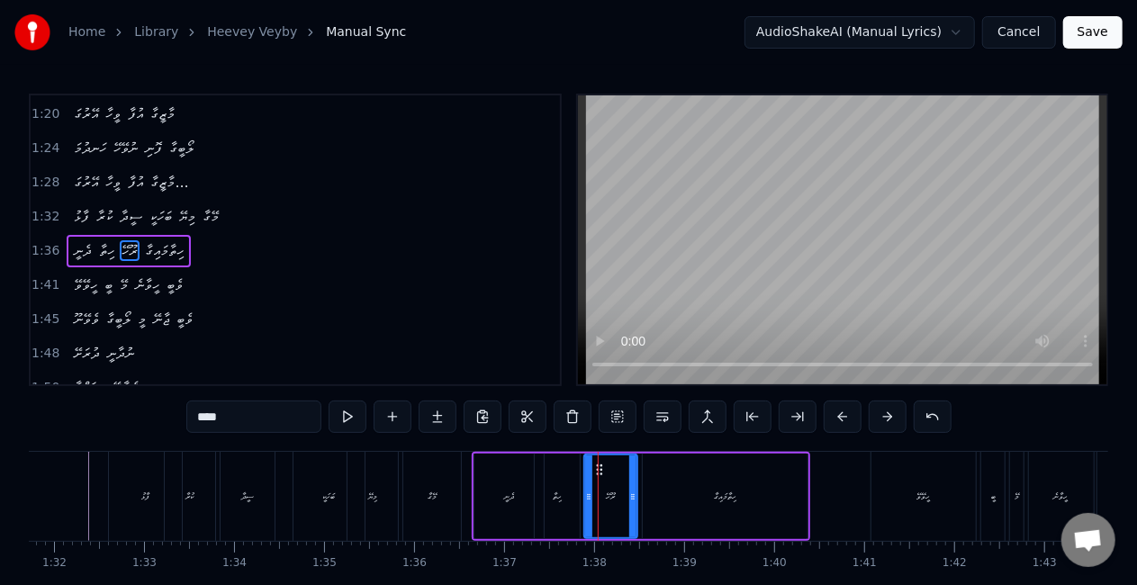
drag, startPoint x: 599, startPoint y: 480, endPoint x: 586, endPoint y: 477, distance: 13.8
click at [586, 477] on div at bounding box center [588, 496] width 7 height 82
click at [460, 488] on div "މޭގާ" at bounding box center [431, 496] width 59 height 89
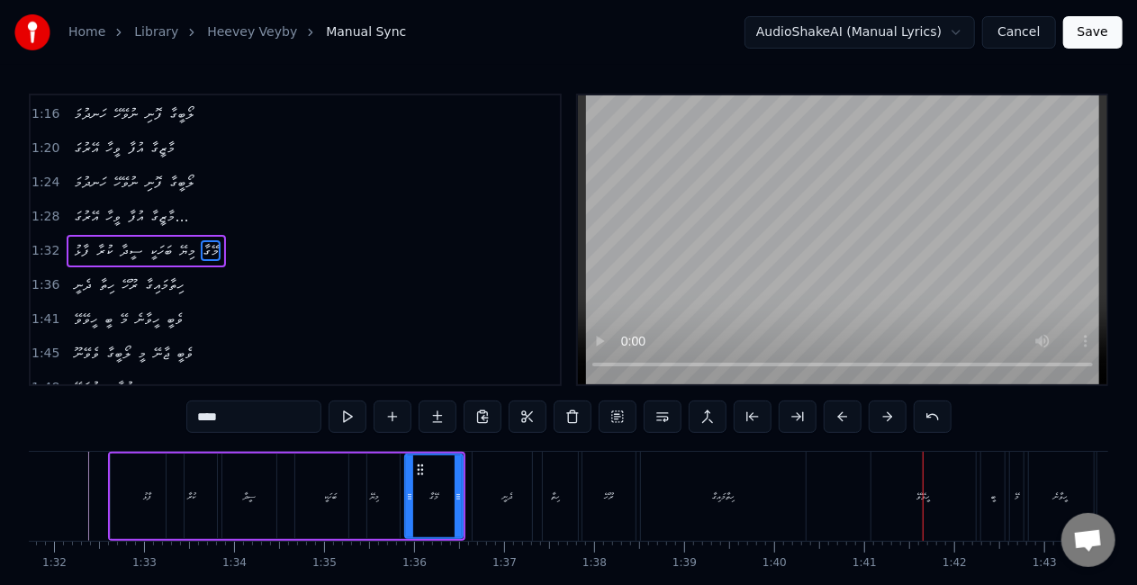
click at [741, 477] on div "ހިތާމައިގާ" at bounding box center [723, 496] width 165 height 89
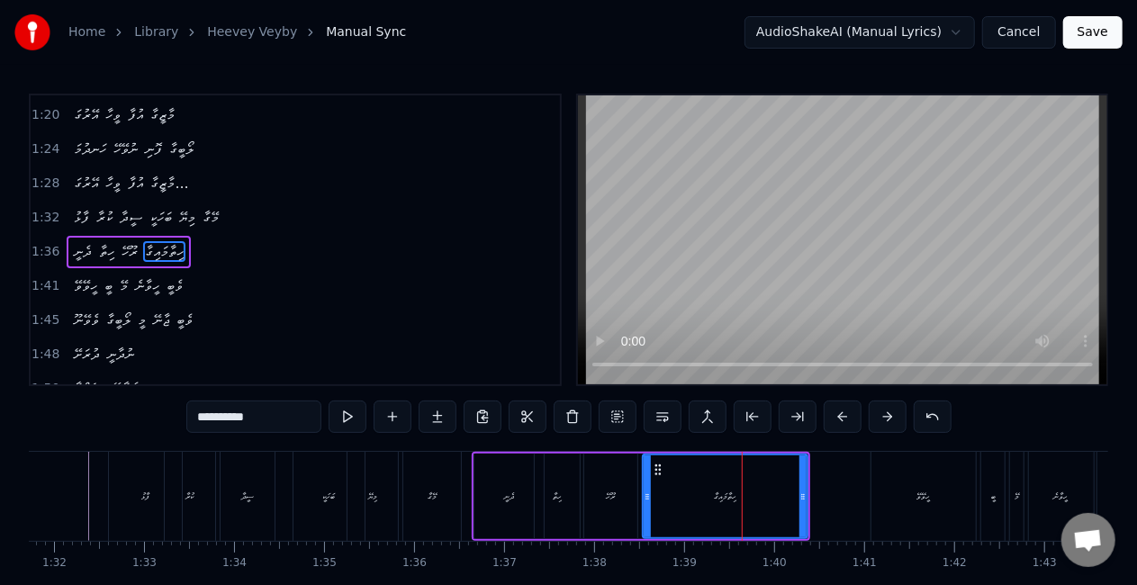
scroll to position [477, 0]
drag, startPoint x: 799, startPoint y: 500, endPoint x: 761, endPoint y: 493, distance: 39.4
click at [769, 493] on icon at bounding box center [772, 497] width 7 height 14
click at [878, 491] on div "ހީވޭވޭ" at bounding box center [923, 496] width 104 height 89
type input "******"
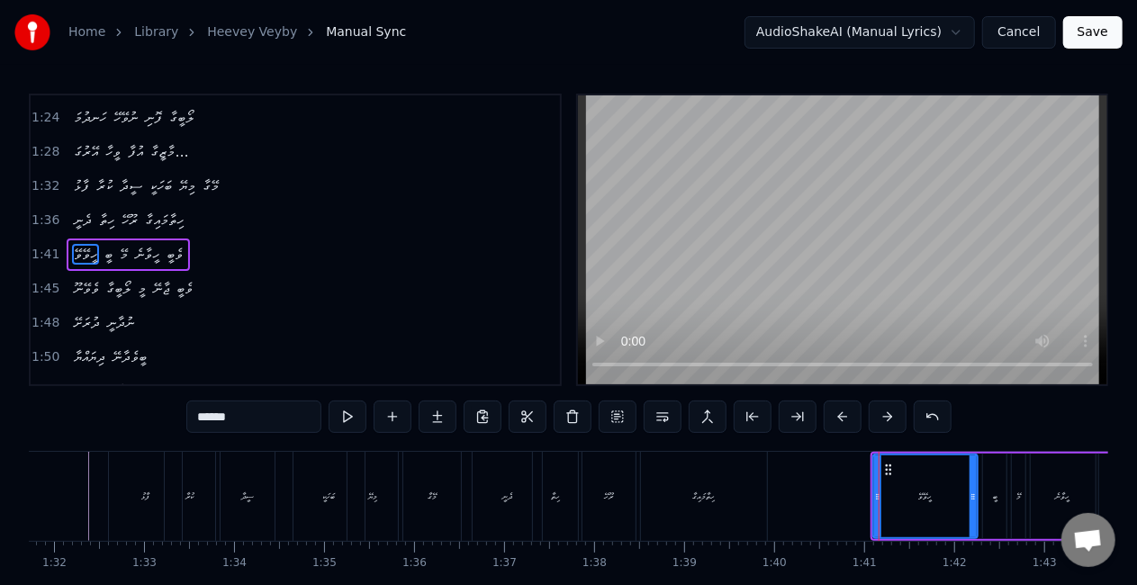
scroll to position [510, 0]
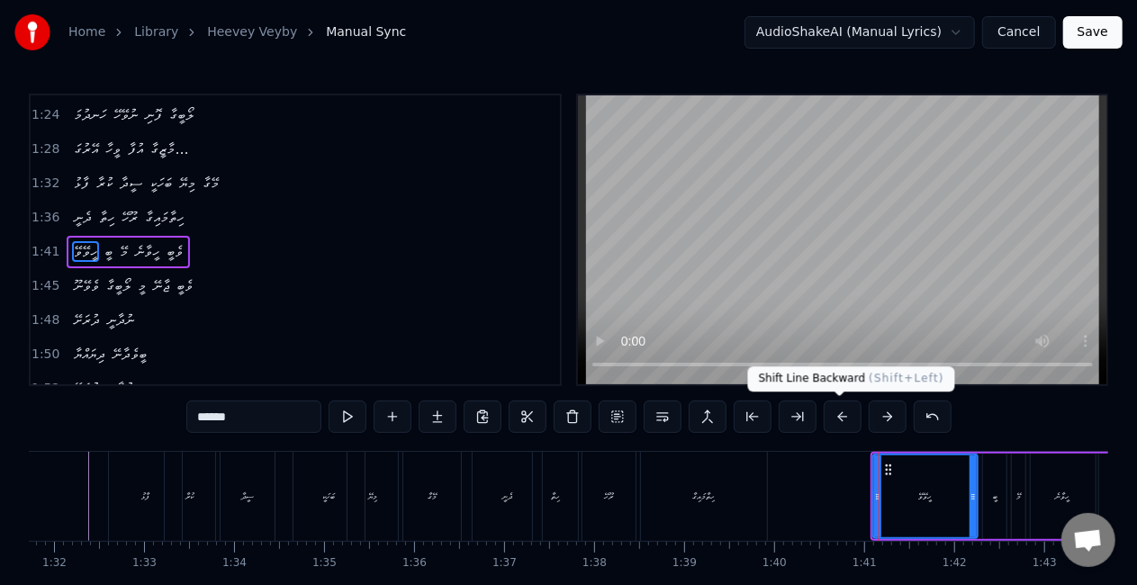
click at [833, 413] on button at bounding box center [843, 417] width 38 height 32
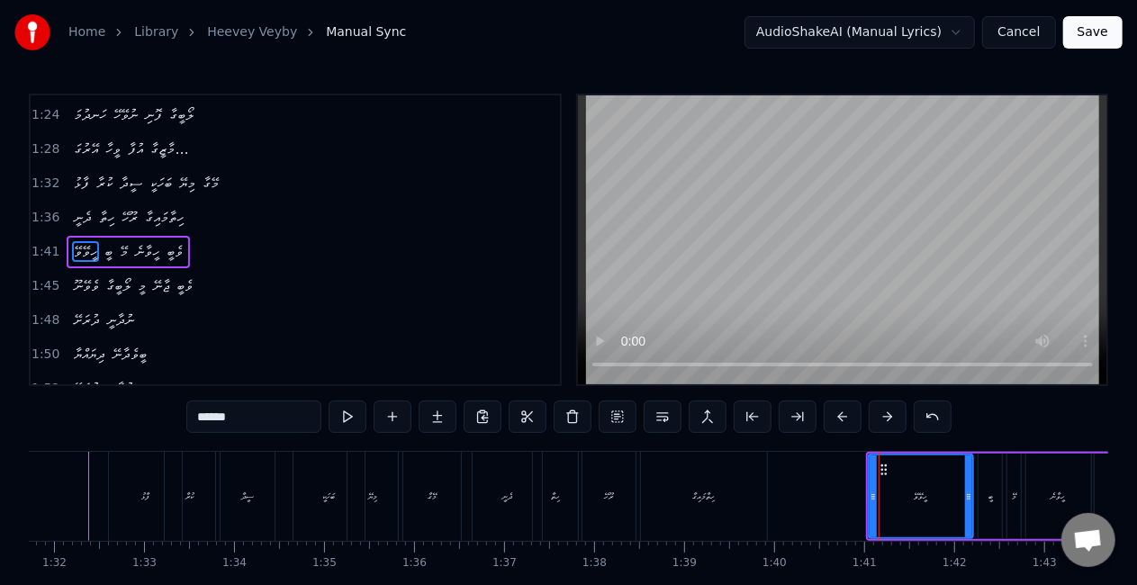
click at [833, 413] on button at bounding box center [843, 417] width 38 height 32
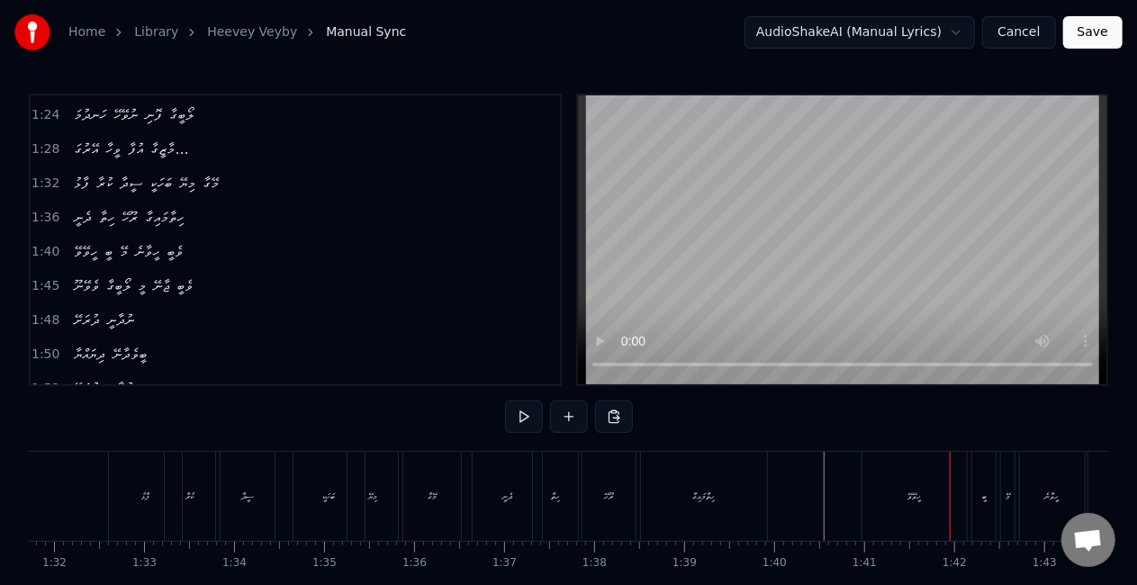
click at [909, 514] on div "ހީވޭވޭ" at bounding box center [914, 496] width 104 height 89
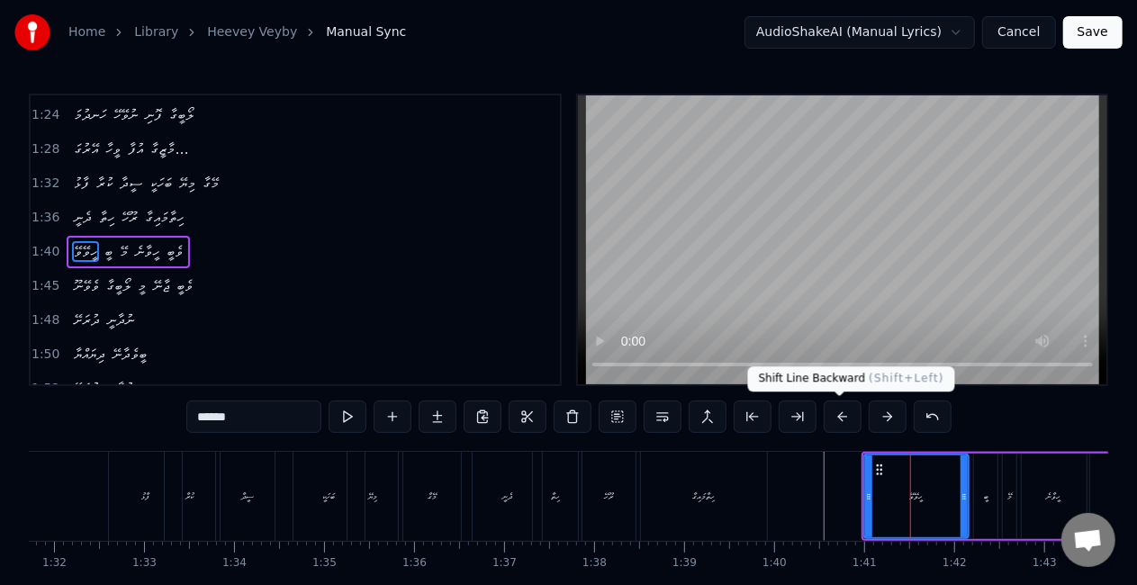
click at [844, 414] on button at bounding box center [843, 417] width 38 height 32
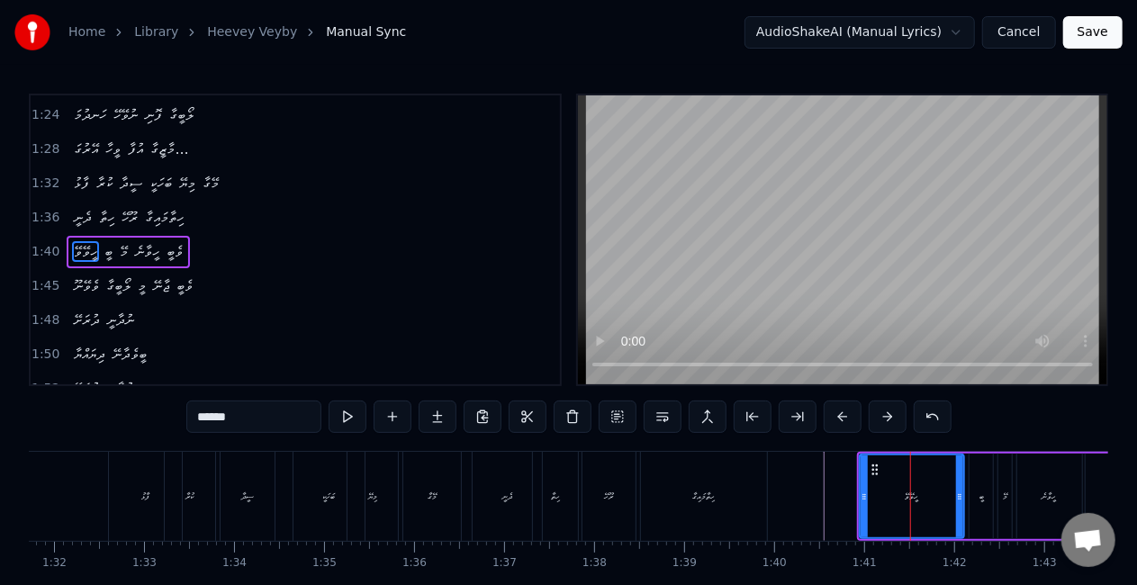
click at [837, 413] on button at bounding box center [843, 417] width 38 height 32
click at [837, 417] on button at bounding box center [843, 417] width 38 height 32
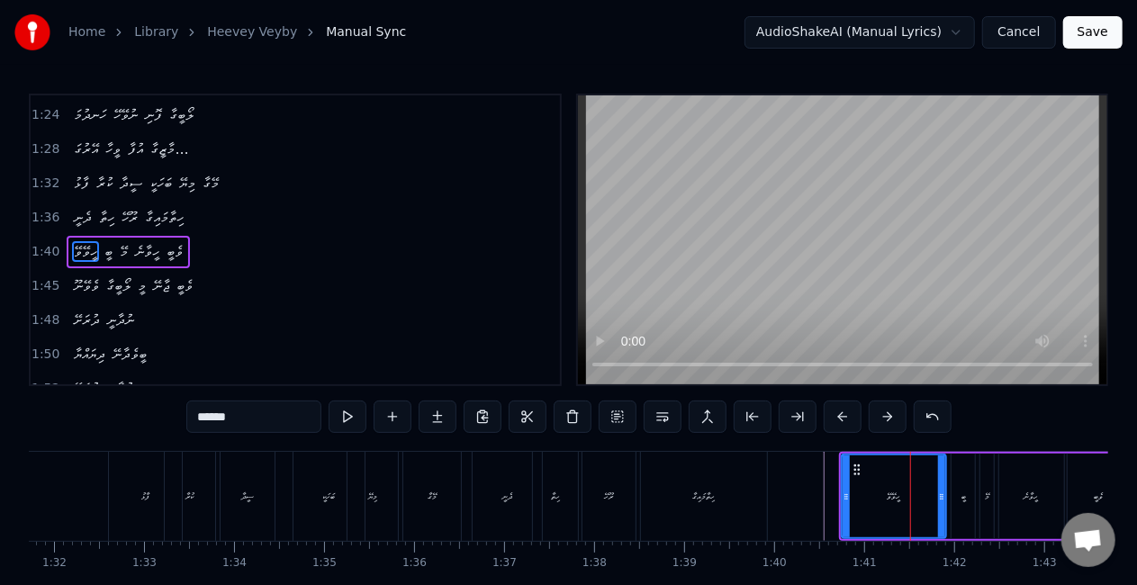
click at [837, 417] on button at bounding box center [843, 417] width 38 height 32
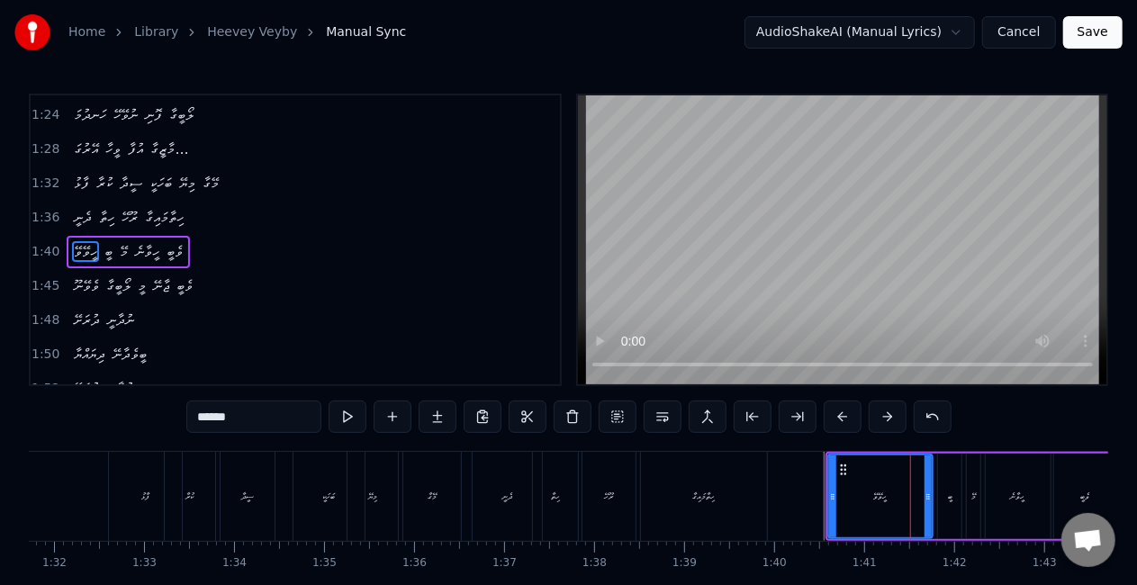
click at [837, 417] on button at bounding box center [843, 417] width 38 height 32
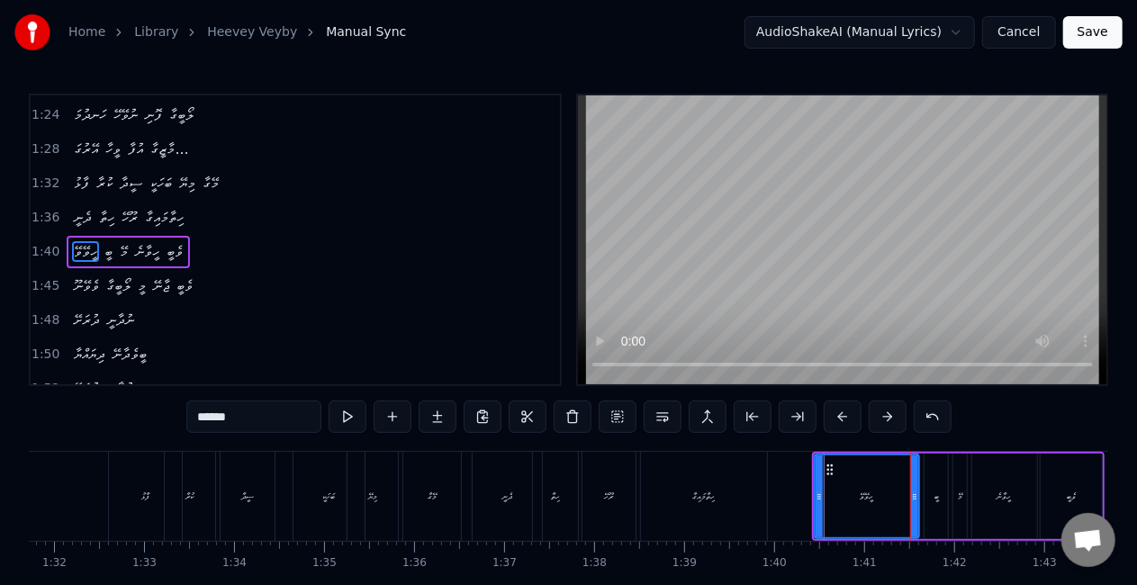
drag, startPoint x: 776, startPoint y: 524, endPoint x: 770, endPoint y: 484, distance: 40.0
click at [776, 523] on div at bounding box center [651, 496] width 17755 height 89
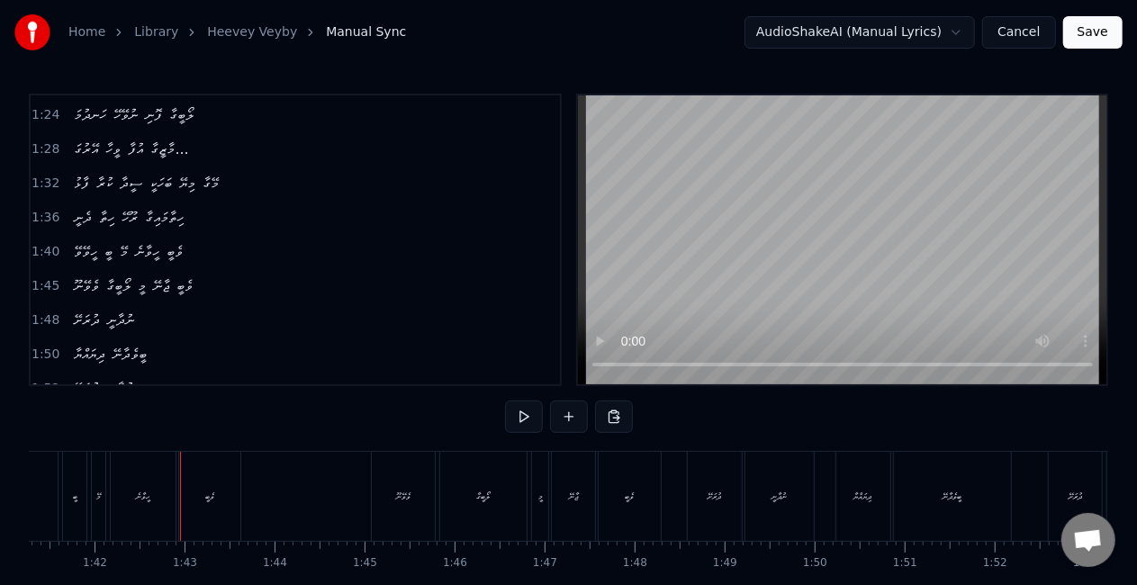
scroll to position [0, 9175]
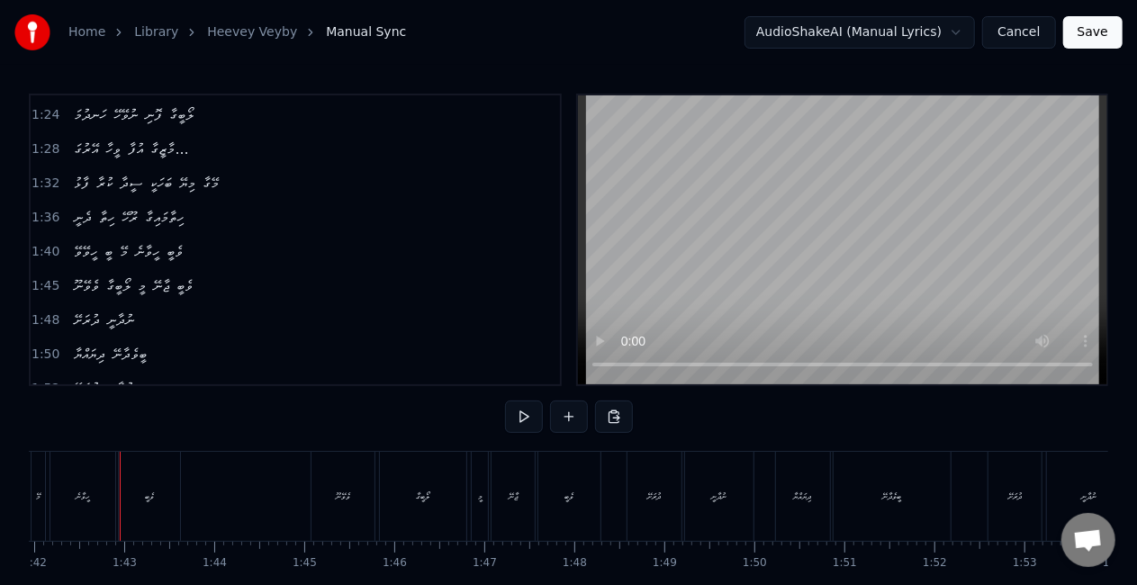
click at [131, 502] on div "ވެބީ" at bounding box center [149, 496] width 61 height 89
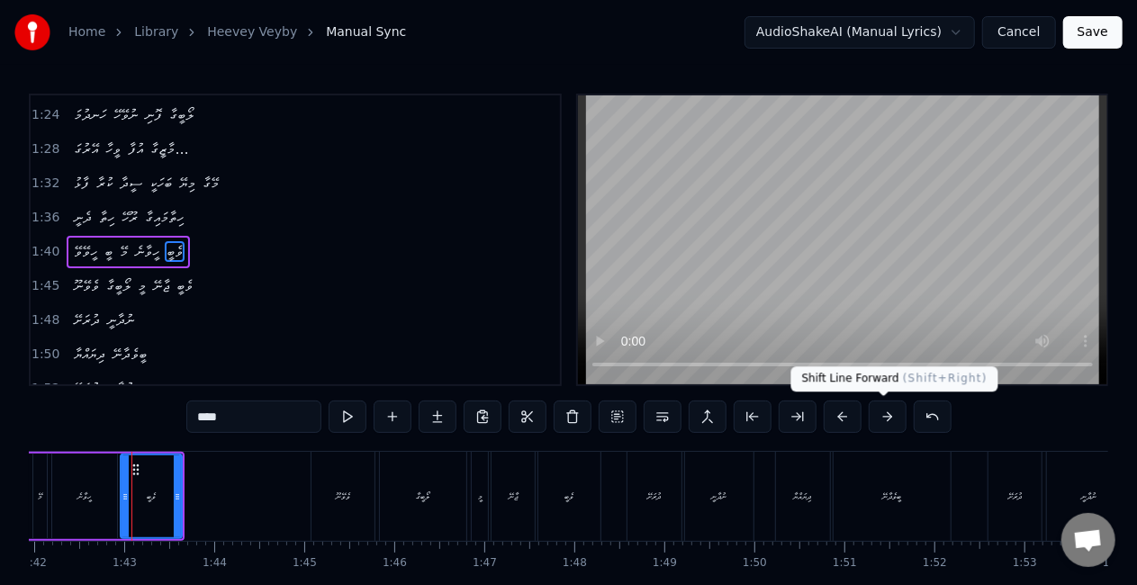
click at [875, 416] on button at bounding box center [888, 417] width 38 height 32
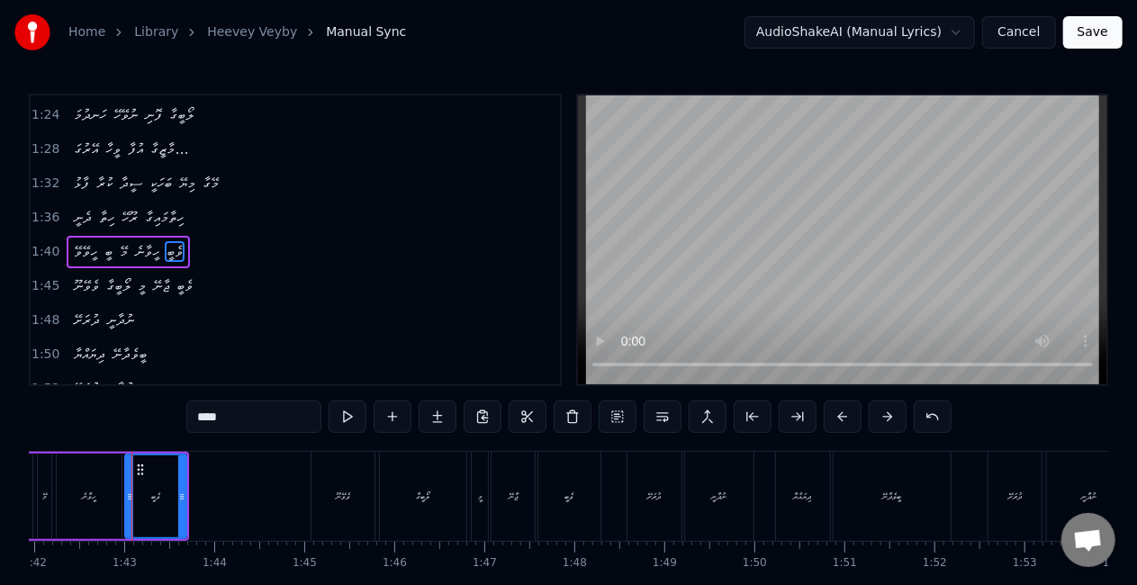
click at [875, 416] on button at bounding box center [888, 417] width 38 height 32
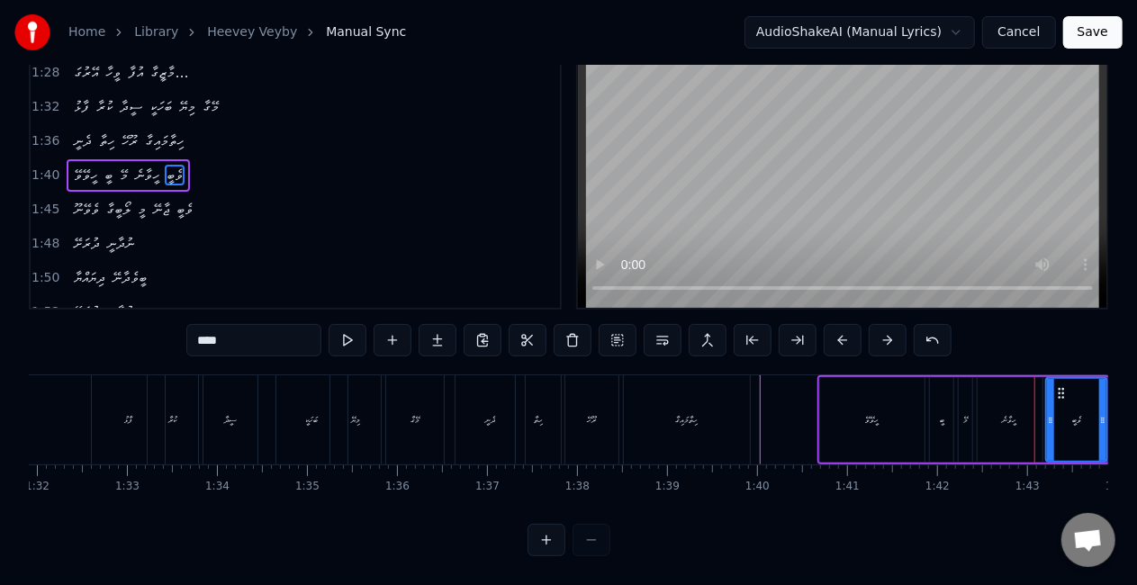
scroll to position [0, 8292]
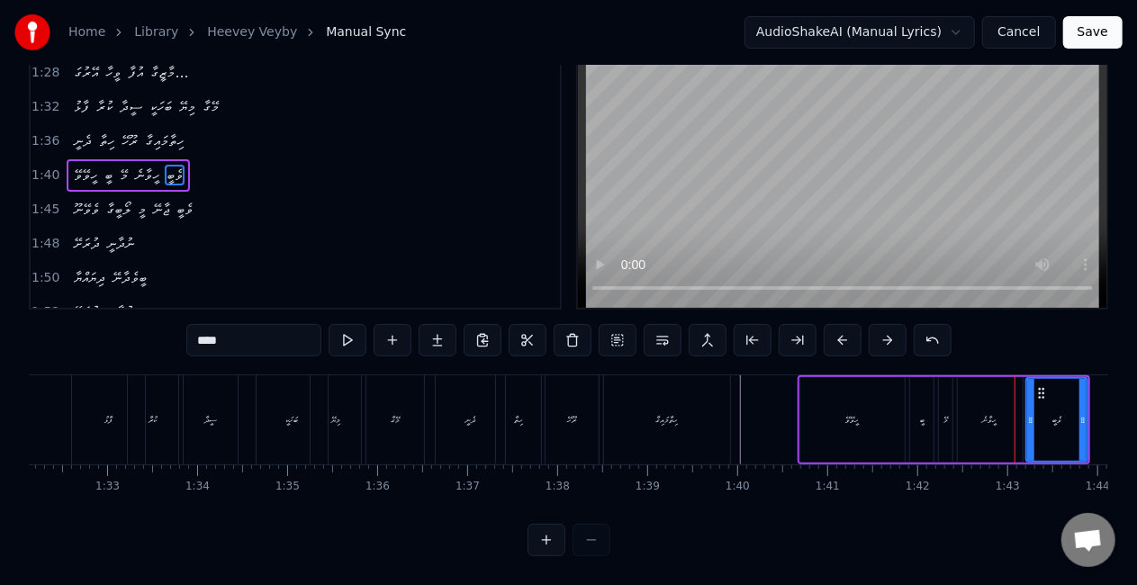
click at [860, 392] on div "ހީވޭވޭ" at bounding box center [852, 420] width 104 height 86
type input "******"
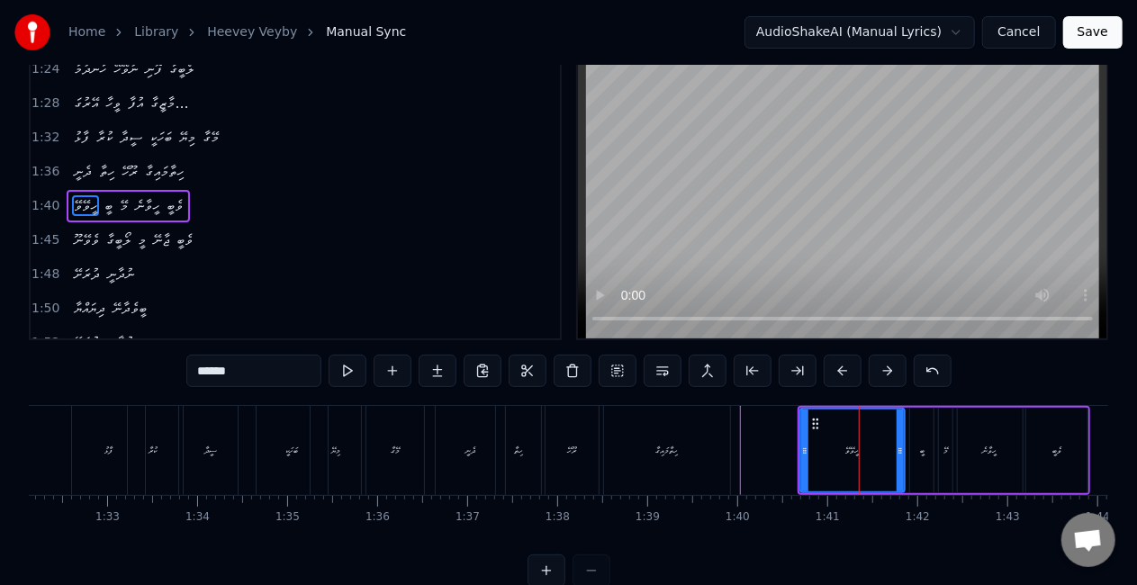
scroll to position [0, 0]
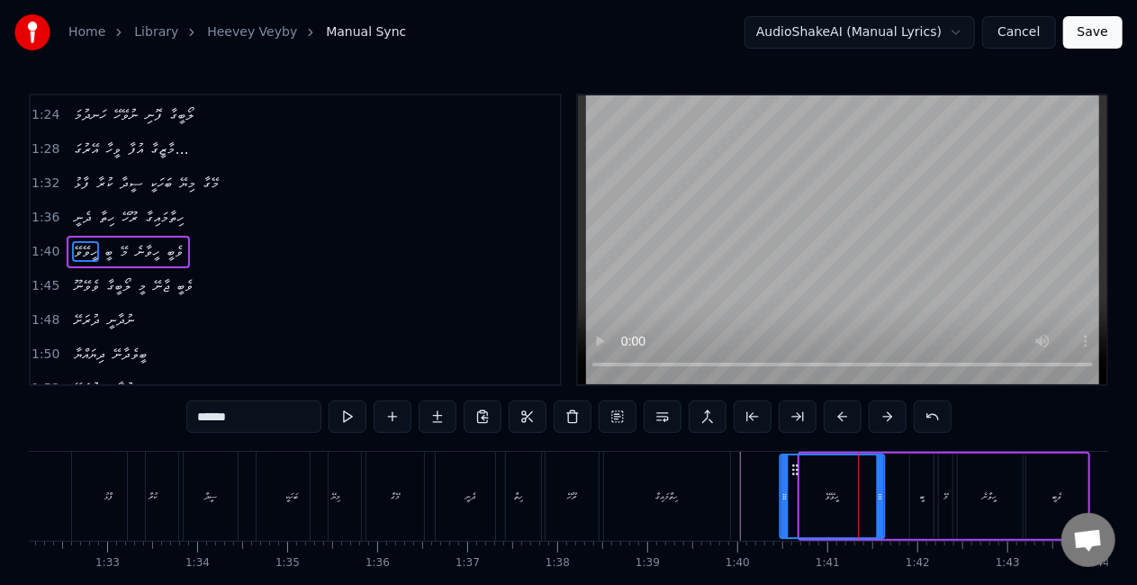
drag, startPoint x: 812, startPoint y: 466, endPoint x: 793, endPoint y: 457, distance: 20.9
click at [792, 459] on div "ހީވޭވޭ" at bounding box center [832, 496] width 103 height 82
click at [737, 484] on div at bounding box center [614, 496] width 17755 height 89
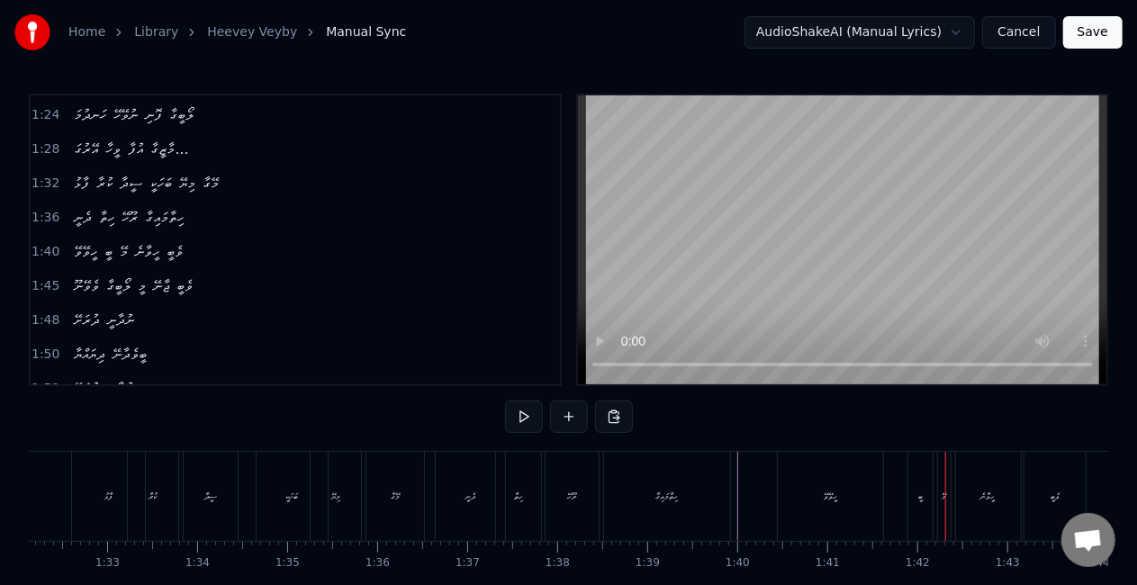
click at [823, 485] on div "ހީވޭވޭ" at bounding box center [830, 496] width 104 height 89
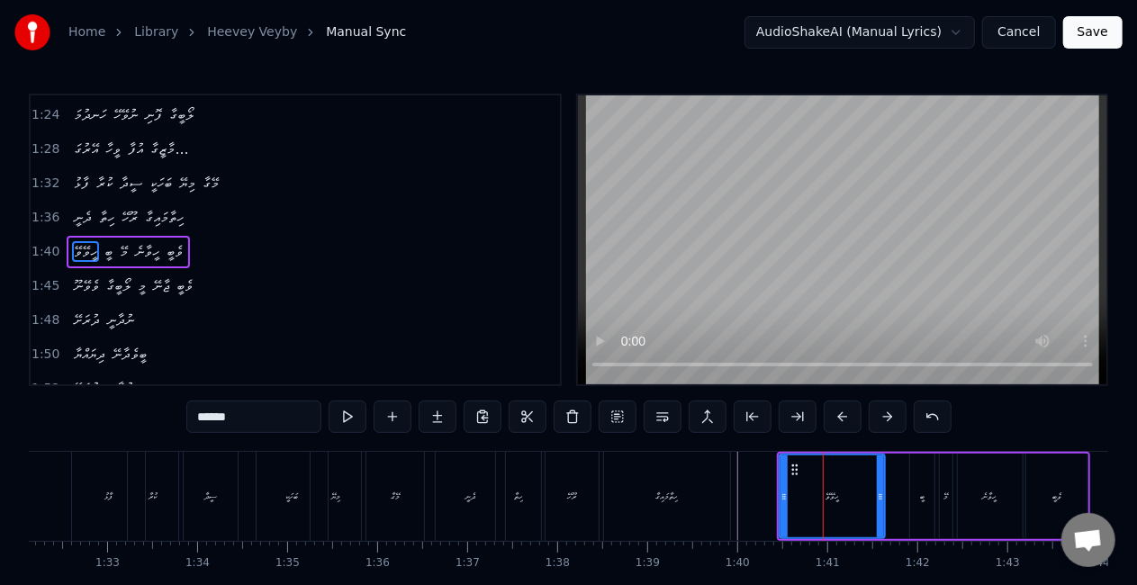
click at [916, 499] on div "ބީ" at bounding box center [921, 497] width 23 height 86
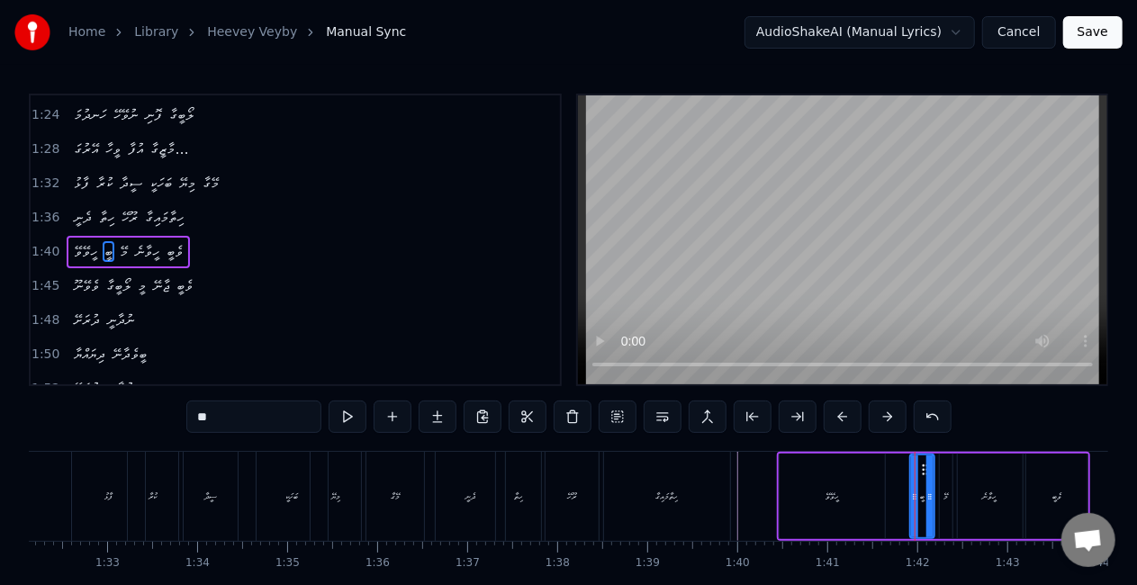
click at [821, 504] on div "ހީވޭވޭ" at bounding box center [831, 497] width 104 height 86
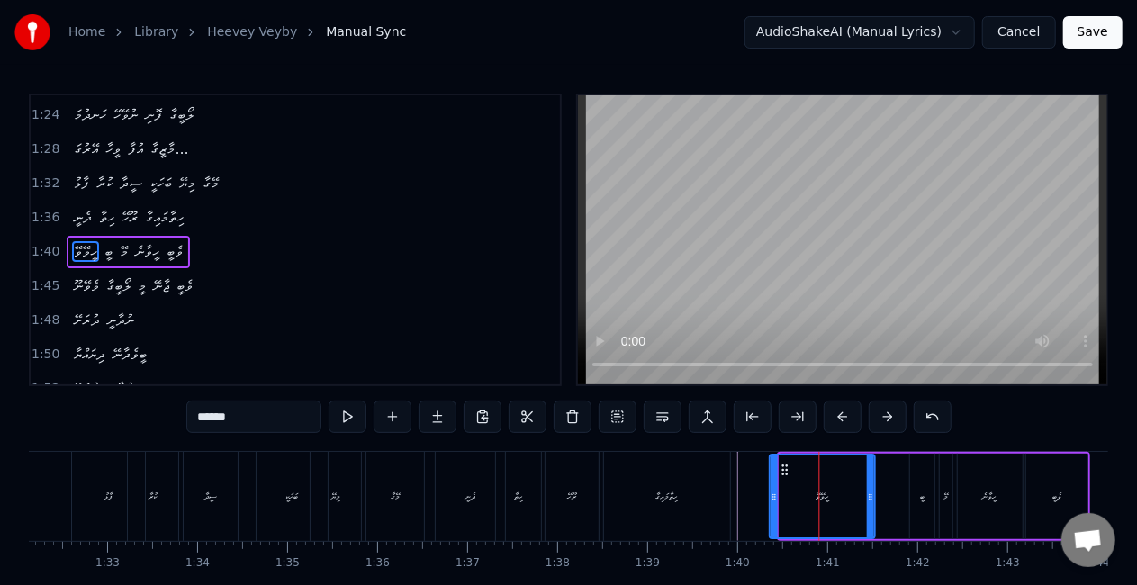
drag, startPoint x: 794, startPoint y: 467, endPoint x: 785, endPoint y: 466, distance: 9.0
click at [785, 466] on icon at bounding box center [786, 470] width 14 height 14
click at [918, 482] on div "ބީ" at bounding box center [921, 497] width 23 height 86
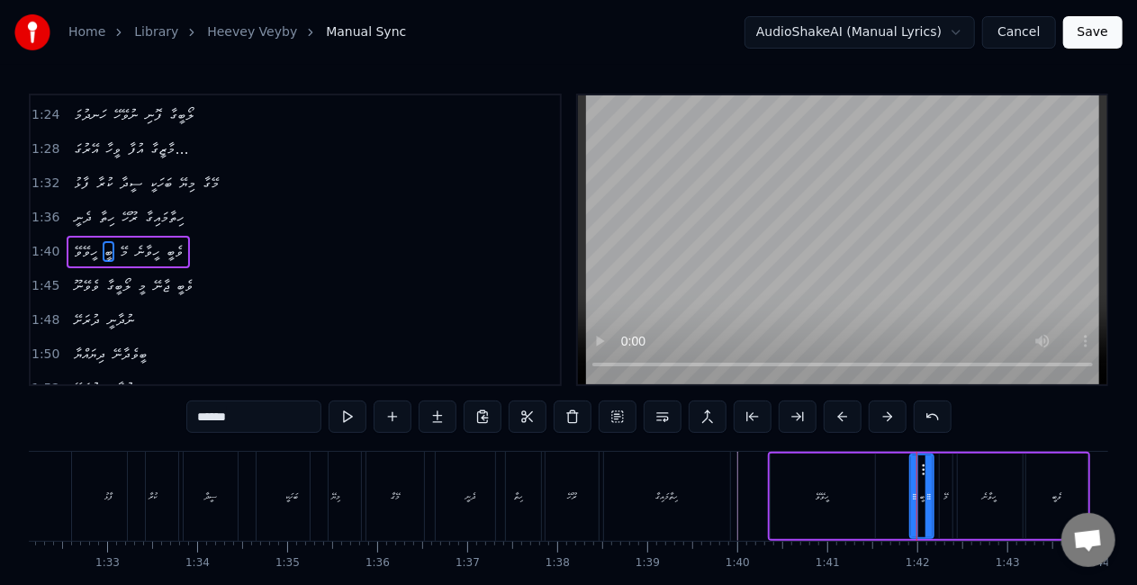
type input "**"
drag, startPoint x: 914, startPoint y: 497, endPoint x: 903, endPoint y: 494, distance: 12.0
click at [903, 494] on icon at bounding box center [903, 497] width 7 height 14
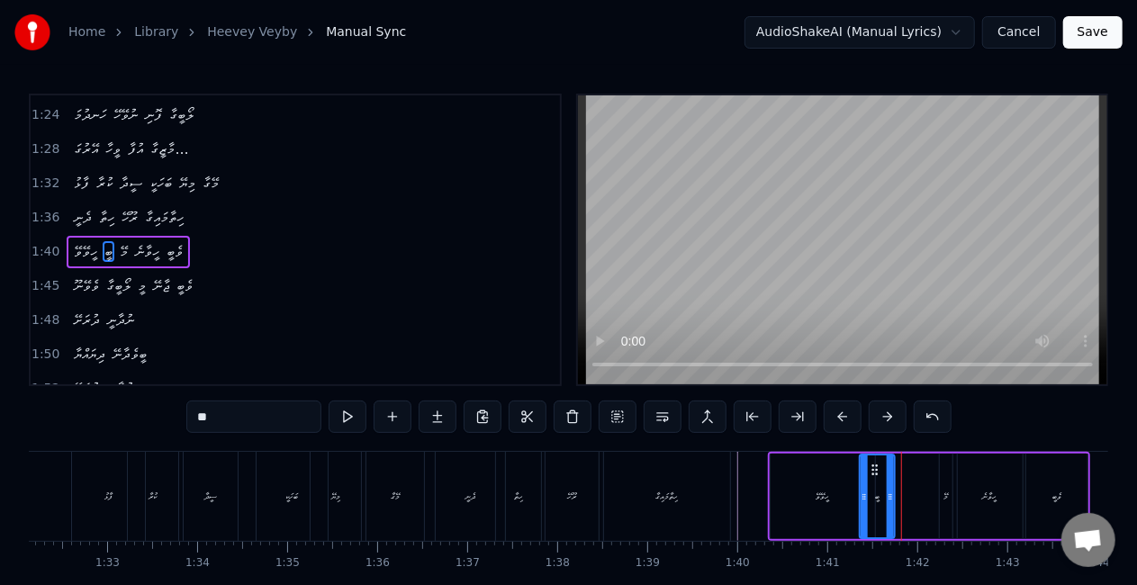
drag, startPoint x: 912, startPoint y: 471, endPoint x: 873, endPoint y: 471, distance: 38.7
click at [873, 471] on icon at bounding box center [876, 470] width 14 height 14
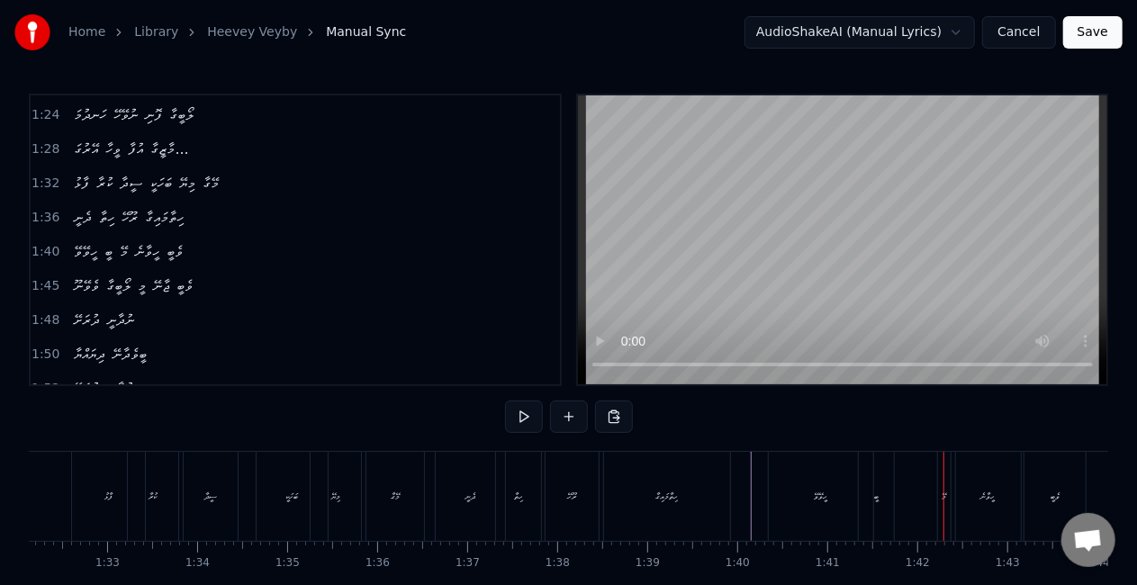
click at [879, 491] on div "ބީ" at bounding box center [876, 496] width 35 height 89
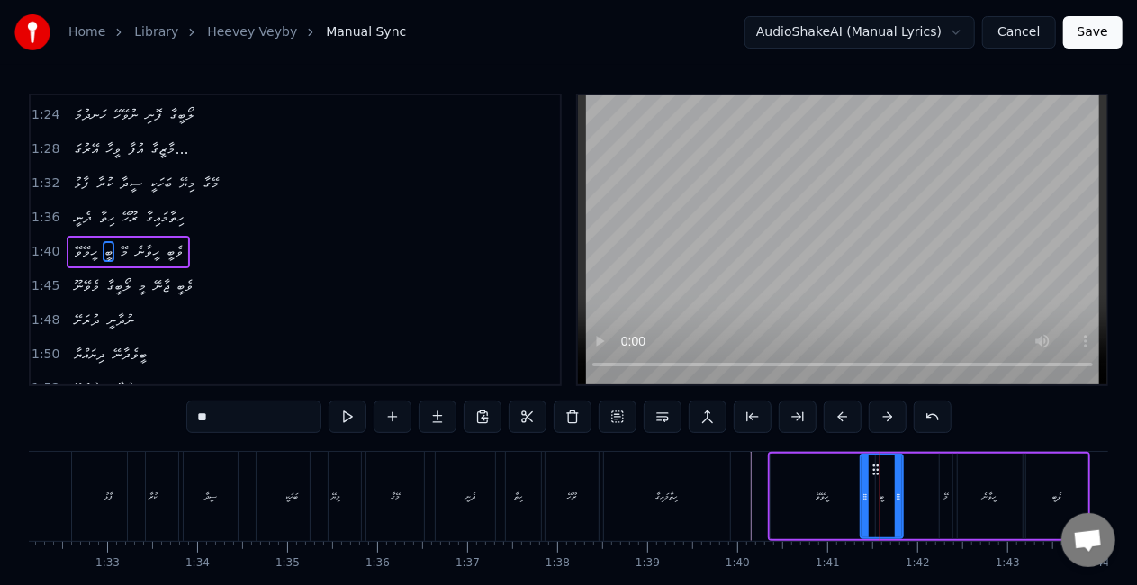
click at [897, 500] on icon at bounding box center [898, 497] width 7 height 14
drag, startPoint x: 866, startPoint y: 500, endPoint x: 819, endPoint y: 485, distance: 49.0
click at [858, 496] on icon at bounding box center [859, 497] width 7 height 14
click at [731, 481] on div "ދެނީ ހިތާ ރޫހޭ ހިތާމައިގާ" at bounding box center [584, 496] width 299 height 89
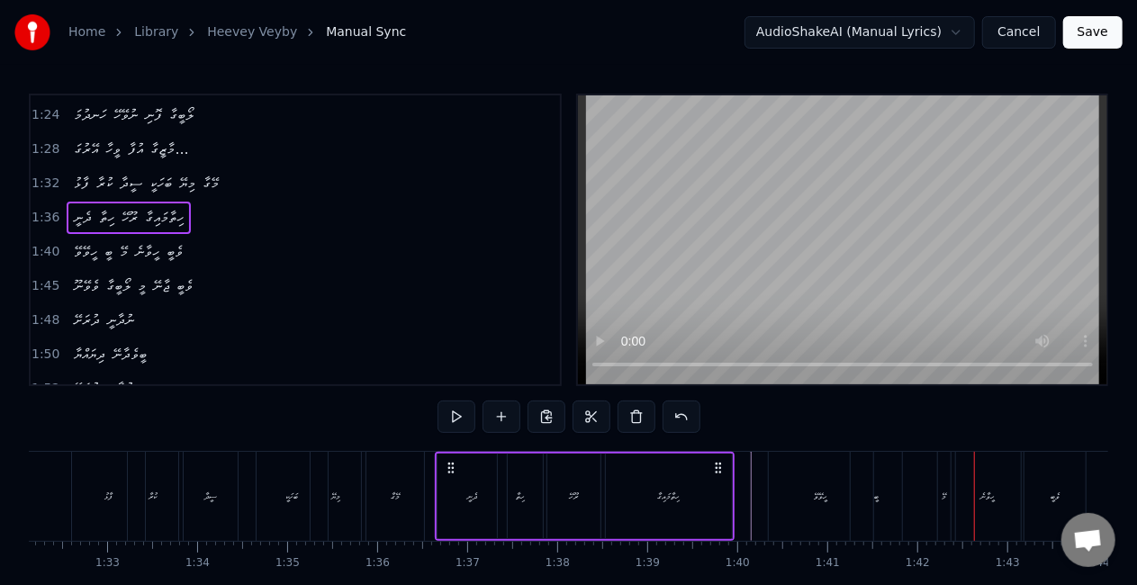
click at [947, 495] on div "މޭ" at bounding box center [944, 496] width 13 height 89
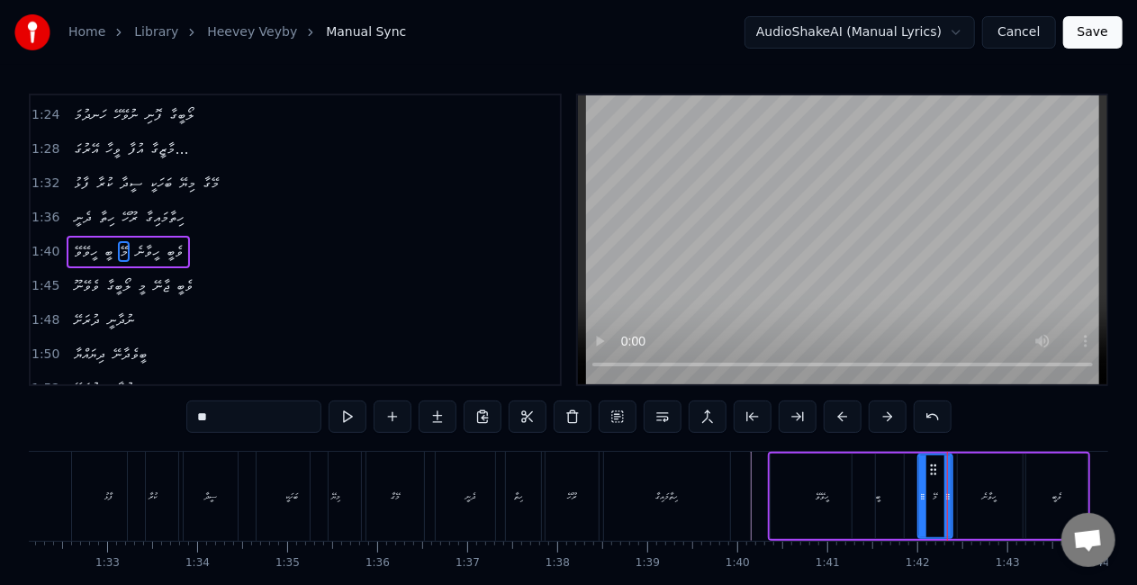
drag, startPoint x: 942, startPoint y: 500, endPoint x: 920, endPoint y: 491, distance: 23.9
click at [920, 492] on icon at bounding box center [922, 497] width 7 height 14
click at [954, 497] on icon at bounding box center [951, 497] width 7 height 14
click at [866, 499] on div "ބީ" at bounding box center [877, 497] width 51 height 86
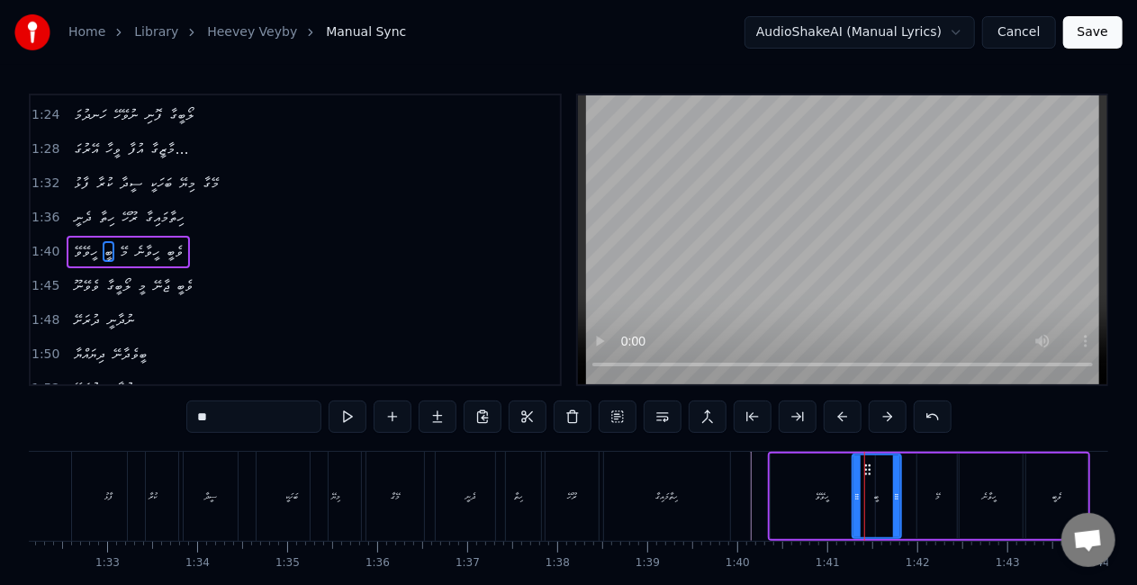
drag, startPoint x: 898, startPoint y: 500, endPoint x: 889, endPoint y: 497, distance: 9.7
click at [894, 500] on icon at bounding box center [896, 497] width 7 height 14
click at [853, 495] on icon at bounding box center [854, 497] width 7 height 14
click at [806, 502] on div "ހީވޭވޭ" at bounding box center [822, 497] width 104 height 86
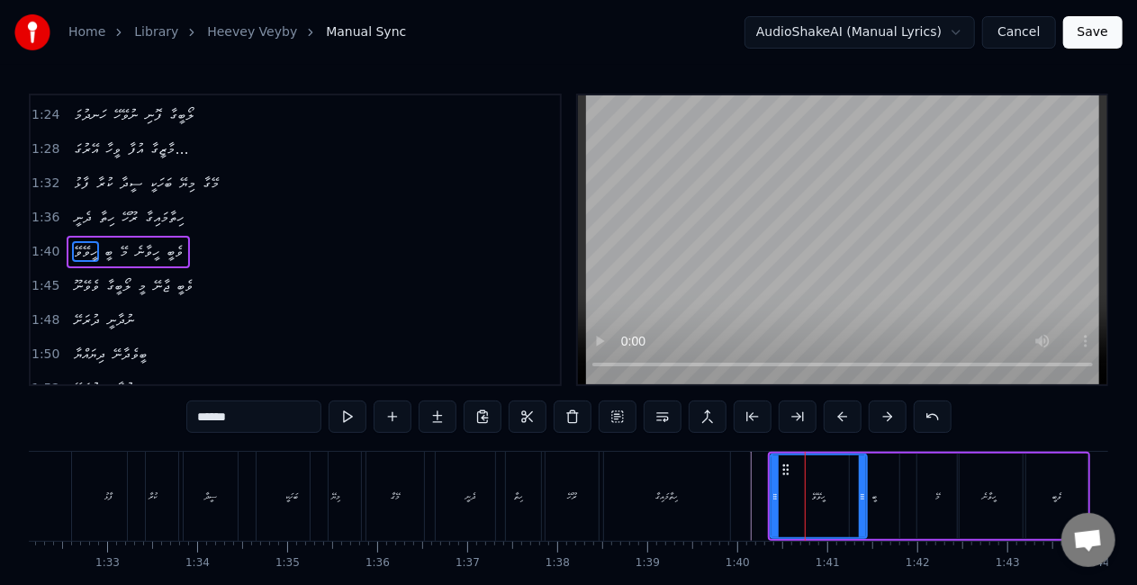
click at [862, 502] on div at bounding box center [862, 496] width 7 height 82
drag, startPoint x: 771, startPoint y: 496, endPoint x: 764, endPoint y: 490, distance: 9.6
click at [766, 493] on icon at bounding box center [769, 497] width 7 height 14
click at [727, 475] on div "ހިތާމައިގާ" at bounding box center [667, 496] width 126 height 89
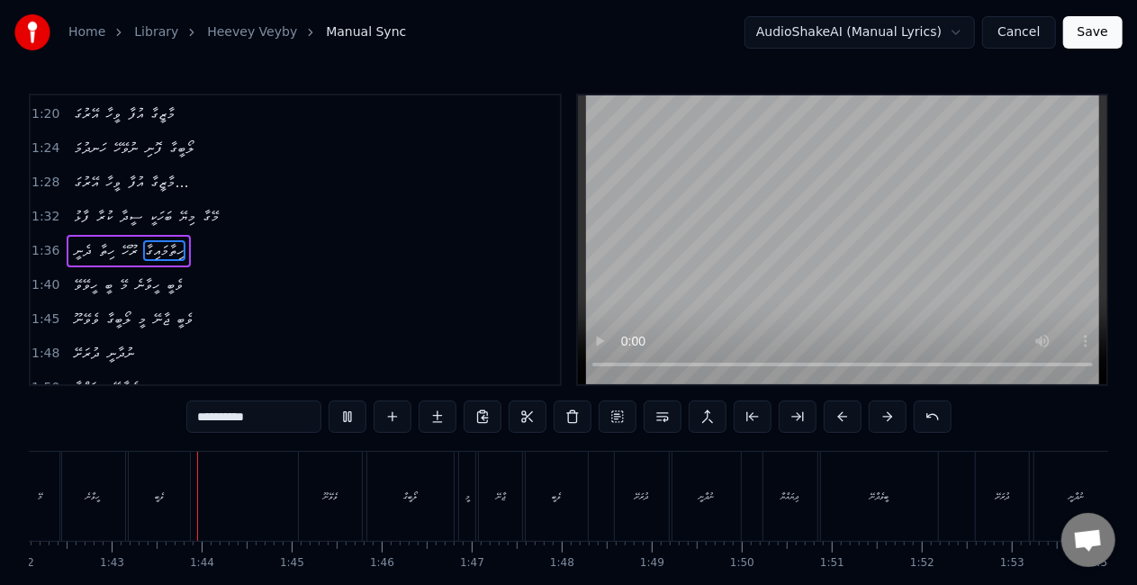
scroll to position [0, 9206]
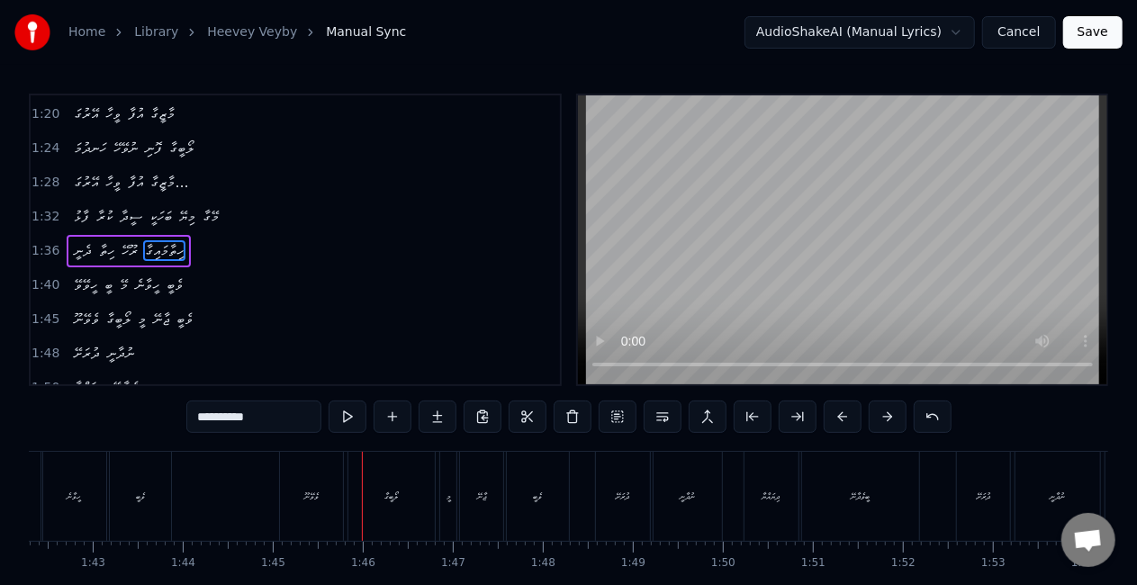
click at [290, 492] on div "ވެވޭނޫ" at bounding box center [311, 496] width 63 height 89
type input "******"
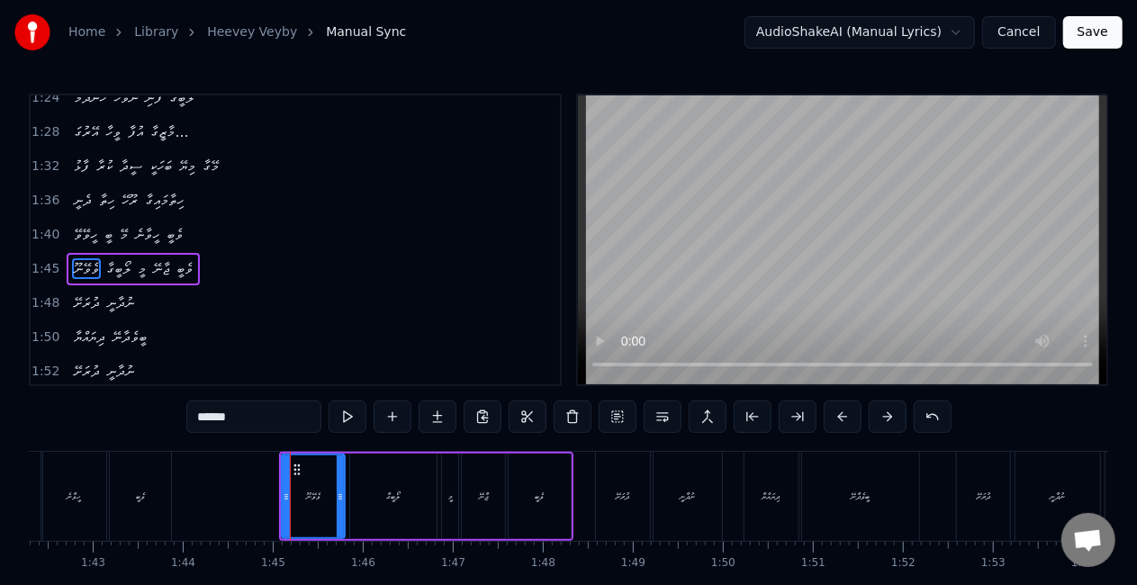
scroll to position [544, 0]
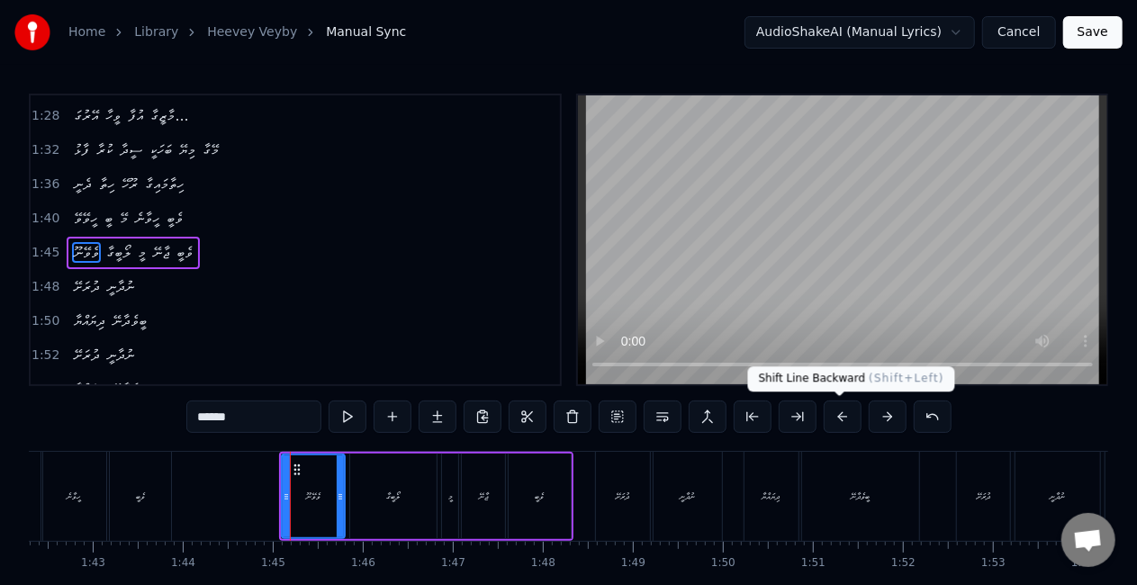
click at [832, 418] on button at bounding box center [843, 417] width 38 height 32
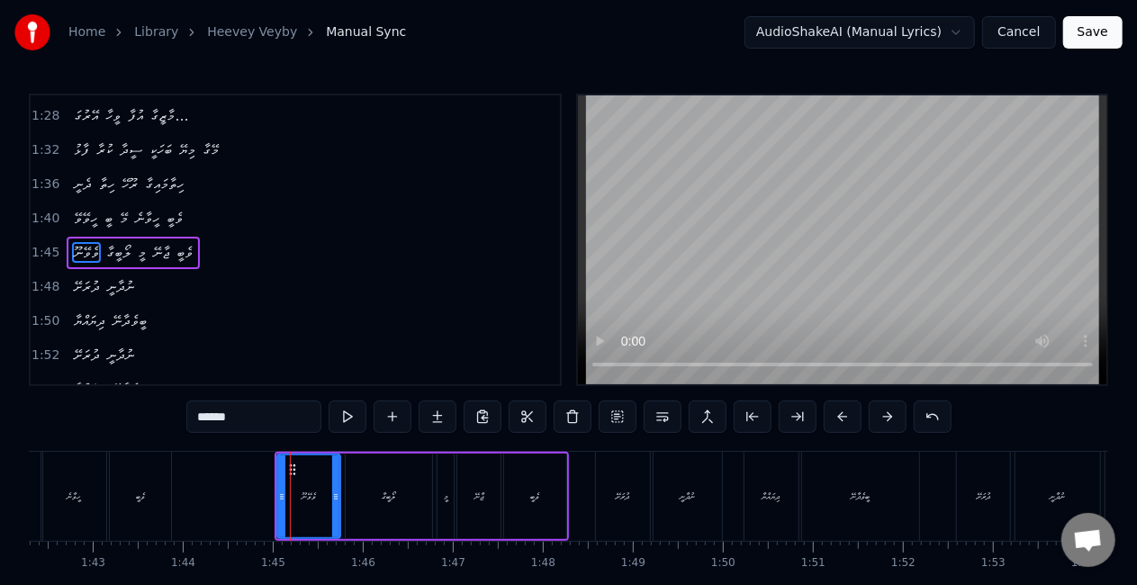
click at [832, 416] on button at bounding box center [843, 417] width 38 height 32
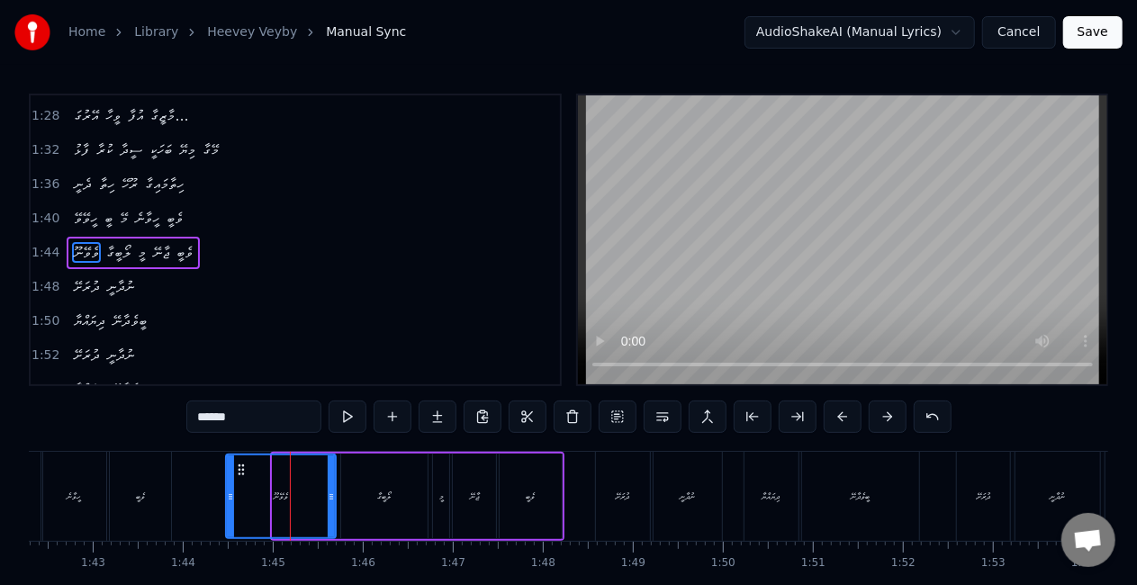
drag, startPoint x: 275, startPoint y: 490, endPoint x: 229, endPoint y: 479, distance: 48.0
click at [229, 479] on div at bounding box center [230, 496] width 7 height 82
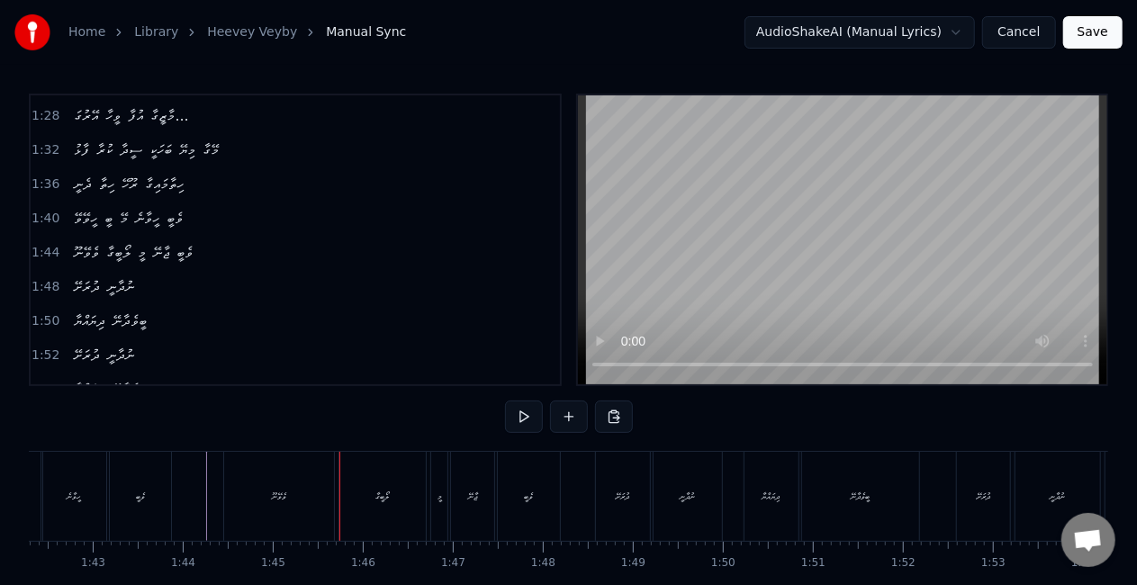
click at [240, 515] on div "ވެވޭނޫ" at bounding box center [279, 496] width 110 height 89
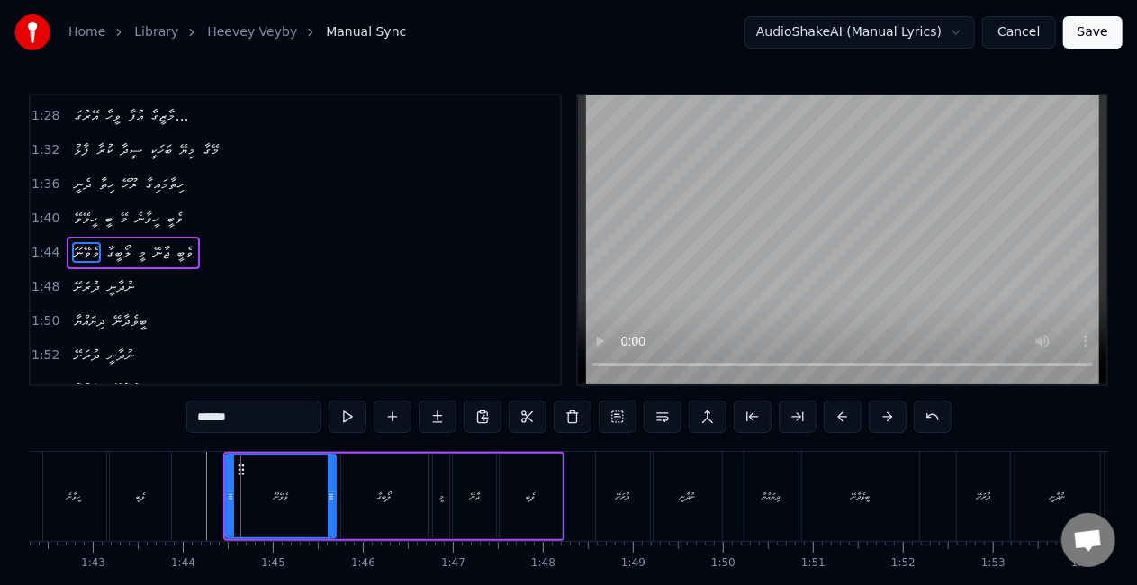
drag, startPoint x: 239, startPoint y: 415, endPoint x: 185, endPoint y: 414, distance: 54.0
click at [185, 414] on div "0:25 ހީވޭވޭ ބީ މޭ ހީވާނެ ވެބީ 0:29 ވެވޭނީ ލޯބީގާ..... މީ ޖާނޭ ވެބީ 0:33 ދުރަށޭ …" at bounding box center [568, 363] width 1079 height 539
type input "******"
click at [185, 414] on div "0:25 ހީވޭވޭ ބީ މޭ ހީވާނެ ވެބީ 0:29 ވެވޭނީ ލޯބީގާ..... މީ ޖާނޭ ވެބީ 0:33 ދުރަށޭ …" at bounding box center [568, 363] width 1079 height 539
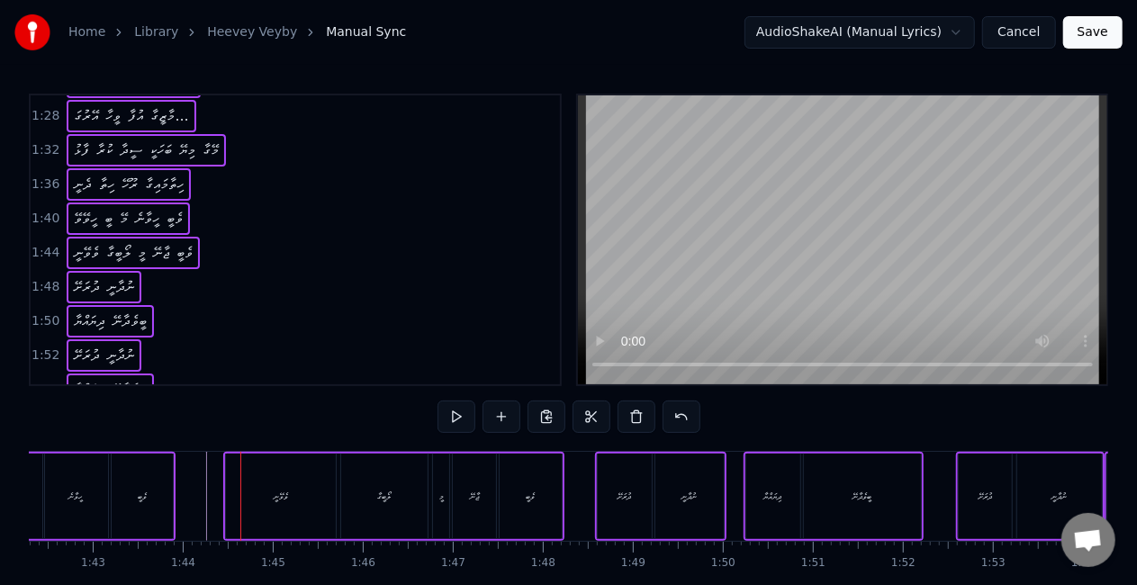
click at [280, 499] on div "ވެވޭނީ" at bounding box center [281, 497] width 14 height 14
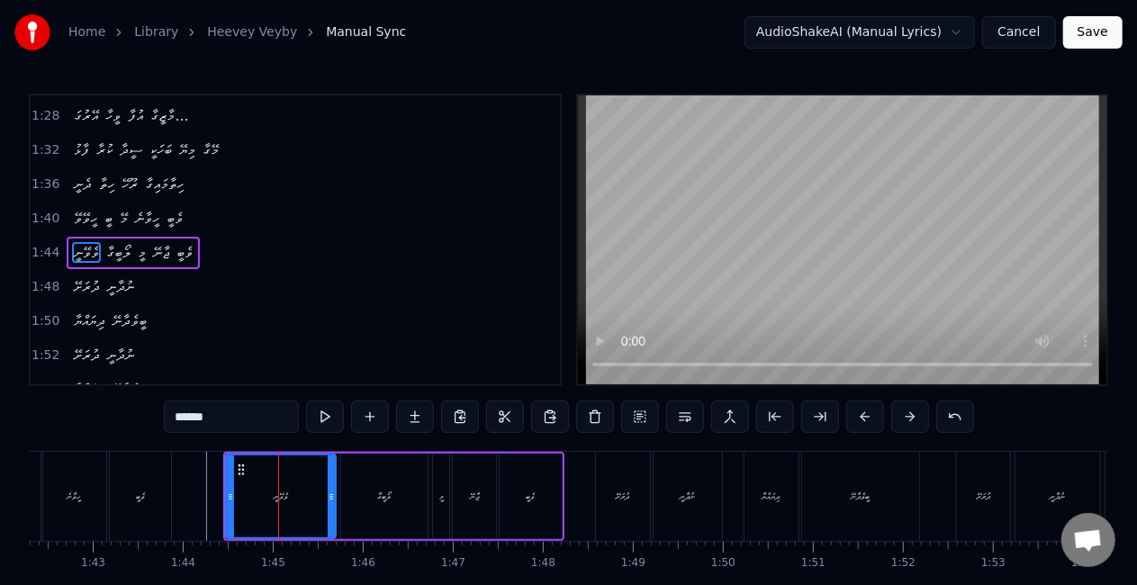
copy div "lީiޭdޭ sީ aޭ cީaާeެ sެdީ eެtޭiީ uޯlީeާ..... dީ mާaޭ eެaީ mުvަqޭ nުeާuީ lިnަaްeާ…"
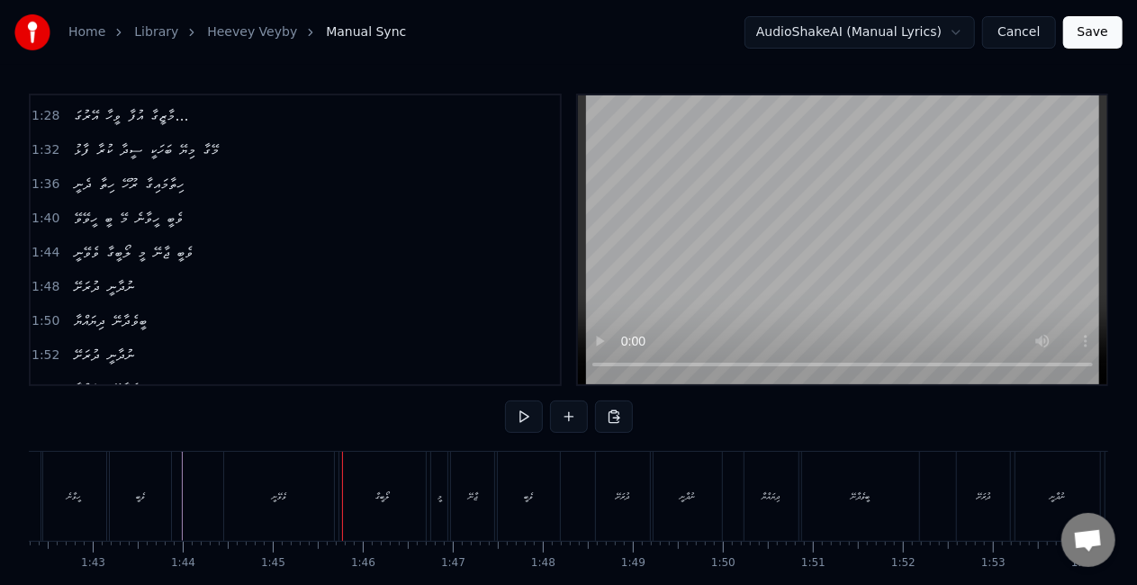
click at [320, 497] on div "ވެވޭނީ" at bounding box center [279, 496] width 110 height 89
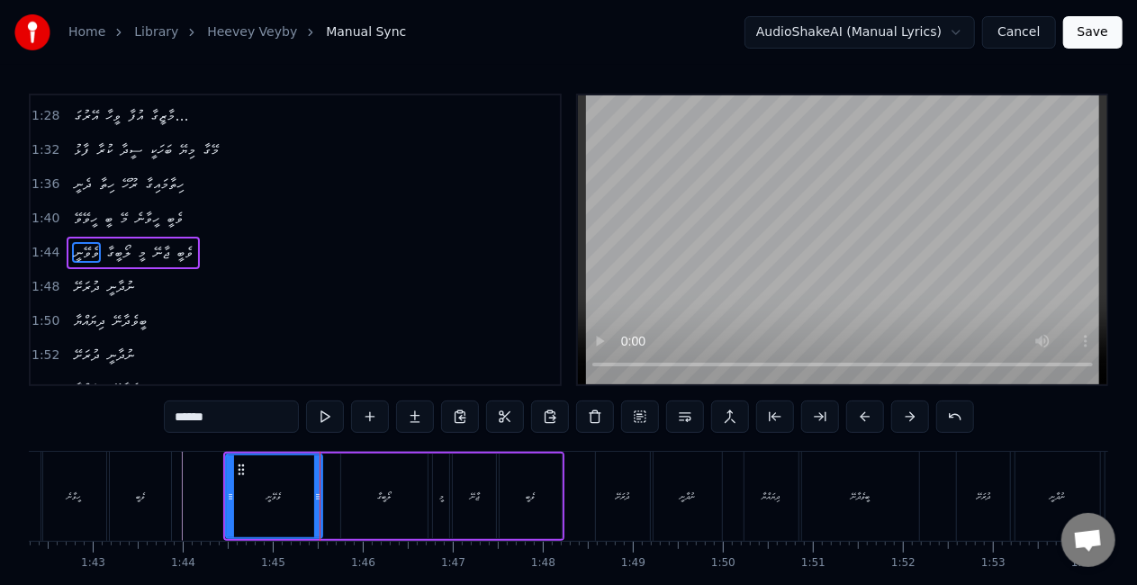
drag, startPoint x: 328, startPoint y: 504, endPoint x: 310, endPoint y: 500, distance: 18.4
click at [314, 500] on div at bounding box center [317, 496] width 7 height 82
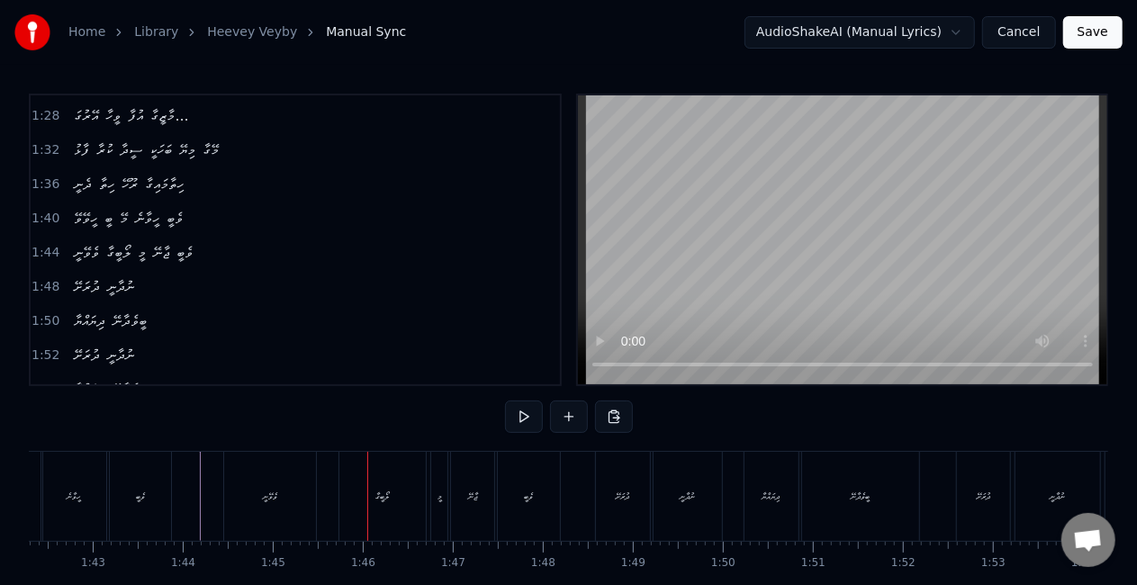
click at [378, 499] on div "ލޯބީގާ" at bounding box center [382, 497] width 14 height 14
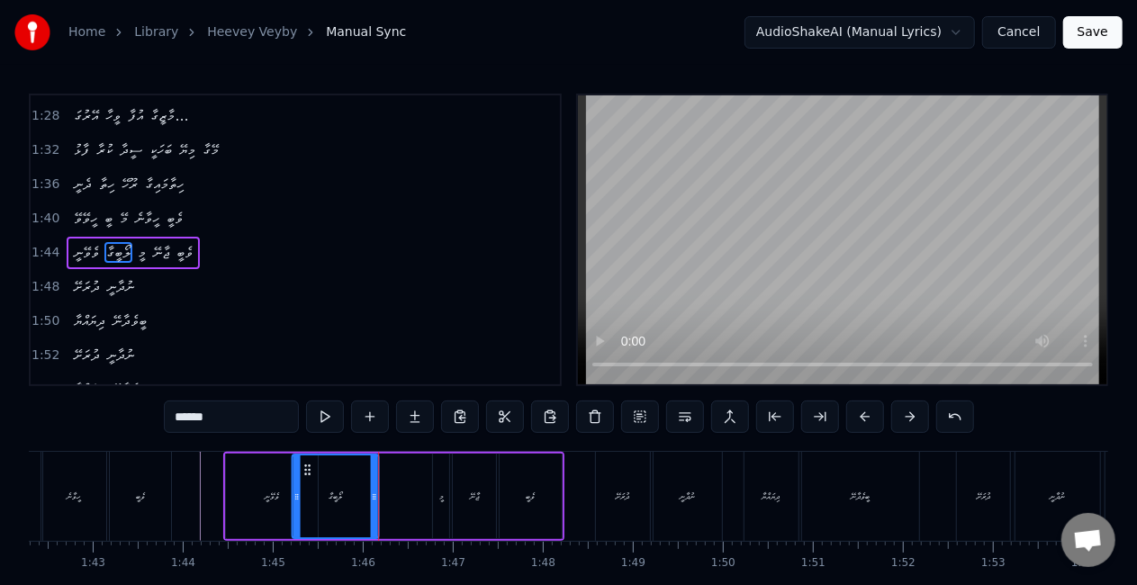
drag, startPoint x: 361, startPoint y: 473, endPoint x: 311, endPoint y: 470, distance: 49.6
click at [311, 470] on icon at bounding box center [307, 470] width 14 height 14
click at [281, 491] on div "ވެވޭނީ" at bounding box center [272, 497] width 92 height 86
type input "******"
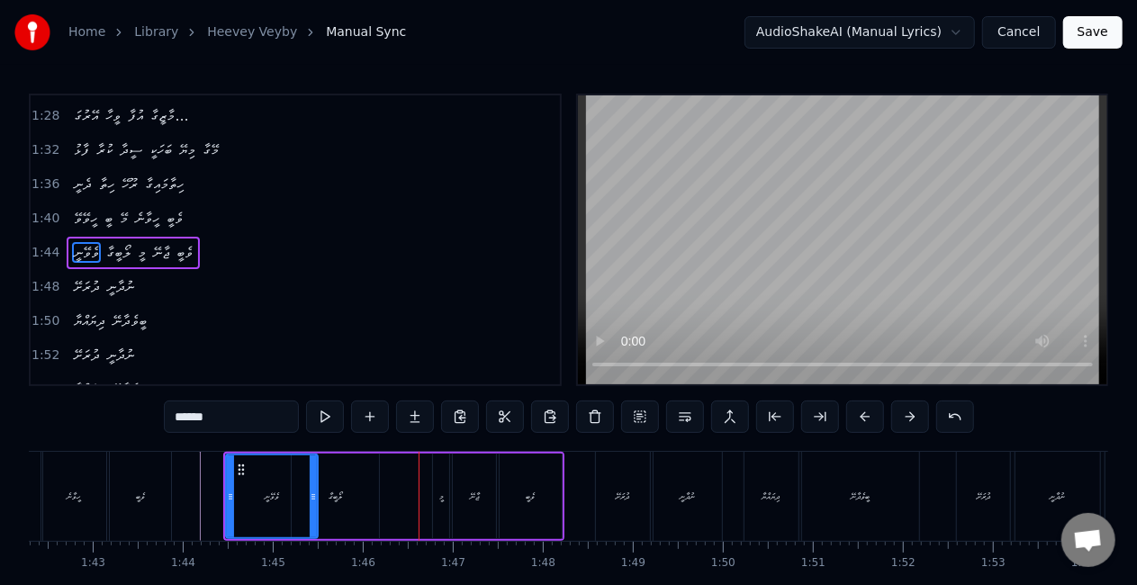
click at [379, 492] on div "ވެވޭނީ ލޯބީގާ މީ ޖާނޭ ވެބީ" at bounding box center [393, 496] width 341 height 89
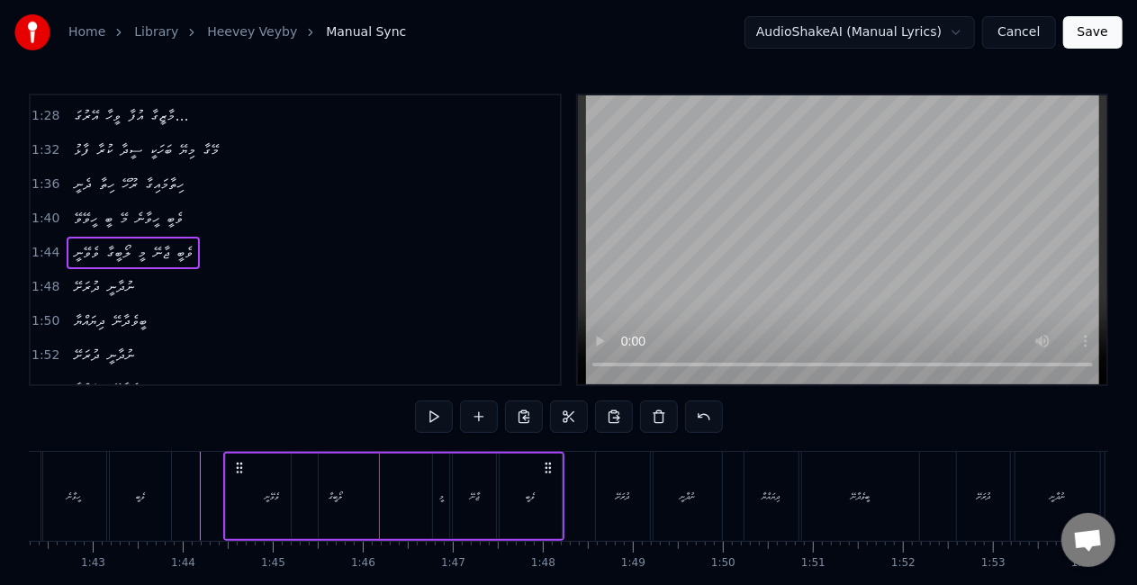
click at [338, 502] on div "ލޯބީގާ" at bounding box center [336, 497] width 14 height 14
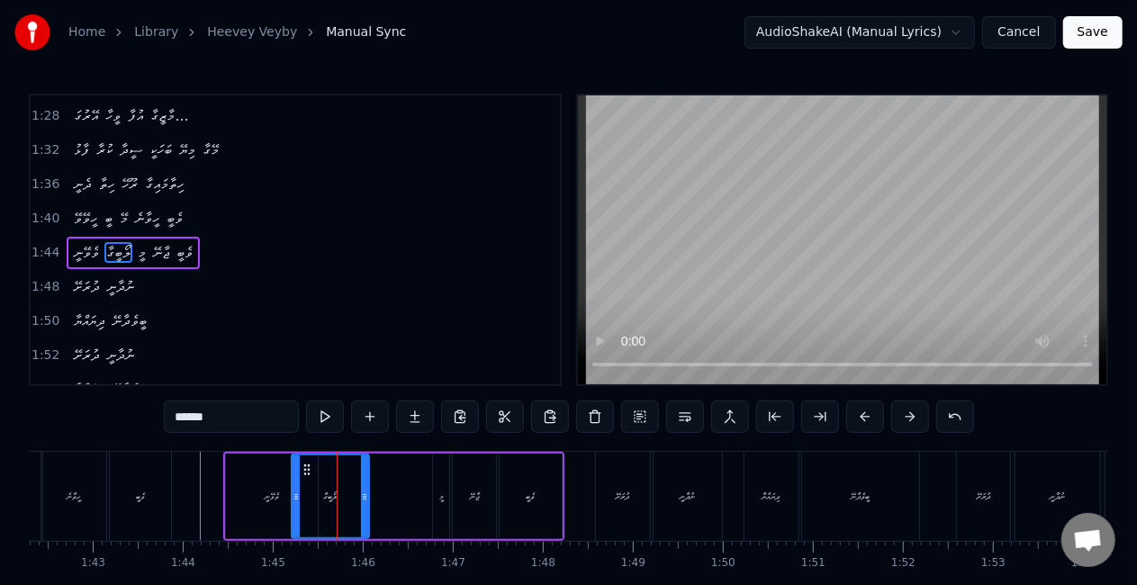
drag, startPoint x: 373, startPoint y: 506, endPoint x: 363, endPoint y: 505, distance: 9.9
click at [363, 505] on div at bounding box center [364, 496] width 7 height 82
click at [444, 503] on div "މީ" at bounding box center [441, 497] width 16 height 86
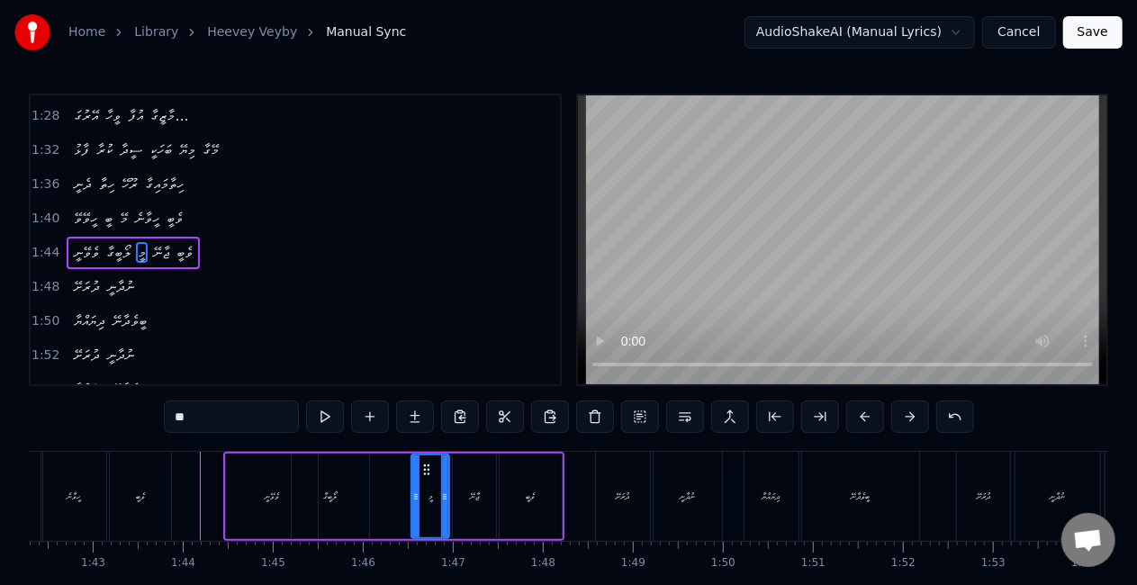
drag, startPoint x: 437, startPoint y: 499, endPoint x: 416, endPoint y: 496, distance: 21.8
click at [416, 496] on icon at bounding box center [415, 497] width 7 height 14
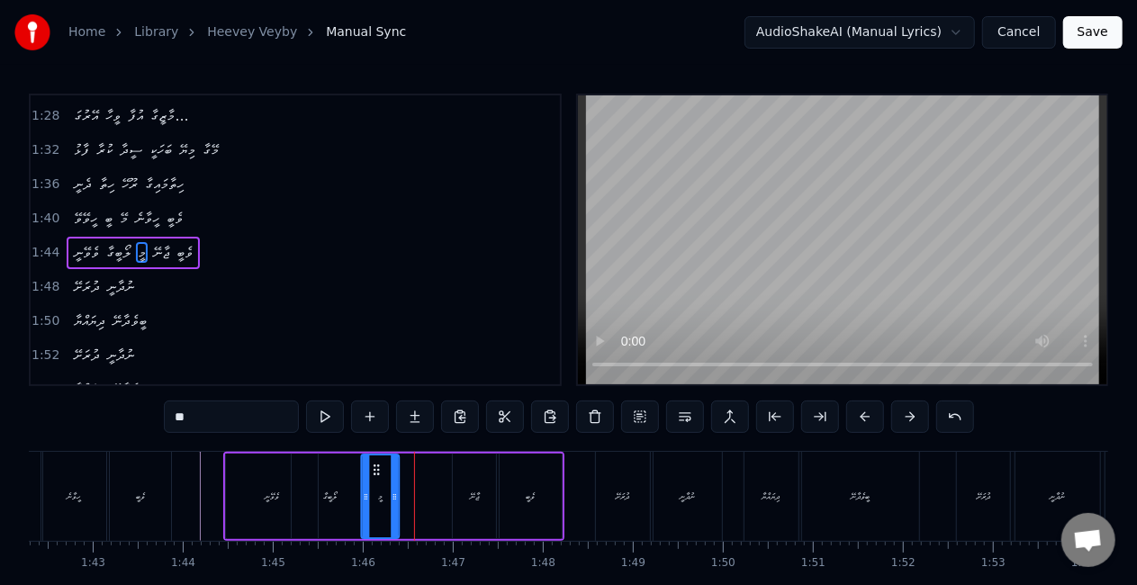
drag, startPoint x: 424, startPoint y: 468, endPoint x: 374, endPoint y: 466, distance: 50.4
click at [374, 466] on icon at bounding box center [376, 470] width 14 height 14
click at [400, 491] on icon at bounding box center [400, 497] width 7 height 14
click at [462, 491] on div "ޖާނޭ" at bounding box center [474, 497] width 43 height 86
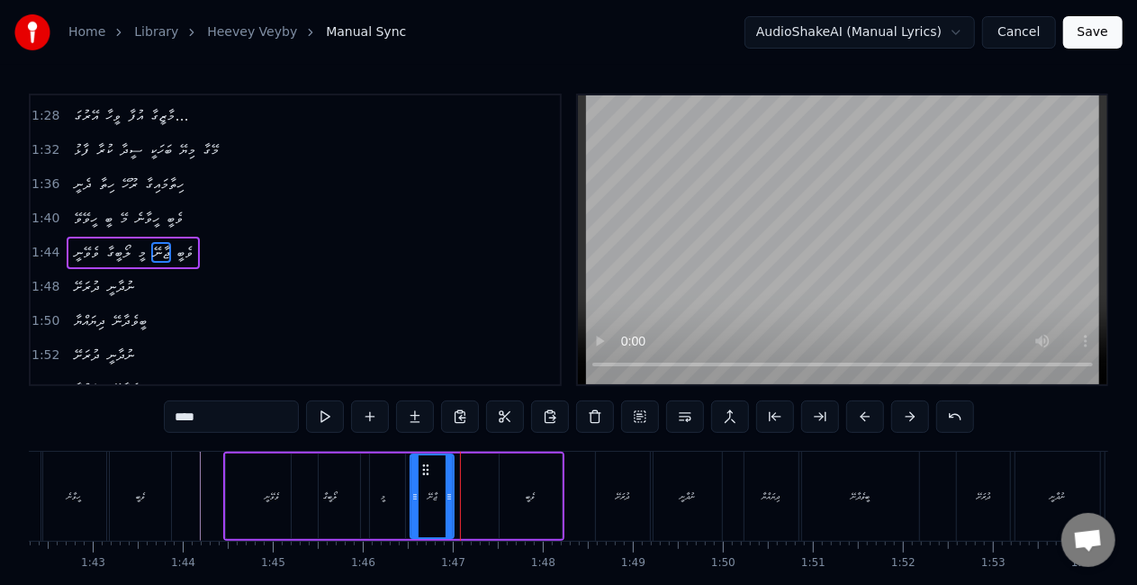
drag, startPoint x: 468, startPoint y: 470, endPoint x: 425, endPoint y: 473, distance: 43.3
click at [425, 473] on icon at bounding box center [426, 470] width 14 height 14
click at [457, 491] on icon at bounding box center [454, 497] width 7 height 14
click at [526, 486] on div "ވެބީ" at bounding box center [530, 497] width 61 height 86
type input "****"
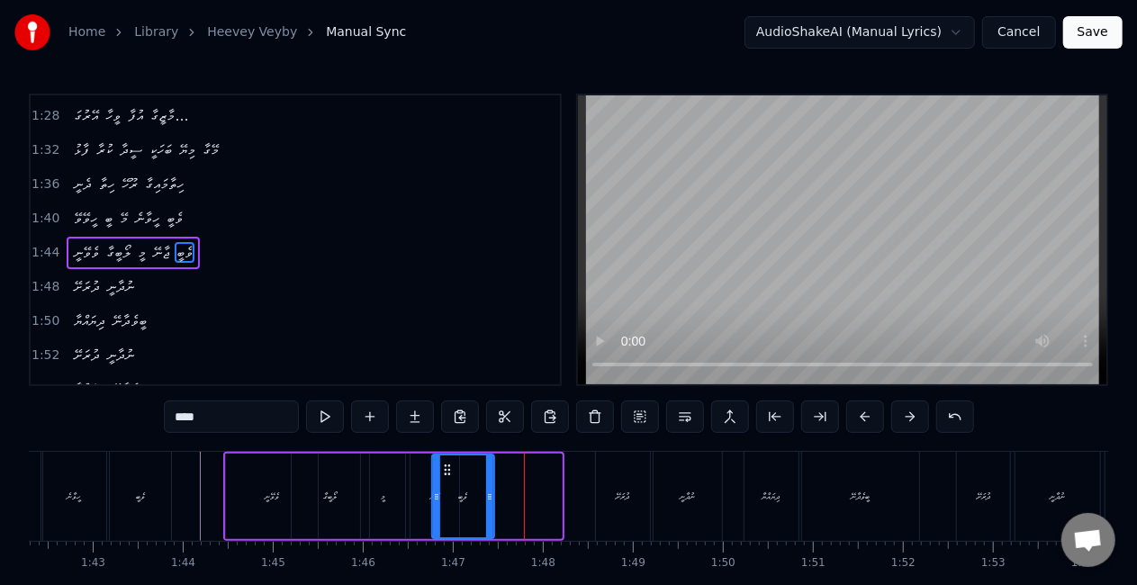
drag, startPoint x: 517, startPoint y: 468, endPoint x: 448, endPoint y: 473, distance: 68.6
click at [448, 473] on icon at bounding box center [447, 470] width 14 height 14
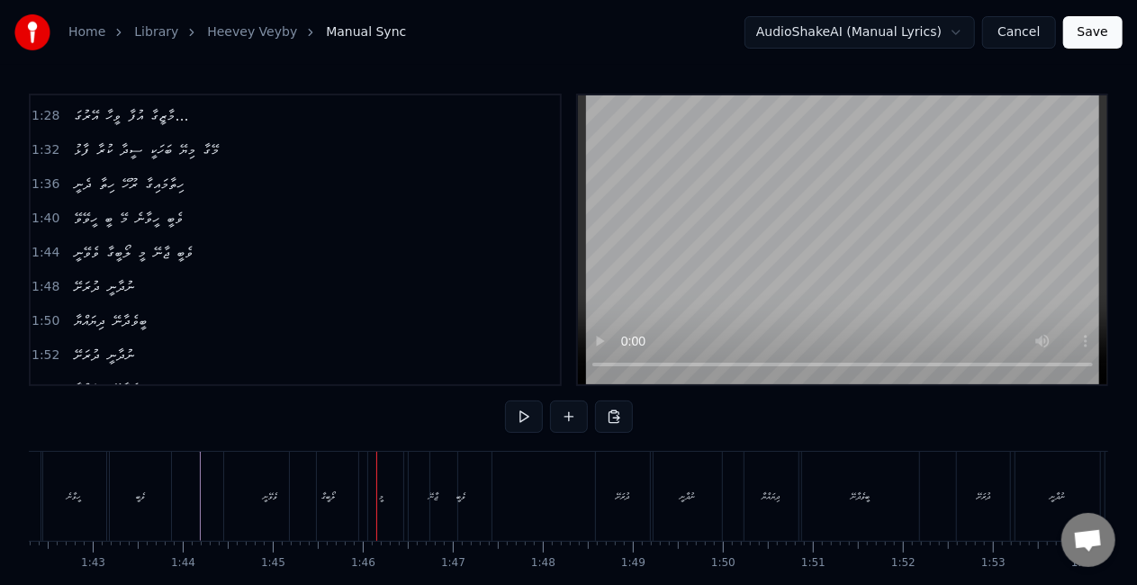
click at [327, 493] on div "ލޯބީގާ" at bounding box center [328, 497] width 14 height 14
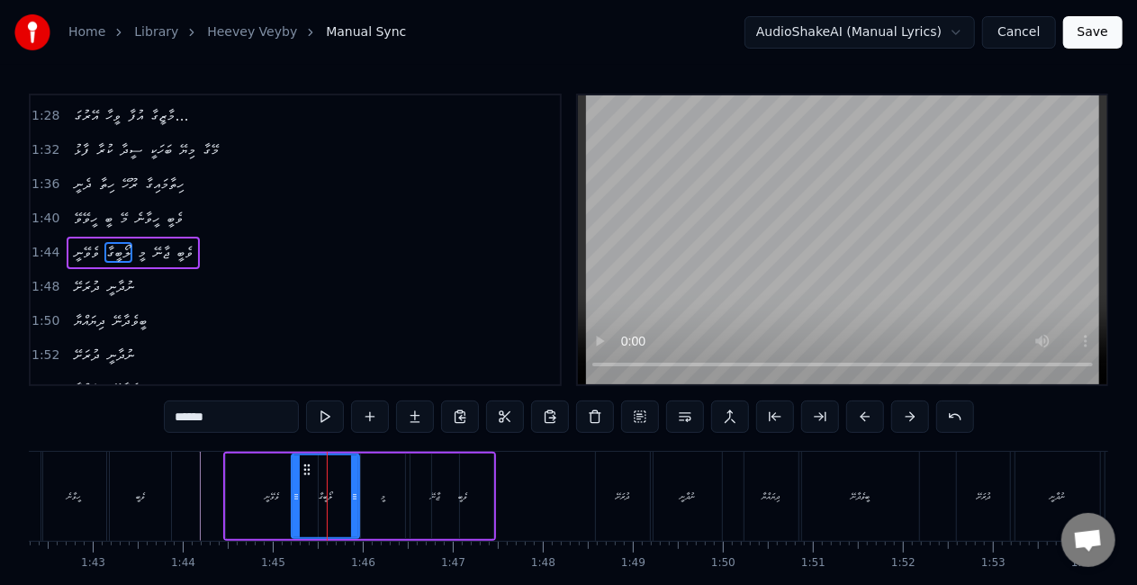
drag, startPoint x: 361, startPoint y: 497, endPoint x: 352, endPoint y: 493, distance: 9.7
click at [351, 495] on icon at bounding box center [354, 497] width 7 height 14
click at [291, 500] on icon at bounding box center [290, 497] width 7 height 14
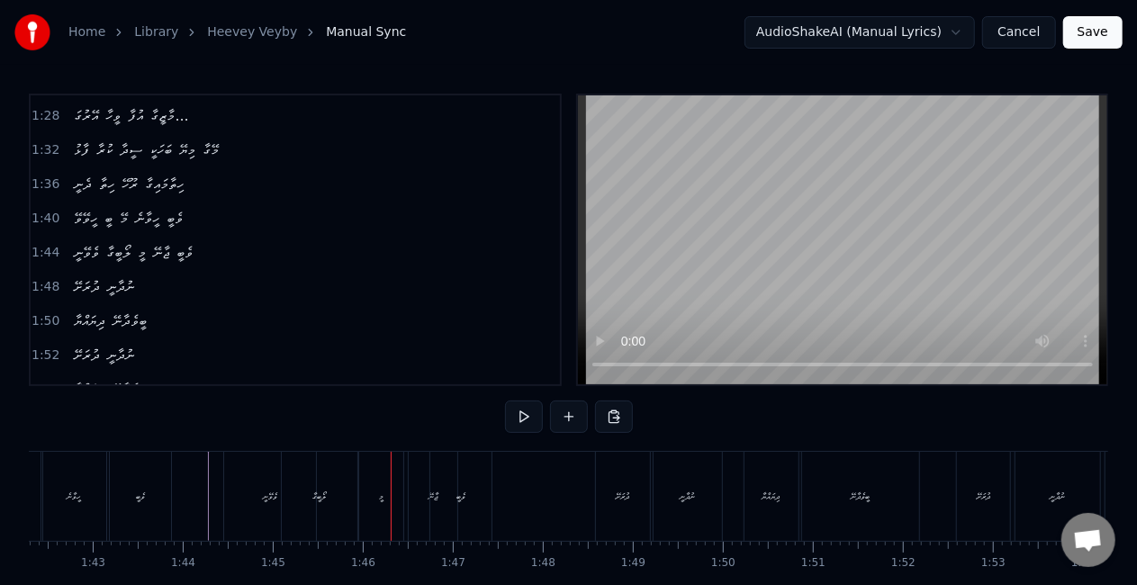
click at [302, 513] on div "ލޯބީގާ" at bounding box center [319, 496] width 75 height 89
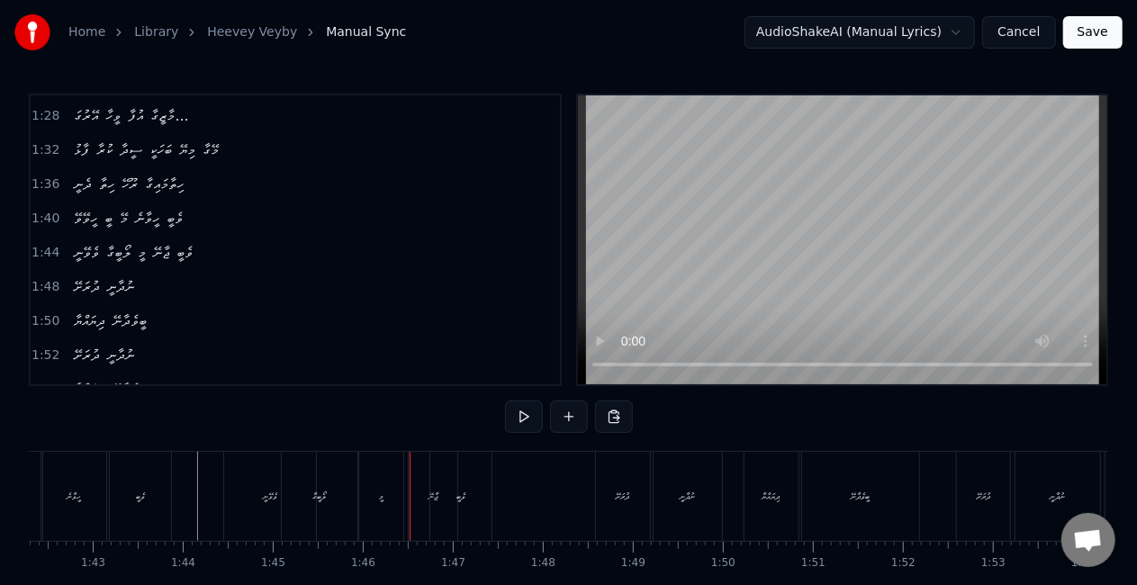
click at [312, 495] on div "ލޯބީގާ" at bounding box center [319, 497] width 14 height 14
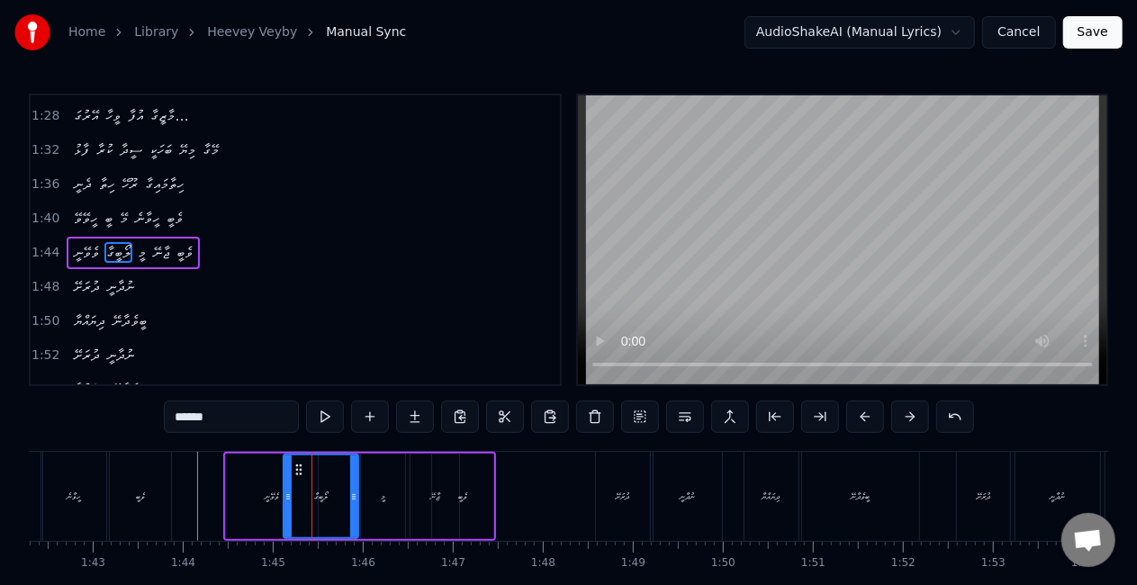
click at [350, 493] on icon at bounding box center [353, 497] width 7 height 14
click at [284, 500] on icon at bounding box center [287, 497] width 7 height 14
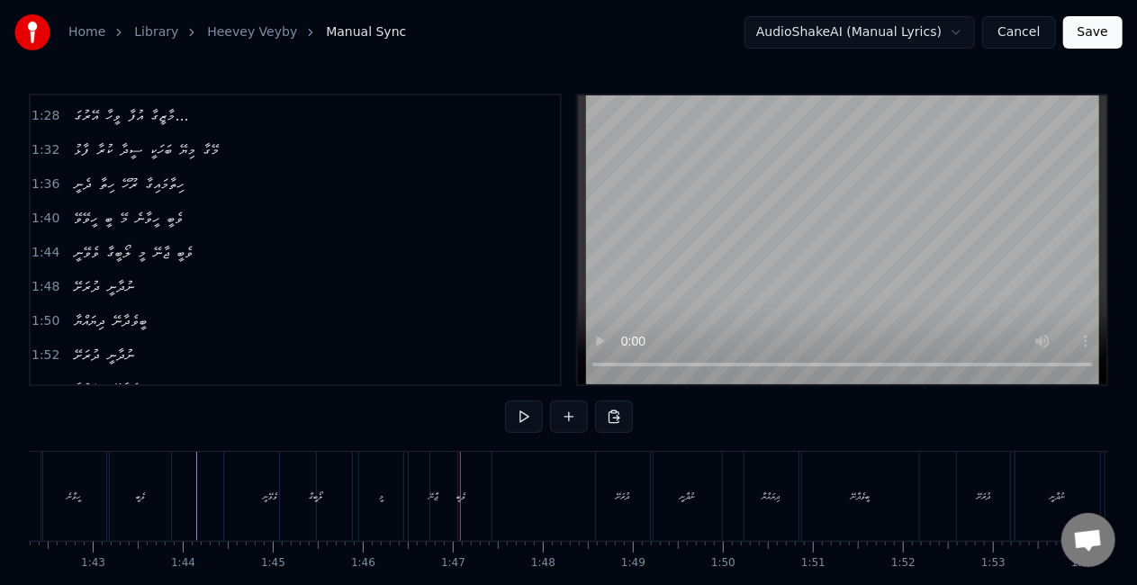
click at [387, 492] on div "މީ" at bounding box center [381, 496] width 44 height 89
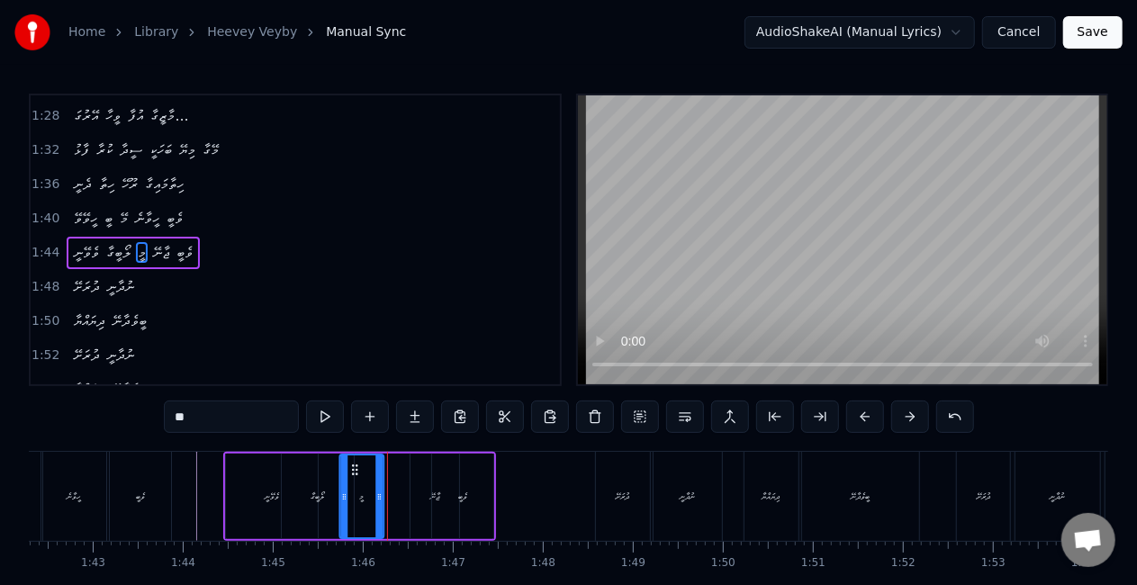
drag, startPoint x: 377, startPoint y: 468, endPoint x: 356, endPoint y: 464, distance: 21.9
click at [356, 464] on icon at bounding box center [354, 470] width 14 height 14
click at [419, 483] on div "ޖާނޭ" at bounding box center [434, 497] width 49 height 86
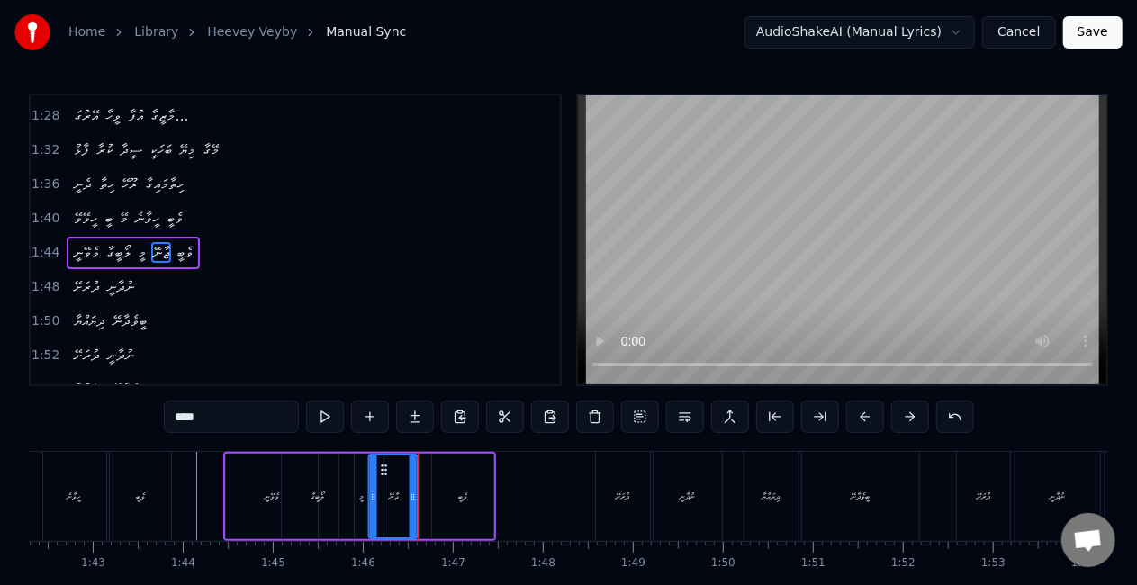
drag, startPoint x: 426, startPoint y: 466, endPoint x: 383, endPoint y: 465, distance: 42.3
click at [383, 465] on icon at bounding box center [383, 470] width 14 height 14
click at [416, 481] on div at bounding box center [415, 496] width 7 height 82
click at [468, 496] on div "ވެބީ" at bounding box center [462, 497] width 61 height 86
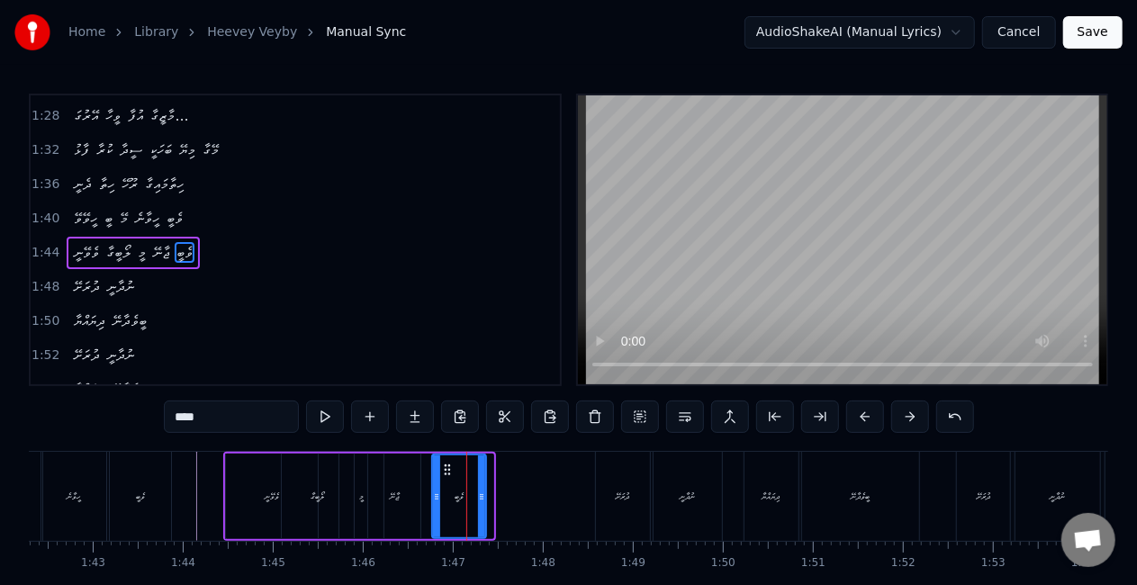
click at [481, 494] on icon at bounding box center [481, 497] width 7 height 14
drag, startPoint x: 437, startPoint y: 500, endPoint x: 258, endPoint y: 501, distance: 178.2
click at [419, 501] on icon at bounding box center [416, 497] width 7 height 14
click at [232, 493] on div "ވެވޭނީ" at bounding box center [272, 497] width 92 height 86
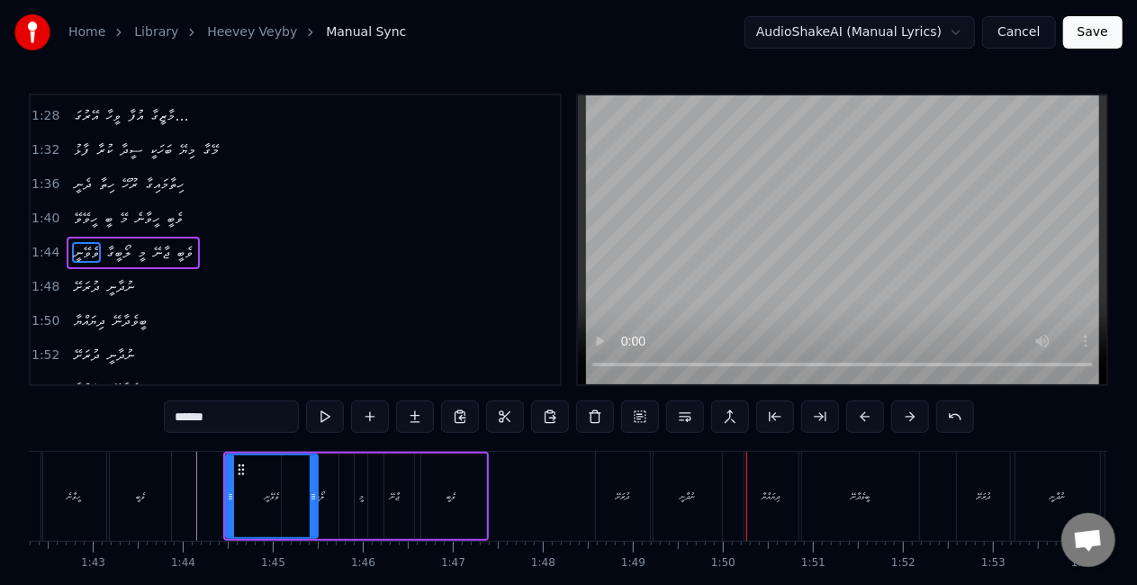
click at [621, 472] on div "ދުރަށޭ" at bounding box center [623, 496] width 54 height 89
type input "******"
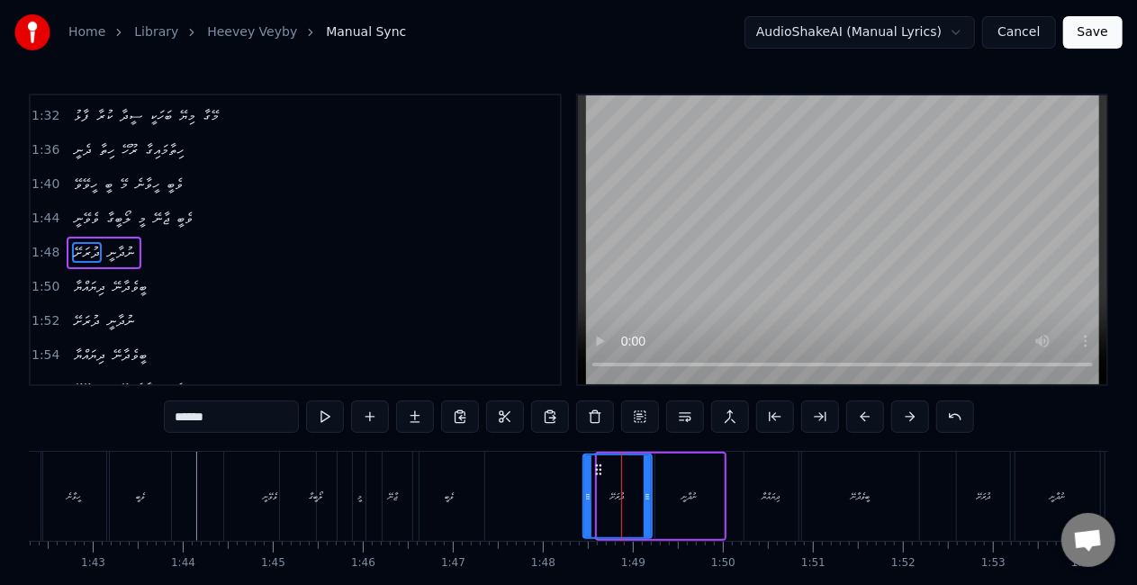
drag, startPoint x: 601, startPoint y: 493, endPoint x: 587, endPoint y: 493, distance: 14.4
click at [587, 493] on icon at bounding box center [587, 497] width 7 height 14
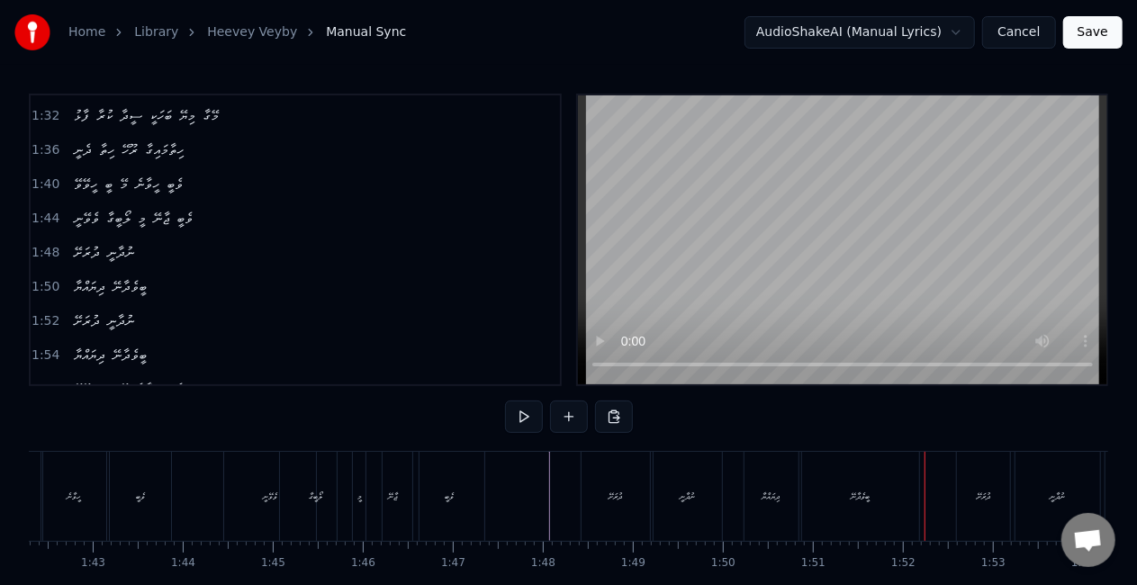
click at [621, 515] on div "ދުރަށޭ" at bounding box center [615, 496] width 68 height 89
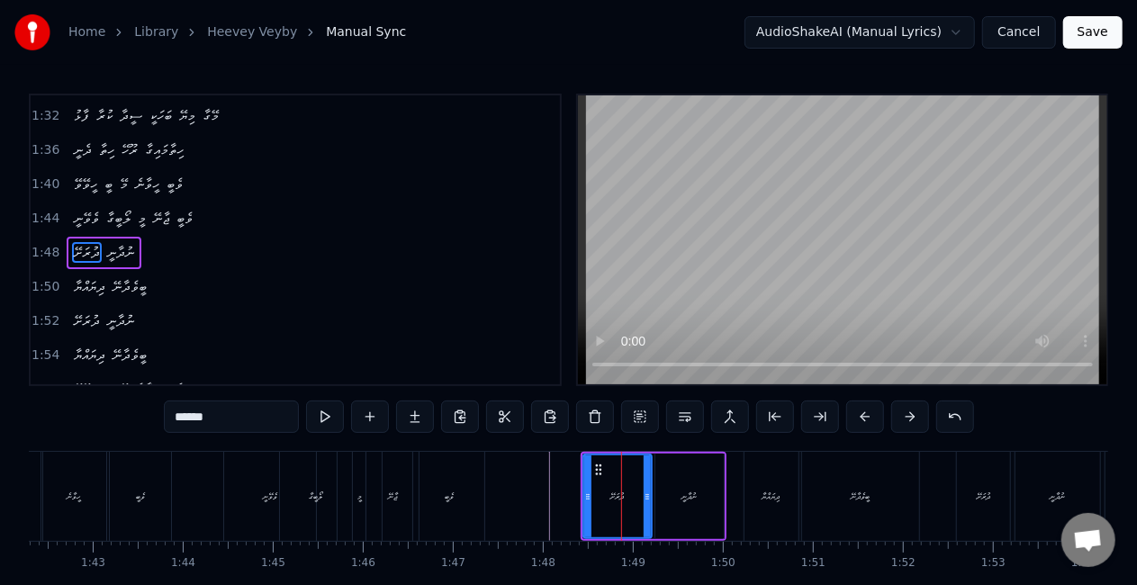
click at [654, 509] on div "ނުދާނީ" at bounding box center [689, 497] width 70 height 86
type input "******"
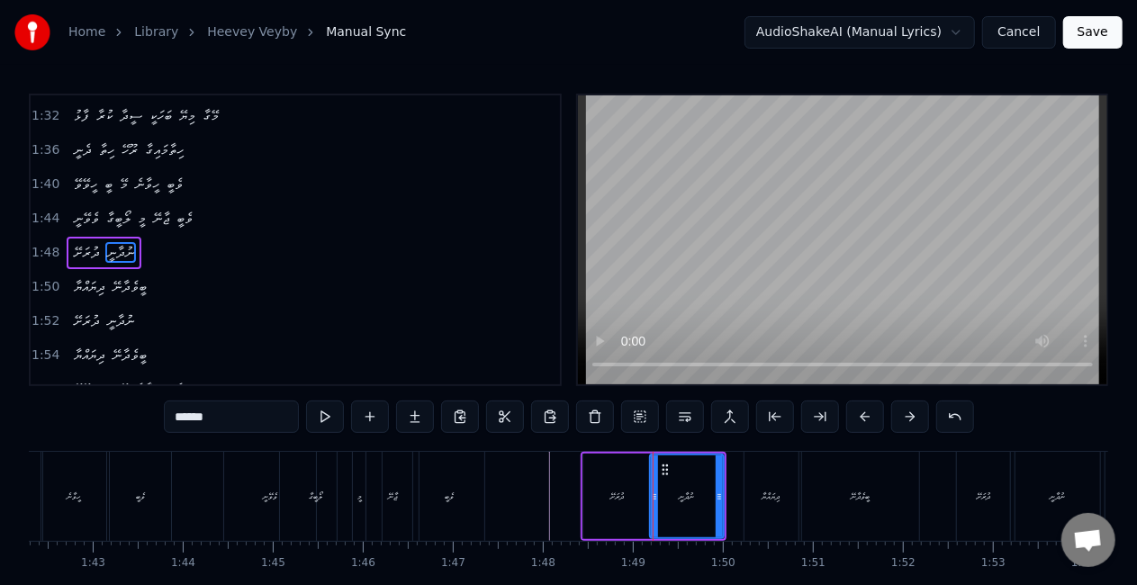
click at [655, 501] on icon at bounding box center [654, 497] width 7 height 14
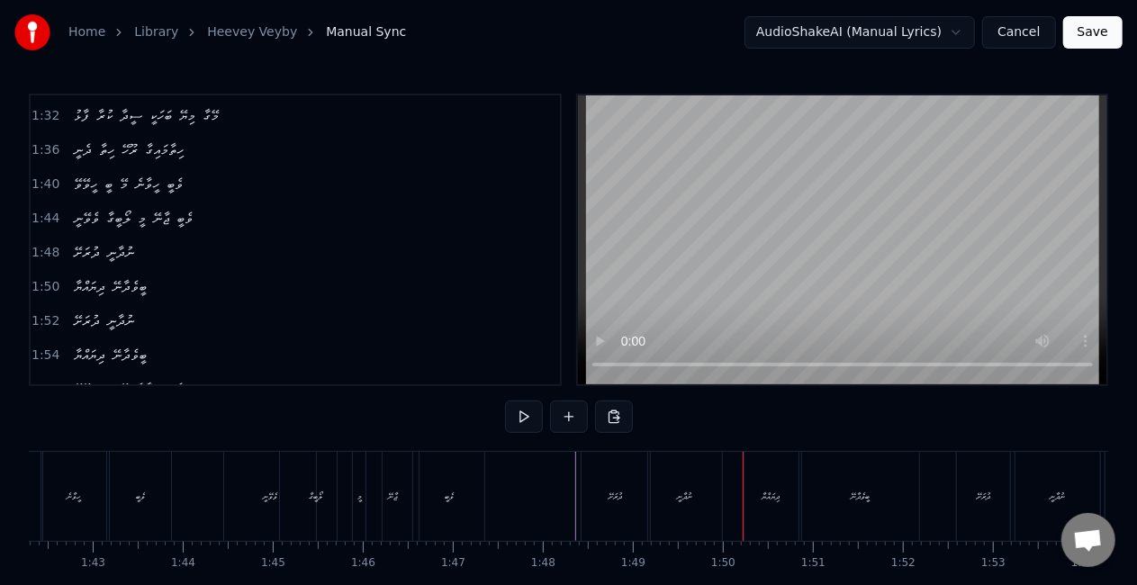
click at [602, 460] on div "ދުރަށޭ" at bounding box center [615, 496] width 68 height 89
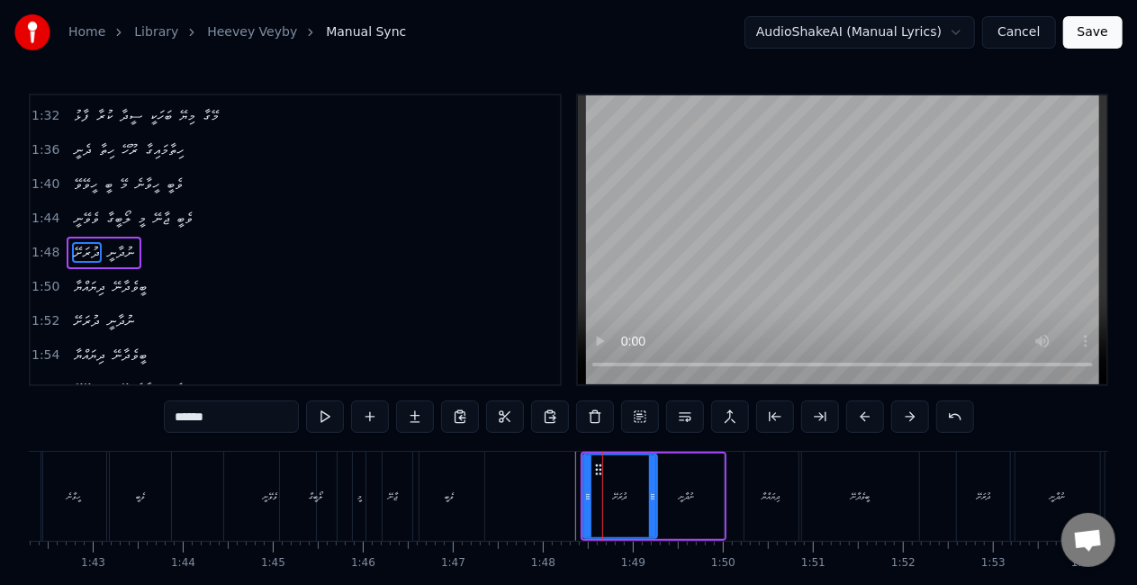
click at [651, 499] on icon at bounding box center [652, 497] width 7 height 14
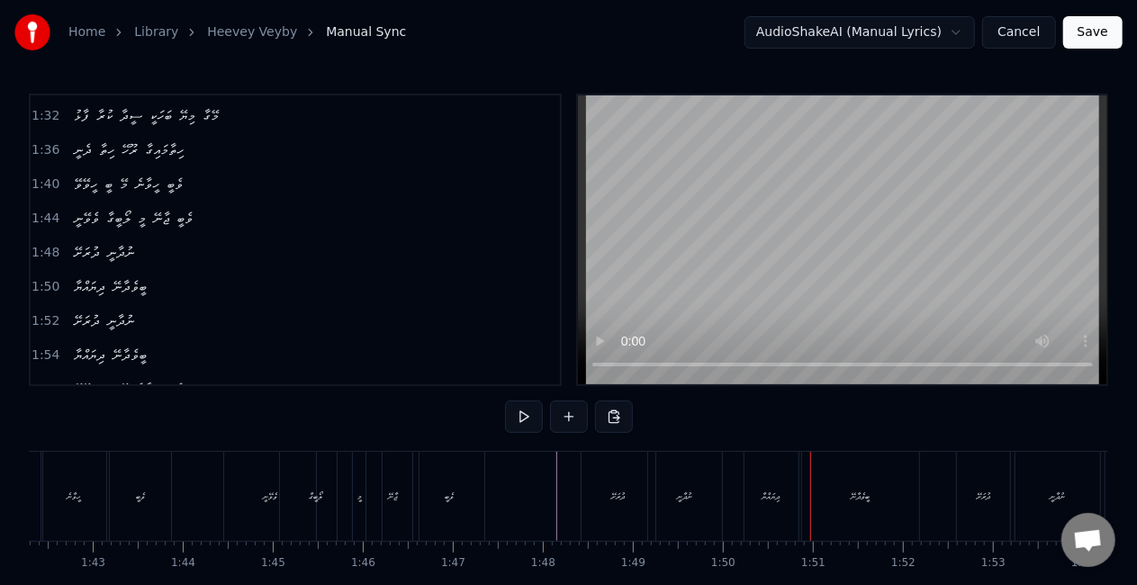
click at [762, 491] on div "ދިޔައްޔާ" at bounding box center [771, 497] width 18 height 14
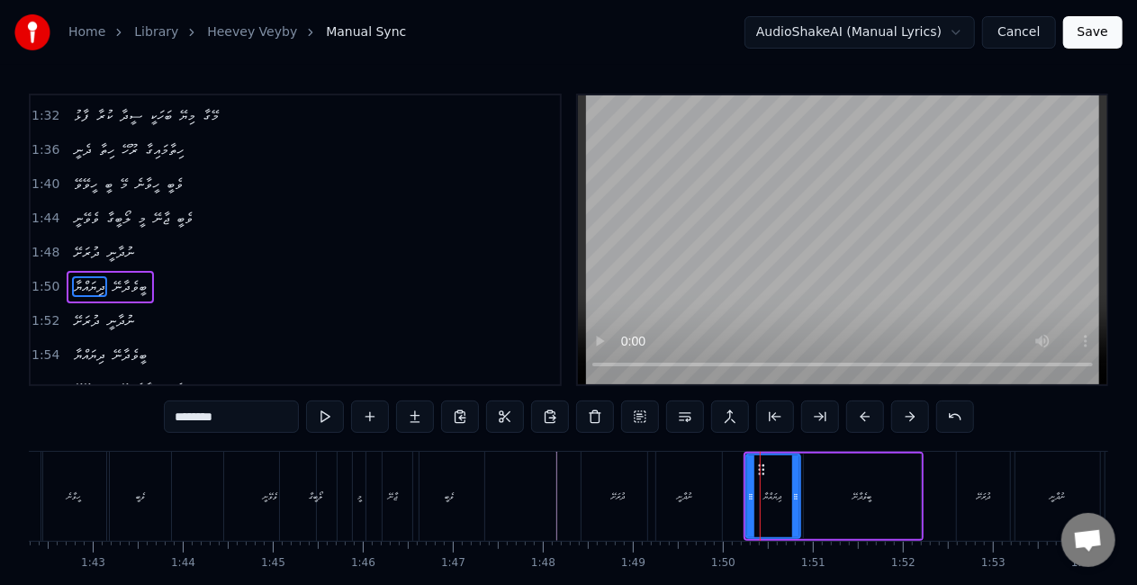
scroll to position [611, 0]
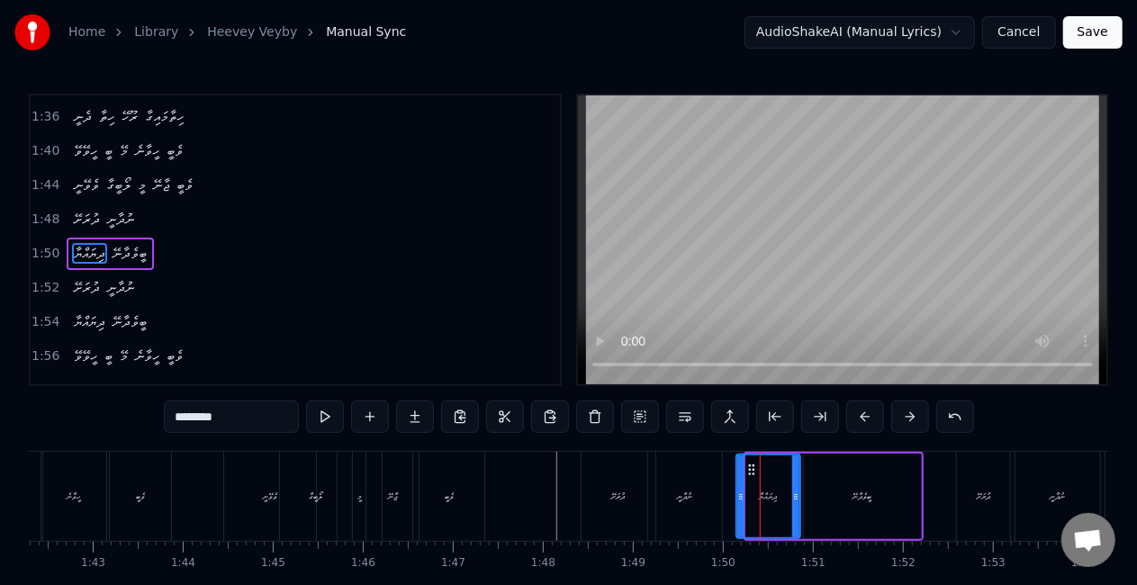
drag, startPoint x: 750, startPoint y: 497, endPoint x: 735, endPoint y: 493, distance: 14.8
click at [737, 494] on icon at bounding box center [740, 497] width 7 height 14
click at [695, 493] on div "ނުދާނީ" at bounding box center [685, 496] width 74 height 89
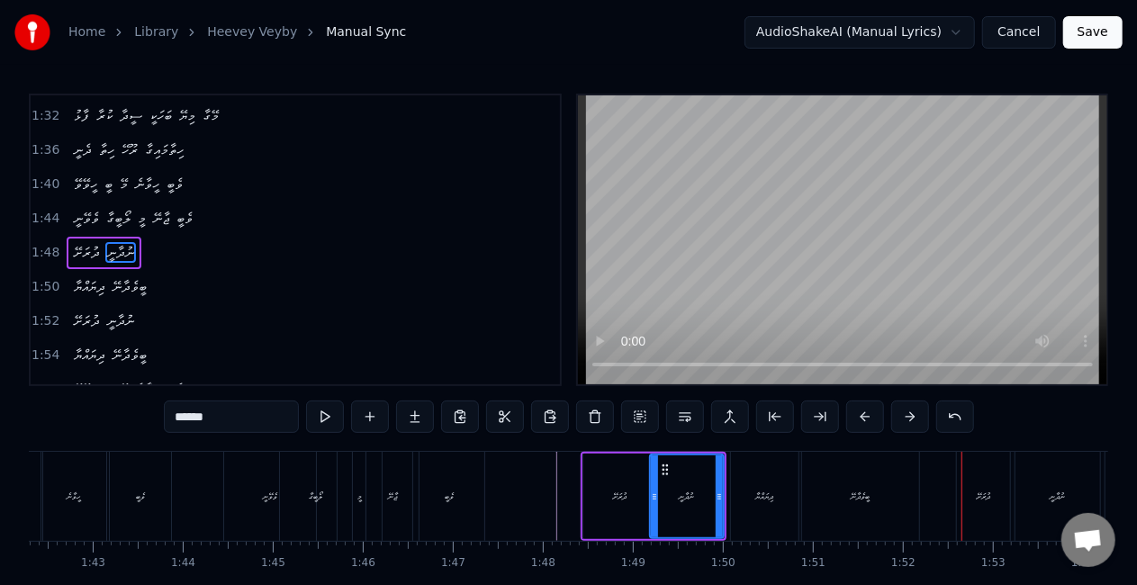
click at [745, 467] on div "ދިޔައްޔާ" at bounding box center [765, 496] width 68 height 89
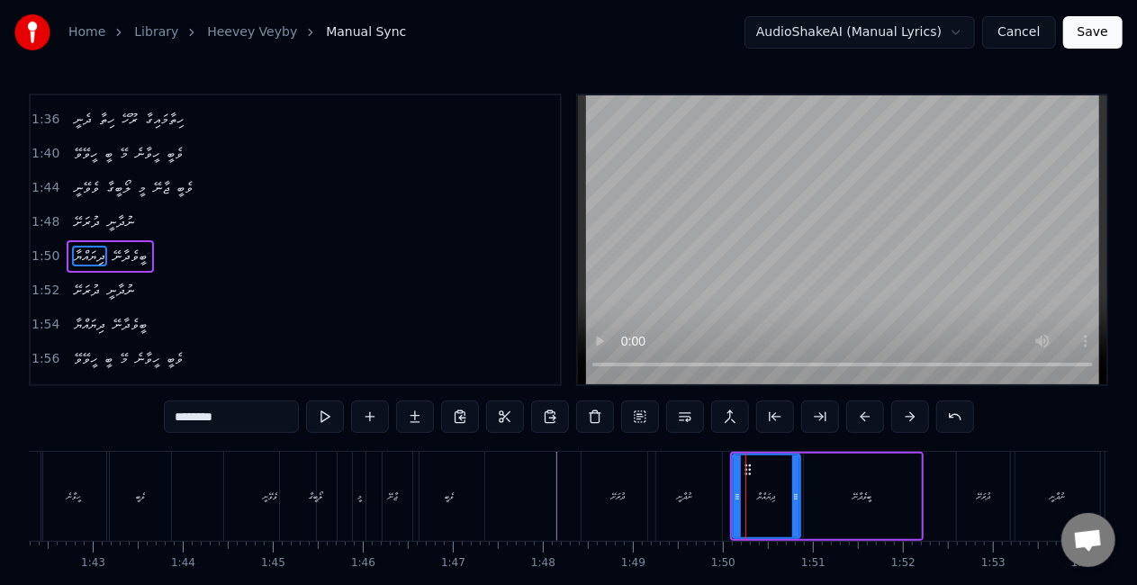
scroll to position [611, 0]
click at [733, 497] on icon at bounding box center [736, 497] width 7 height 14
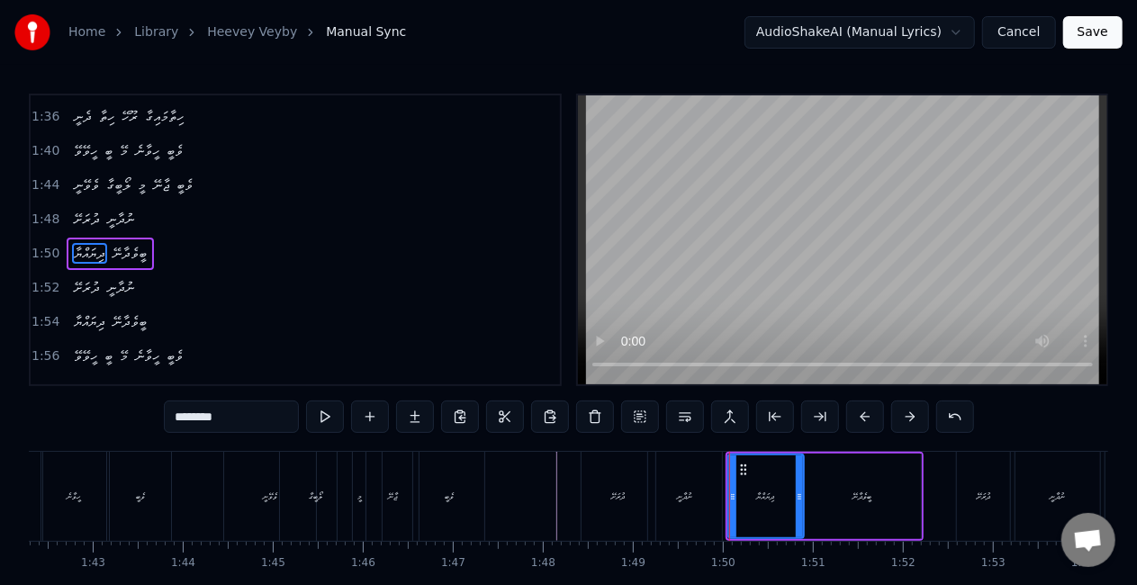
drag, startPoint x: 797, startPoint y: 498, endPoint x: 817, endPoint y: 493, distance: 21.2
click at [799, 499] on circle at bounding box center [799, 499] width 1 height 1
click at [698, 497] on div "ނުދާނީ" at bounding box center [685, 496] width 74 height 89
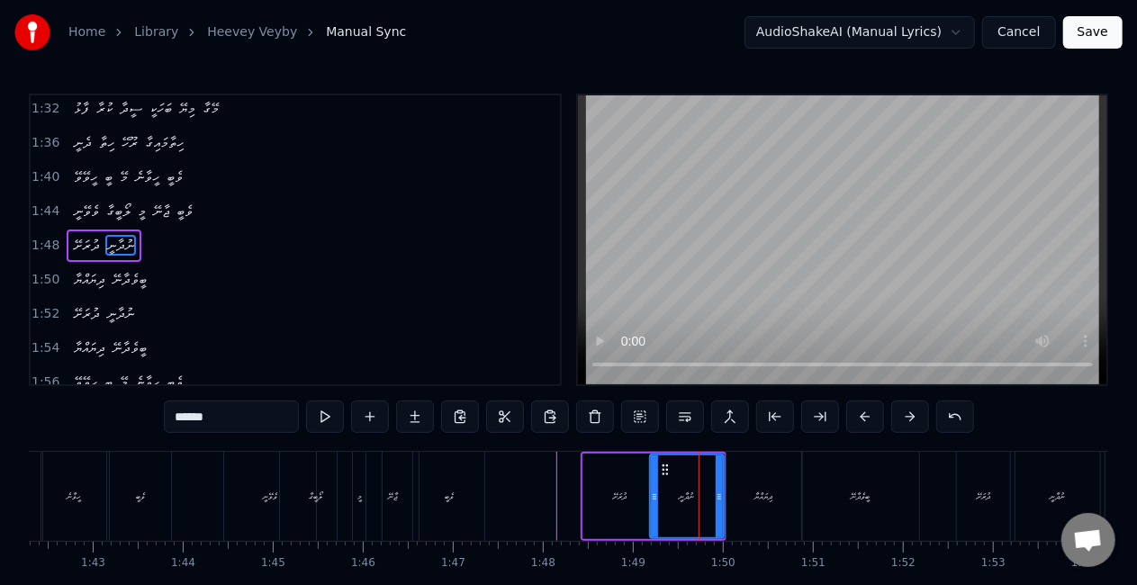
scroll to position [578, 0]
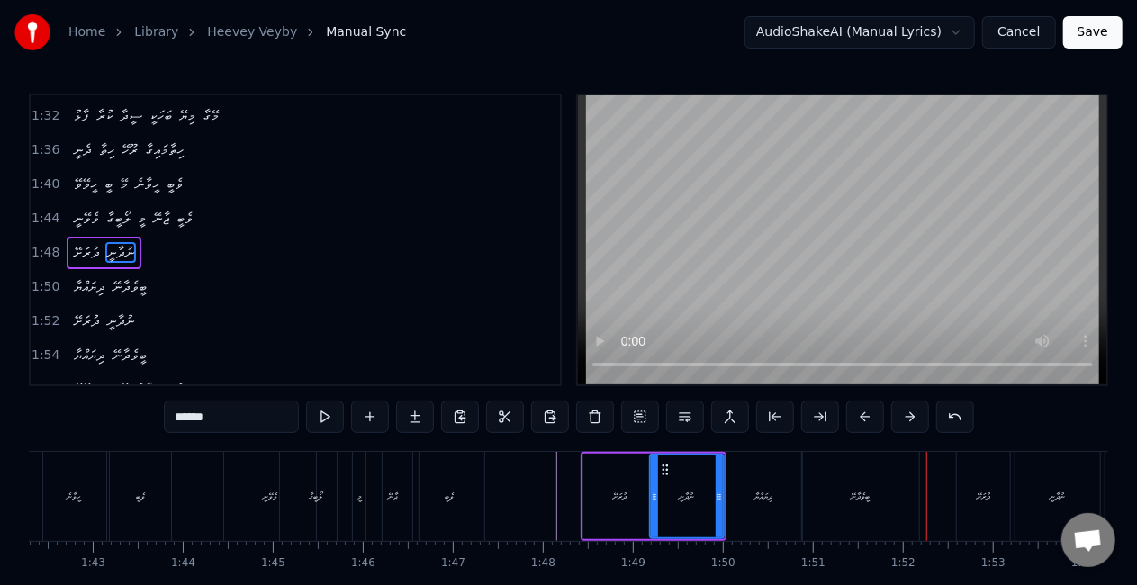
click at [824, 480] on div "ބީވެދާނޭ" at bounding box center [861, 496] width 118 height 89
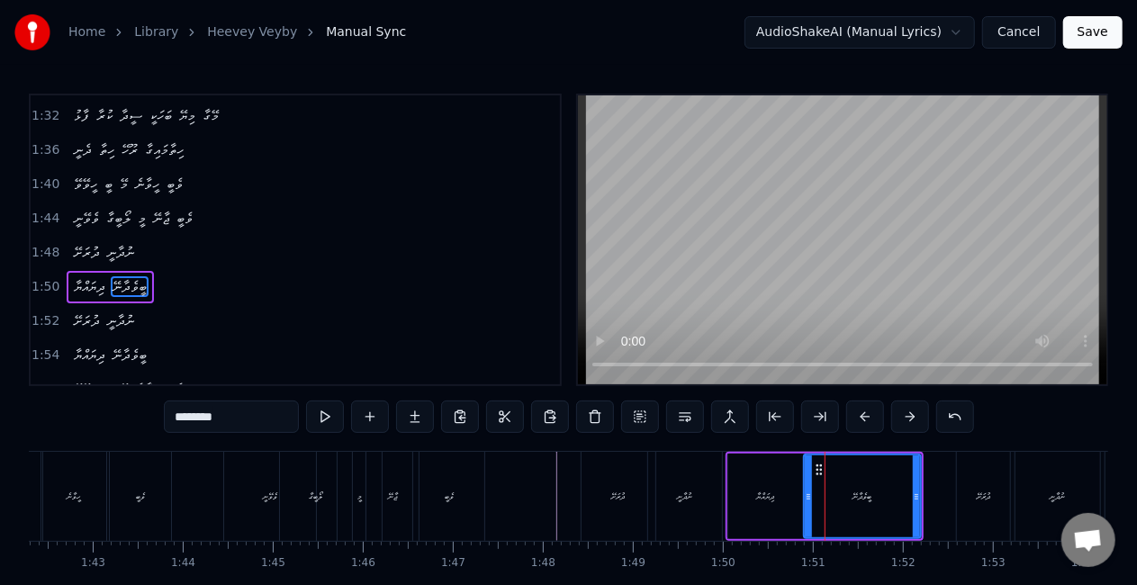
scroll to position [611, 0]
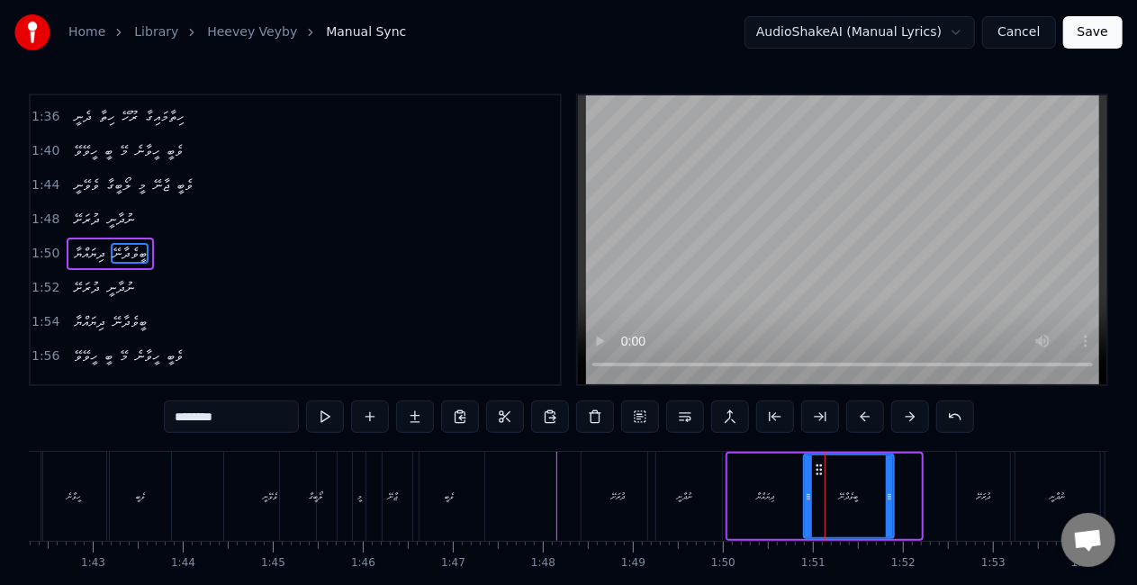
drag, startPoint x: 917, startPoint y: 494, endPoint x: 890, endPoint y: 487, distance: 27.9
click at [890, 487] on div at bounding box center [889, 496] width 7 height 82
click at [770, 493] on div "ދިޔައްޔާ" at bounding box center [766, 497] width 18 height 14
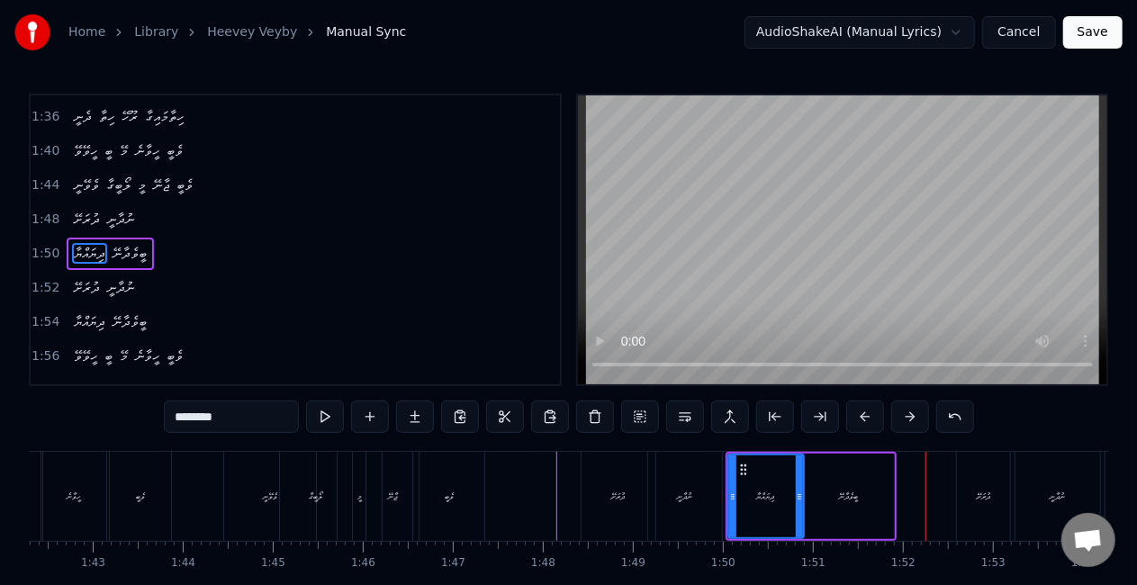
click at [865, 491] on div "ބީވެދާނޭ" at bounding box center [849, 497] width 91 height 86
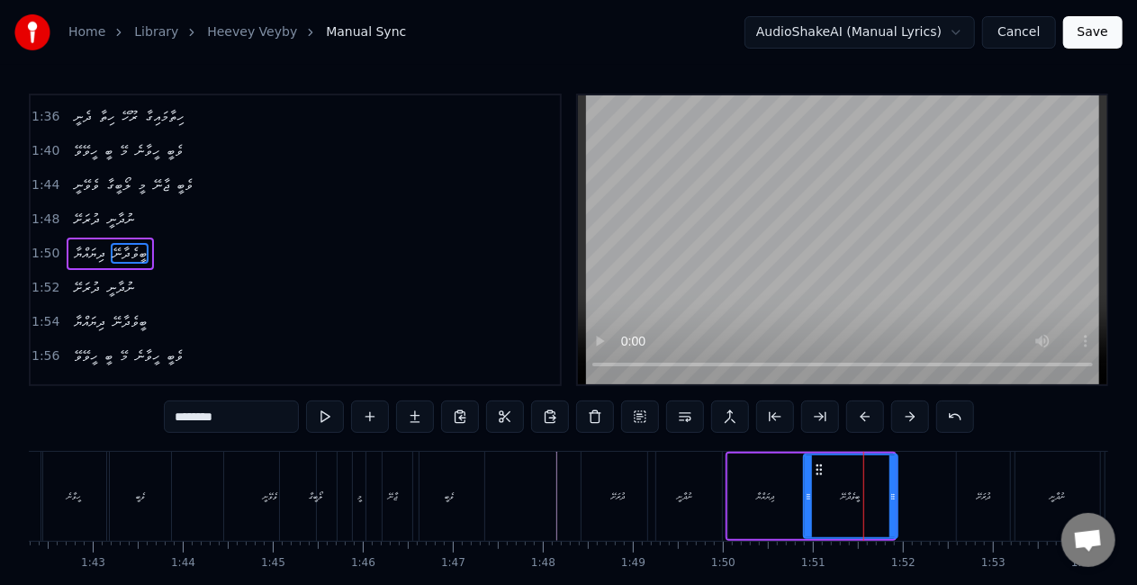
drag, startPoint x: 891, startPoint y: 495, endPoint x: 887, endPoint y: 486, distance: 10.1
click at [896, 494] on icon at bounding box center [892, 497] width 7 height 14
click at [757, 487] on div "ދިޔައްޔާ" at bounding box center [766, 497] width 76 height 86
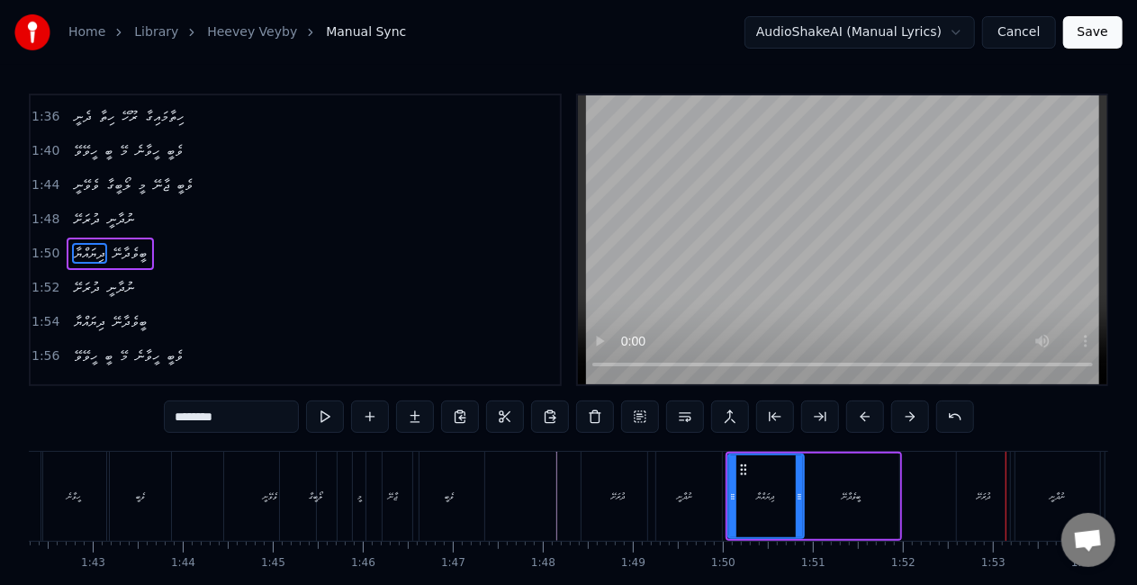
click at [960, 484] on div "ދުރަށޭ" at bounding box center [983, 496] width 52 height 89
type input "******"
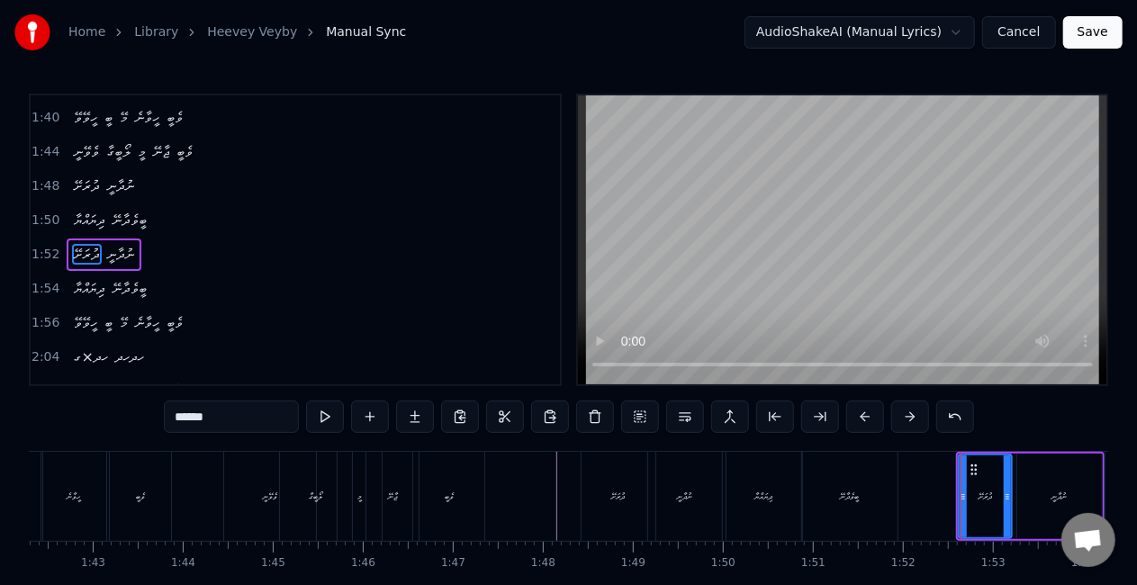
scroll to position [644, 0]
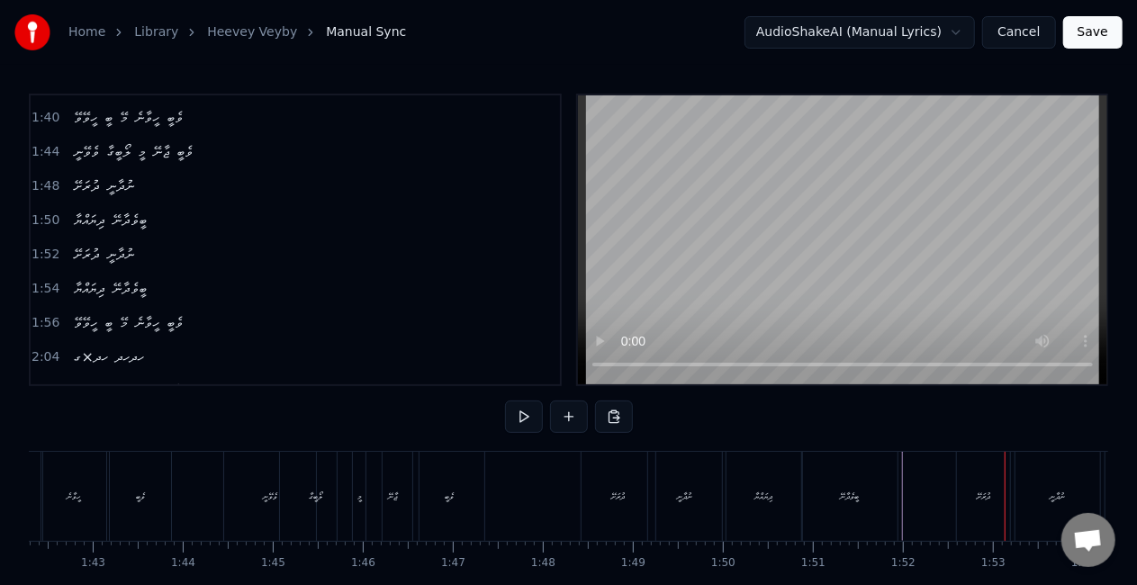
click at [977, 486] on div "ދުރަށޭ" at bounding box center [983, 496] width 52 height 89
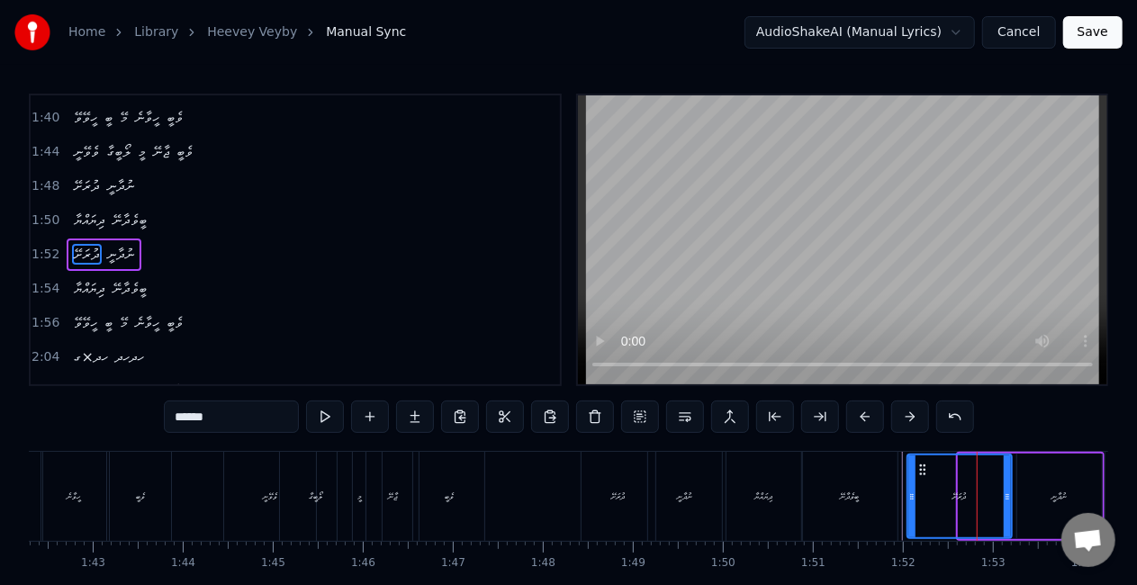
drag, startPoint x: 960, startPoint y: 500, endPoint x: 909, endPoint y: 500, distance: 51.3
click at [909, 500] on icon at bounding box center [911, 497] width 7 height 14
click at [851, 500] on div "ބީވެދާނޭ" at bounding box center [849, 497] width 19 height 14
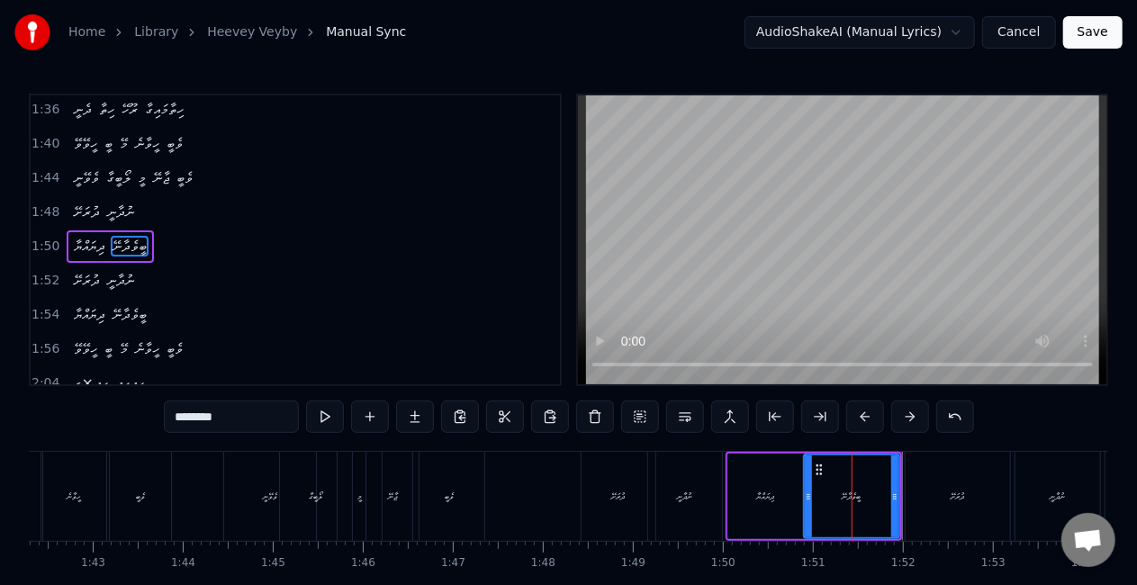
scroll to position [611, 0]
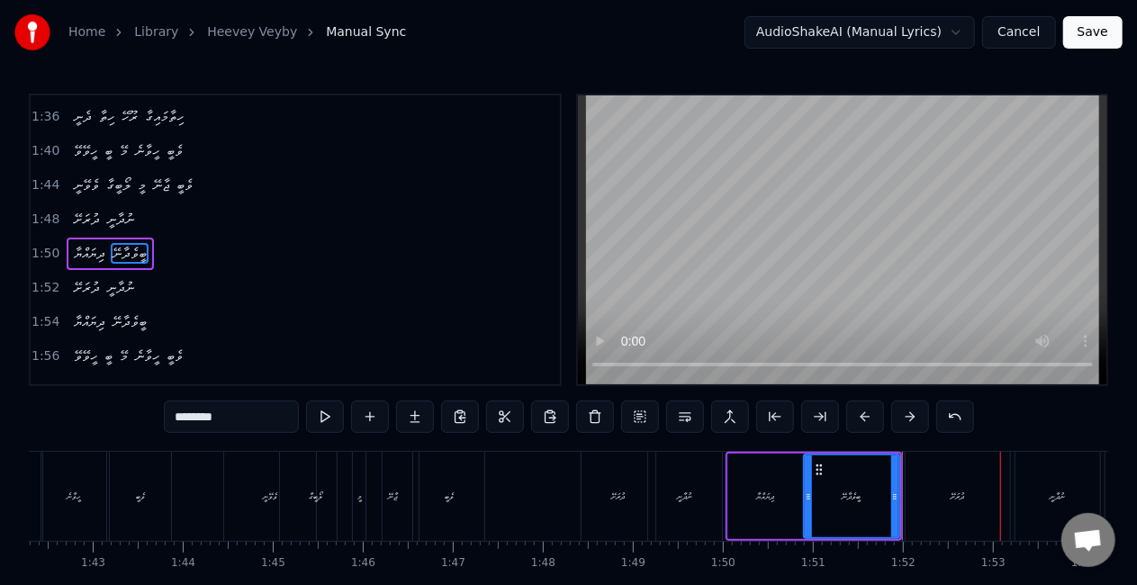
click at [970, 468] on div "ދުރަށޭ" at bounding box center [957, 496] width 104 height 89
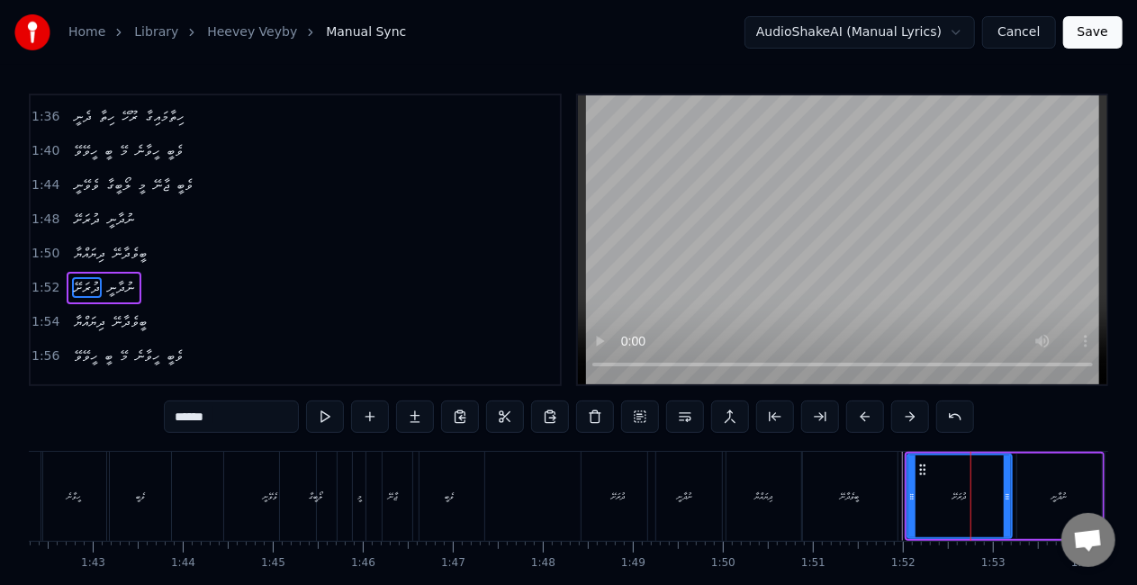
scroll to position [644, 0]
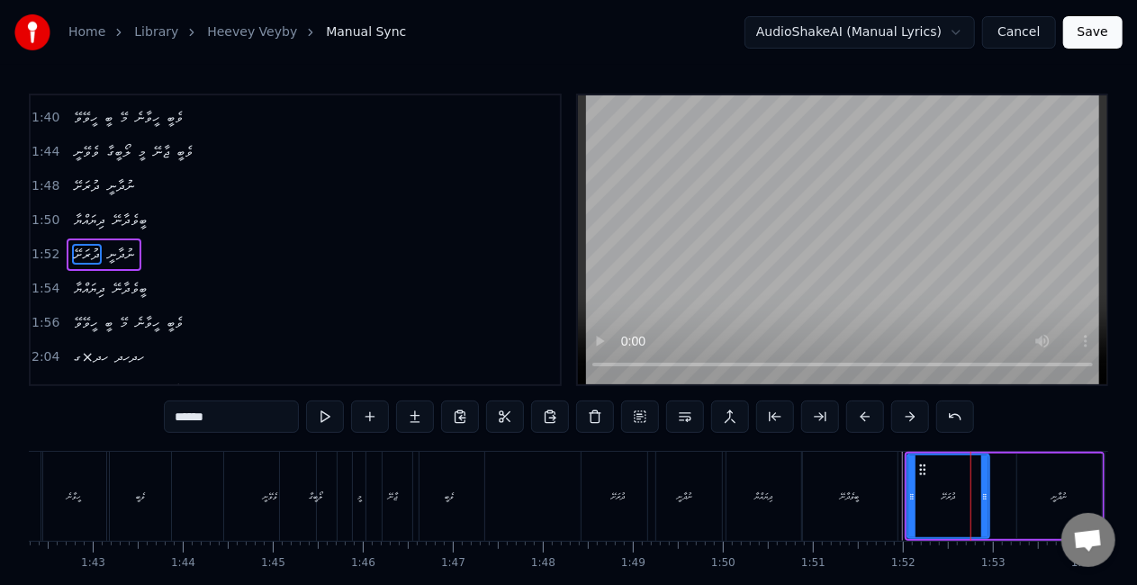
drag, startPoint x: 1007, startPoint y: 498, endPoint x: 983, endPoint y: 491, distance: 25.1
click at [985, 493] on icon at bounding box center [984, 497] width 7 height 14
drag, startPoint x: 866, startPoint y: 488, endPoint x: 772, endPoint y: 464, distance: 96.7
click at [866, 487] on div "ބީވެދާނޭ" at bounding box center [850, 496] width 96 height 89
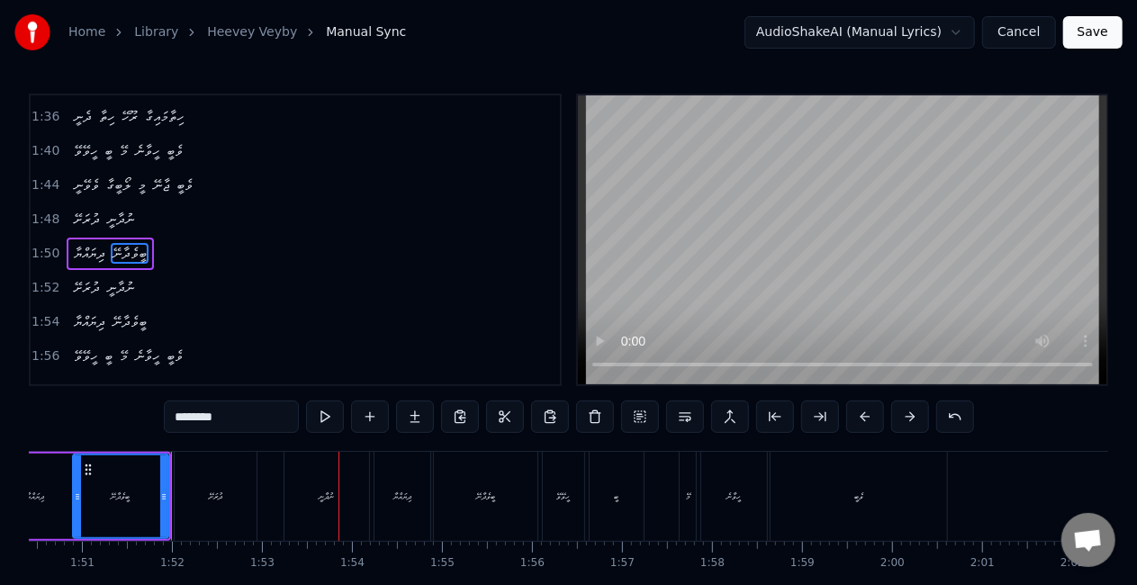
scroll to position [0, 10116]
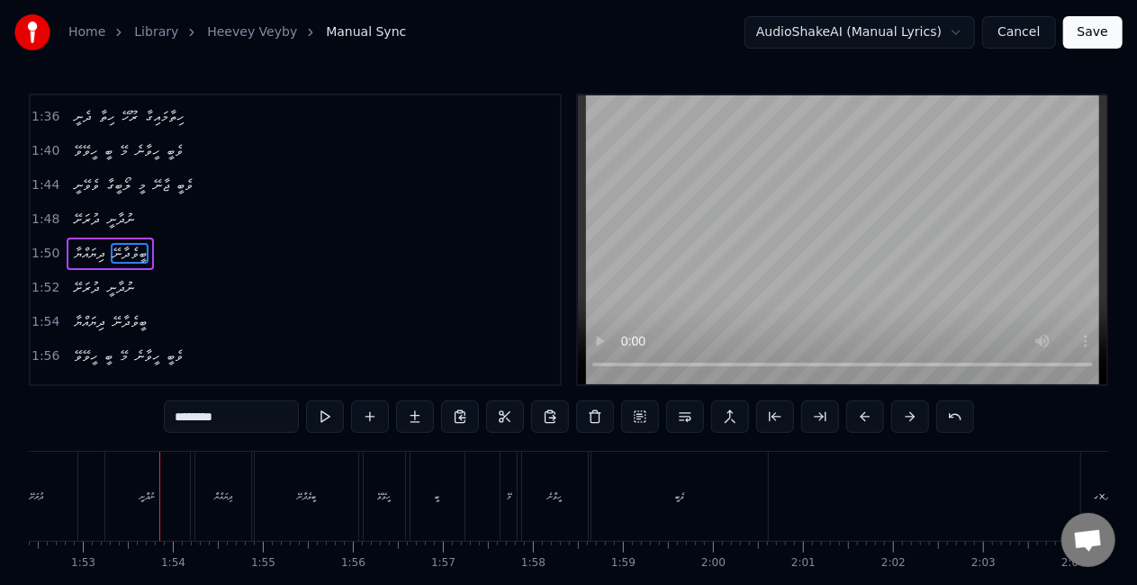
drag, startPoint x: 153, startPoint y: 501, endPoint x: 173, endPoint y: 487, distance: 24.5
click at [153, 500] on div "ނުދާނީ" at bounding box center [147, 497] width 15 height 14
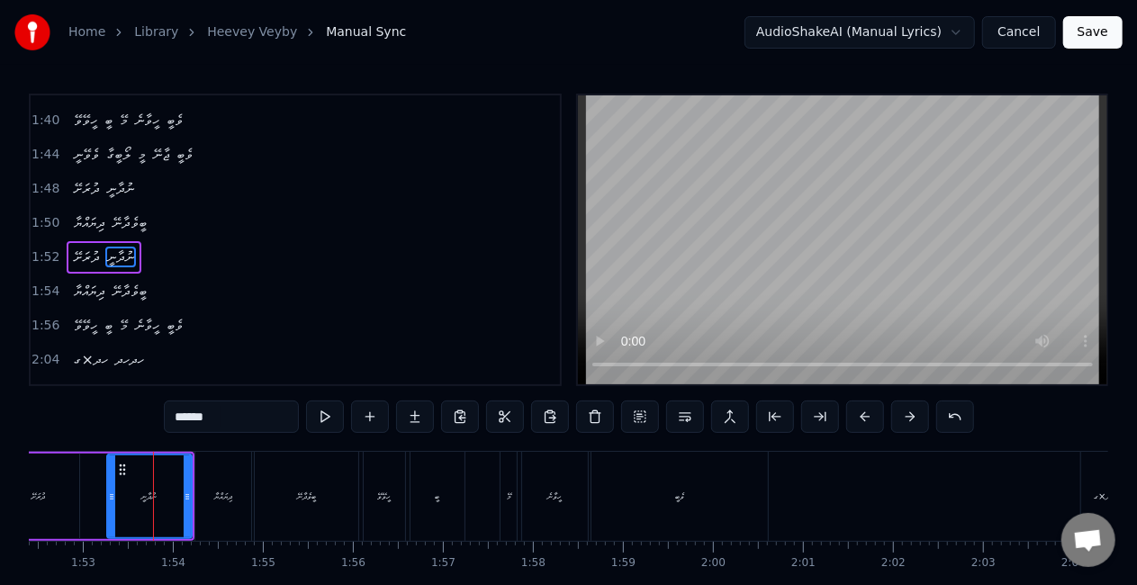
scroll to position [644, 0]
drag, startPoint x: 188, startPoint y: 490, endPoint x: 173, endPoint y: 484, distance: 16.2
click at [173, 484] on div at bounding box center [171, 496] width 7 height 82
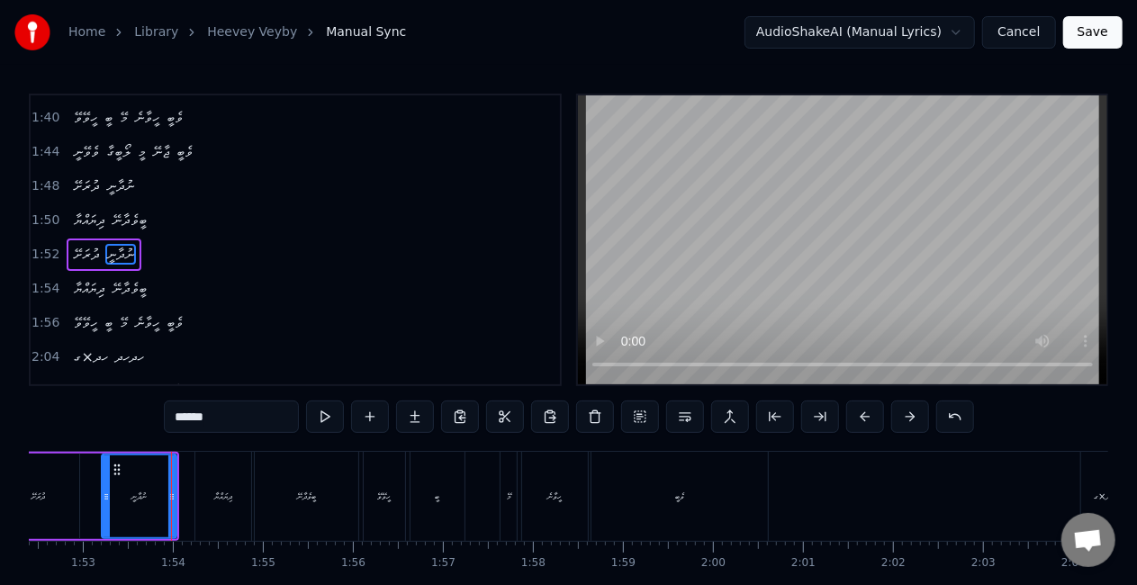
drag, startPoint x: 110, startPoint y: 504, endPoint x: 99, endPoint y: 499, distance: 12.1
click at [103, 499] on div at bounding box center [106, 496] width 7 height 82
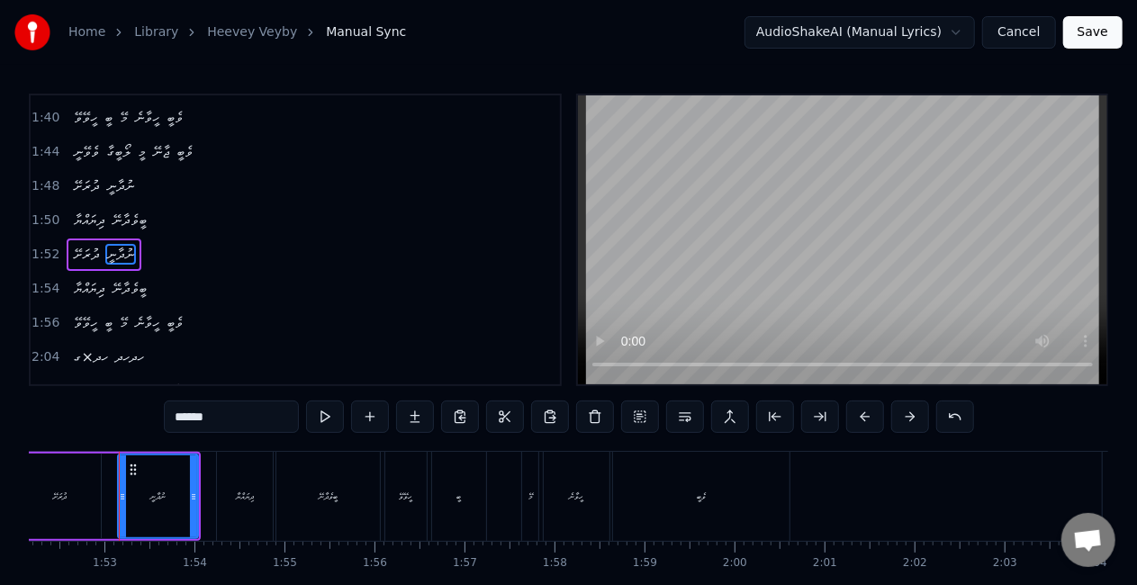
drag, startPoint x: 67, startPoint y: 500, endPoint x: 85, endPoint y: 482, distance: 25.5
click at [67, 499] on div "ދުރަށޭ" at bounding box center [60, 497] width 14 height 14
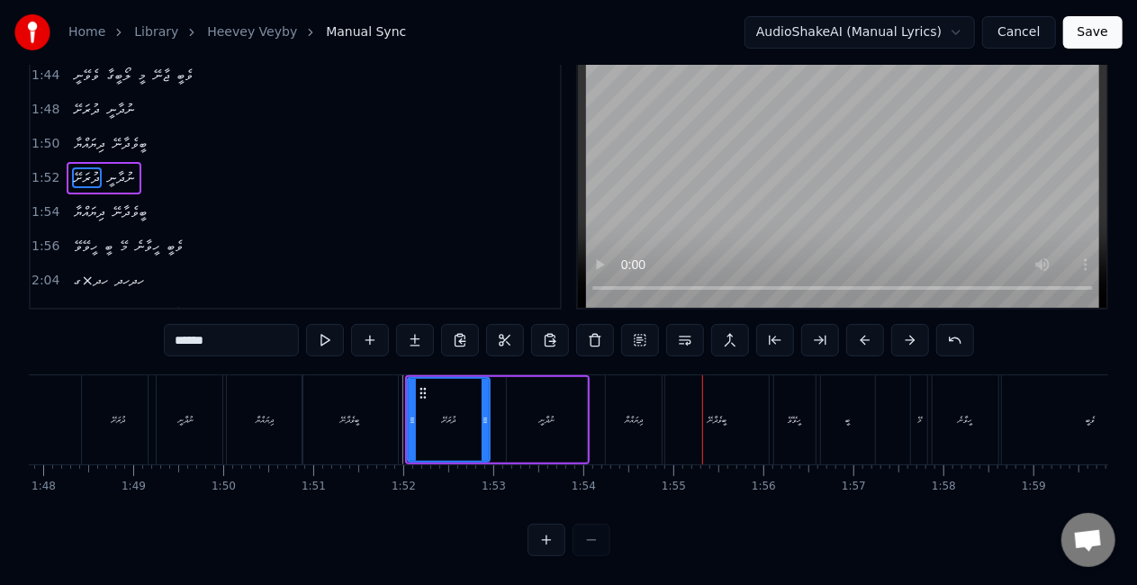
scroll to position [0, 9685]
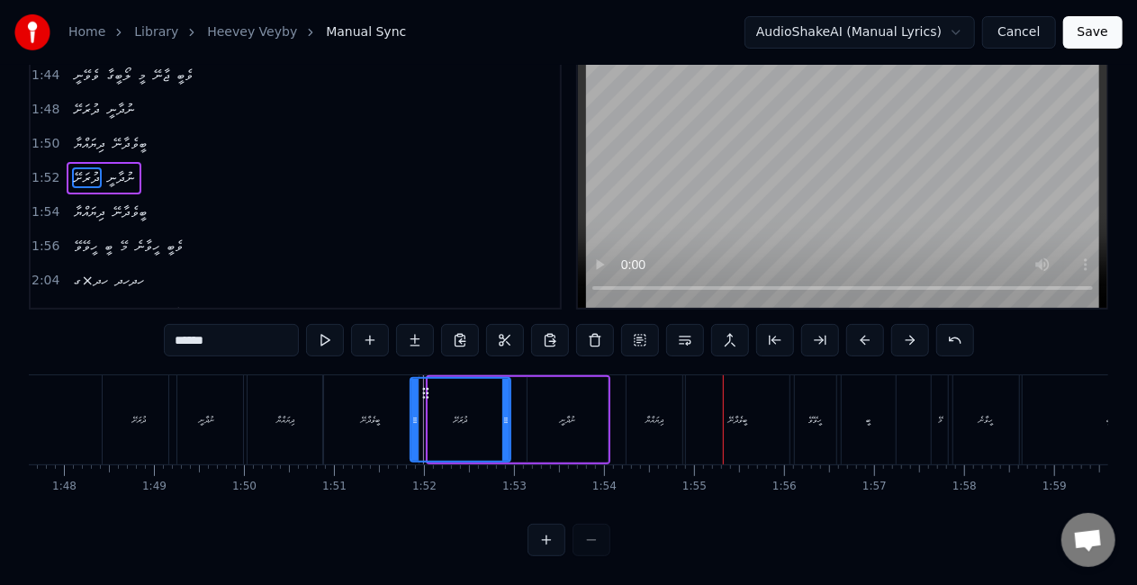
drag, startPoint x: 430, startPoint y: 403, endPoint x: 417, endPoint y: 407, distance: 14.0
click at [418, 413] on icon at bounding box center [414, 420] width 7 height 14
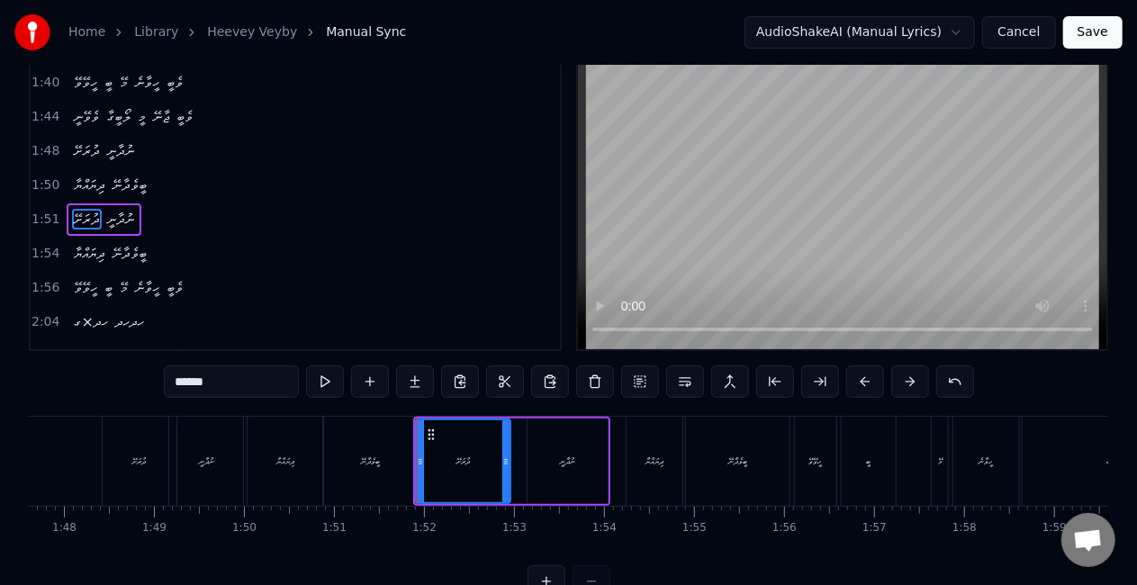
scroll to position [0, 0]
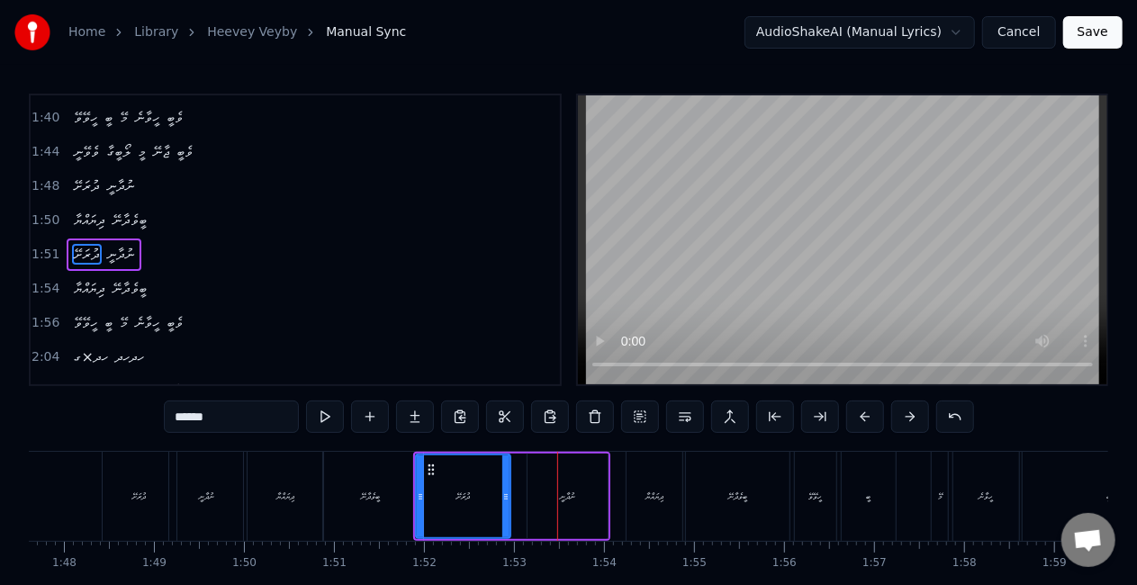
click at [560, 500] on div "ނުދާނީ" at bounding box center [567, 497] width 15 height 14
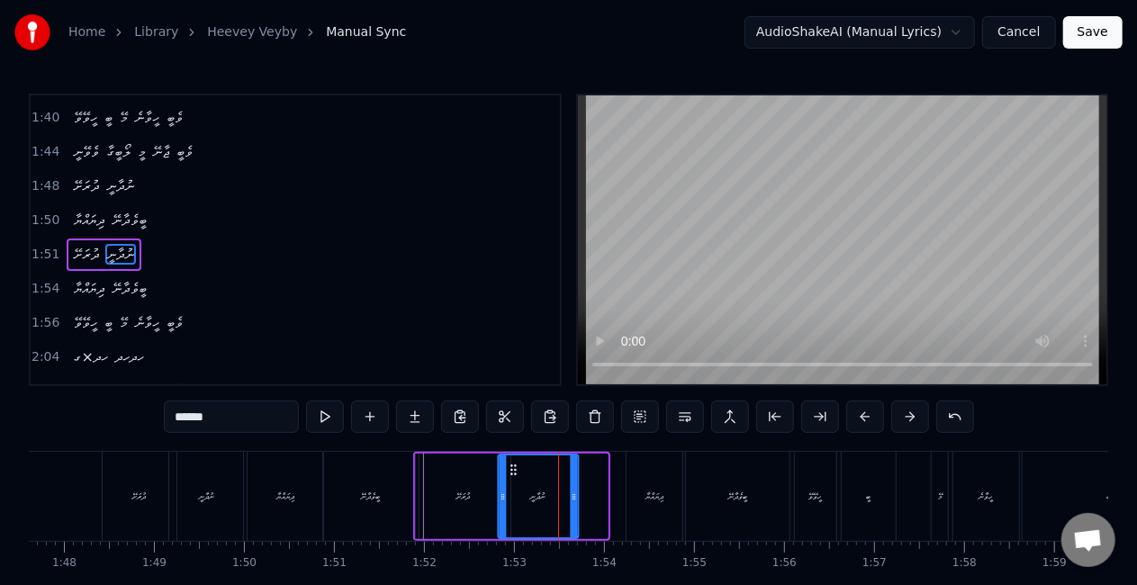
drag, startPoint x: 545, startPoint y: 470, endPoint x: 517, endPoint y: 464, distance: 29.3
click at [517, 464] on icon at bounding box center [513, 470] width 14 height 14
click at [430, 497] on div "ދުރަށޭ" at bounding box center [463, 497] width 94 height 86
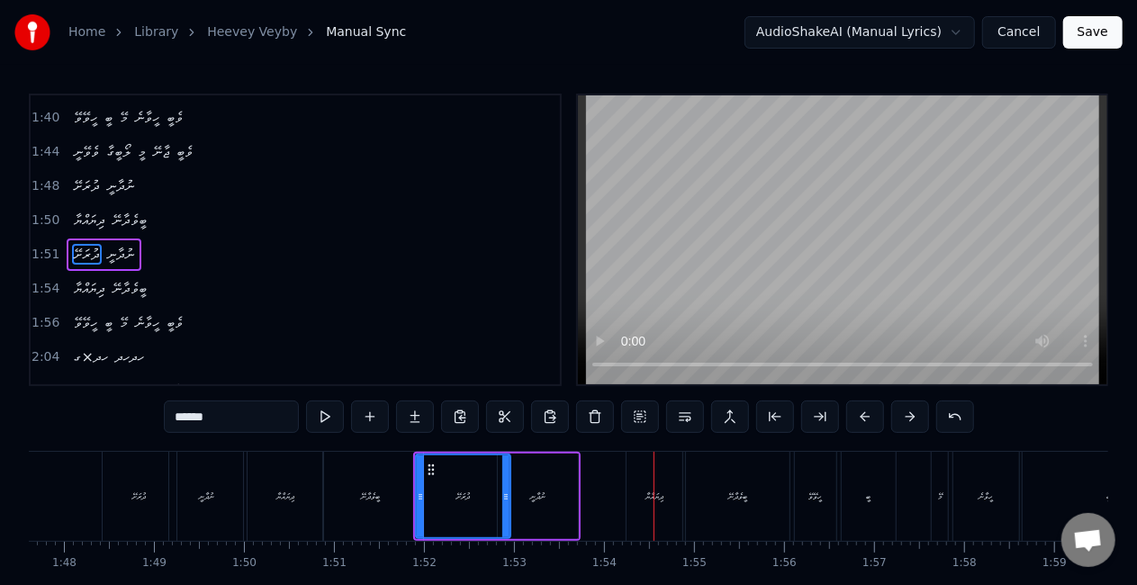
click at [646, 470] on div "ދިޔައްޔާ" at bounding box center [654, 496] width 56 height 89
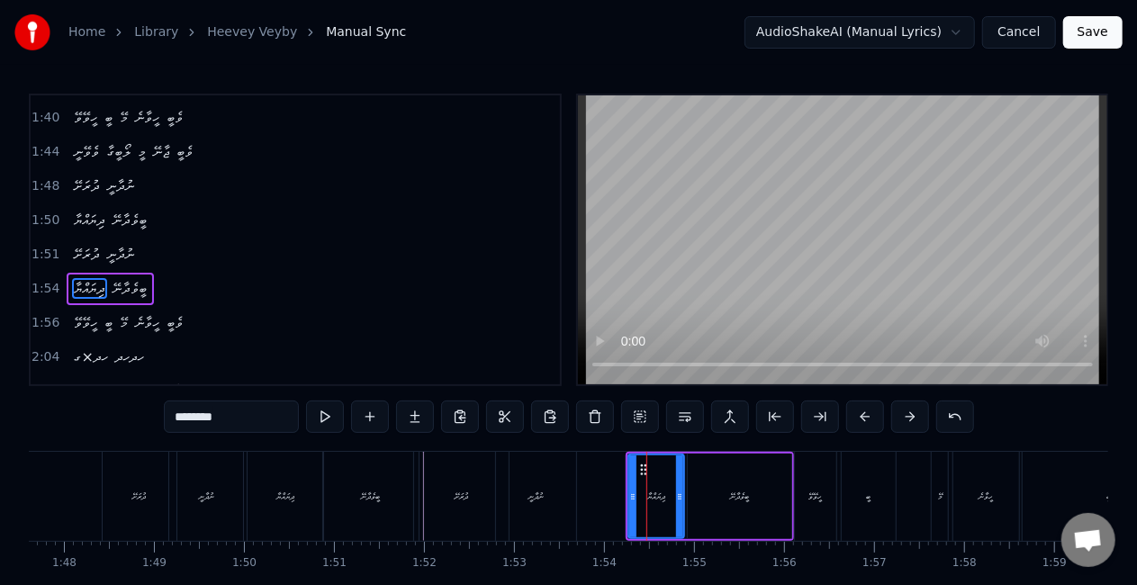
scroll to position [679, 0]
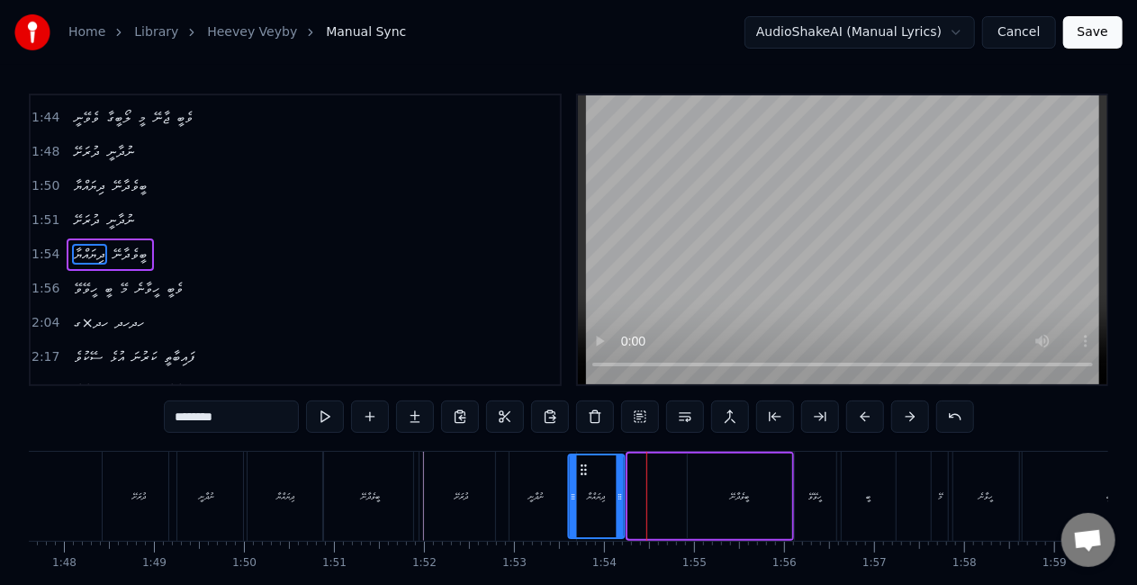
drag, startPoint x: 643, startPoint y: 464, endPoint x: 582, endPoint y: 458, distance: 60.6
click at [582, 458] on div "ދިޔައްޔާ" at bounding box center [596, 496] width 54 height 82
drag, startPoint x: 517, startPoint y: 495, endPoint x: 515, endPoint y: 481, distance: 14.5
click at [517, 493] on div "ނުދާނީ" at bounding box center [536, 496] width 80 height 89
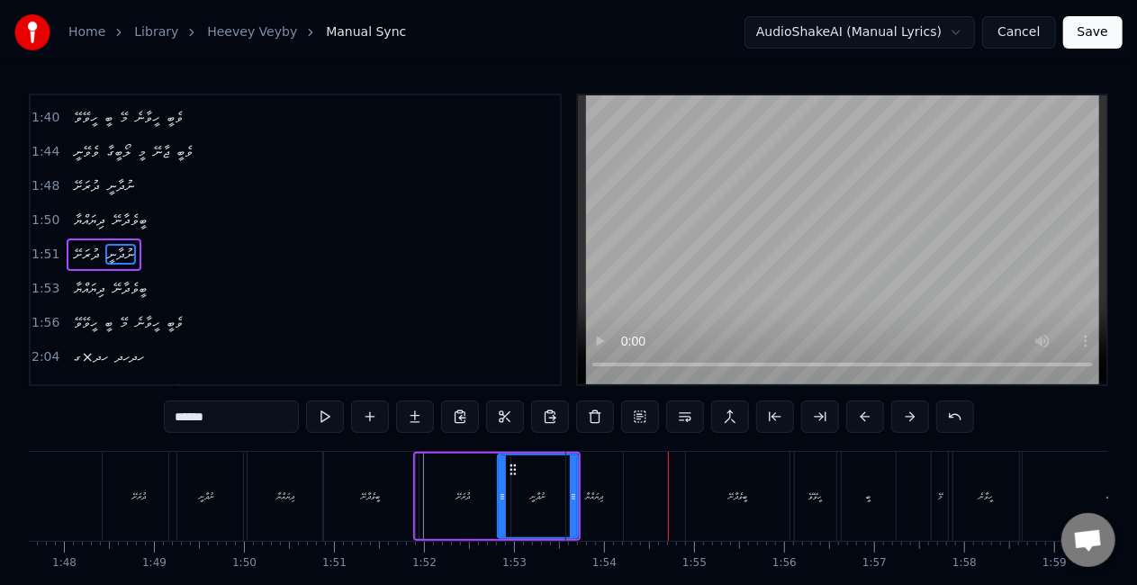
click at [594, 487] on div "ދިޔައްޔާ" at bounding box center [594, 496] width 56 height 89
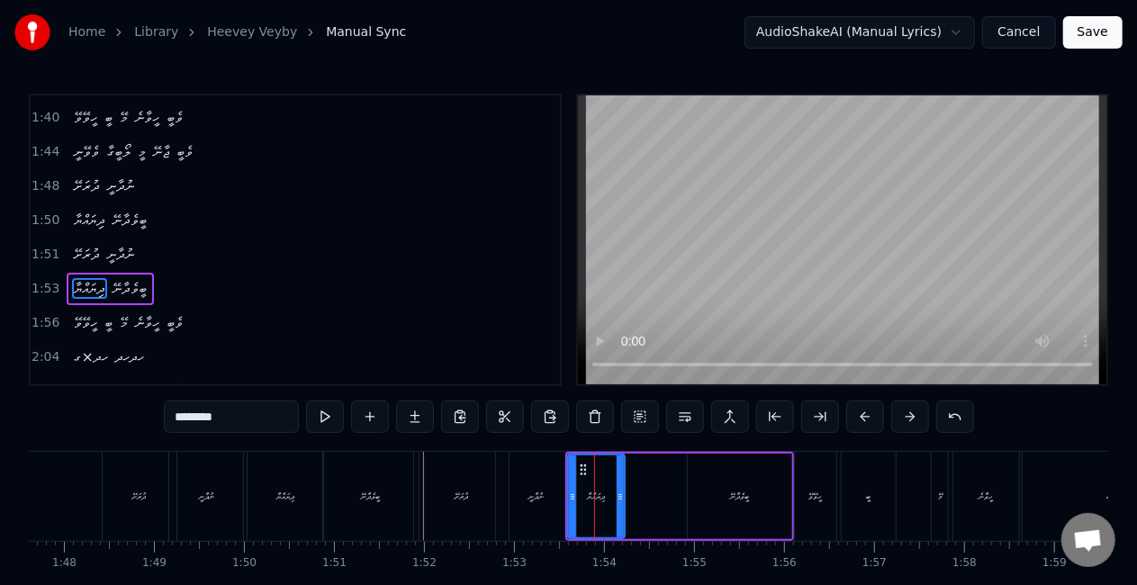
scroll to position [679, 0]
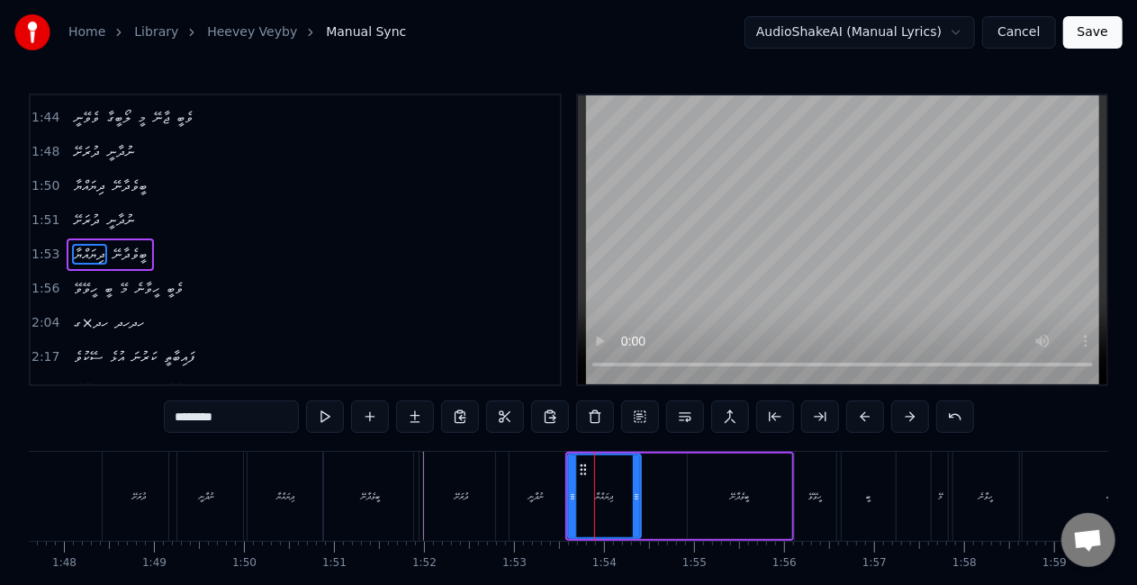
drag, startPoint x: 617, startPoint y: 499, endPoint x: 634, endPoint y: 500, distance: 16.3
click at [634, 500] on icon at bounding box center [636, 497] width 7 height 14
drag, startPoint x: 547, startPoint y: 493, endPoint x: 545, endPoint y: 475, distance: 18.1
click at [547, 492] on div "ނުދާނީ" at bounding box center [536, 496] width 80 height 89
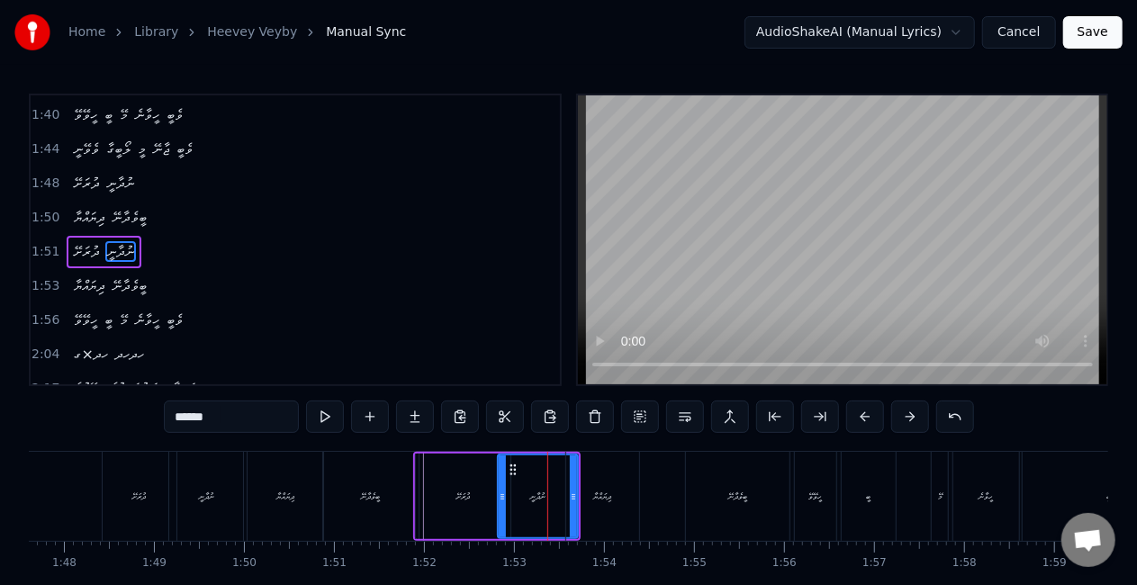
scroll to position [644, 0]
click at [703, 500] on div "ބީވެދާނޭ" at bounding box center [737, 496] width 103 height 89
type input "********"
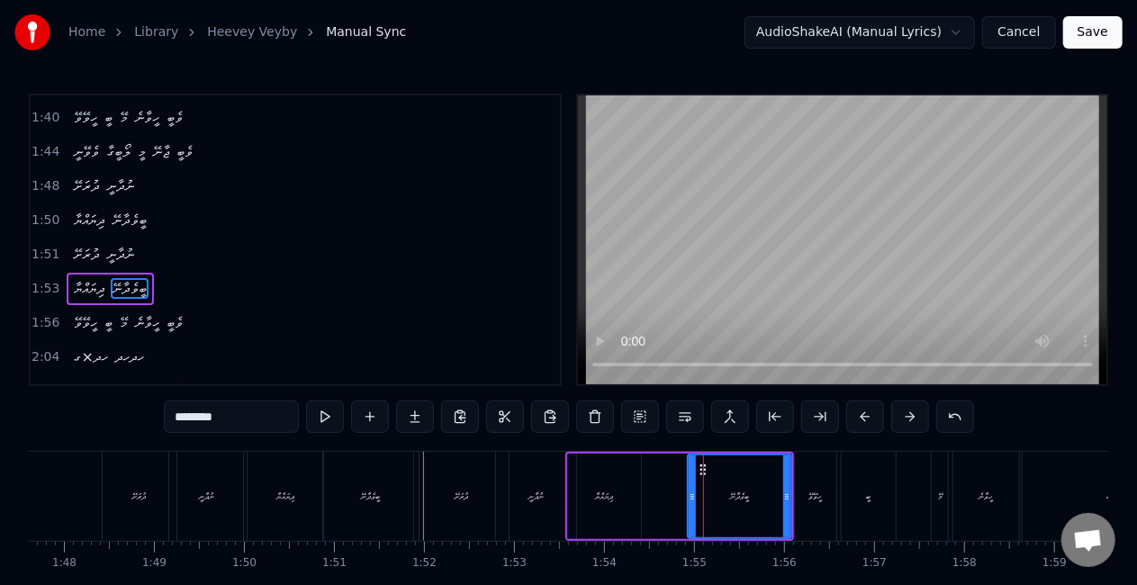
scroll to position [679, 0]
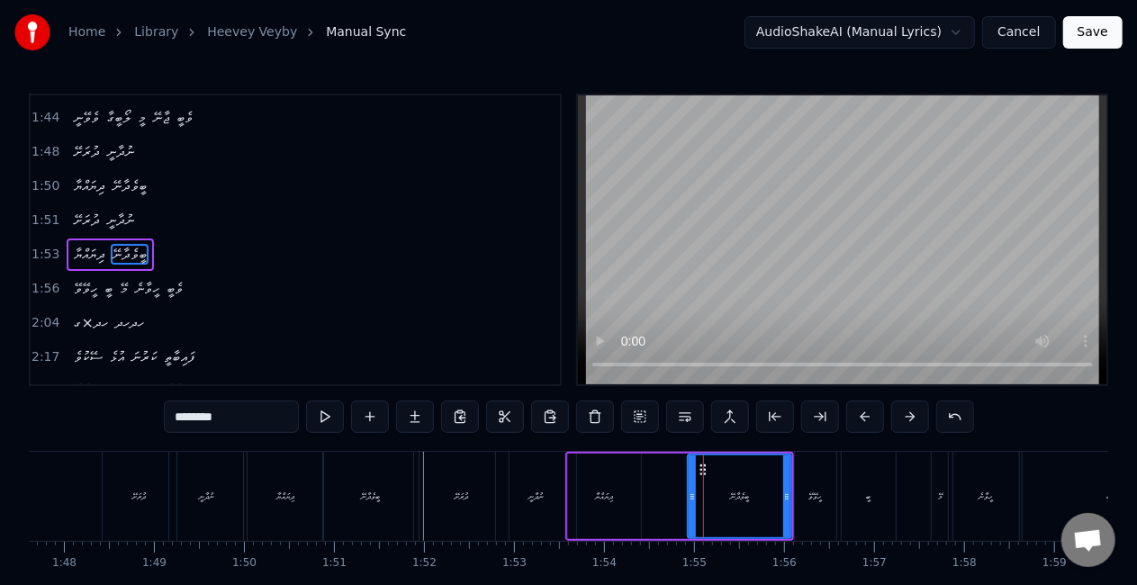
drag, startPoint x: 703, startPoint y: 473, endPoint x: 676, endPoint y: 473, distance: 27.0
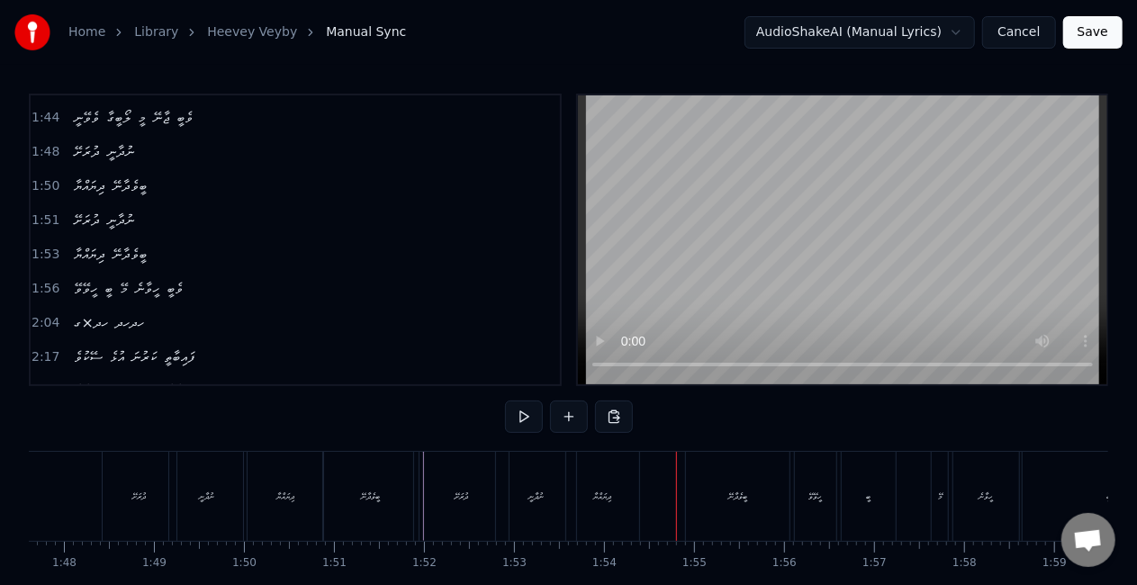
click at [714, 486] on div "ބީވެދާނޭ" at bounding box center [737, 496] width 103 height 89
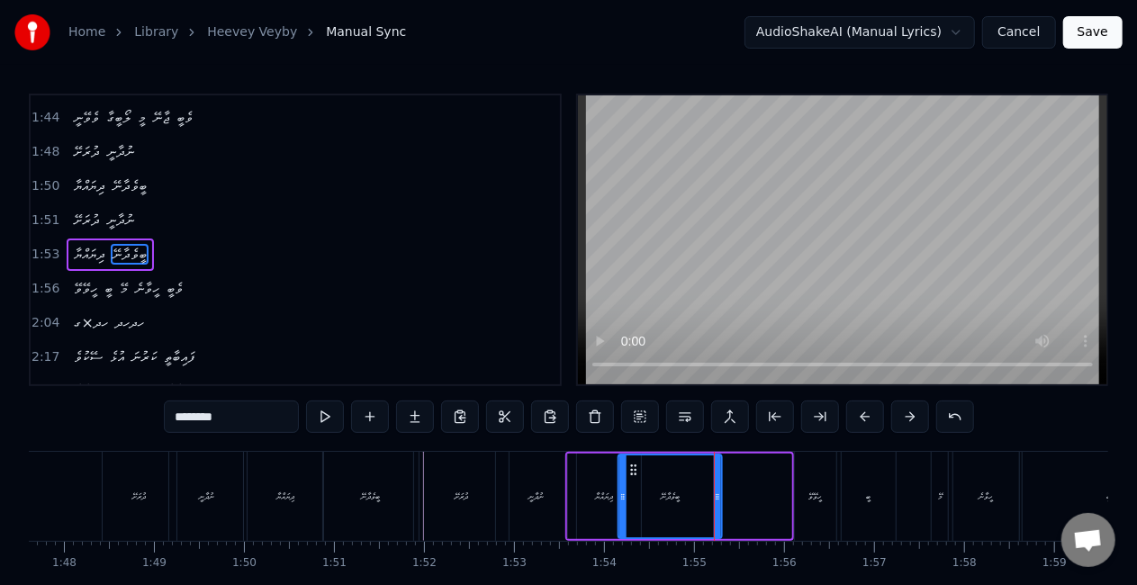
drag, startPoint x: 705, startPoint y: 467, endPoint x: 635, endPoint y: 463, distance: 69.4
click at [635, 463] on icon at bounding box center [633, 470] width 14 height 14
drag, startPoint x: 551, startPoint y: 491, endPoint x: 551, endPoint y: 460, distance: 31.5
click at [551, 491] on div "ނުދާނީ" at bounding box center [536, 496] width 80 height 89
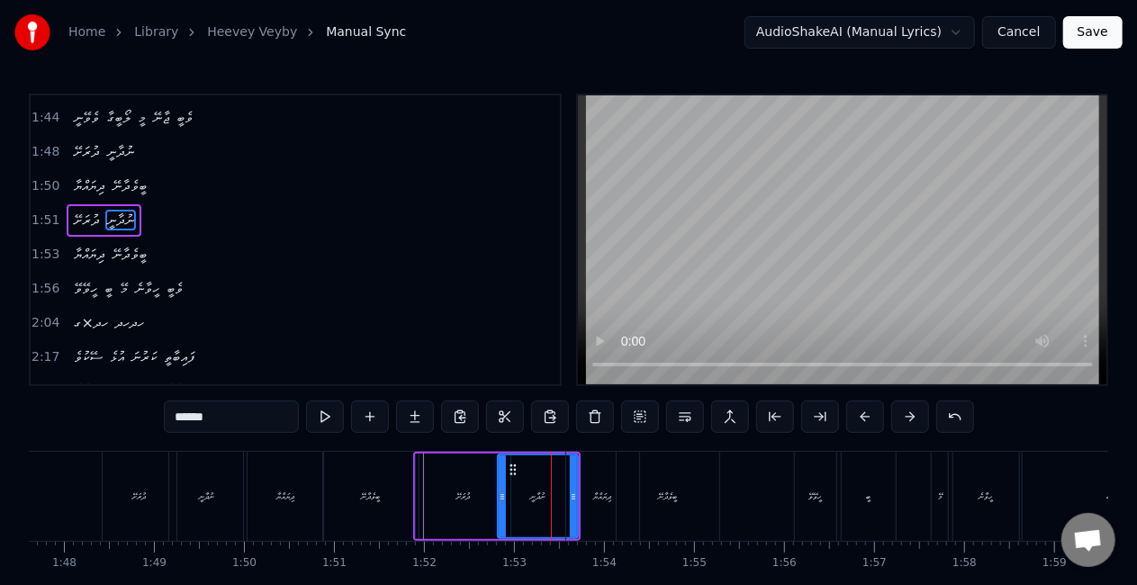
scroll to position [644, 0]
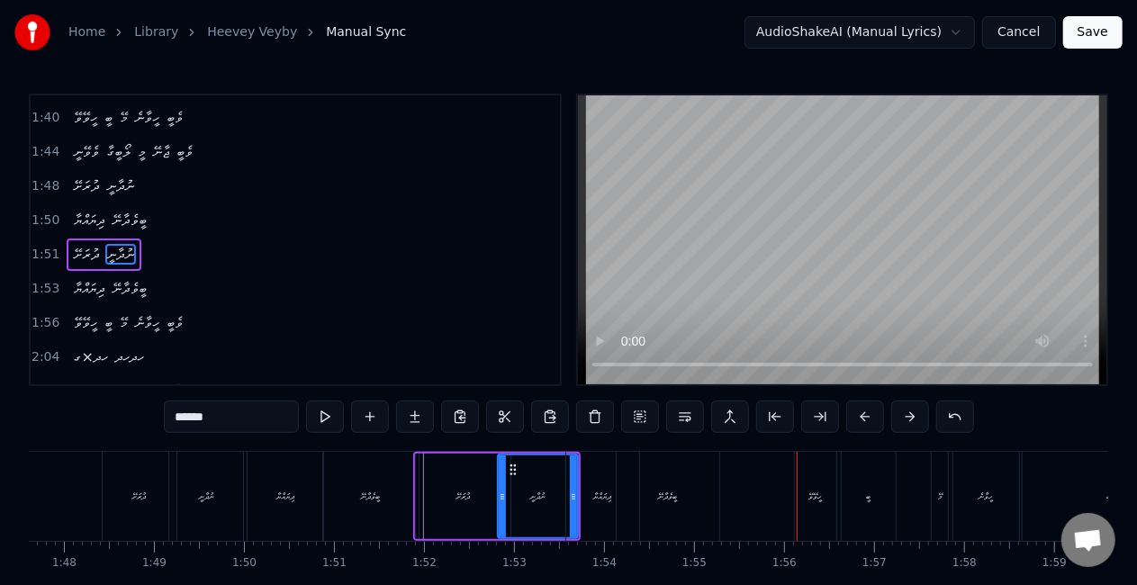
click at [658, 506] on div "ބީވެދާނޭ" at bounding box center [668, 496] width 103 height 89
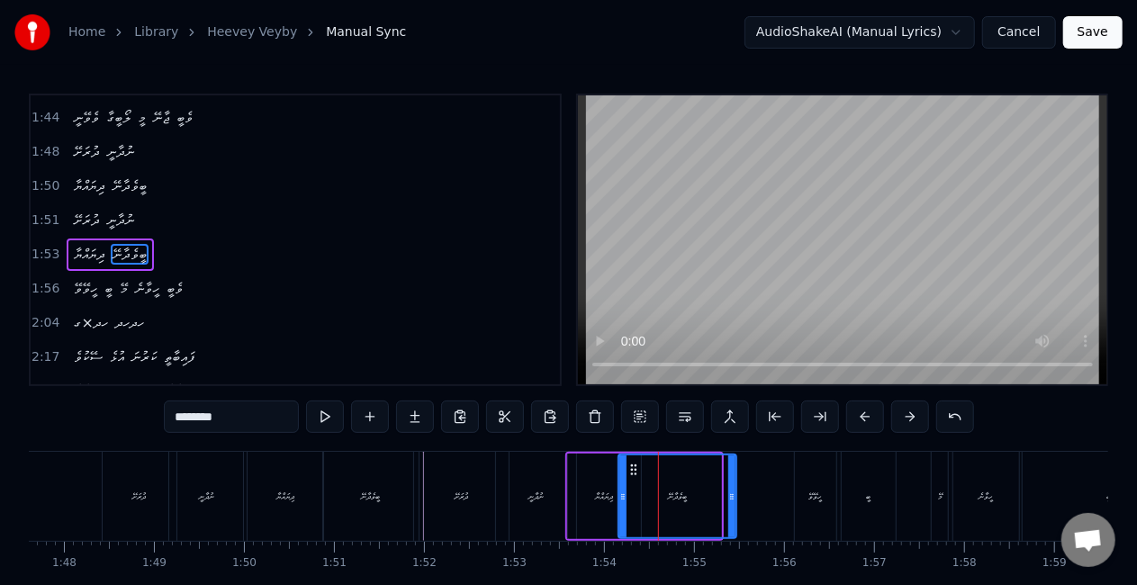
drag, startPoint x: 717, startPoint y: 495, endPoint x: 733, endPoint y: 497, distance: 15.4
click at [733, 497] on icon at bounding box center [731, 497] width 7 height 14
click at [596, 499] on div "ދިޔައްޔާ" at bounding box center [605, 497] width 18 height 14
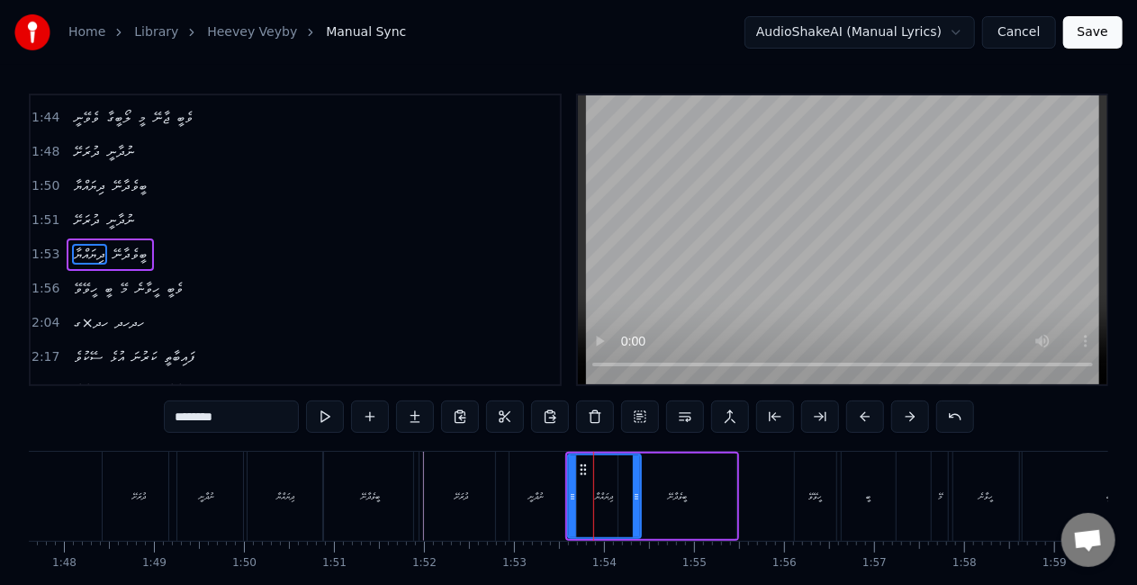
drag, startPoint x: 523, startPoint y: 470, endPoint x: 523, endPoint y: 458, distance: 11.7
click at [523, 470] on div "ނުދާނީ" at bounding box center [536, 496] width 80 height 89
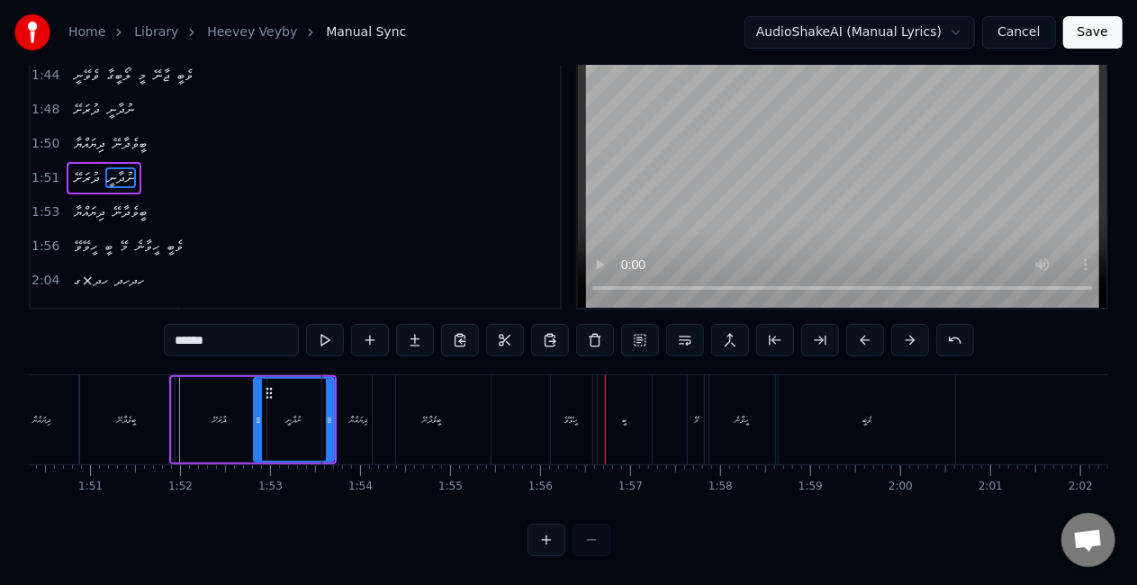
scroll to position [0, 9949]
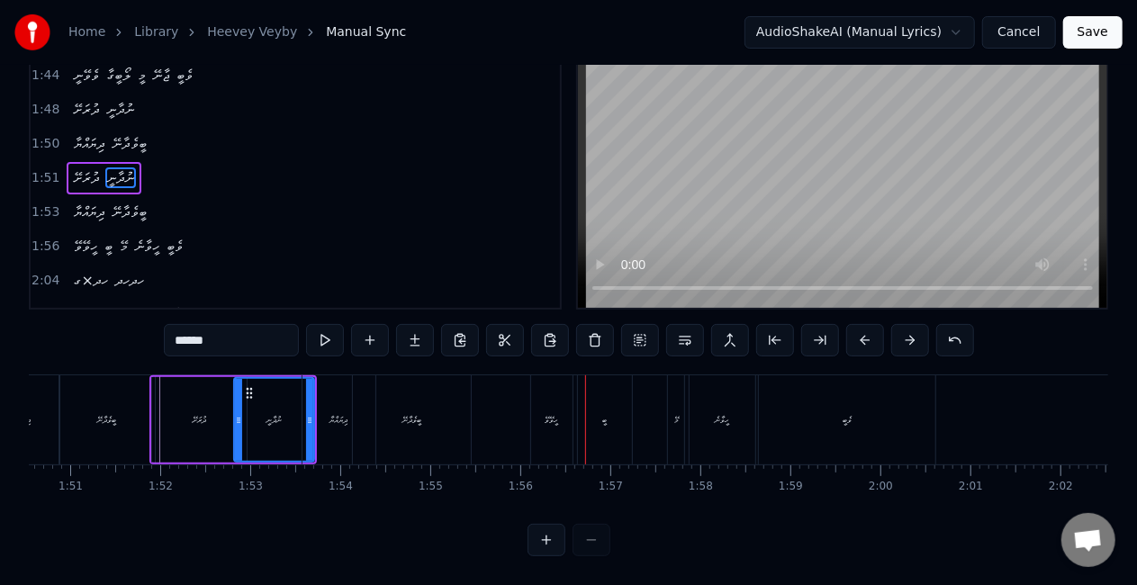
click at [561, 412] on div "ހީވޭވޭ" at bounding box center [551, 419] width 41 height 89
type input "******"
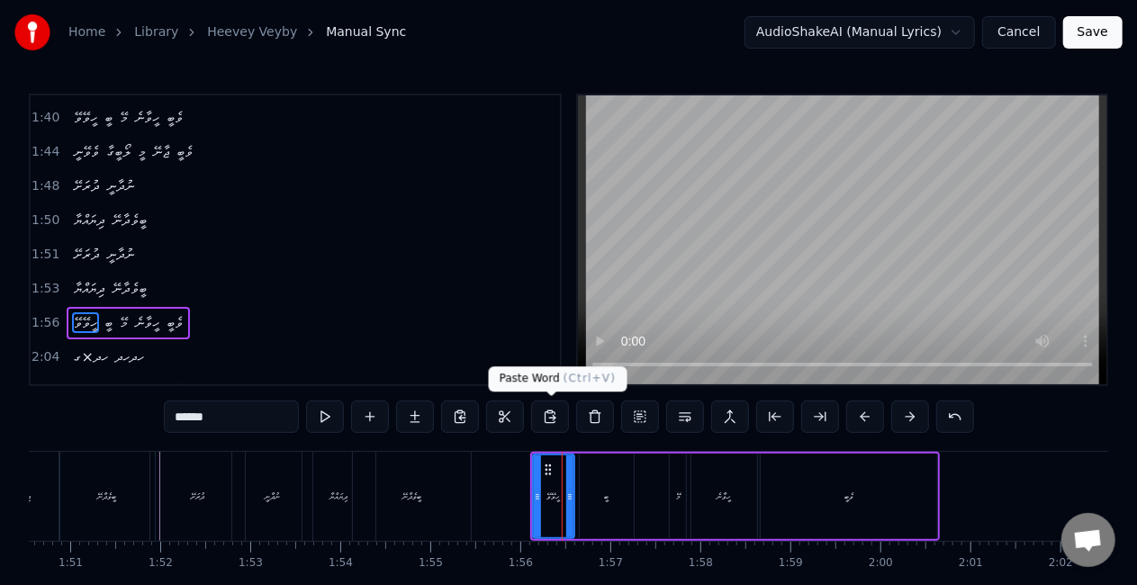
scroll to position [712, 0]
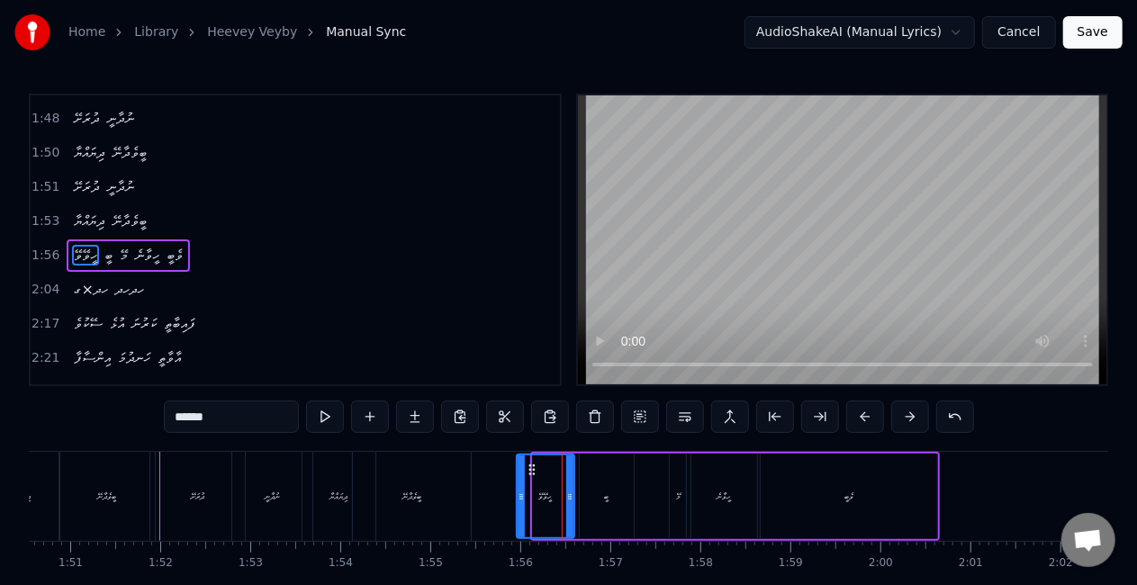
drag, startPoint x: 535, startPoint y: 499, endPoint x: 518, endPoint y: 493, distance: 17.1
click at [518, 493] on icon at bounding box center [521, 497] width 7 height 14
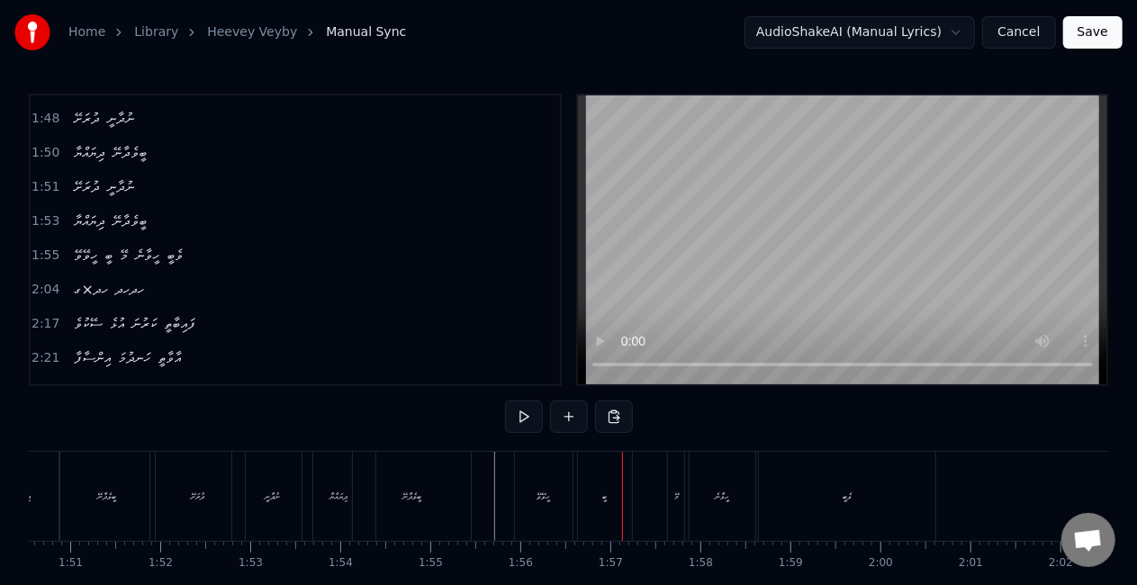
click at [546, 493] on div "ހީވޭވޭ" at bounding box center [543, 497] width 14 height 14
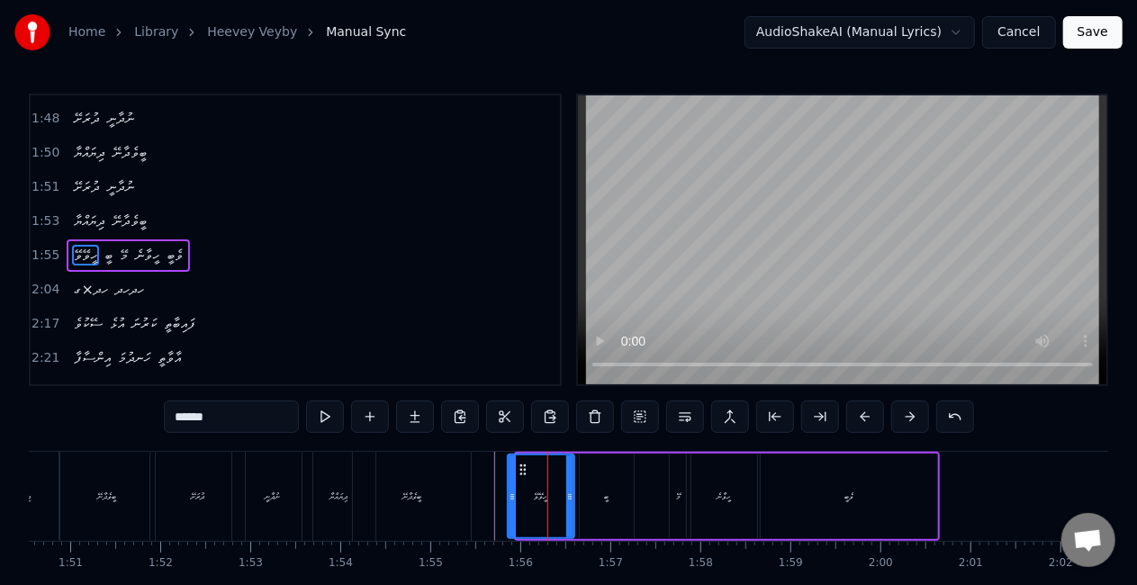
drag, startPoint x: 517, startPoint y: 503, endPoint x: 483, endPoint y: 500, distance: 33.5
click at [509, 501] on div at bounding box center [512, 496] width 7 height 82
drag, startPoint x: 479, startPoint y: 482, endPoint x: 512, endPoint y: 390, distance: 98.5
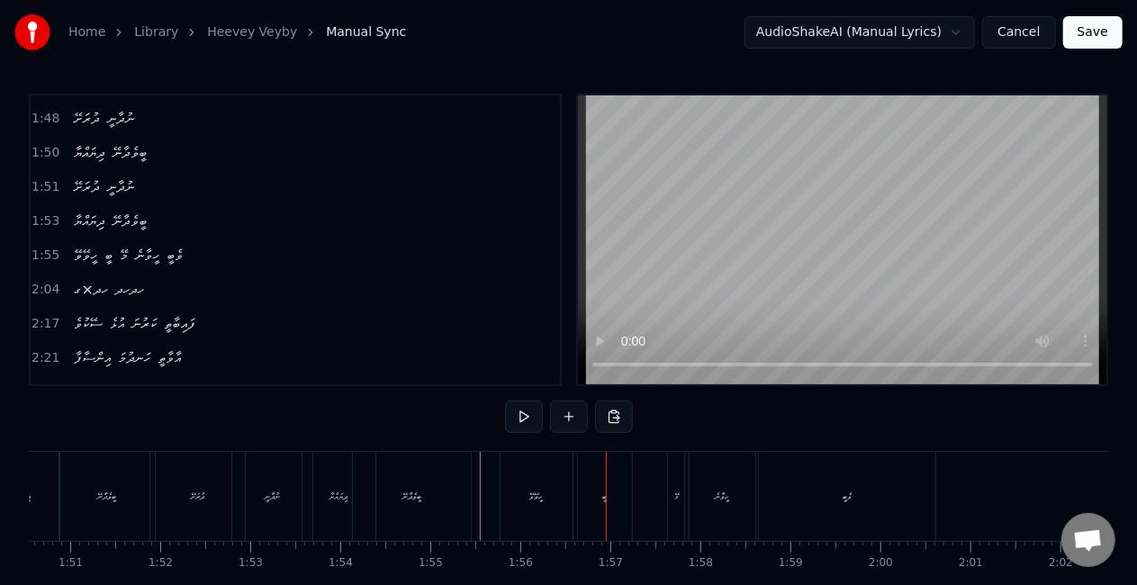
click at [538, 482] on div "ހީވޭވޭ" at bounding box center [536, 496] width 72 height 89
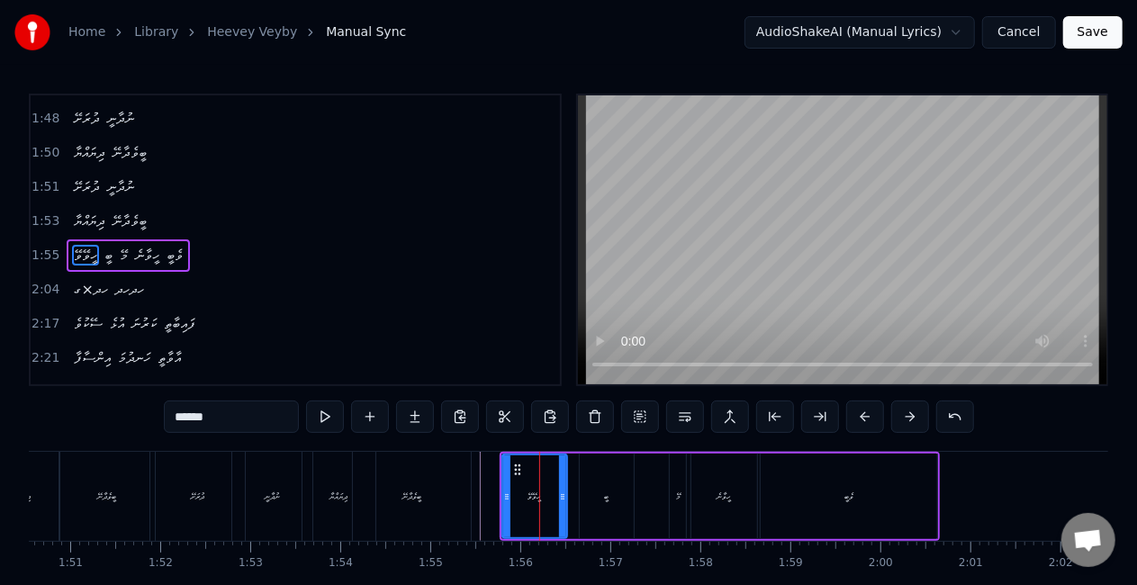
click at [559, 491] on icon at bounding box center [562, 497] width 7 height 14
click at [598, 494] on div "ބީ" at bounding box center [607, 497] width 54 height 86
type input "**"
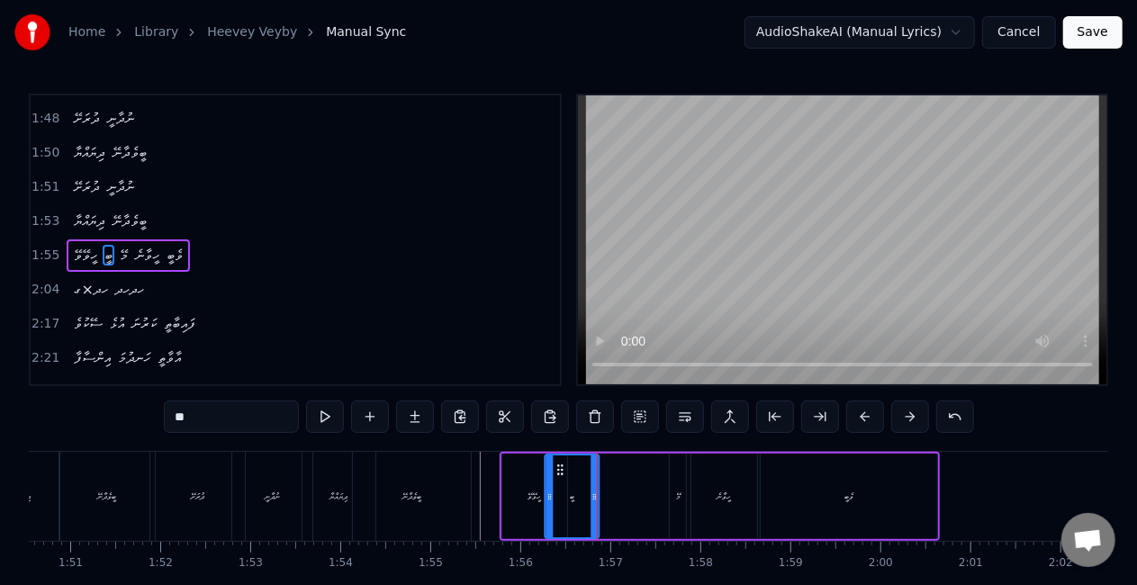
drag, startPoint x: 589, startPoint y: 467, endPoint x: 558, endPoint y: 463, distance: 30.9
click at [558, 463] on icon at bounding box center [560, 470] width 14 height 14
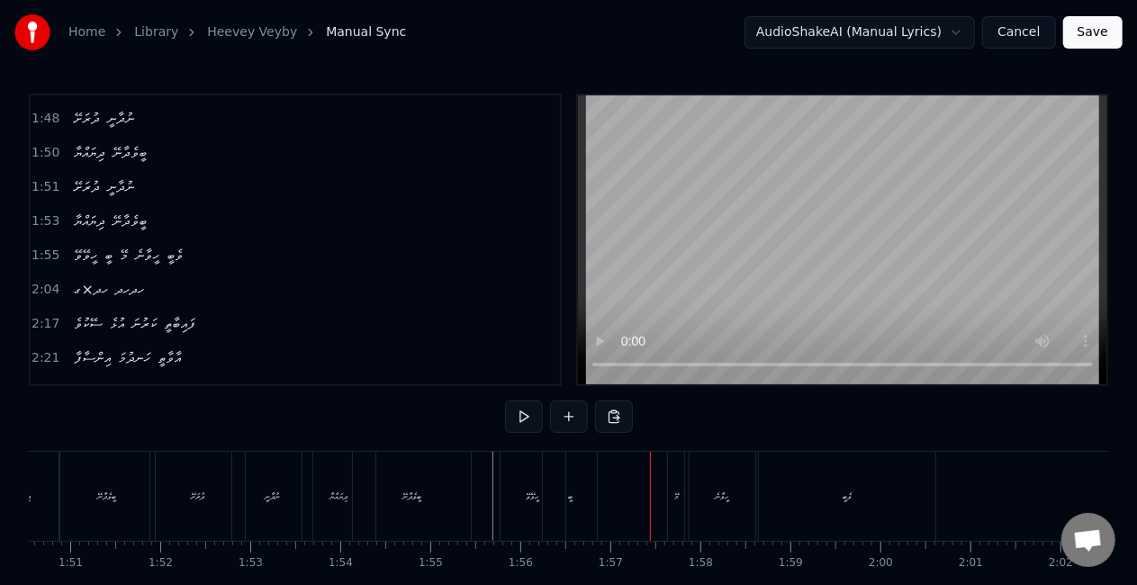
click at [558, 484] on div "ބީ" at bounding box center [570, 496] width 54 height 89
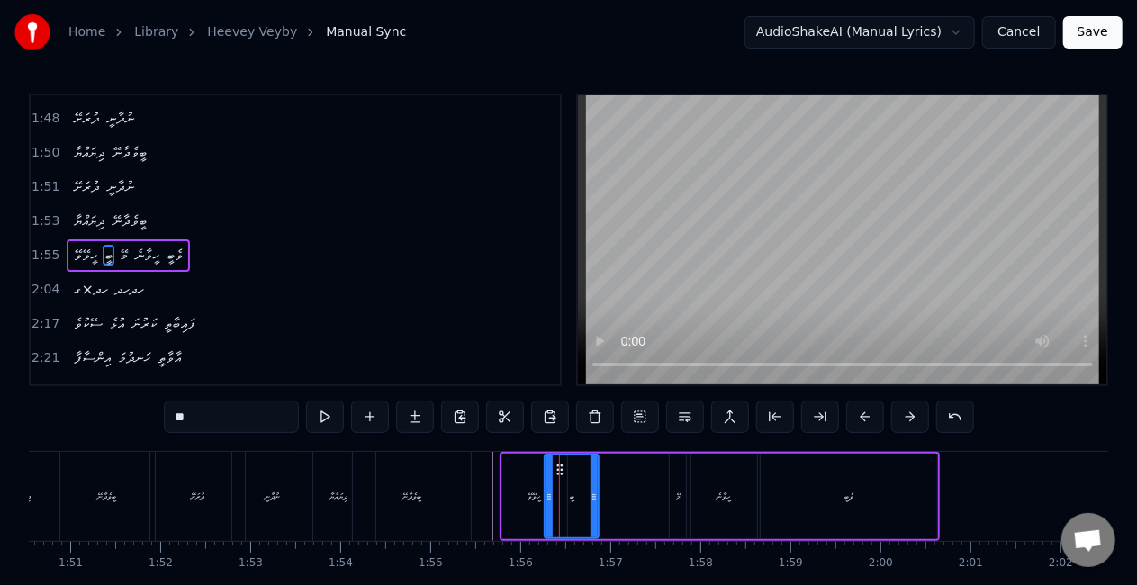
click at [567, 501] on div "ބީ" at bounding box center [571, 496] width 52 height 82
click at [554, 502] on icon at bounding box center [552, 497] width 7 height 14
click at [587, 495] on icon at bounding box center [588, 497] width 7 height 14
click at [526, 494] on div "ހީވޭވޭ" at bounding box center [534, 497] width 65 height 86
type input "******"
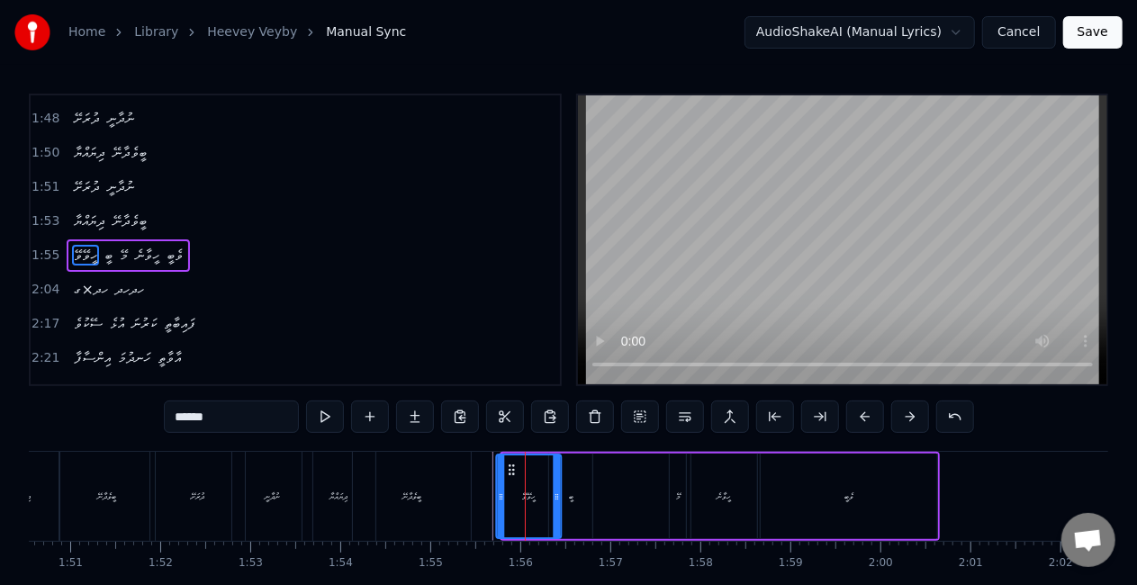
click at [509, 466] on icon at bounding box center [511, 470] width 14 height 14
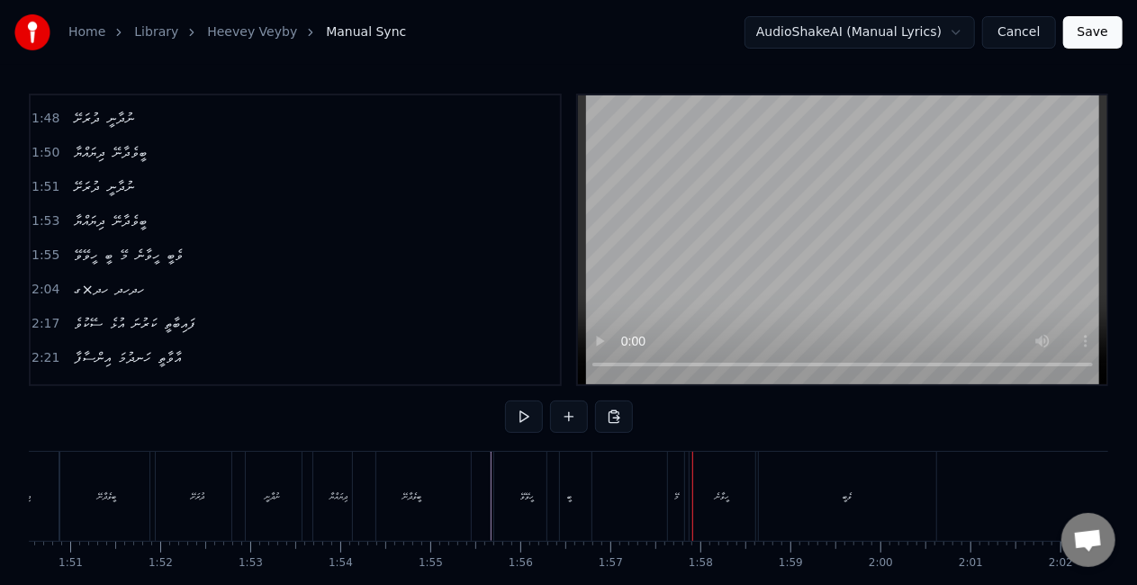
click at [667, 499] on div "މޭ" at bounding box center [676, 496] width 18 height 89
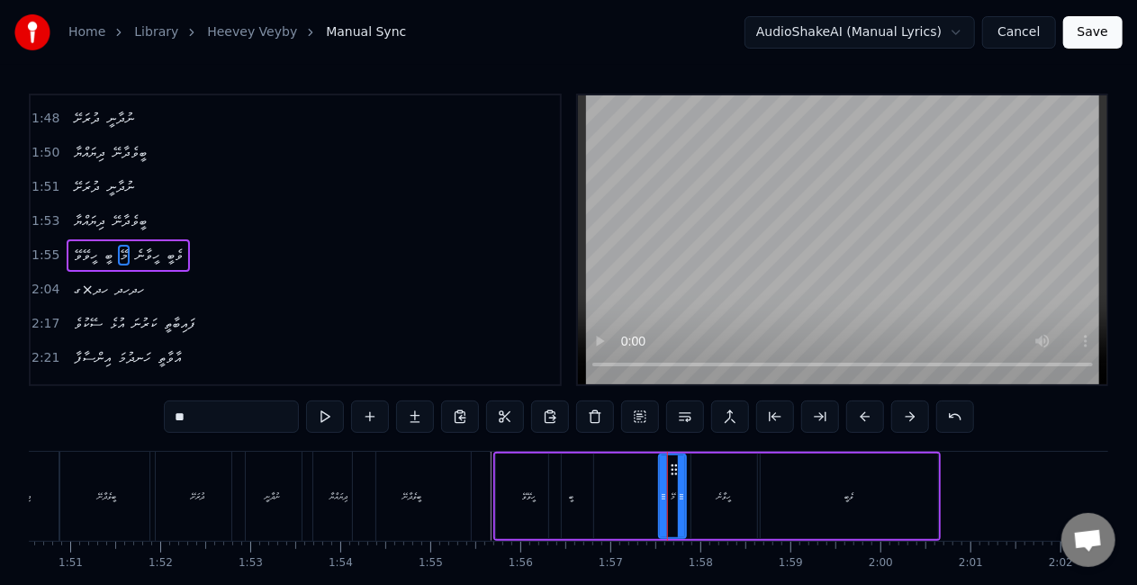
drag, startPoint x: 673, startPoint y: 502, endPoint x: 662, endPoint y: 500, distance: 10.9
click at [662, 500] on icon at bounding box center [663, 497] width 7 height 14
drag, startPoint x: 674, startPoint y: 473, endPoint x: 635, endPoint y: 472, distance: 38.7
click at [635, 472] on icon at bounding box center [635, 470] width 14 height 14
drag, startPoint x: 644, startPoint y: 482, endPoint x: 654, endPoint y: 484, distance: 11.1
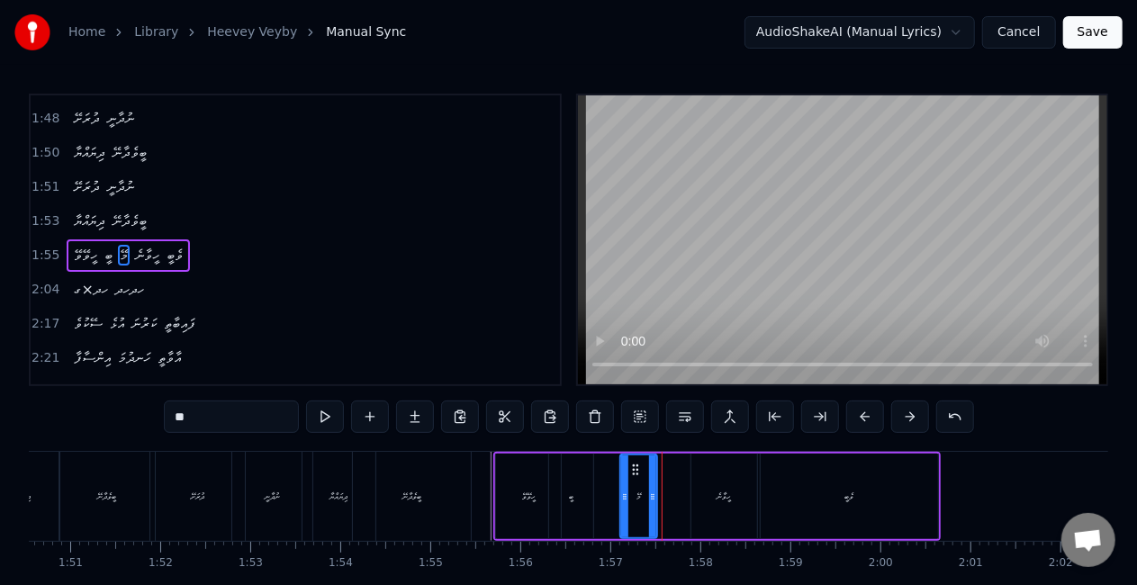
click at [654, 484] on div at bounding box center [652, 496] width 7 height 82
click at [607, 483] on div "ހީވޭވޭ ބީ މޭ ހީވާނެ ވެބީ" at bounding box center [716, 496] width 446 height 89
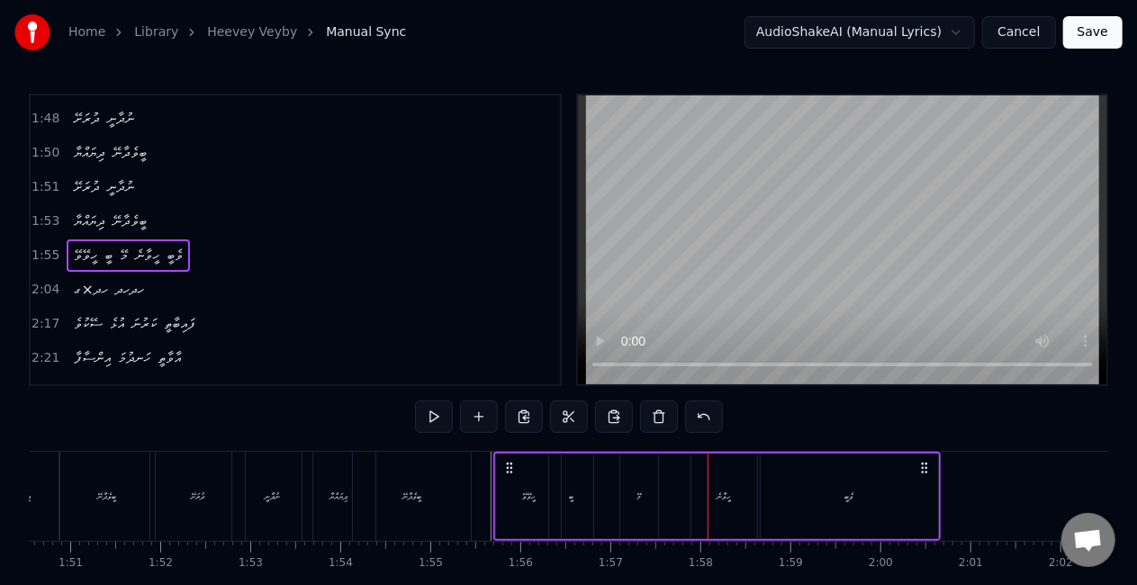
click at [639, 480] on div "މޭ" at bounding box center [639, 497] width 38 height 86
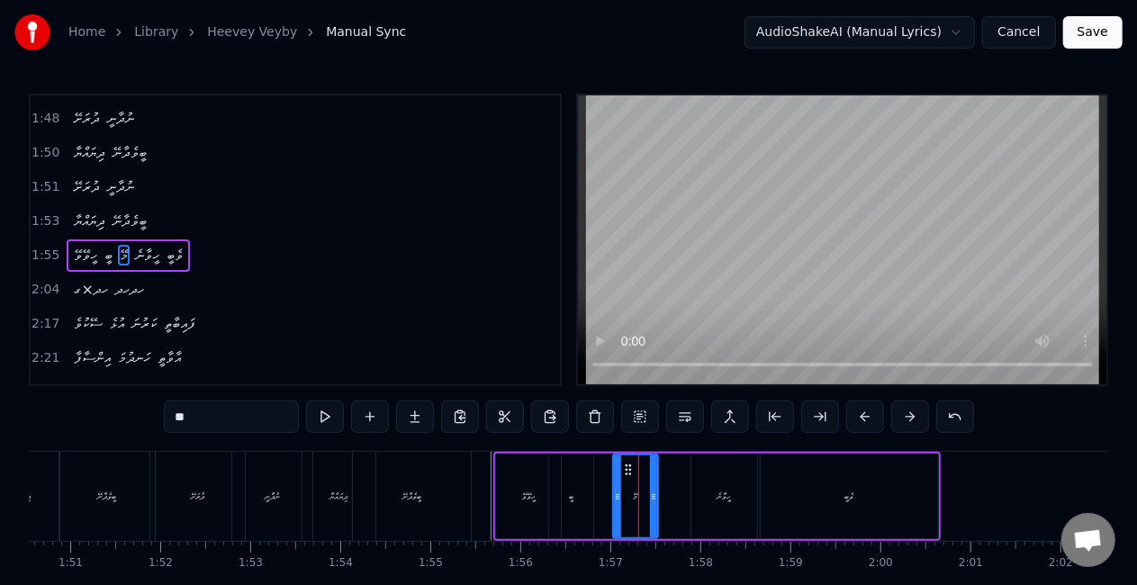
drag, startPoint x: 623, startPoint y: 494, endPoint x: 612, endPoint y: 493, distance: 10.8
click at [617, 494] on circle at bounding box center [617, 494] width 1 height 1
click at [582, 486] on div "ބީ" at bounding box center [570, 497] width 43 height 86
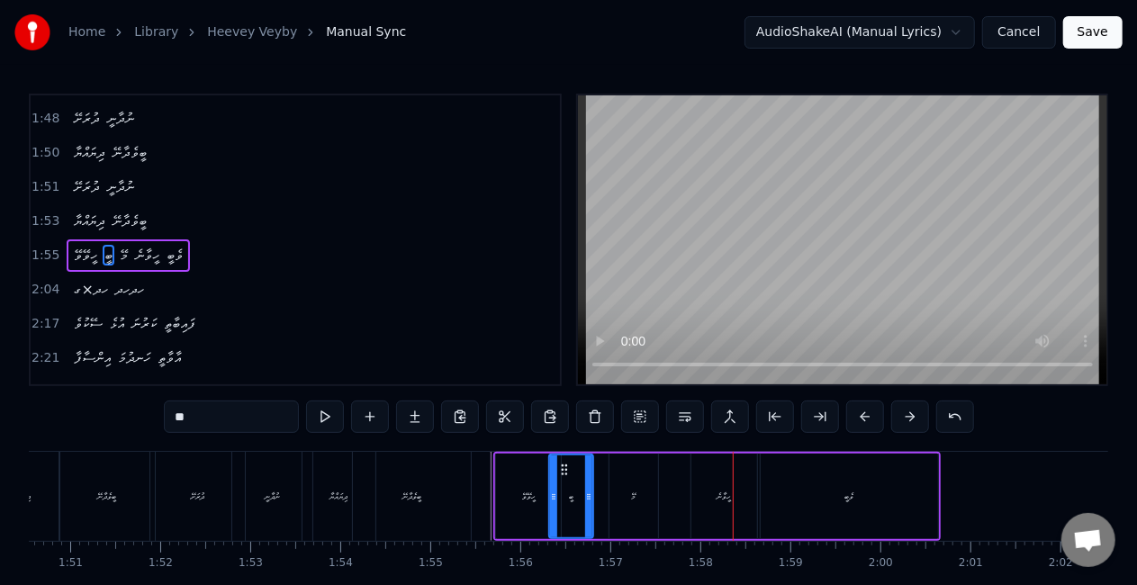
click at [718, 480] on div "ހީވާނެ" at bounding box center [723, 497] width 65 height 86
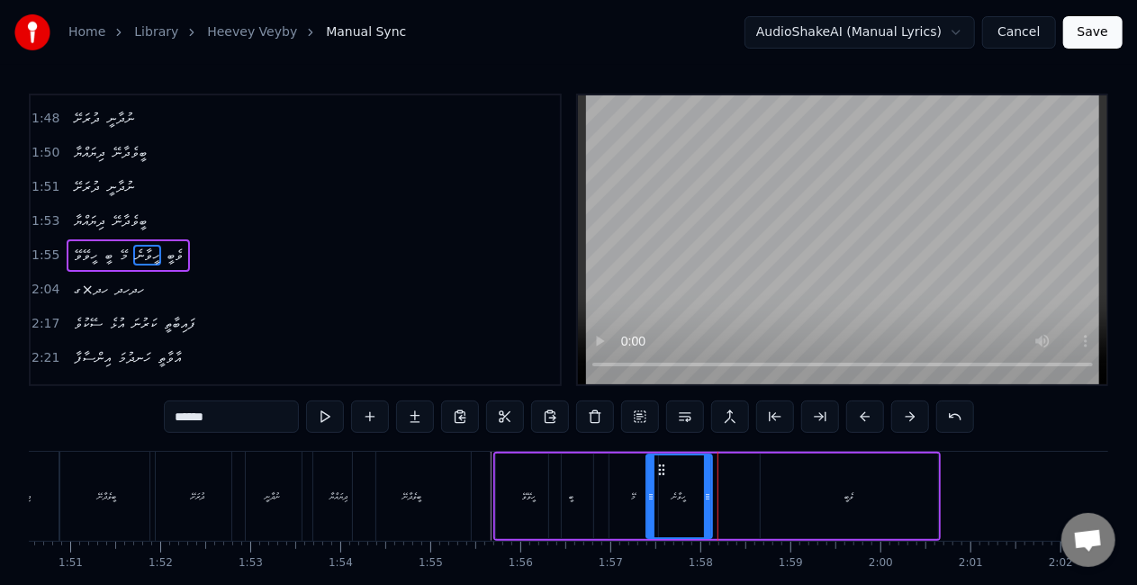
drag, startPoint x: 709, startPoint y: 469, endPoint x: 664, endPoint y: 466, distance: 45.1
click at [664, 466] on icon at bounding box center [661, 470] width 14 height 14
drag, startPoint x: 841, startPoint y: 482, endPoint x: 830, endPoint y: 473, distance: 14.1
click at [839, 481] on div "ވެބީ" at bounding box center [849, 497] width 177 height 86
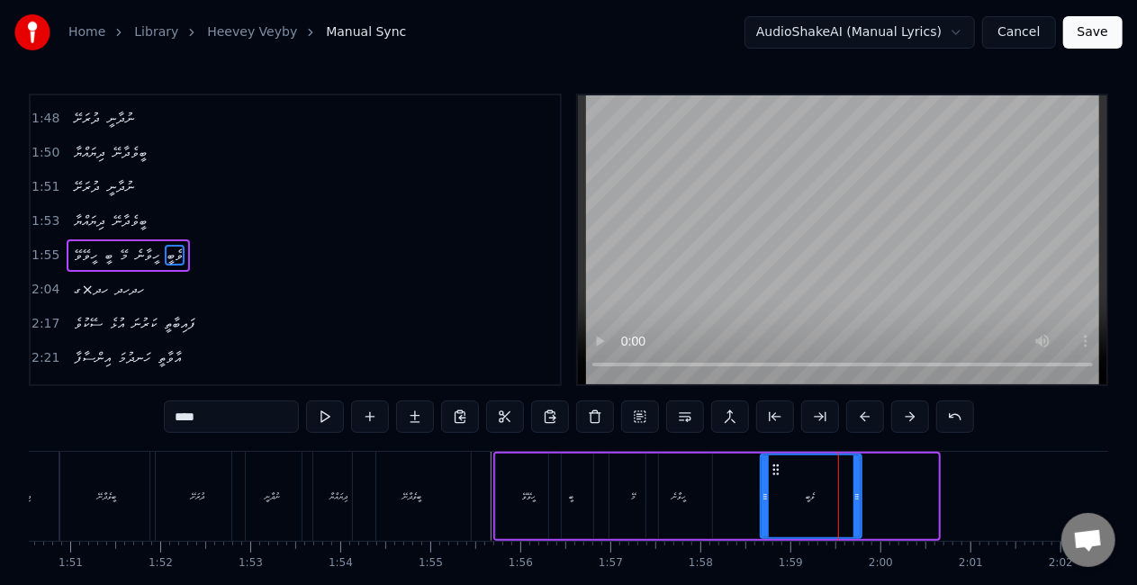
drag, startPoint x: 932, startPoint y: 490, endPoint x: 804, endPoint y: 484, distance: 128.8
click at [855, 492] on icon at bounding box center [856, 497] width 7 height 14
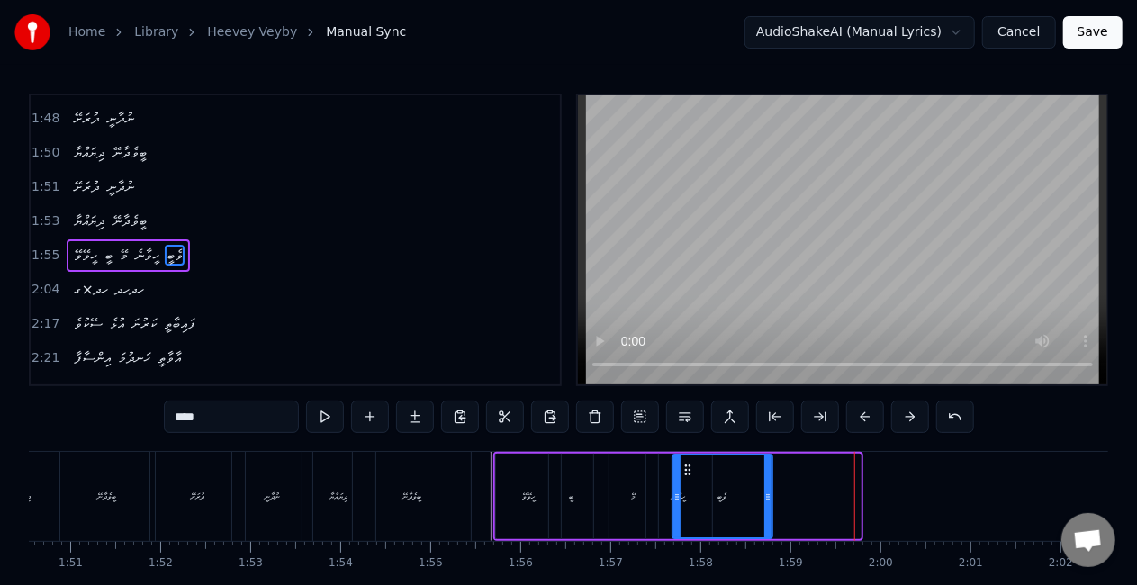
drag, startPoint x: 775, startPoint y: 468, endPoint x: 688, endPoint y: 459, distance: 87.8
click at [688, 459] on div "ވެބީ" at bounding box center [722, 496] width 98 height 82
click at [426, 494] on div "ބީވެދާނޭ" at bounding box center [412, 496] width 118 height 89
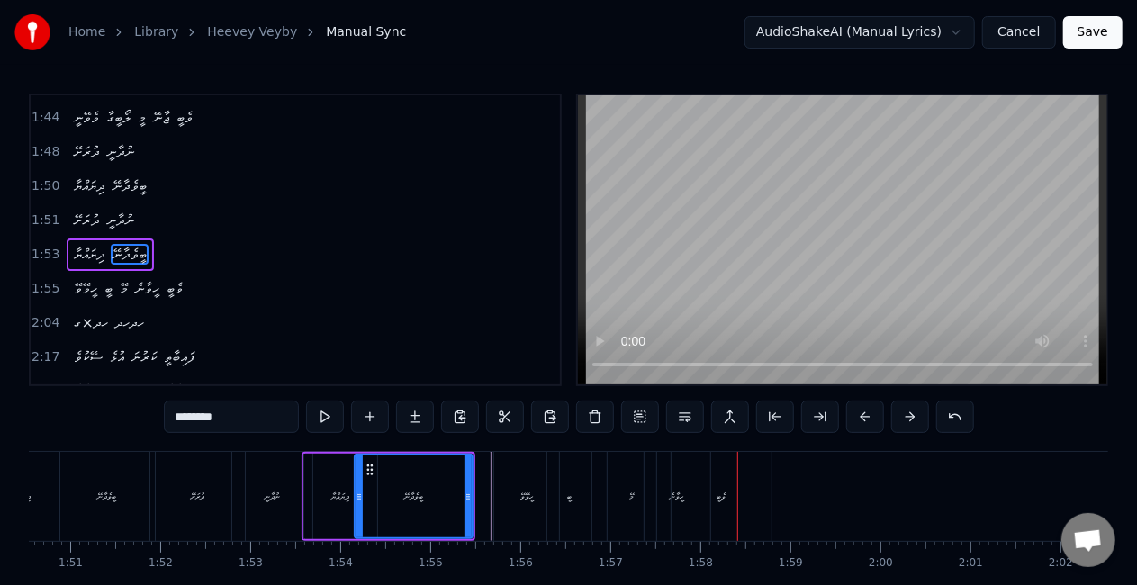
click at [752, 472] on div "ވެބީ" at bounding box center [721, 496] width 100 height 89
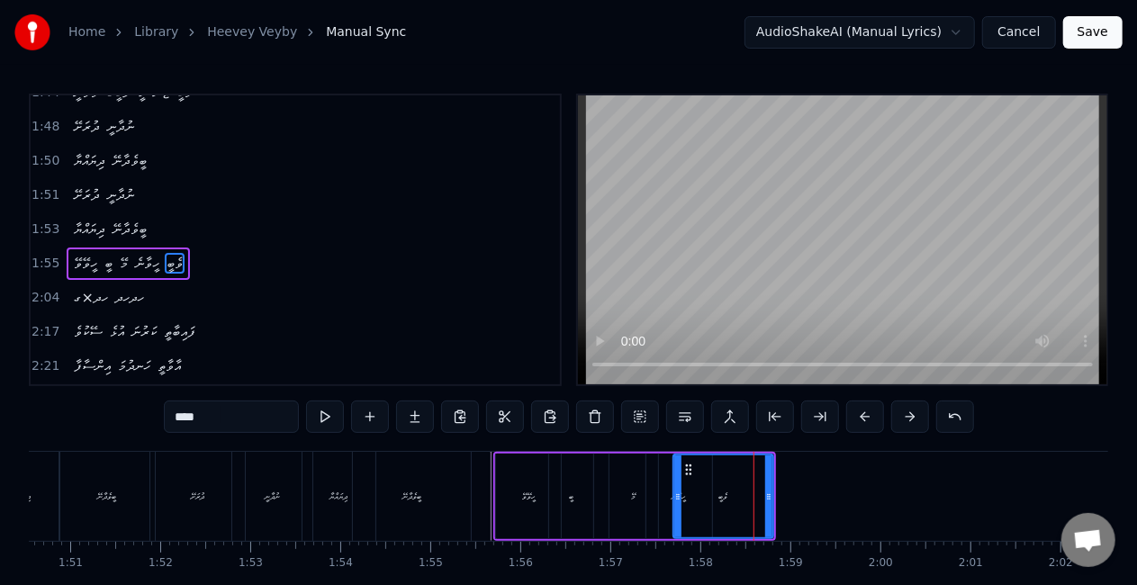
scroll to position [712, 0]
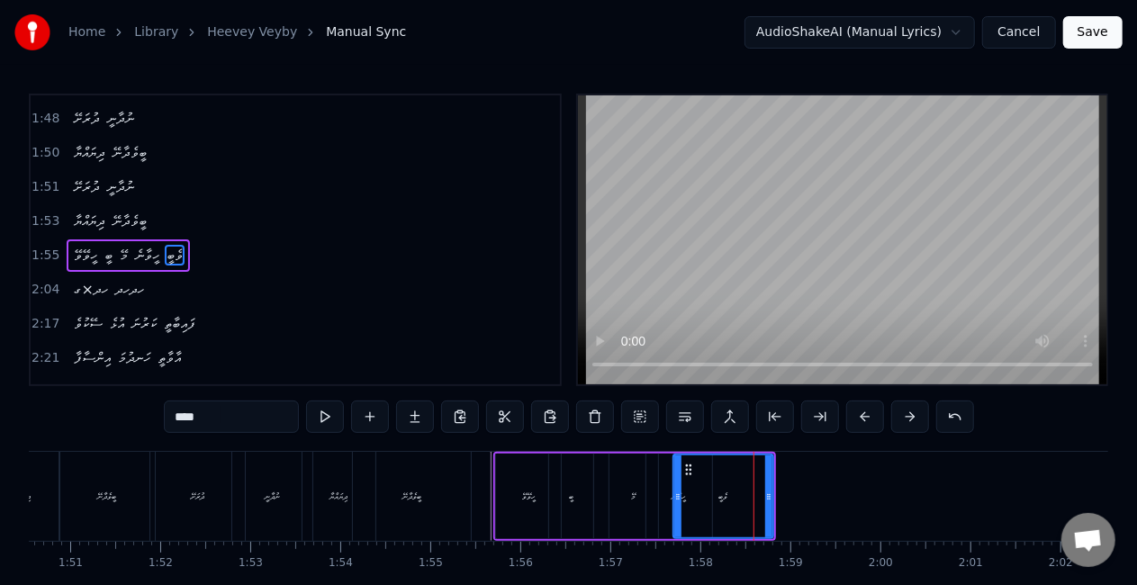
click at [578, 493] on div "ބީ" at bounding box center [570, 497] width 43 height 86
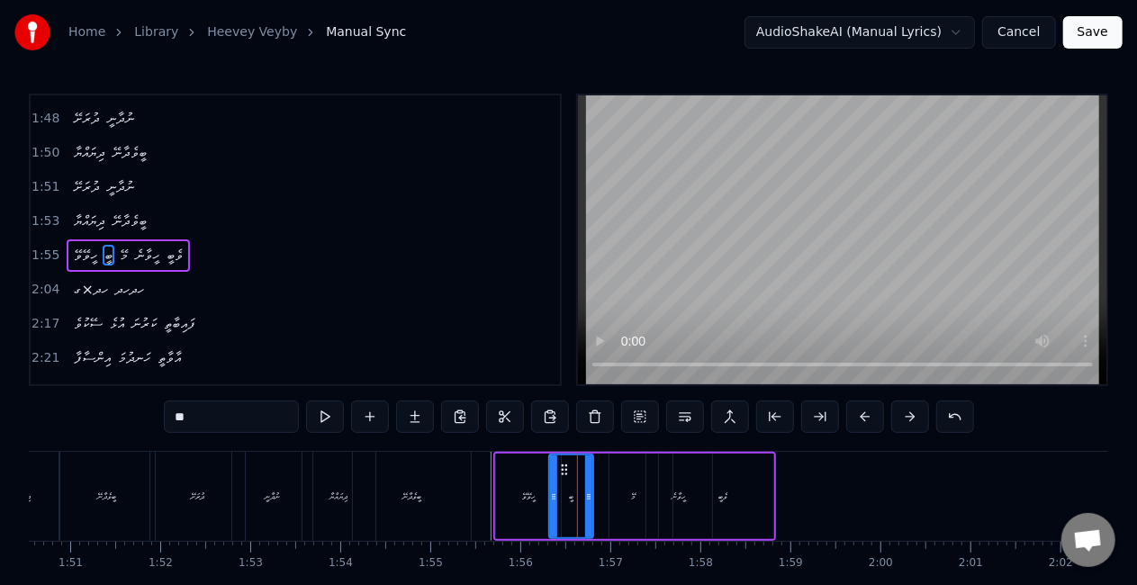
click at [620, 493] on div "މޭ" at bounding box center [633, 497] width 49 height 86
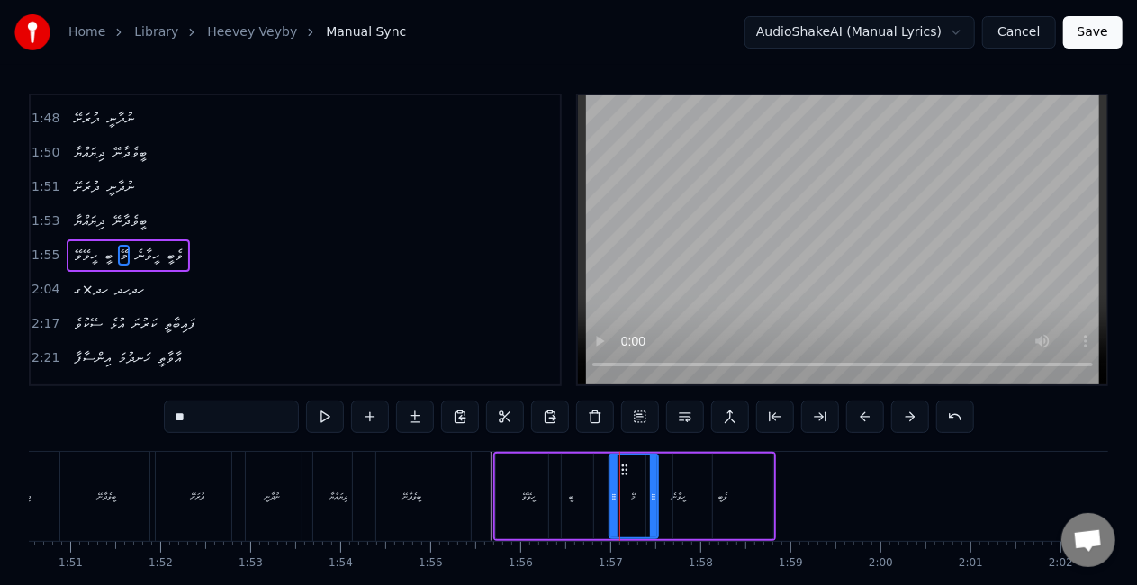
click at [637, 489] on div "މޭ" at bounding box center [633, 496] width 47 height 82
click at [722, 490] on div "ވެބީ" at bounding box center [722, 497] width 9 height 14
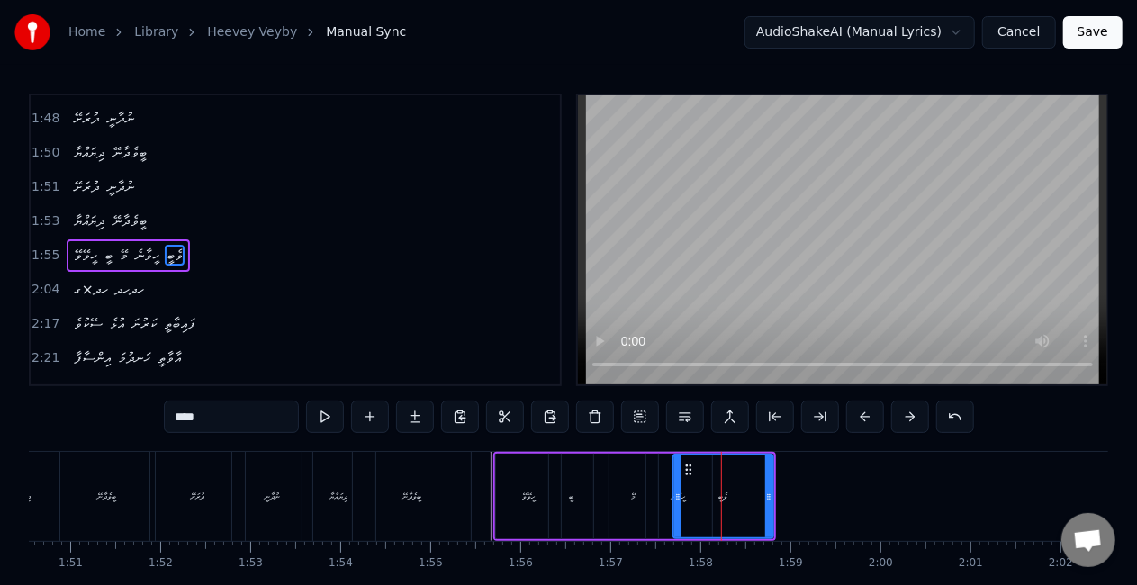
click at [662, 493] on div "ހީވާނެ" at bounding box center [678, 497] width 65 height 86
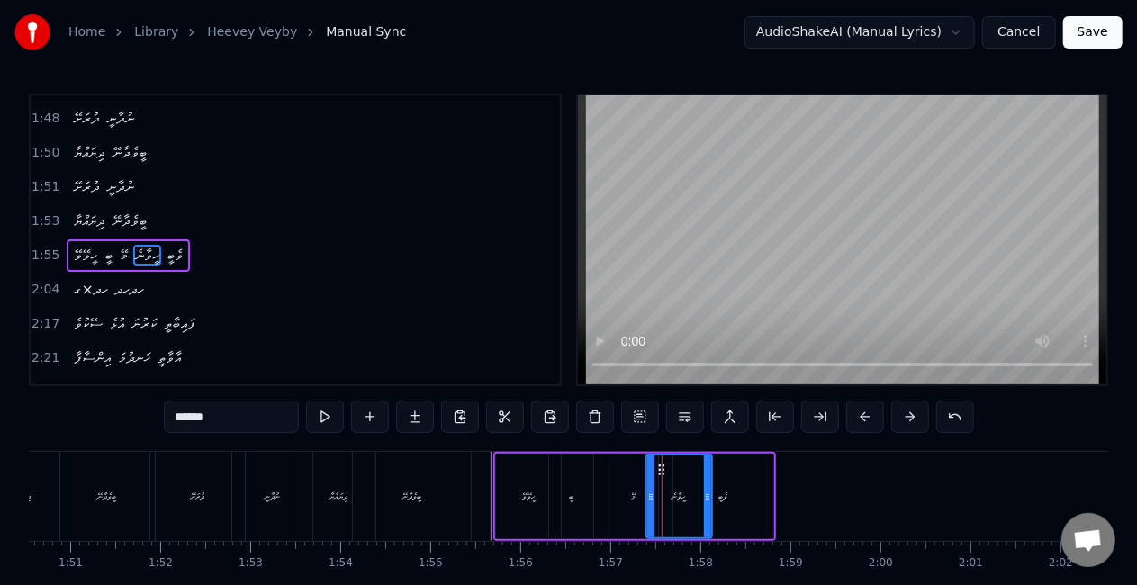
click at [628, 500] on div "މޭ" at bounding box center [633, 497] width 49 height 86
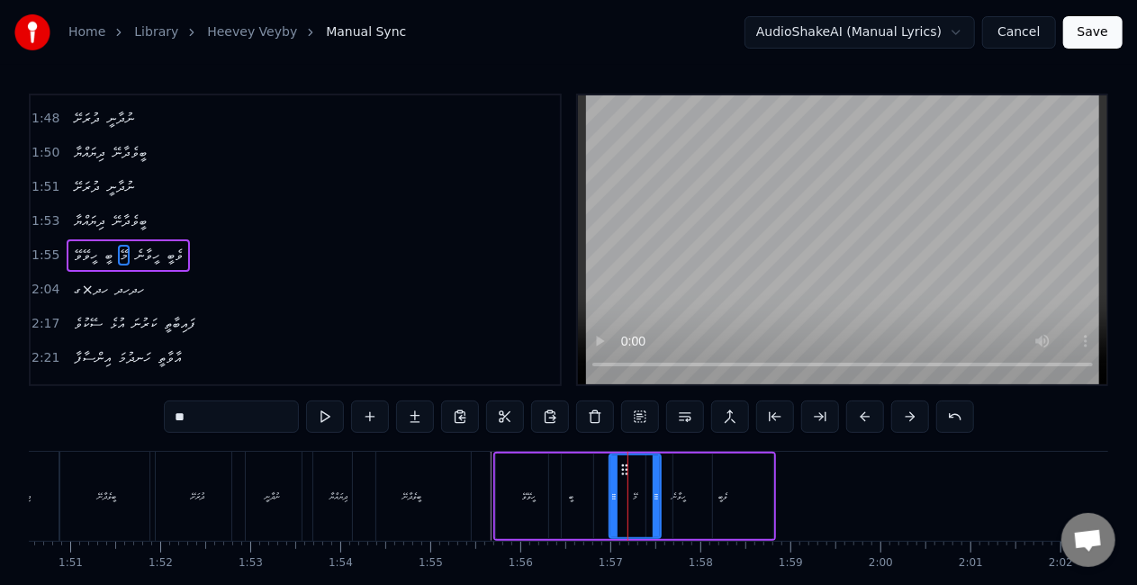
click at [657, 495] on icon at bounding box center [656, 497] width 7 height 14
click at [682, 495] on div "ވެބީ" at bounding box center [723, 497] width 100 height 86
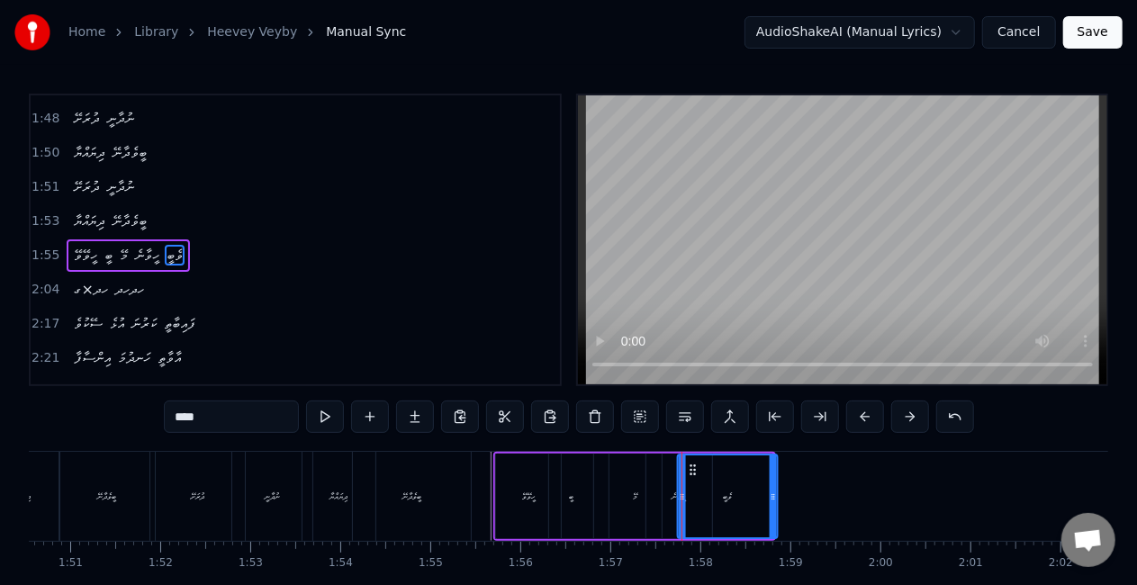
click at [695, 468] on icon at bounding box center [693, 470] width 14 height 14
click at [658, 497] on div "ހީވާނެ" at bounding box center [678, 497] width 65 height 86
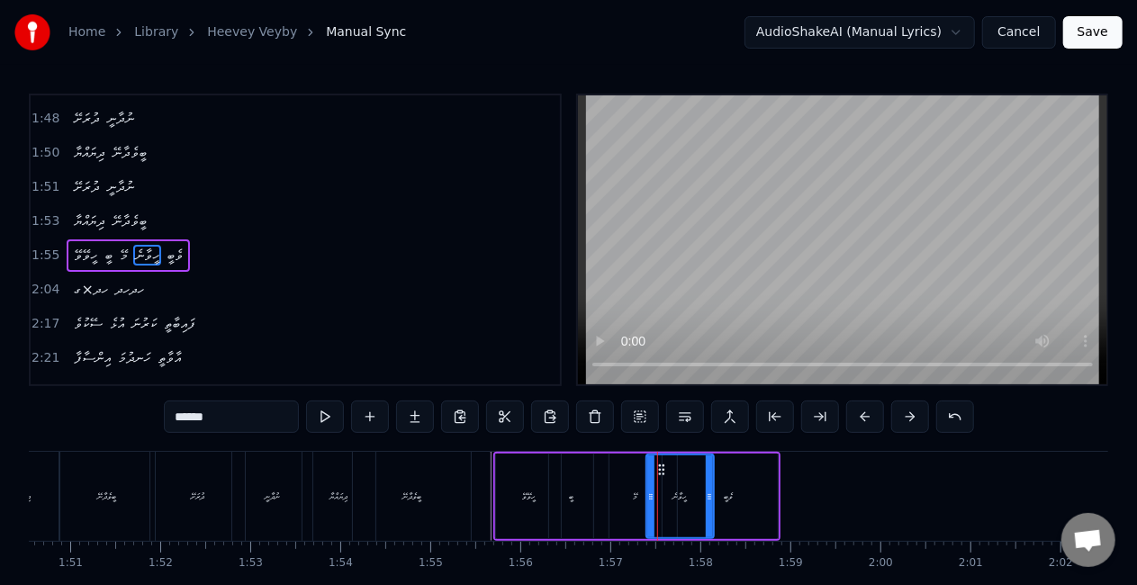
click at [707, 499] on icon at bounding box center [709, 497] width 7 height 14
click at [499, 499] on div "ހީވޭވޭ" at bounding box center [528, 497] width 65 height 86
type input "******"
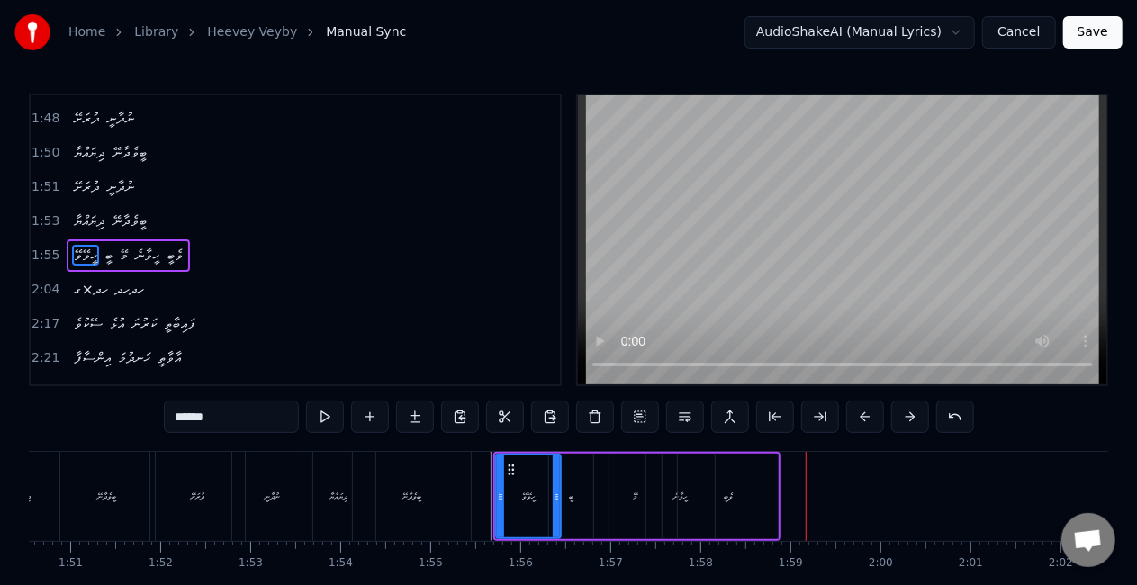
click at [1085, 40] on button "Save" at bounding box center [1092, 32] width 59 height 32
